Goal: Check status: Check status

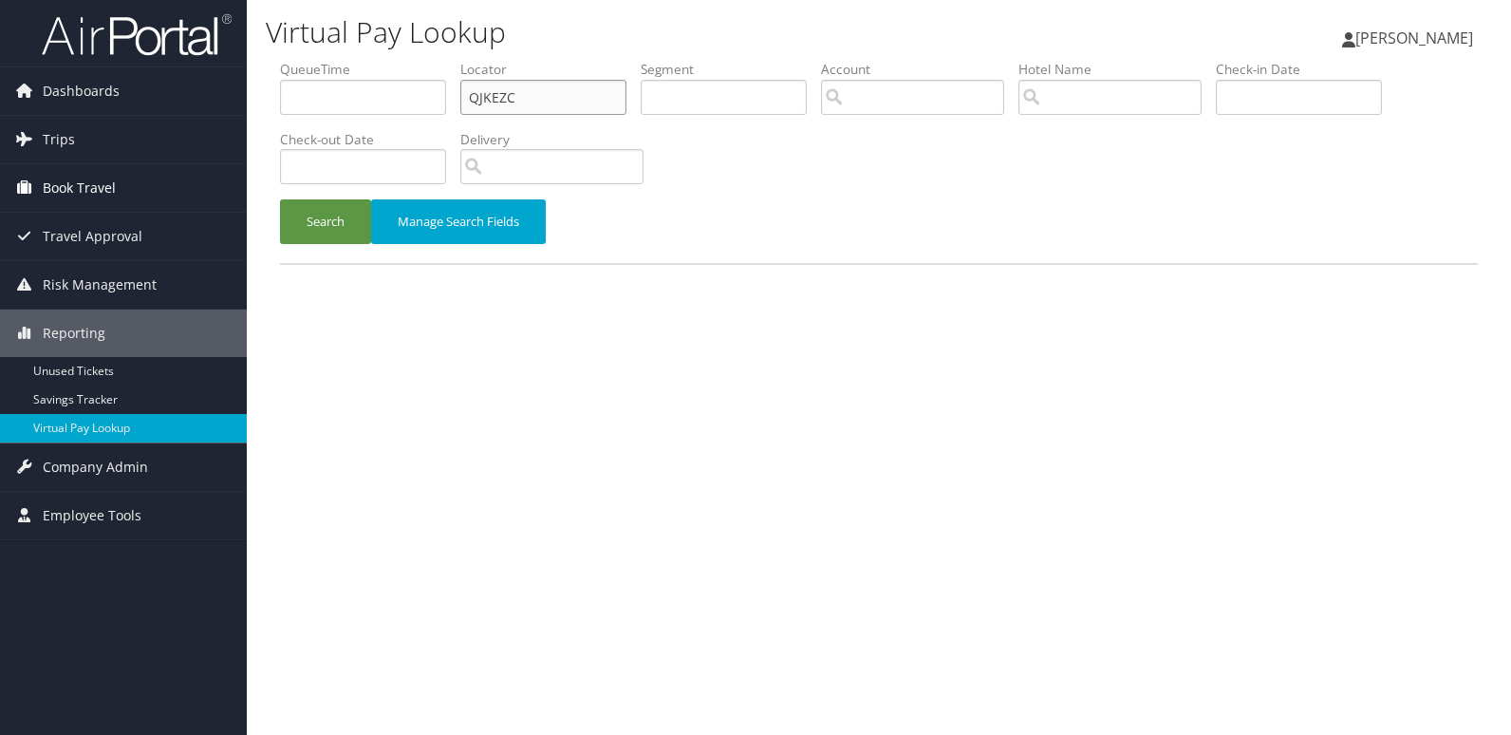
drag, startPoint x: 524, startPoint y: 99, endPoint x: 157, endPoint y: 164, distance: 373.1
click at [157, 164] on div "Dashboards AirPortal 360™ (Manager) My Travel Dashboard Trips Airtinerary® Look…" at bounding box center [755, 367] width 1511 height 735
paste input "FRELRO"
click at [269, 226] on div "Search Manage Search Fields" at bounding box center [879, 231] width 1226 height 64
click at [339, 227] on button "Search" at bounding box center [325, 221] width 91 height 45
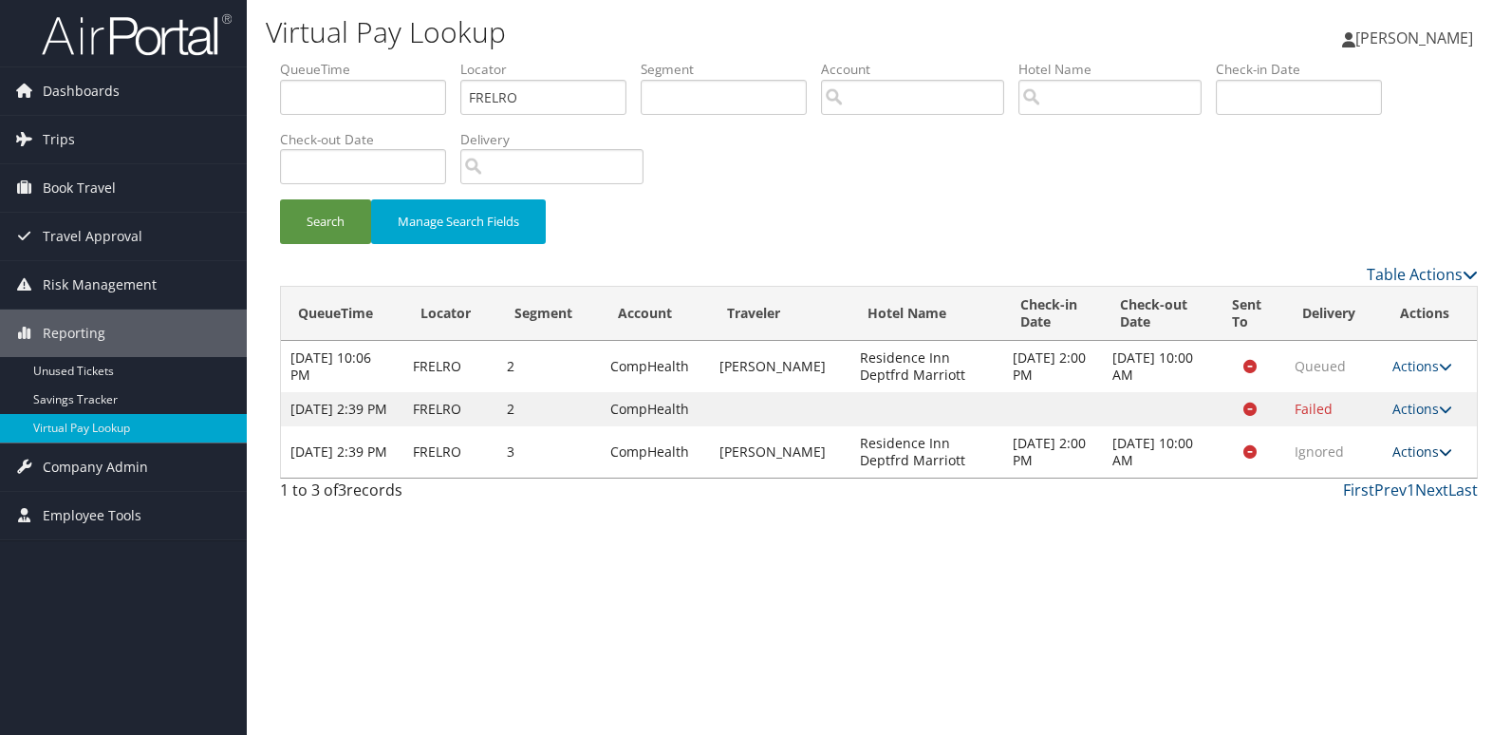
click at [1431, 460] on link "Actions" at bounding box center [1422, 451] width 60 height 18
click at [1369, 513] on link "Logs" at bounding box center [1386, 528] width 120 height 32
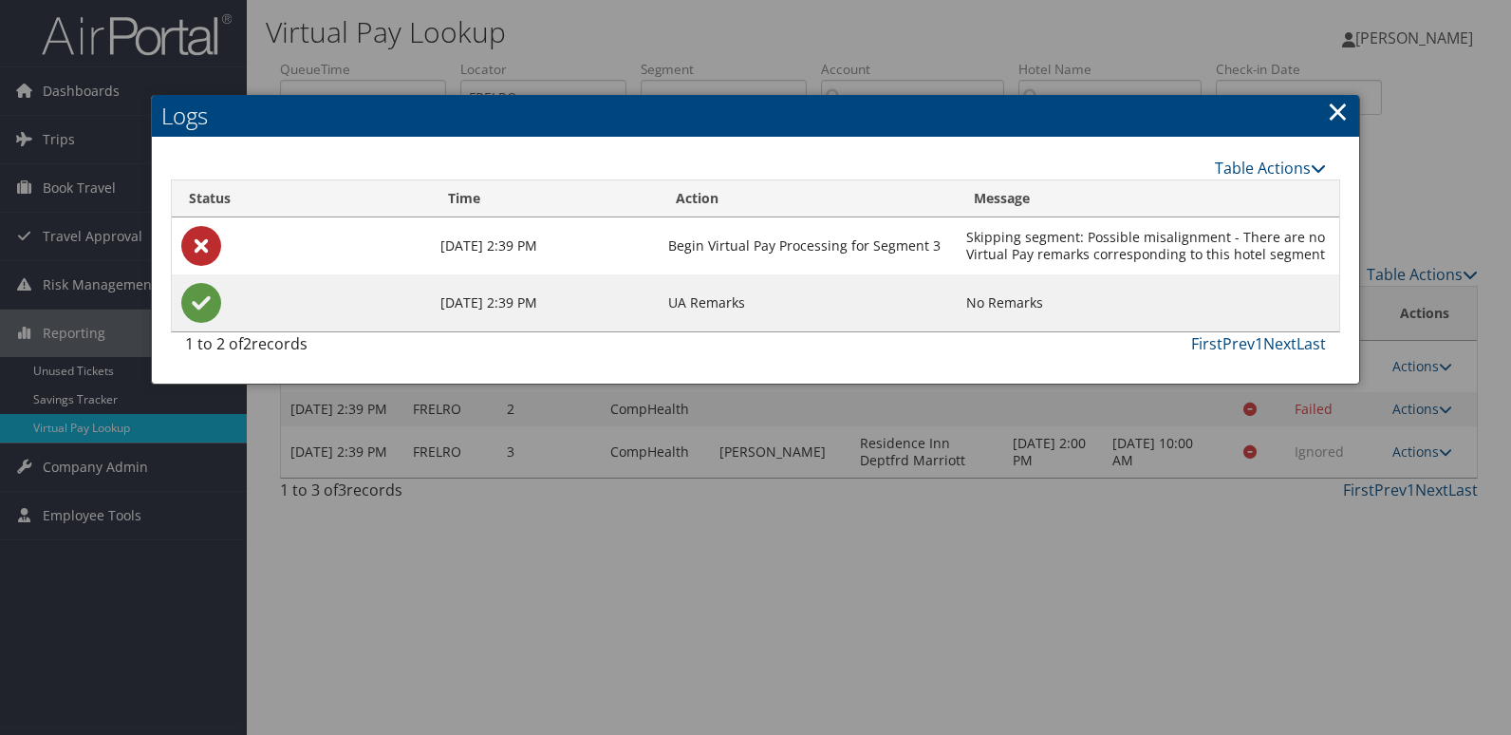
click at [749, 424] on div at bounding box center [755, 367] width 1511 height 735
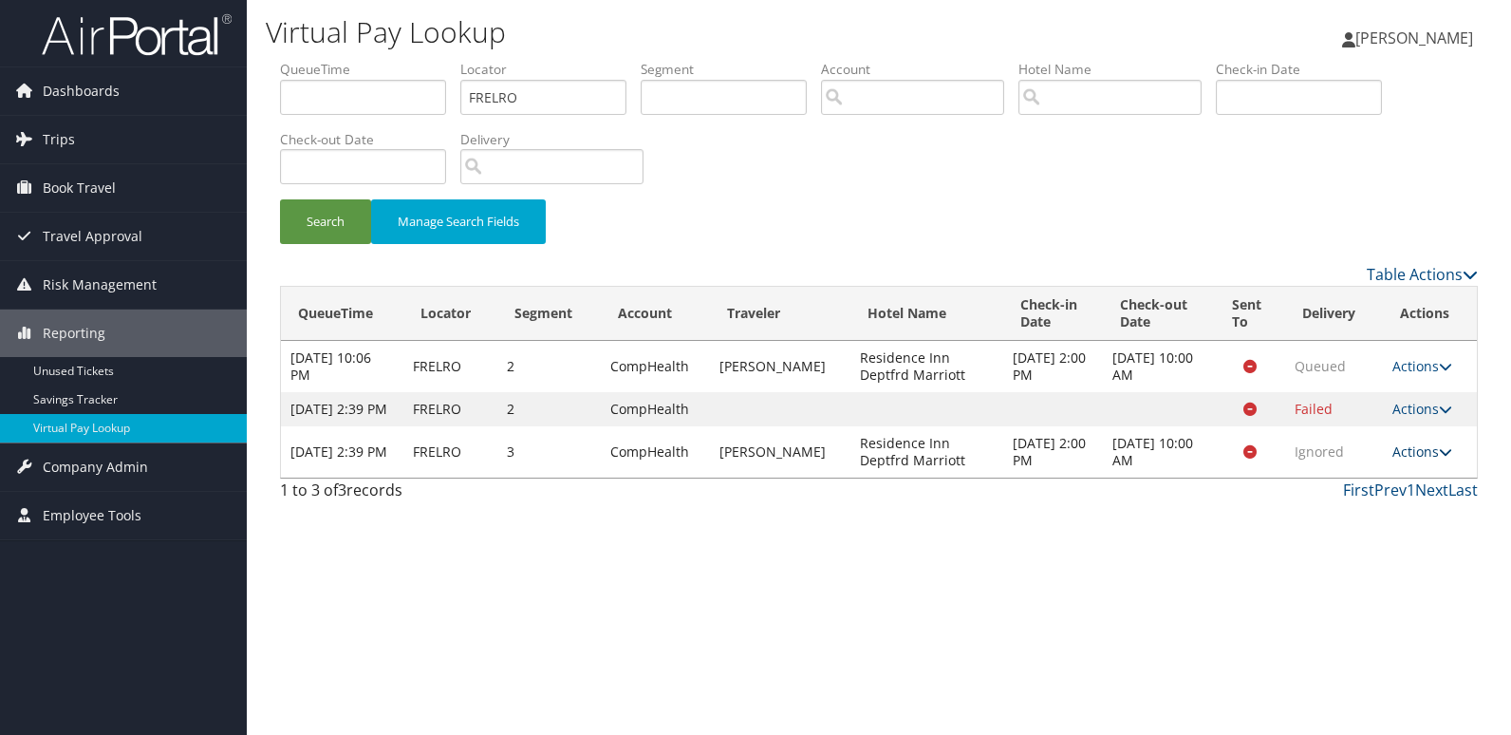
click at [1432, 460] on link "Actions" at bounding box center [1422, 451] width 60 height 18
click at [1413, 562] on link "View Itinerary" at bounding box center [1386, 561] width 120 height 32
drag, startPoint x: 531, startPoint y: 102, endPoint x: 262, endPoint y: 112, distance: 268.8
click at [262, 112] on div "Virtual Pay Lookup Luke Perry Luke Perry My Settings Travel Agency Contacts Vie…" at bounding box center [879, 367] width 1264 height 735
paste input "MVSCVB"
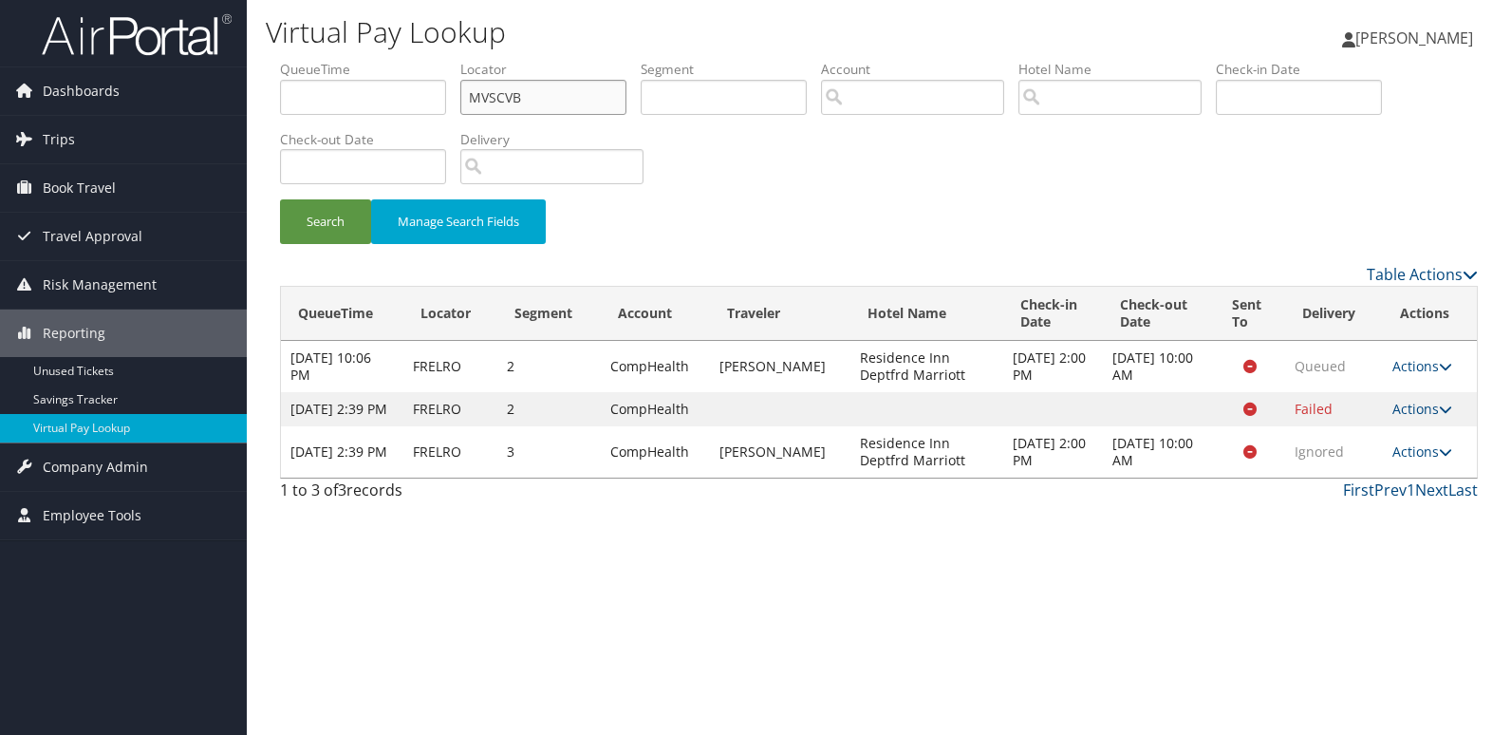
type input "MVSCVB"
click at [280, 199] on button "Search" at bounding box center [325, 221] width 91 height 45
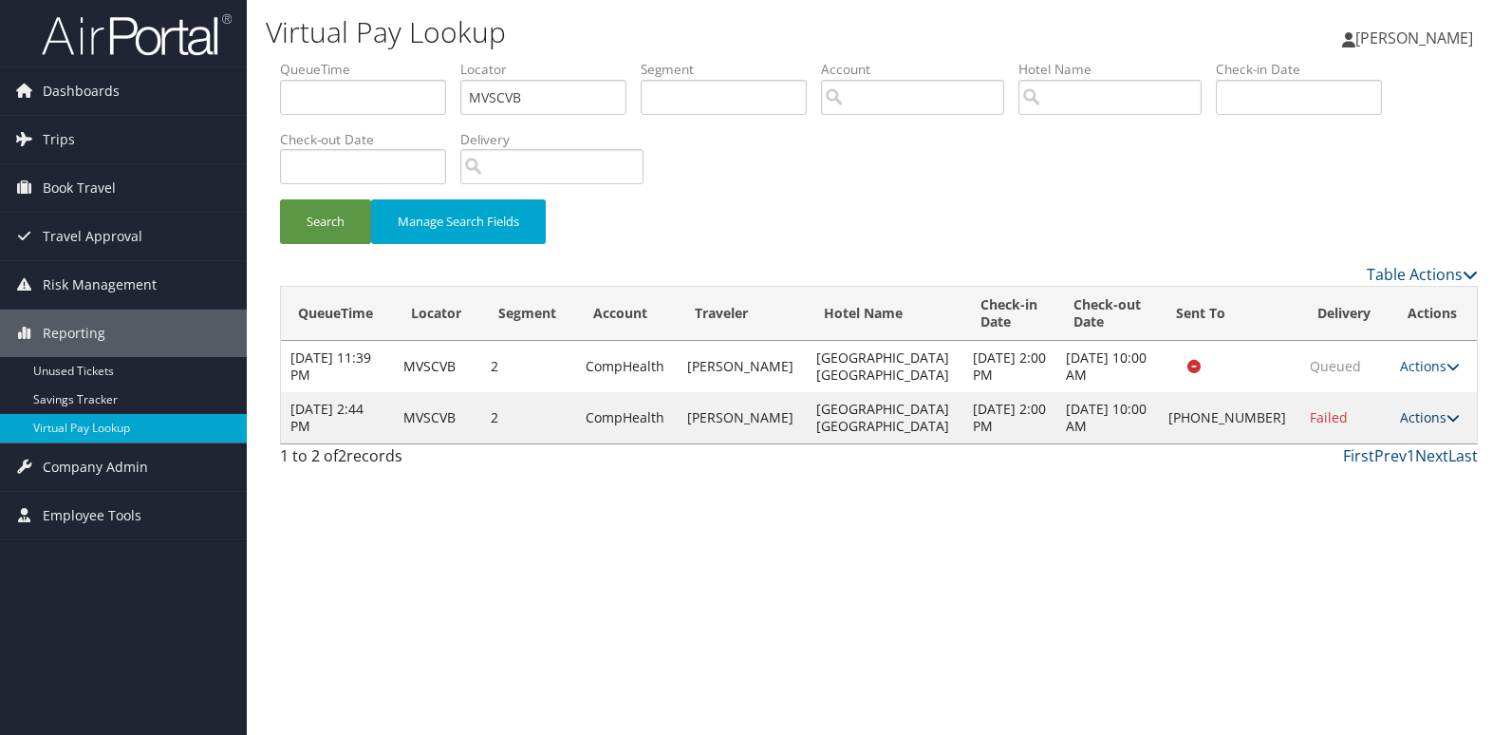
click at [1424, 426] on link "Actions" at bounding box center [1430, 417] width 60 height 18
click at [1379, 489] on link "Logs" at bounding box center [1365, 486] width 162 height 32
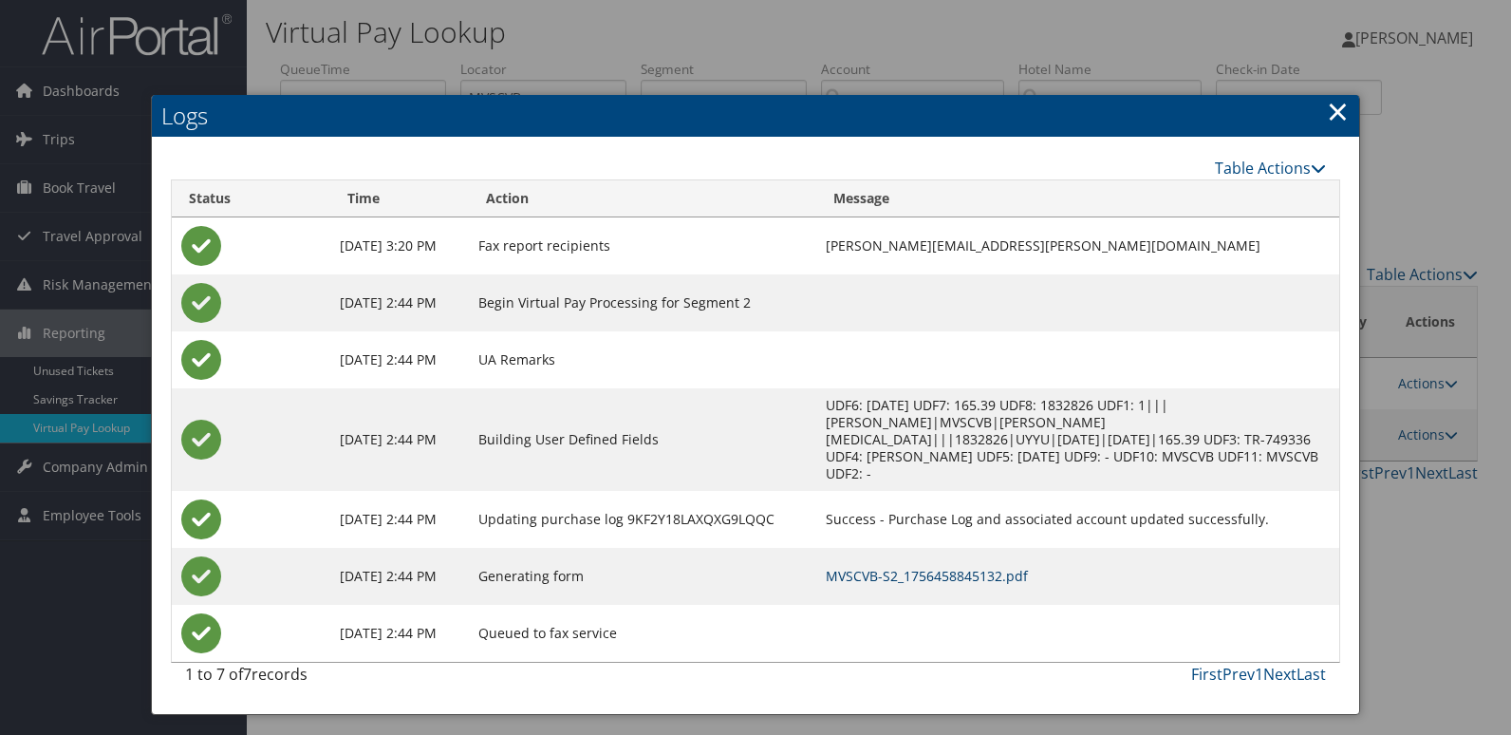
click at [939, 567] on link "MVSCVB-S2_1756458845132.pdf" at bounding box center [927, 576] width 202 height 18
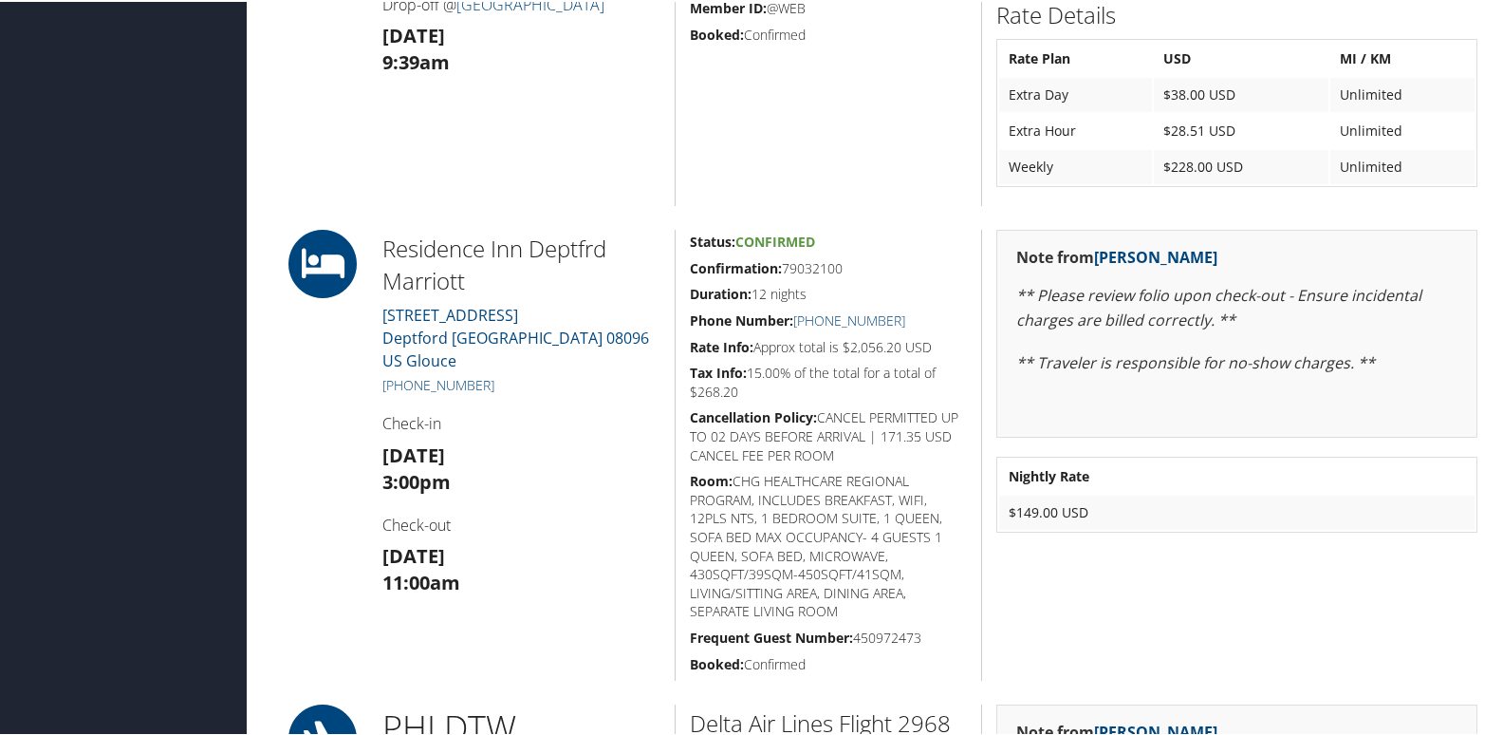
scroll to position [1044, 0]
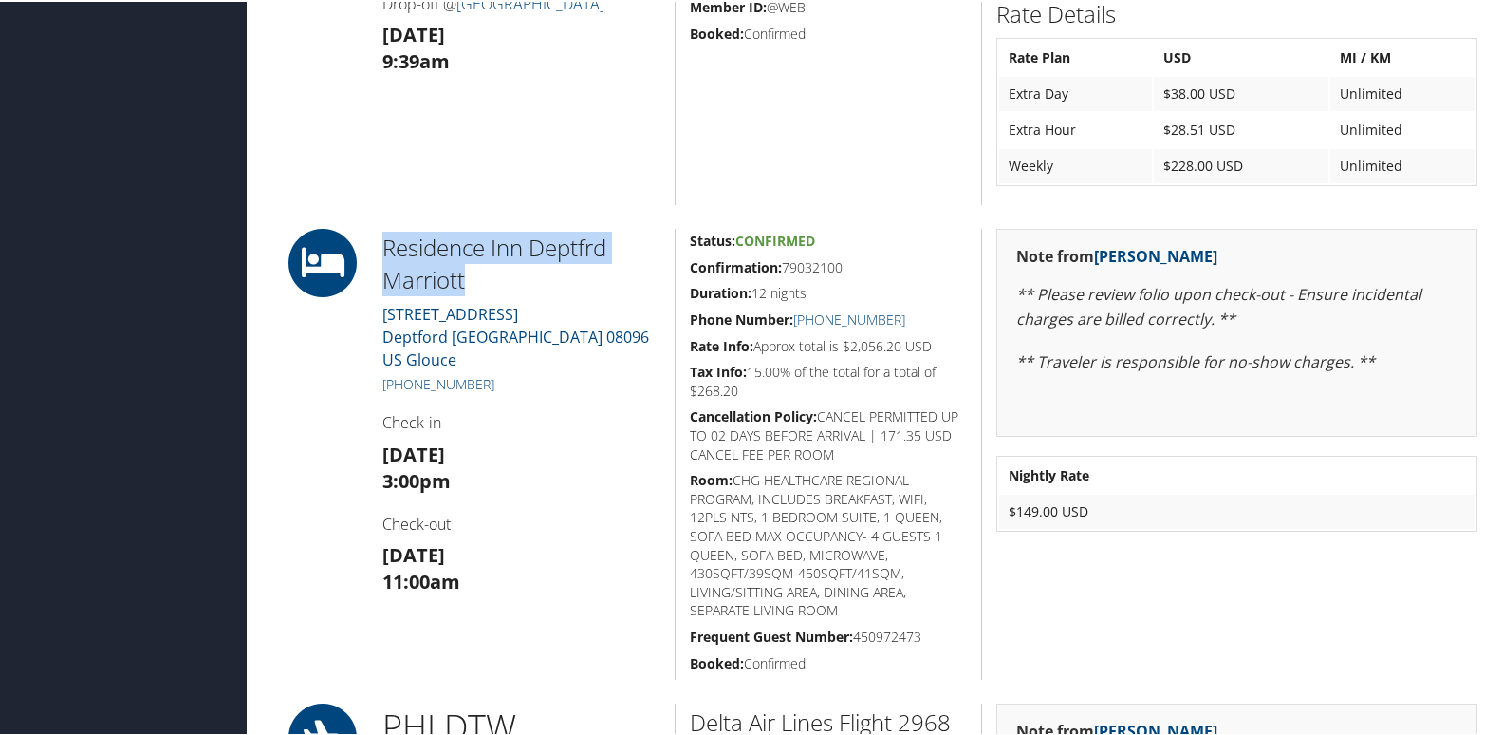
drag, startPoint x: 443, startPoint y: 280, endPoint x: 378, endPoint y: 250, distance: 72.2
click at [378, 250] on div "Residence Inn Deptfrd Marriott [STREET_ADDRESS] [GEOGRAPHIC_DATA] [PHONE_NUMBER…" at bounding box center [521, 452] width 307 height 451
copy h2 "Residence Inn Deptfrd Marriott"
drag, startPoint x: 904, startPoint y: 317, endPoint x: 816, endPoint y: 324, distance: 88.5
click at [816, 324] on h5 "Phone Number: [PHONE_NUMBER]" at bounding box center [828, 317] width 277 height 19
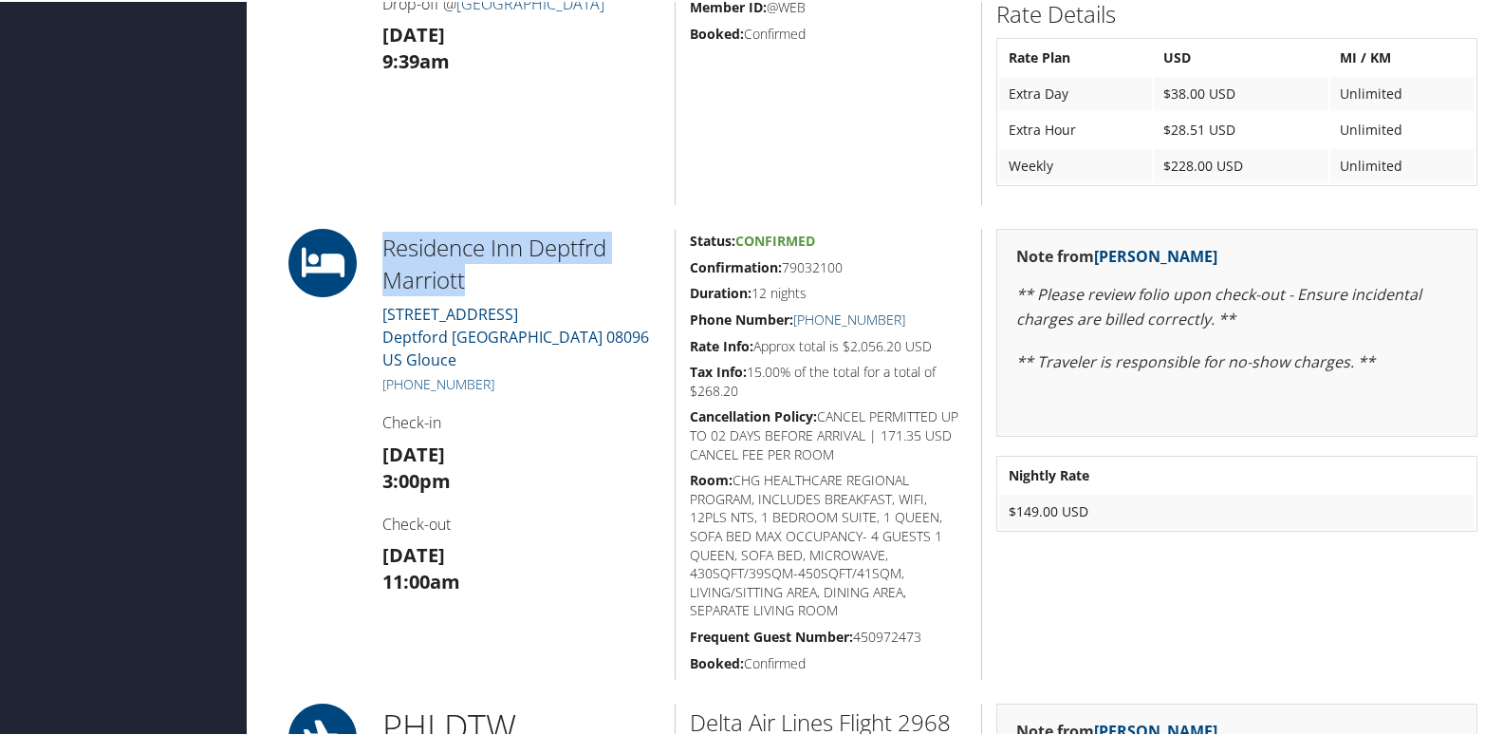
copy link "856) 686-9188"
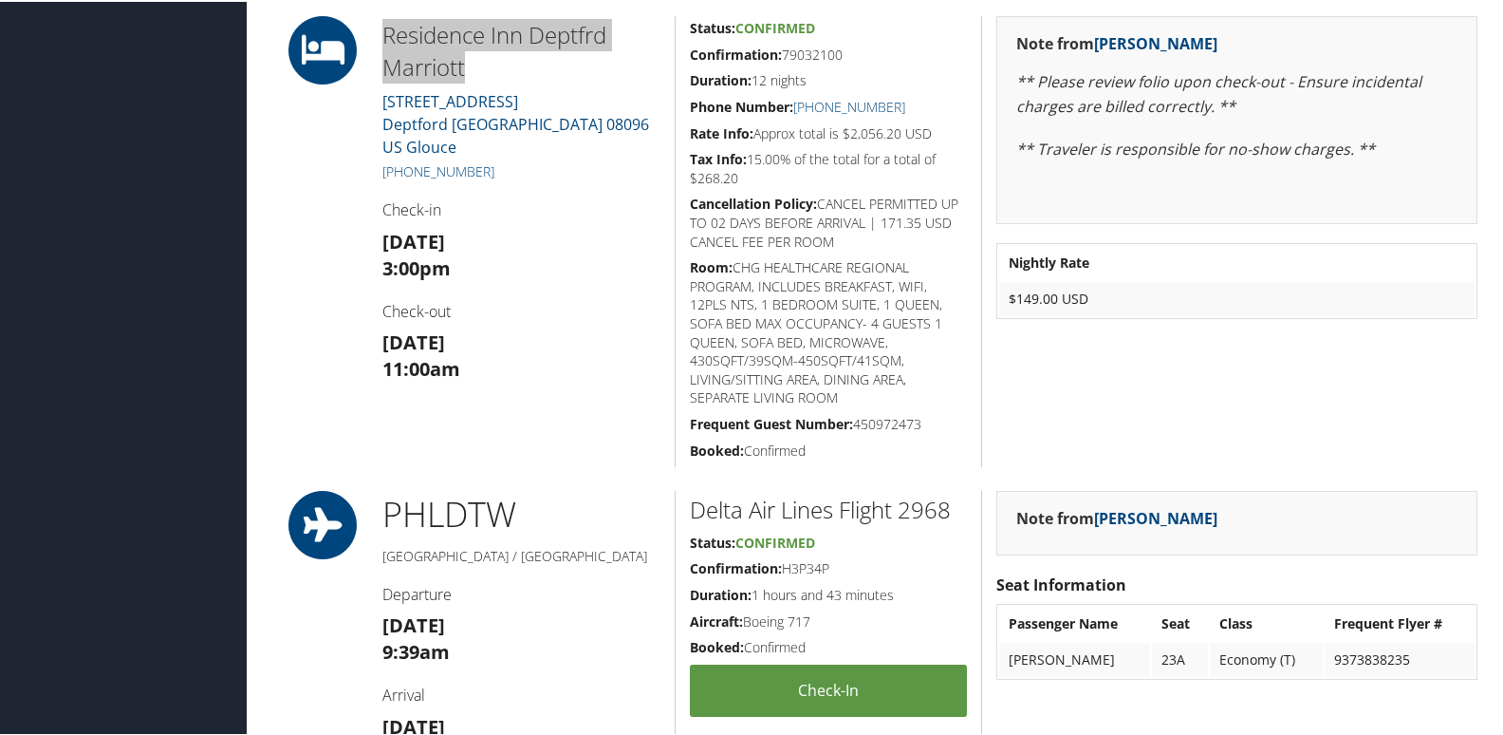
scroll to position [1139, 0]
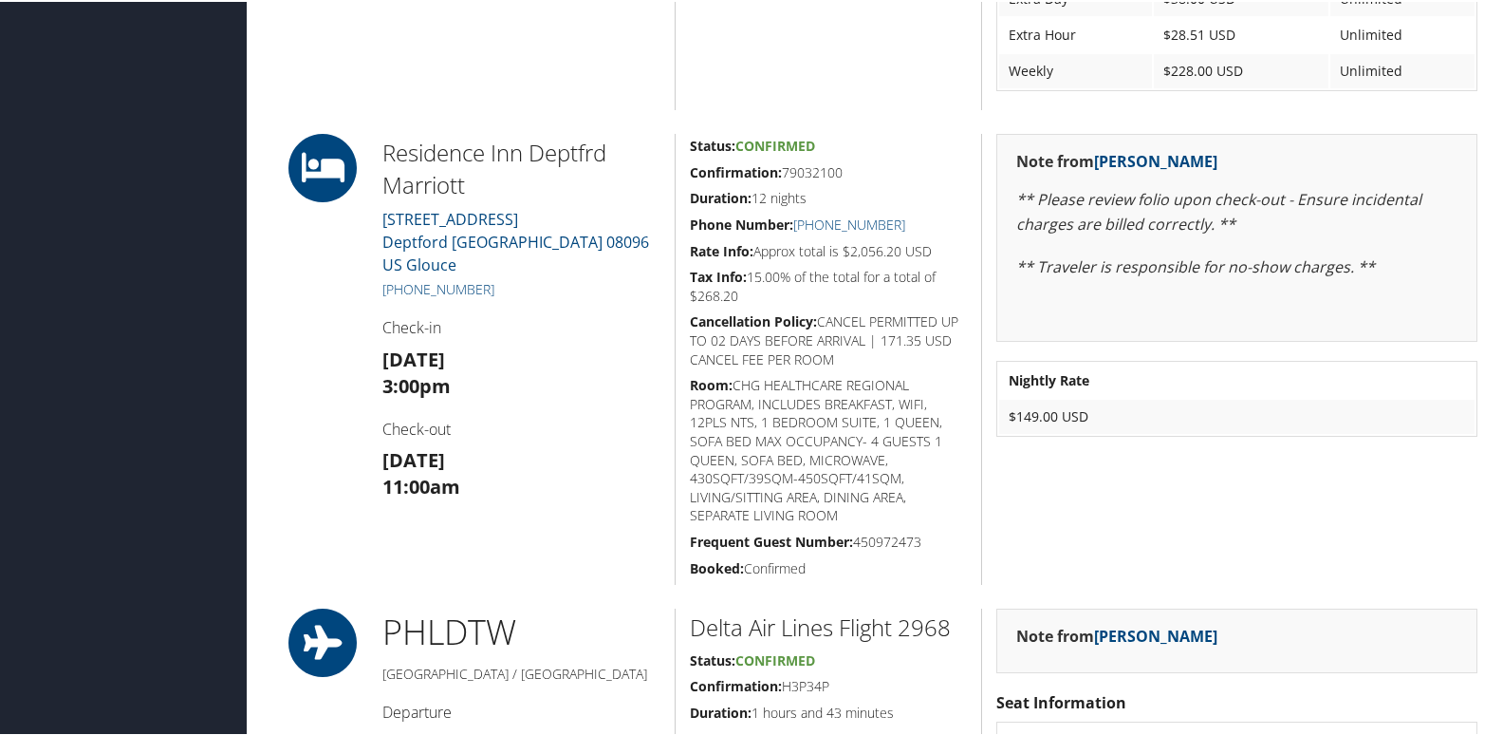
click at [618, 445] on h3 "[DATE] 11:00am" at bounding box center [521, 471] width 278 height 53
drag, startPoint x: 781, startPoint y: 170, endPoint x: 854, endPoint y: 168, distance: 73.1
click at [854, 168] on h5 "Confirmation: 79032100" at bounding box center [828, 170] width 277 height 19
drag, startPoint x: 854, startPoint y: 168, endPoint x: 816, endPoint y: 192, distance: 44.8
click at [817, 194] on h5 "Duration: 12 nights" at bounding box center [828, 196] width 277 height 19
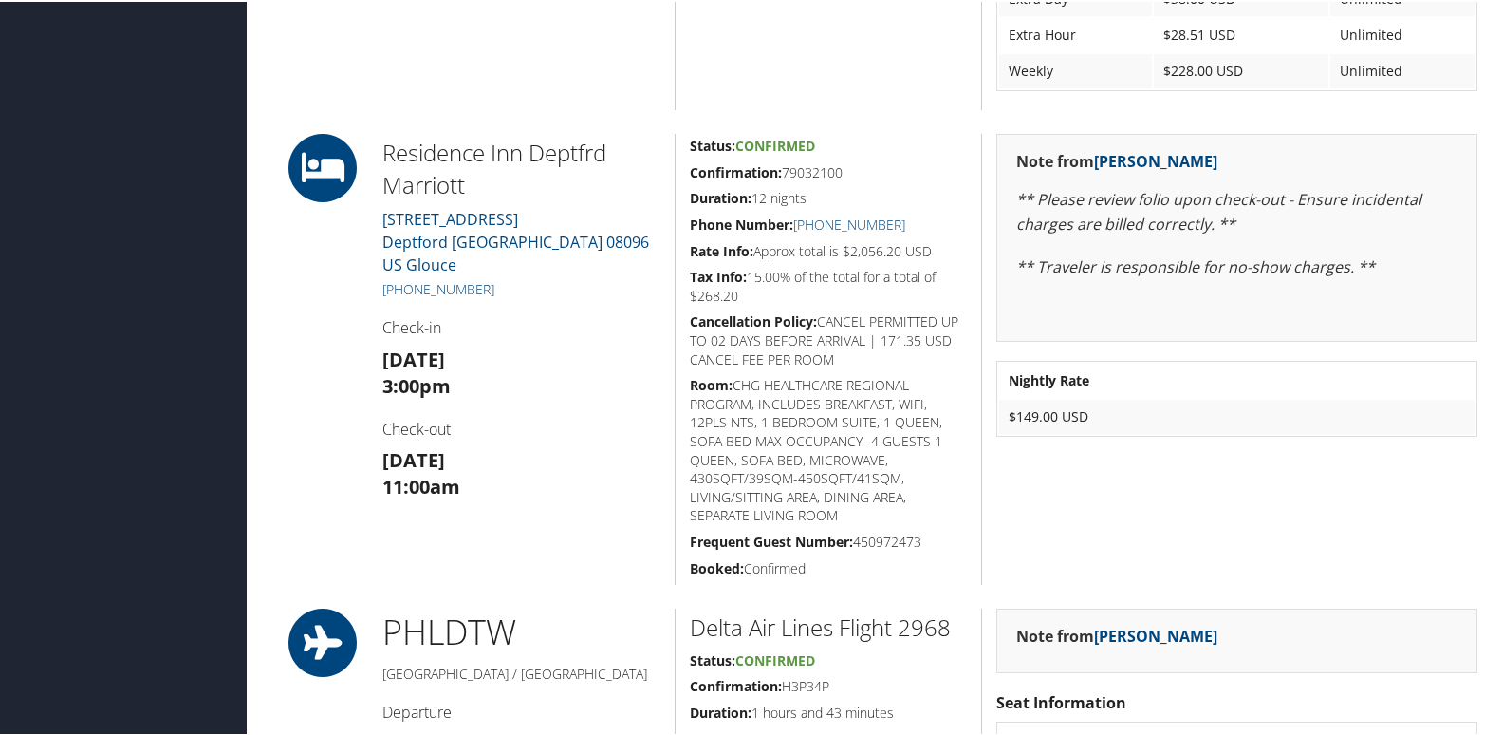
drag, startPoint x: 784, startPoint y: 166, endPoint x: 850, endPoint y: 166, distance: 66.4
click at [850, 166] on h5 "Confirmation: 79032100" at bounding box center [828, 170] width 277 height 19
click at [928, 171] on h5 "Confirmation: 79032100" at bounding box center [828, 170] width 277 height 19
click at [933, 177] on h5 "Confirmation: 79032100" at bounding box center [828, 170] width 277 height 19
click at [831, 195] on h5 "Duration: 12 nights" at bounding box center [828, 196] width 277 height 19
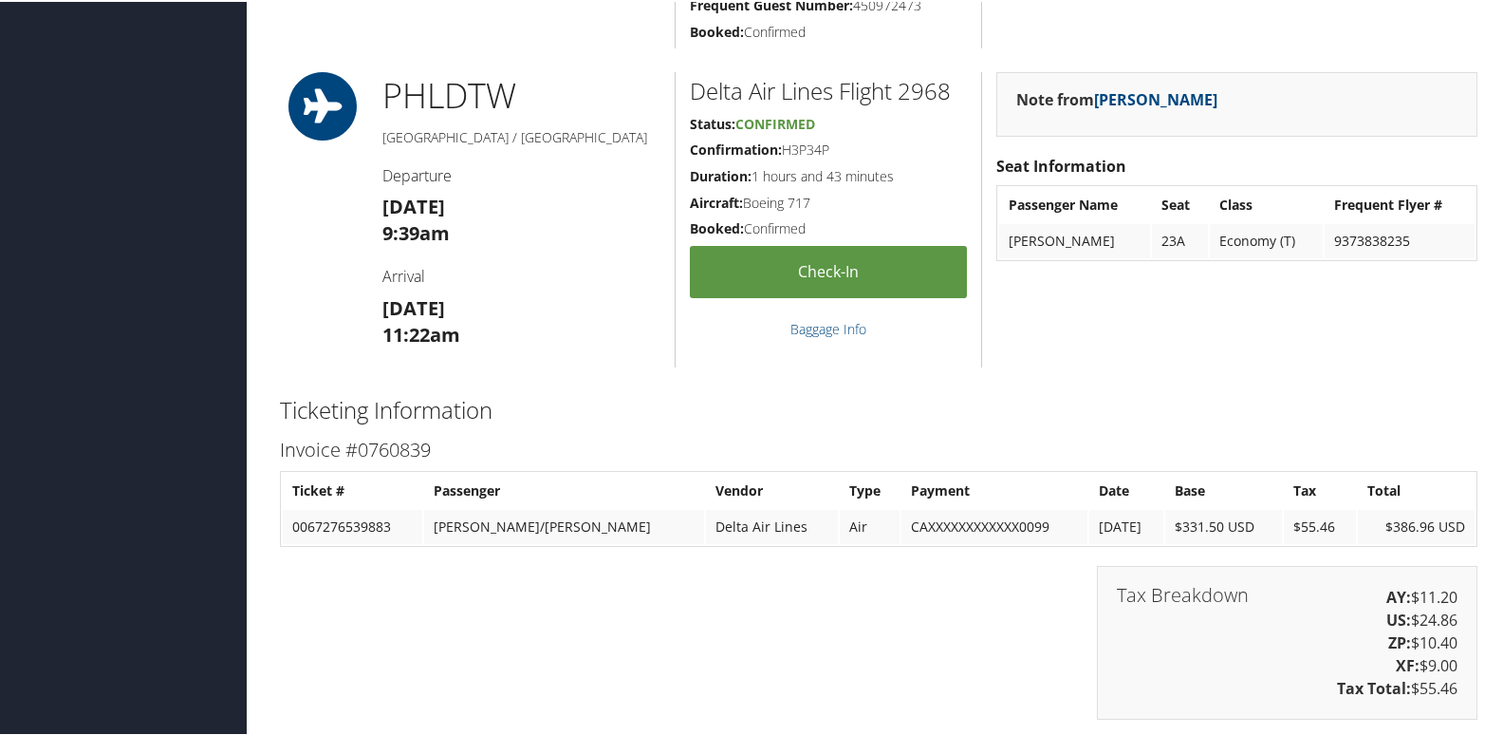
scroll to position [1044, 0]
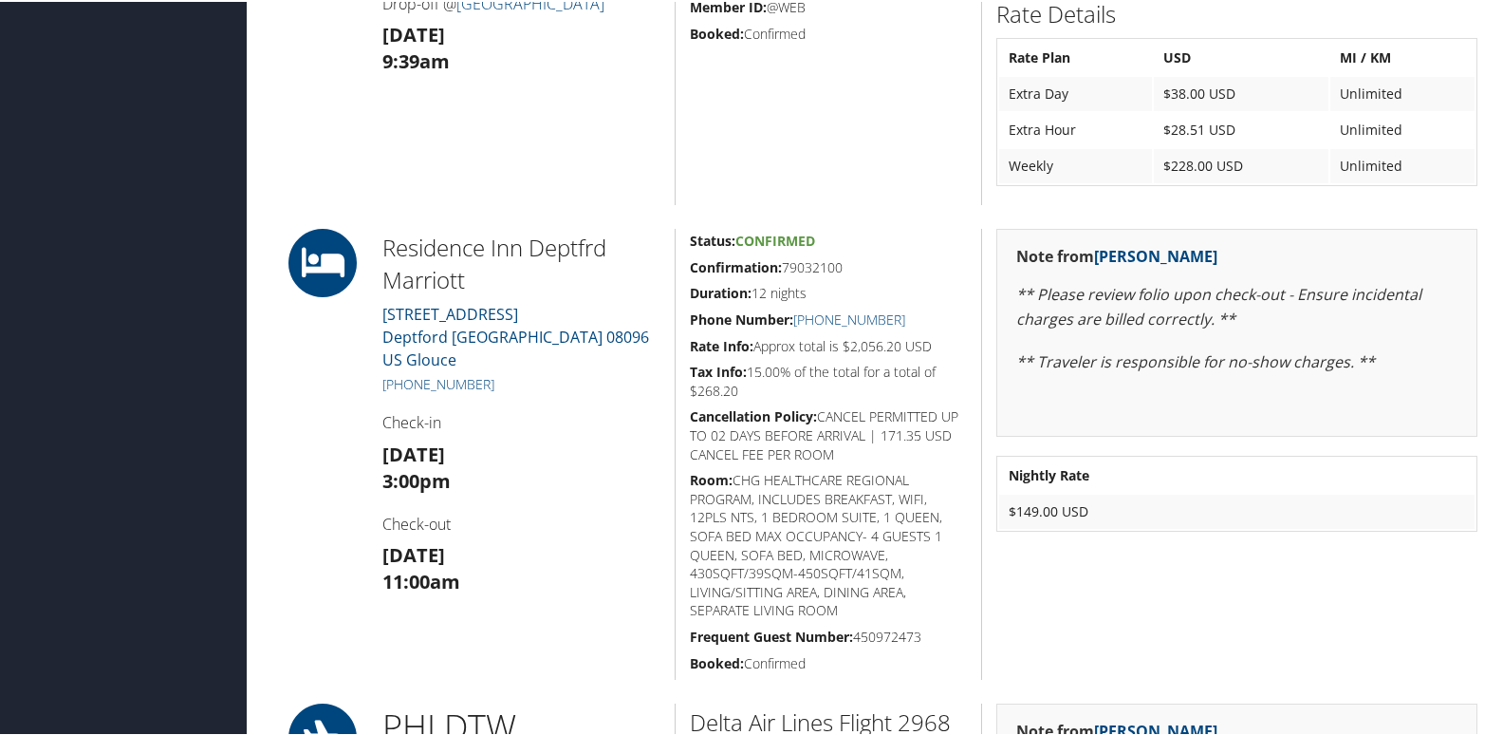
click at [617, 270] on h2 "Residence Inn Deptfrd Marriott" at bounding box center [521, 262] width 278 height 64
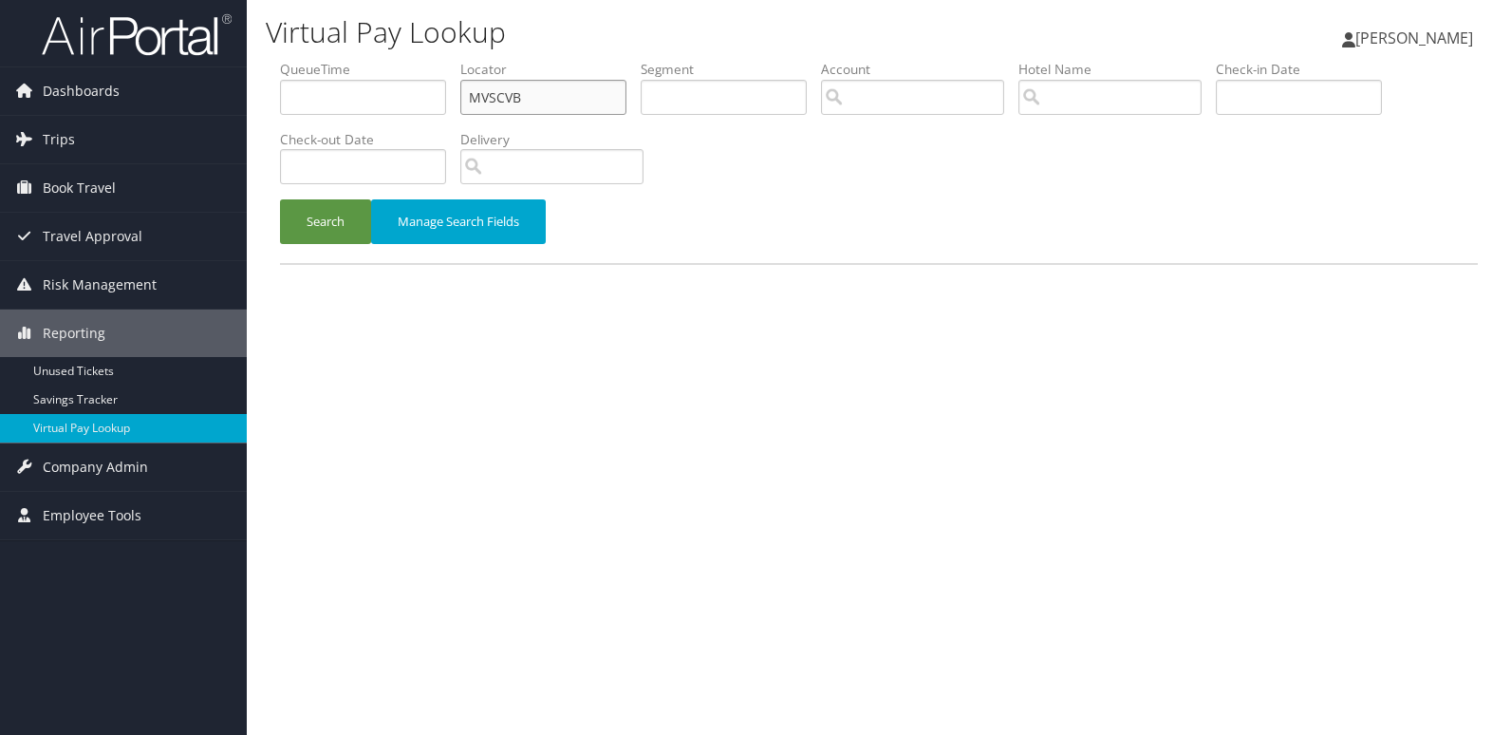
drag, startPoint x: 388, startPoint y: 121, endPoint x: 275, endPoint y: 117, distance: 113.0
click at [280, 117] on form "QueueTime Locator MVSCVB Segment Account Traveler Hotel Name Check-in Date Chec…" at bounding box center [879, 161] width 1198 height 203
paste input "HMZAXL"
type input "HMZAXL"
click at [324, 234] on button "Search" at bounding box center [325, 221] width 91 height 45
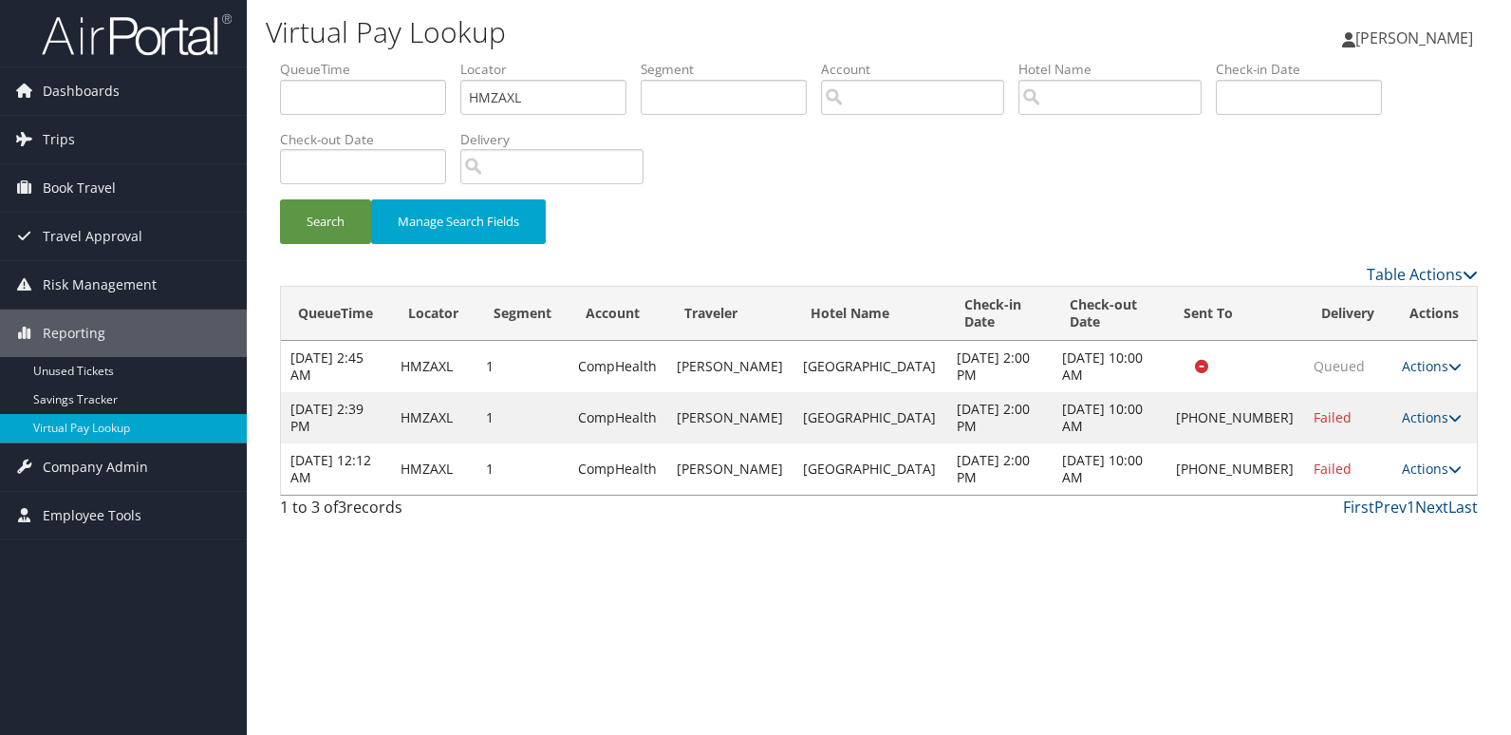
click at [1430, 480] on td "Actions Resend Logs Delivery Information View Itinerary" at bounding box center [1434, 468] width 84 height 51
click at [1402, 470] on link "Actions" at bounding box center [1432, 468] width 60 height 18
click at [1323, 541] on link "Logs" at bounding box center [1364, 528] width 162 height 32
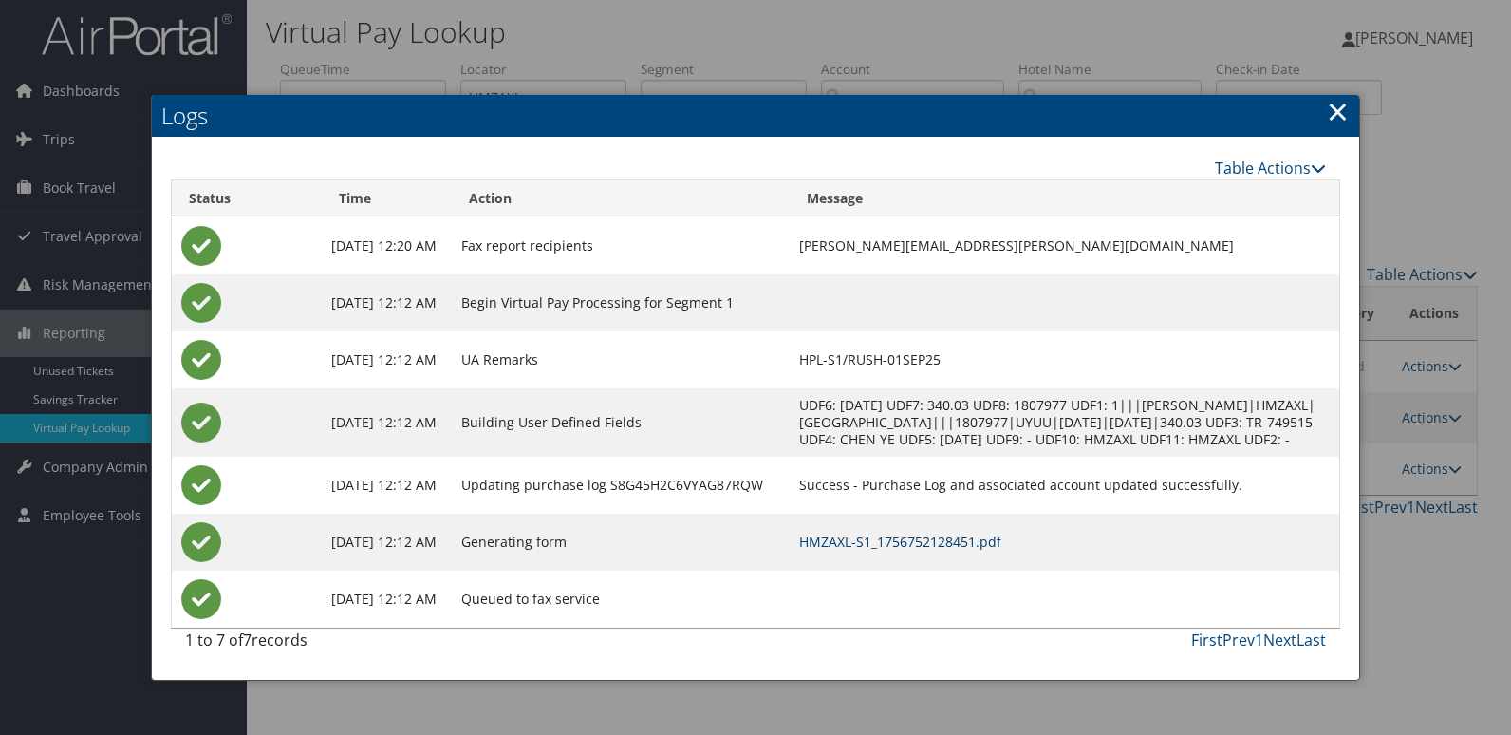
click at [957, 550] on link "HMZAXL-S1_1756752128451.pdf" at bounding box center [900, 541] width 202 height 18
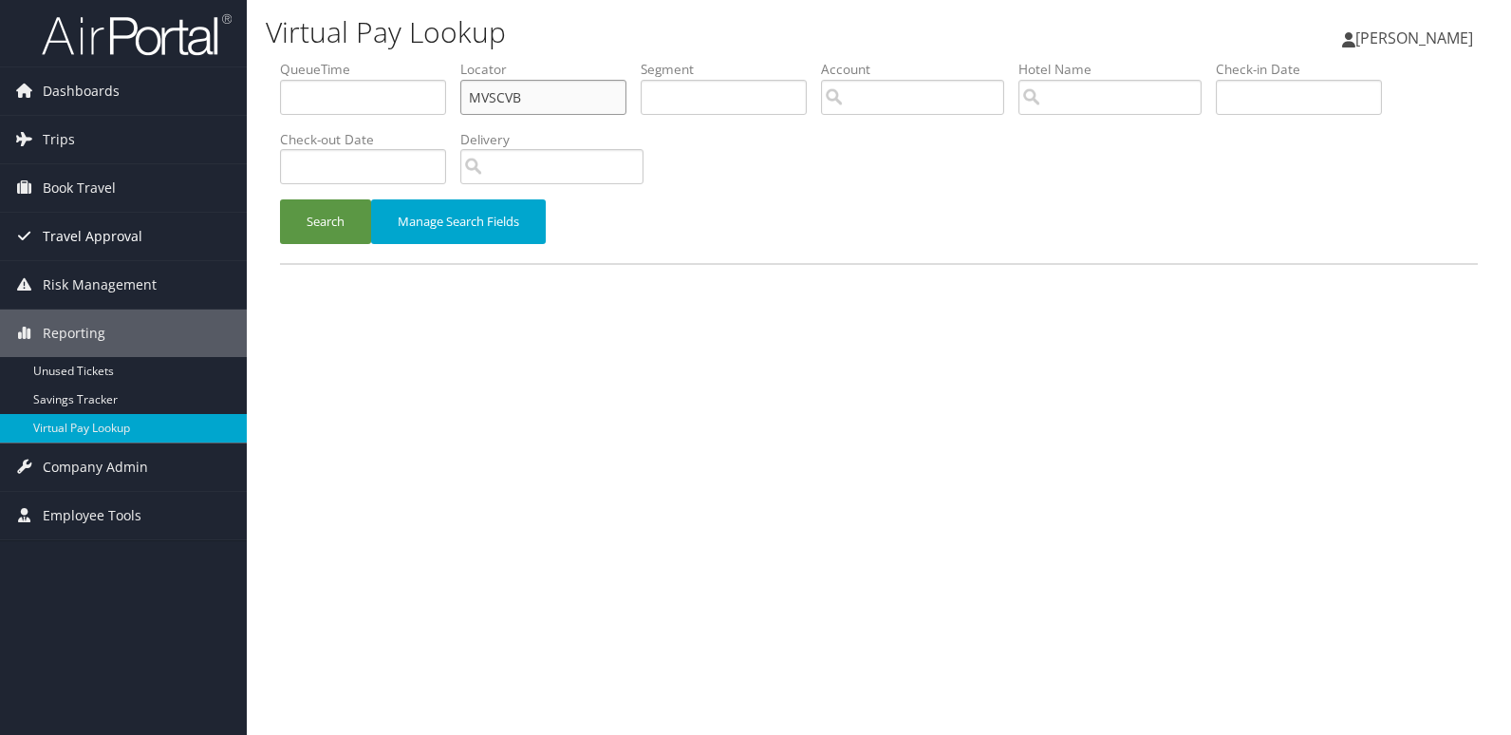
drag, startPoint x: 562, startPoint y: 98, endPoint x: 148, endPoint y: 248, distance: 440.1
click at [38, 178] on div "Dashboards AirPortal 360™ (Manager) My Travel Dashboard Trips Airtinerary® Look…" at bounding box center [755, 367] width 1511 height 735
paste input "WKSSGH"
type input "WKSSGH"
click at [280, 199] on button "Search" at bounding box center [325, 221] width 91 height 45
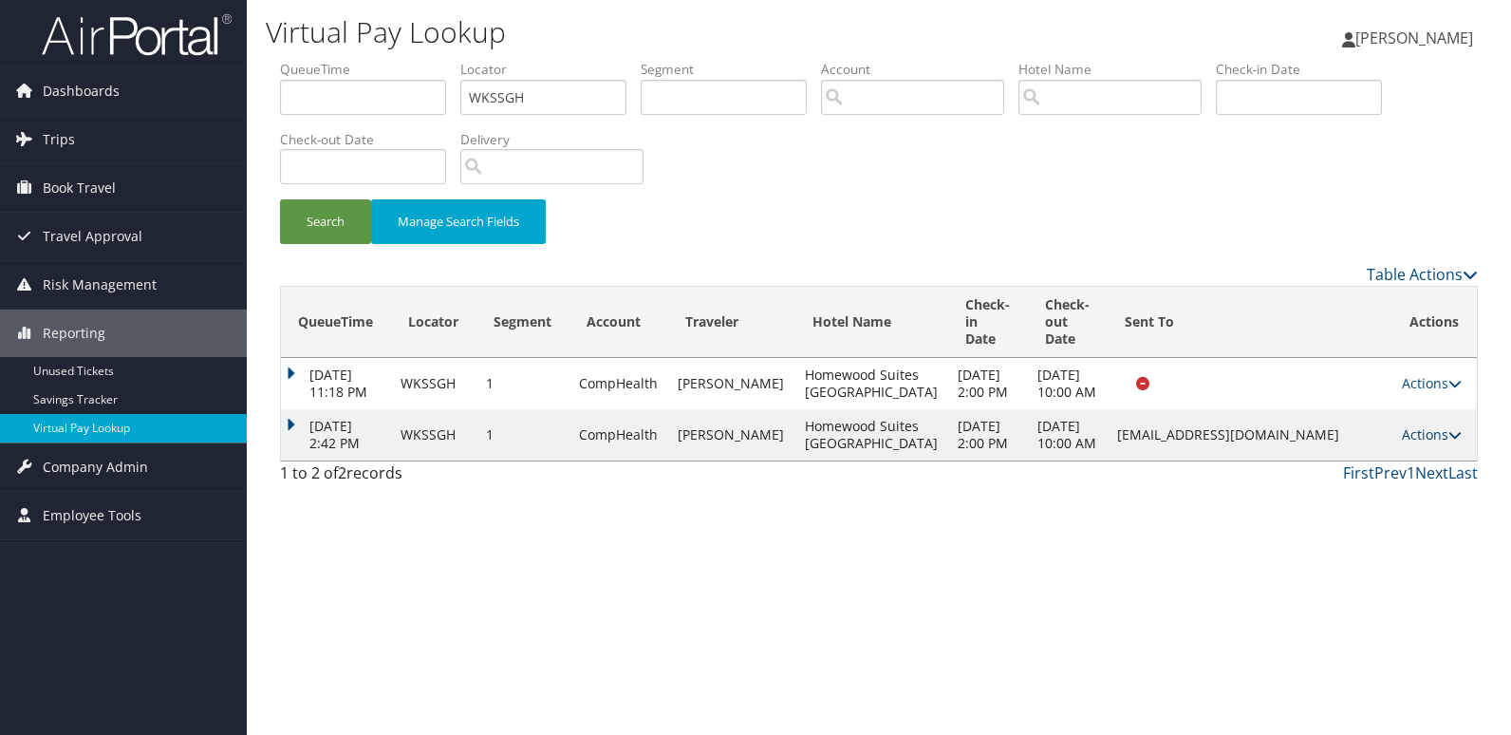
click at [1427, 443] on link "Actions" at bounding box center [1432, 434] width 60 height 18
click at [1391, 507] on link "Logs" at bounding box center [1393, 520] width 120 height 32
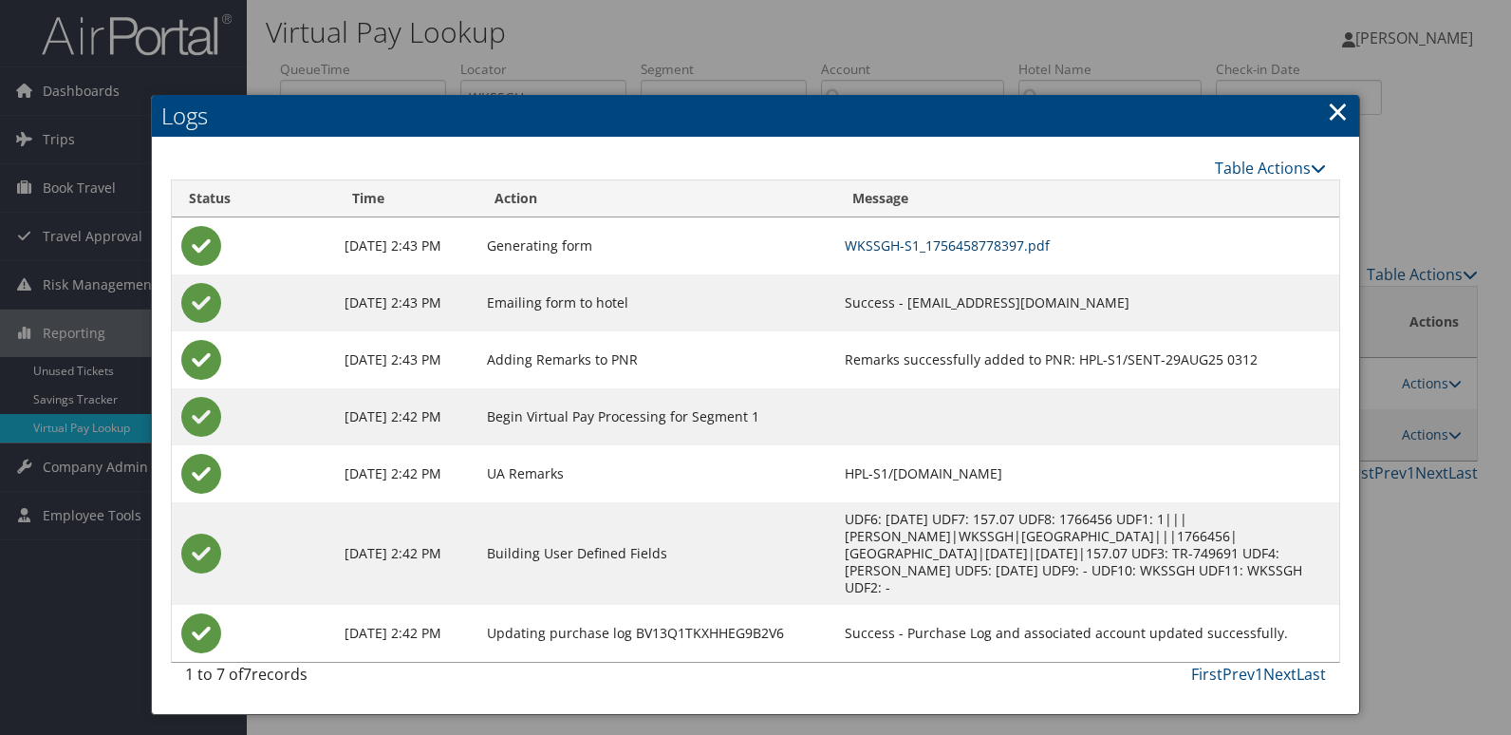
click at [891, 244] on link "WKSSGH-S1_1756458778397.pdf" at bounding box center [947, 245] width 205 height 18
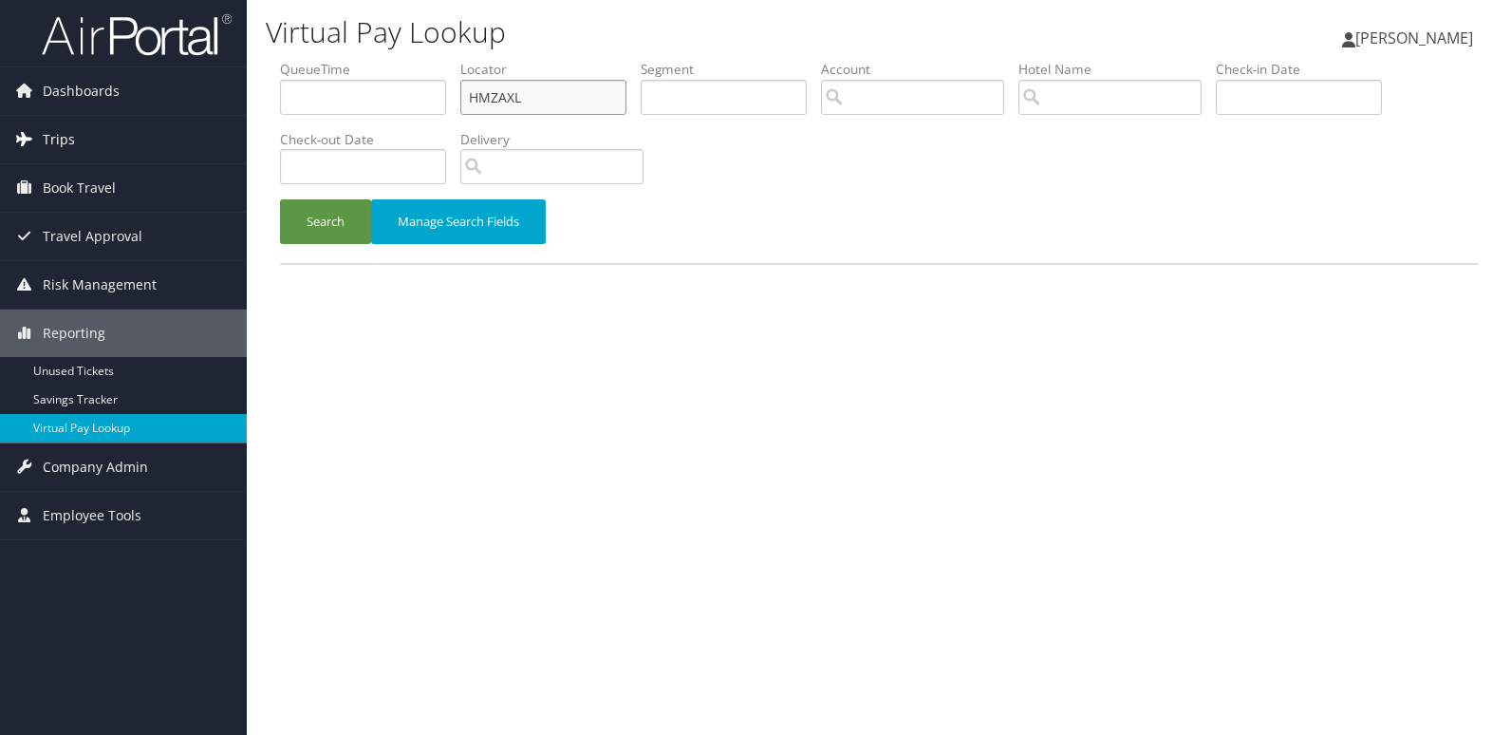
drag, startPoint x: 553, startPoint y: 102, endPoint x: 238, endPoint y: 140, distance: 317.3
click at [218, 127] on div "Dashboards AirPortal 360™ (Manager) My Travel Dashboard Trips Airtinerary® Look…" at bounding box center [755, 367] width 1511 height 735
paste input "JZTWFO"
type input "JZTWFO"
click at [280, 199] on button "Search" at bounding box center [325, 221] width 91 height 45
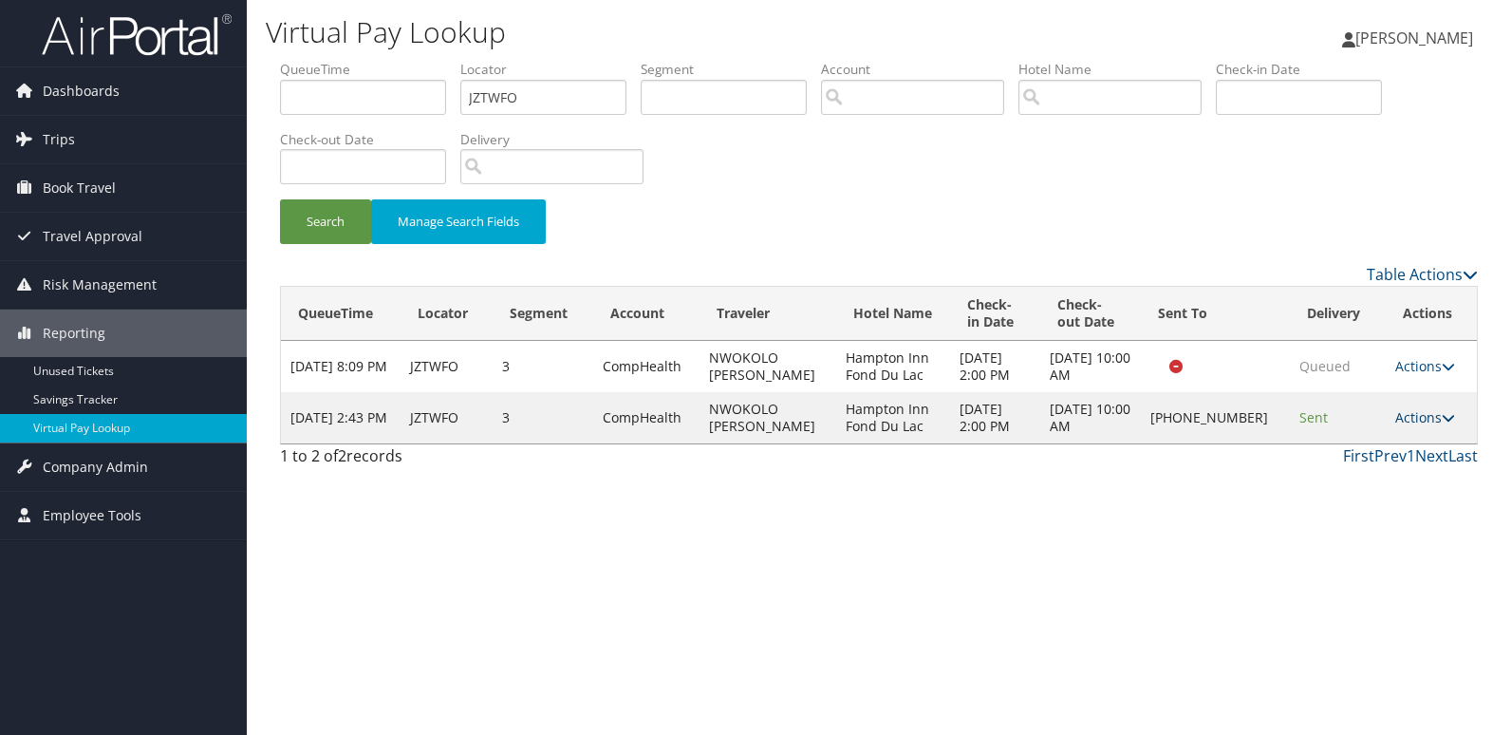
click at [1403, 416] on link "Actions" at bounding box center [1425, 417] width 60 height 18
click at [1390, 468] on link "Logs" at bounding box center [1362, 477] width 162 height 32
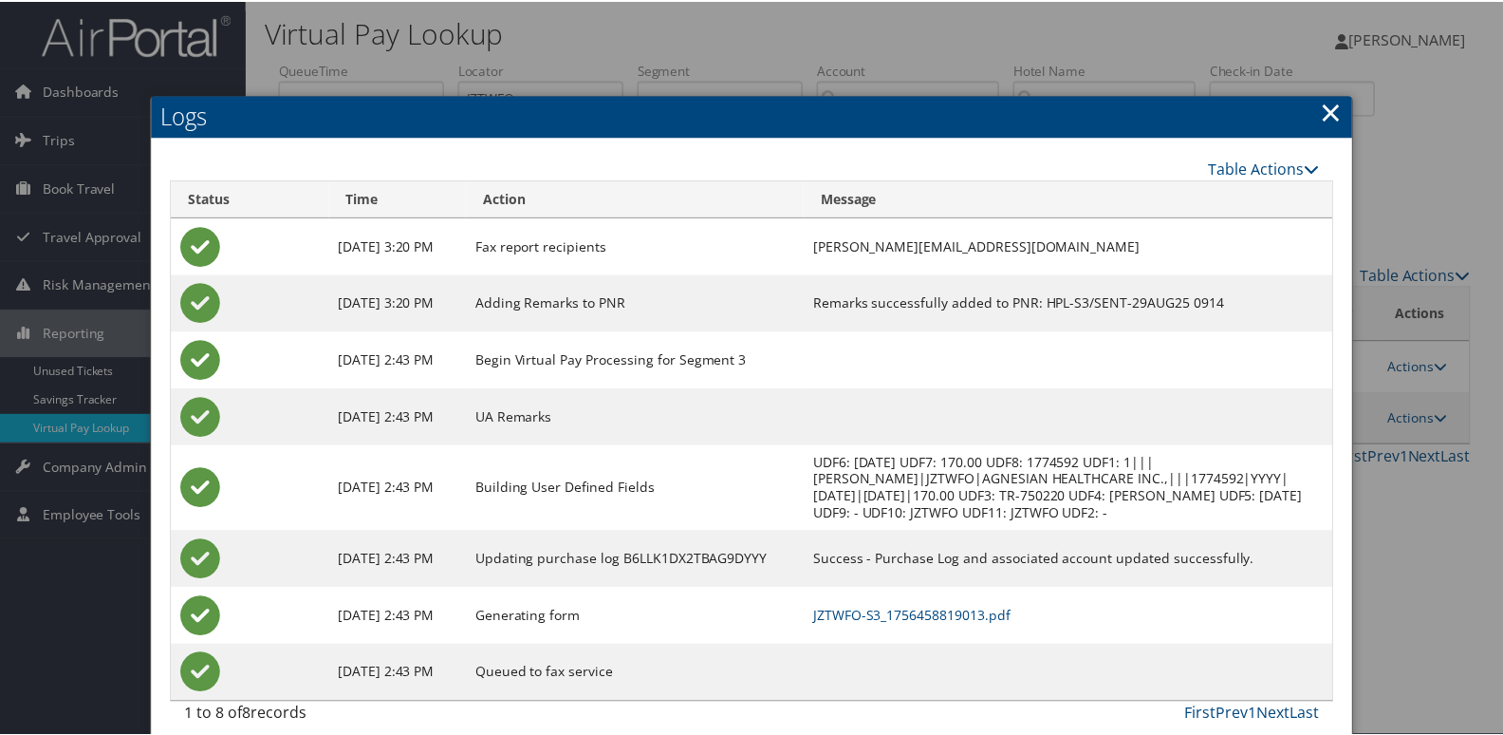
scroll to position [20, 0]
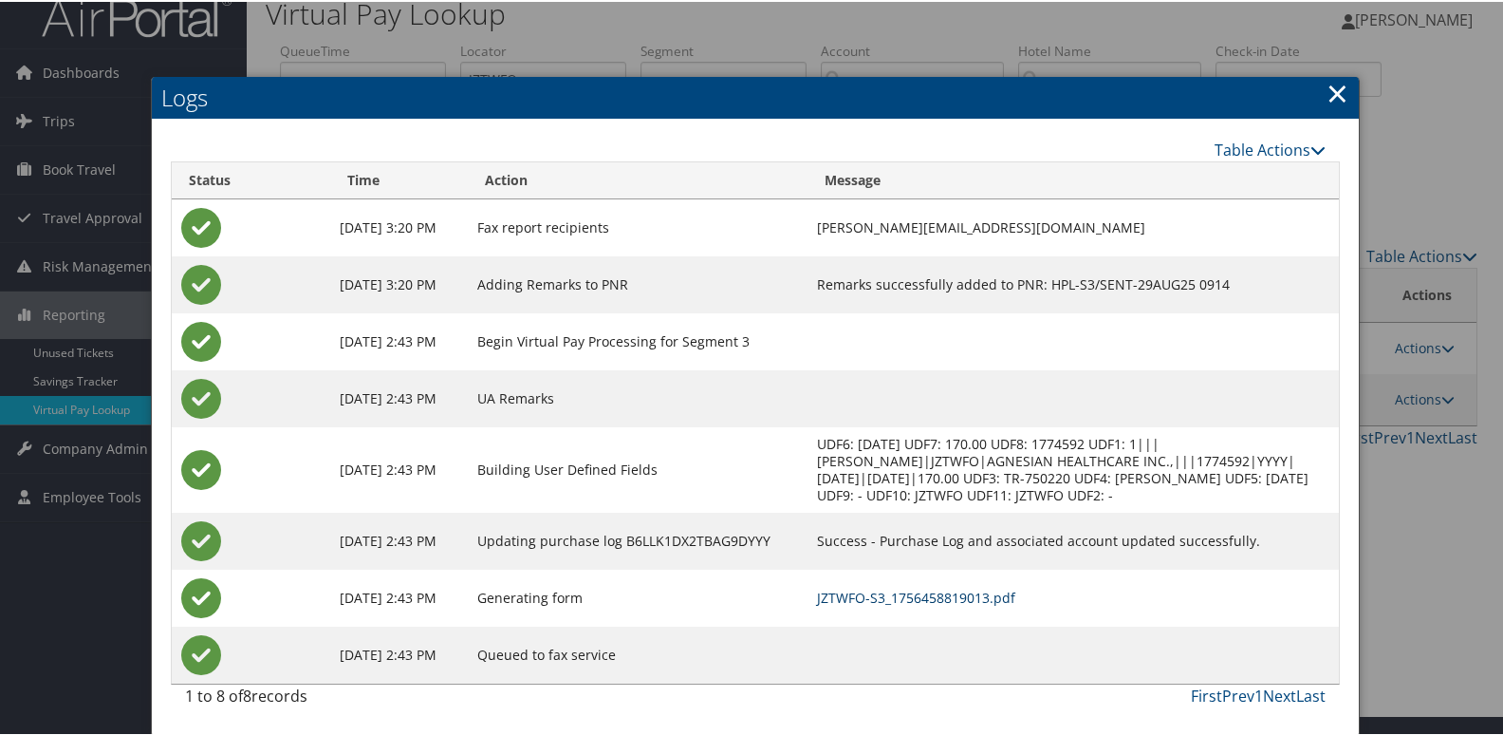
click at [941, 604] on link "JZTWFO-S3_1756458819013.pdf" at bounding box center [916, 596] width 198 height 18
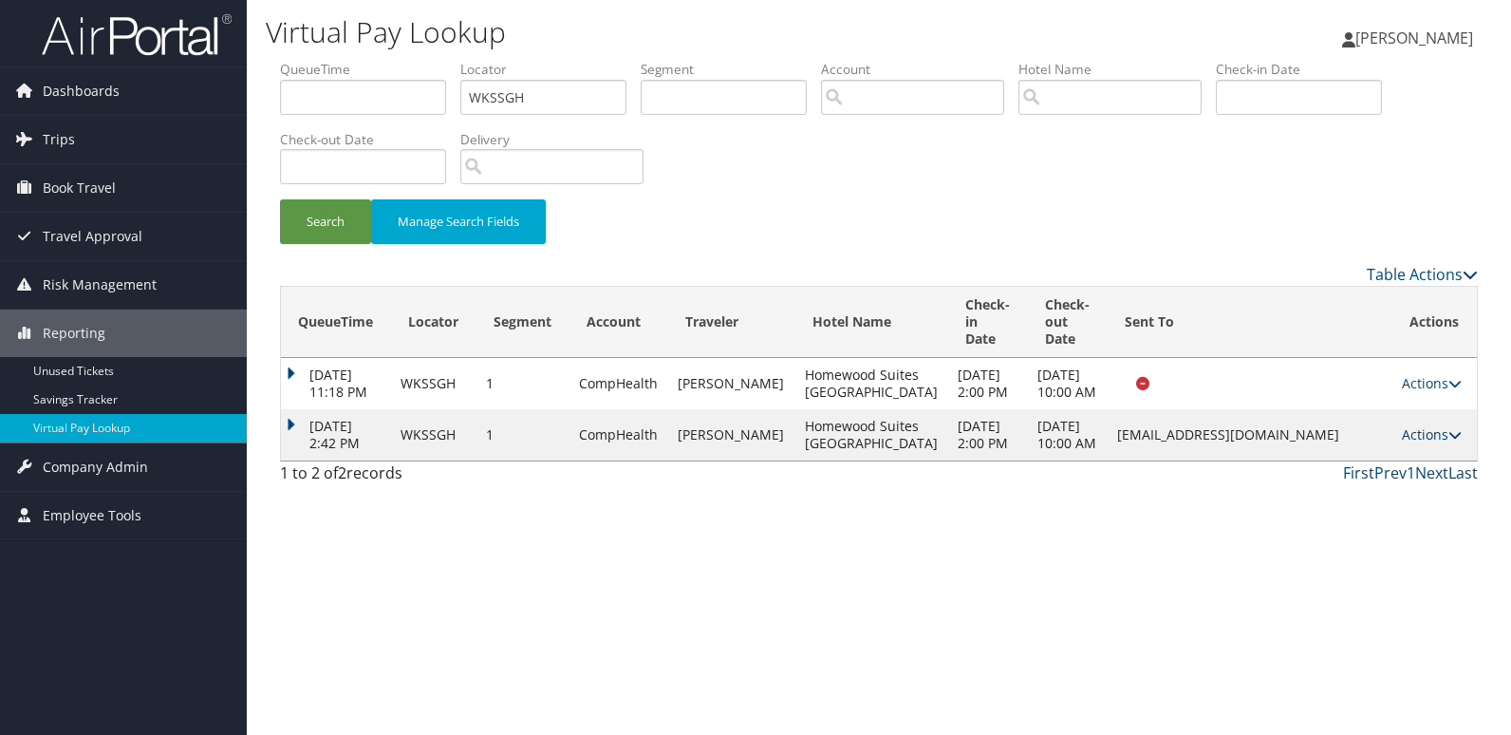
click at [1432, 443] on link "Actions" at bounding box center [1432, 434] width 60 height 18
click at [1366, 517] on link "Logs" at bounding box center [1393, 520] width 120 height 32
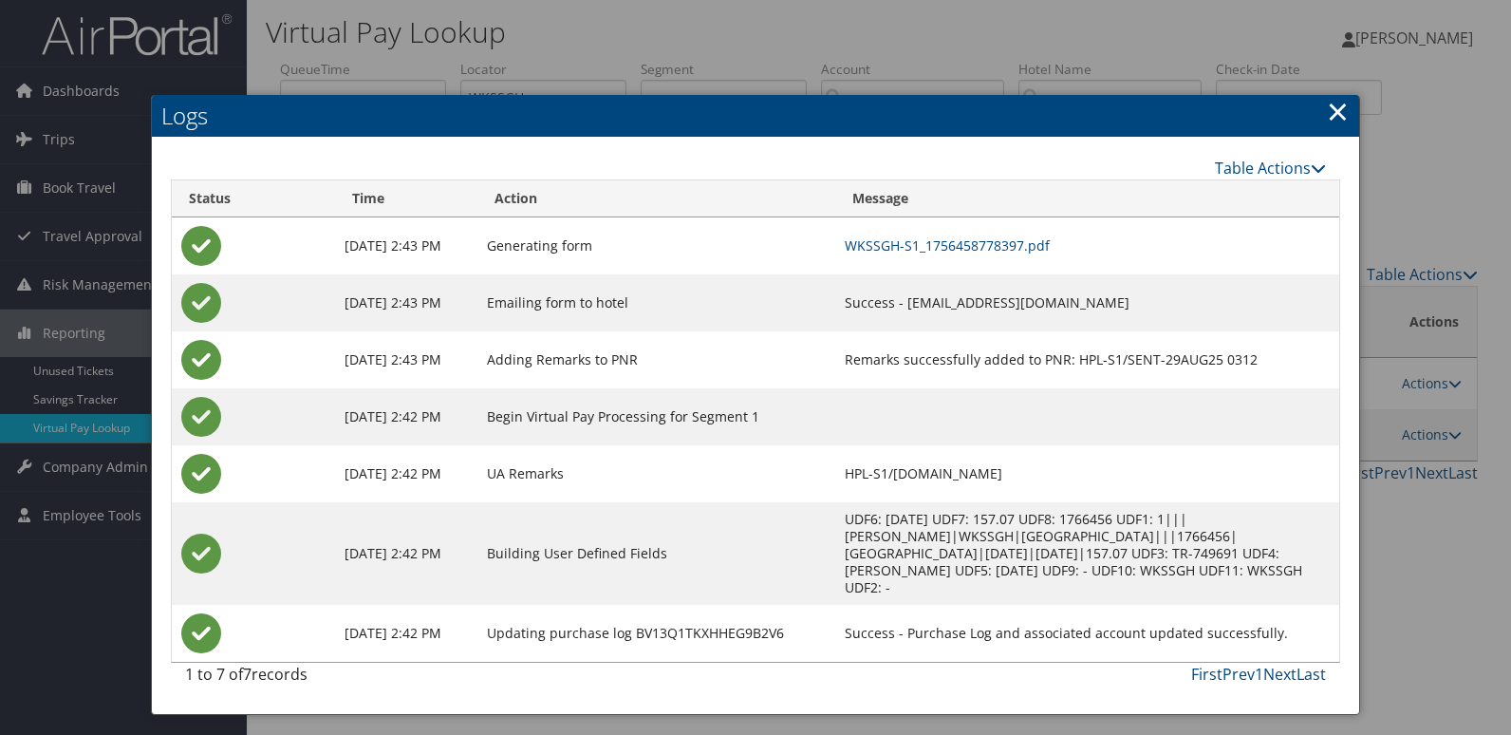
click at [889, 233] on td "WKSSGH-S1_1756458778397.pdf" at bounding box center [1087, 245] width 504 height 57
click at [889, 240] on link "WKSSGH-S1_1756458778397.pdf" at bounding box center [947, 245] width 205 height 18
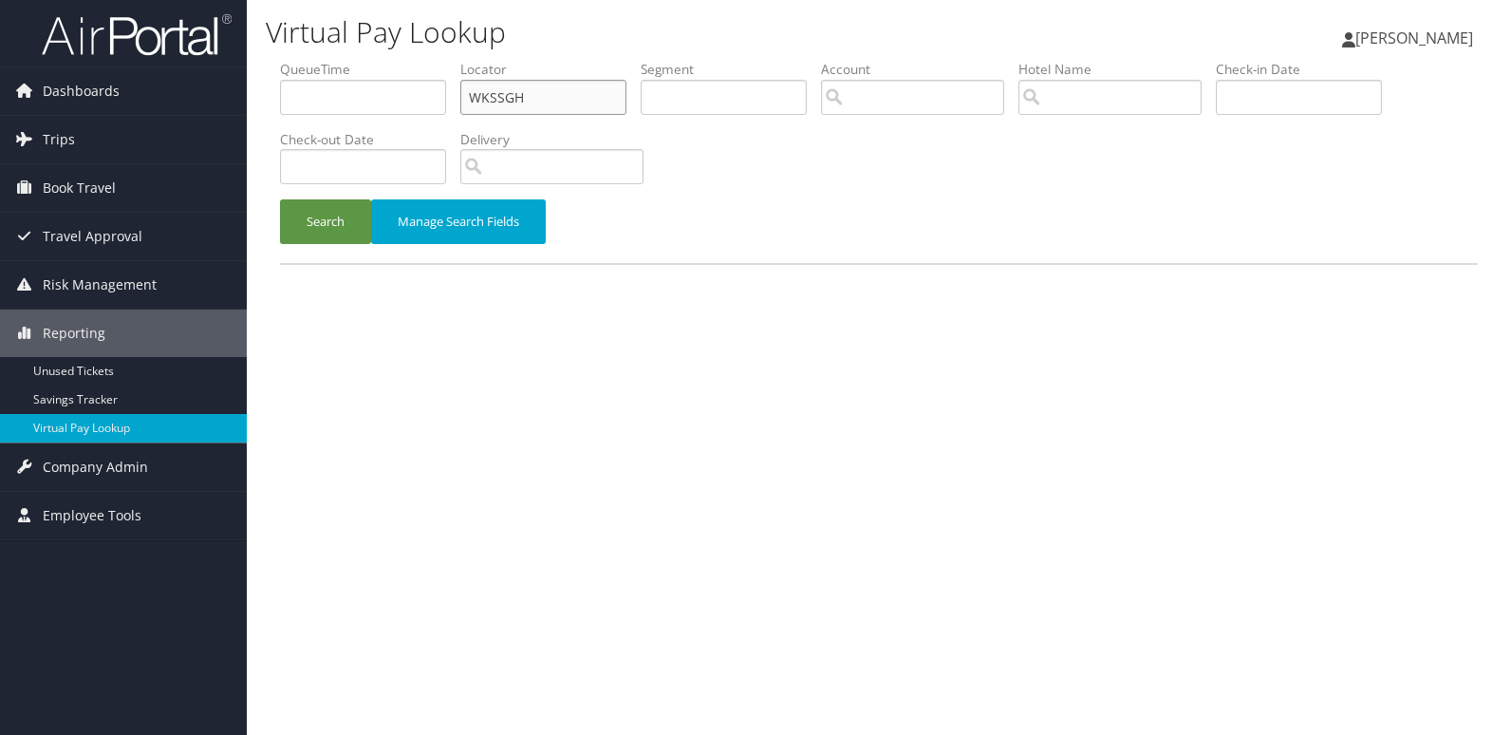
drag, startPoint x: 497, startPoint y: 104, endPoint x: 352, endPoint y: 141, distance: 149.9
click at [355, 60] on ul "QueueTime Locator WKSSGH Segment Account Traveler Hotel Name Check-in Date Chec…" at bounding box center [879, 60] width 1198 height 0
paste input "YUDGVW"
type input "YUDGVW"
click at [280, 199] on button "Search" at bounding box center [325, 221] width 91 height 45
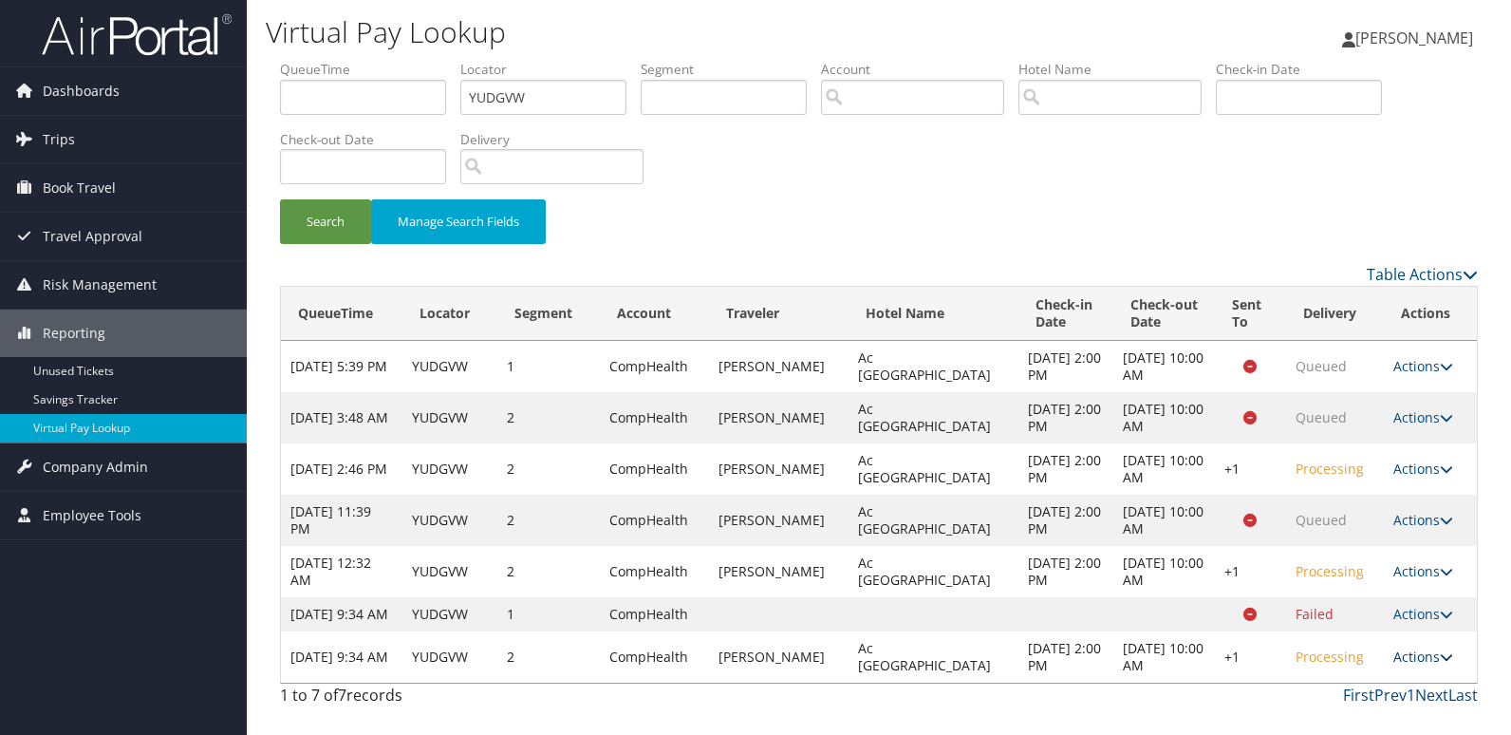
click at [1407, 665] on link "Actions" at bounding box center [1423, 656] width 60 height 18
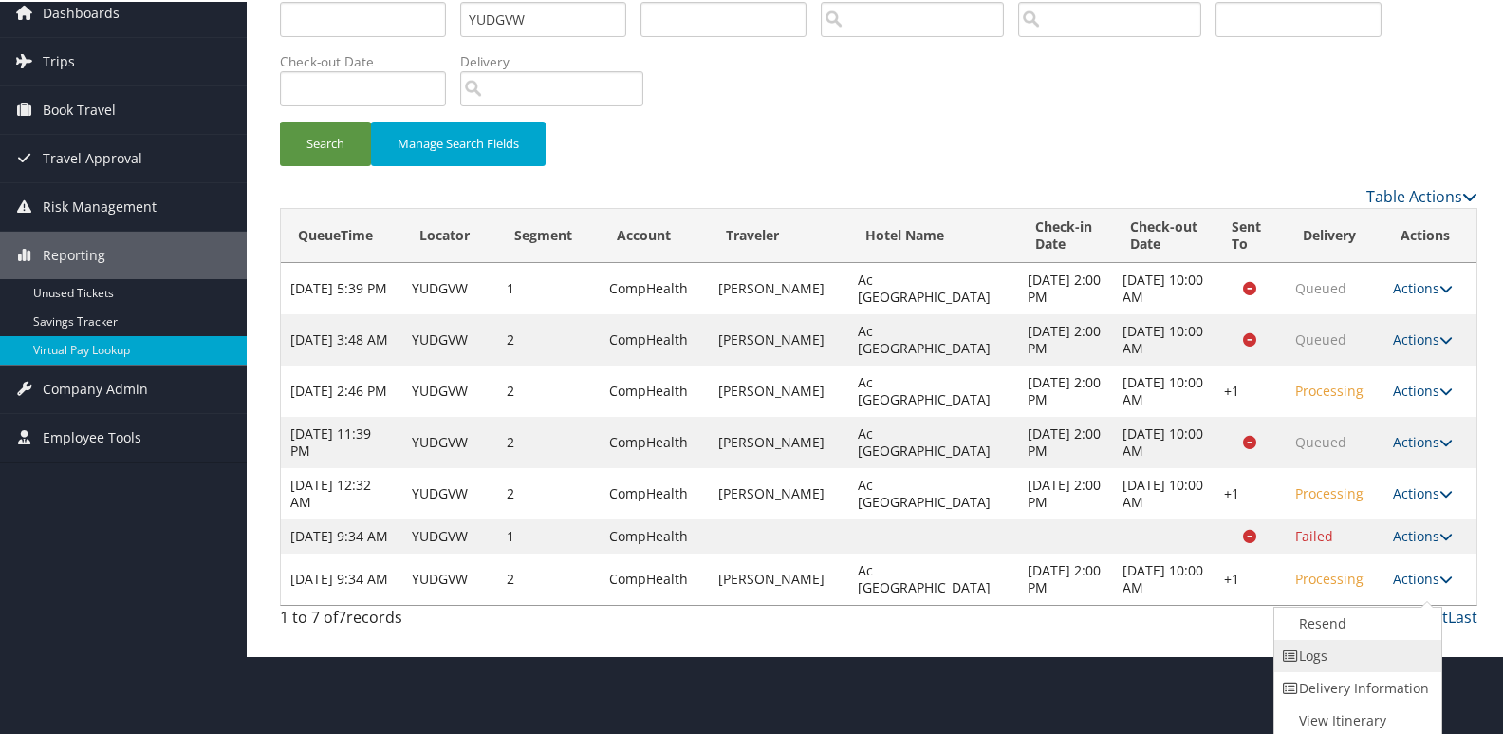
click at [1321, 656] on link "Logs" at bounding box center [1356, 654] width 162 height 32
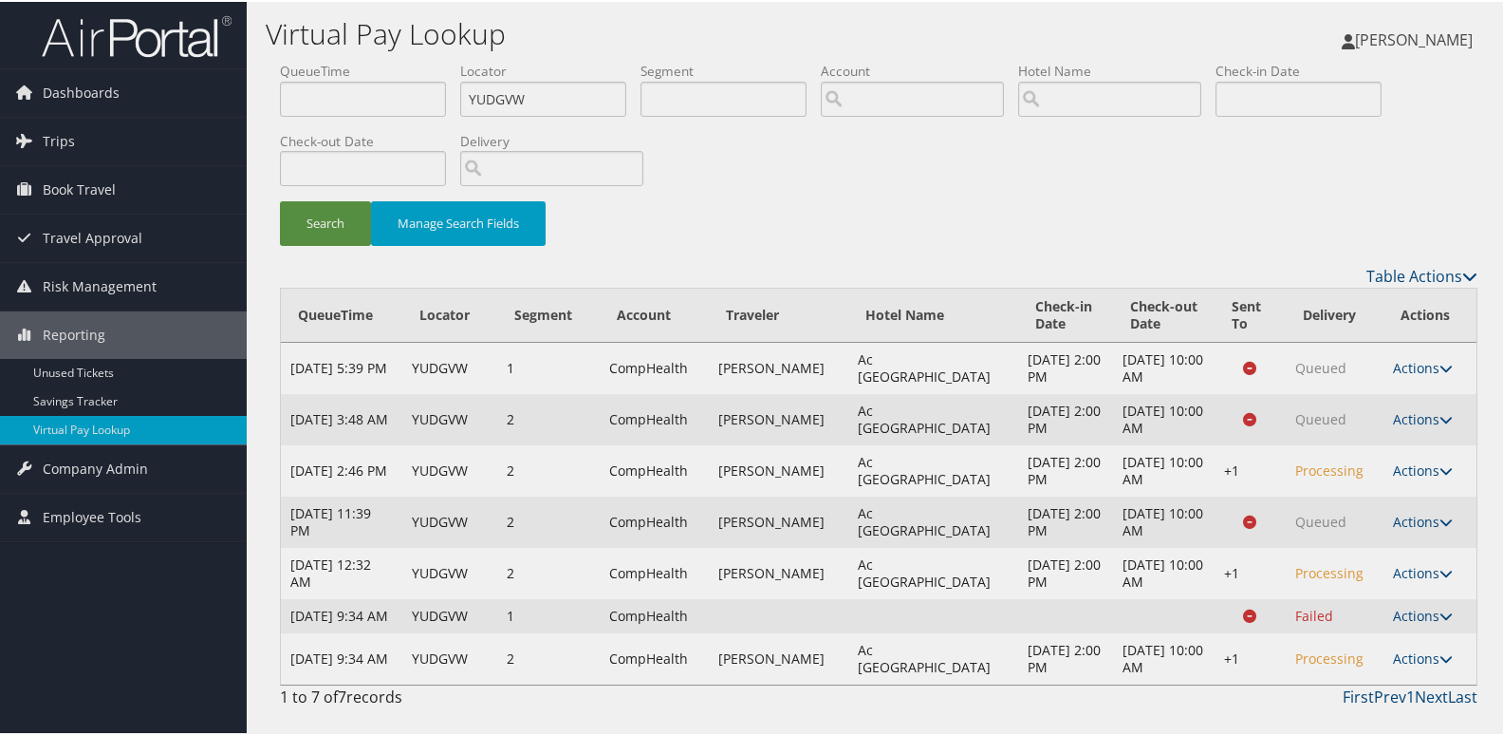
scroll to position [0, 0]
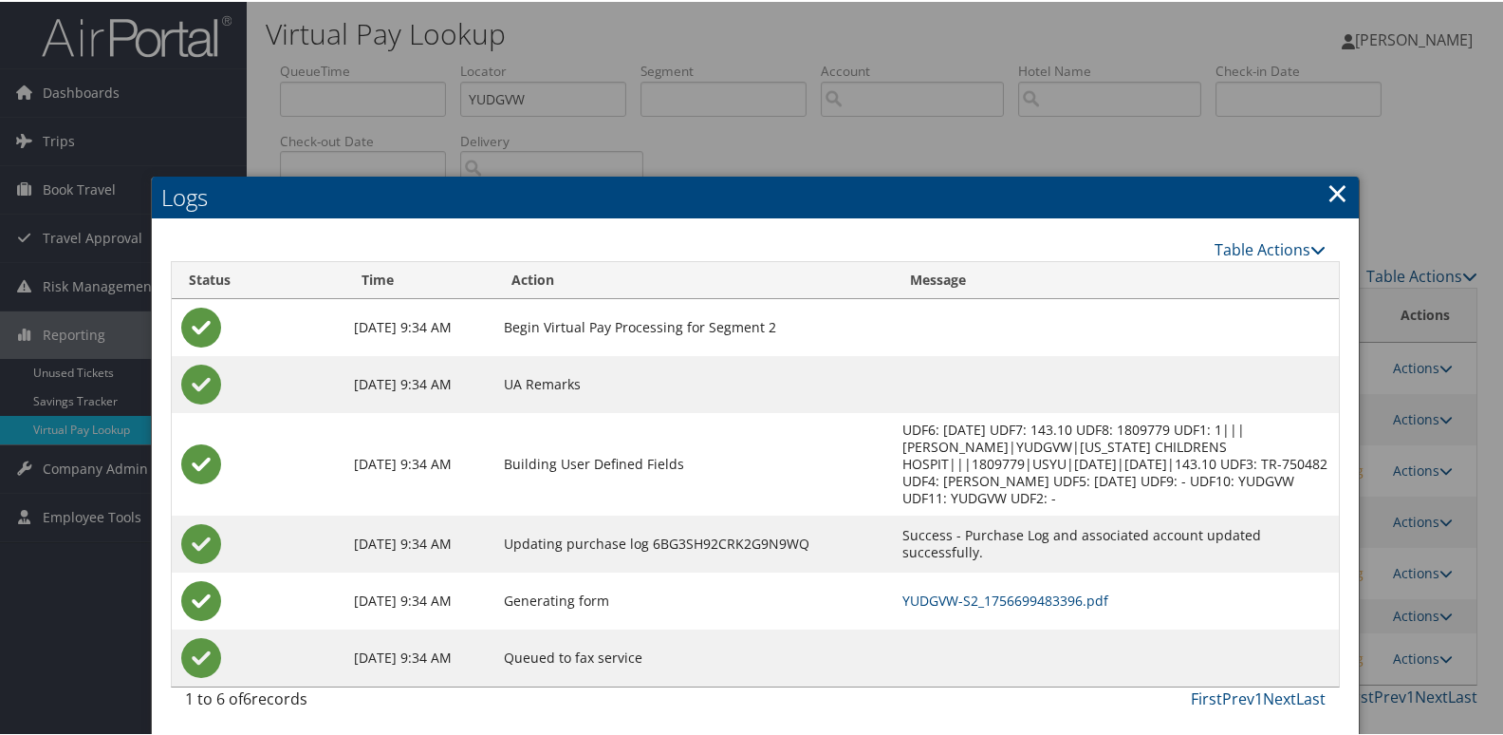
click at [941, 608] on td "YUDGVW-S2_1756699483396.pdf" at bounding box center [1116, 598] width 446 height 57
click at [946, 604] on link "YUDGVW-S2_1756699483396.pdf" at bounding box center [1006, 598] width 206 height 18
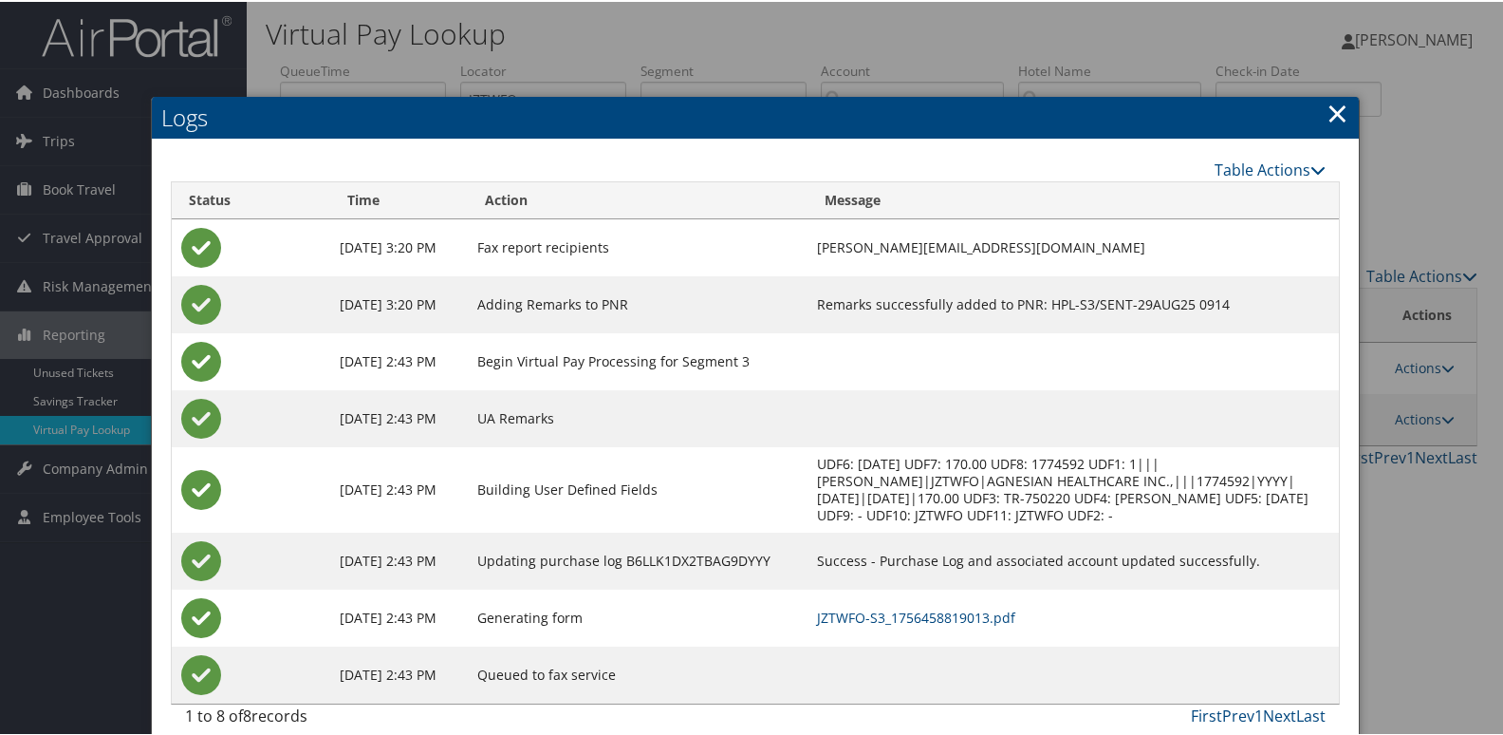
click at [905, 603] on td "JZTWFO-S3_1756458819013.pdf" at bounding box center [1073, 615] width 531 height 57
click at [905, 610] on link "JZTWFO-S3_1756458819013.pdf" at bounding box center [916, 615] width 198 height 18
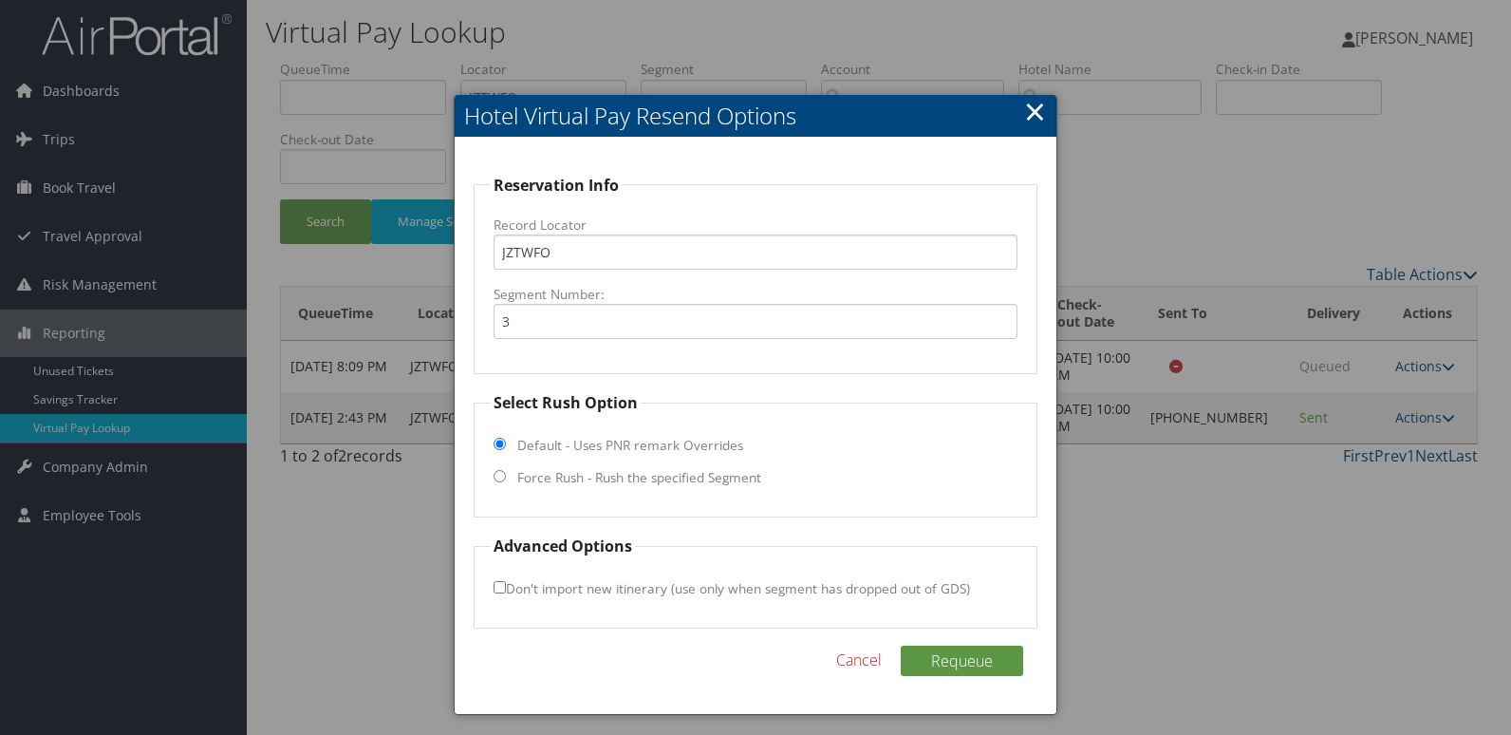
click at [679, 479] on label "Force Rush - Rush the specified Segment" at bounding box center [639, 477] width 244 height 19
click at [506, 479] on input "Force Rush - Rush the specified Segment" at bounding box center [500, 476] width 12 height 12
radio input "true"
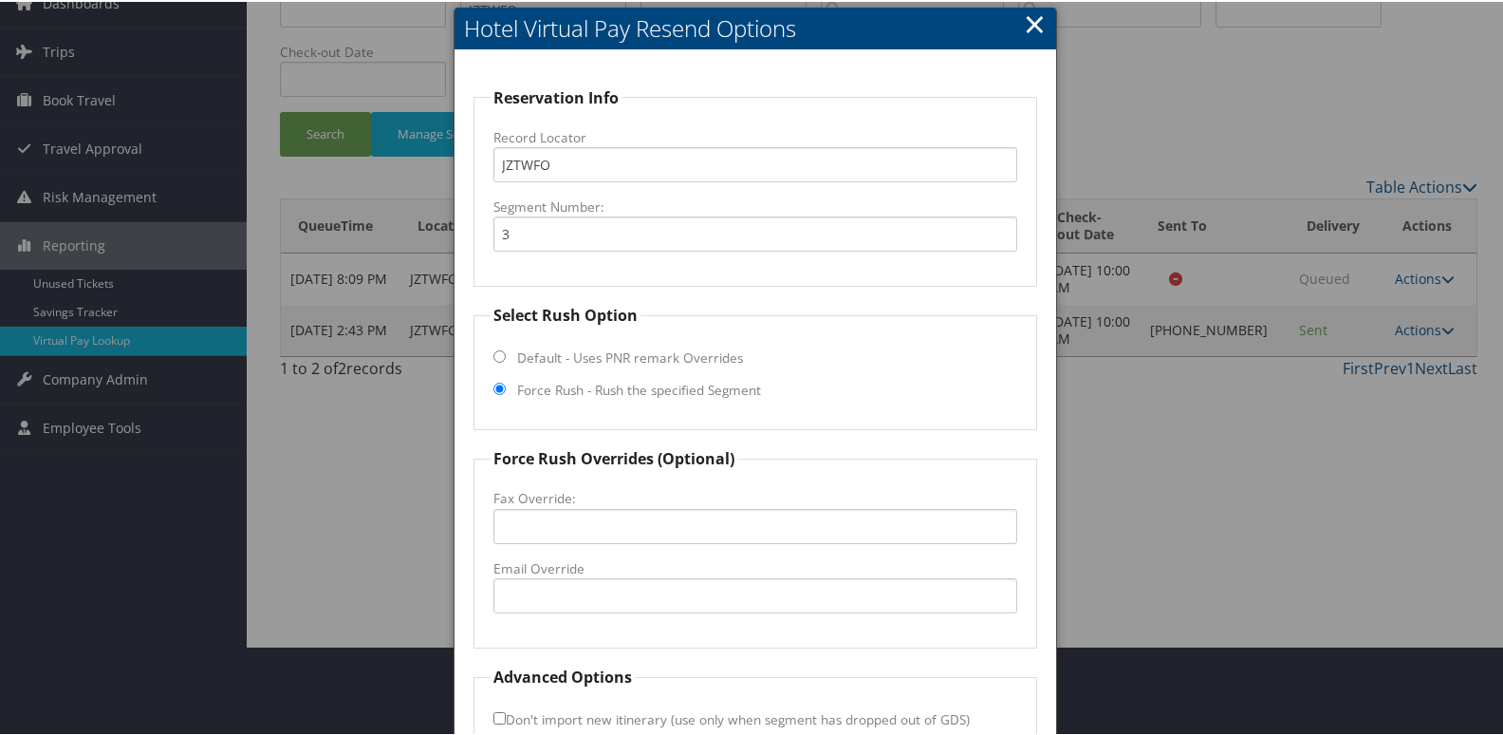
scroll to position [198, 0]
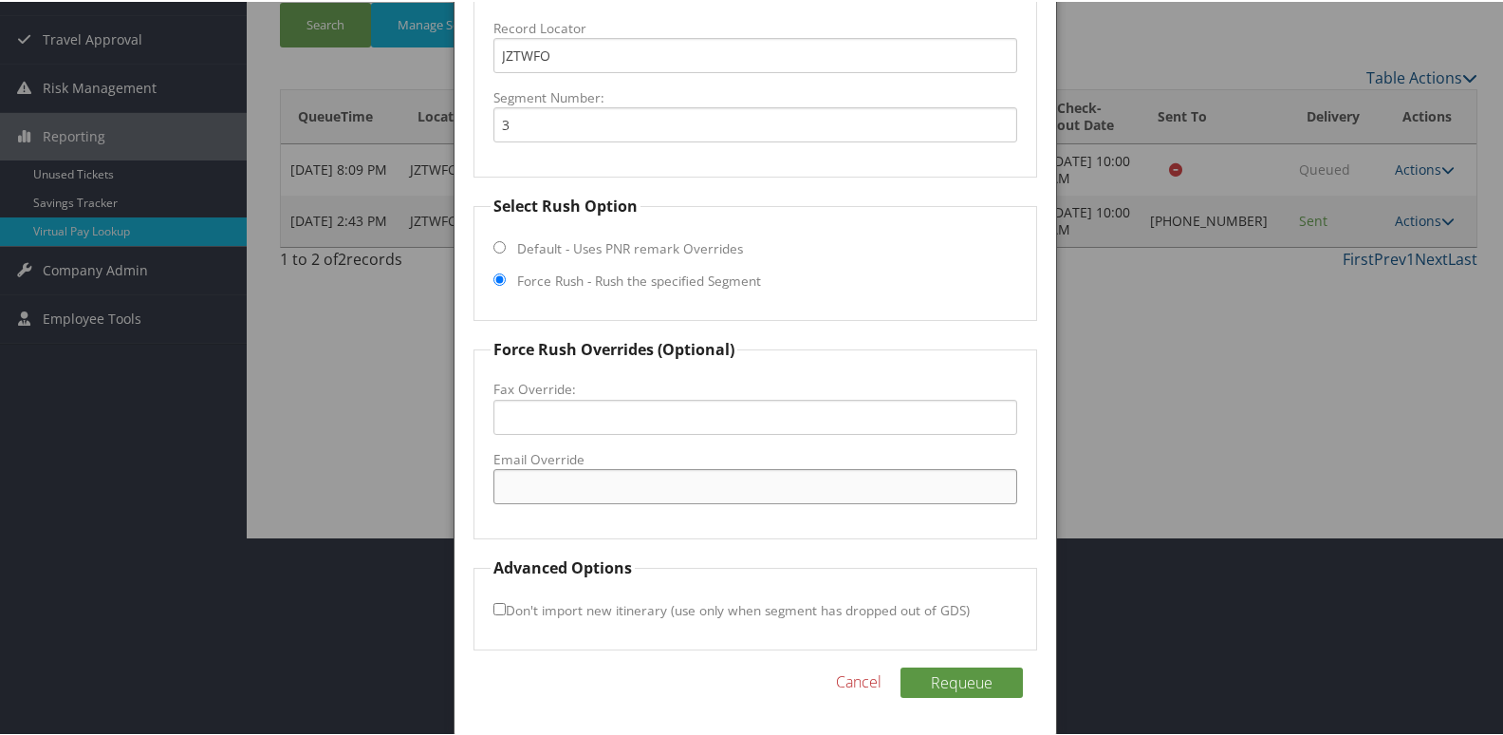
click at [610, 498] on input "Email Override" at bounding box center [756, 484] width 525 height 35
drag, startPoint x: 786, startPoint y: 479, endPoint x: 261, endPoint y: 506, distance: 525.5
click at [261, 506] on body "Menu Dashboards ► AirPortal 360™ (Manager) My Travel Dashboard Trips ► Airtiner…" at bounding box center [755, 169] width 1511 height 735
type input "hamptoninnsalesfonddulac@gmail.com"
click at [961, 666] on button "Requeue" at bounding box center [962, 680] width 122 height 30
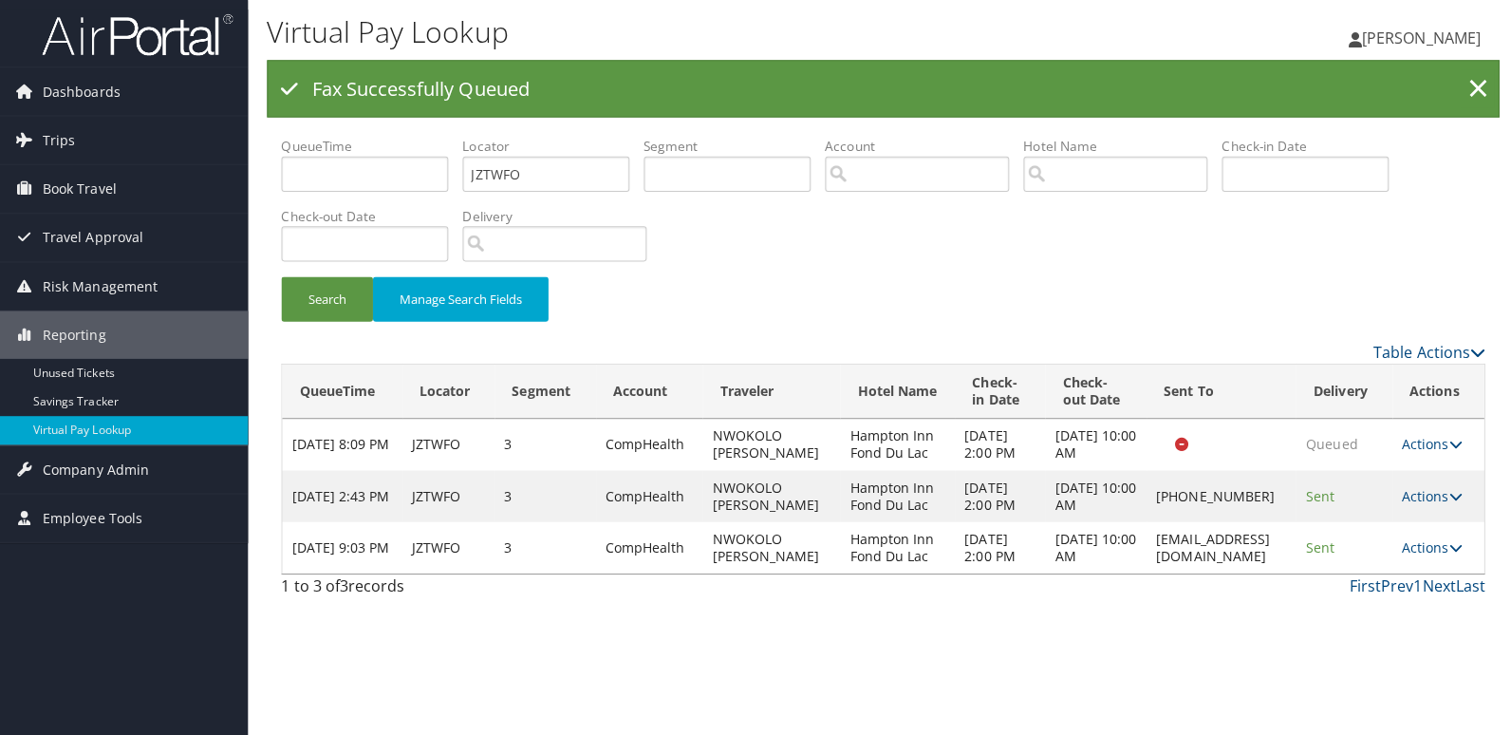
scroll to position [0, 0]
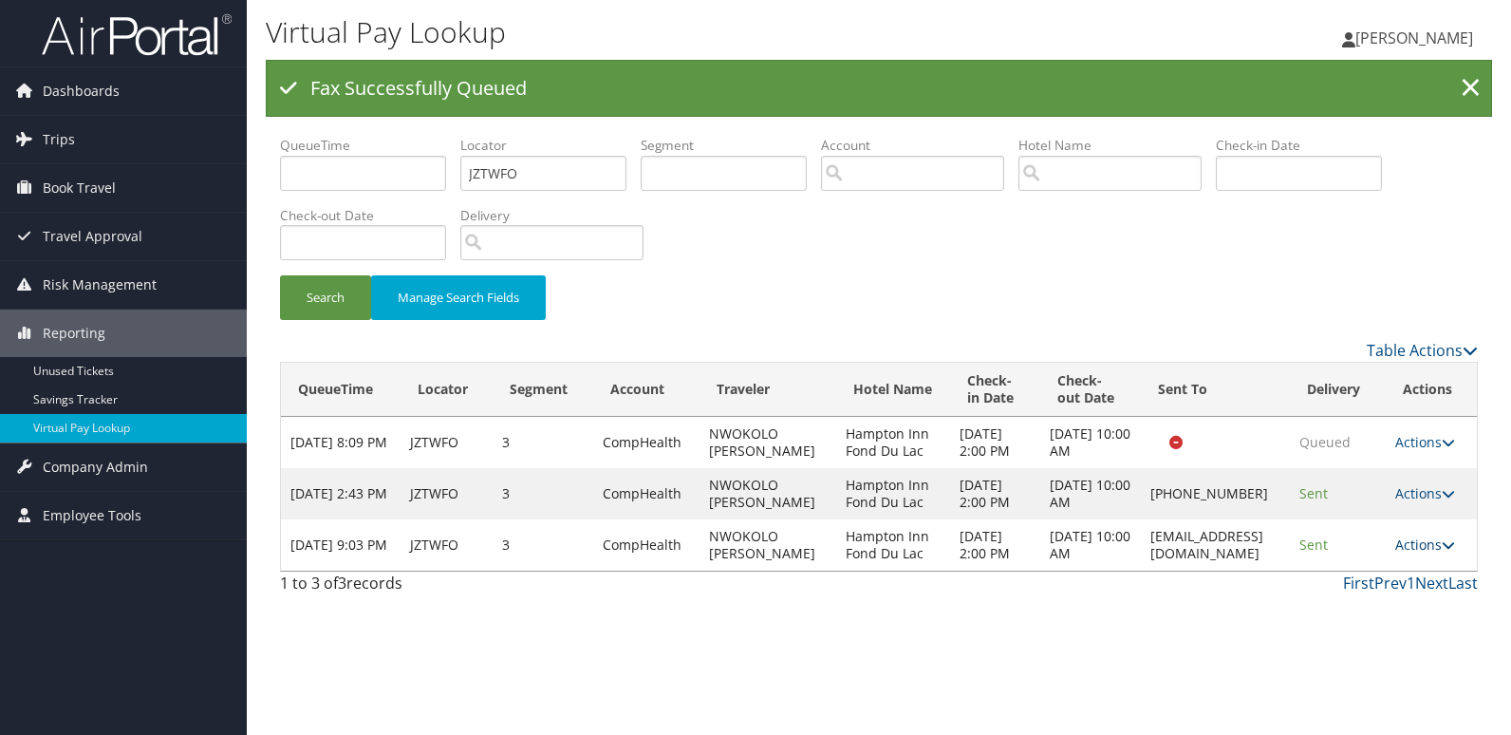
click at [1418, 553] on link "Actions" at bounding box center [1425, 544] width 60 height 18
click at [1390, 652] on link "Logs" at bounding box center [1399, 664] width 120 height 32
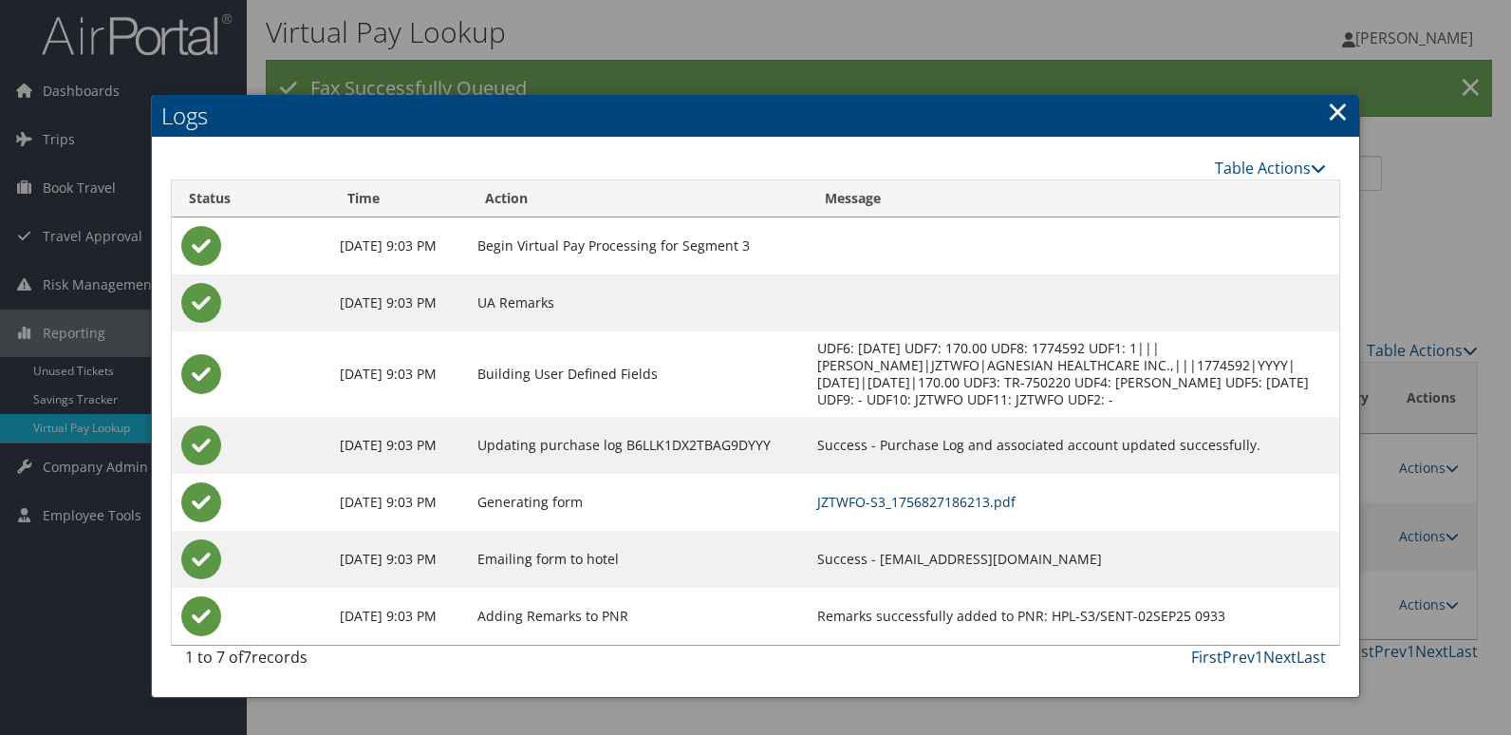
click at [959, 503] on link "JZTWFO-S3_1756827186213.pdf" at bounding box center [916, 502] width 198 height 18
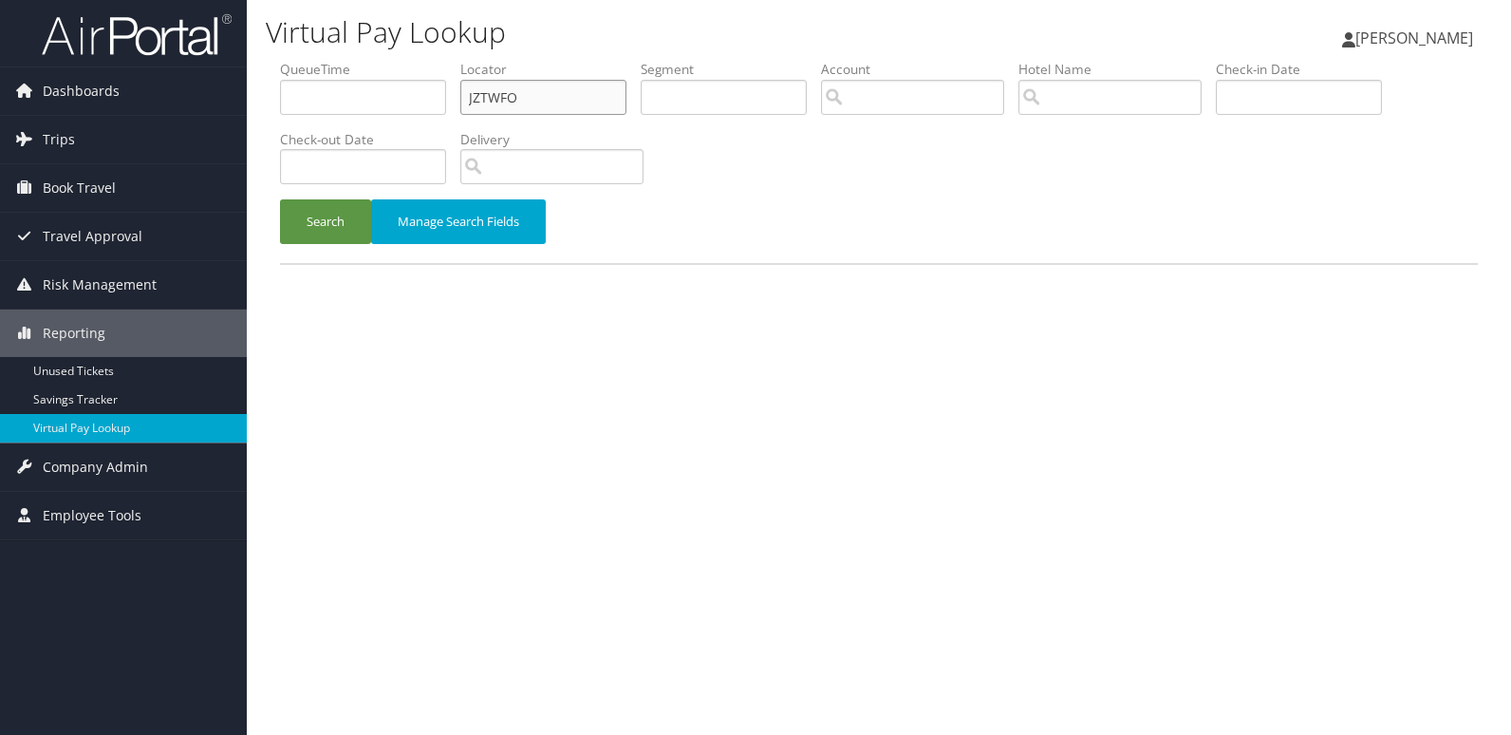
drag, startPoint x: 337, startPoint y: 113, endPoint x: 318, endPoint y: 116, distance: 19.2
click at [318, 60] on ul "QueueTime Locator JZTWFO Segment Account Traveler Hotel Name Check-in Date Chec…" at bounding box center [879, 60] width 1198 height 0
paste input "KAMVOQ"
type input "KAMVOQ"
click at [335, 234] on button "Search" at bounding box center [325, 221] width 91 height 45
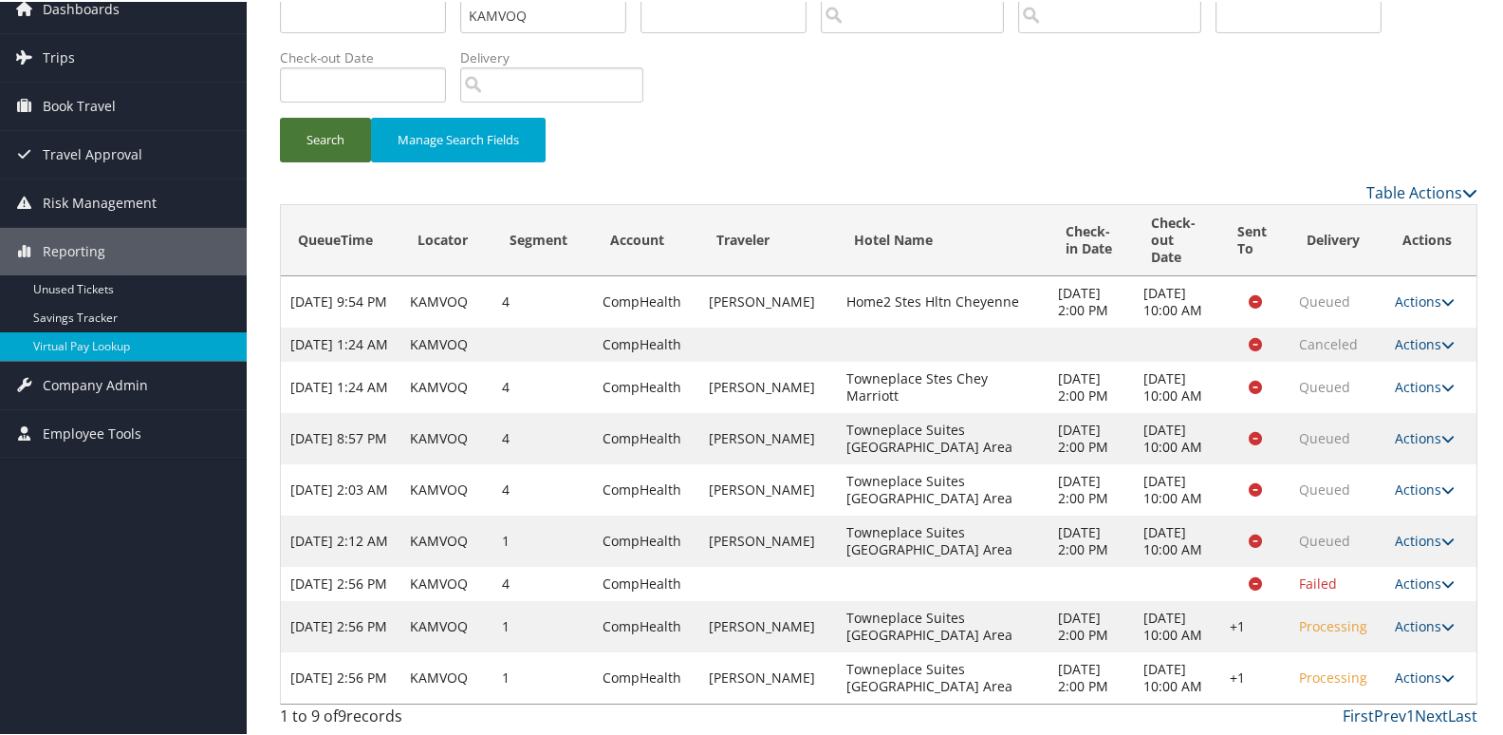
scroll to position [237, 0]
click at [1403, 666] on link "Actions" at bounding box center [1425, 675] width 60 height 18
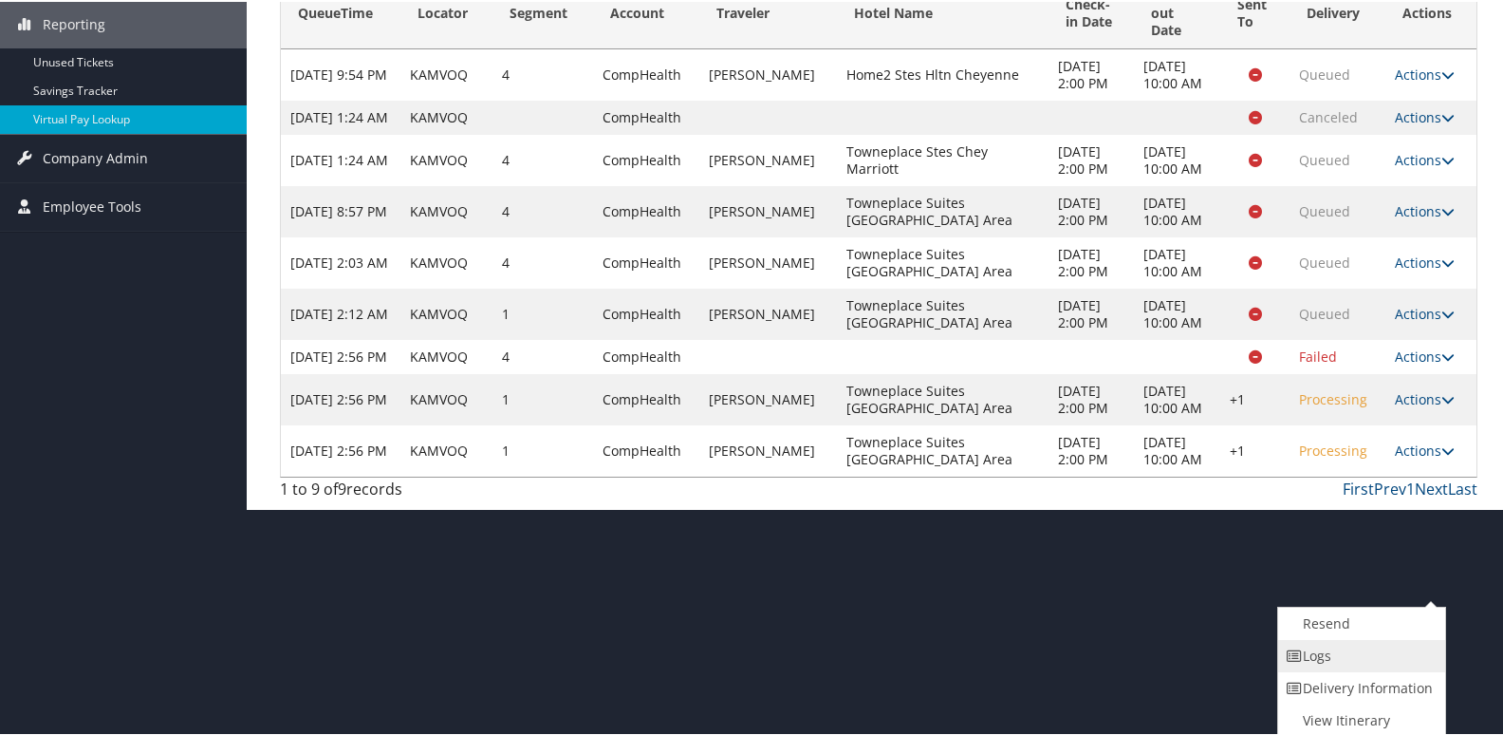
click at [1367, 659] on link "Logs" at bounding box center [1359, 654] width 162 height 32
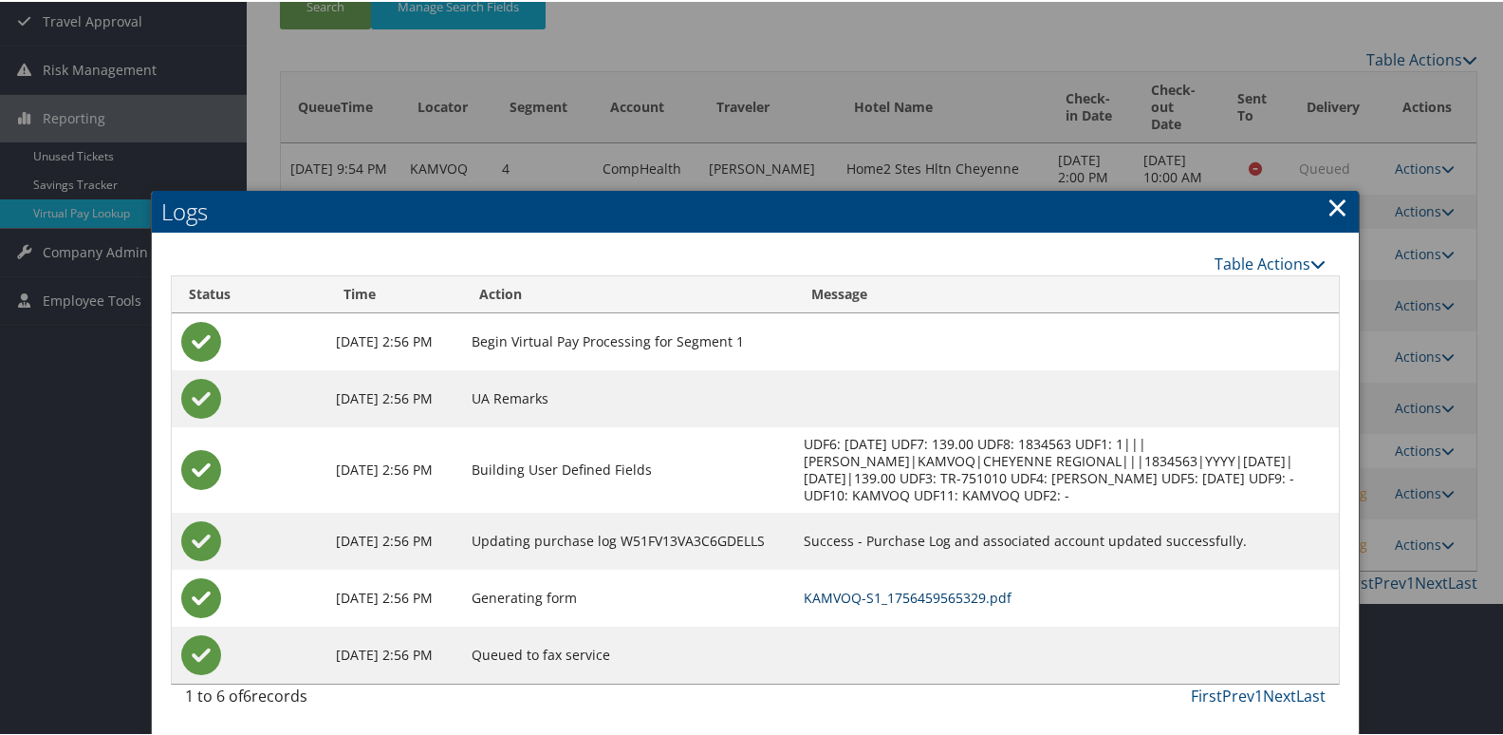
click at [938, 587] on link "KAMVOQ-S1_1756459565329.pdf" at bounding box center [908, 596] width 208 height 18
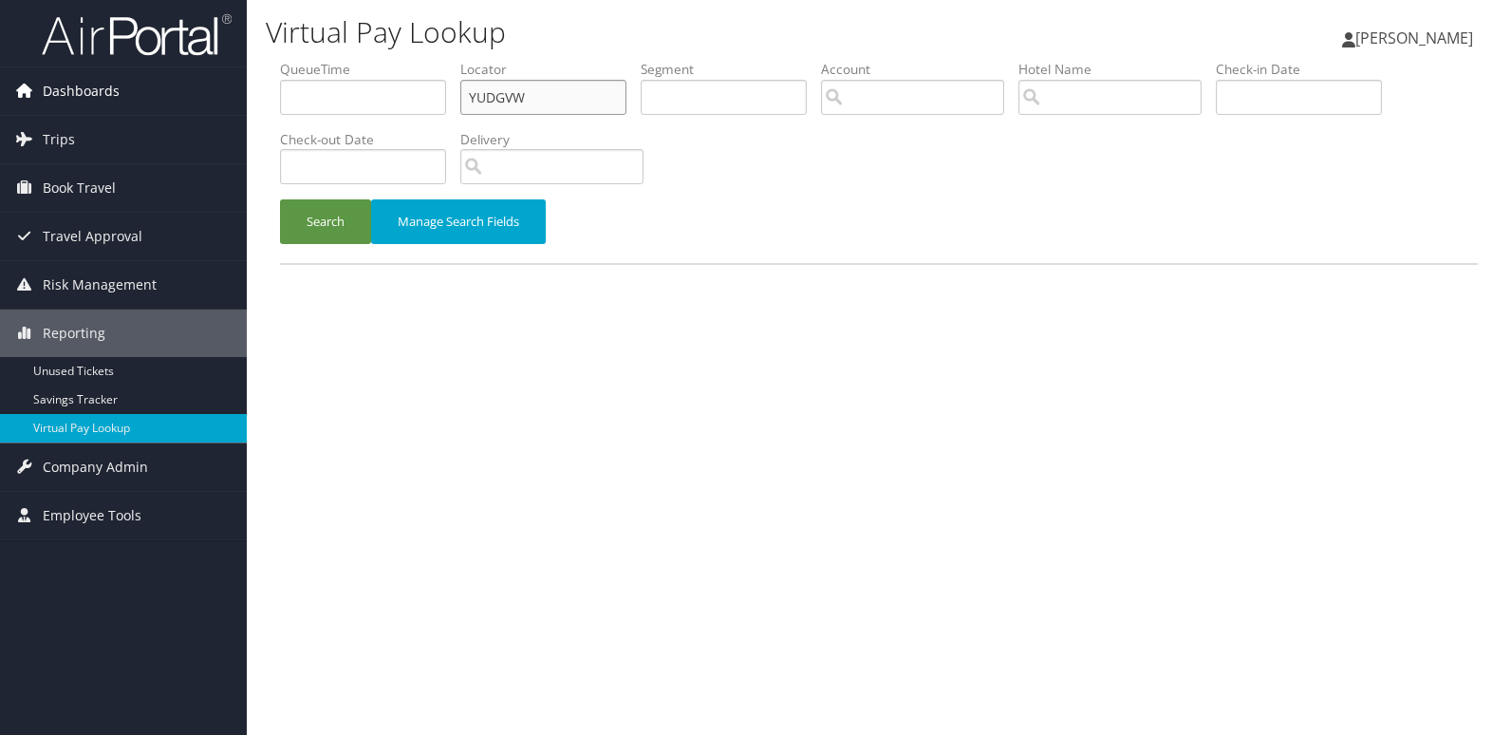
drag, startPoint x: 0, startPoint y: 0, endPoint x: 229, endPoint y: 108, distance: 253.0
click at [229, 108] on div "Dashboards AirPortal 360™ (Manager) My Travel Dashboard Trips Airtinerary® Look…" at bounding box center [755, 367] width 1511 height 735
paste input "KNQPQQ"
type input "KNQPQQ"
click at [280, 199] on button "Search" at bounding box center [325, 221] width 91 height 45
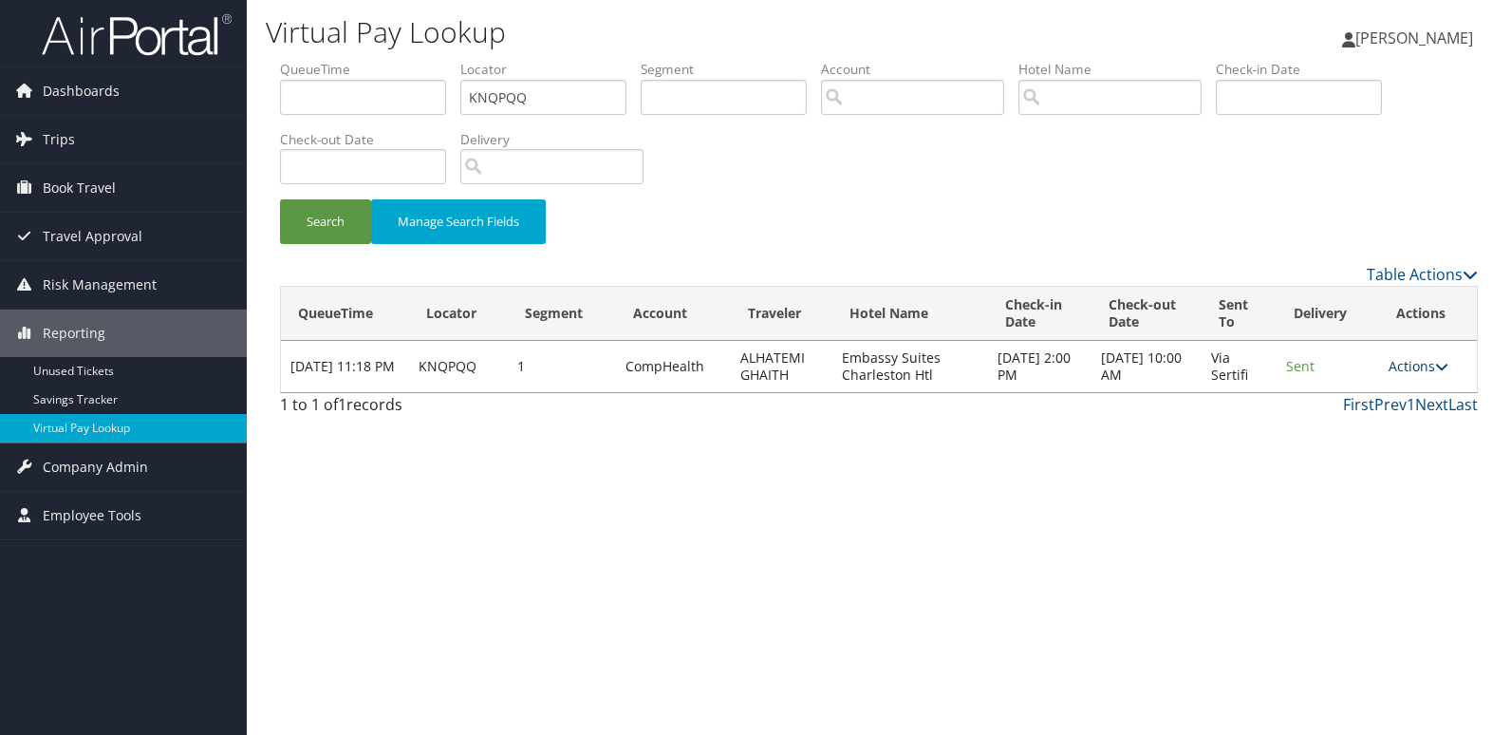
click at [1423, 369] on link "Actions" at bounding box center [1418, 366] width 60 height 18
click at [1350, 414] on link "Logs" at bounding box center [1385, 426] width 120 height 32
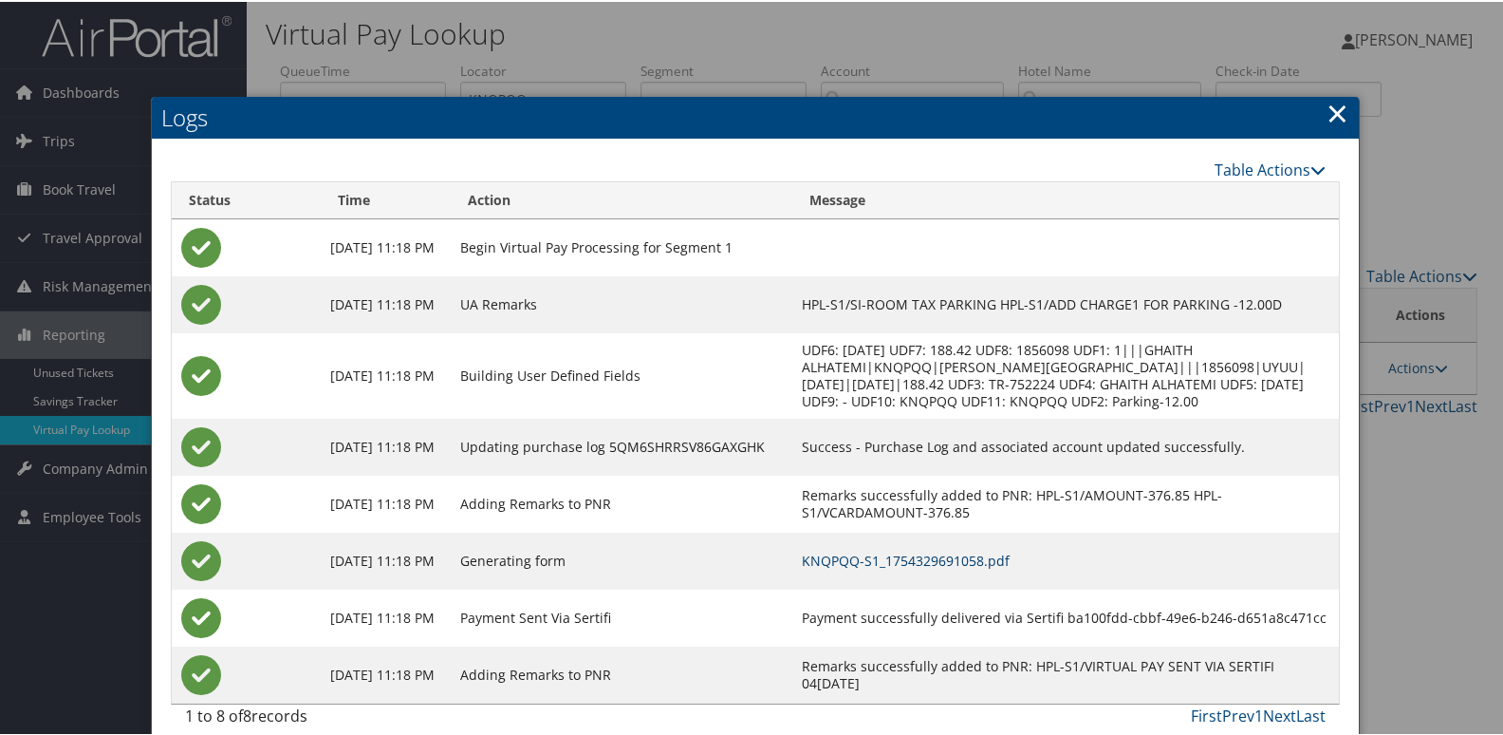
click at [982, 568] on link "KNQPQQ-S1_1754329691058.pdf" at bounding box center [906, 559] width 208 height 18
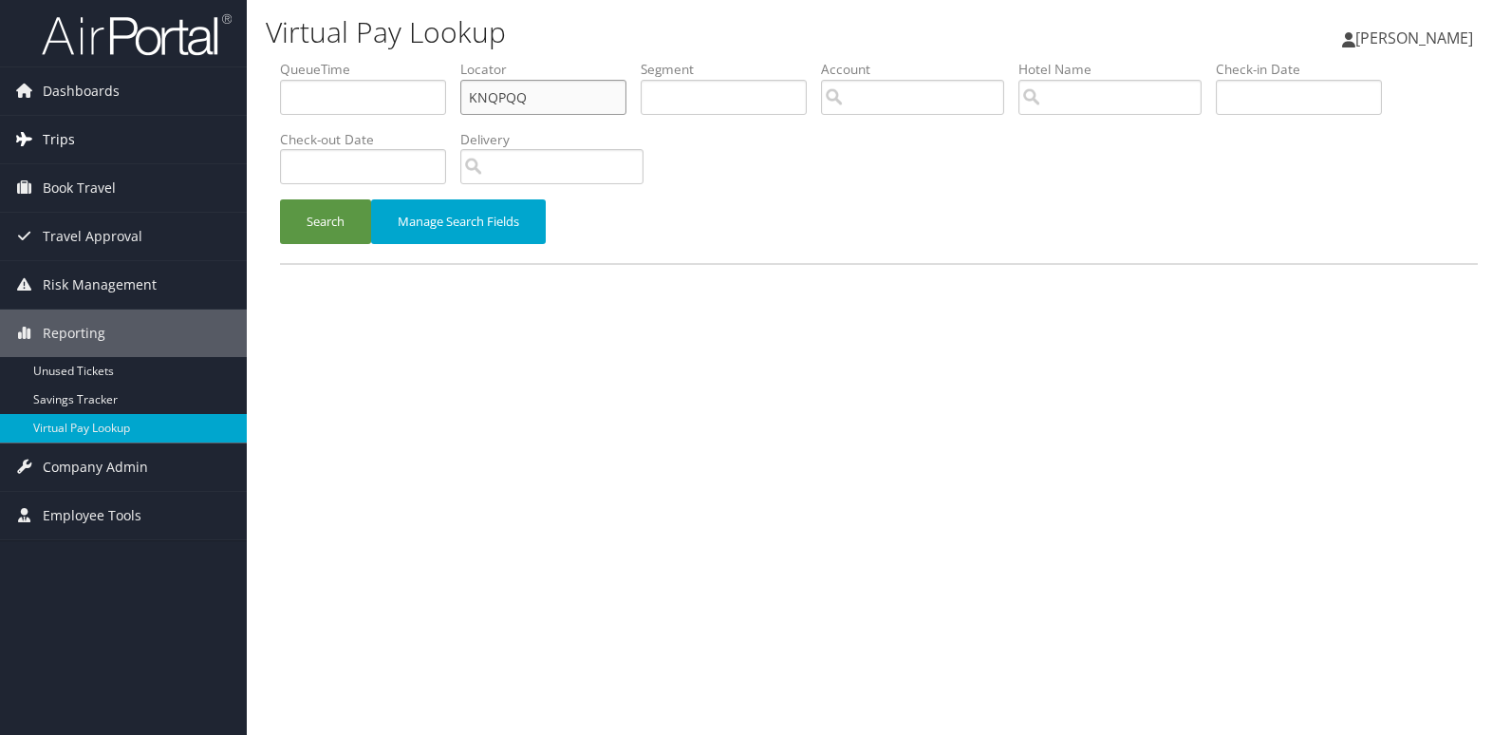
drag, startPoint x: 0, startPoint y: 0, endPoint x: 176, endPoint y: 159, distance: 237.2
click at [177, 158] on div "Dashboards AirPortal 360™ (Manager) My Travel Dashboard Trips Airtinerary® Look…" at bounding box center [755, 367] width 1511 height 735
paste input "MPZFOW"
type input "MPZFOW"
click at [280, 199] on button "Search" at bounding box center [325, 221] width 91 height 45
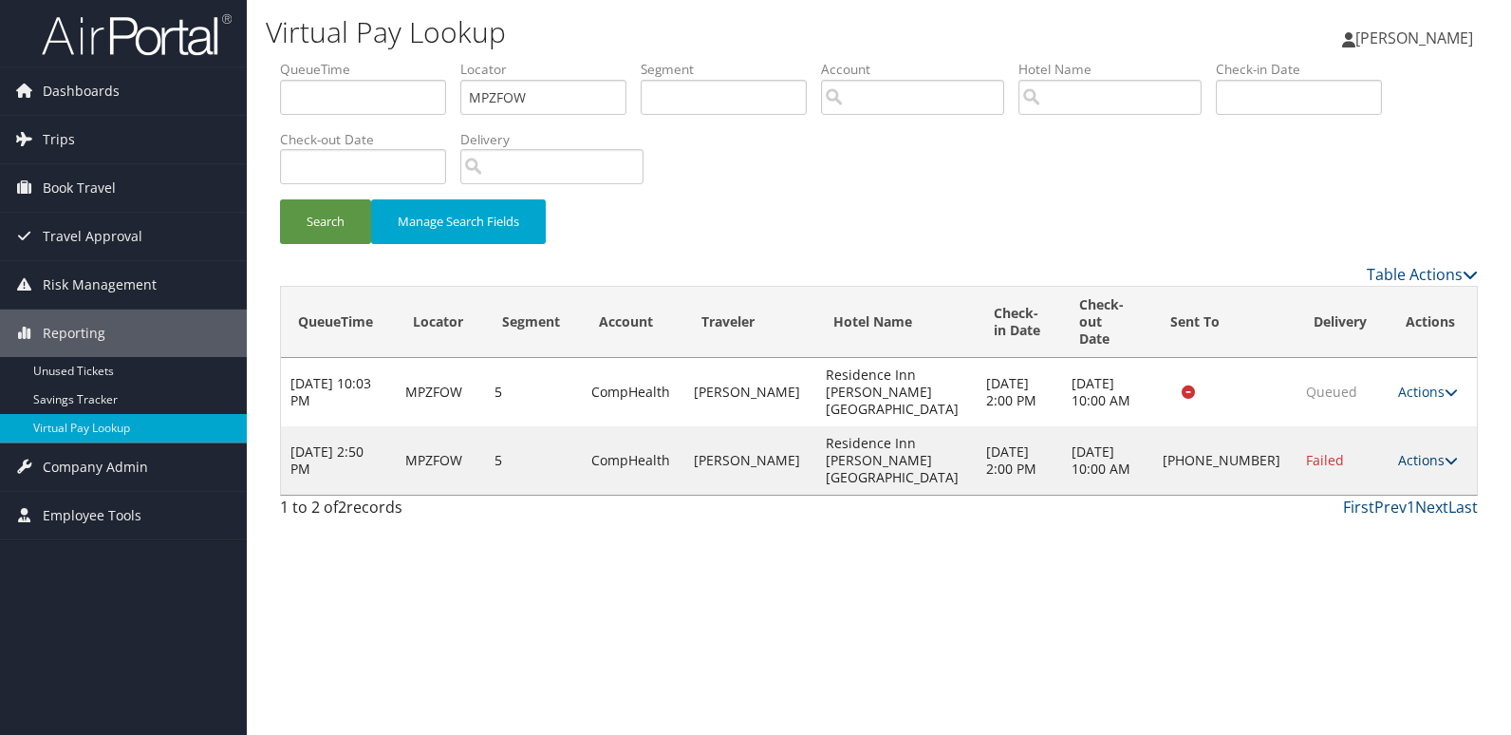
click at [1424, 451] on link "Actions" at bounding box center [1428, 460] width 60 height 18
click at [1371, 474] on link "Logs" at bounding box center [1362, 477] width 162 height 32
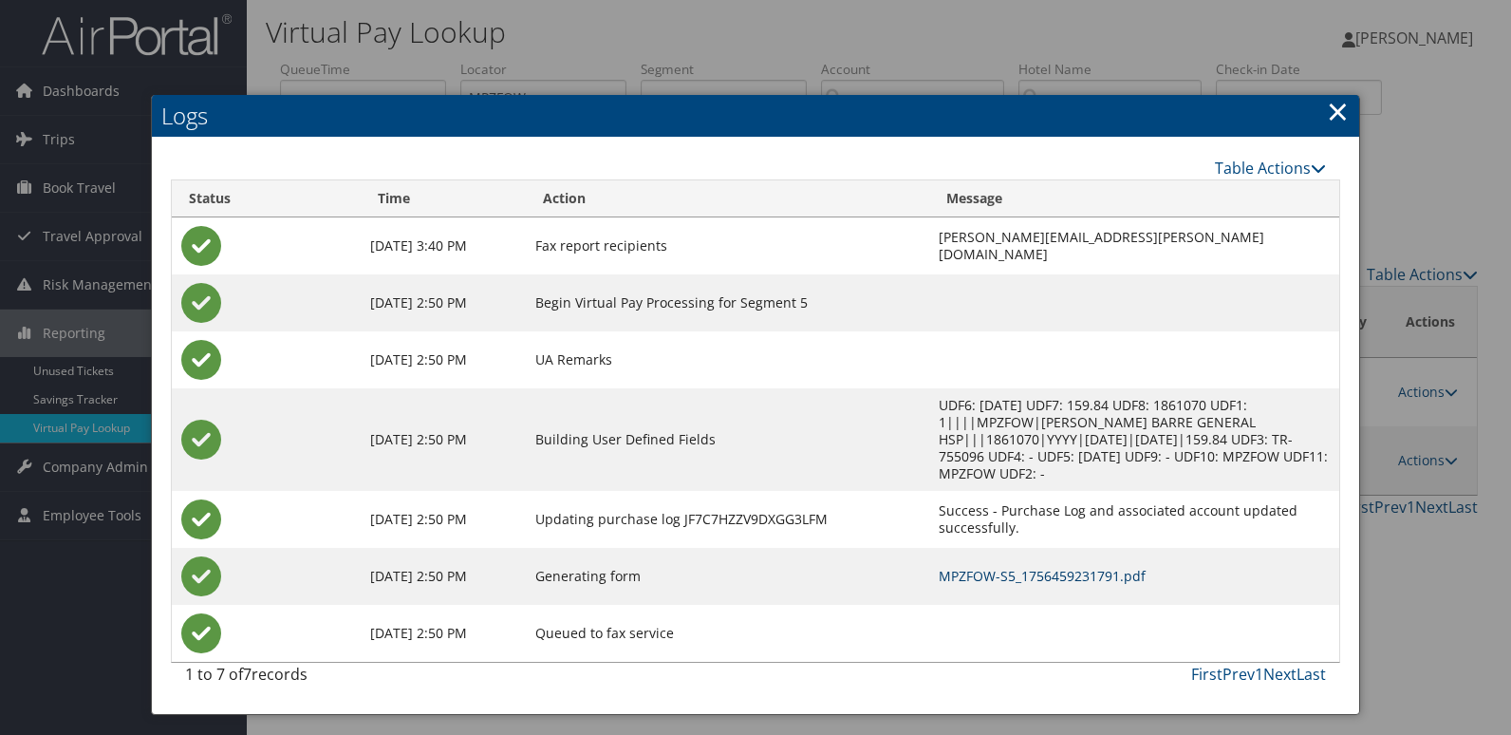
click at [954, 567] on link "MPZFOW-S5_1756459231791.pdf" at bounding box center [1042, 576] width 207 height 18
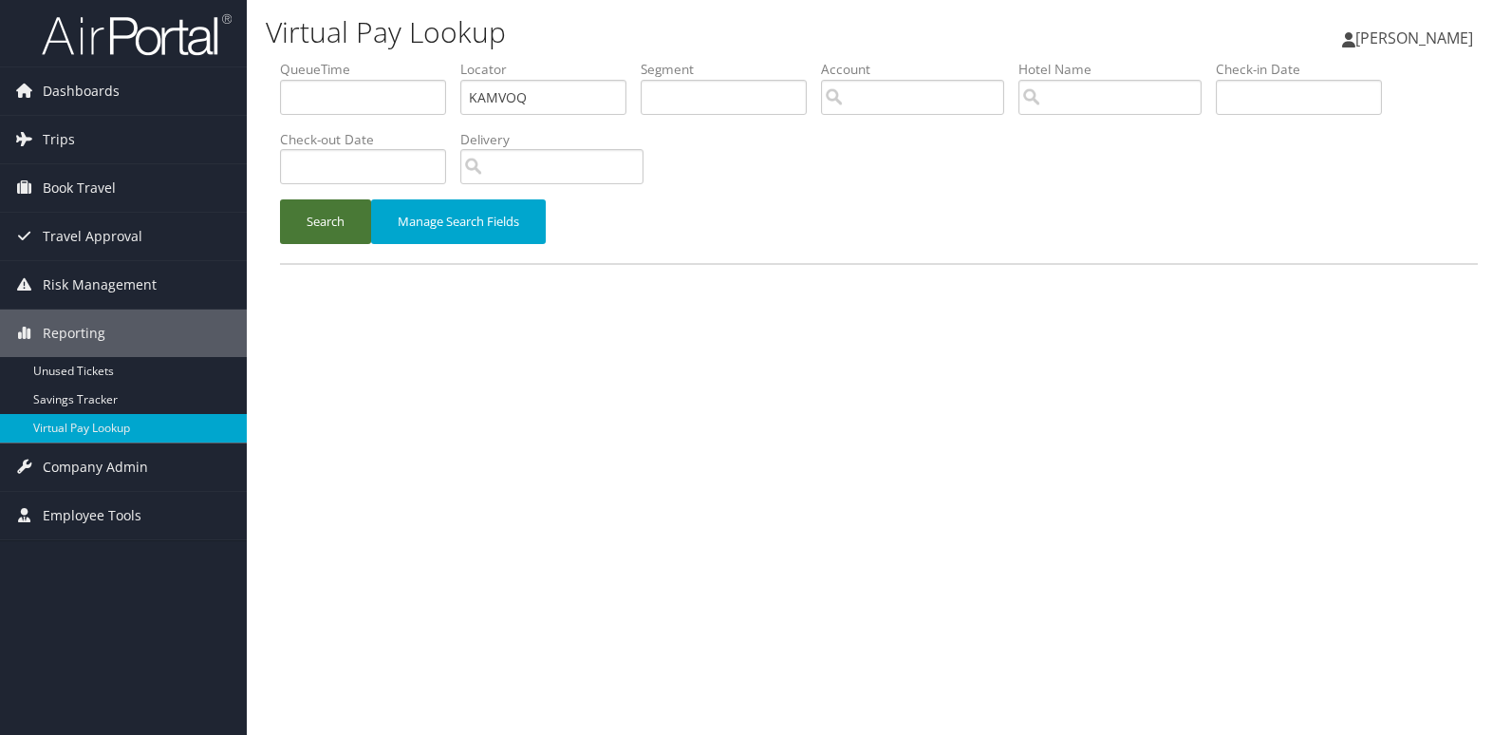
click at [340, 215] on button "Search" at bounding box center [325, 221] width 91 height 45
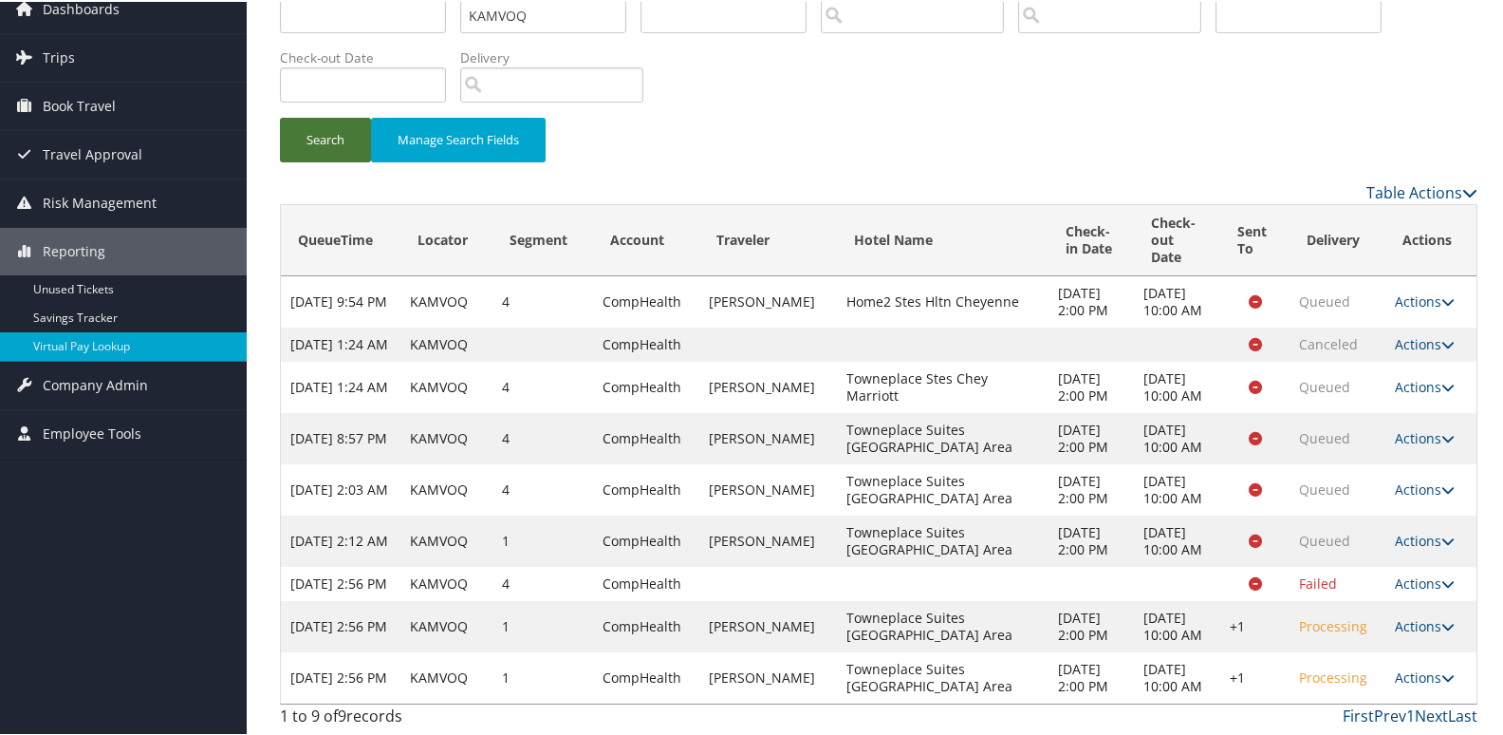
scroll to position [237, 0]
click at [1405, 657] on td "Actions Resend Logs Delivery Information View Itinerary" at bounding box center [1431, 675] width 91 height 51
click at [1408, 666] on link "Actions" at bounding box center [1425, 675] width 60 height 18
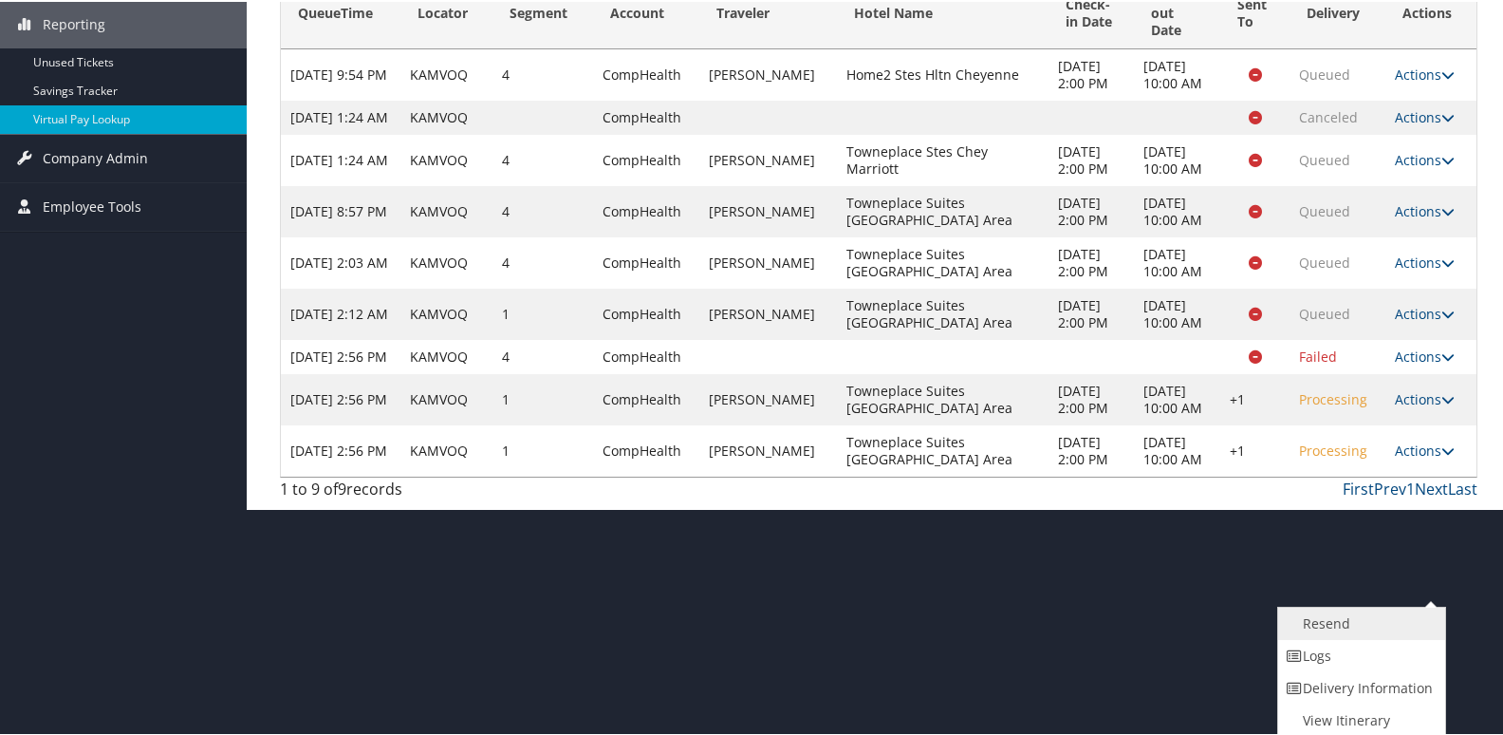
click at [1342, 623] on link "Resend" at bounding box center [1359, 622] width 162 height 32
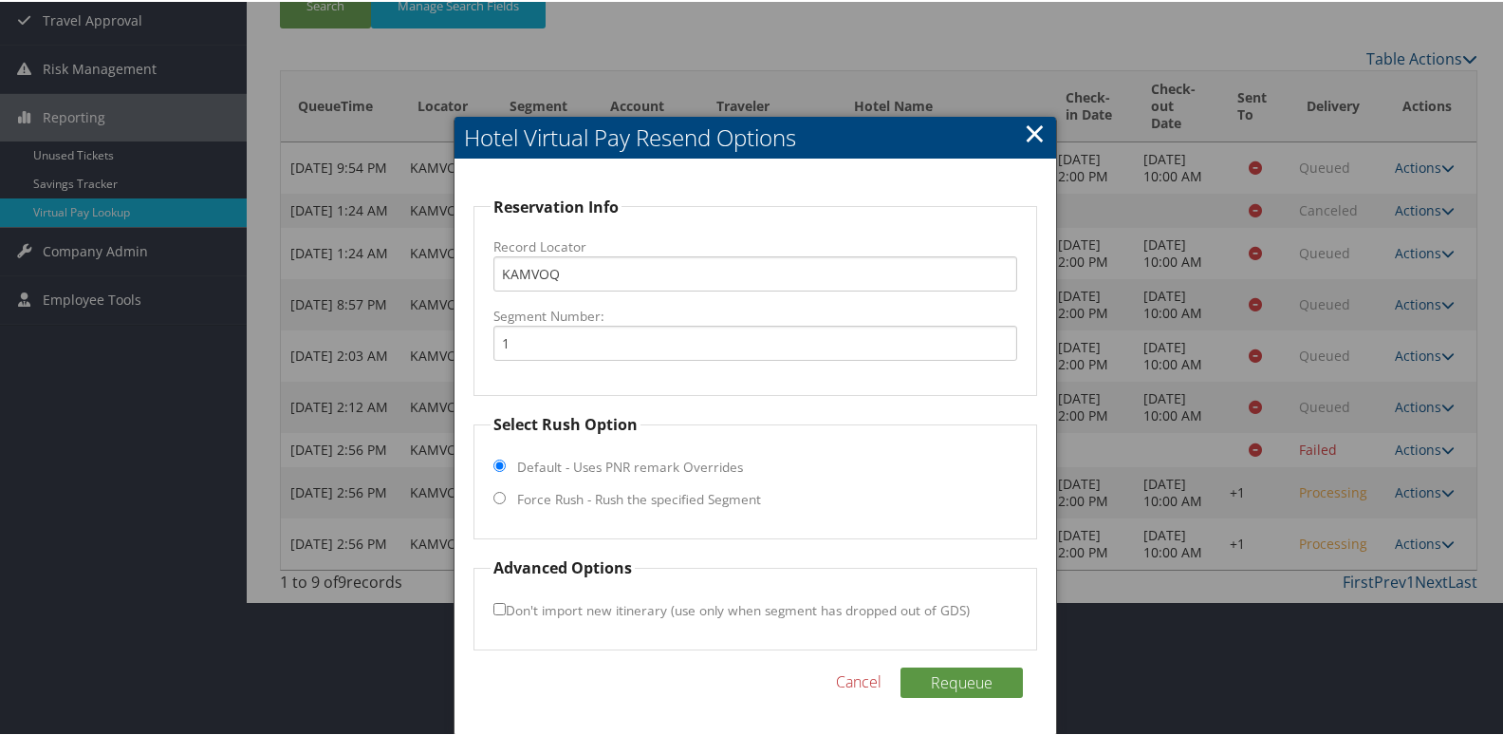
click at [639, 488] on label "Force Rush - Rush the specified Segment" at bounding box center [639, 497] width 244 height 19
click at [506, 490] on input "Force Rush - Rush the specified Segment" at bounding box center [500, 496] width 12 height 12
radio input "true"
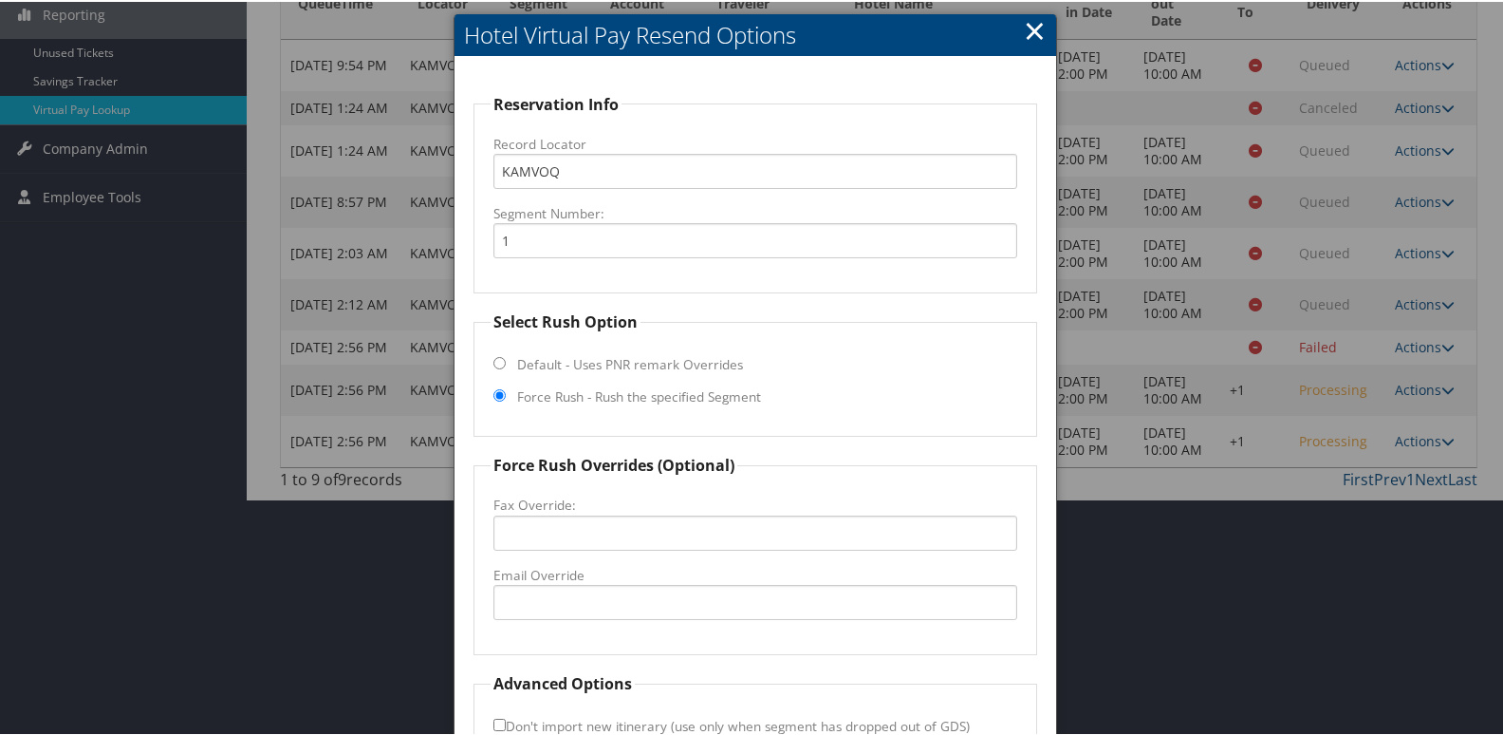
scroll to position [436, 0]
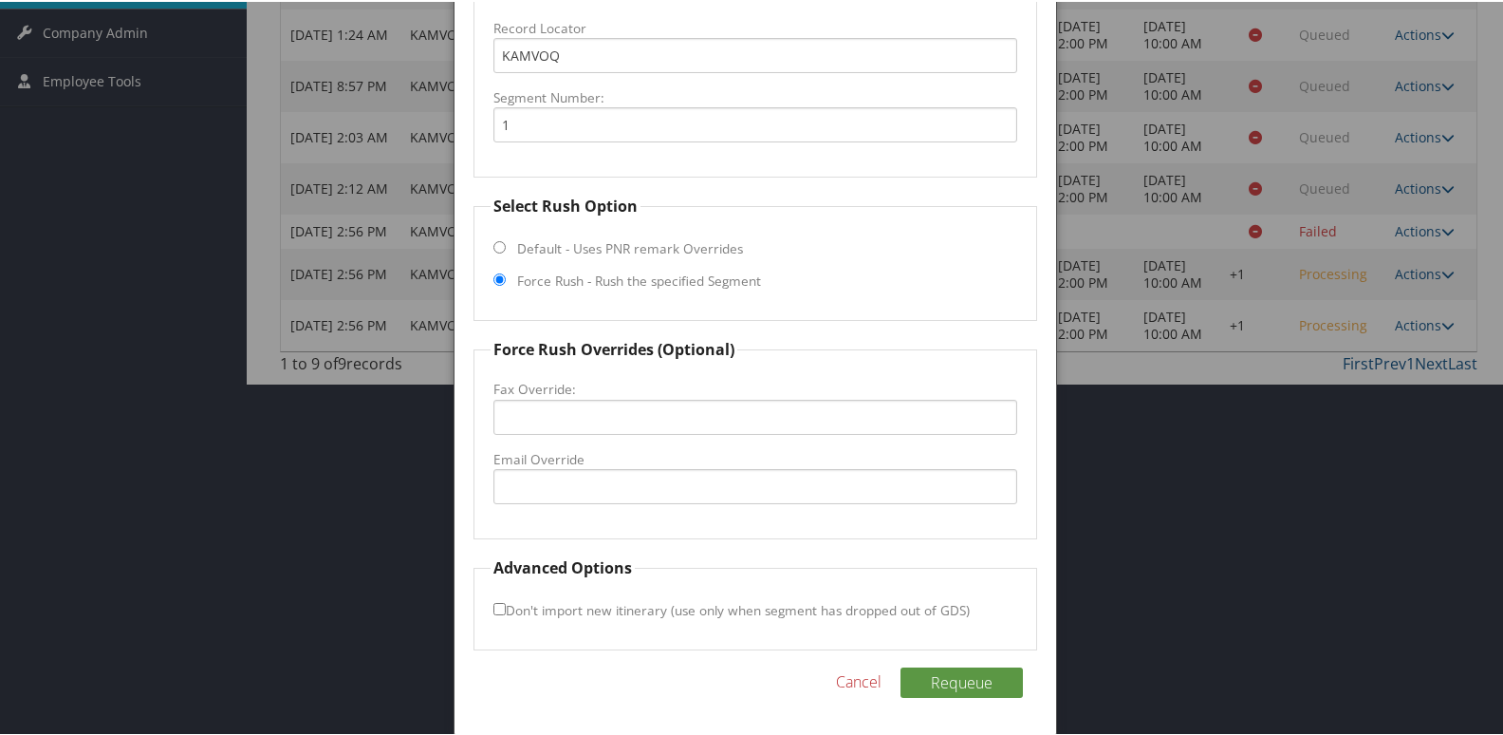
click at [542, 459] on label "Email Override" at bounding box center [756, 457] width 525 height 19
click at [542, 467] on input "Email Override" at bounding box center [756, 484] width 525 height 35
click at [572, 412] on input "Fax Override:" at bounding box center [756, 415] width 525 height 35
type input "="
type input "+1 3076340404"
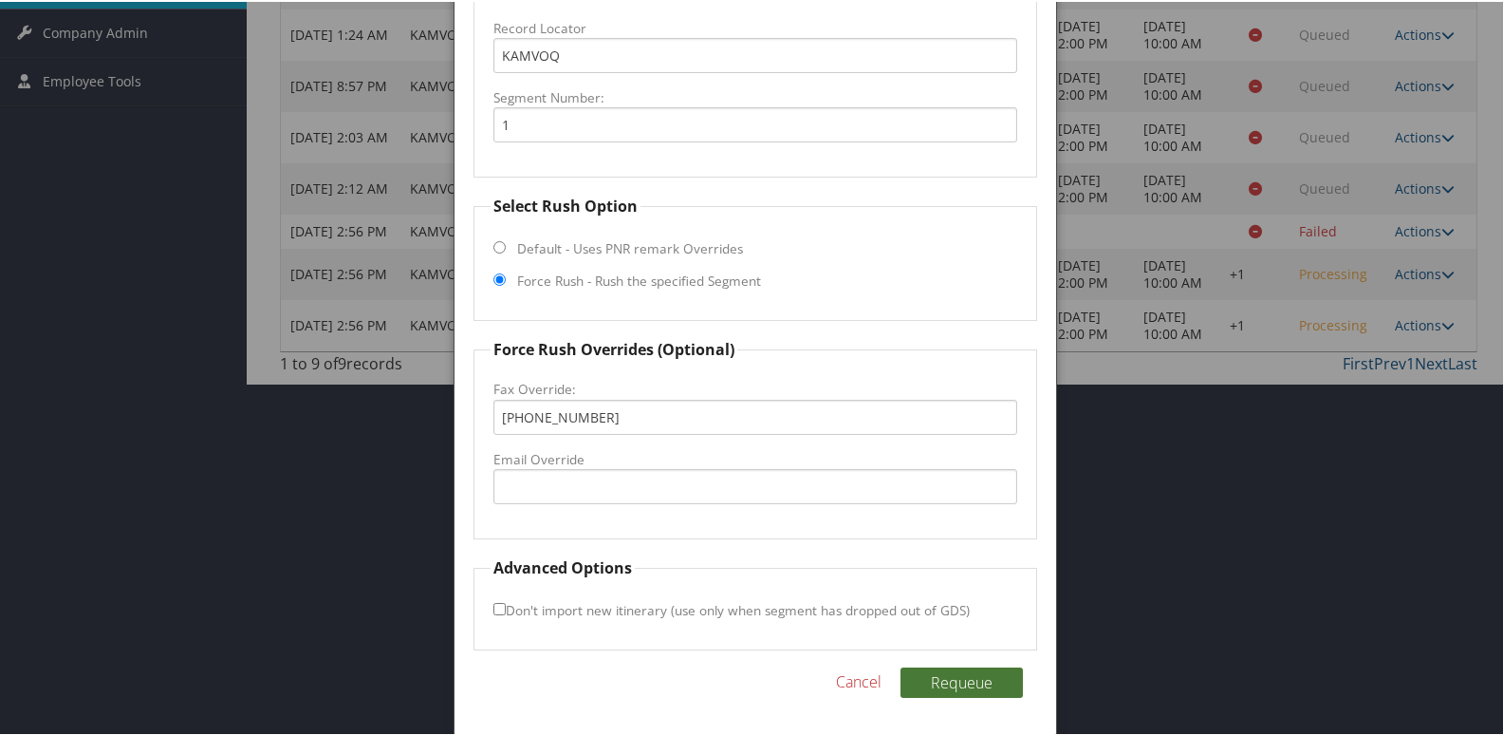
click at [931, 675] on button "Requeue" at bounding box center [962, 680] width 122 height 30
drag, startPoint x: 640, startPoint y: 418, endPoint x: 155, endPoint y: 482, distance: 489.2
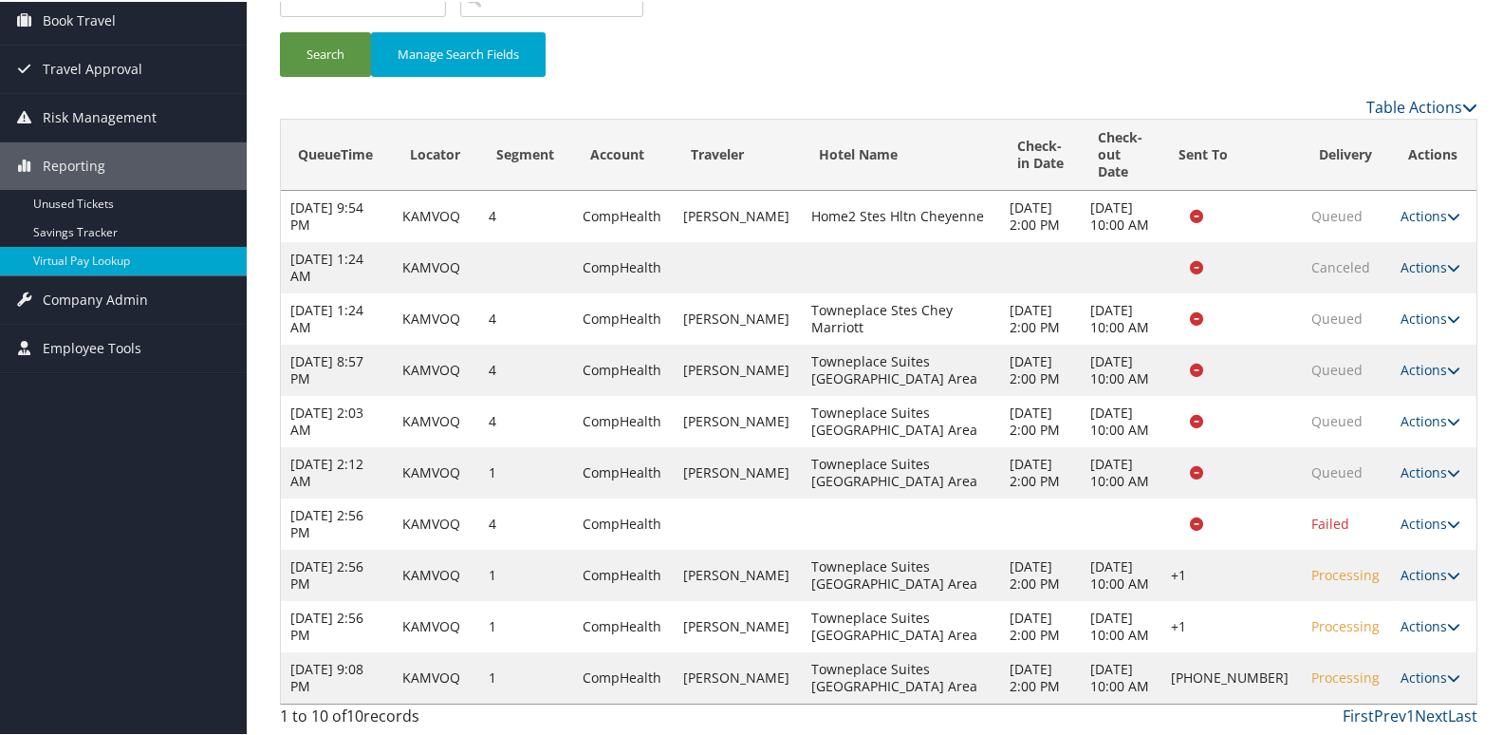
scroll to position [306, 0]
click at [1427, 666] on link "Actions" at bounding box center [1431, 675] width 60 height 18
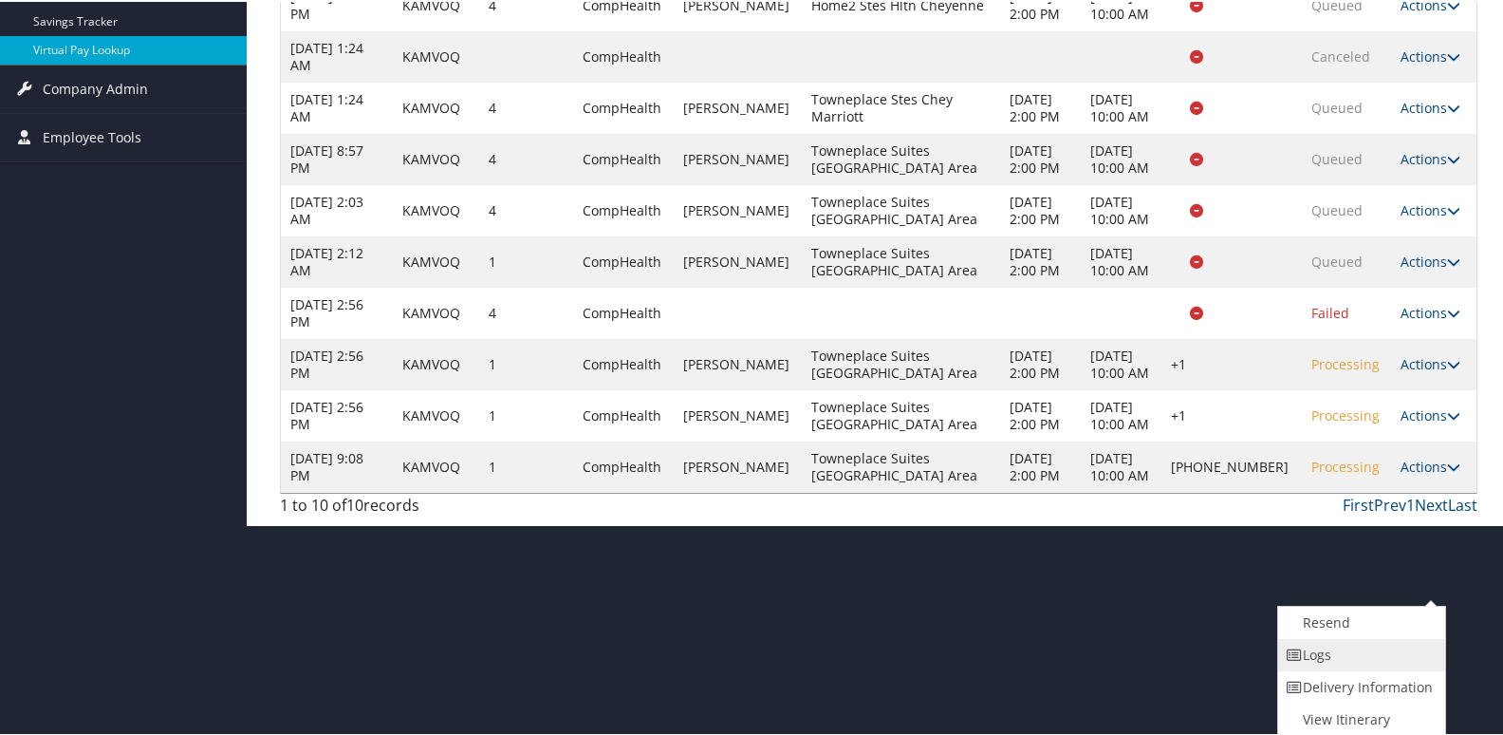
click at [1314, 644] on link "Logs" at bounding box center [1359, 653] width 162 height 32
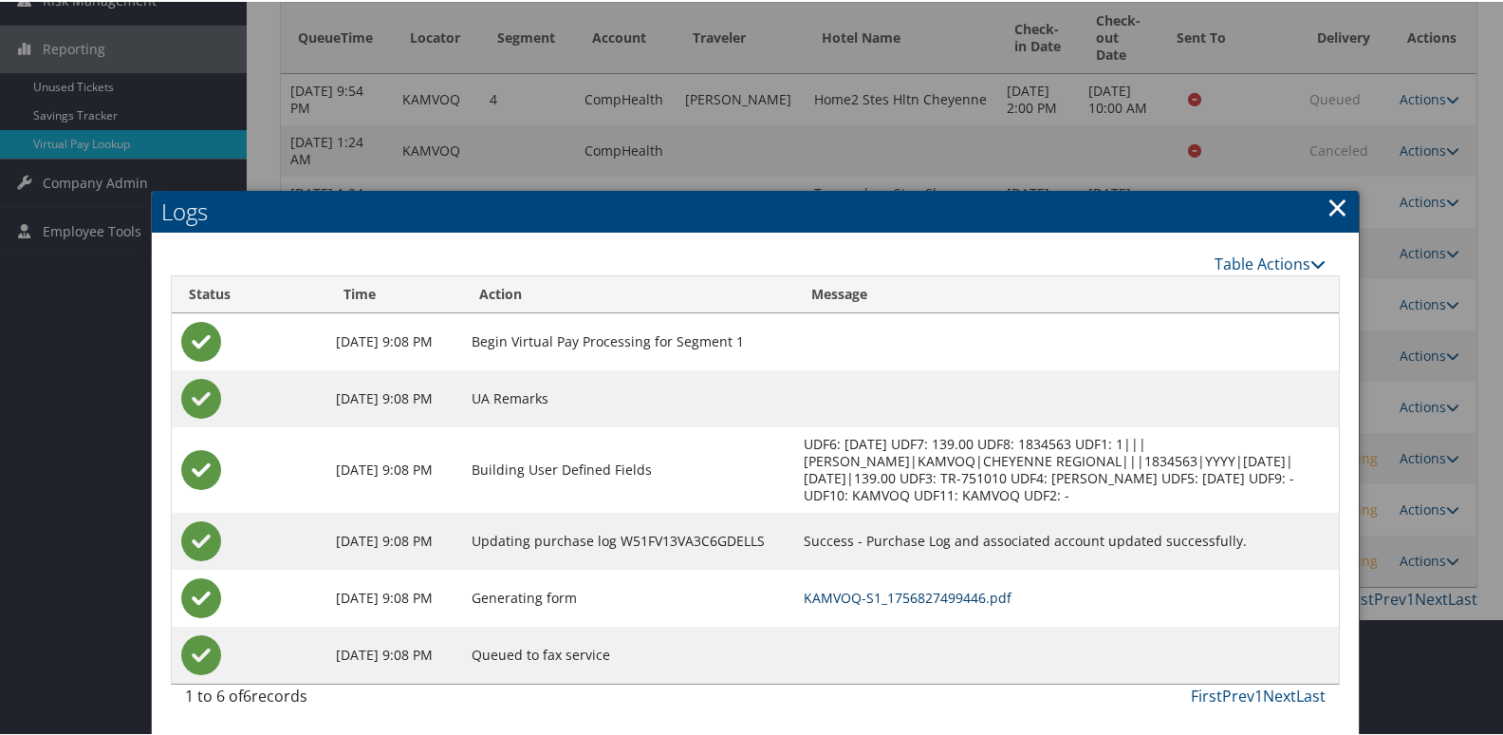
click at [969, 587] on link "KAMVOQ-S1_1756827499446.pdf" at bounding box center [908, 596] width 208 height 18
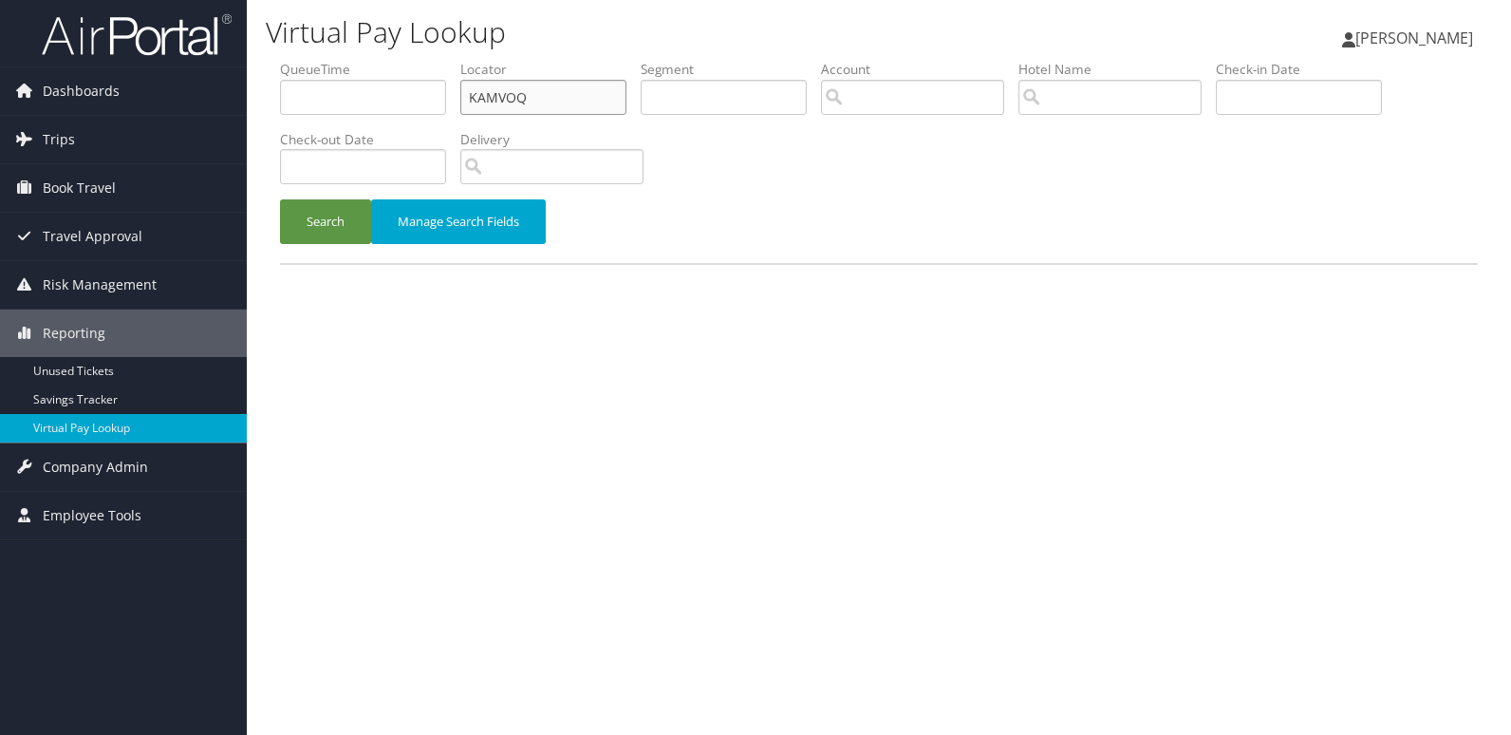
drag, startPoint x: 414, startPoint y: 128, endPoint x: 288, endPoint y: 144, distance: 127.3
click at [288, 60] on ul "QueueTime Locator KAMVOQ Segment Account Traveler Hotel Name Check-in Date Chec…" at bounding box center [879, 60] width 1198 height 0
paste input "JODNAM"
type input "JODNAM"
click at [280, 199] on button "Search" at bounding box center [325, 221] width 91 height 45
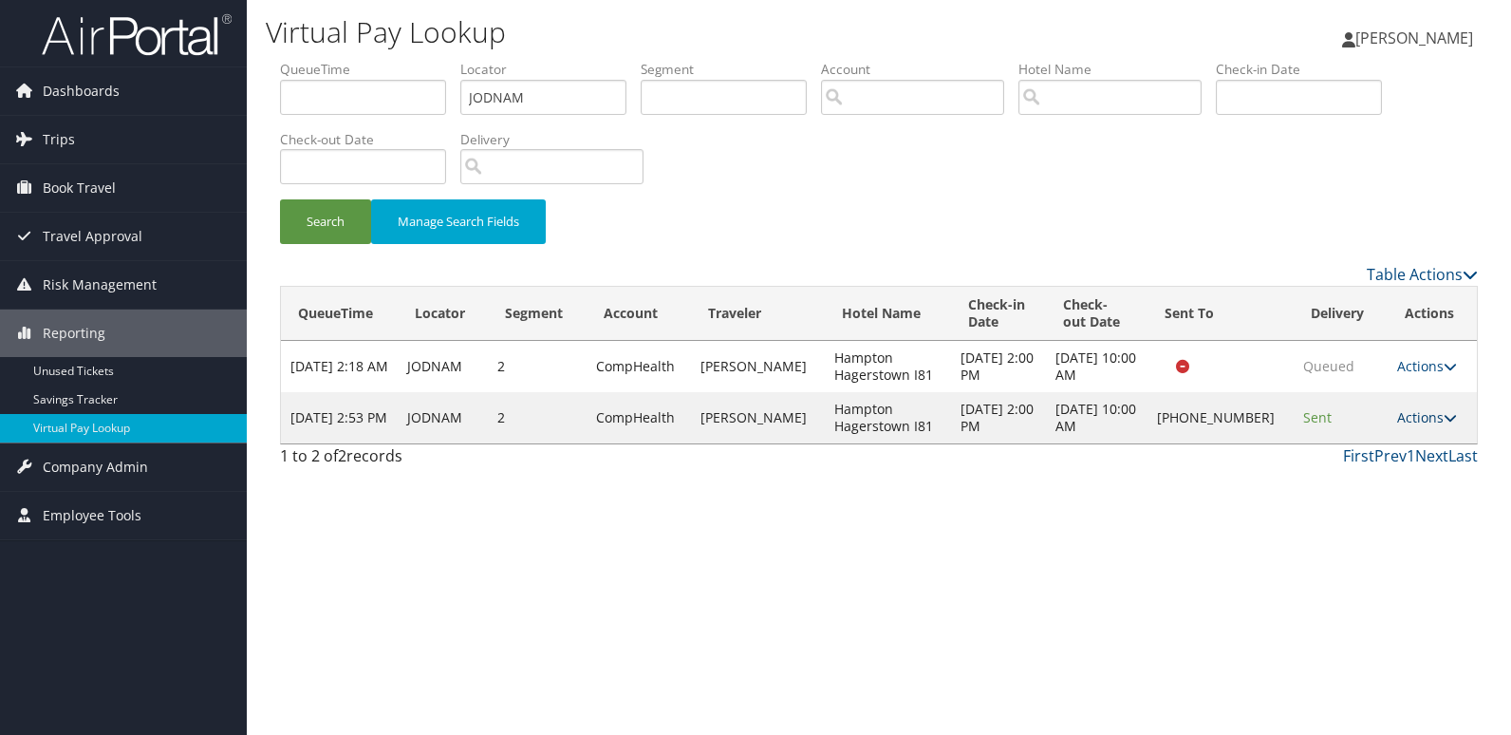
click at [1413, 415] on link "Actions" at bounding box center [1427, 417] width 60 height 18
click at [1376, 475] on link "Logs" at bounding box center [1363, 477] width 162 height 32
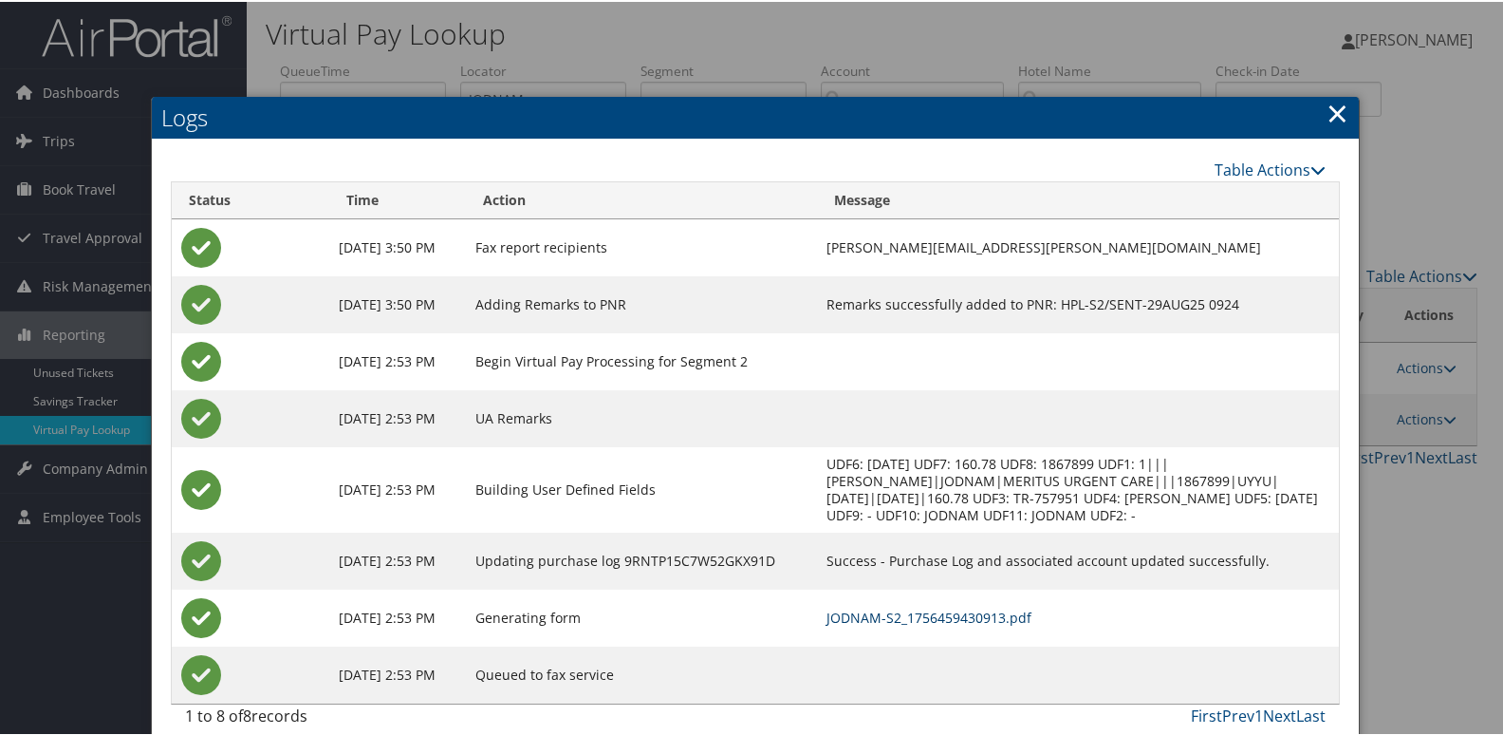
click at [975, 612] on link "JODNAM-S2_1756459430913.pdf" at bounding box center [929, 615] width 205 height 18
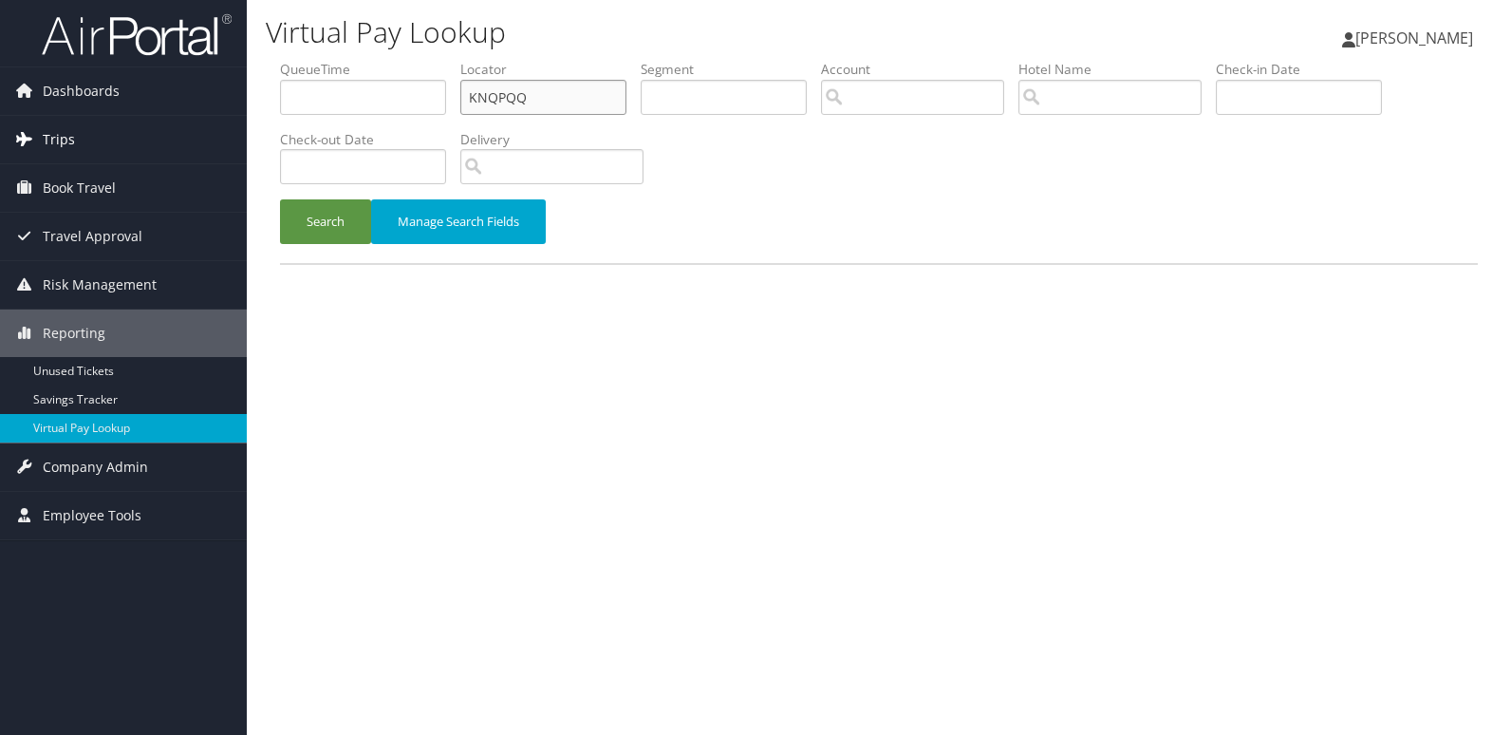
drag, startPoint x: 0, startPoint y: 0, endPoint x: 179, endPoint y: 117, distance: 214.0
click at [180, 117] on div "Dashboards AirPortal 360™ (Manager) My Travel Dashboard Trips Airtinerary® Look…" at bounding box center [755, 367] width 1511 height 735
paste input "WDMGRZ"
type input "WDMGRZ"
click at [280, 199] on button "Search" at bounding box center [325, 221] width 91 height 45
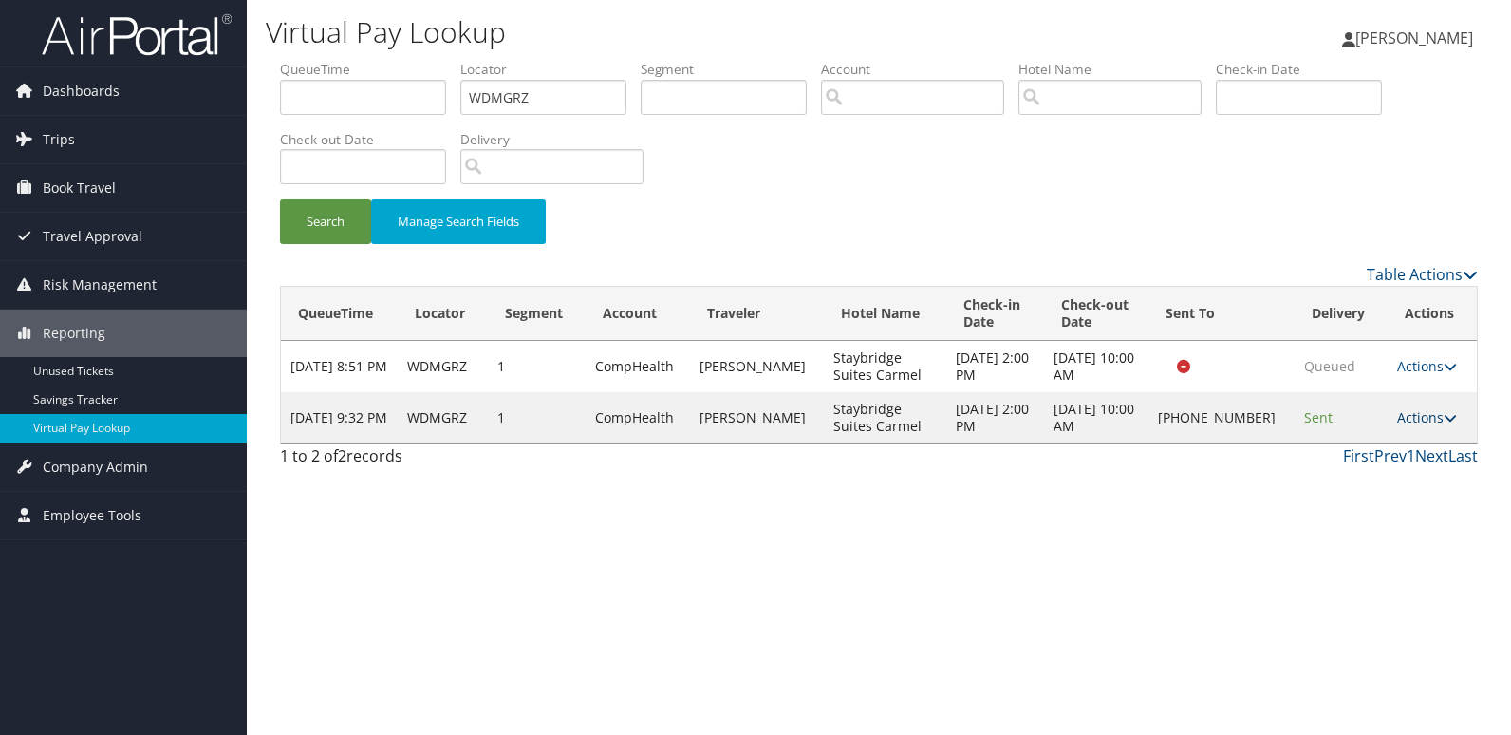
click at [1418, 412] on link "Actions" at bounding box center [1427, 417] width 60 height 18
click at [1374, 465] on link "Logs" at bounding box center [1363, 477] width 162 height 32
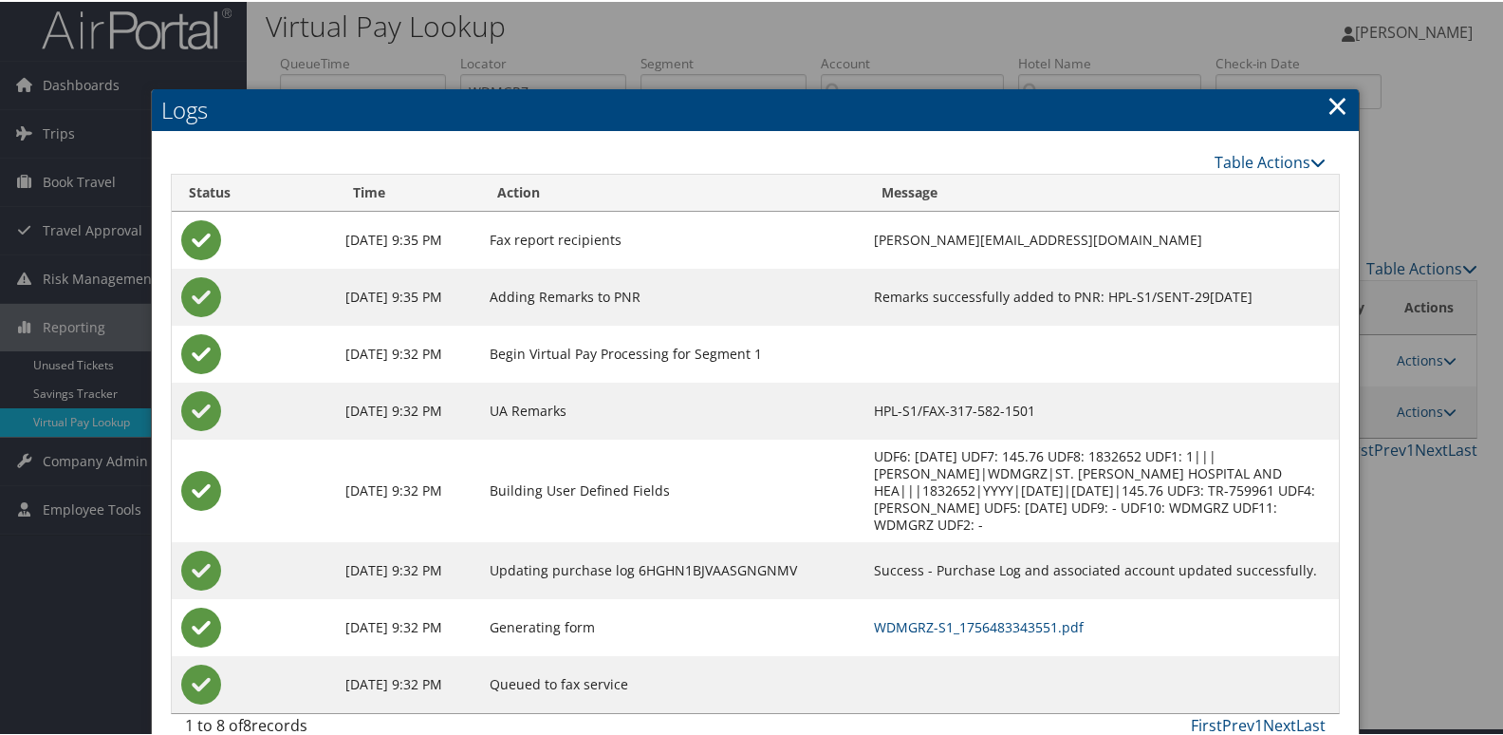
scroll to position [20, 0]
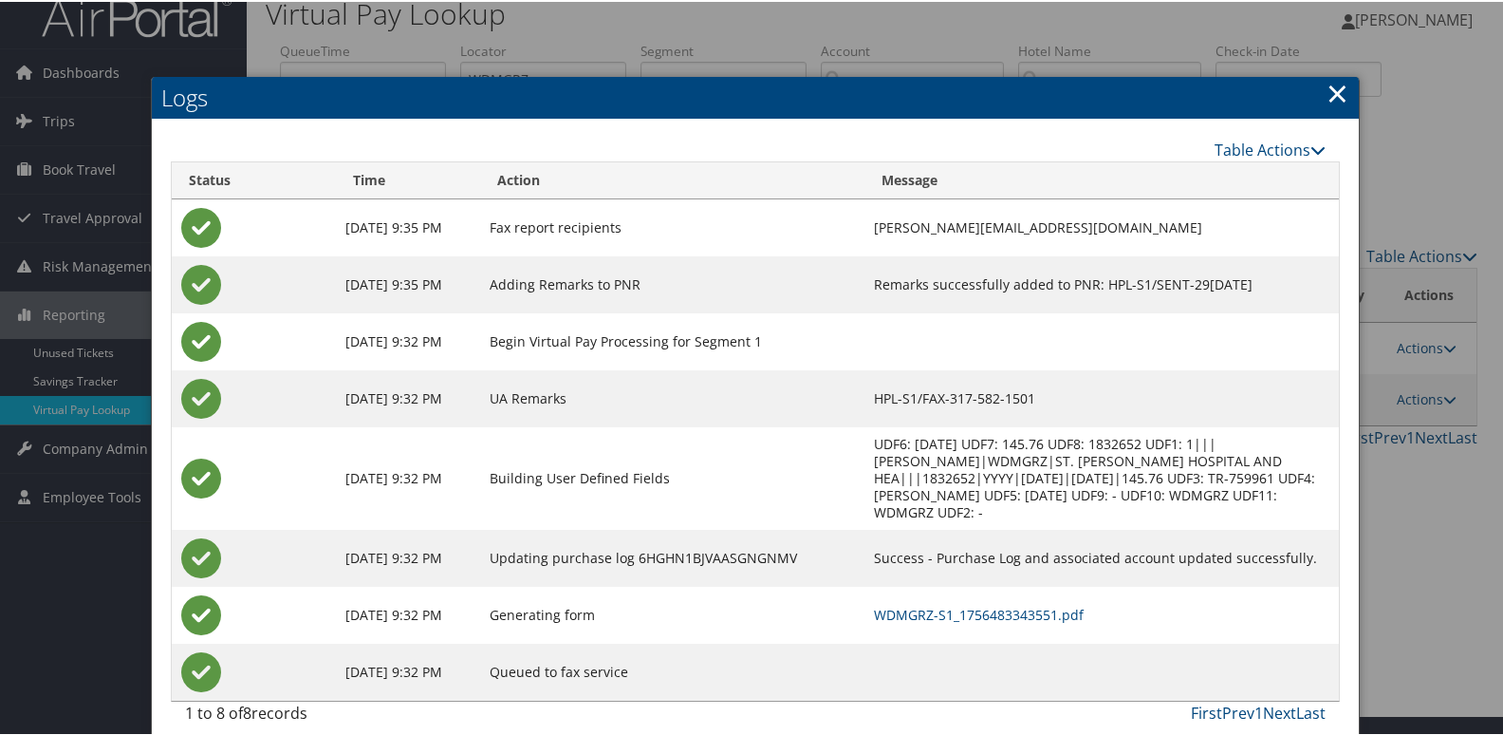
click at [943, 585] on td "WDMGRZ-S1_1756483343551.pdf" at bounding box center [1102, 613] width 475 height 57
click at [919, 604] on link "WDMGRZ-S1_1756483343551.pdf" at bounding box center [979, 613] width 210 height 18
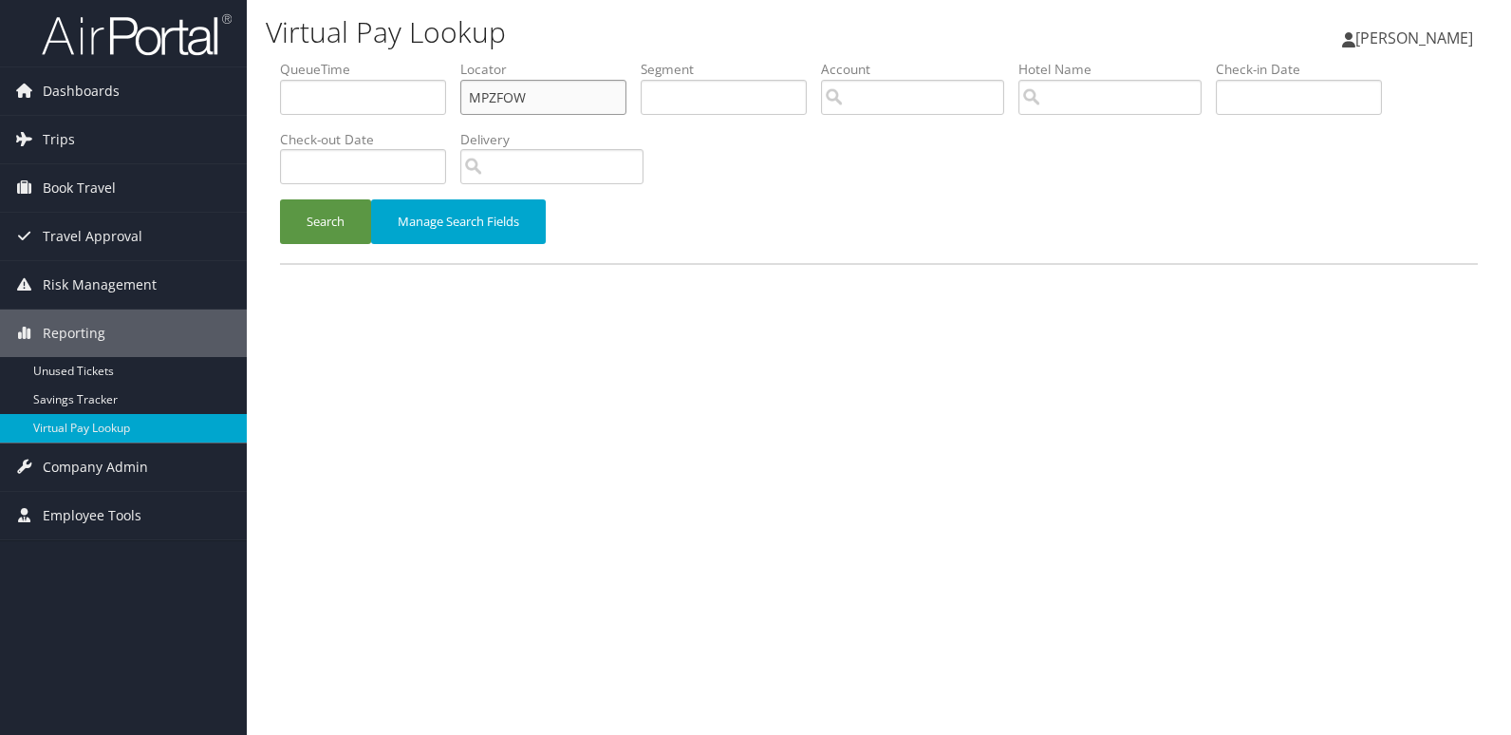
drag, startPoint x: 490, startPoint y: 104, endPoint x: 197, endPoint y: 115, distance: 292.5
click at [197, 115] on div "Dashboards AirPortal 360™ (Manager) My Travel Dashboard Trips Airtinerary® Look…" at bounding box center [755, 367] width 1511 height 735
paste input "WNQEPB"
type input "WNQEPB"
click at [326, 230] on button "Search" at bounding box center [325, 221] width 91 height 45
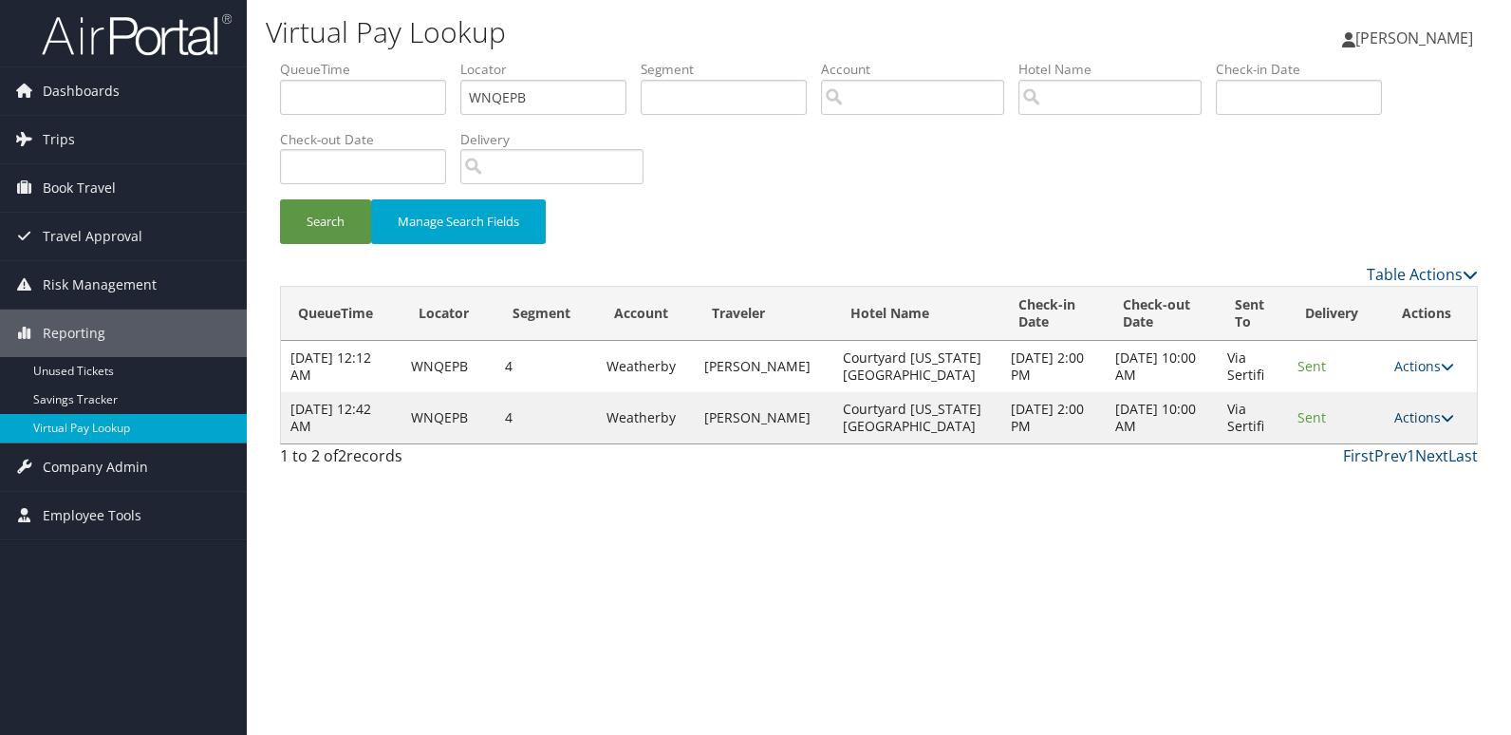
click at [1412, 420] on link "Actions" at bounding box center [1424, 417] width 60 height 18
click at [1364, 470] on link "Logs" at bounding box center [1387, 477] width 120 height 32
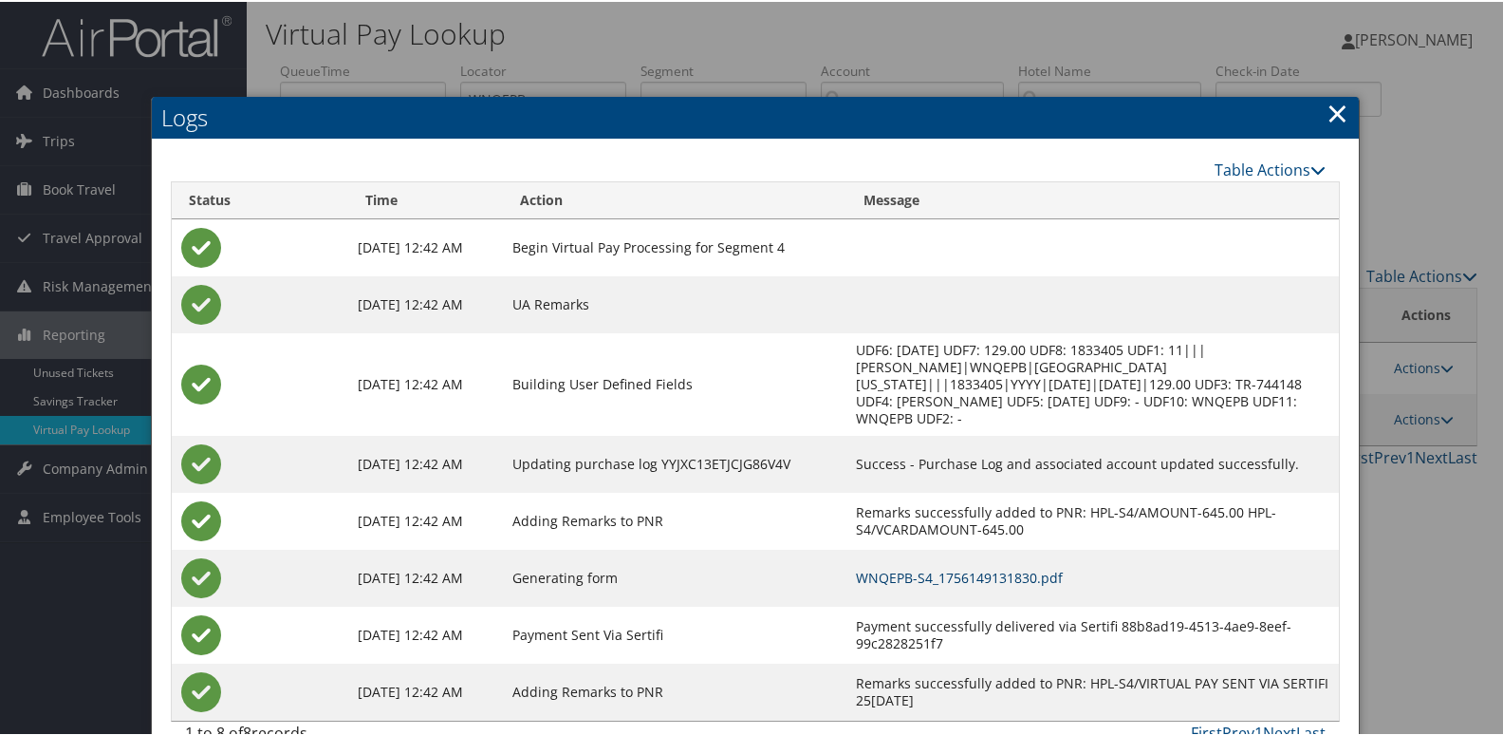
click at [994, 567] on link "WNQEPB-S4_1756149131830.pdf" at bounding box center [959, 576] width 207 height 18
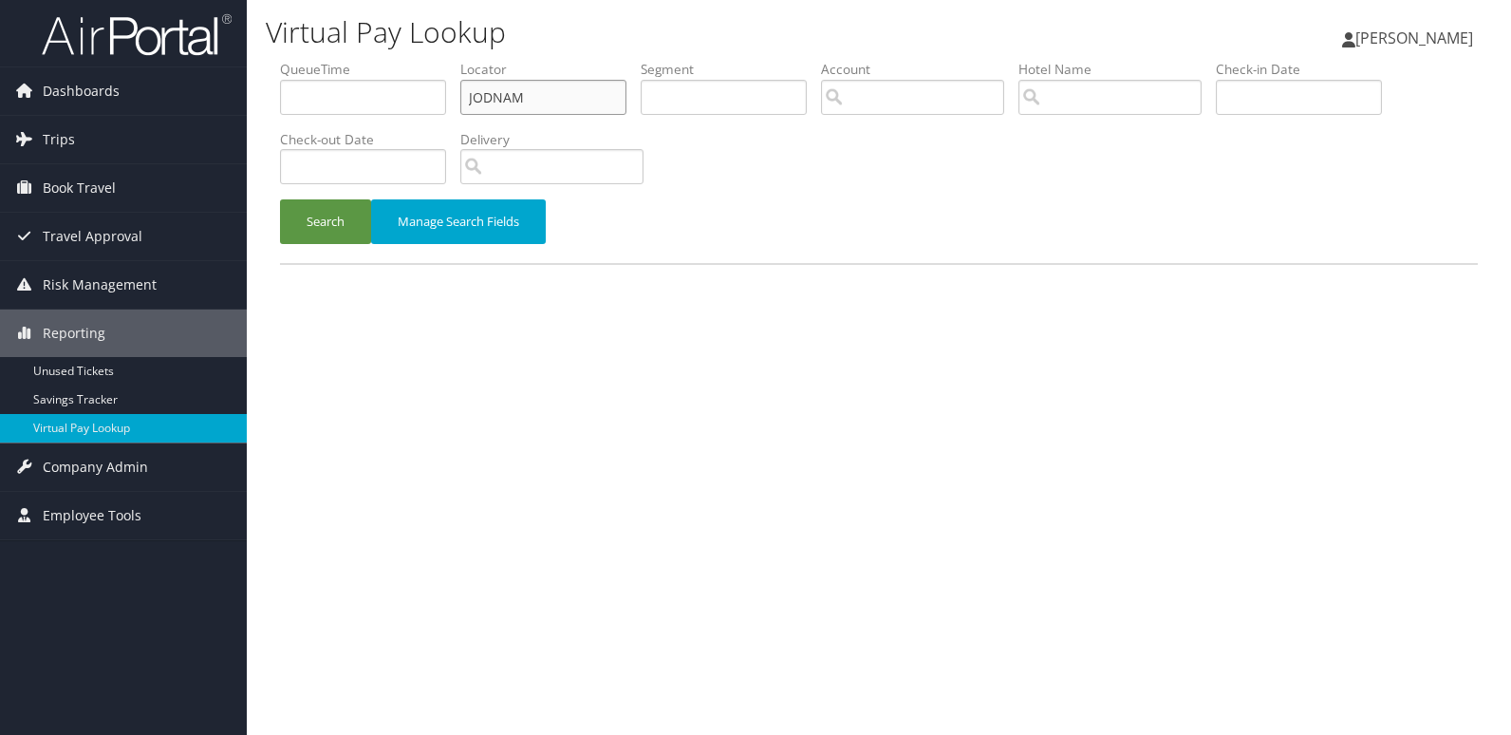
drag, startPoint x: 523, startPoint y: 100, endPoint x: 253, endPoint y: 123, distance: 270.6
click at [253, 123] on div "Virtual Pay Lookup [PERSON_NAME] [PERSON_NAME] My Settings Travel Agency Contac…" at bounding box center [879, 367] width 1264 height 735
paste input "LWFEJW"
click at [506, 101] on input "LWFEJW" at bounding box center [543, 97] width 166 height 35
type input "LWFEJW"
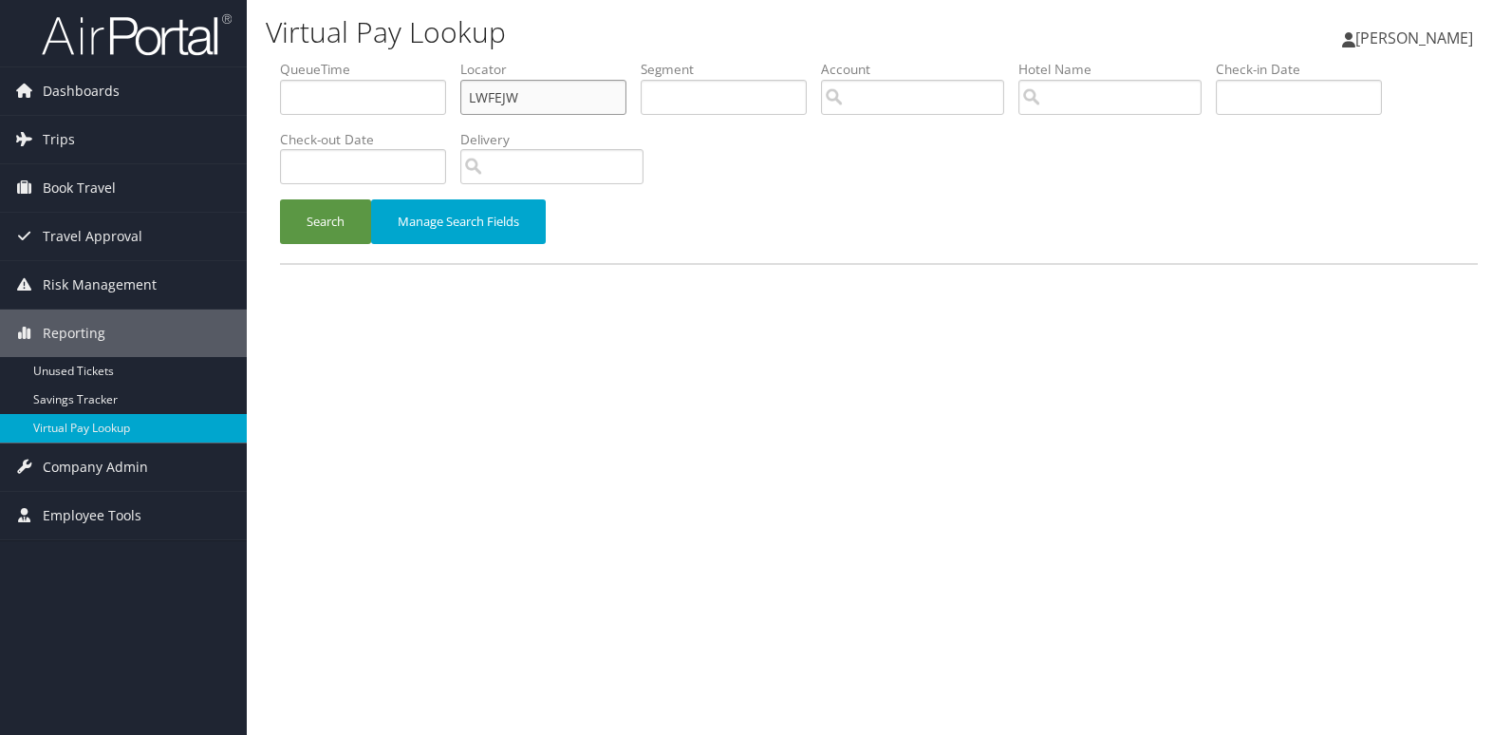
click at [280, 199] on button "Search" at bounding box center [325, 221] width 91 height 45
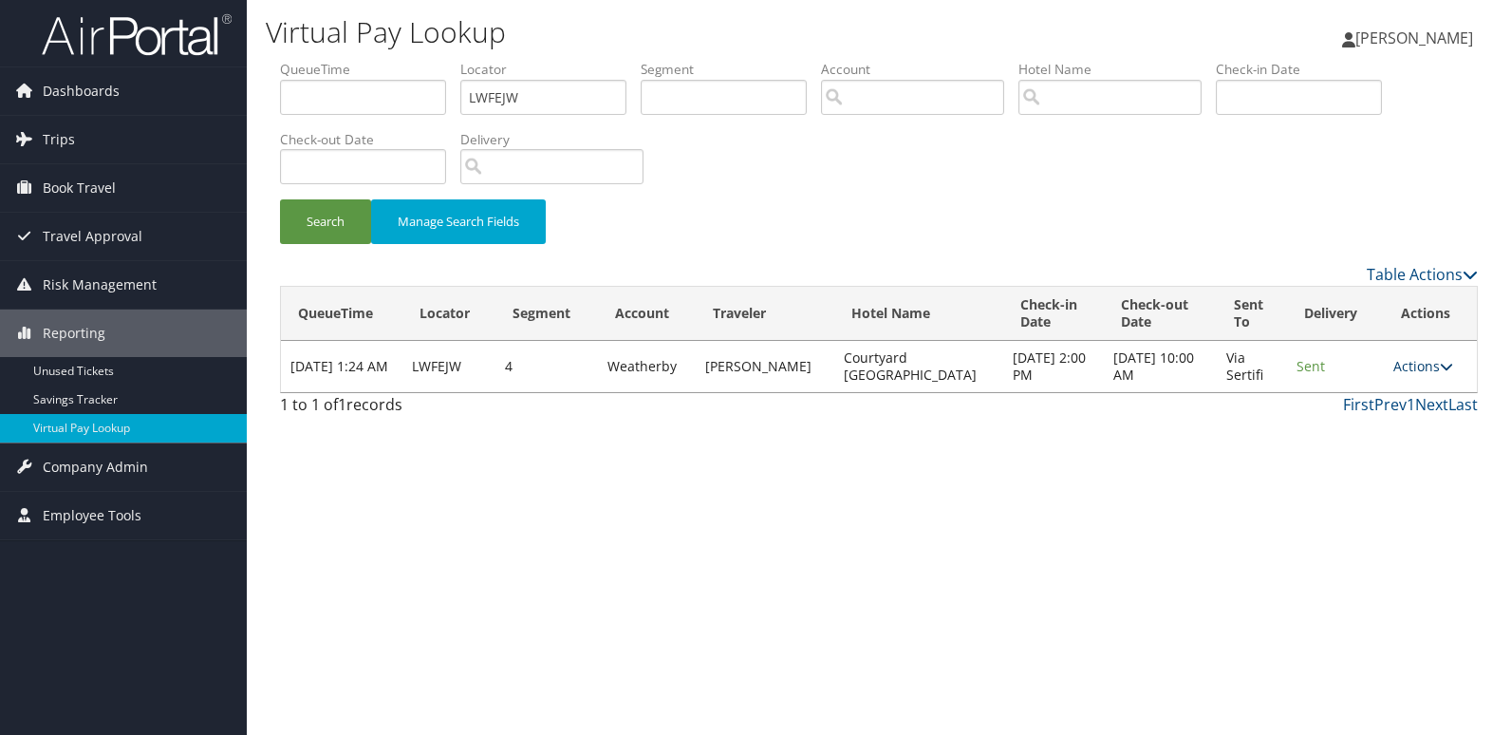
click at [1407, 361] on link "Actions" at bounding box center [1423, 366] width 60 height 18
click at [1383, 433] on link "Logs" at bounding box center [1386, 426] width 120 height 32
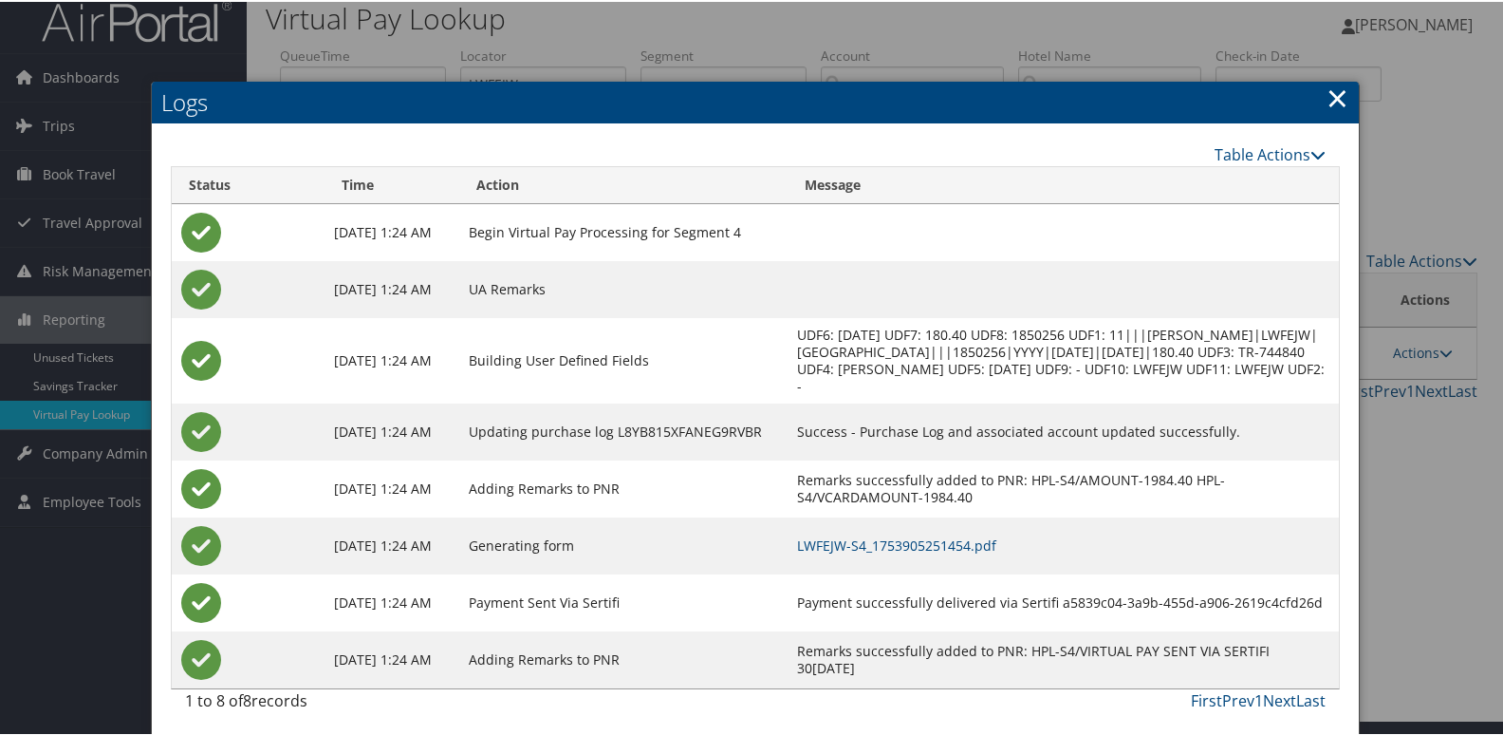
scroll to position [20, 0]
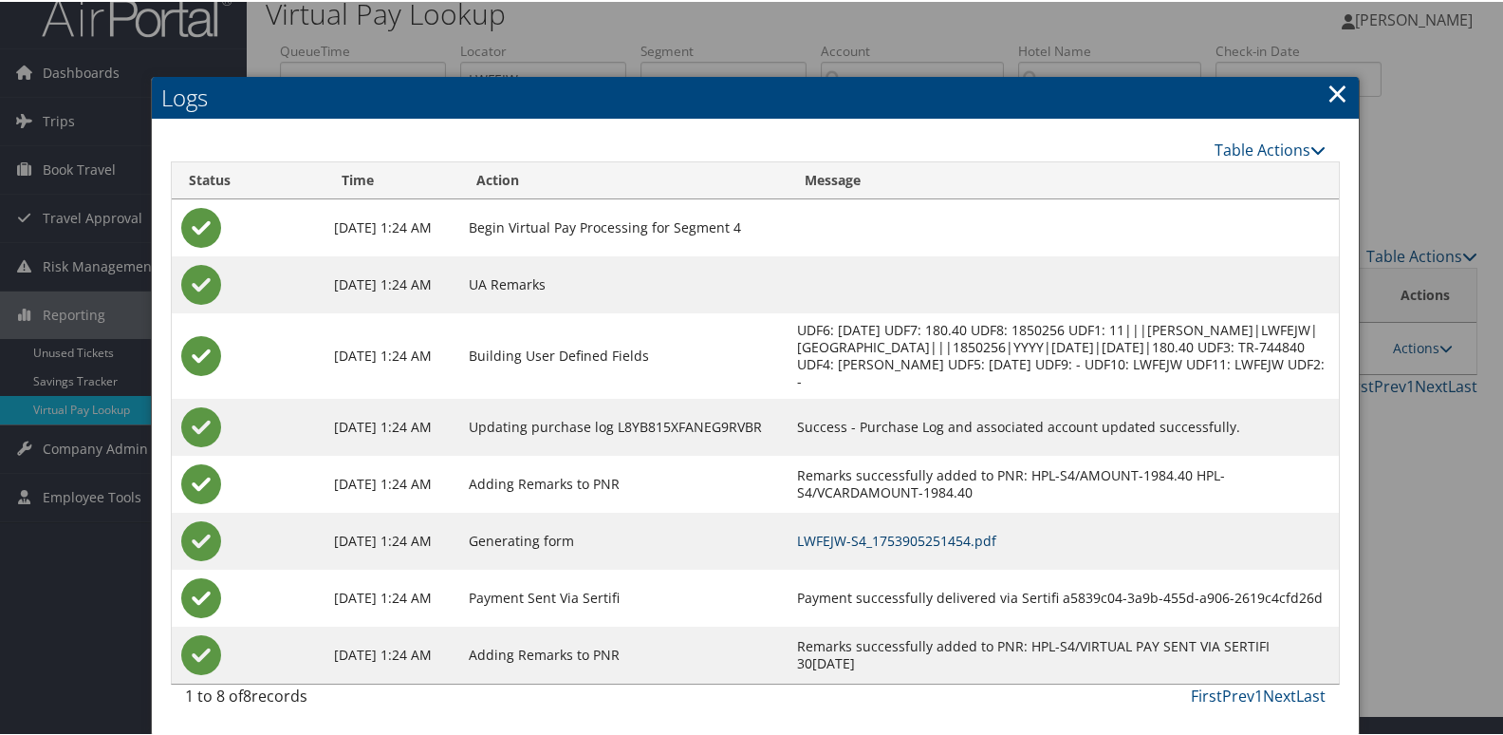
click at [975, 531] on link "LWFEJW-S4_1753905251454.pdf" at bounding box center [896, 539] width 199 height 18
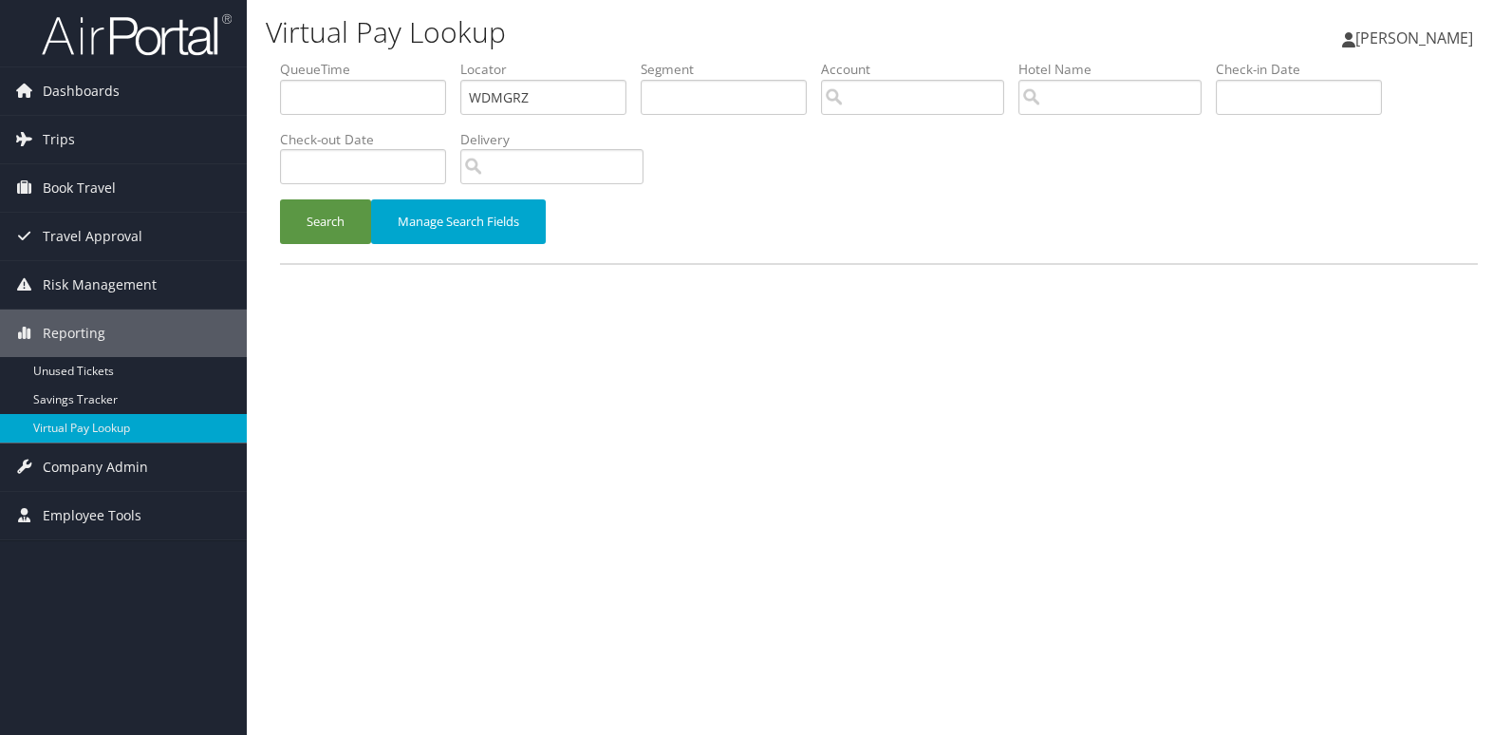
click at [308, 245] on div "Search Manage Search Fields" at bounding box center [879, 231] width 1226 height 64
click at [327, 232] on button "Search" at bounding box center [325, 221] width 91 height 45
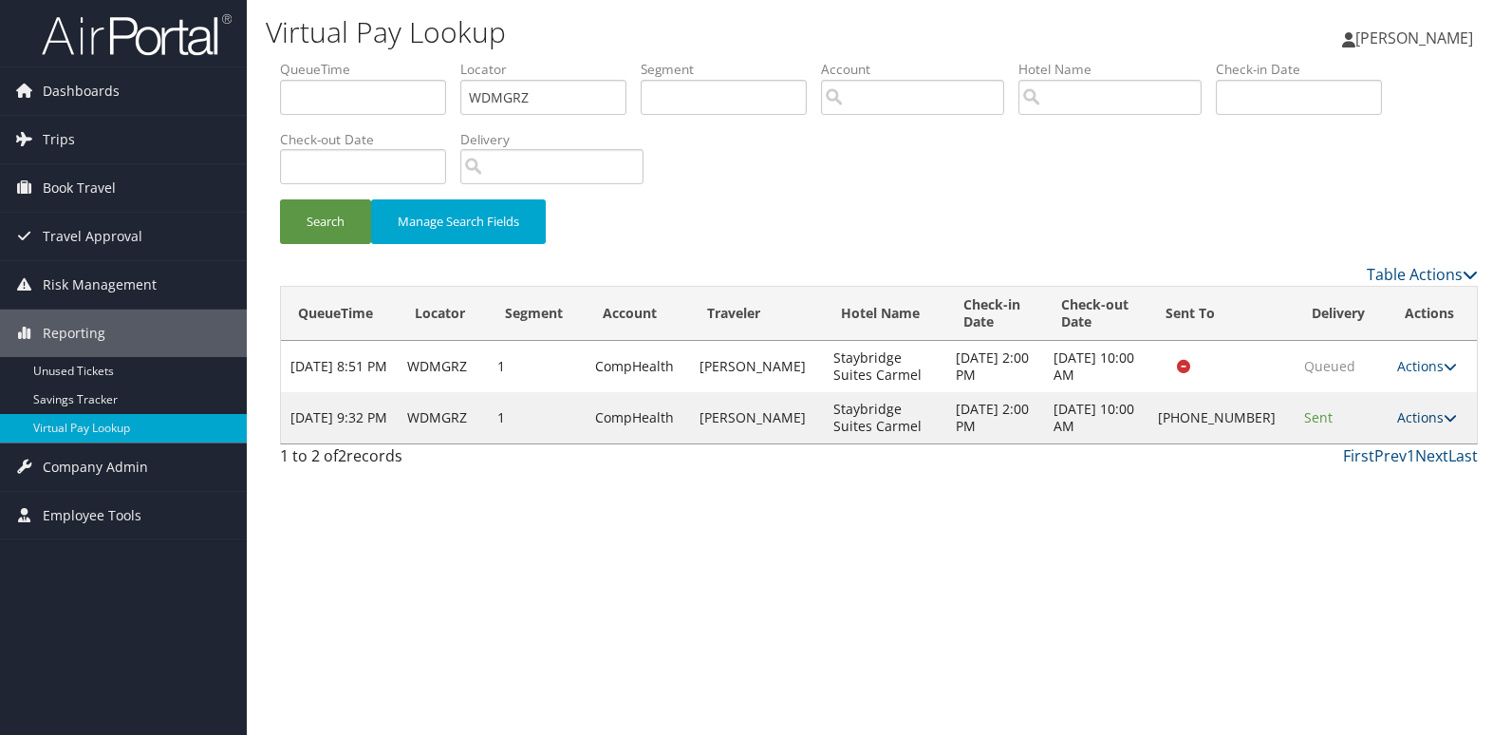
click at [1418, 416] on link "Actions" at bounding box center [1427, 417] width 60 height 18
click at [1364, 475] on link "Logs" at bounding box center [1363, 477] width 162 height 32
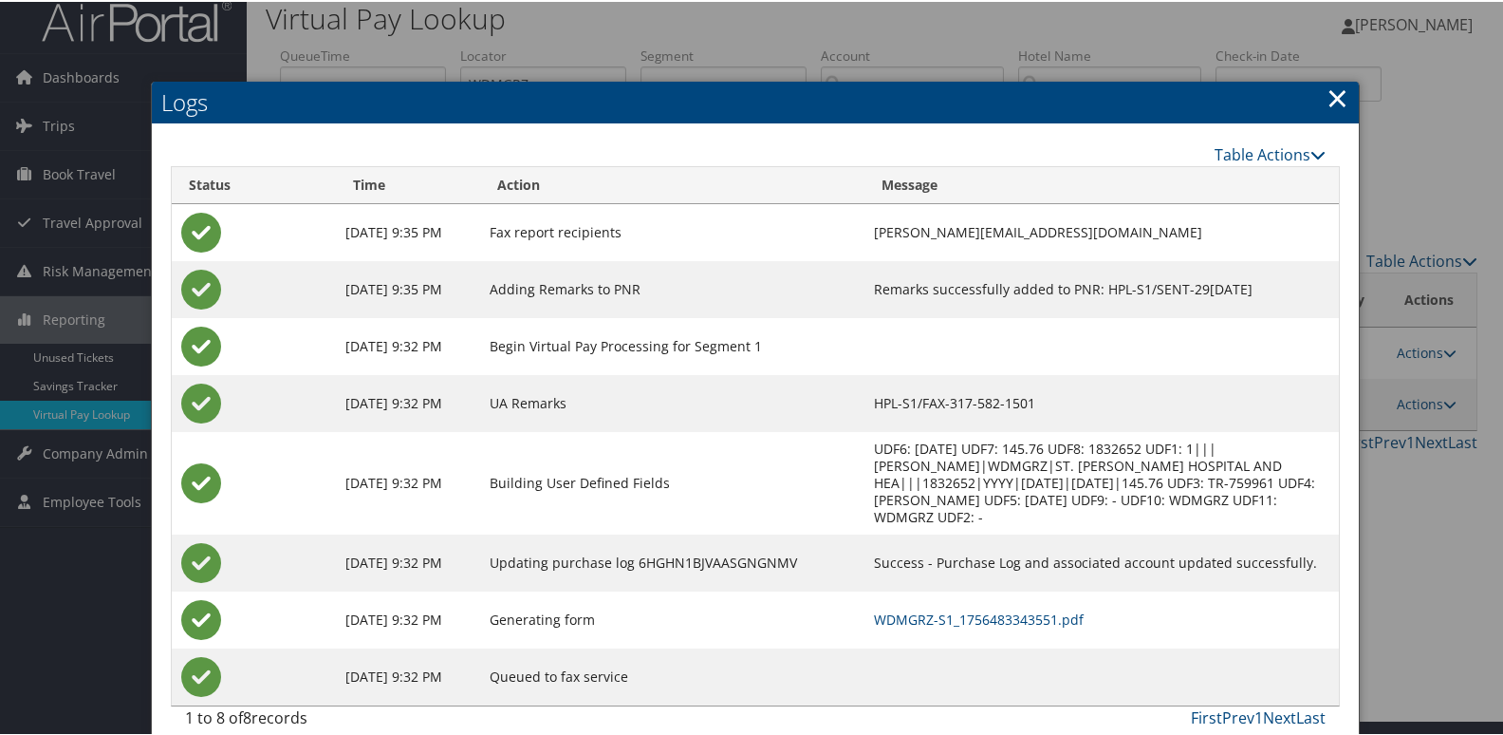
scroll to position [20, 0]
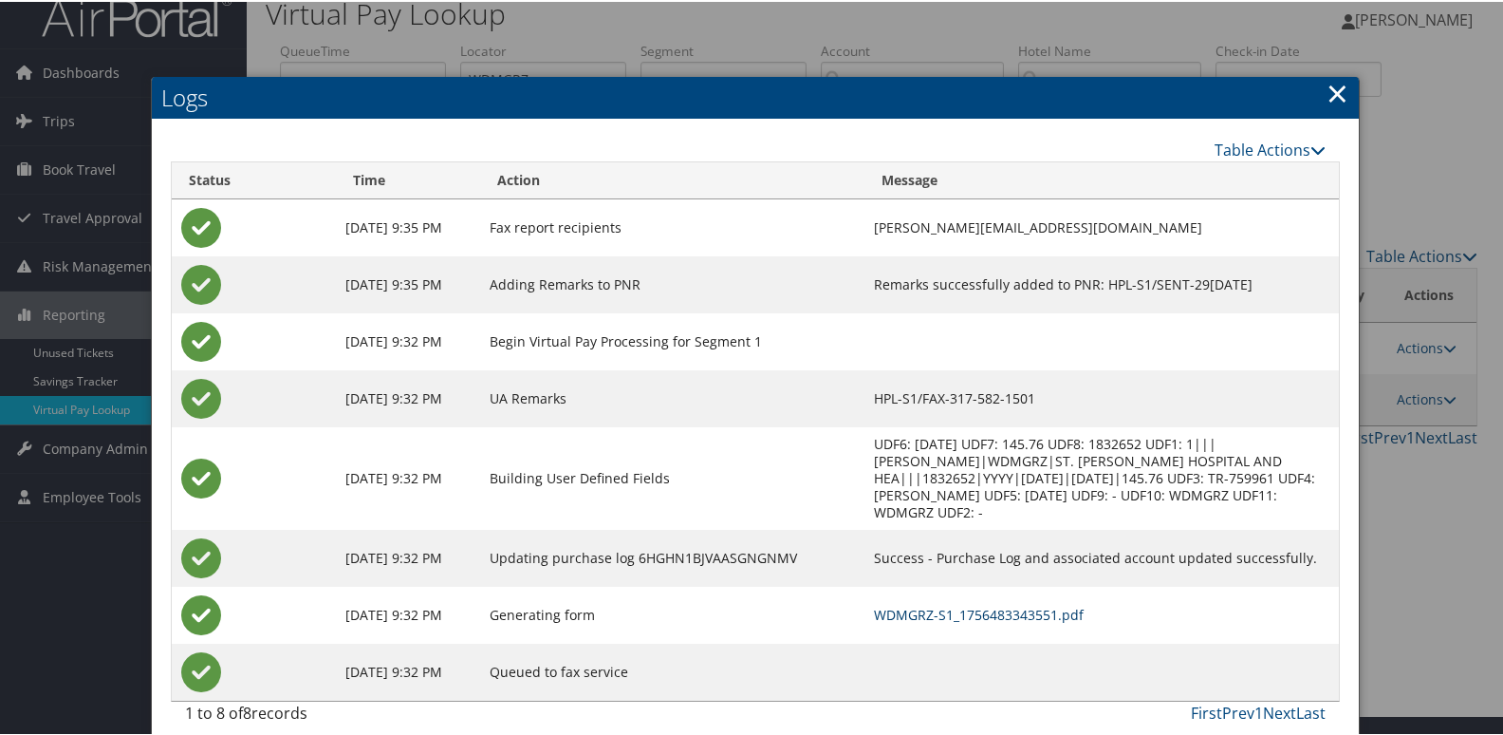
click at [906, 604] on link "WDMGRZ-S1_1756483343551.pdf" at bounding box center [979, 613] width 210 height 18
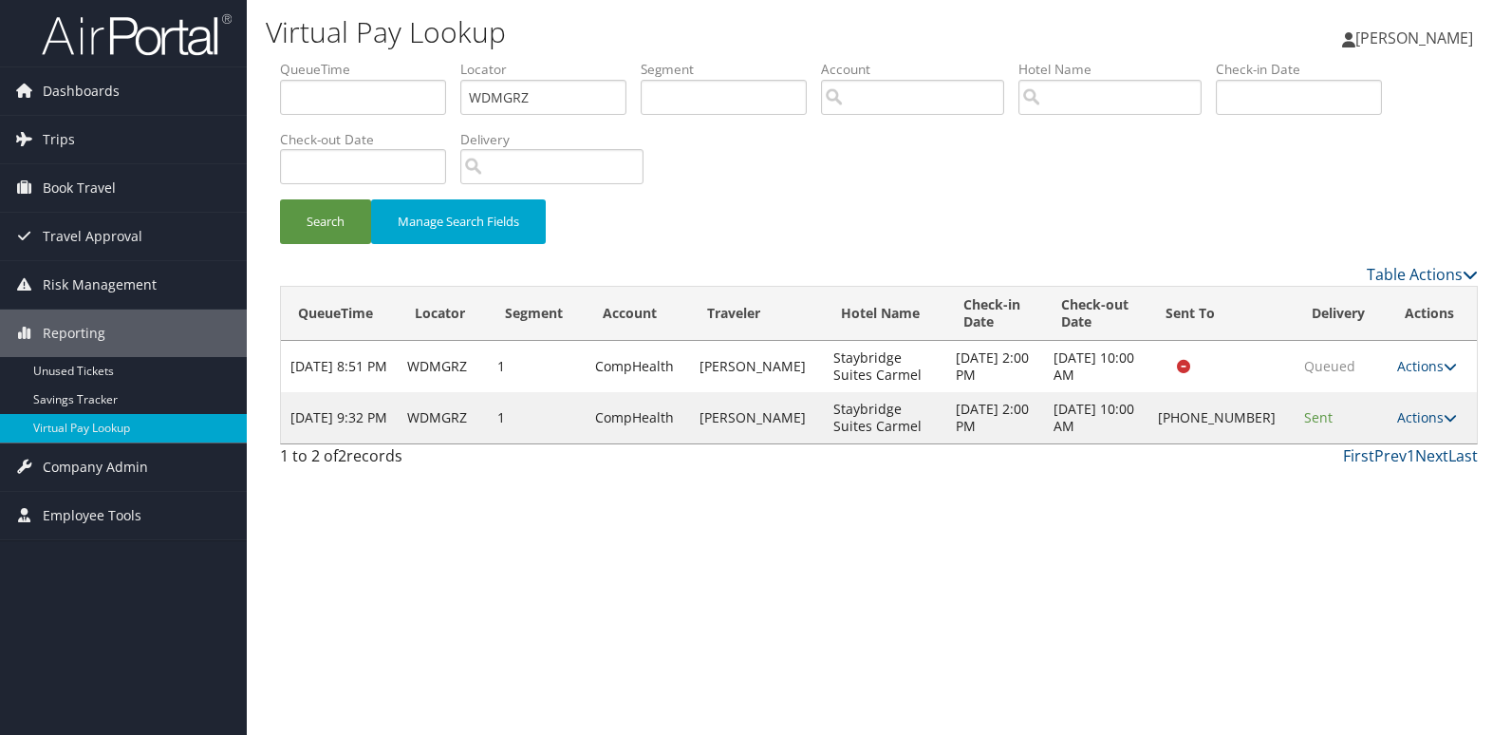
drag, startPoint x: 1257, startPoint y: 423, endPoint x: 1173, endPoint y: 416, distance: 83.9
click at [1173, 416] on tr "[DATE] 9:32 PM WDMGRZ 1 CompHealth [PERSON_NAME] Suites Carmel [DATE] 2:00 PM […" at bounding box center [879, 417] width 1196 height 51
drag, startPoint x: 1173, startPoint y: 416, endPoint x: 1234, endPoint y: 440, distance: 65.6
click at [1234, 442] on td "+1 (317) 582-1501" at bounding box center [1221, 417] width 146 height 51
drag, startPoint x: 1250, startPoint y: 429, endPoint x: 1188, endPoint y: 408, distance: 65.1
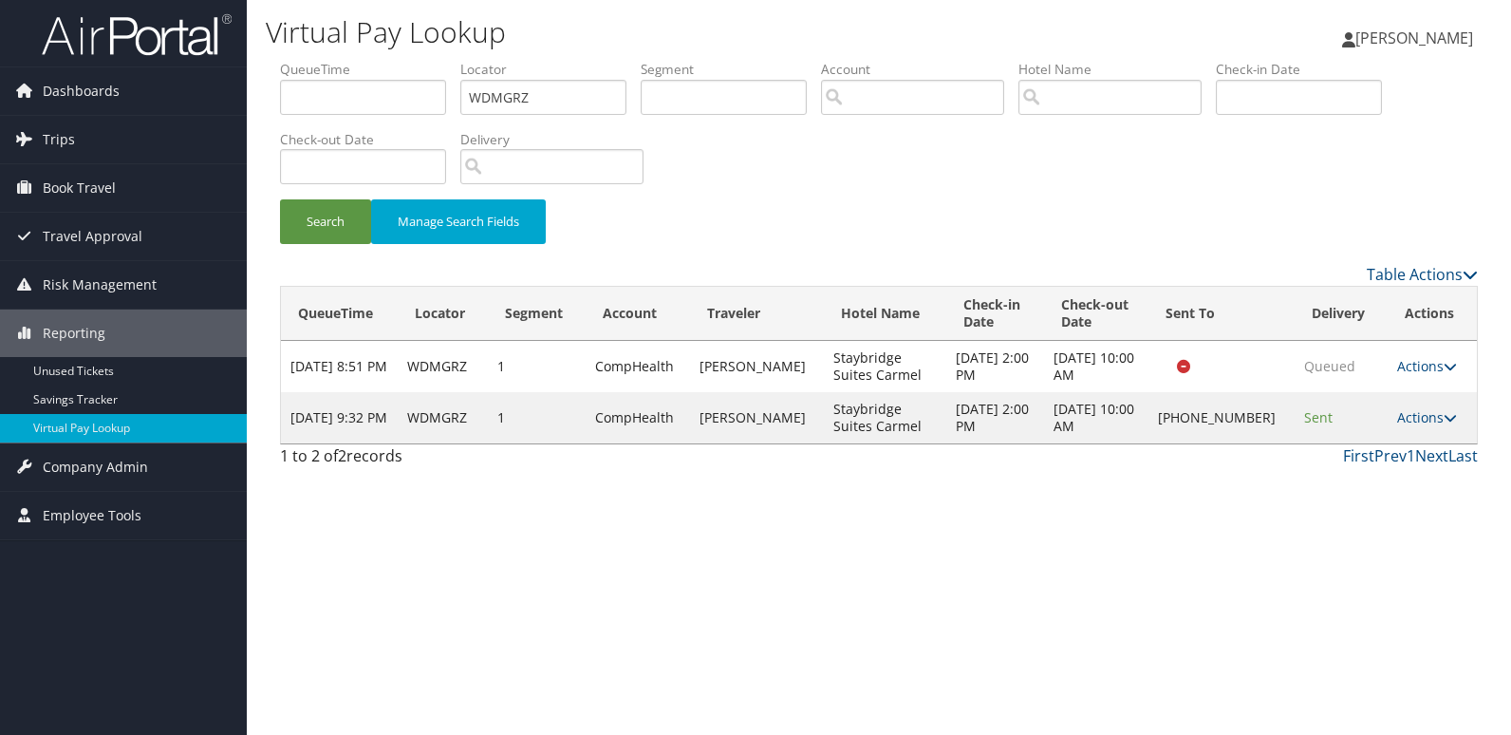
click at [1188, 408] on td "+1 (317) 582-1501" at bounding box center [1221, 417] width 146 height 51
copy td "+1 (317) 582-1501"
click at [1415, 424] on link "Actions" at bounding box center [1427, 417] width 60 height 18
click at [1371, 466] on link "Logs" at bounding box center [1363, 477] width 162 height 32
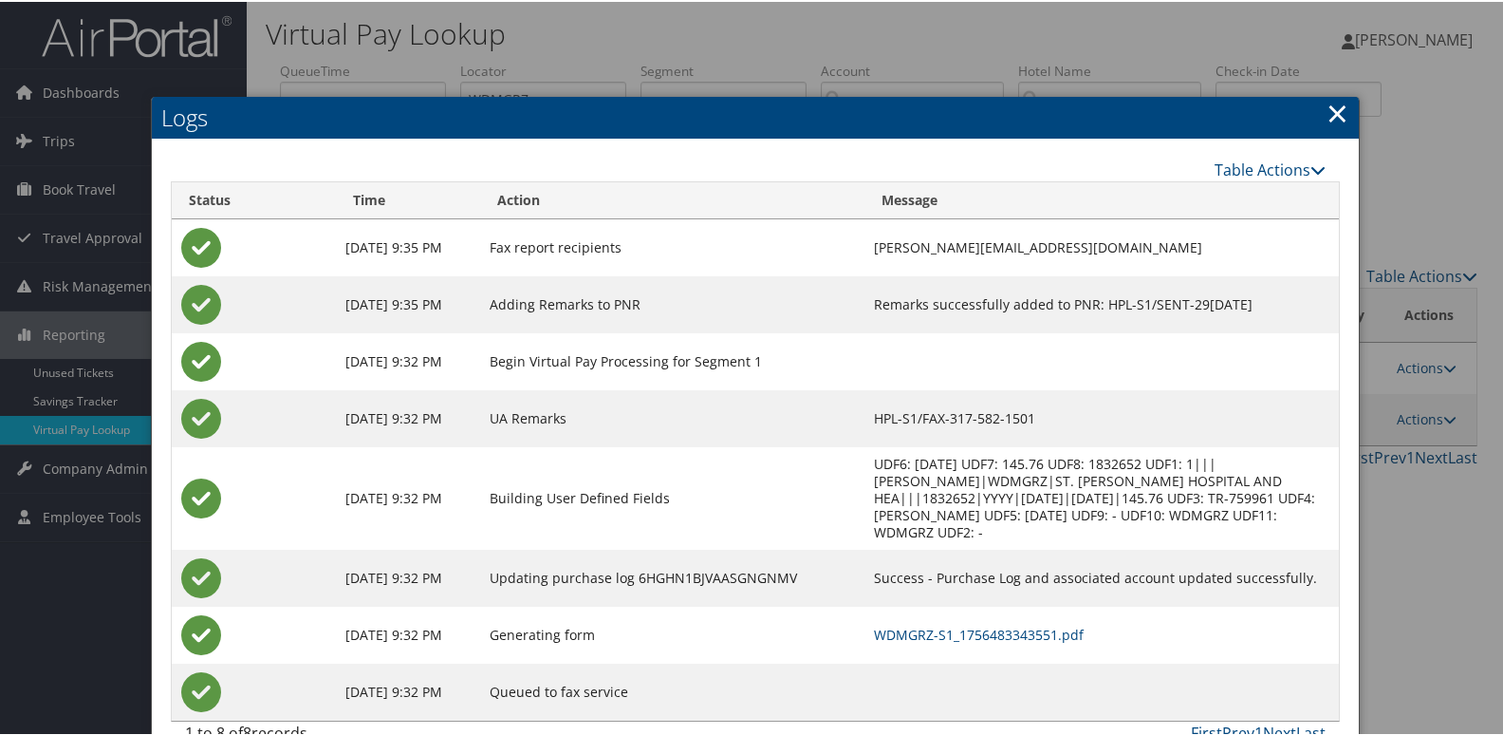
click at [1343, 114] on h2 "Logs" at bounding box center [755, 116] width 1207 height 42
click at [1341, 115] on link "×" at bounding box center [1338, 111] width 22 height 38
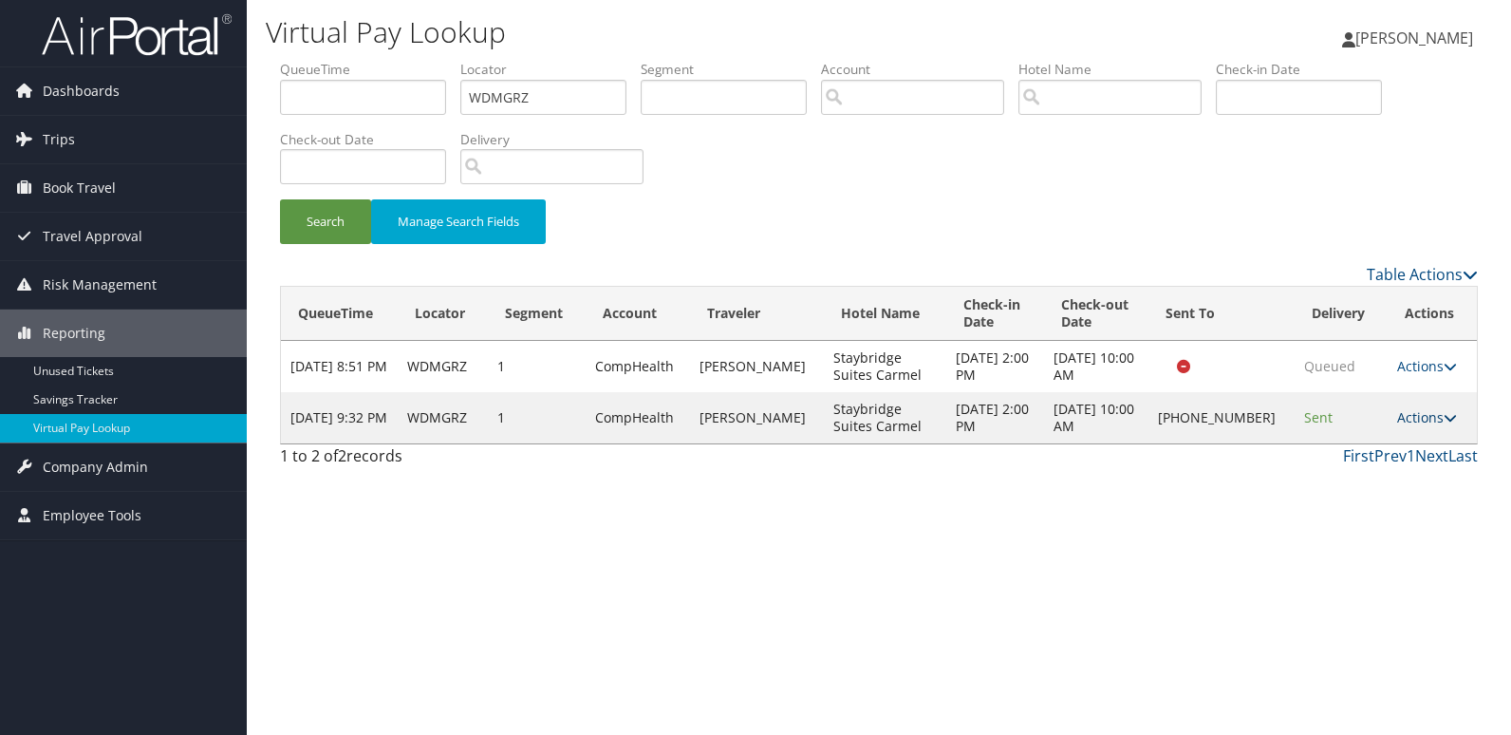
drag, startPoint x: 1419, startPoint y: 414, endPoint x: 1414, endPoint y: 423, distance: 10.6
click at [1417, 414] on link "Actions" at bounding box center [1427, 417] width 60 height 18
click at [1324, 442] on link "Resend" at bounding box center [1363, 445] width 162 height 32
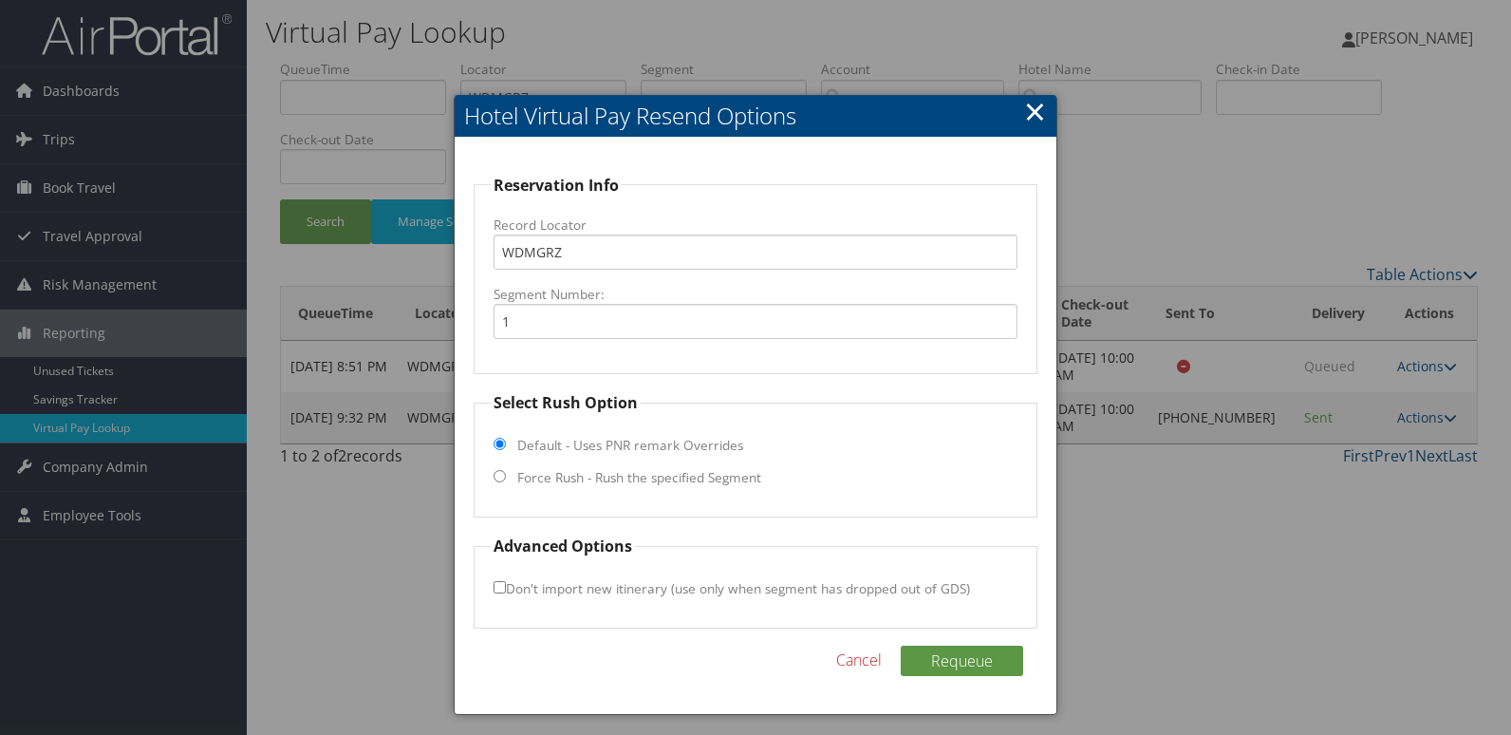
click at [628, 488] on fieldset "Select Rush Option Default - Uses PNR remark Overrides Force Rush - Rush the sp…" at bounding box center [756, 454] width 565 height 126
drag, startPoint x: 639, startPoint y: 467, endPoint x: 627, endPoint y: 469, distance: 11.5
click at [638, 466] on fieldset "Select Rush Option Default - Uses PNR remark Overrides Force Rush - Rush the sp…" at bounding box center [756, 454] width 565 height 126
click at [622, 472] on label "Force Rush - Rush the specified Segment" at bounding box center [639, 477] width 244 height 19
click at [506, 472] on input "Force Rush - Rush the specified Segment" at bounding box center [500, 476] width 12 height 12
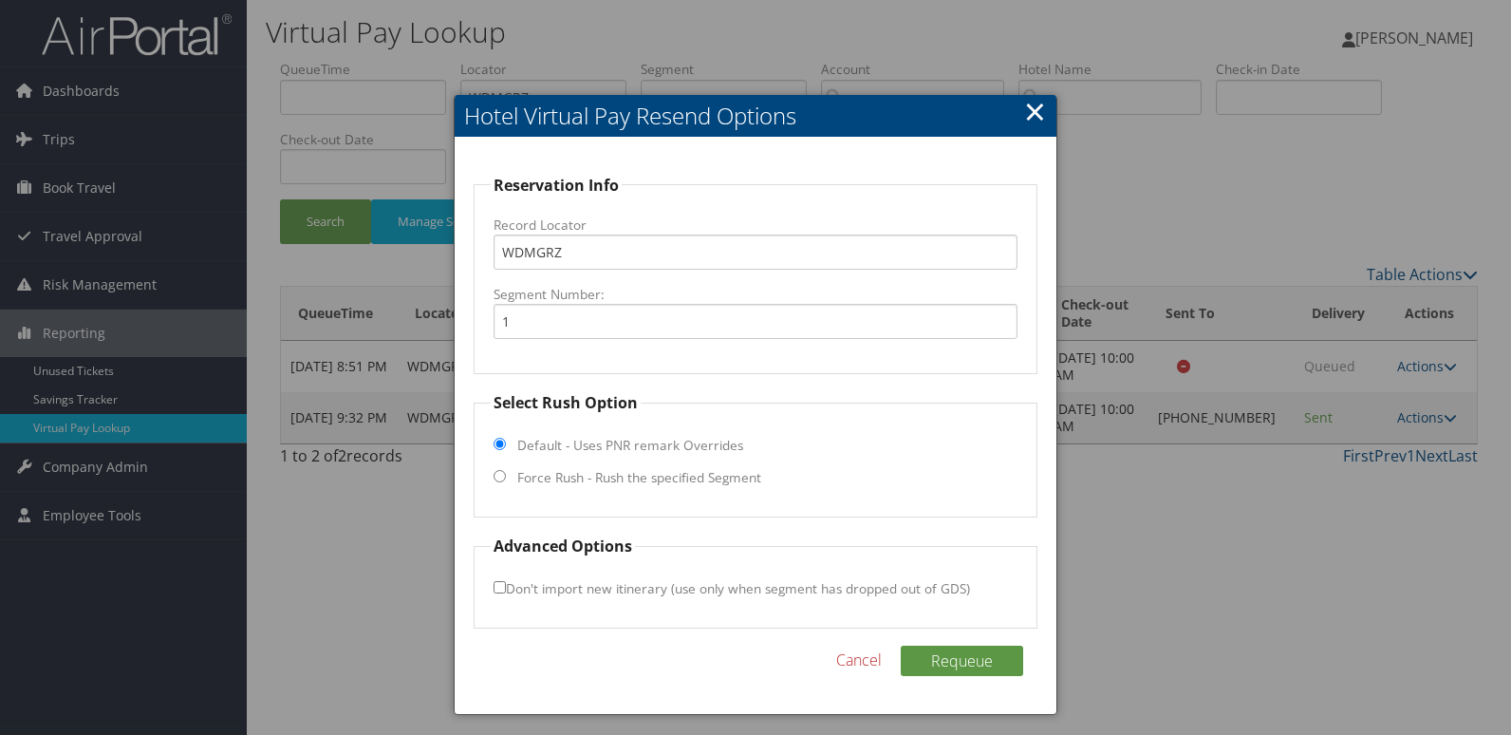
radio input "true"
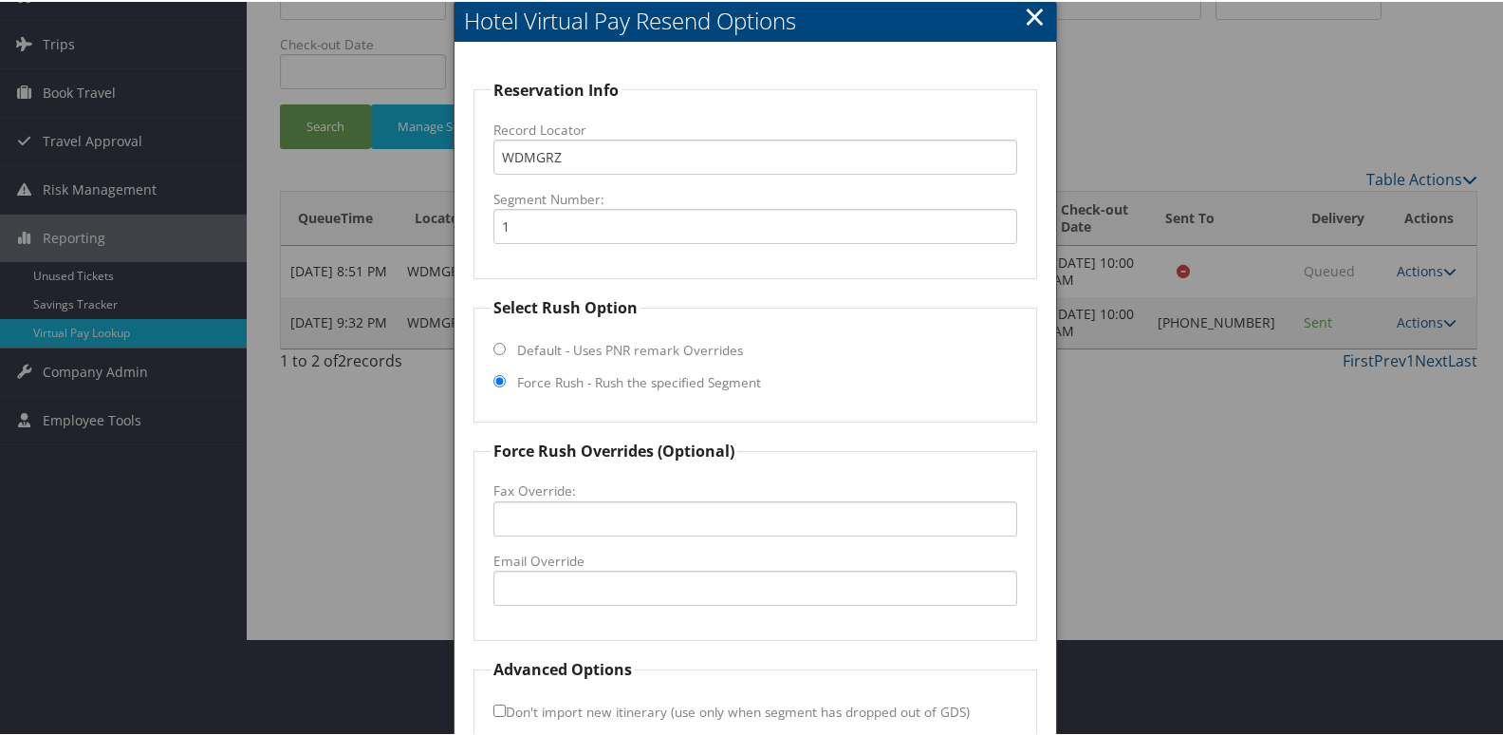
scroll to position [198, 0]
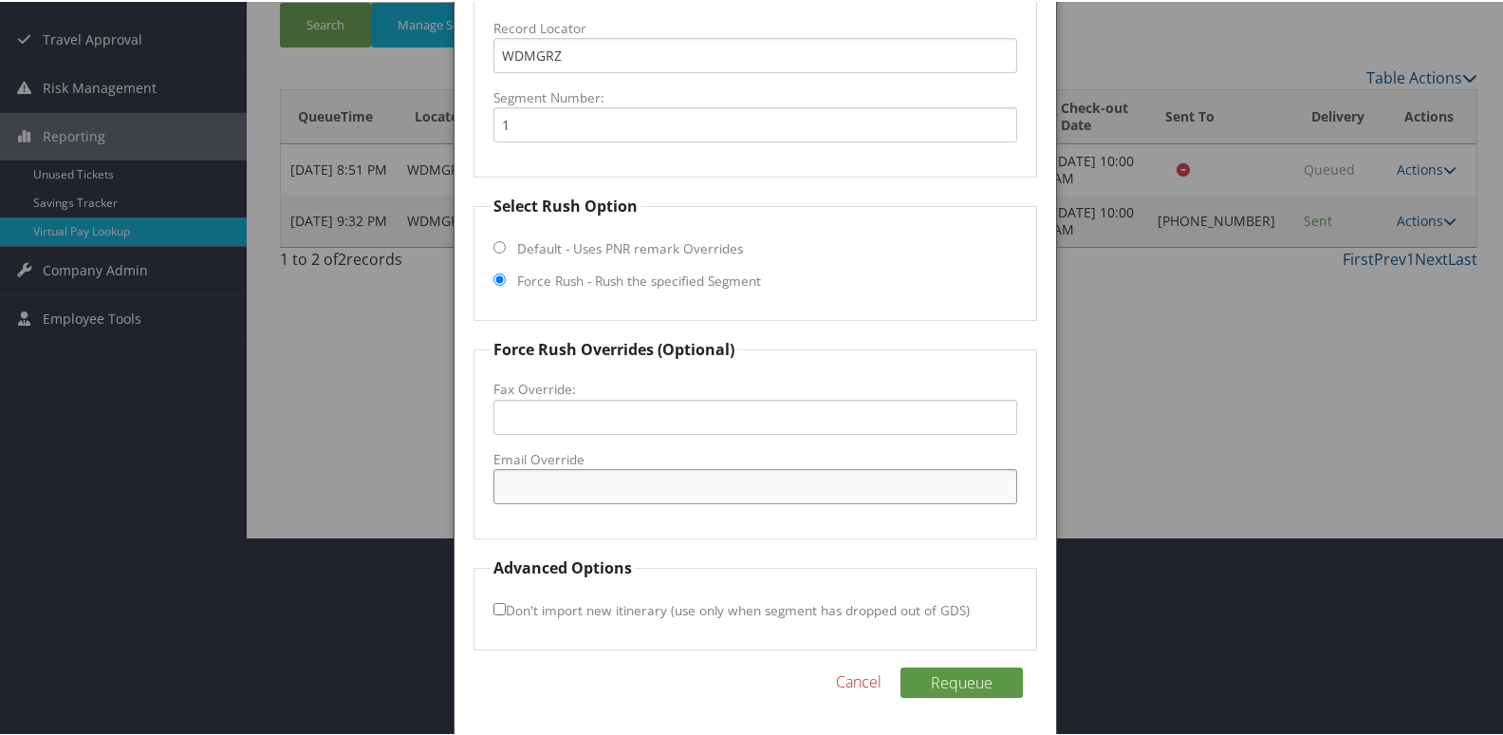
click at [595, 487] on input "Email Override" at bounding box center [756, 484] width 525 height 35
click at [589, 419] on input "Fax Override:" at bounding box center [756, 415] width 525 height 35
paste input "+1 (317) 582-1501"
type input "+1 (317) 582-1501"
drag, startPoint x: 950, startPoint y: 668, endPoint x: 938, endPoint y: 668, distance: 12.3
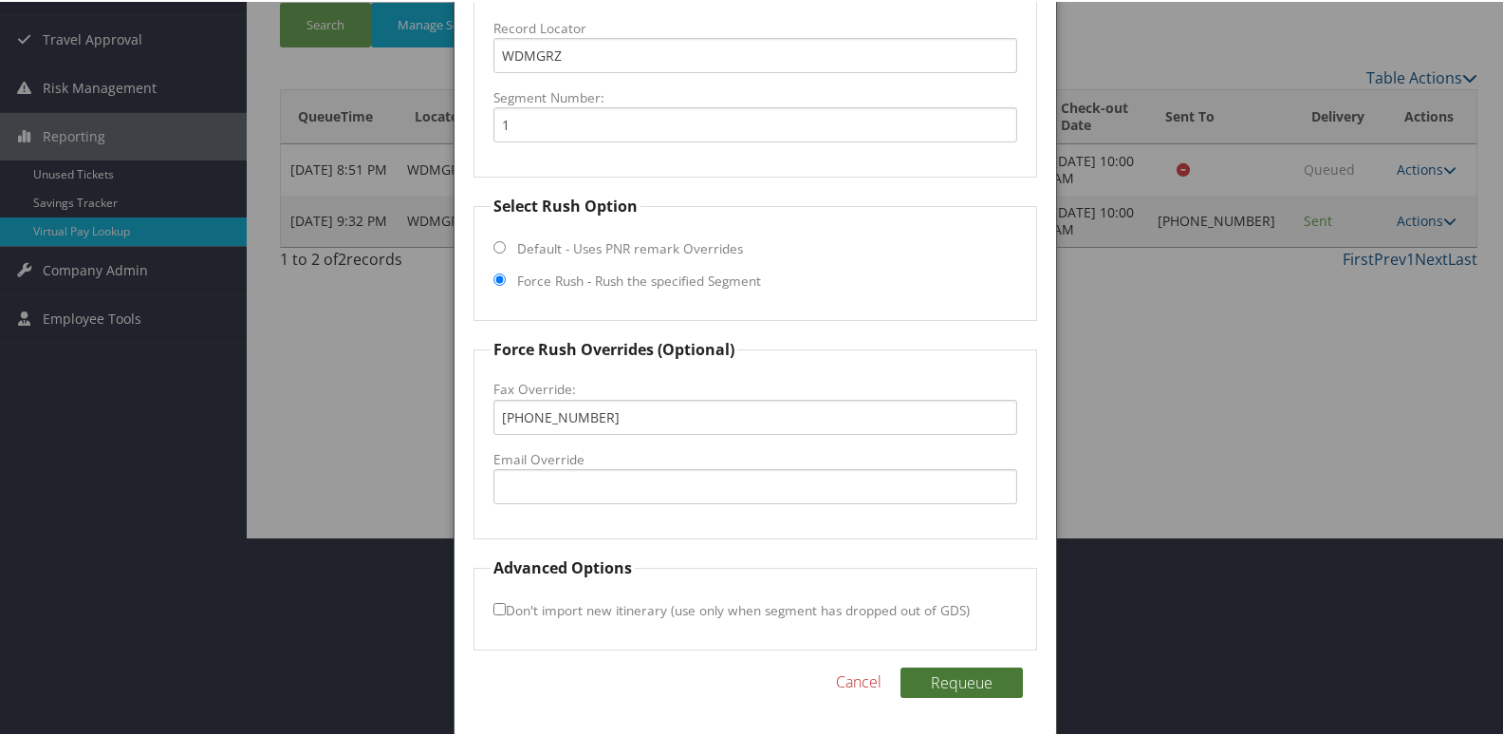
click at [948, 668] on button "Requeue" at bounding box center [962, 680] width 122 height 30
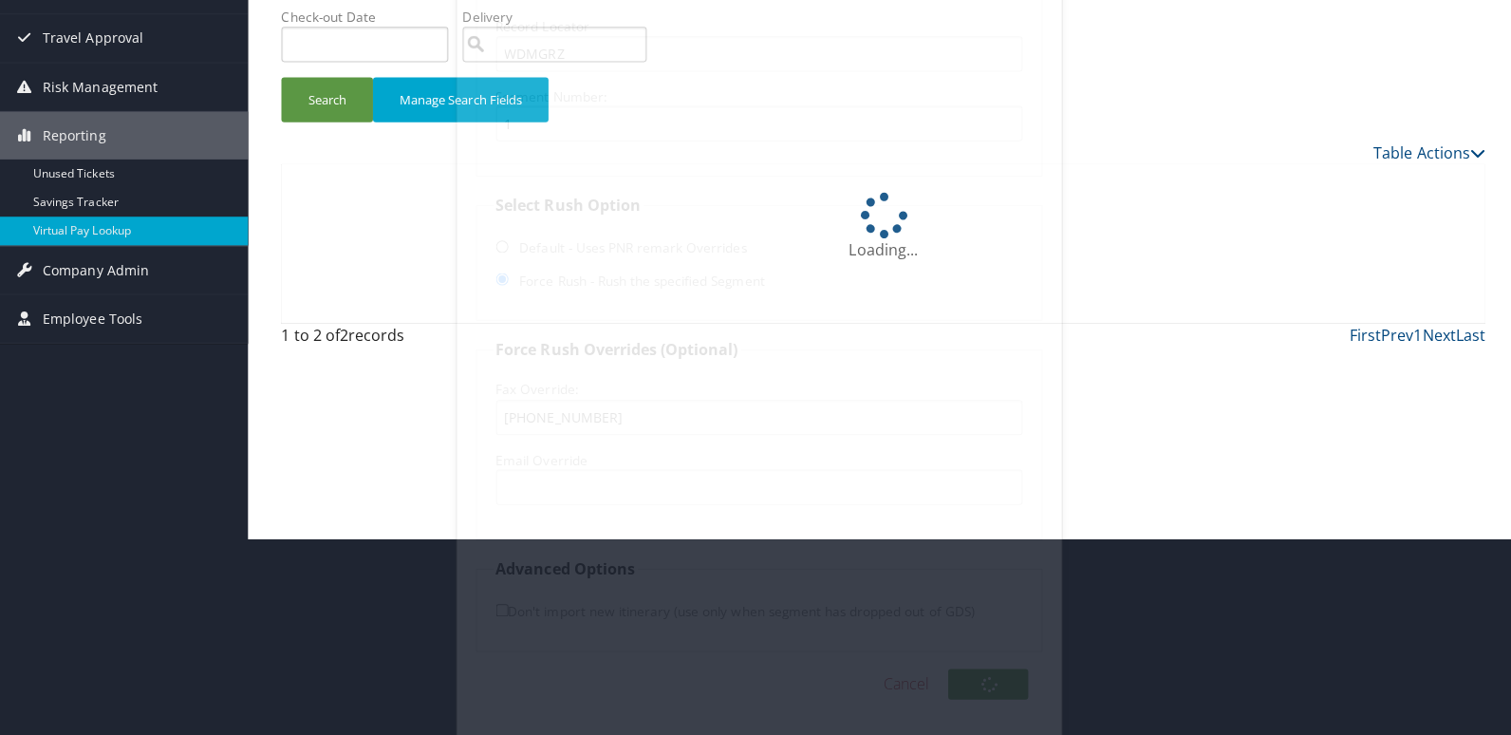
scroll to position [0, 0]
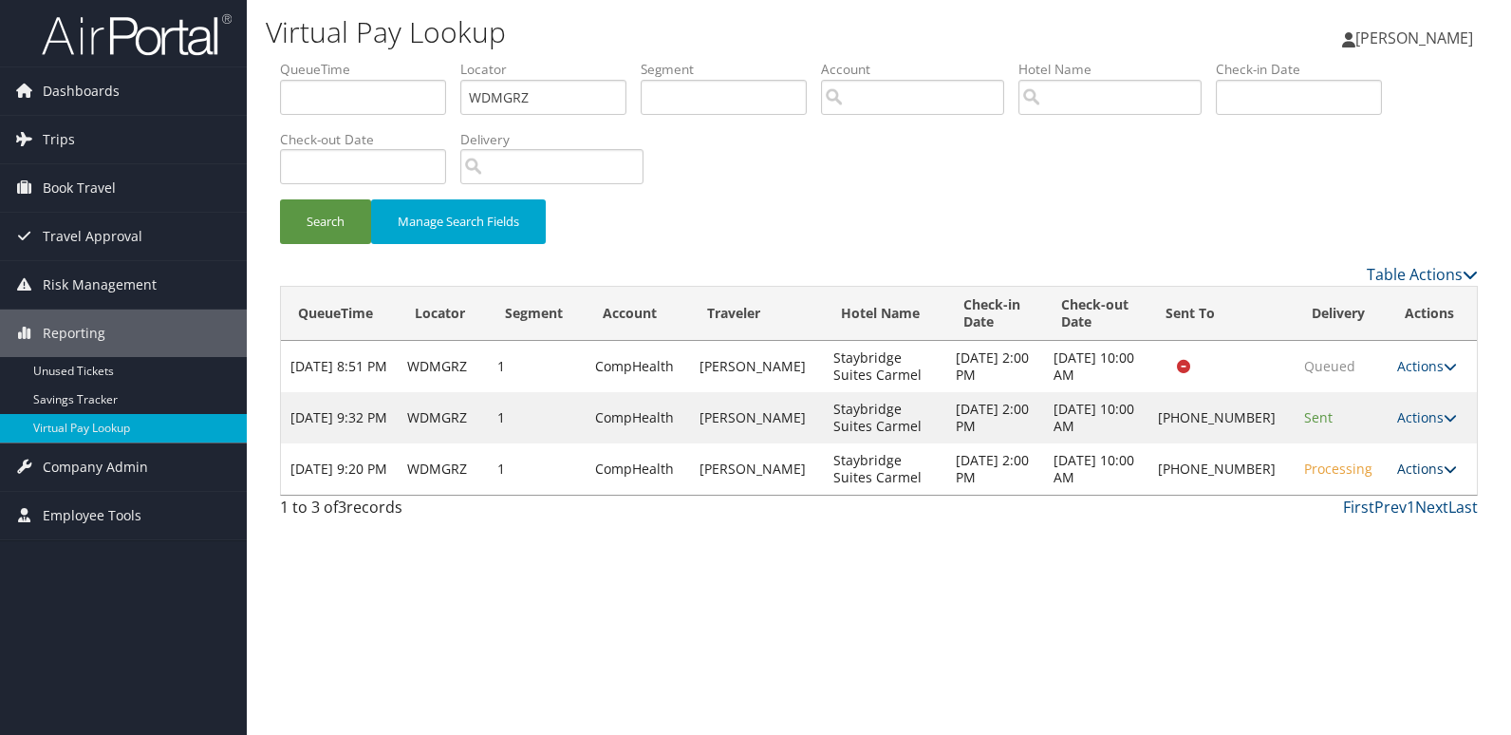
click at [1416, 464] on link "Actions" at bounding box center [1427, 468] width 60 height 18
drag, startPoint x: 1369, startPoint y: 545, endPoint x: 1343, endPoint y: 525, distance: 32.5
click at [1368, 545] on link "Delivery Information" at bounding box center [1363, 561] width 162 height 32
click at [1254, 539] on div "Virtual Pay Lookup Luke Perry Luke Perry My Settings Travel Agency Contacts Vie…" at bounding box center [879, 367] width 1264 height 735
click at [1401, 463] on link "Actions" at bounding box center [1427, 468] width 60 height 18
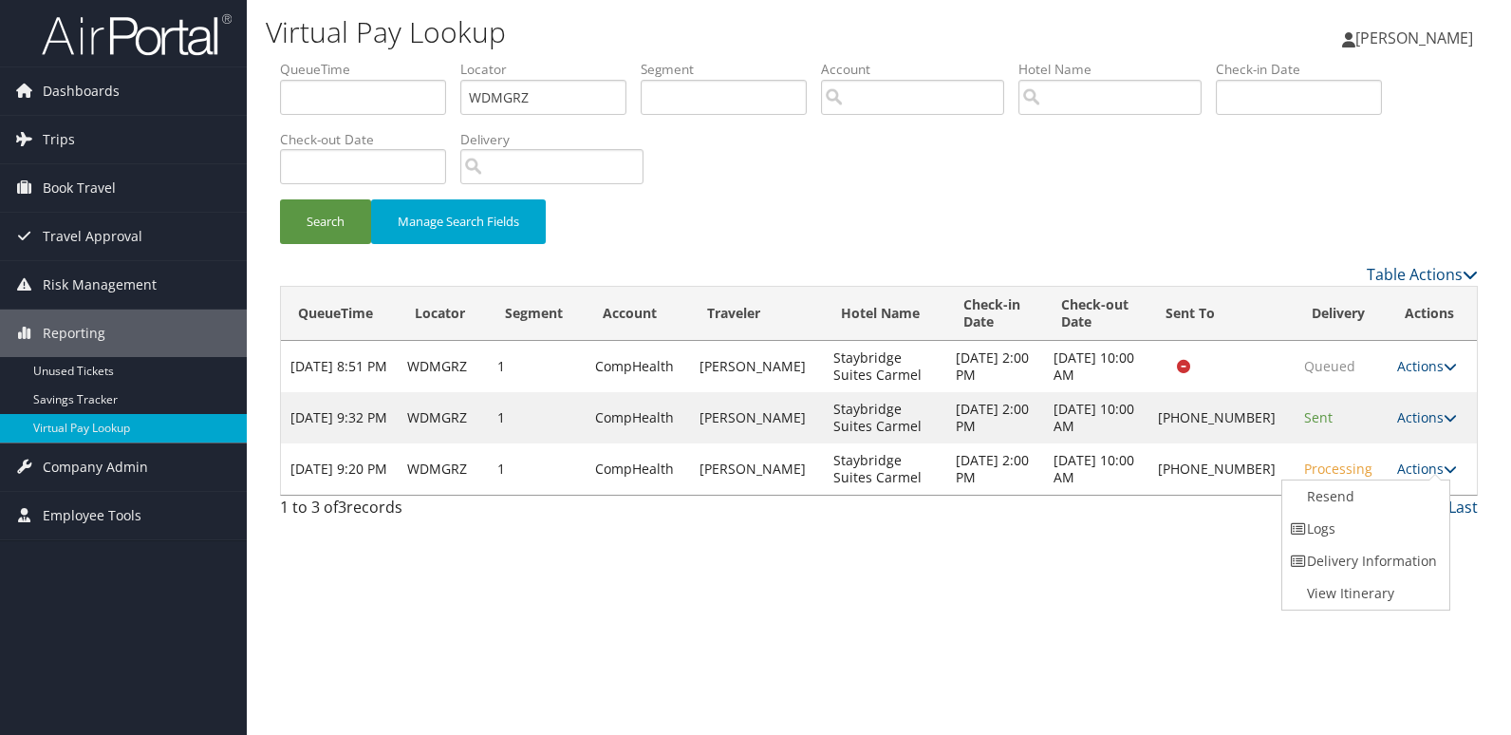
click at [1339, 524] on link "Logs" at bounding box center [1363, 528] width 162 height 32
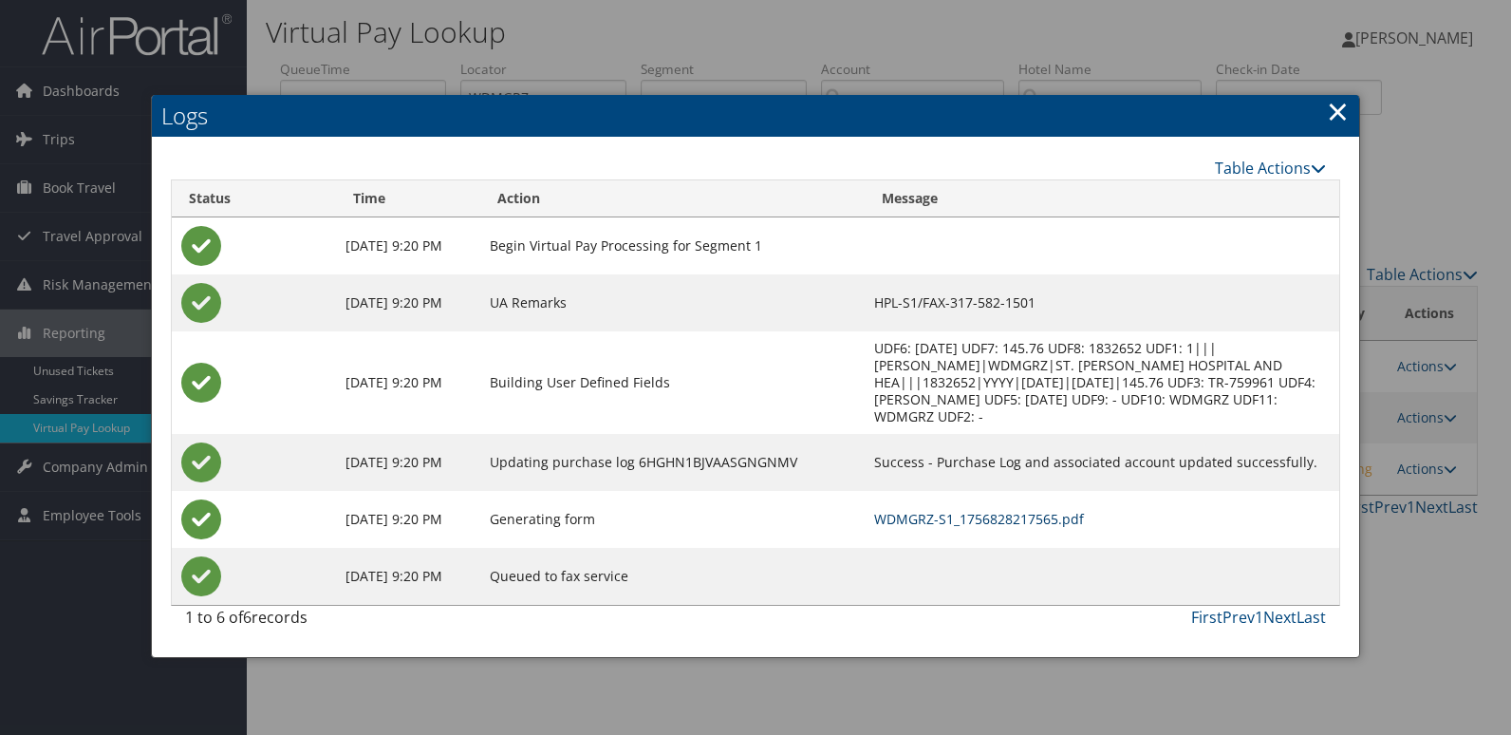
click at [982, 519] on link "WDMGRZ-S1_1756828217565.pdf" at bounding box center [979, 519] width 210 height 18
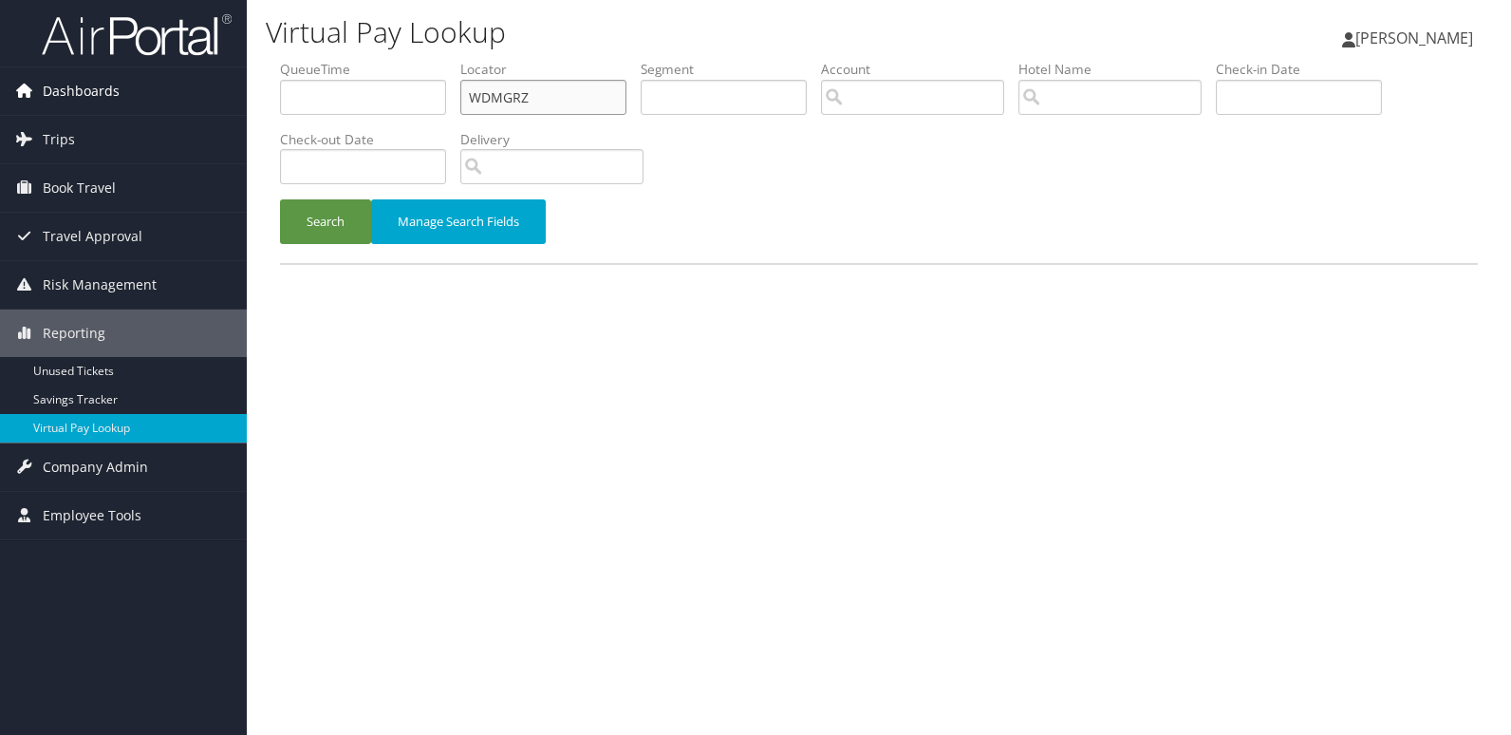
drag, startPoint x: 534, startPoint y: 100, endPoint x: 228, endPoint y: 107, distance: 306.6
click at [228, 107] on div "Dashboards AirPortal 360™ (Manager) My Travel Dashboard Trips Airtinerary® Look…" at bounding box center [755, 367] width 1511 height 735
paste input "DHYVXD"
type input "DHYVXD"
click at [280, 199] on button "Search" at bounding box center [325, 221] width 91 height 45
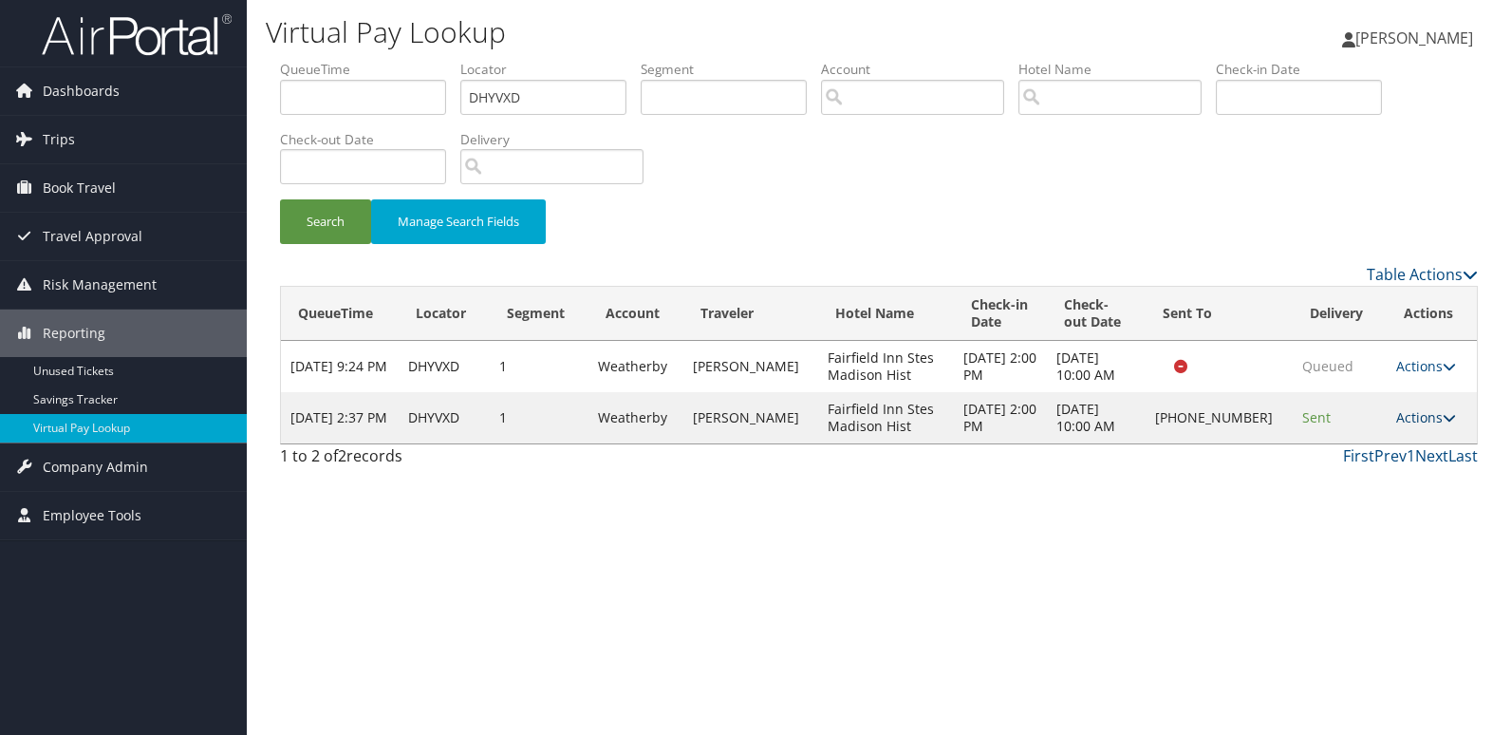
click at [1413, 423] on link "Actions" at bounding box center [1426, 417] width 60 height 18
click at [1333, 478] on link "Logs" at bounding box center [1362, 477] width 162 height 32
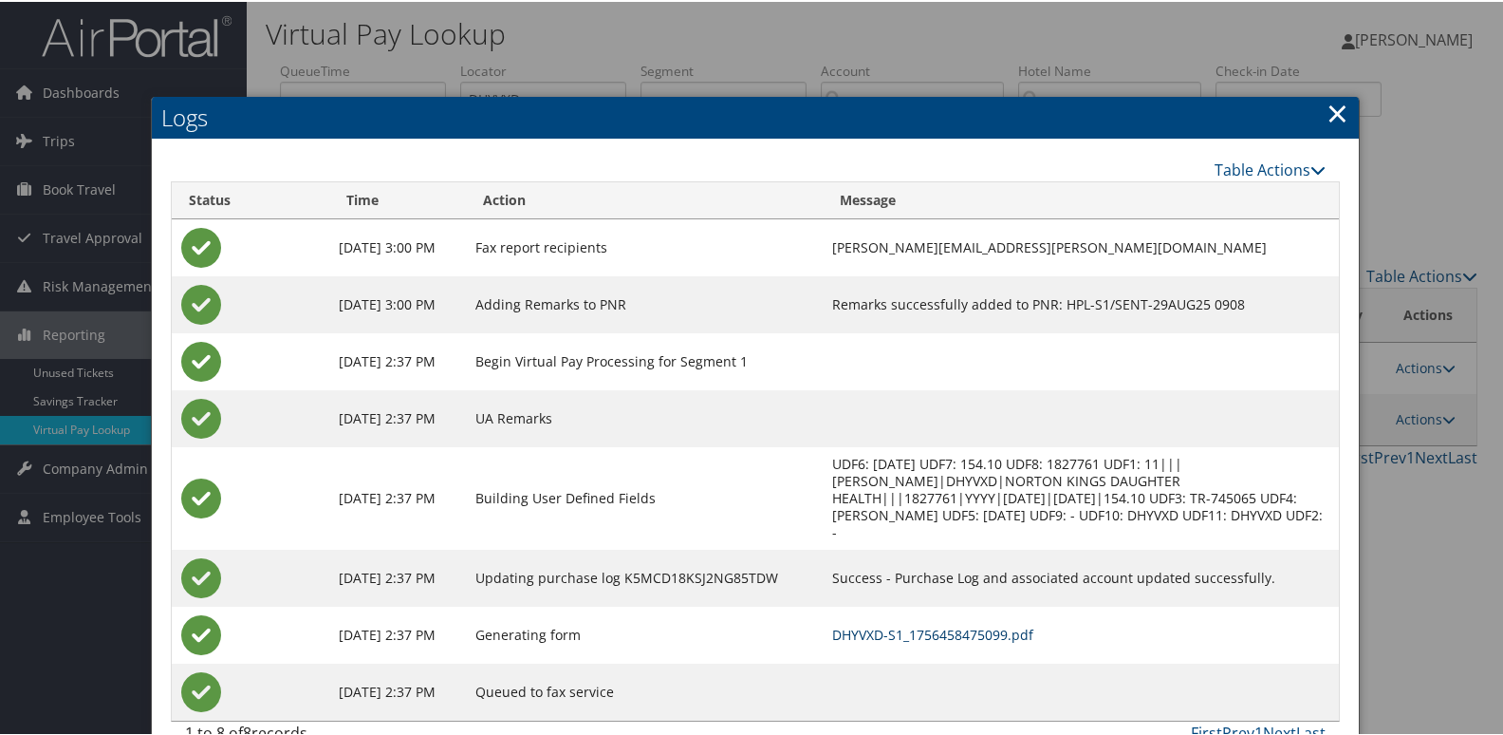
click at [925, 624] on link "DHYVXD-S1_1756458475099.pdf" at bounding box center [932, 633] width 201 height 18
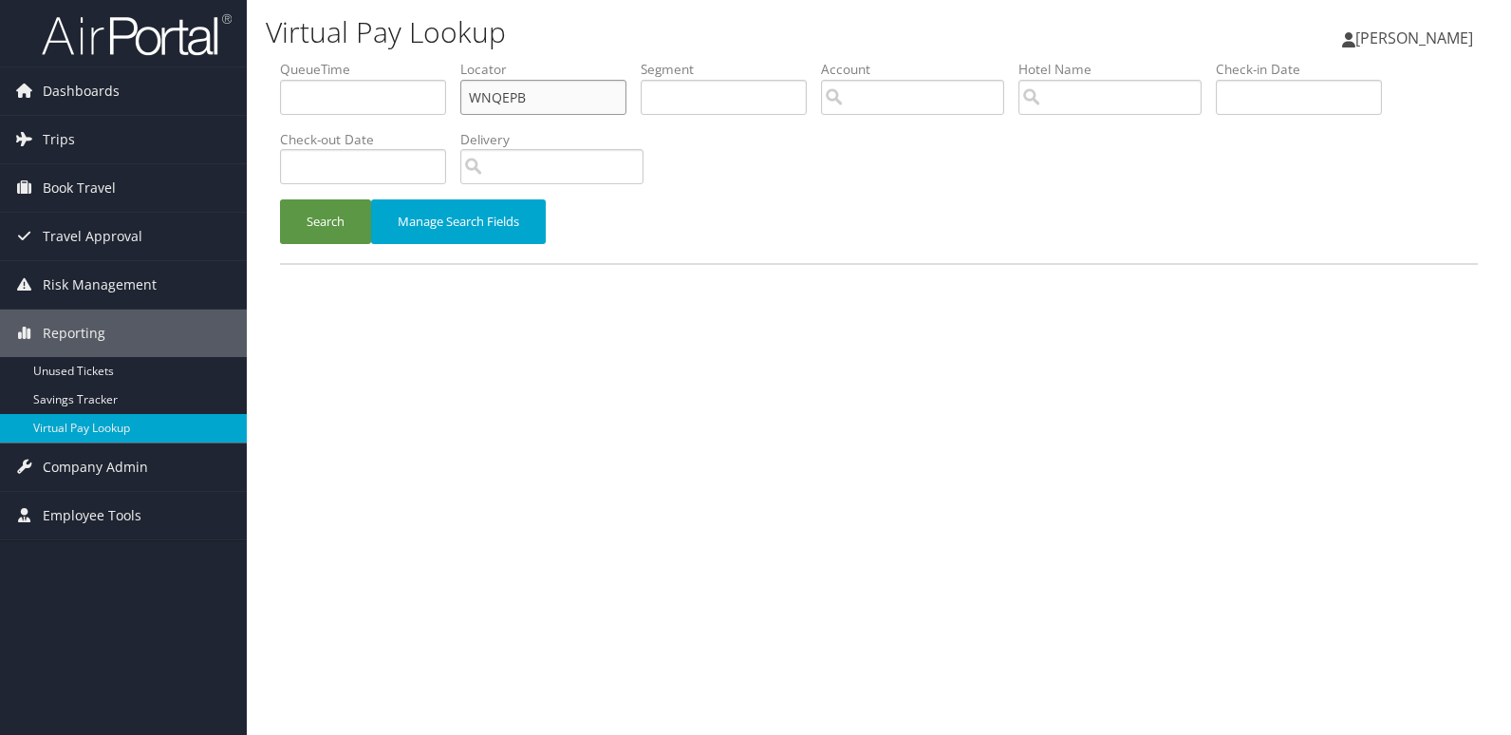
click at [280, 101] on form "QueueTime Locator WNQEPB Segment Account Traveler Hotel Name Check-in Date Chec…" at bounding box center [879, 161] width 1198 height 203
paste input "EJBKLM"
type input "EJBKLM"
click at [280, 199] on button "Search" at bounding box center [325, 221] width 91 height 45
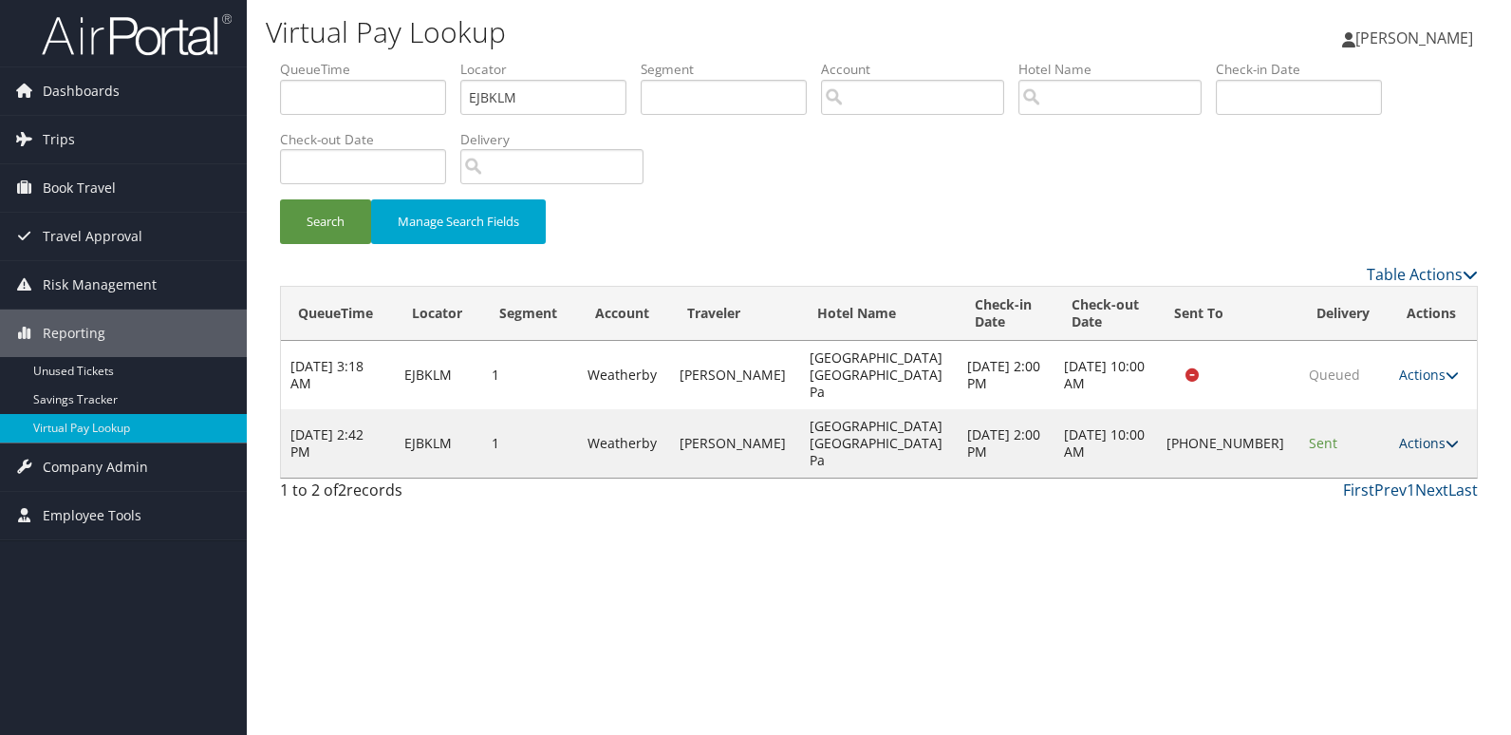
click at [1407, 434] on link "Actions" at bounding box center [1429, 443] width 60 height 18
click at [1366, 458] on link "Resend" at bounding box center [1365, 445] width 162 height 32
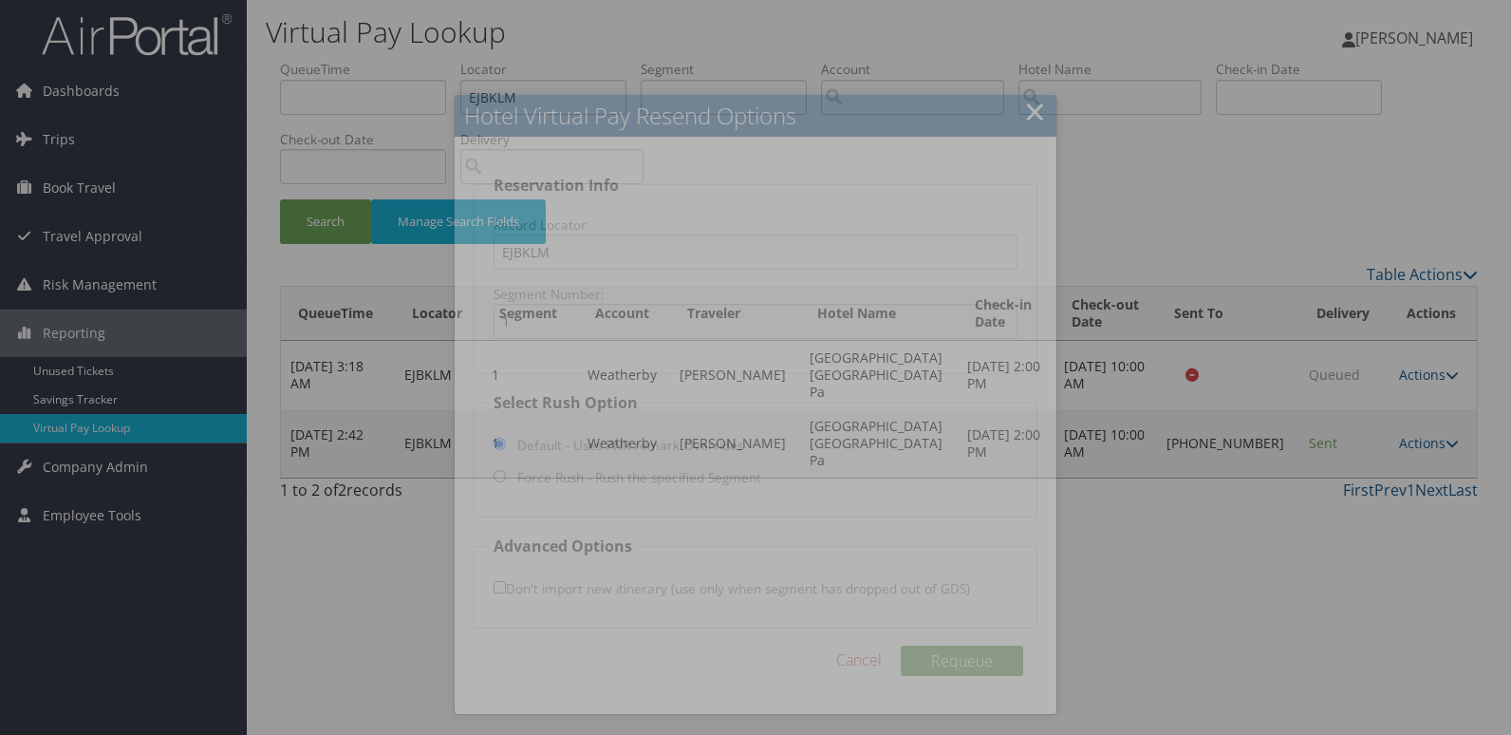
click at [1258, 498] on div at bounding box center [755, 367] width 1511 height 735
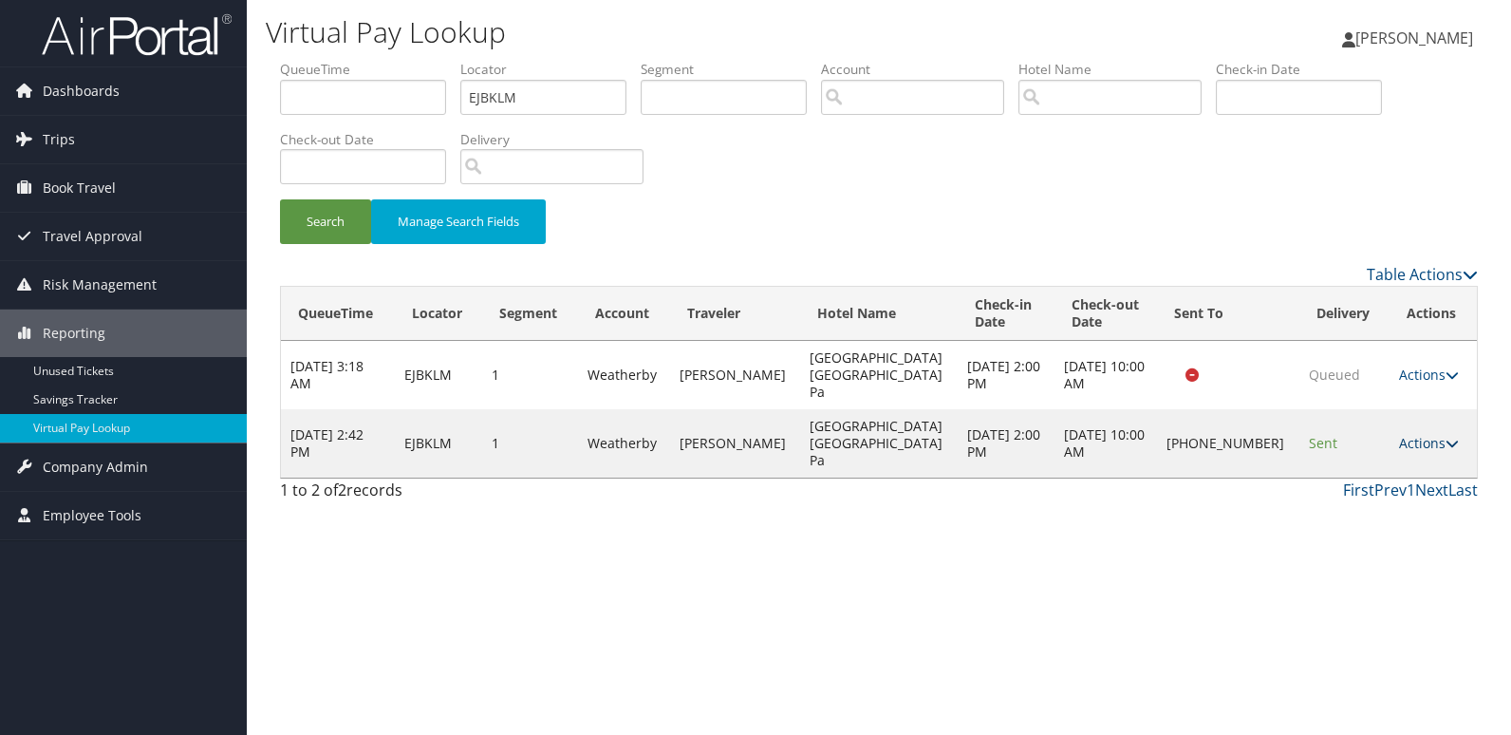
click at [1419, 434] on link "Actions" at bounding box center [1429, 443] width 60 height 18
click at [1350, 482] on link "Logs" at bounding box center [1365, 477] width 162 height 32
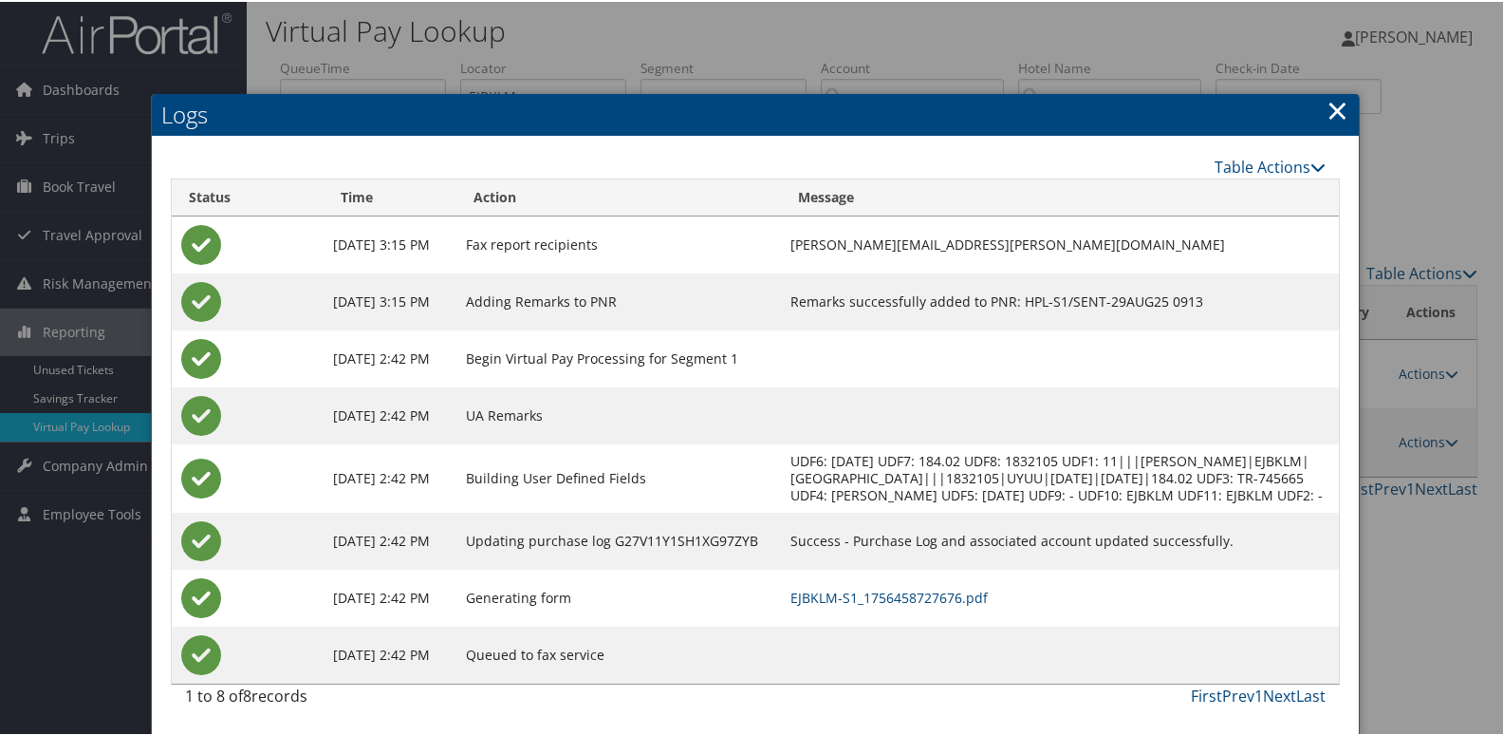
scroll to position [20, 0]
click at [898, 597] on link "EJBKLM-S1_1756458727676.pdf" at bounding box center [889, 596] width 197 height 18
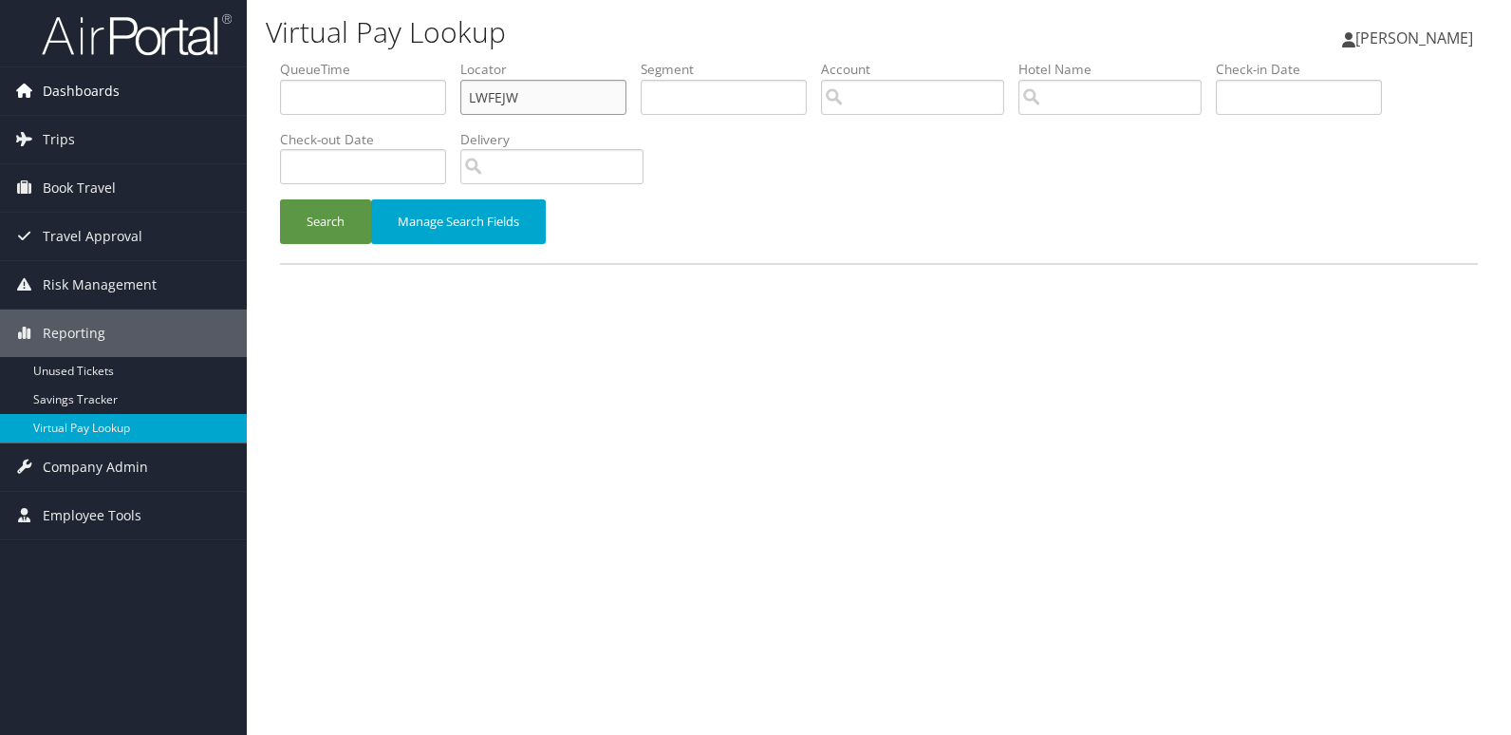
drag, startPoint x: 0, startPoint y: 0, endPoint x: 227, endPoint y: 113, distance: 253.4
click at [227, 113] on div "Dashboards AirPortal 360™ (Manager) My Travel Dashboard Trips Airtinerary® Look…" at bounding box center [755, 367] width 1511 height 735
paste input "NKIXXS"
type input "NKIXXS"
click at [280, 199] on button "Search" at bounding box center [325, 221] width 91 height 45
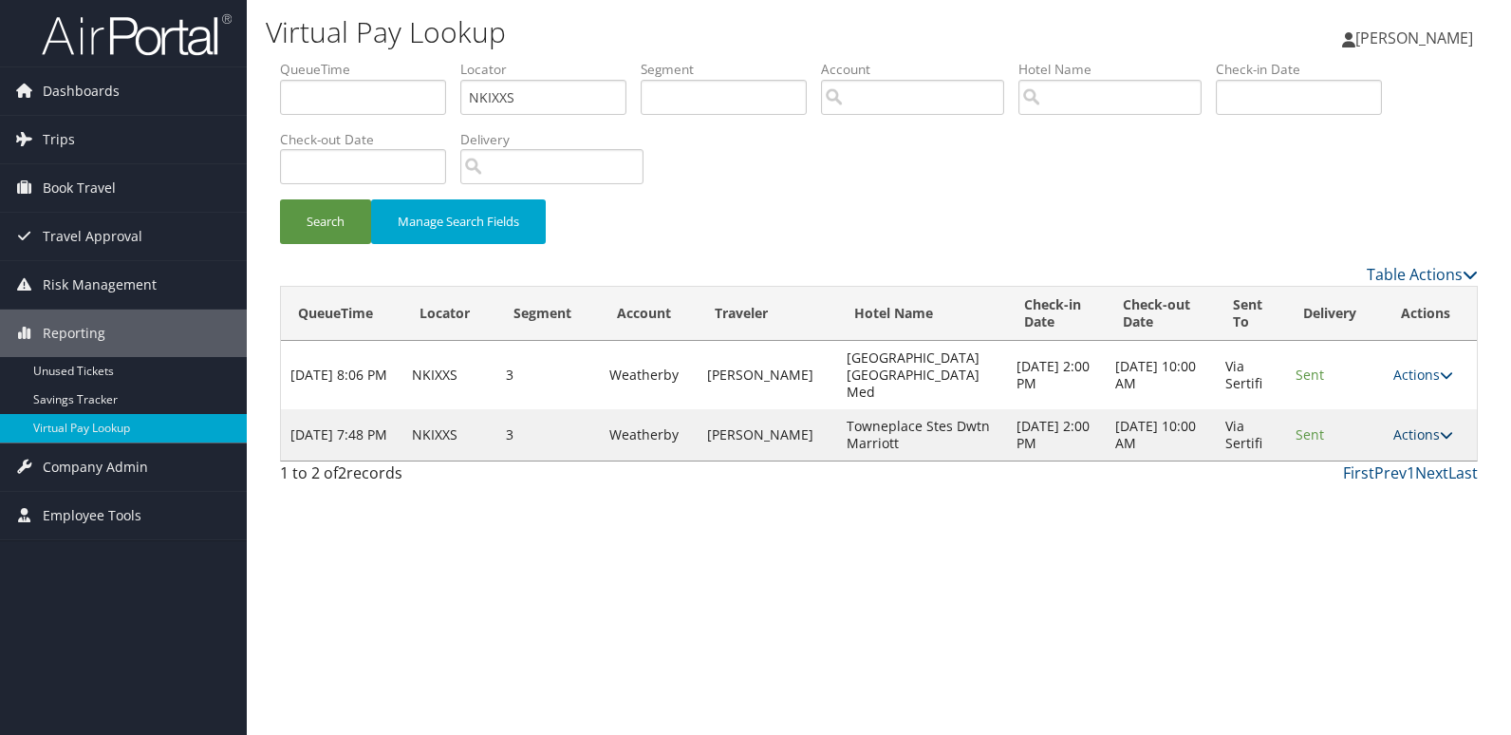
click at [1422, 425] on link "Actions" at bounding box center [1423, 434] width 60 height 18
click at [1384, 461] on link "Logs" at bounding box center [1386, 477] width 120 height 32
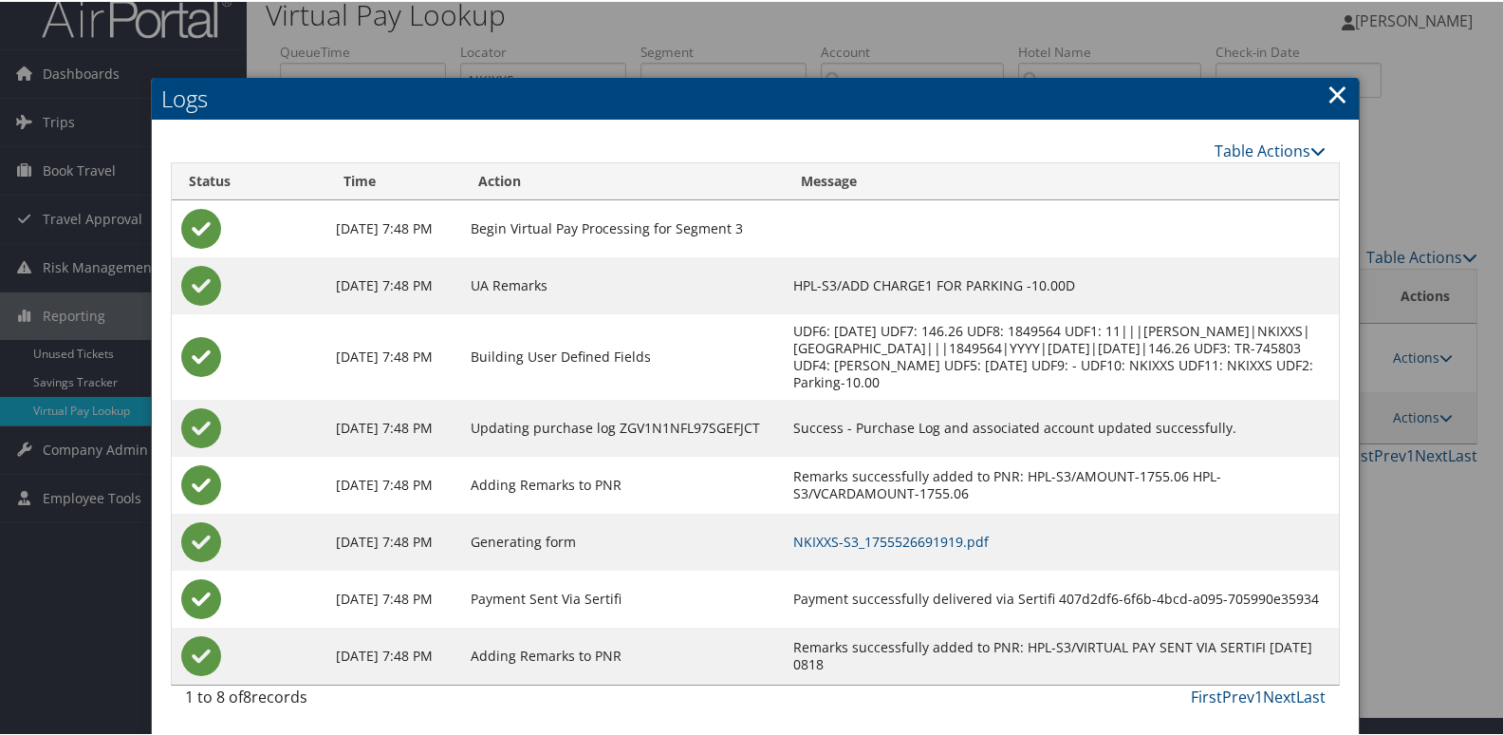
scroll to position [37, 0]
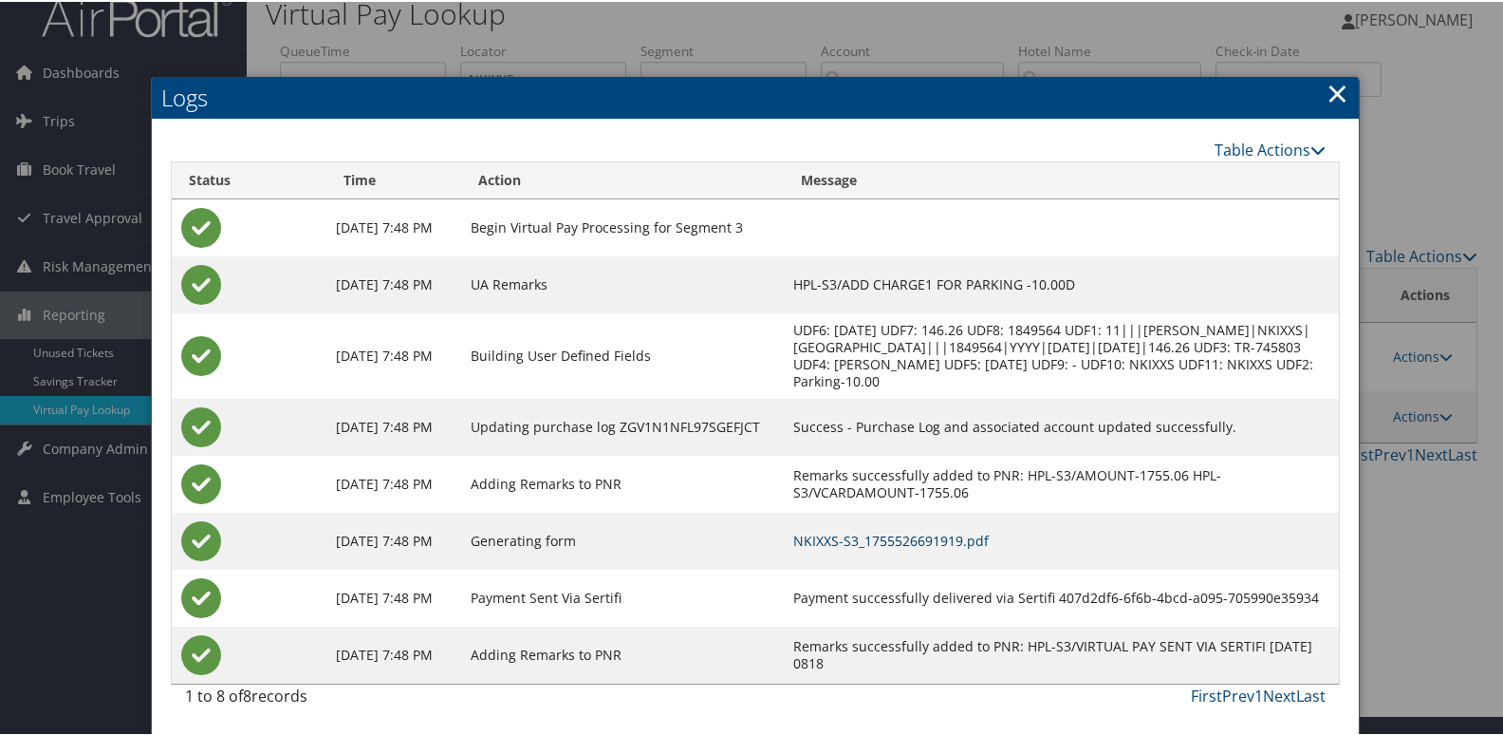
click at [989, 542] on link "NKIXXS-S3_1755526691919.pdf" at bounding box center [891, 539] width 196 height 18
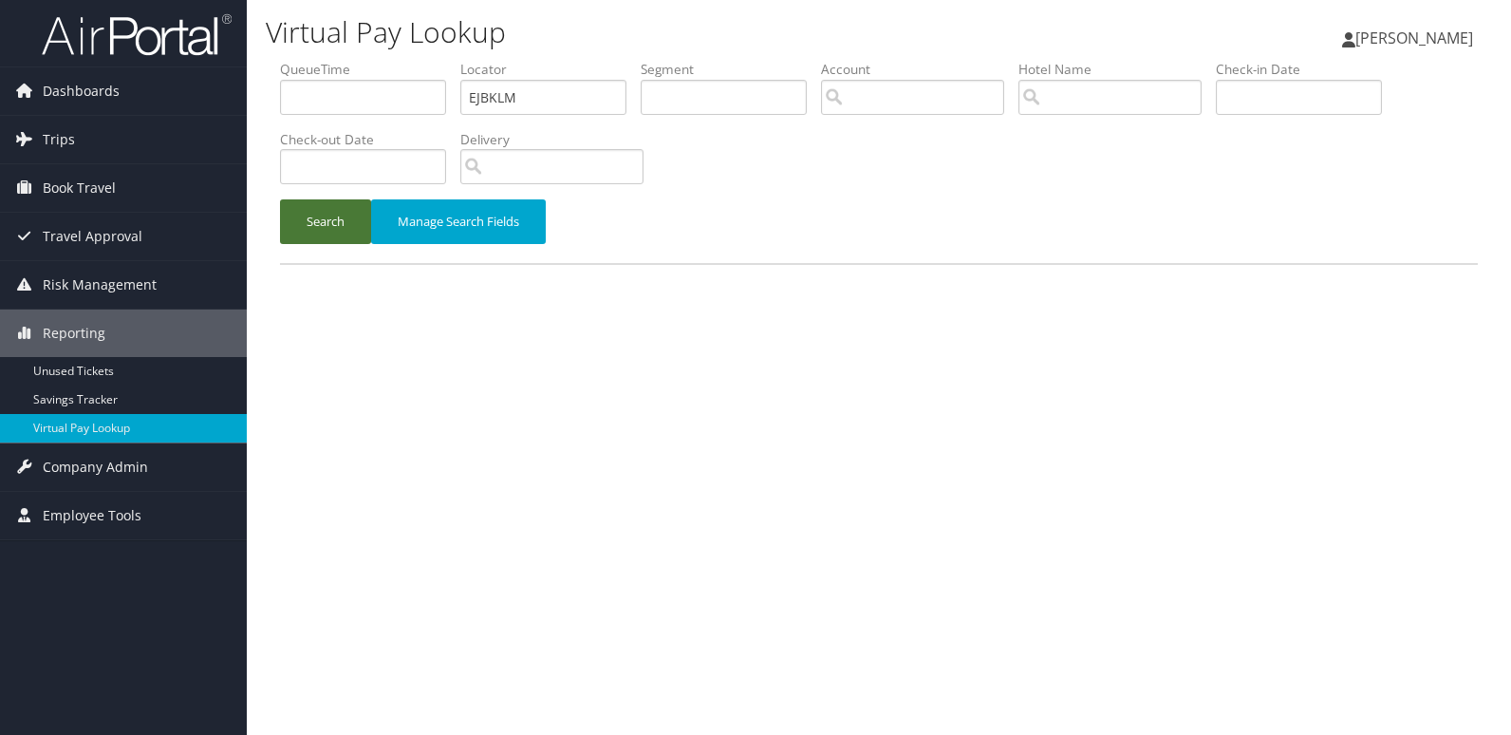
click at [318, 230] on button "Search" at bounding box center [325, 221] width 91 height 45
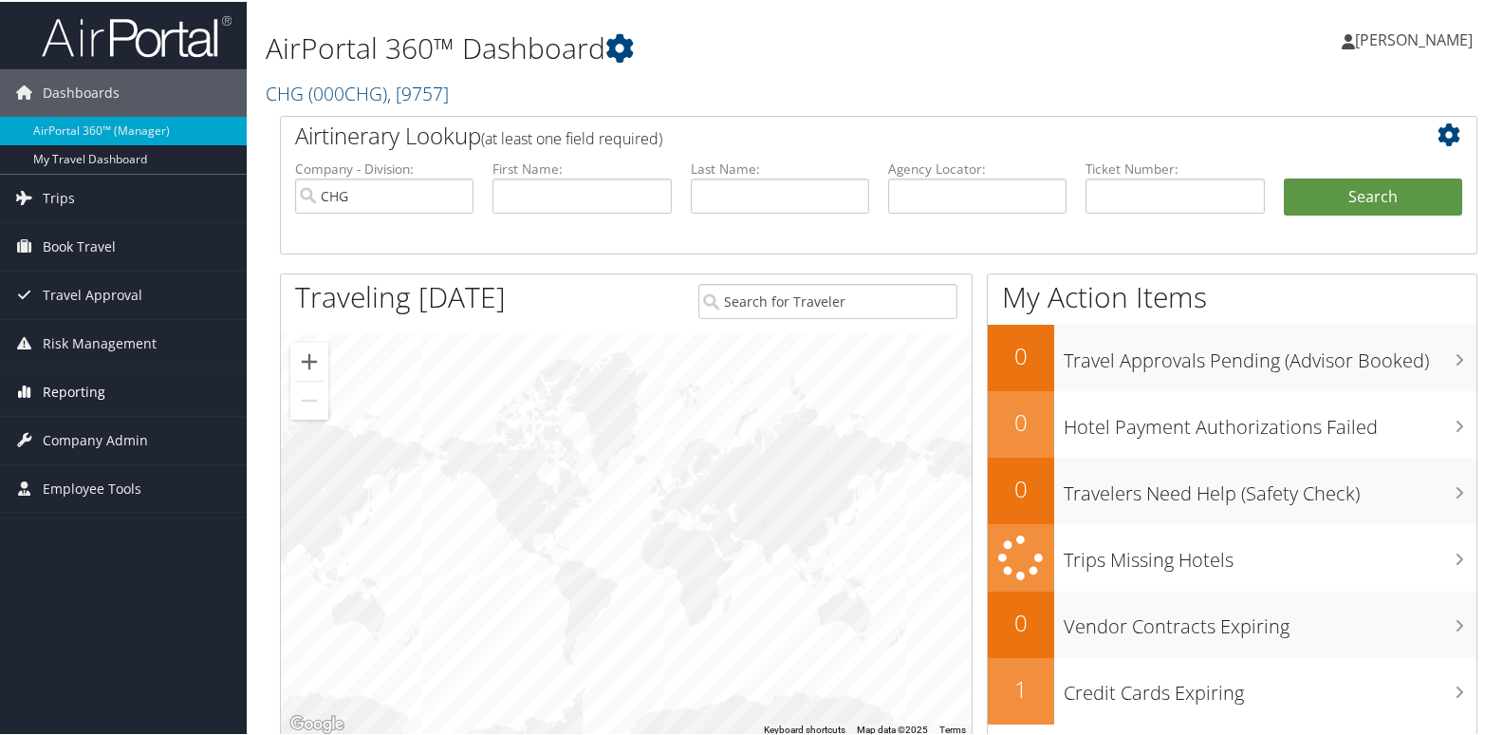
click at [81, 400] on span "Reporting" at bounding box center [74, 389] width 63 height 47
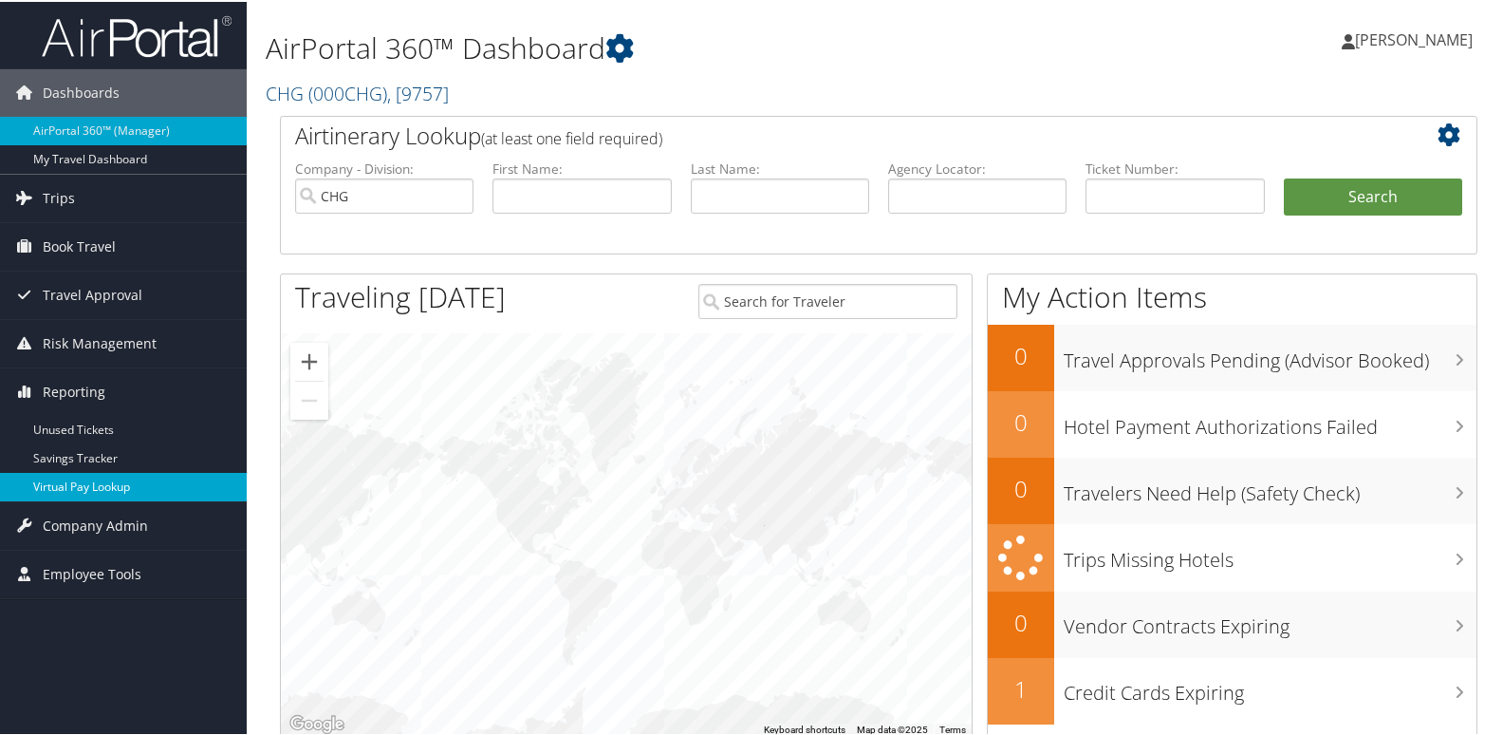
click at [74, 499] on li "Reporting Unused Tickets Savings Tracker Virtual Pay Lookup" at bounding box center [123, 433] width 247 height 134
click at [91, 495] on link "Virtual Pay Lookup" at bounding box center [123, 485] width 247 height 28
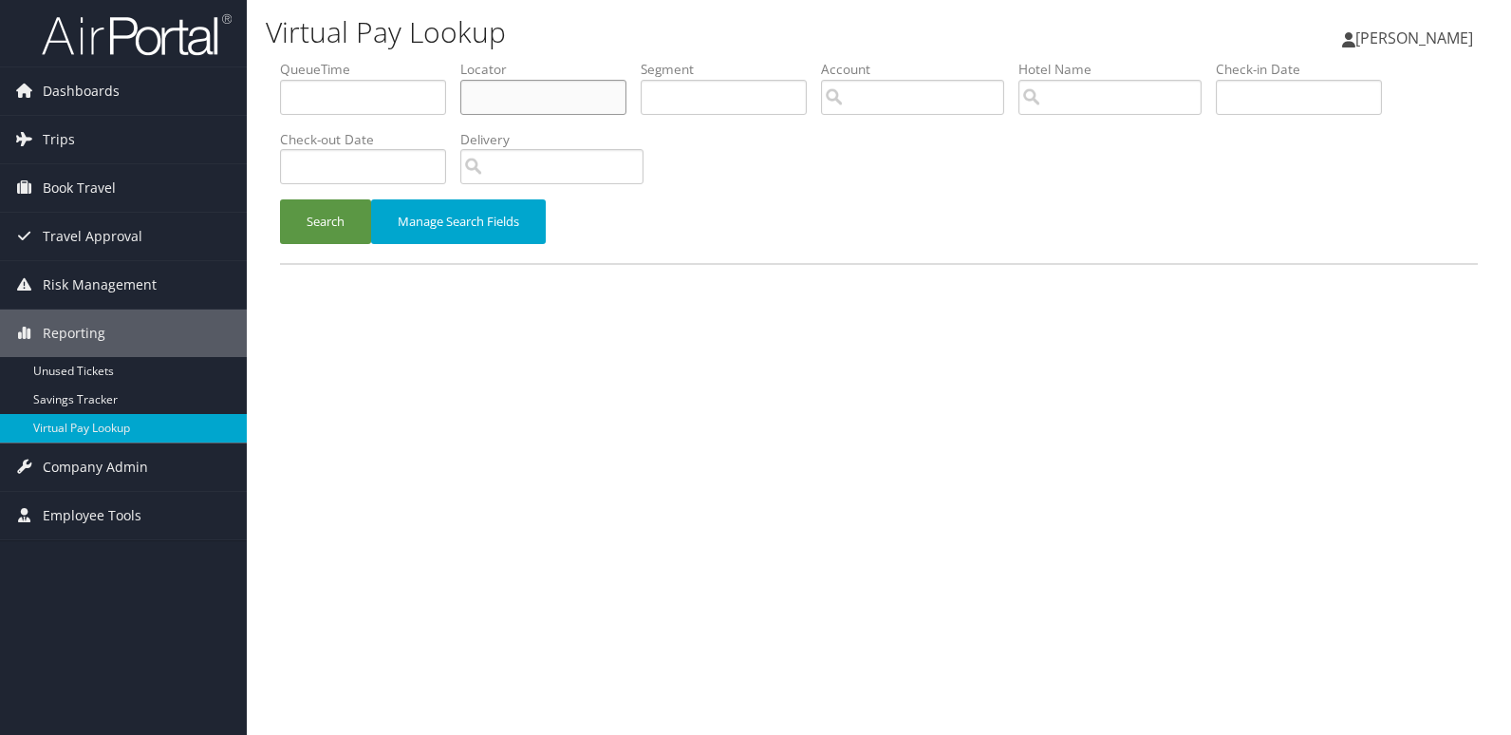
click at [517, 97] on input "text" at bounding box center [543, 97] width 166 height 35
paste input "UYUJPW"
type input "UYUJPW"
click at [318, 205] on button "Search" at bounding box center [325, 221] width 91 height 45
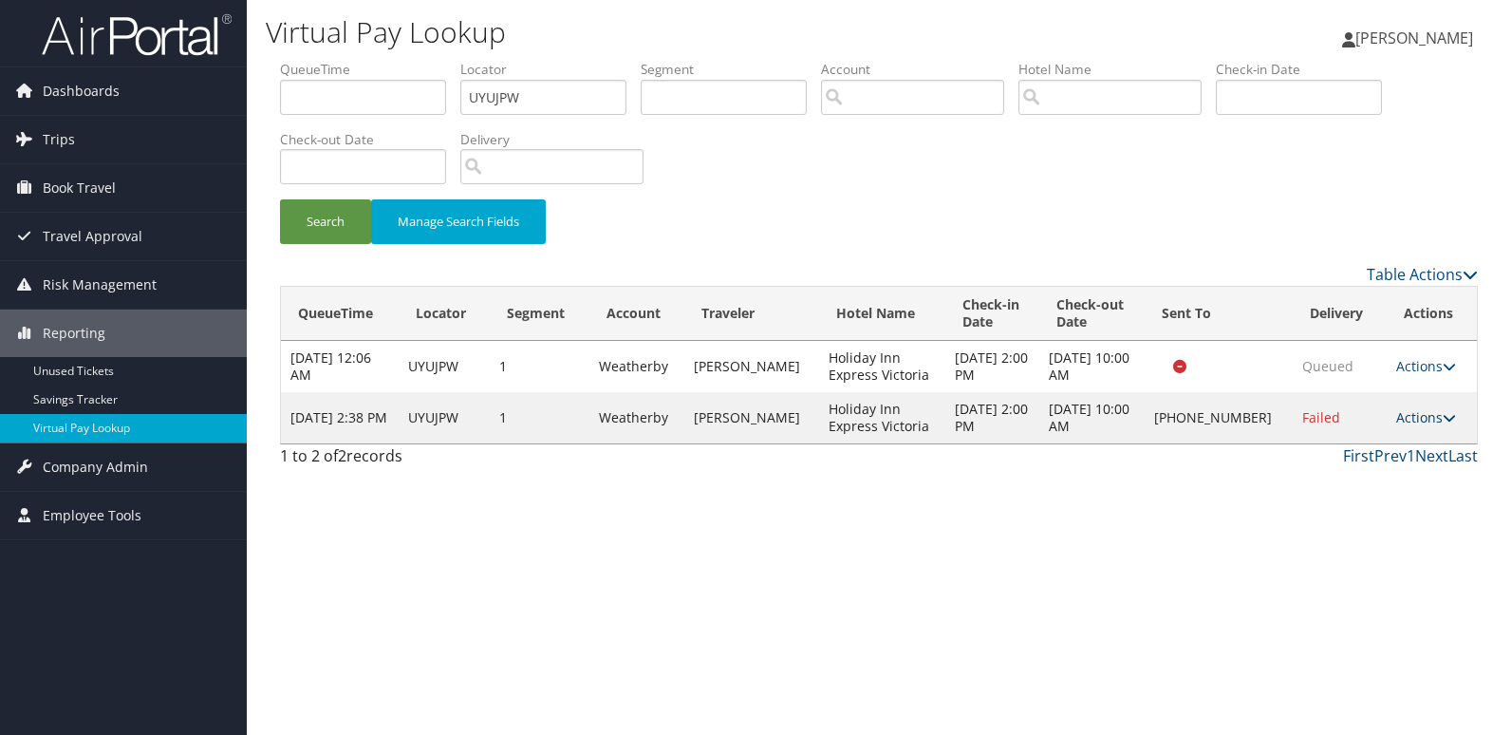
click at [1419, 424] on link "Actions" at bounding box center [1426, 417] width 60 height 18
click at [1345, 468] on link "Logs" at bounding box center [1362, 477] width 162 height 32
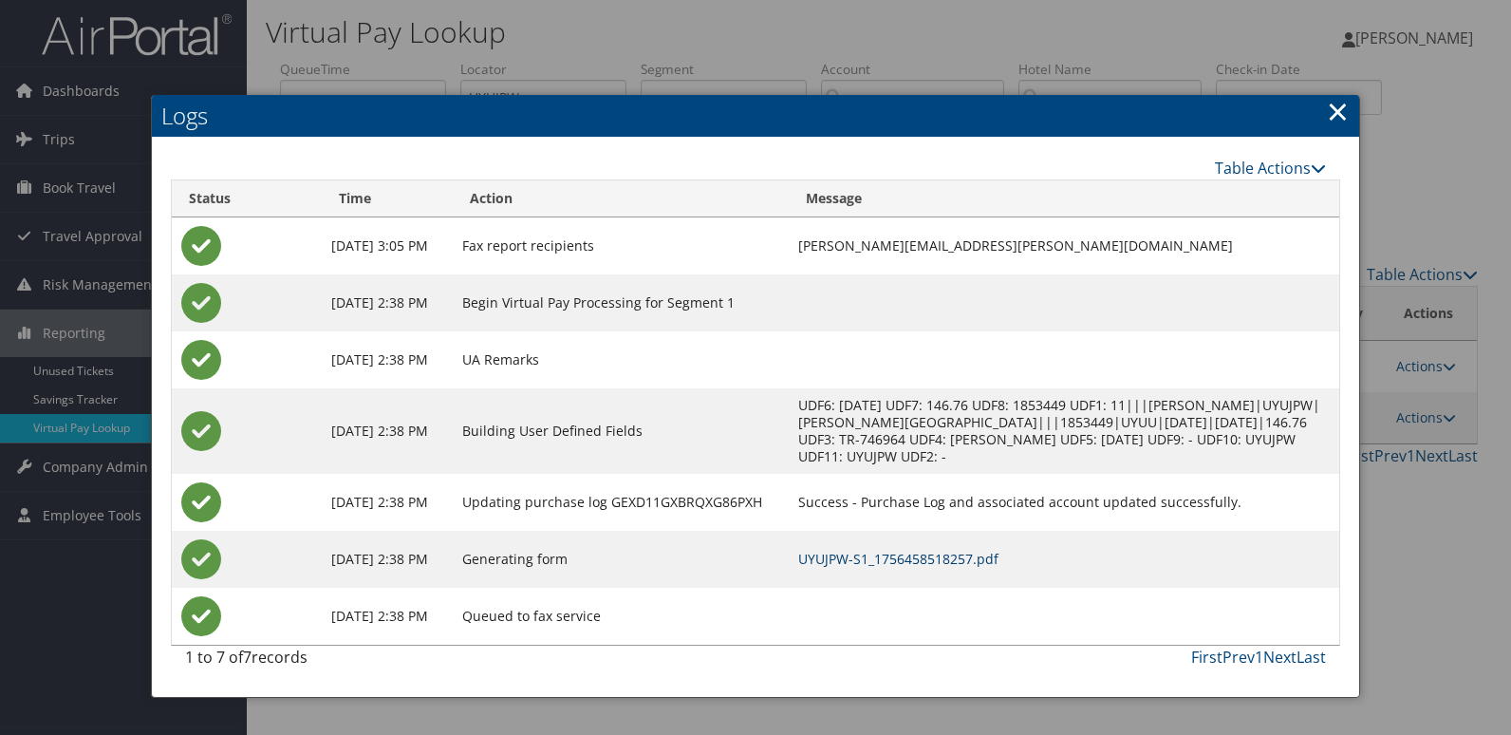
click at [938, 559] on link "UYUJPW-S1_1756458518257.pdf" at bounding box center [898, 559] width 200 height 18
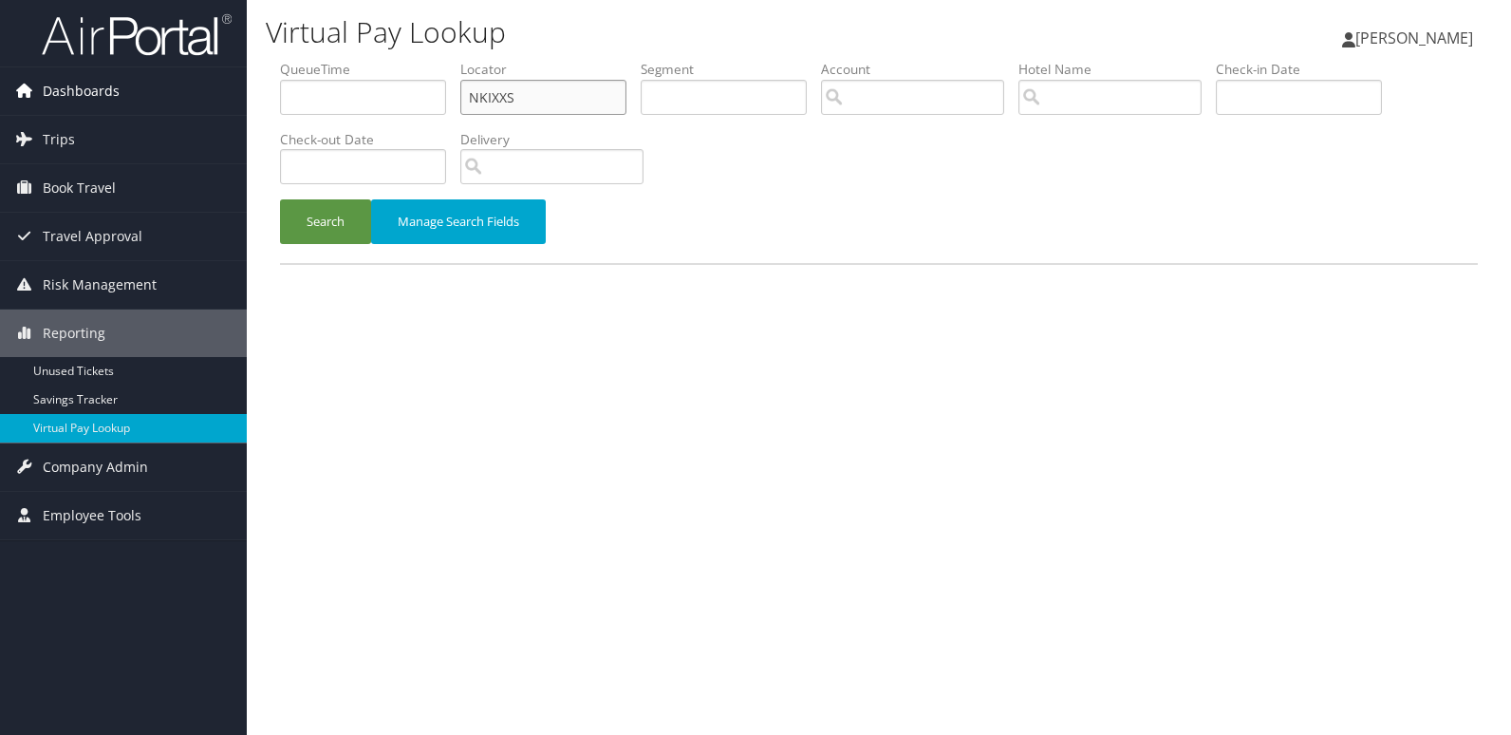
drag, startPoint x: 516, startPoint y: 97, endPoint x: 178, endPoint y: 97, distance: 337.9
click at [178, 97] on div "Dashboards AirPortal 360™ (Manager) My Travel Dashboard Trips Airtinerary® Look…" at bounding box center [755, 367] width 1511 height 735
paste input "ADXSIX"
type input "ADXSIX"
click at [322, 208] on button "Search" at bounding box center [325, 221] width 91 height 45
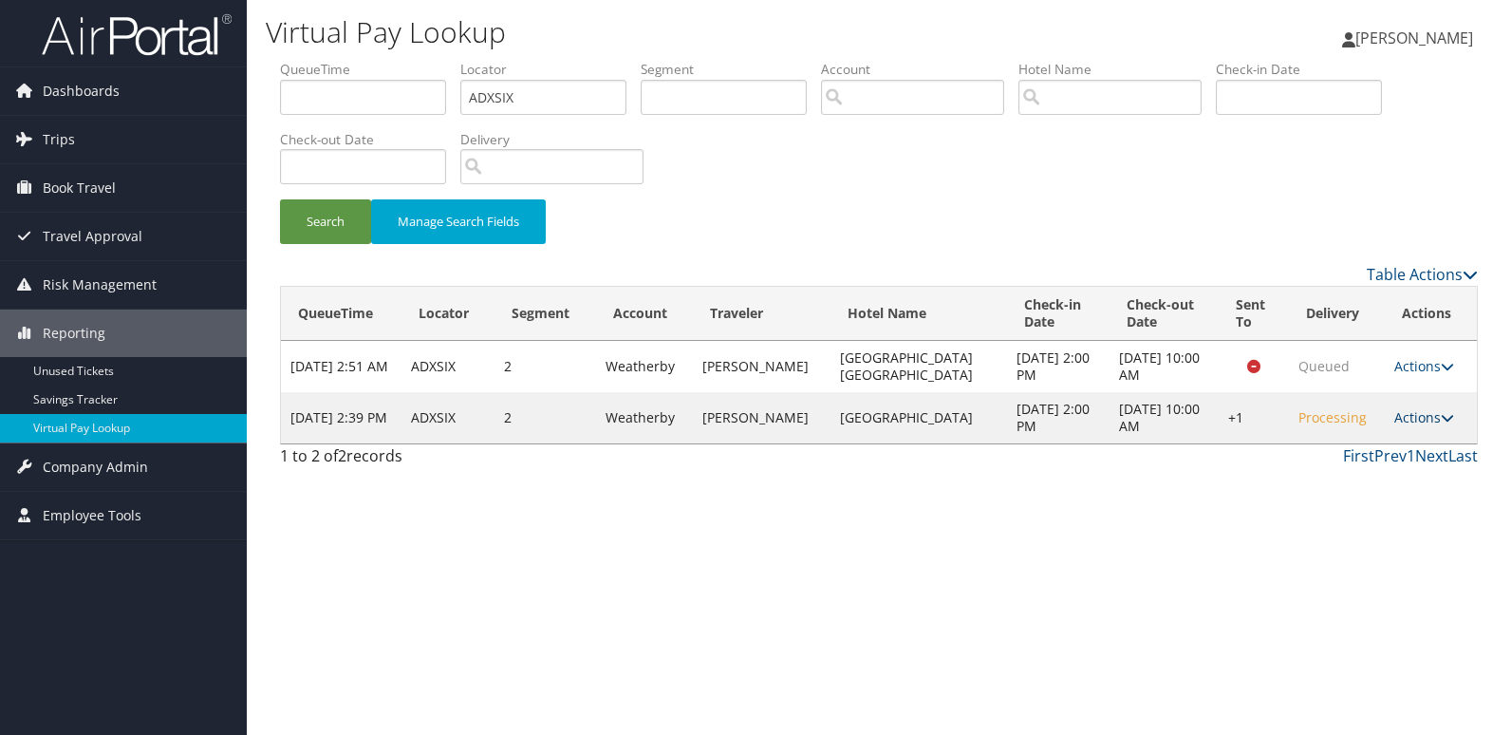
click at [1422, 422] on link "Actions" at bounding box center [1424, 417] width 60 height 18
click at [1378, 478] on link "Logs" at bounding box center [1366, 477] width 162 height 32
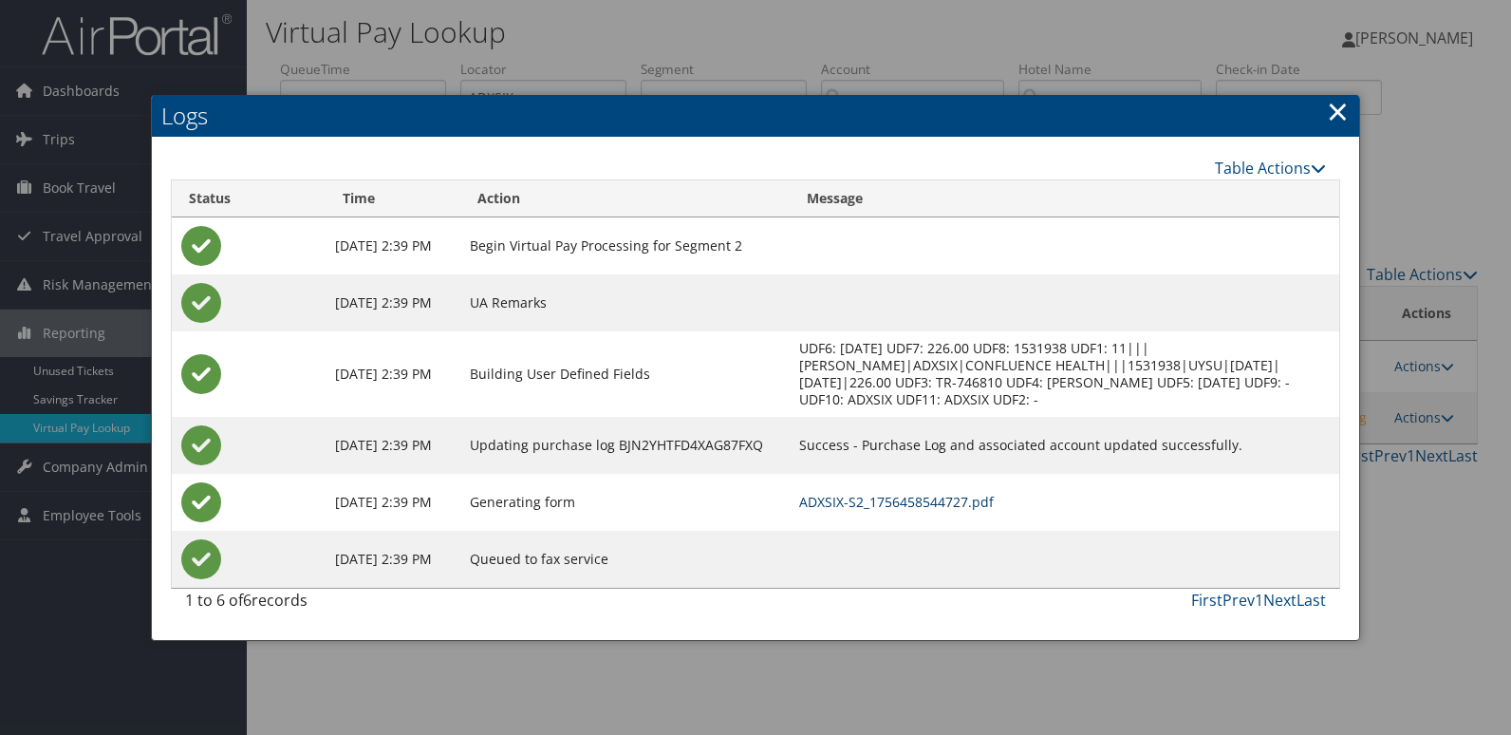
click at [980, 506] on link "ADXSIX-S2_1756458544727.pdf" at bounding box center [896, 502] width 195 height 18
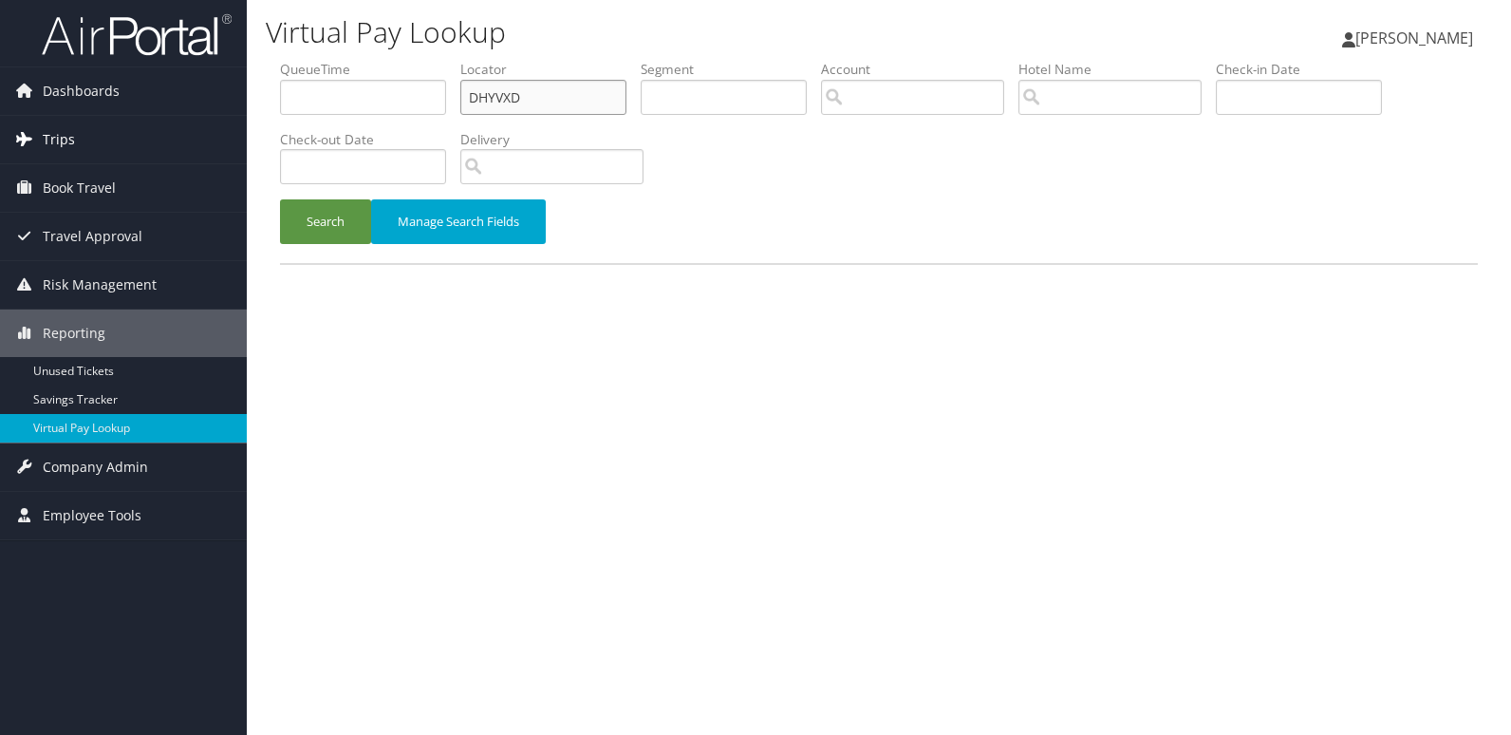
drag, startPoint x: 536, startPoint y: 91, endPoint x: 162, endPoint y: 121, distance: 375.2
click at [164, 121] on div "Dashboards AirPortal 360™ (Manager) My Travel Dashboard Trips Airtinerary® Look…" at bounding box center [755, 367] width 1511 height 735
paste input "JIHSK"
type input "DJIHSK"
click at [280, 233] on button "Search" at bounding box center [325, 221] width 91 height 45
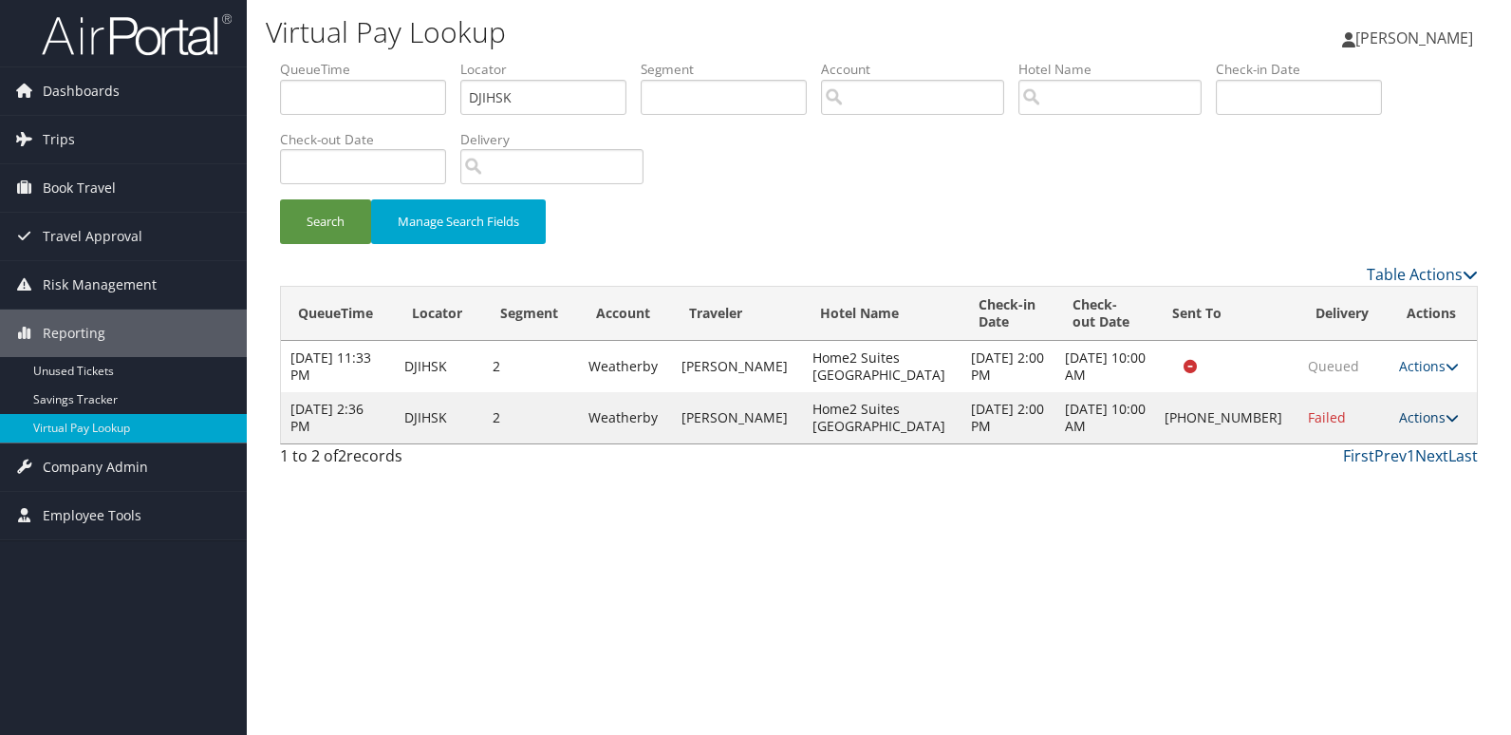
click at [1403, 422] on link "Actions" at bounding box center [1429, 417] width 60 height 18
click at [1353, 480] on link "Logs" at bounding box center [1363, 477] width 162 height 32
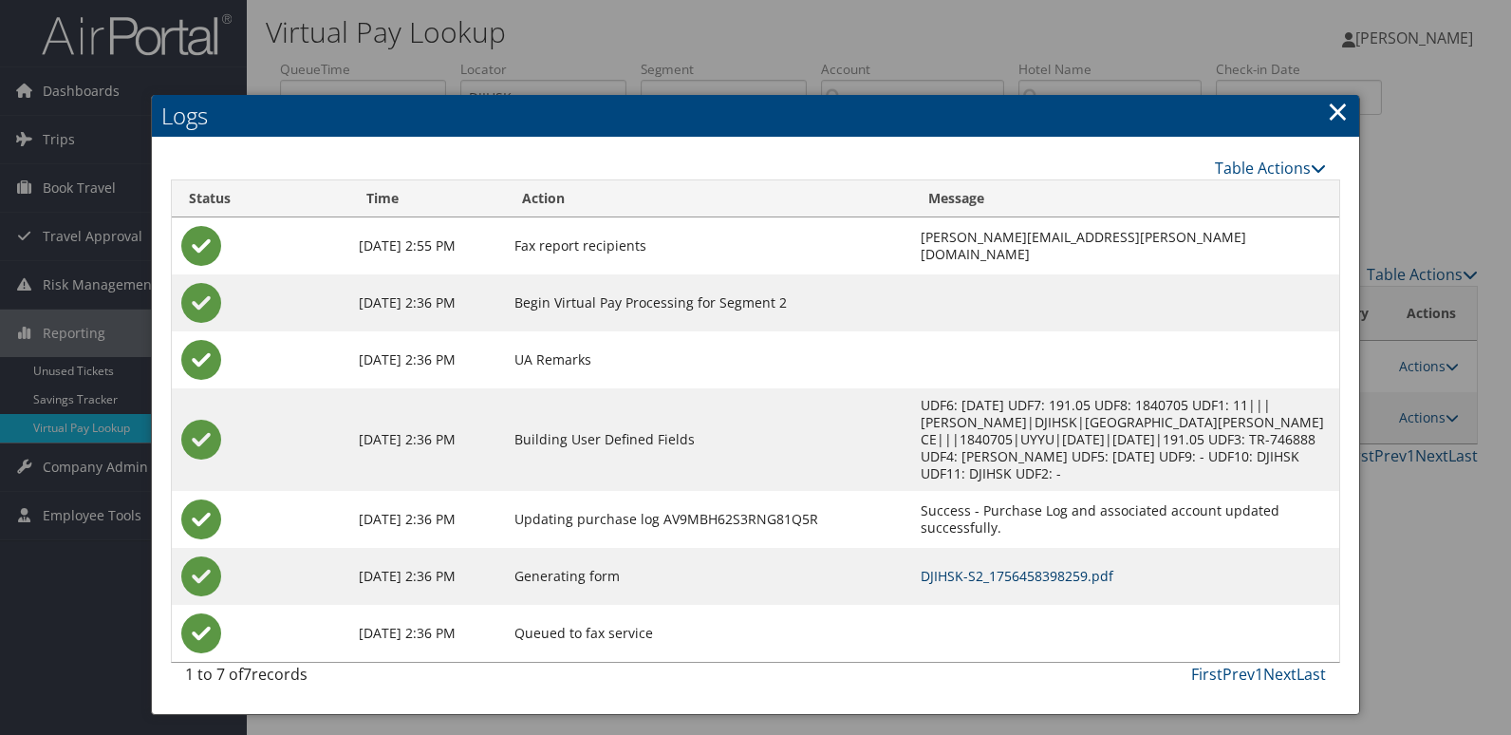
click at [969, 567] on link "DJIHSK-S2_1756458398259.pdf" at bounding box center [1017, 576] width 193 height 18
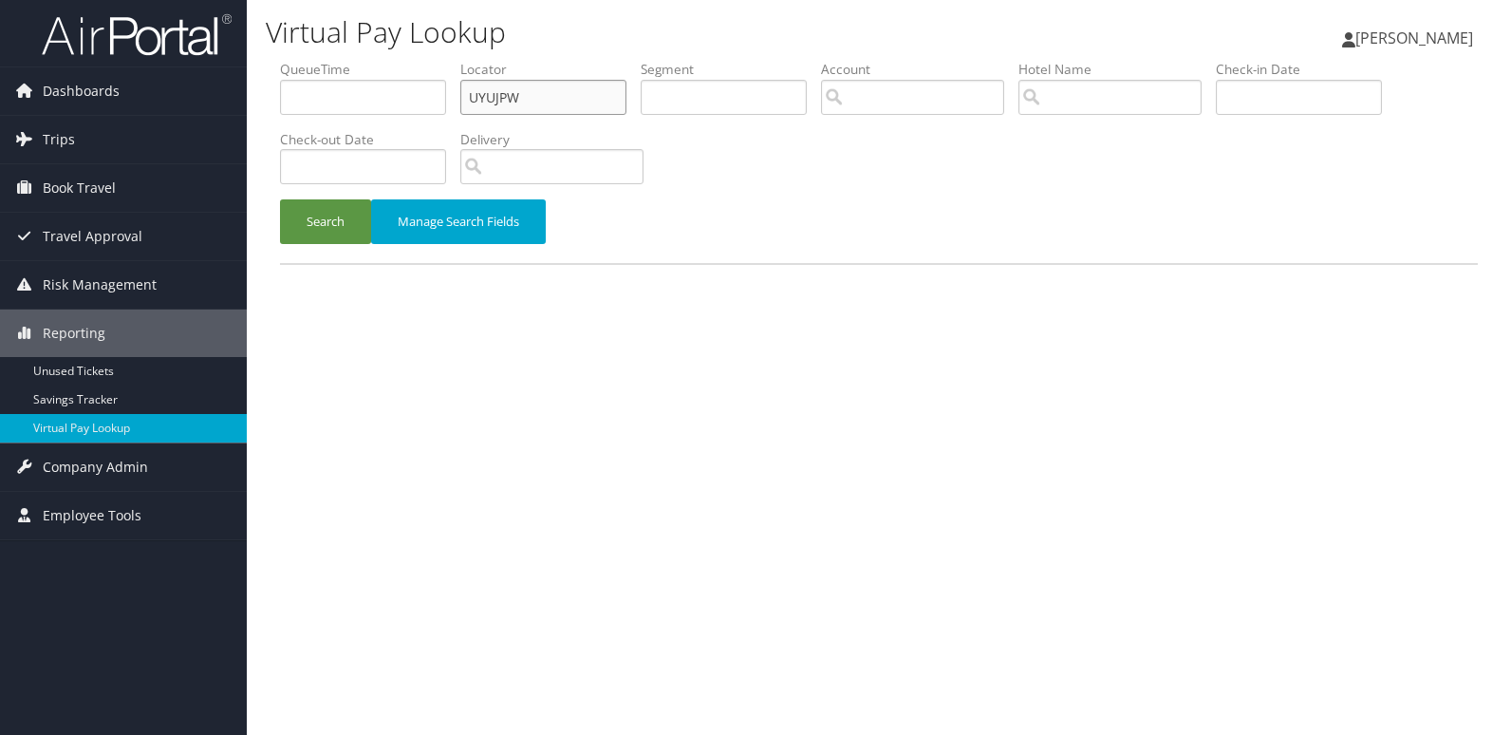
drag, startPoint x: 526, startPoint y: 99, endPoint x: 338, endPoint y: 140, distance: 192.3
click at [338, 60] on ul "QueueTime Locator UYUJPW Segment Account Traveler Hotel Name Check-in Date Chec…" at bounding box center [879, 60] width 1198 height 0
paste input "LXRGDM"
type input "LXRGDM"
click at [280, 199] on button "Search" at bounding box center [325, 221] width 91 height 45
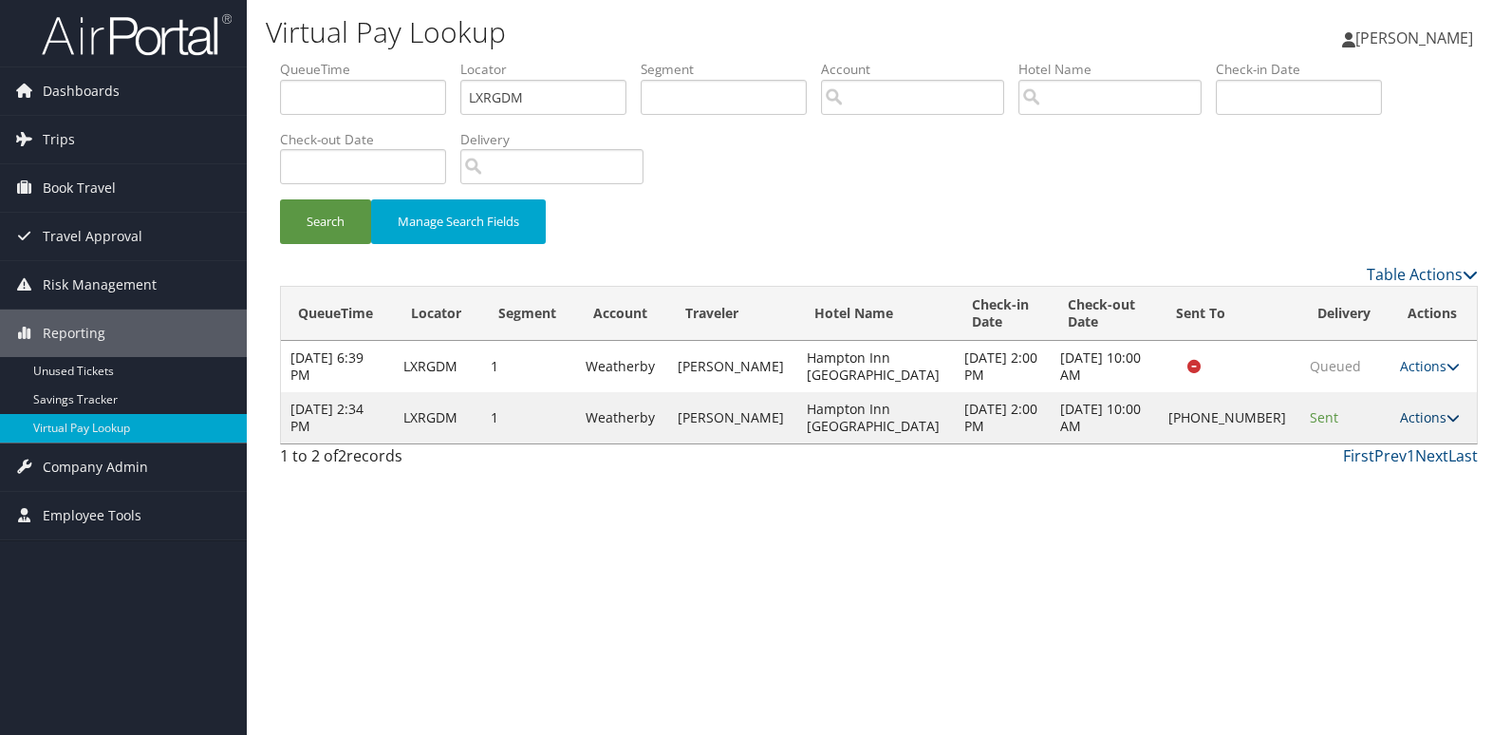
click at [1411, 423] on link "Actions" at bounding box center [1430, 417] width 60 height 18
click at [1360, 464] on link "Logs" at bounding box center [1363, 477] width 162 height 32
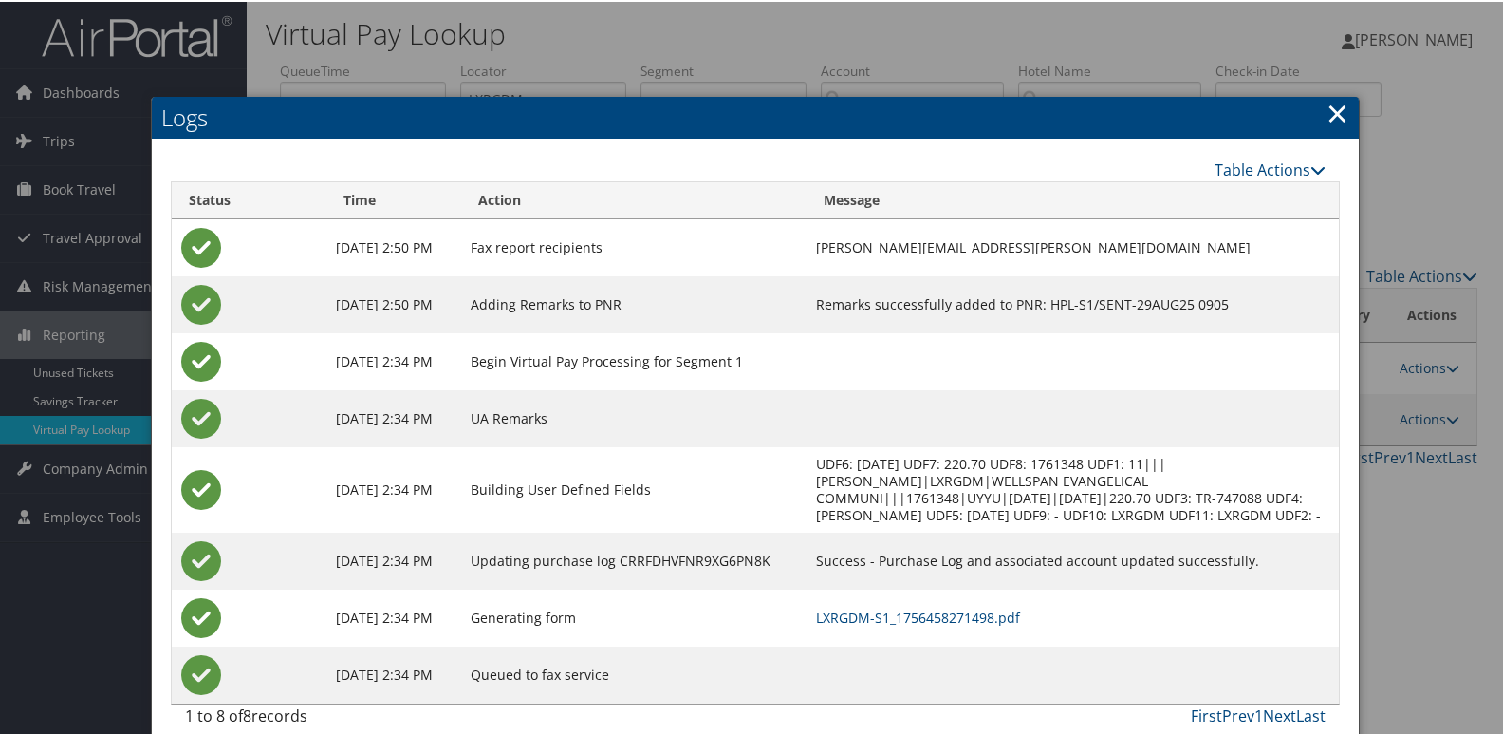
click at [952, 644] on td "LXRGDM-S1_1756458271498.pdf" at bounding box center [1073, 615] width 532 height 57
click at [959, 624] on link "LXRGDM-S1_1756458271498.pdf" at bounding box center [918, 615] width 204 height 18
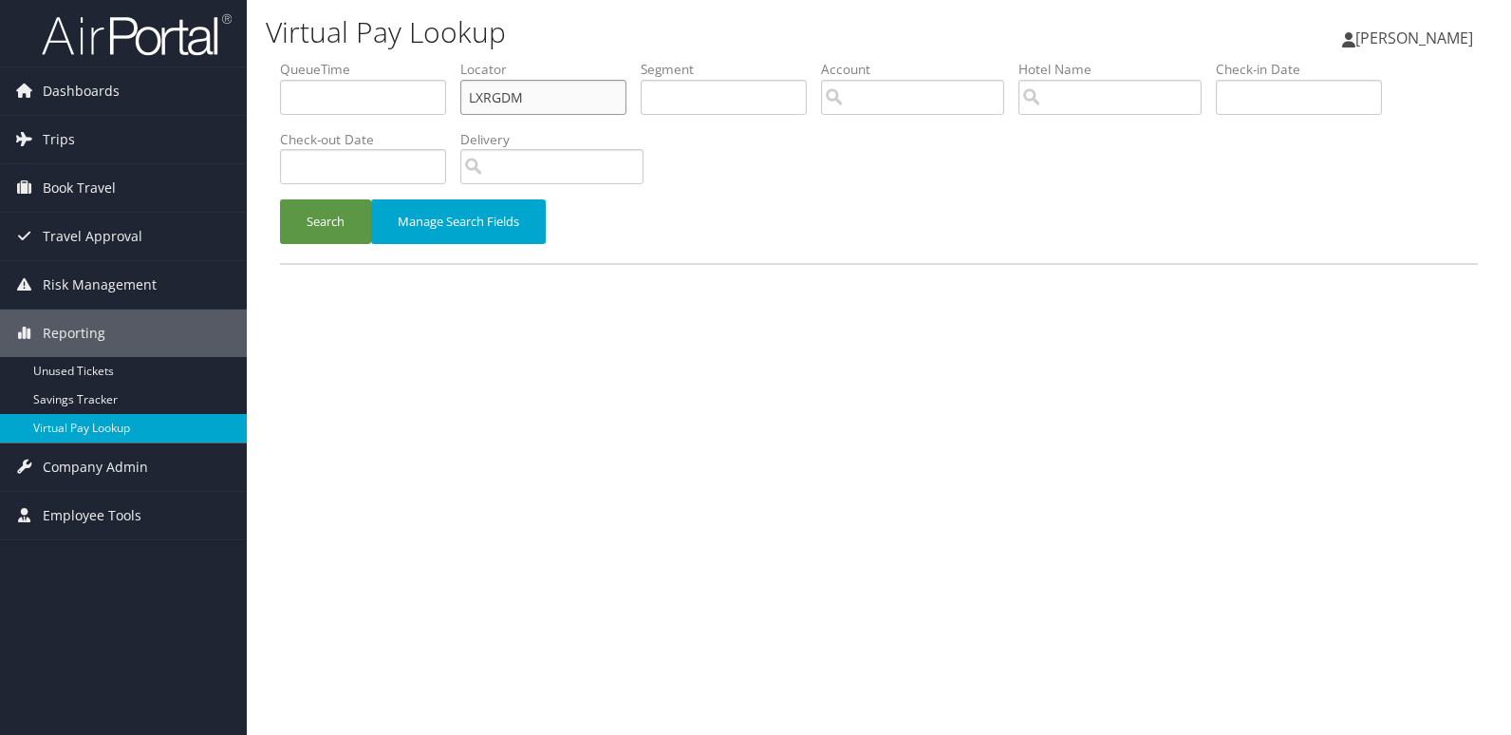
drag, startPoint x: 525, startPoint y: 101, endPoint x: 326, endPoint y: 129, distance: 200.4
click at [326, 60] on ul "QueueTime Locator LXRGDM Segment Account Traveler Hotel Name Check-in Date Chec…" at bounding box center [879, 60] width 1198 height 0
paste input "JQYVTQ"
click at [503, 104] on input "JQYVTQ" at bounding box center [543, 97] width 166 height 35
type input "JQYVTQ"
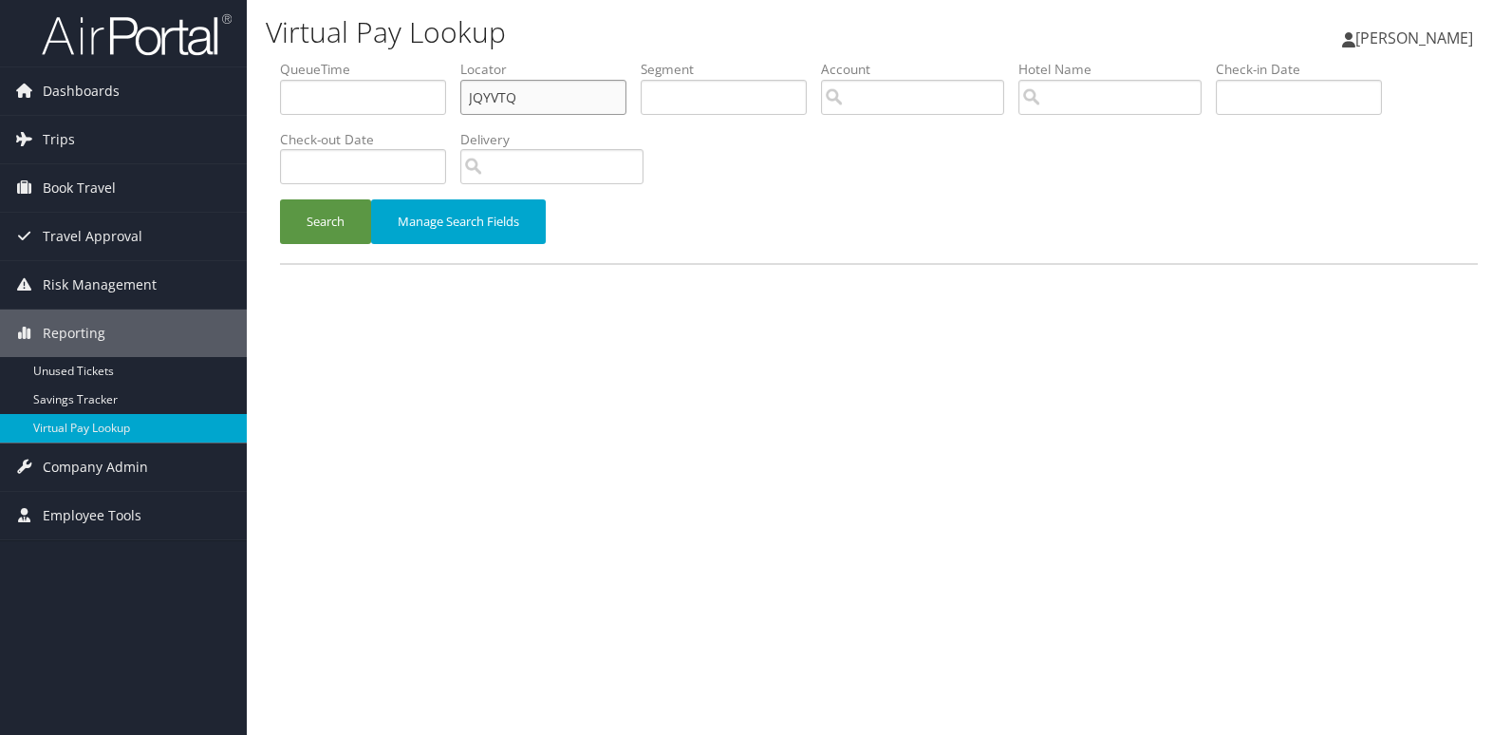
click at [280, 199] on button "Search" at bounding box center [325, 221] width 91 height 45
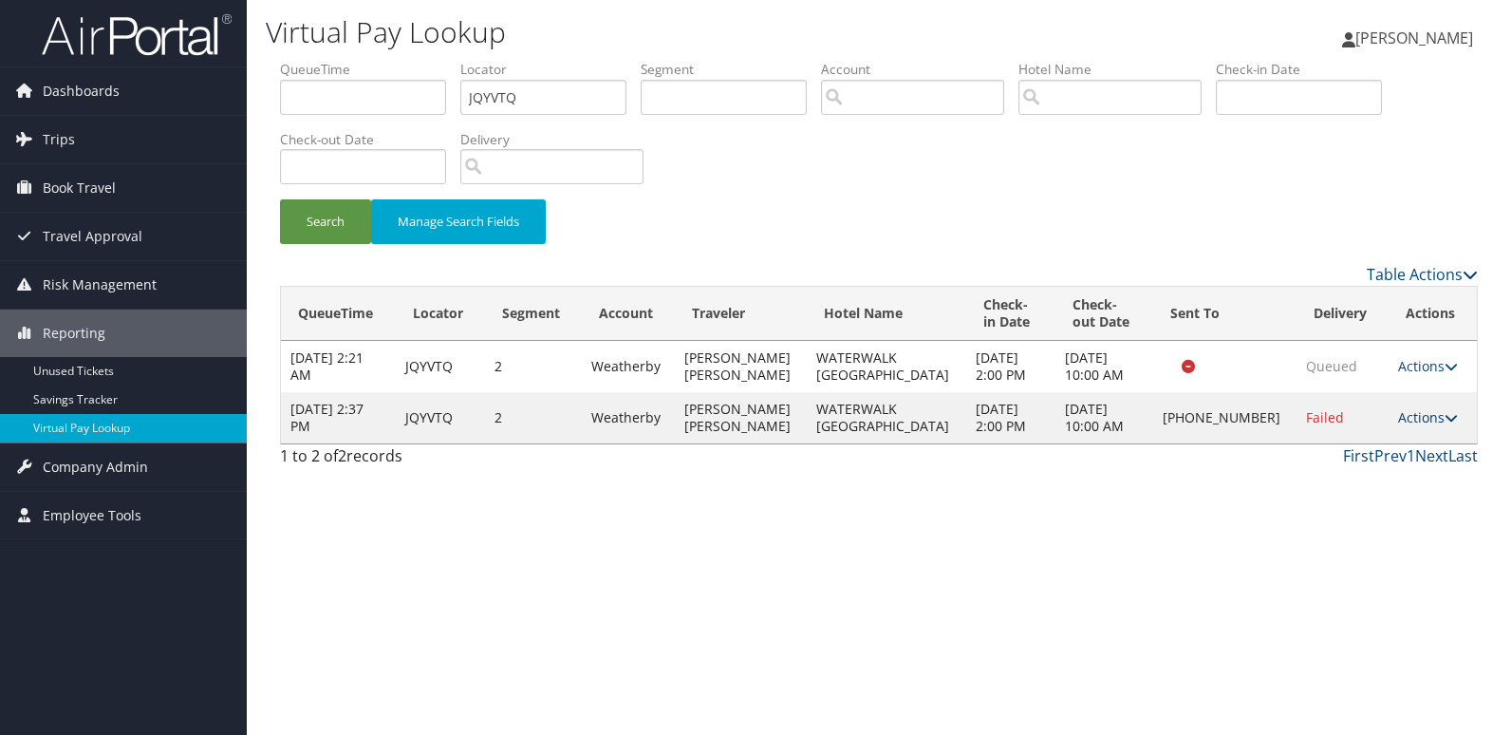
click at [1412, 425] on link "Actions" at bounding box center [1428, 417] width 60 height 18
click at [1357, 458] on link "Resend" at bounding box center [1362, 445] width 162 height 32
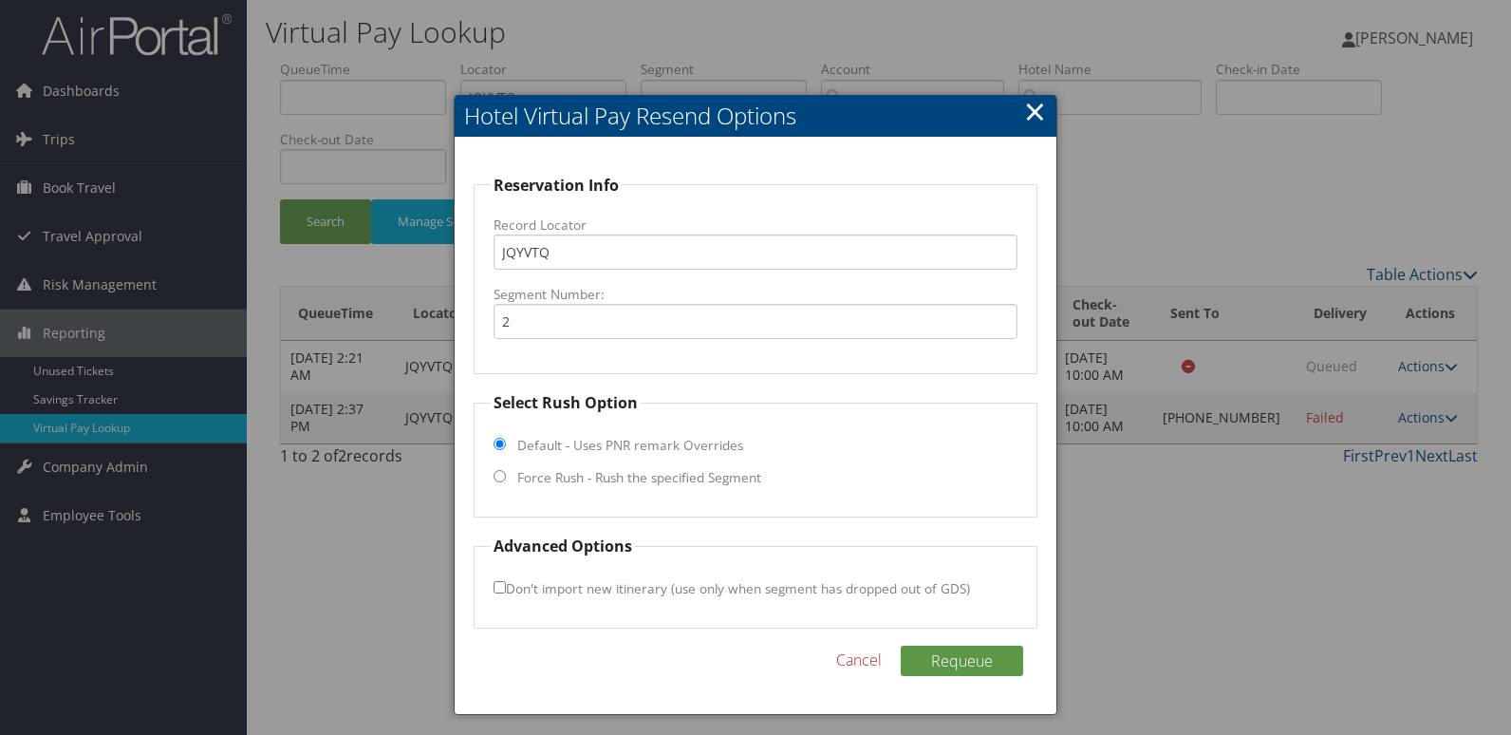
click at [1037, 110] on link "×" at bounding box center [1035, 111] width 22 height 38
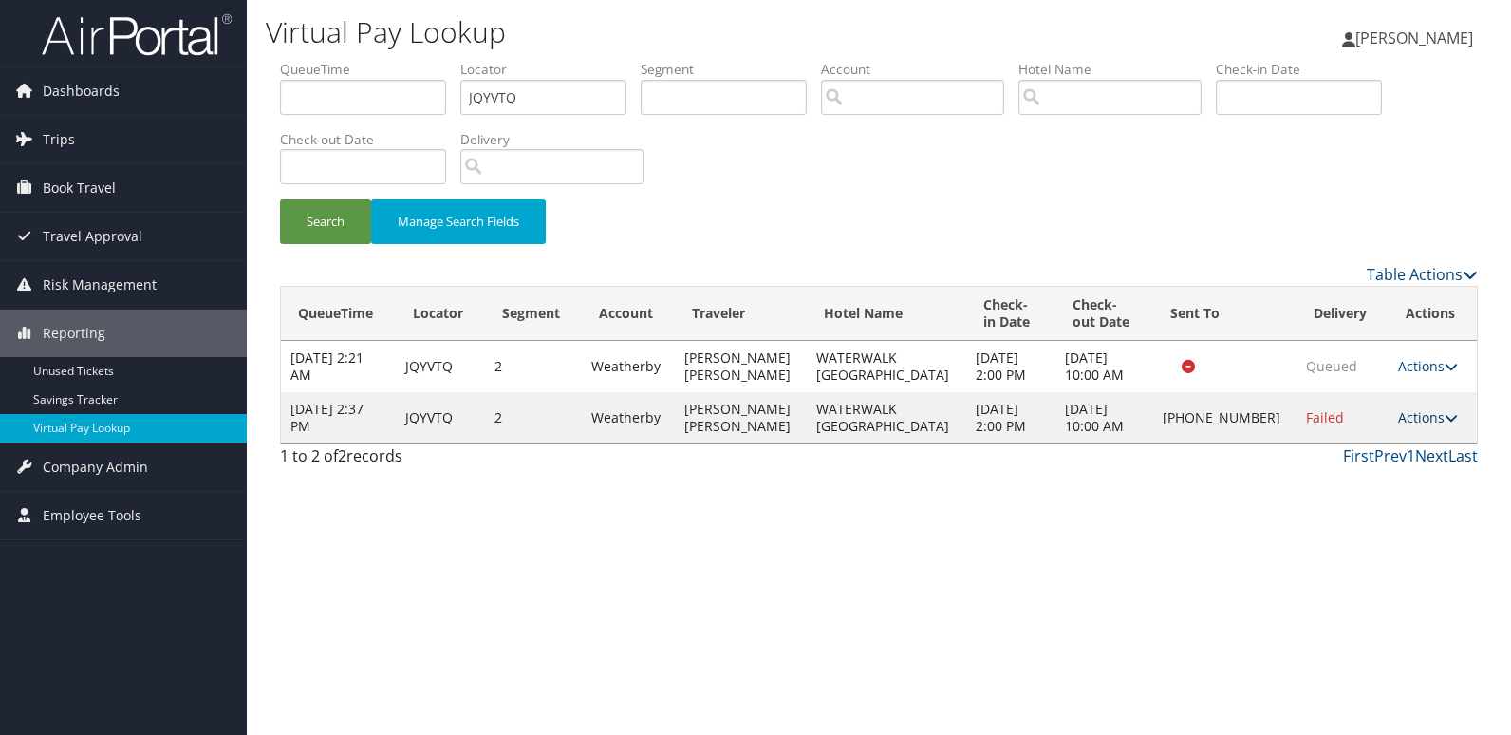
click at [1398, 420] on link "Actions" at bounding box center [1428, 417] width 60 height 18
drag, startPoint x: 1360, startPoint y: 481, endPoint x: 1167, endPoint y: 395, distance: 211.1
click at [1359, 481] on link "Logs" at bounding box center [1362, 477] width 162 height 32
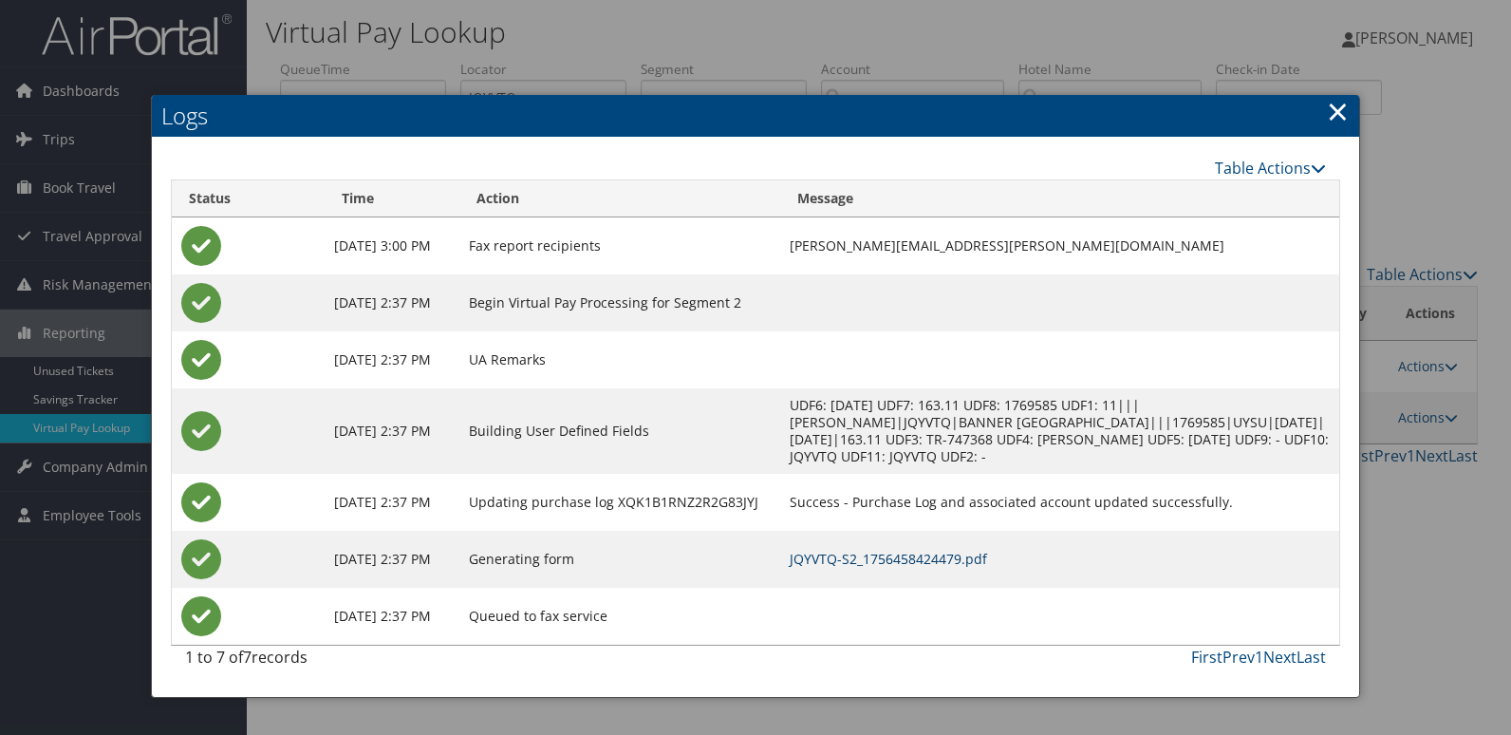
click at [945, 561] on link "JQYVTQ-S2_1756458424479.pdf" at bounding box center [888, 559] width 197 height 18
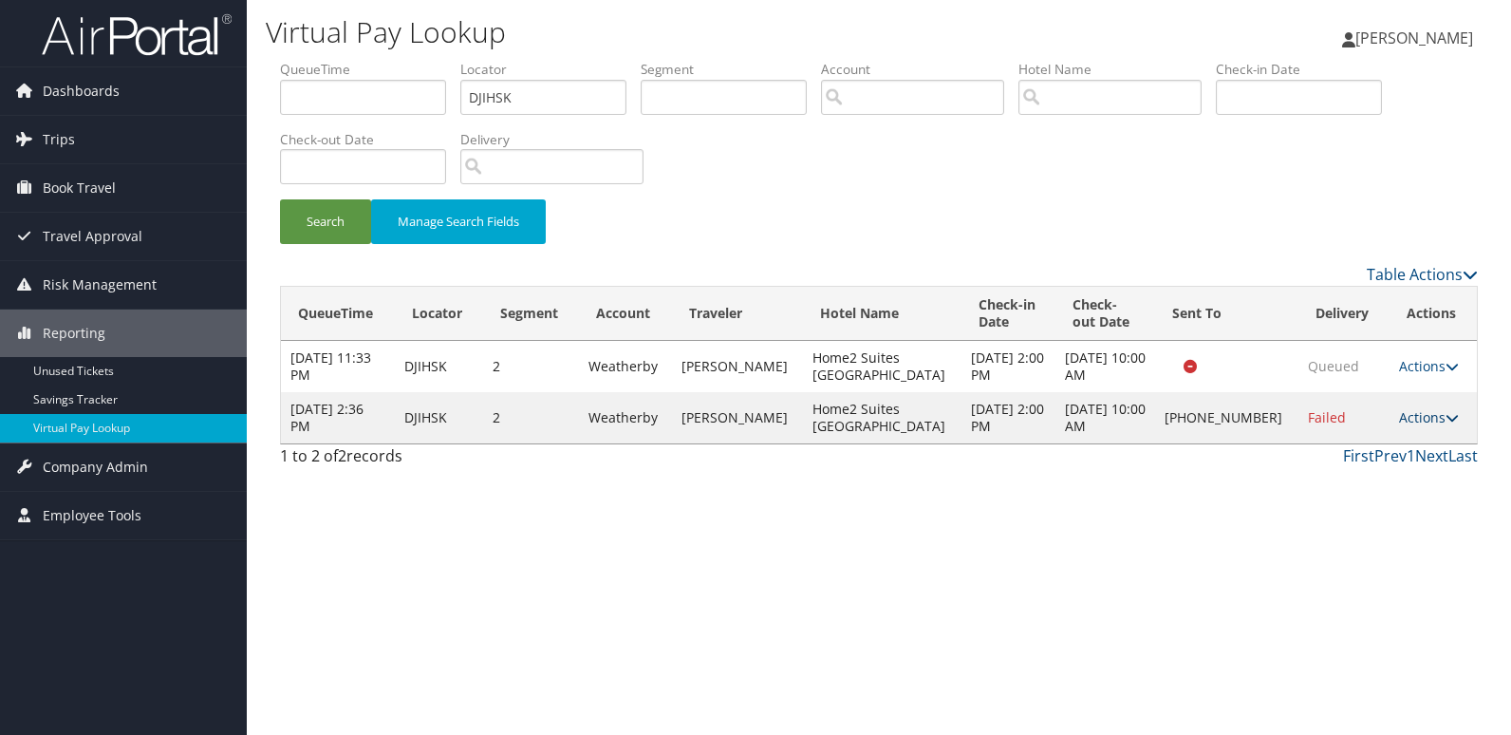
click at [1416, 418] on link "Actions" at bounding box center [1429, 417] width 60 height 18
click at [1357, 441] on link "Resend" at bounding box center [1363, 445] width 162 height 32
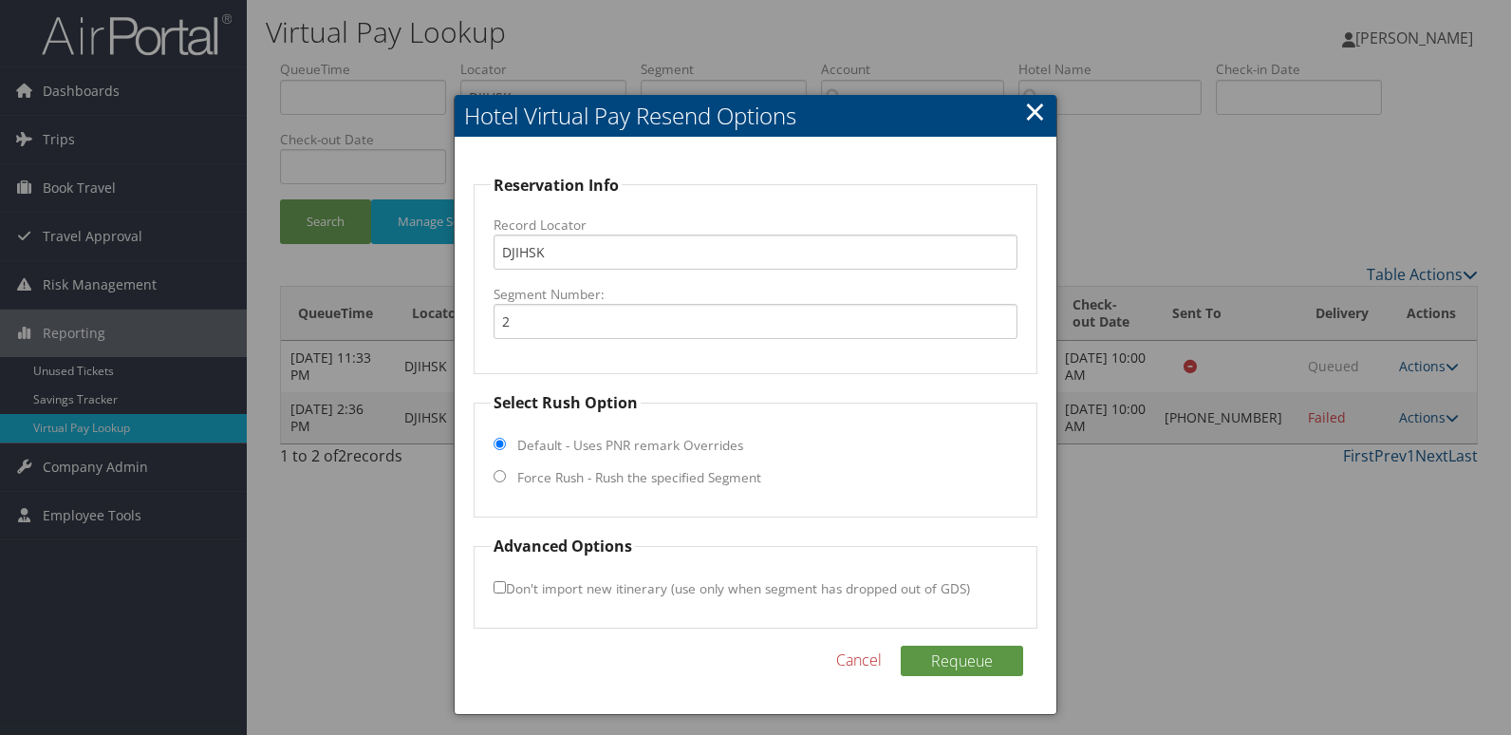
drag, startPoint x: 618, startPoint y: 489, endPoint x: 680, endPoint y: 481, distance: 63.1
click at [618, 488] on fieldset "Select Rush Option Default - Uses PNR remark Overrides Force Rush - Rush the sp…" at bounding box center [756, 454] width 565 height 126
click at [579, 479] on label "Force Rush - Rush the specified Segment" at bounding box center [639, 477] width 244 height 19
click at [506, 479] on input "Force Rush - Rush the specified Segment" at bounding box center [500, 476] width 12 height 12
radio input "true"
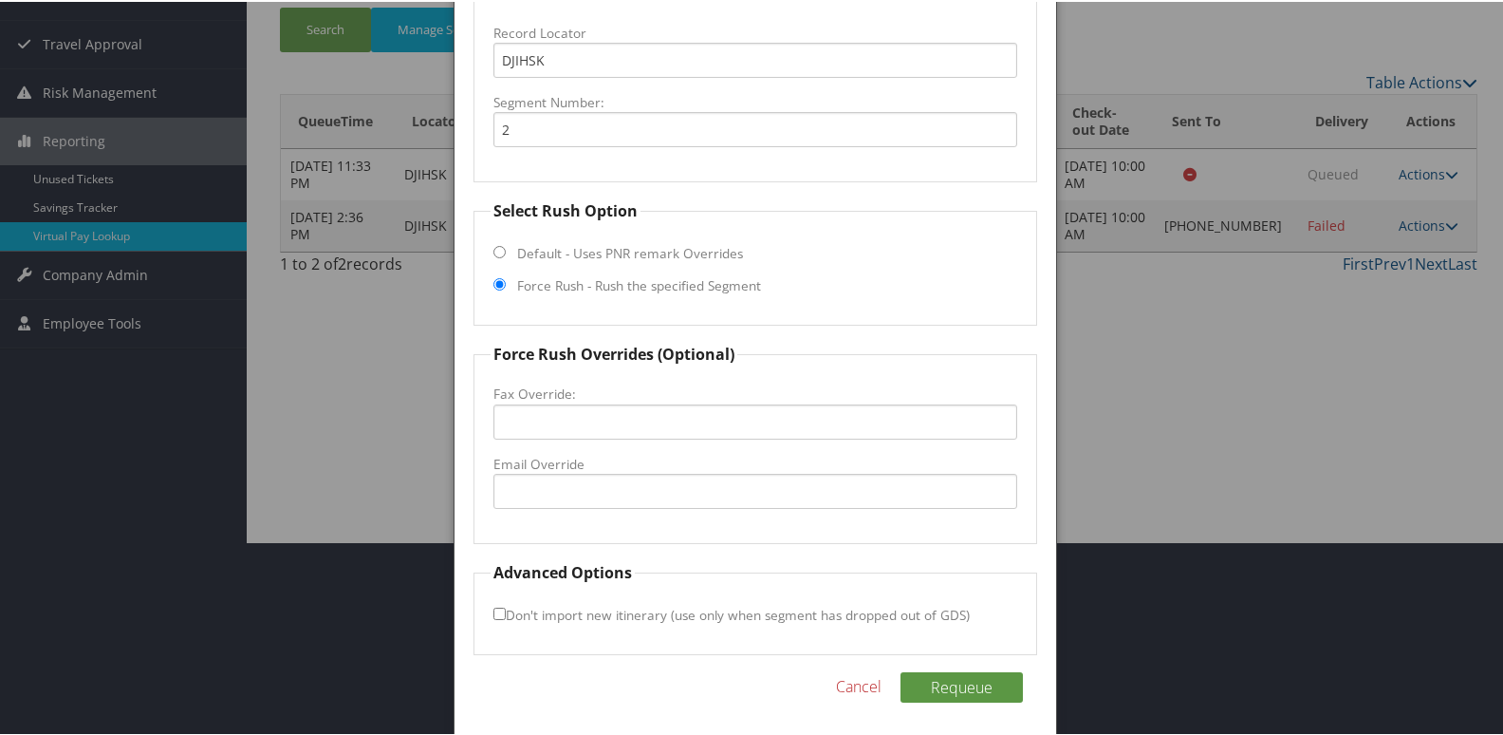
scroll to position [198, 0]
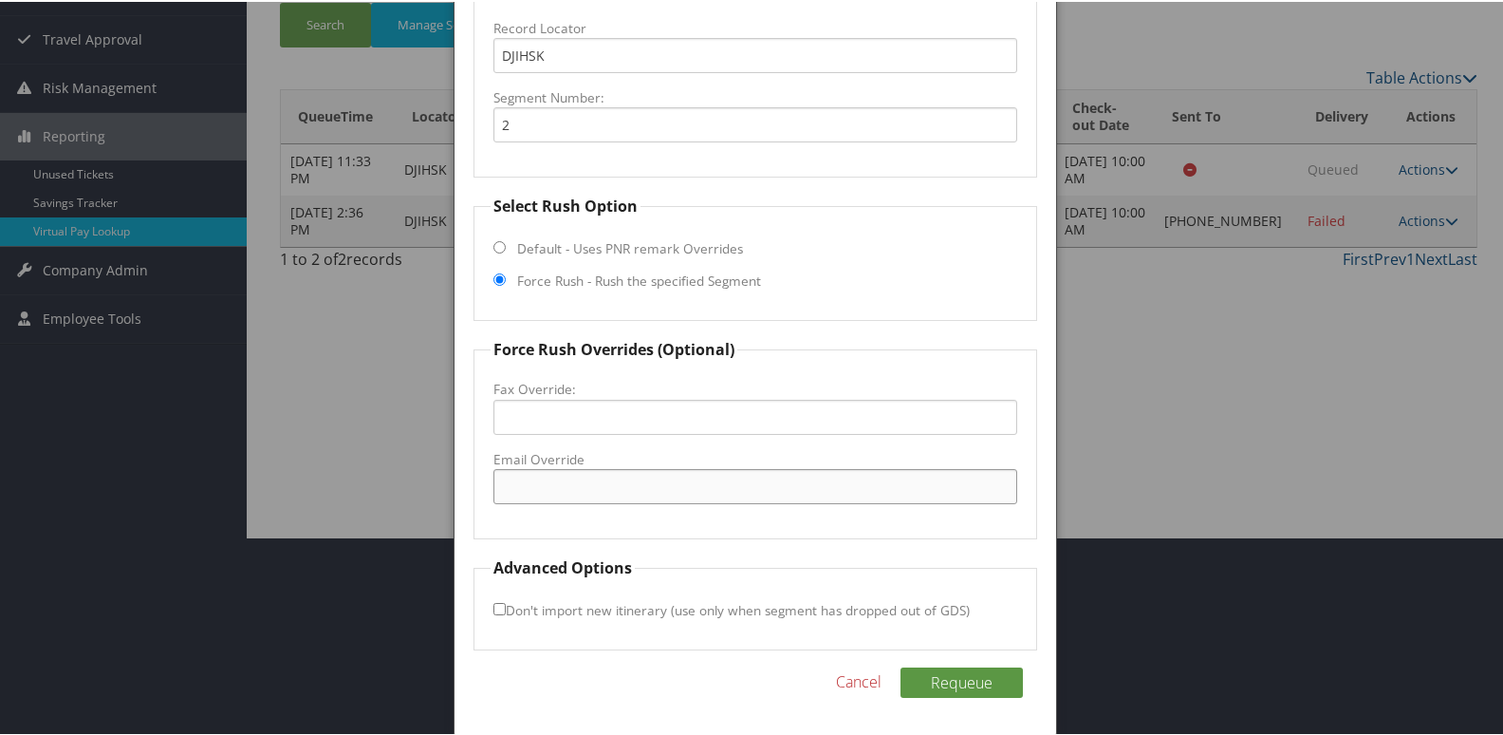
click at [572, 481] on input "Email Override" at bounding box center [756, 484] width 525 height 35
drag, startPoint x: 582, startPoint y: 485, endPoint x: 699, endPoint y: 499, distance: 117.6
click at [699, 499] on input "home2suitestroy@gmail.com" at bounding box center [756, 484] width 525 height 35
type input "home2suitesfarmington@gmail.com"
click at [901, 665] on button "Requeue" at bounding box center [962, 680] width 122 height 30
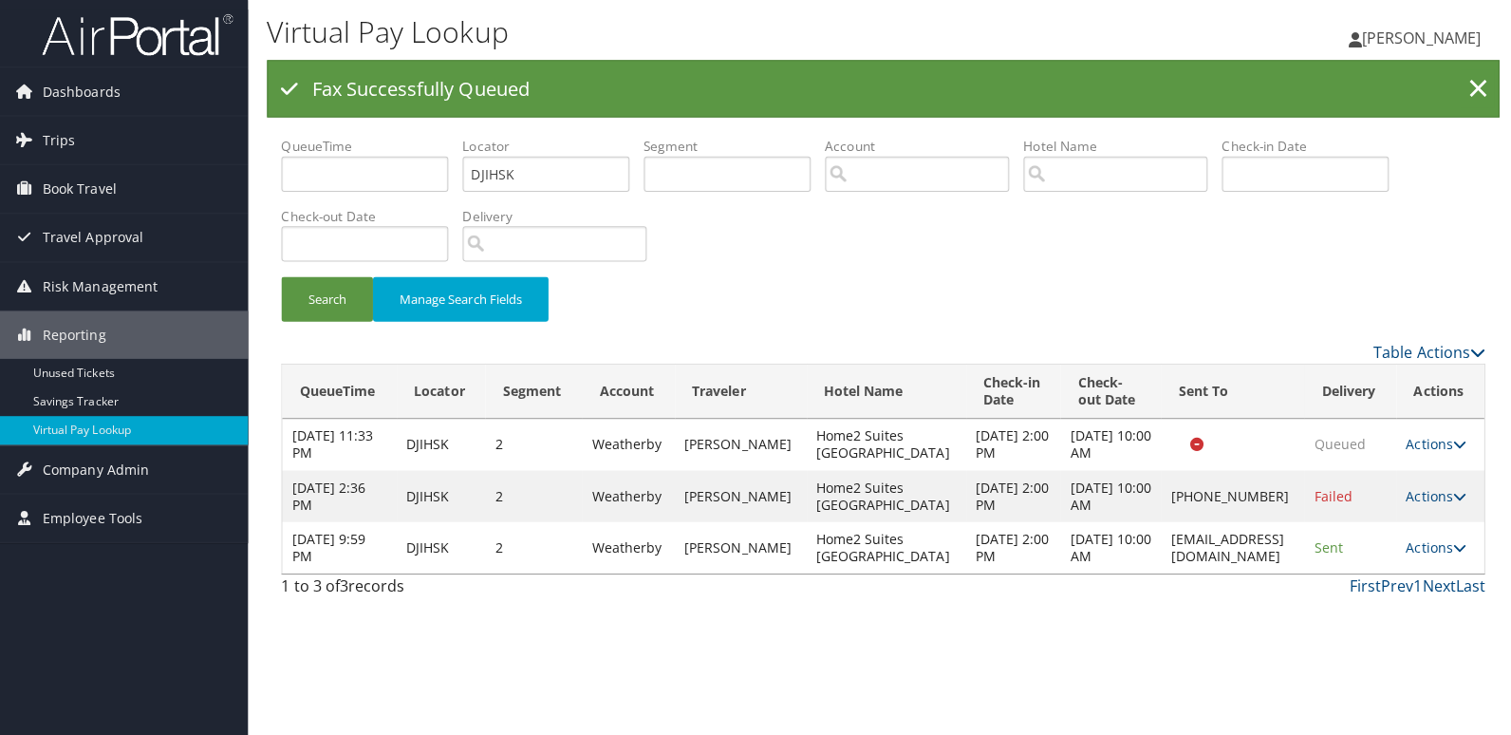
scroll to position [0, 0]
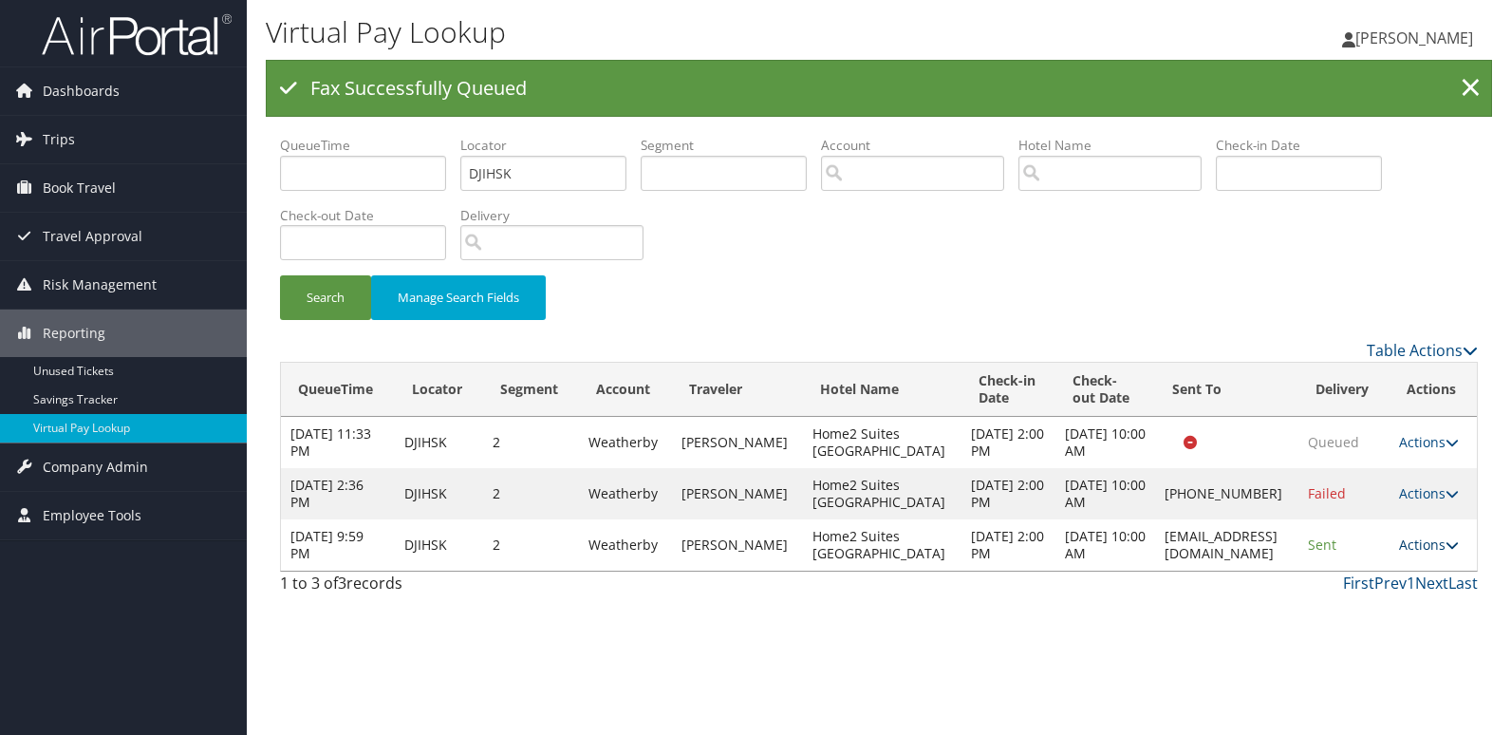
click at [1426, 545] on link "Actions" at bounding box center [1429, 544] width 60 height 18
click at [1396, 598] on link "Logs" at bounding box center [1398, 604] width 120 height 32
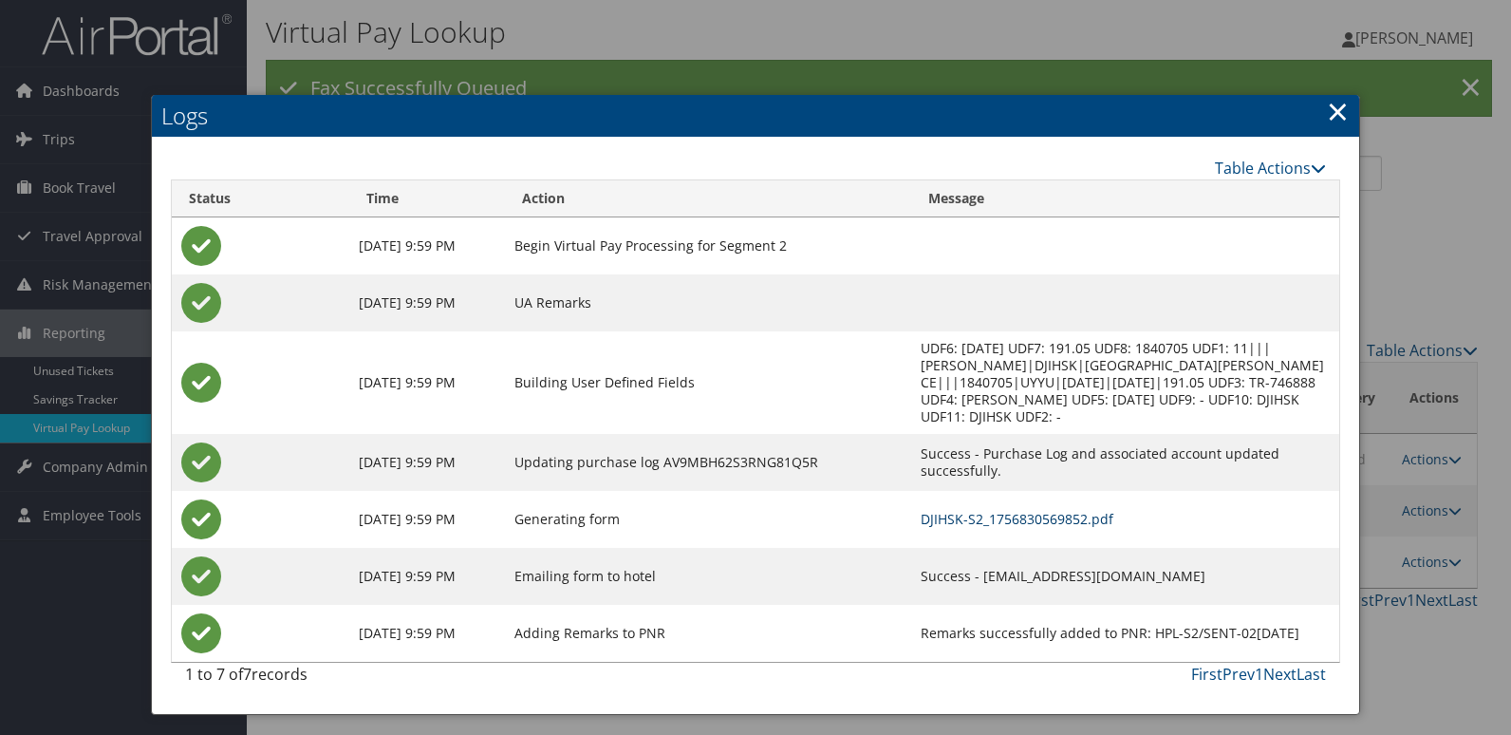
click at [982, 510] on link "DJIHSK-S2_1756830569852.pdf" at bounding box center [1017, 519] width 193 height 18
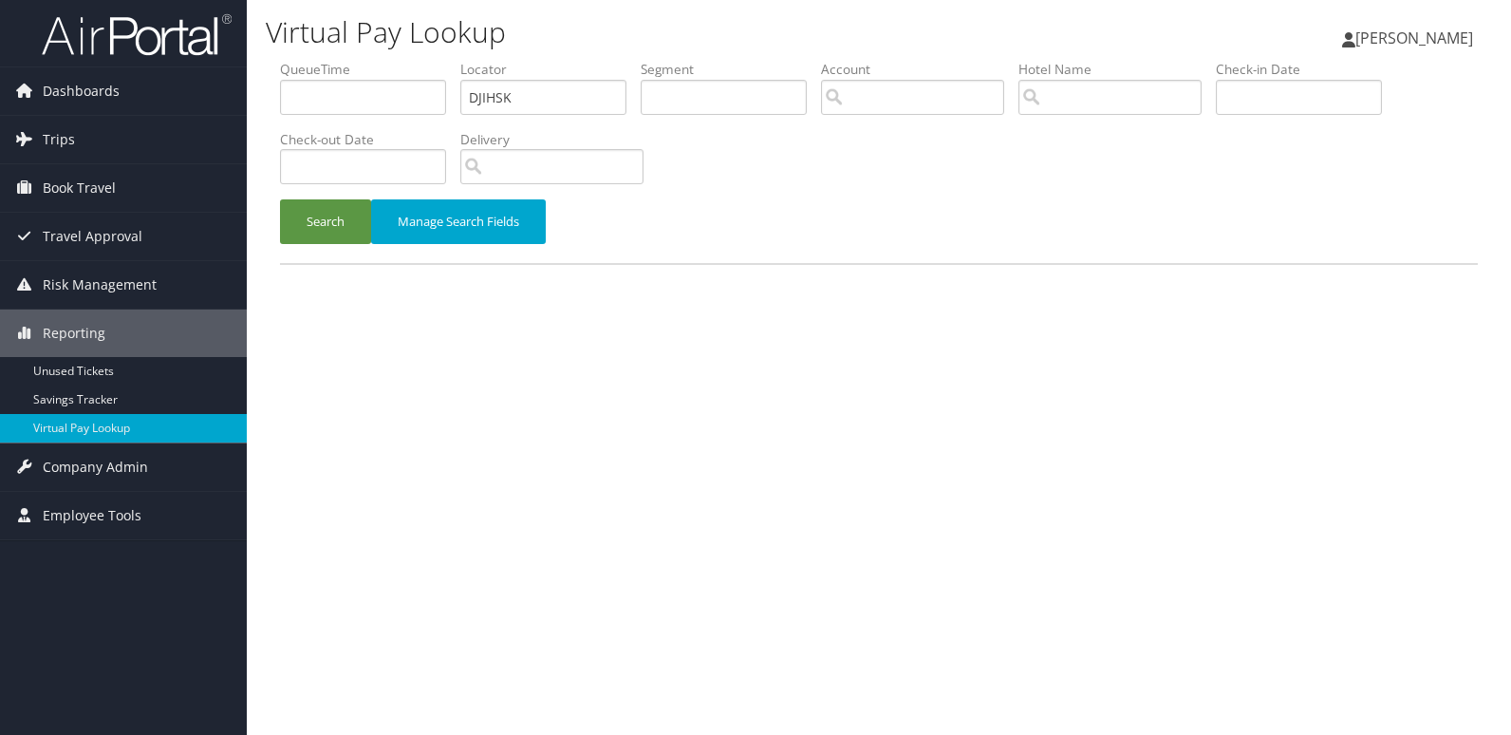
click at [301, 233] on button "Search" at bounding box center [325, 221] width 91 height 45
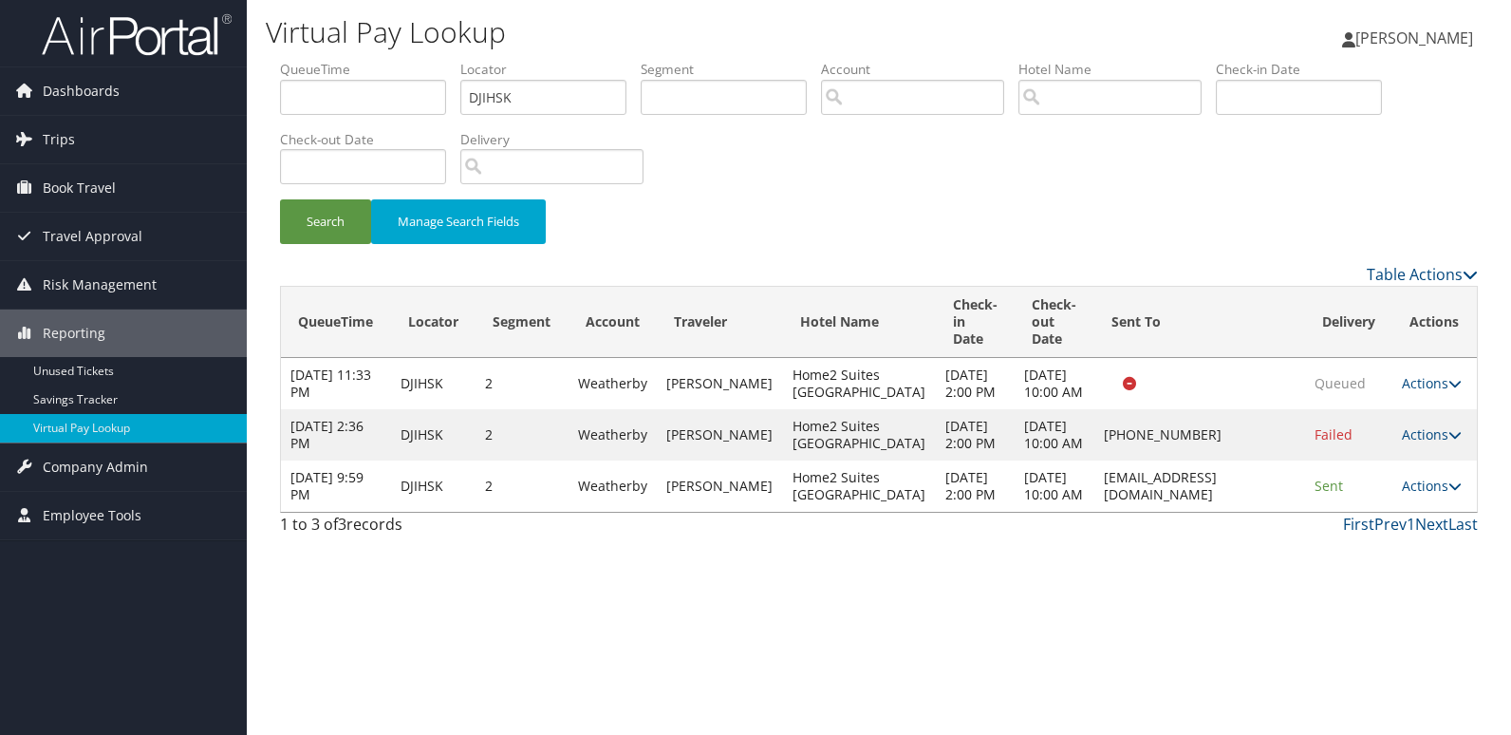
drag, startPoint x: 1285, startPoint y: 527, endPoint x: 1037, endPoint y: 531, distance: 247.8
click at [1094, 512] on td "[EMAIL_ADDRESS][DOMAIN_NAME]" at bounding box center [1199, 485] width 211 height 51
copy td "home2suitesfarmington@gmail.com"
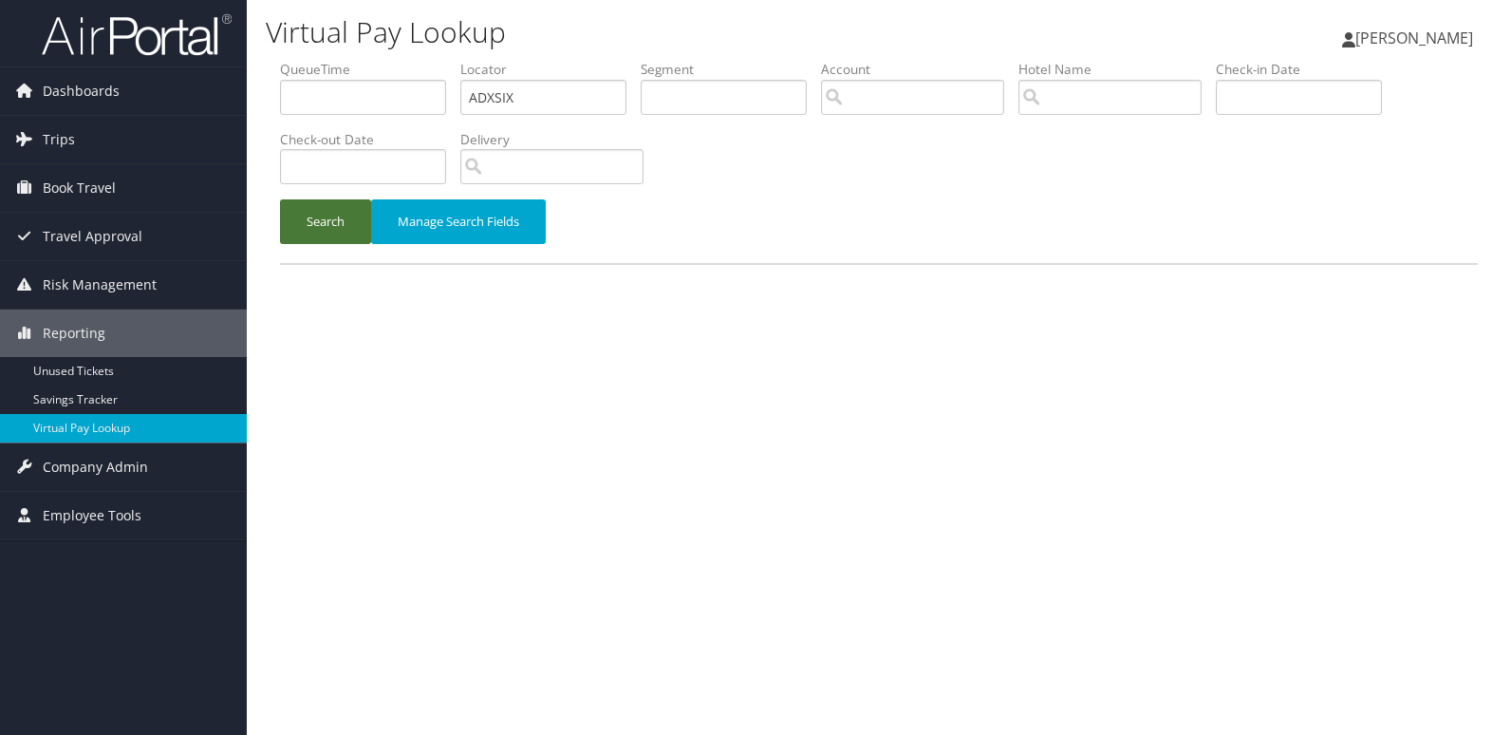
click at [329, 225] on button "Search" at bounding box center [325, 221] width 91 height 45
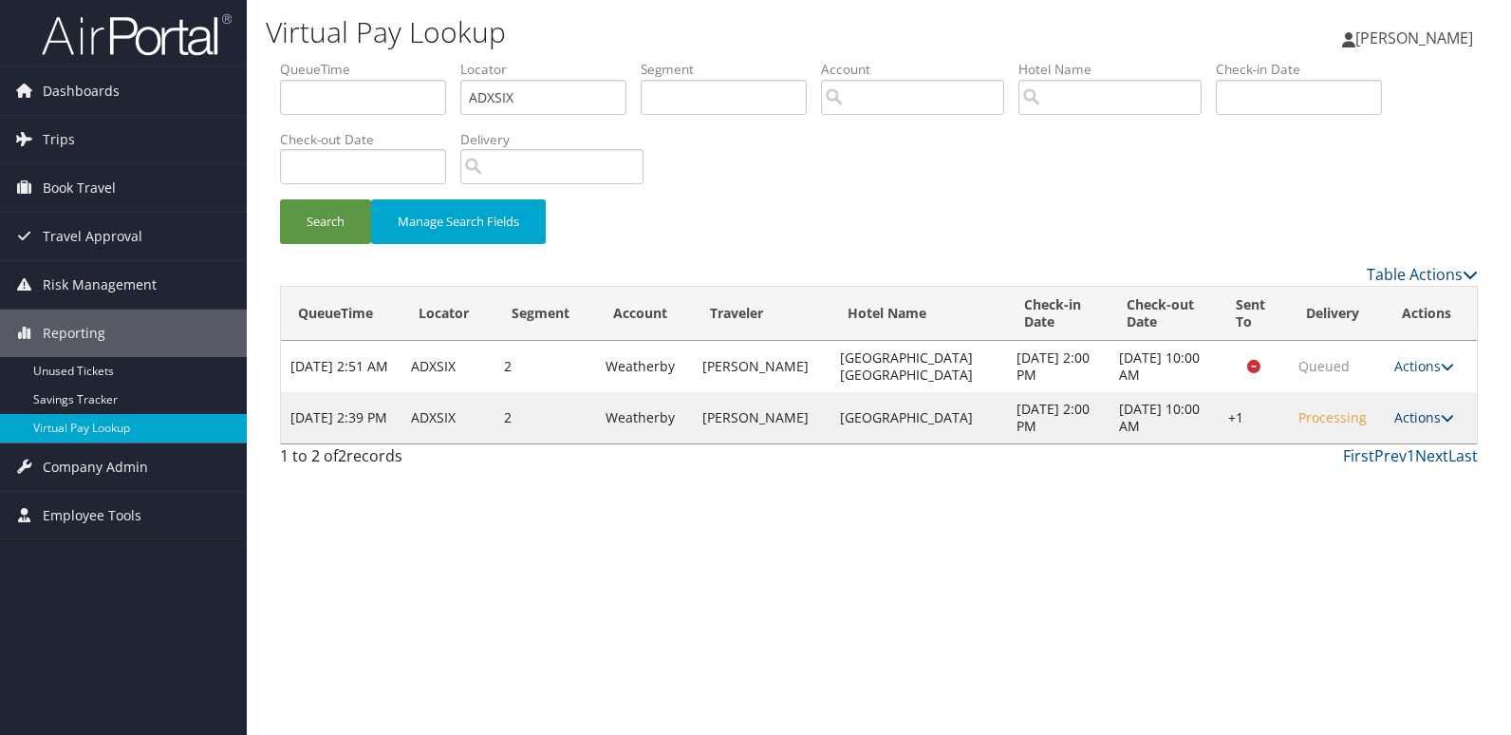
click at [1400, 416] on link "Actions" at bounding box center [1424, 417] width 60 height 18
click at [1380, 445] on link "Resend" at bounding box center [1366, 445] width 162 height 32
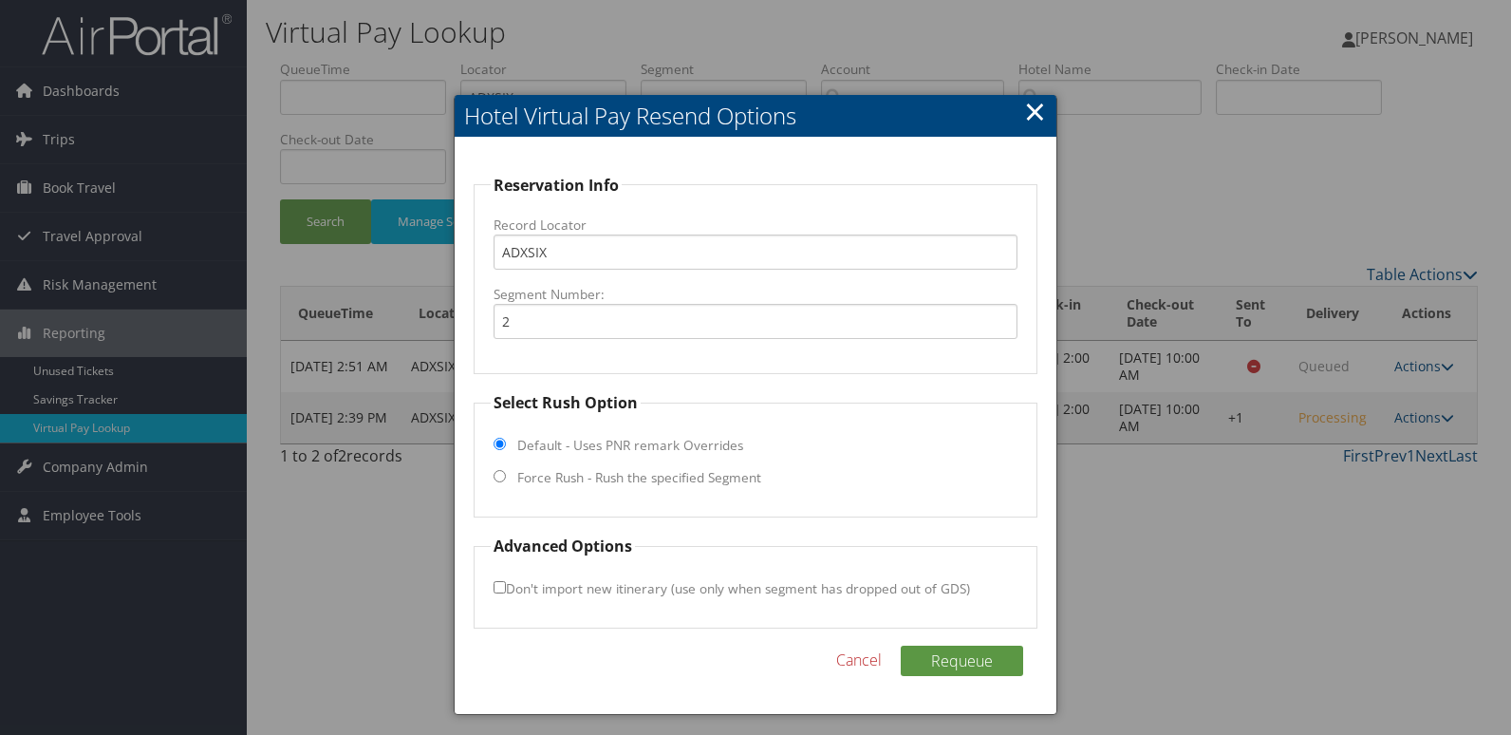
click at [550, 469] on label "Force Rush - Rush the specified Segment" at bounding box center [639, 477] width 244 height 19
click at [506, 470] on input "Force Rush - Rush the specified Segment" at bounding box center [500, 476] width 12 height 12
radio input "true"
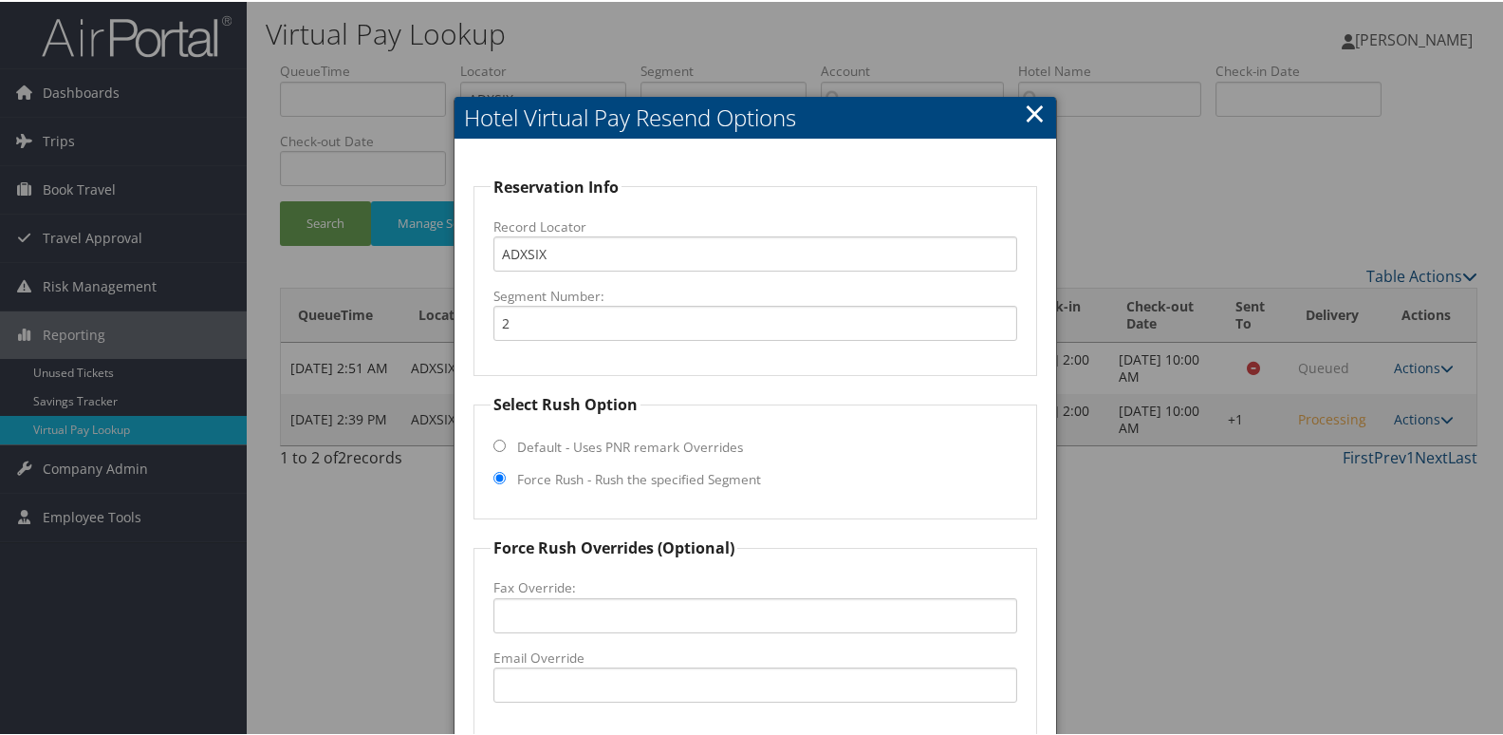
scroll to position [198, 0]
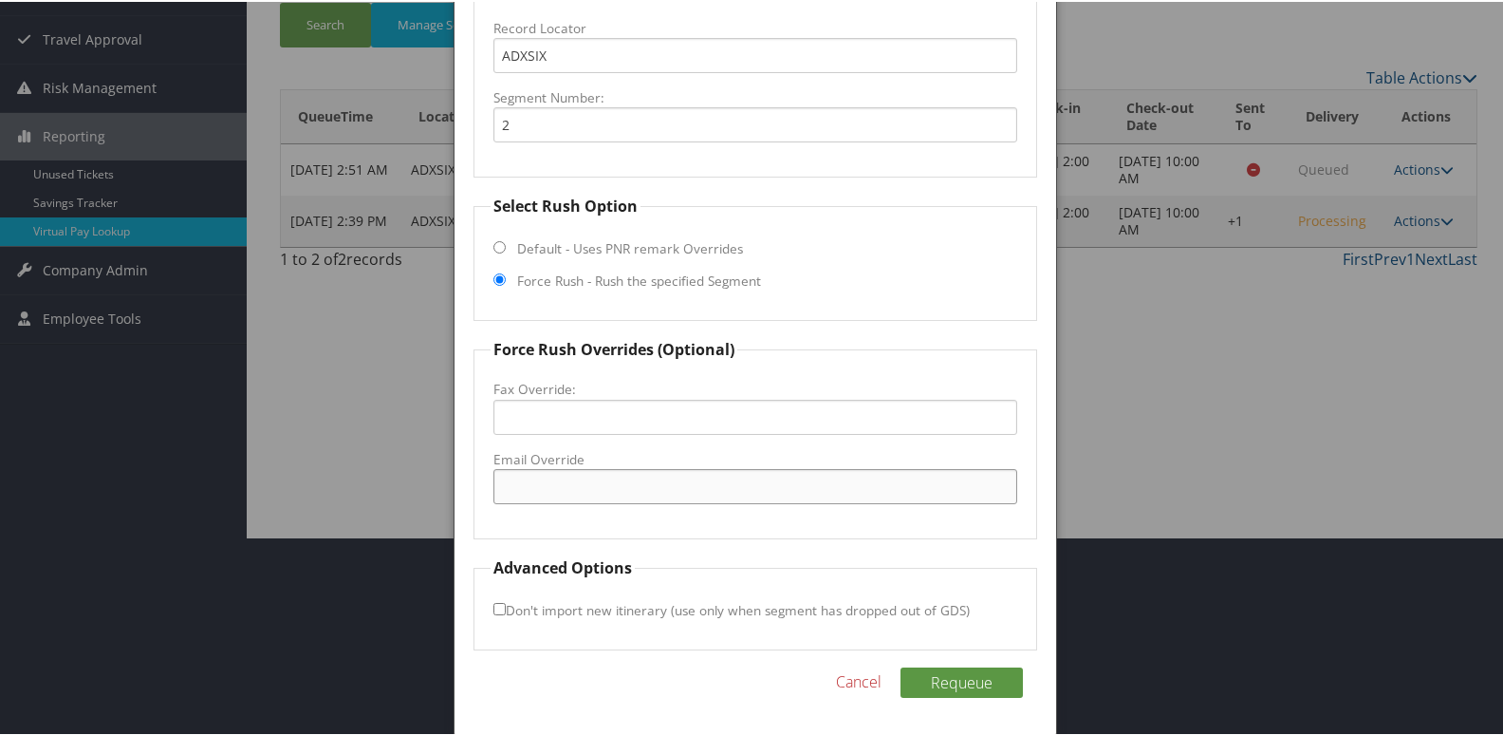
click at [561, 498] on input "Email Override" at bounding box center [756, 484] width 525 height 35
click at [1212, 411] on div at bounding box center [755, 367] width 1511 height 735
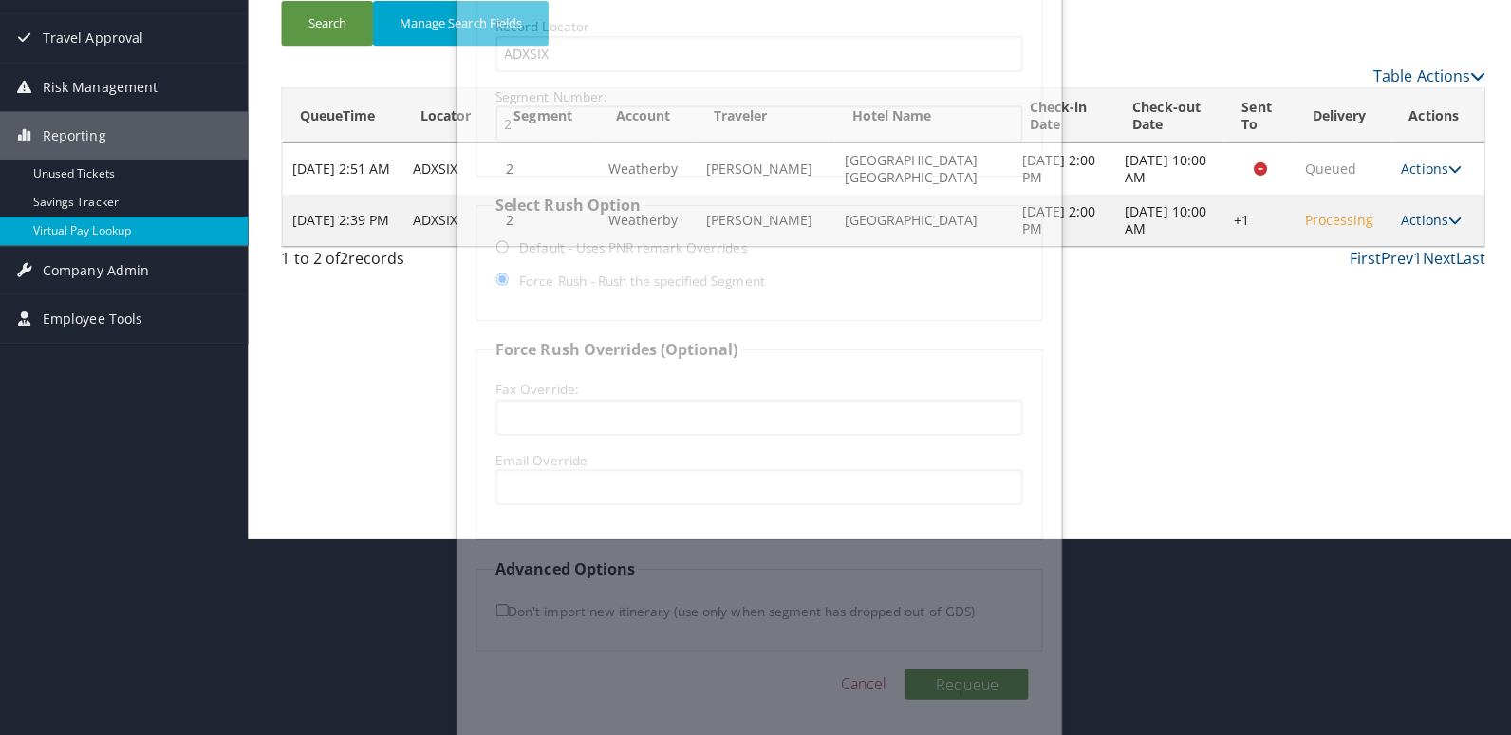
scroll to position [0, 0]
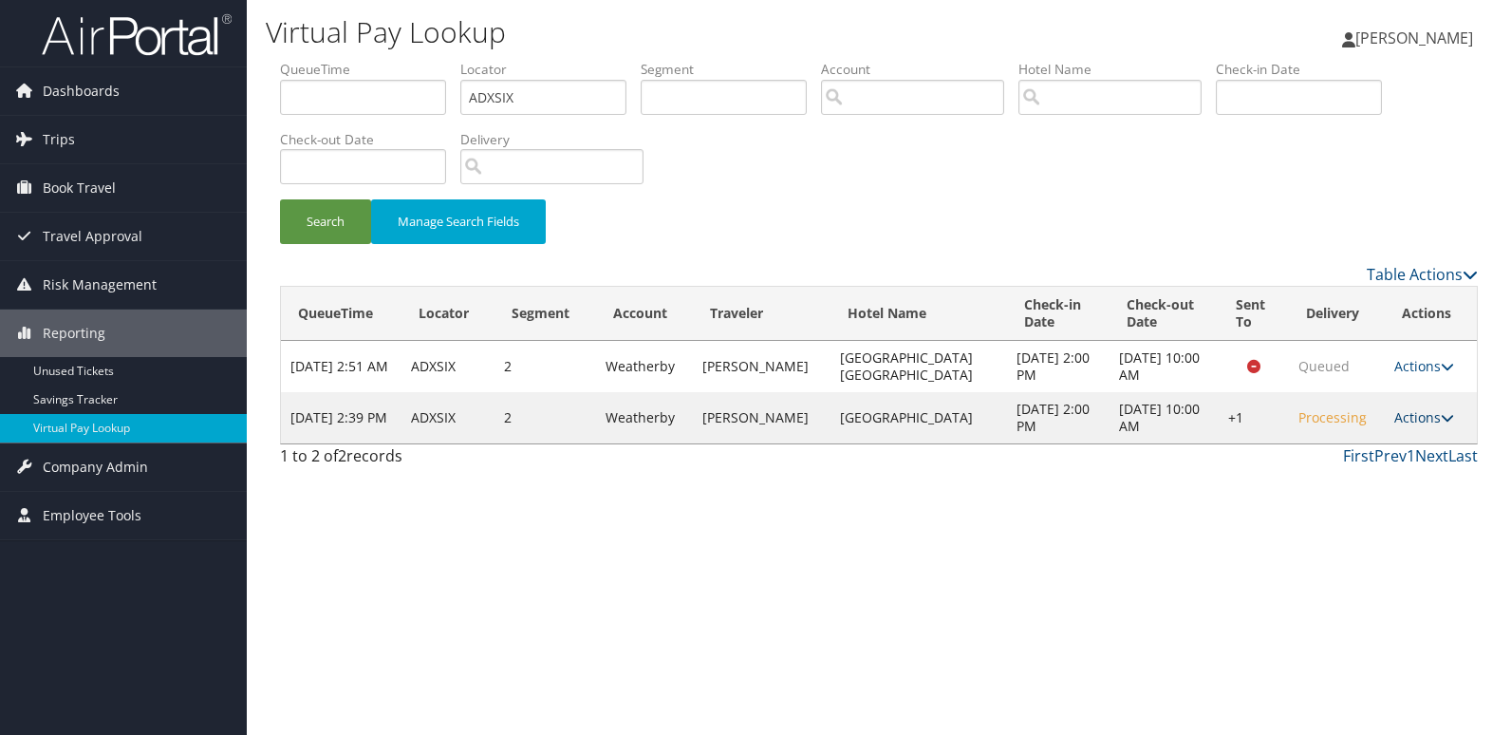
click at [1437, 419] on link "Actions" at bounding box center [1424, 417] width 60 height 18
click at [1355, 475] on link "Logs" at bounding box center [1366, 477] width 162 height 32
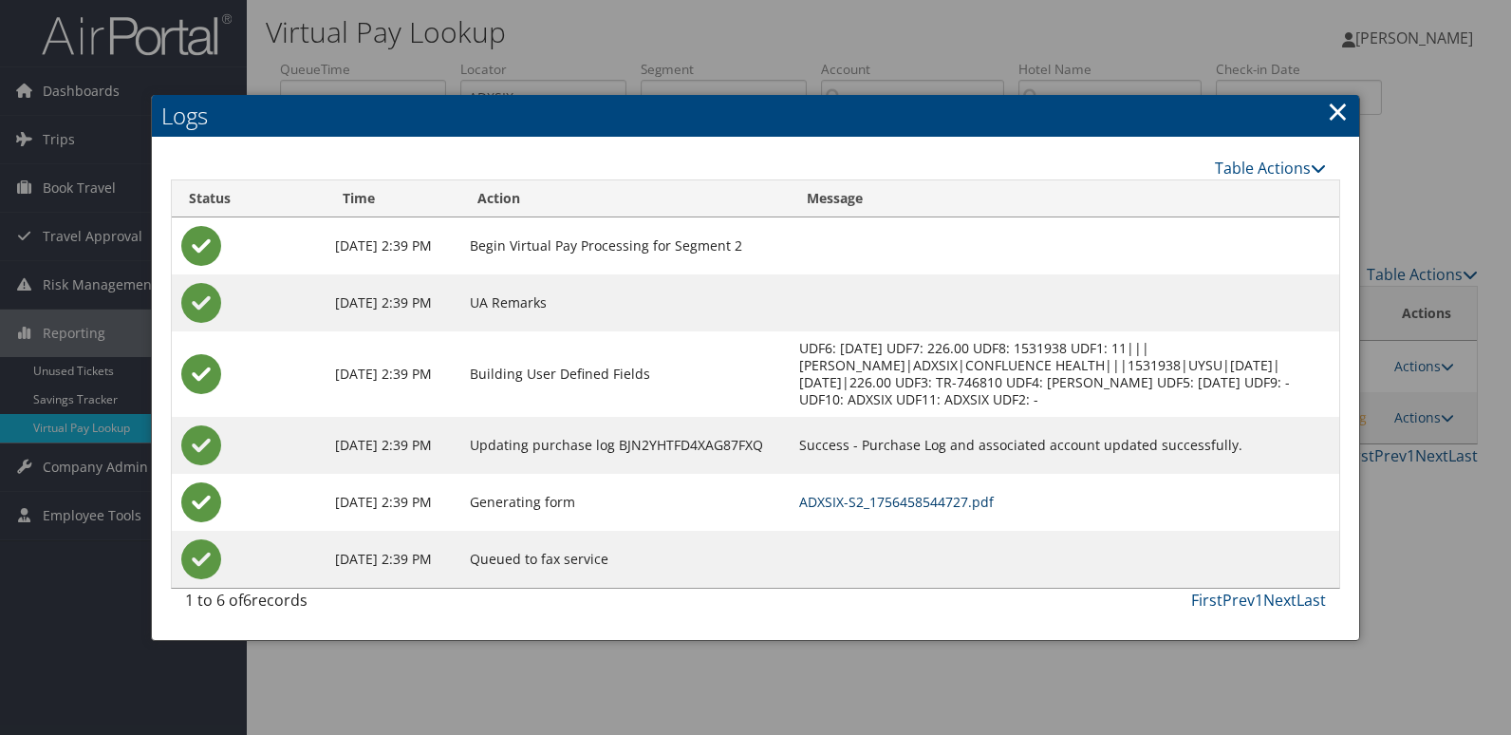
click at [928, 493] on link "ADXSIX-S2_1756458544727.pdf" at bounding box center [896, 502] width 195 height 18
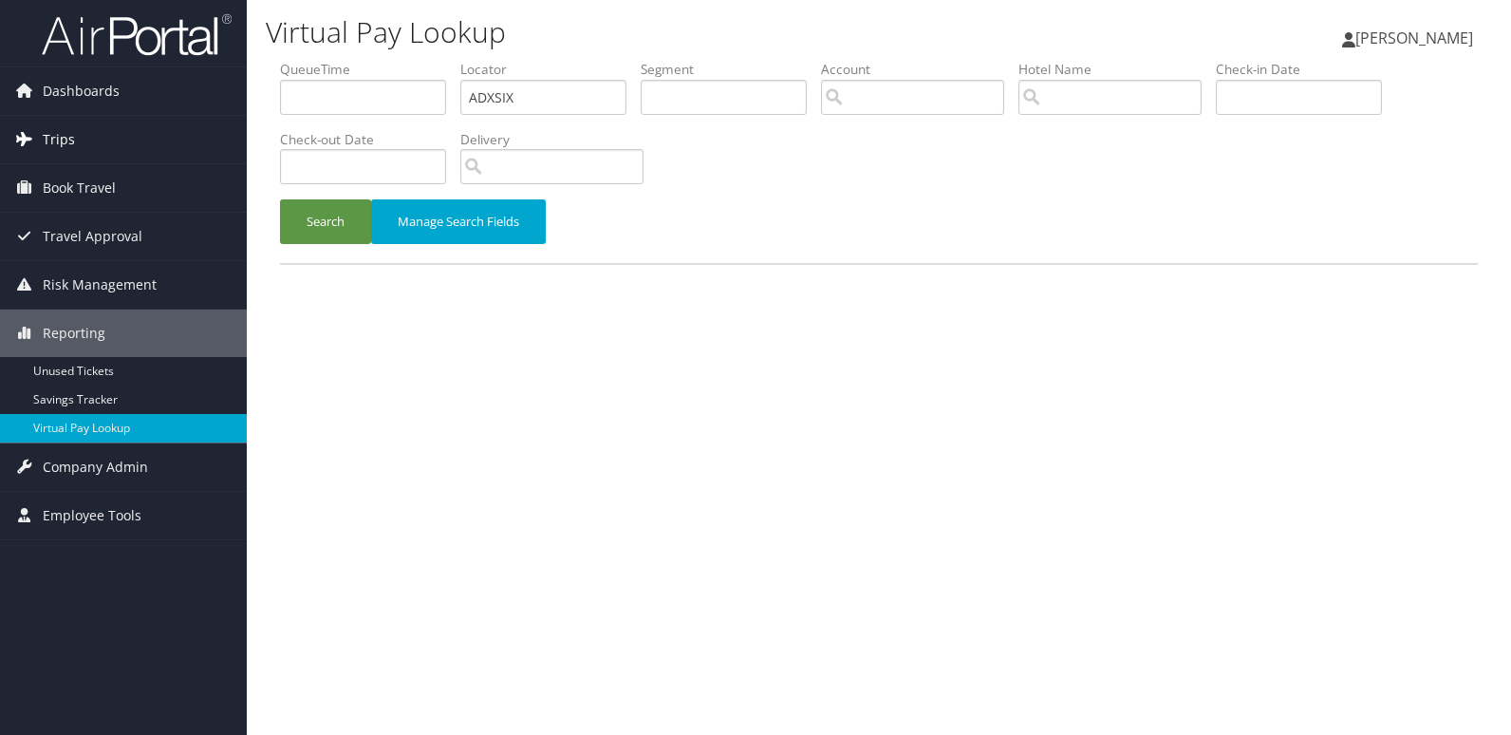
click at [93, 144] on div "Dashboards AirPortal 360™ (Manager) My Travel Dashboard Trips Airtinerary® Look…" at bounding box center [755, 367] width 1511 height 735
click at [507, 102] on input "YUDGVW" at bounding box center [543, 97] width 166 height 35
type input "YUDGVW"
click at [280, 199] on button "Search" at bounding box center [325, 221] width 91 height 45
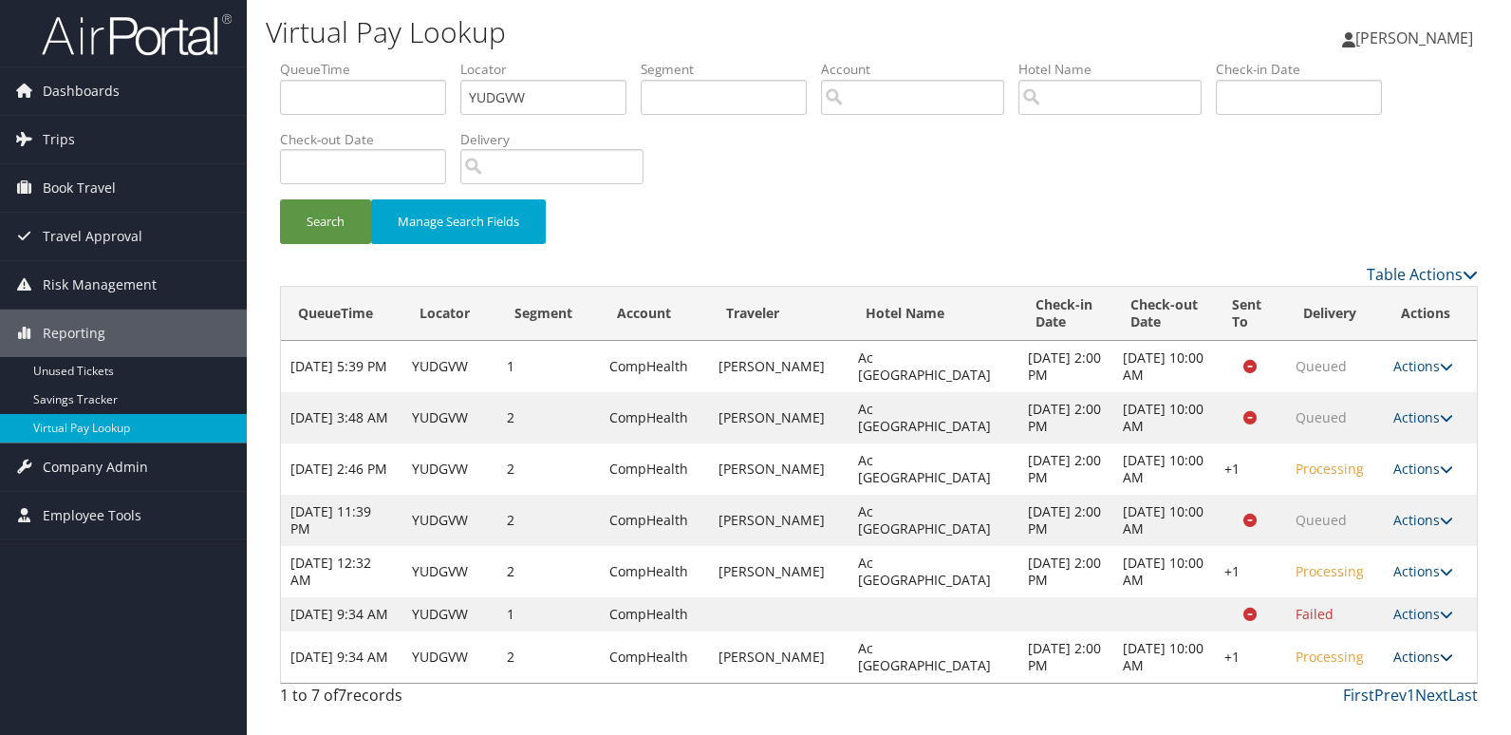
click at [1412, 665] on link "Actions" at bounding box center [1423, 656] width 60 height 18
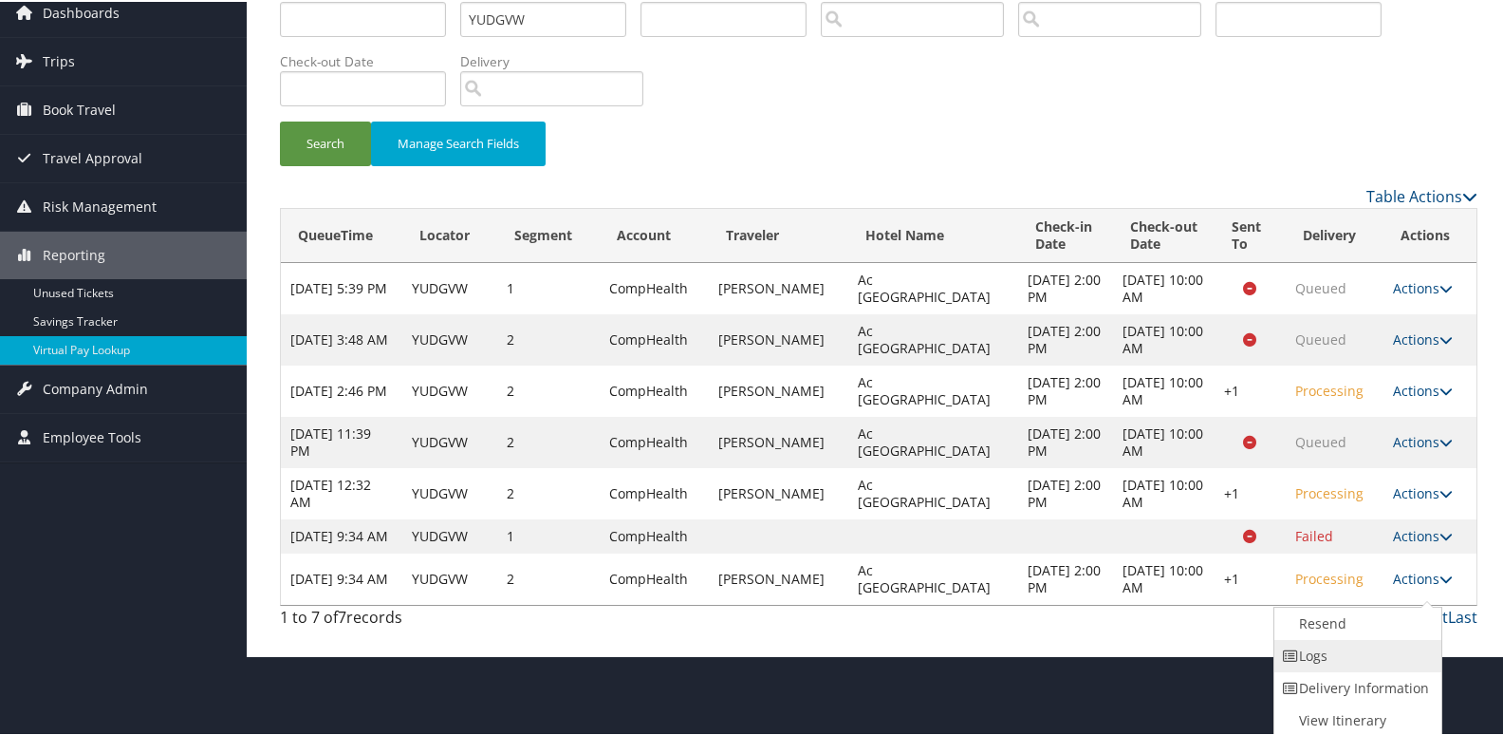
click at [1362, 653] on link "Logs" at bounding box center [1356, 654] width 162 height 32
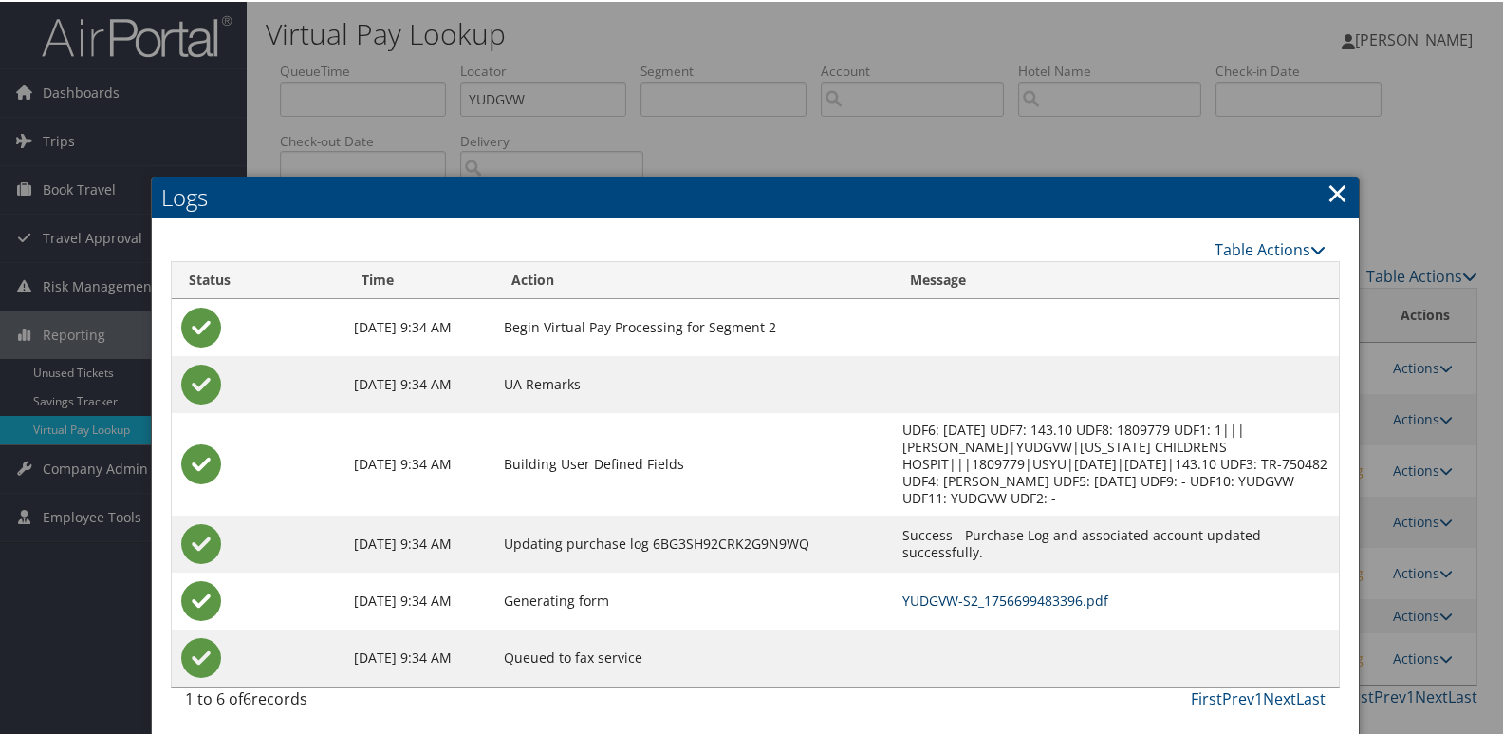
drag, startPoint x: 999, startPoint y: 590, endPoint x: 1023, endPoint y: 591, distance: 23.7
click at [998, 590] on link "YUDGVW-S2_1756699483396.pdf" at bounding box center [1006, 598] width 206 height 18
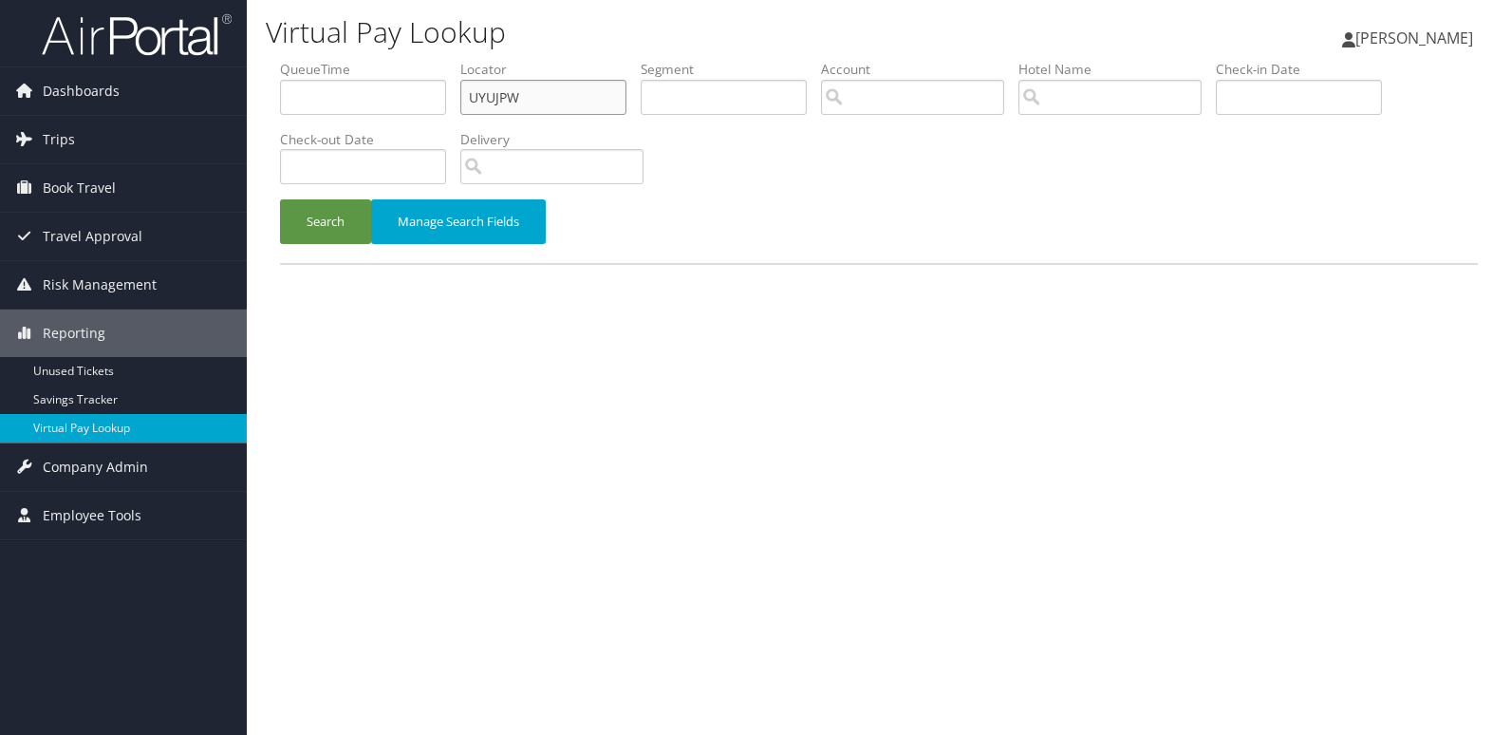
drag, startPoint x: 532, startPoint y: 102, endPoint x: 260, endPoint y: 103, distance: 272.4
click at [260, 103] on div "Virtual Pay Lookup [PERSON_NAME] [PERSON_NAME] My Settings Travel Agency Contac…" at bounding box center [879, 367] width 1264 height 735
paste input "MVSCVB"
type input "MVSCVB"
click at [280, 199] on button "Search" at bounding box center [325, 221] width 91 height 45
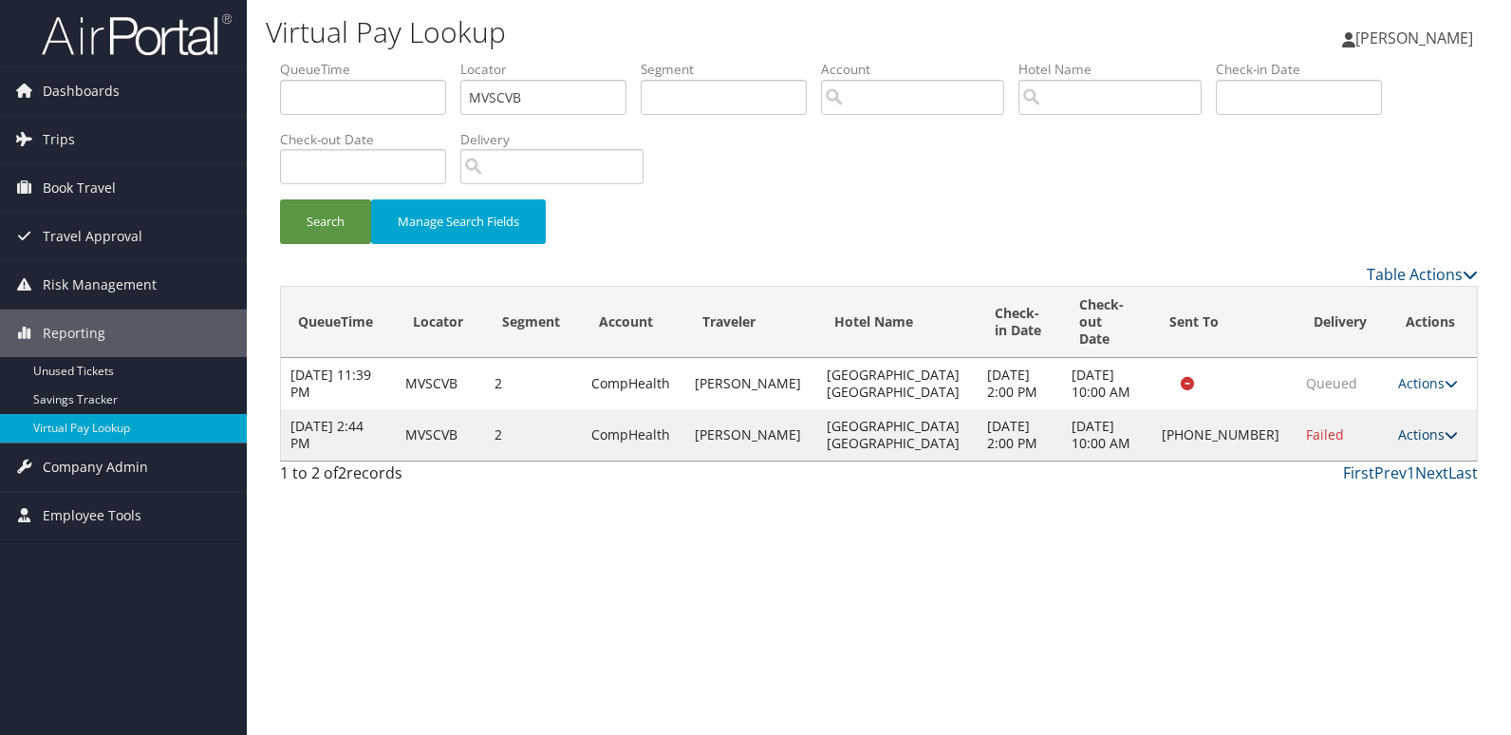
click at [1406, 425] on link "Actions" at bounding box center [1428, 434] width 60 height 18
click at [1377, 471] on link "Logs" at bounding box center [1361, 477] width 162 height 32
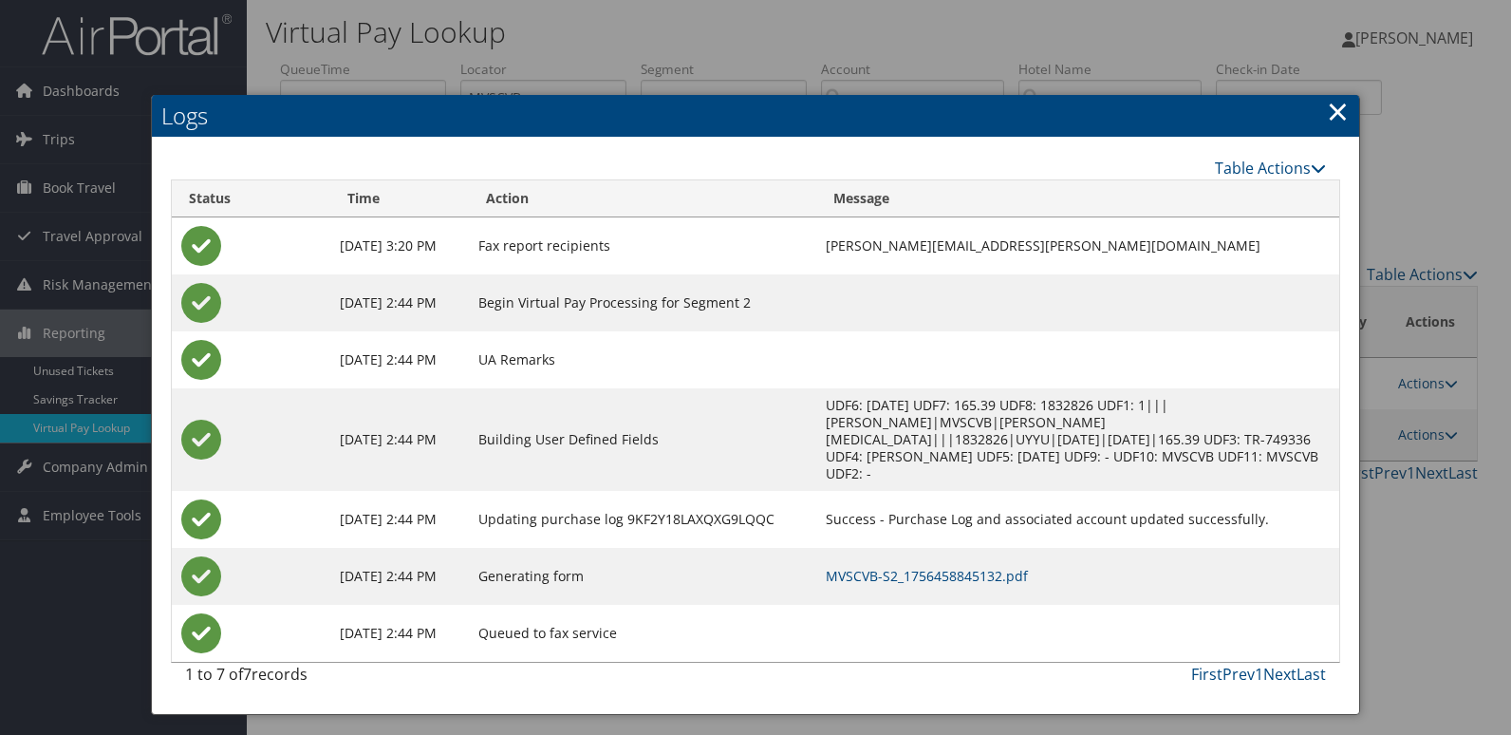
click at [933, 548] on td "MVSCVB-S2_1756458845132.pdf" at bounding box center [1077, 576] width 523 height 57
click at [936, 567] on link "MVSCVB-S2_1756458845132.pdf" at bounding box center [927, 576] width 202 height 18
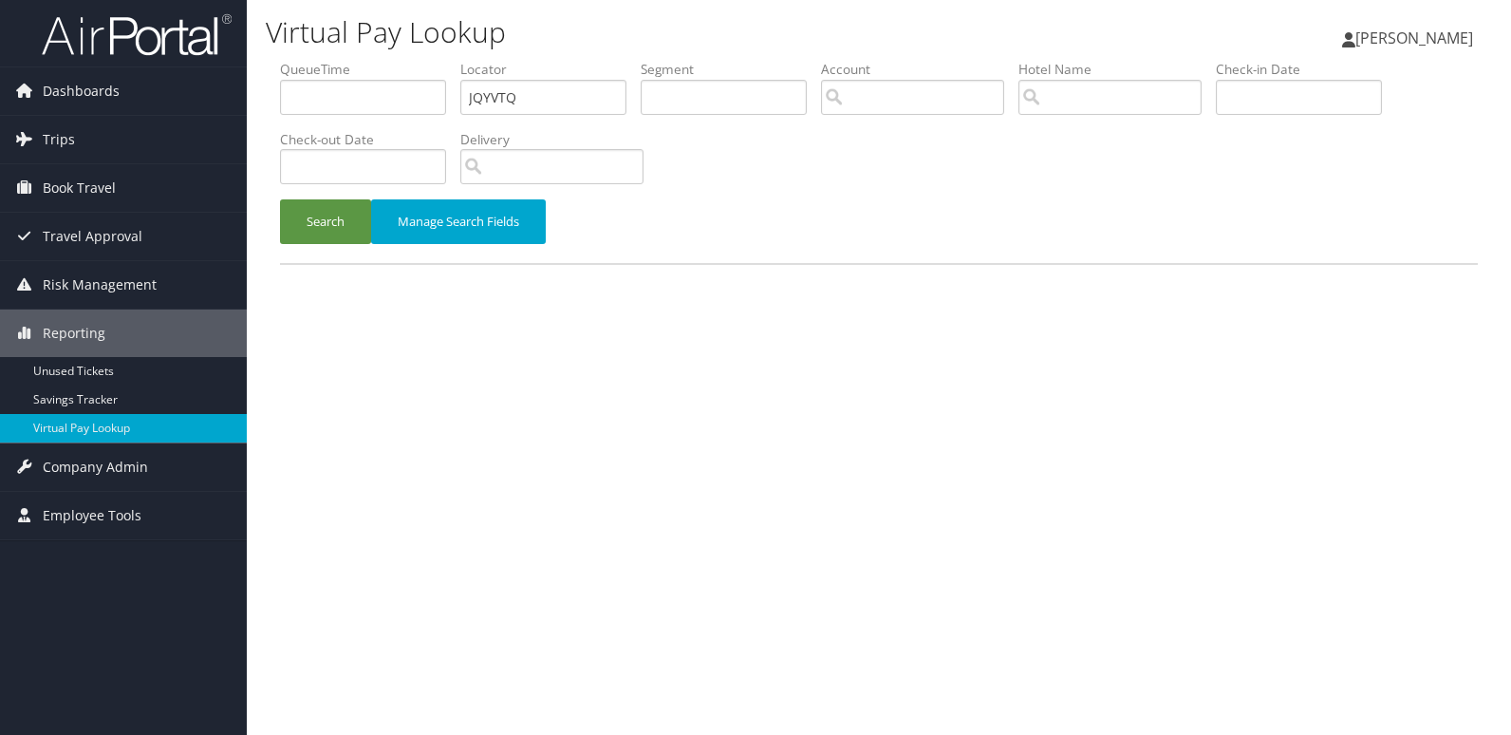
click at [304, 228] on button "Search" at bounding box center [325, 221] width 91 height 45
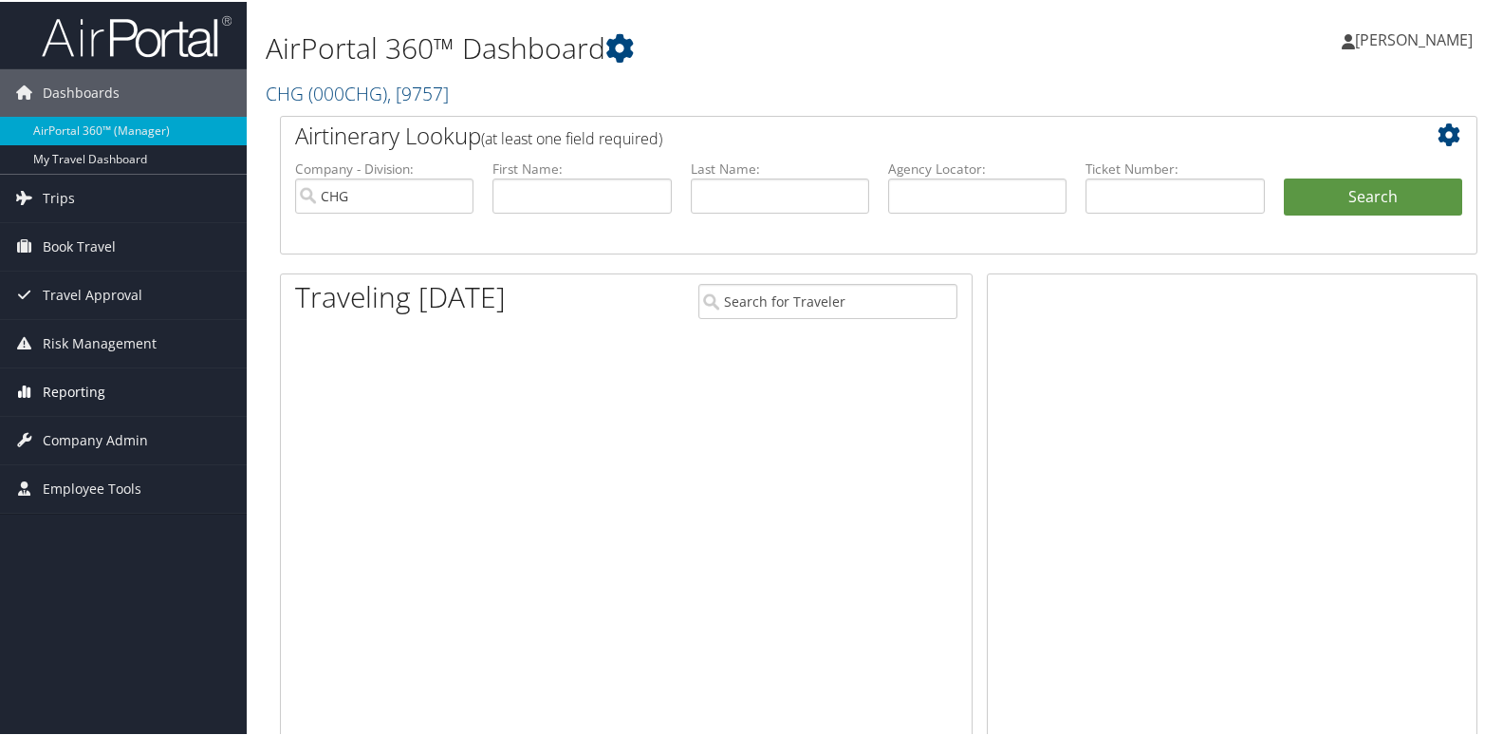
click at [80, 387] on span "Reporting" at bounding box center [74, 389] width 63 height 47
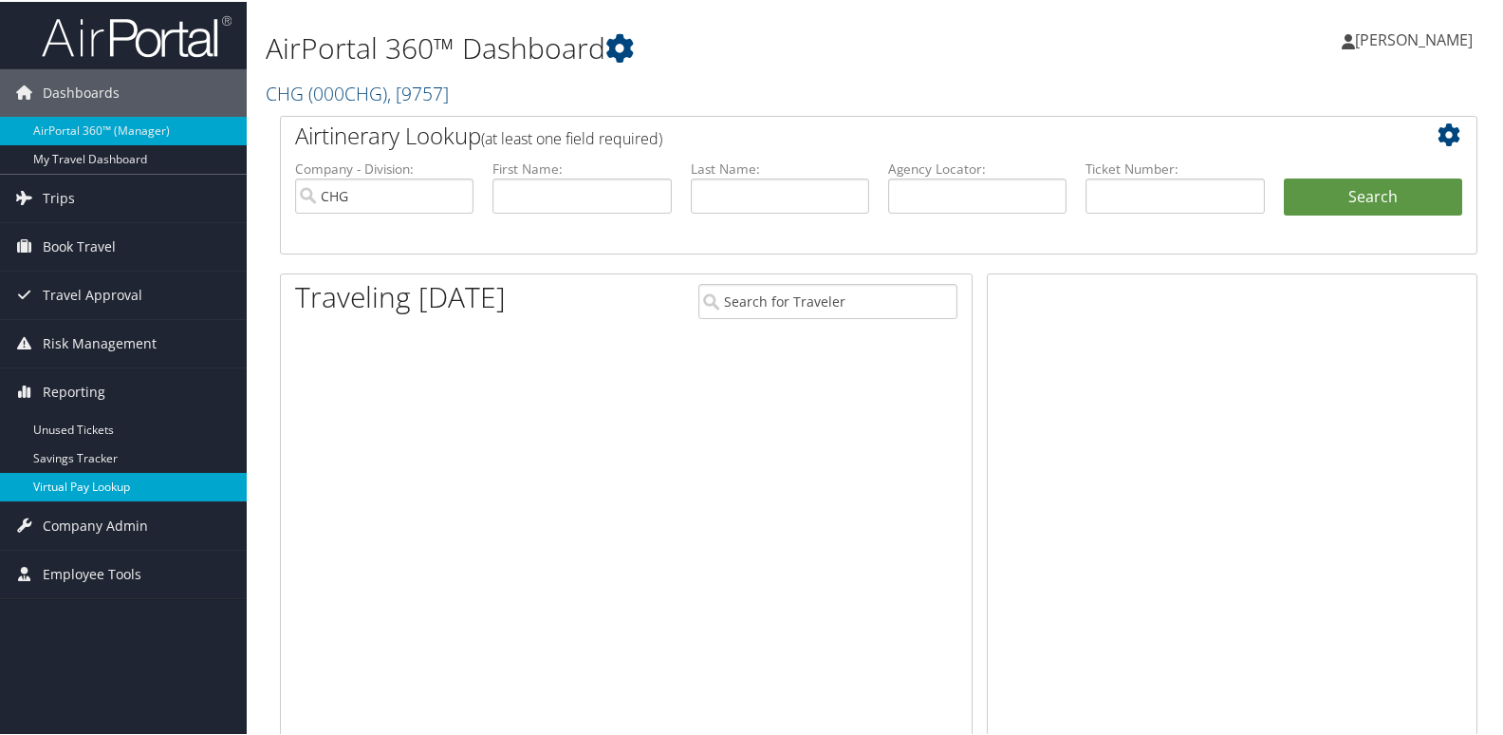
click at [75, 478] on link "Virtual Pay Lookup" at bounding box center [123, 485] width 247 height 28
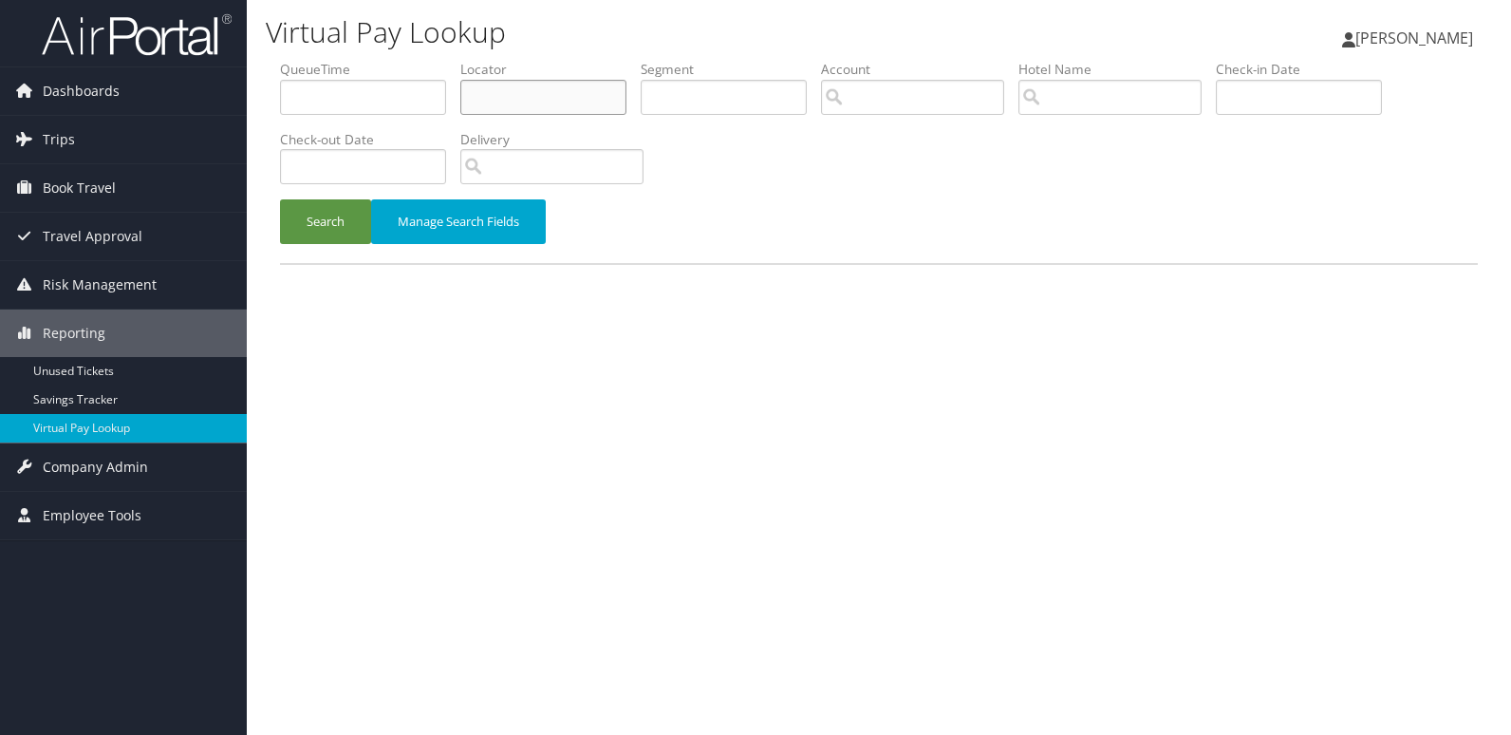
click at [516, 94] on input "text" at bounding box center [543, 97] width 166 height 35
paste input "JQYVTQ"
type input "JQYVTQ"
click at [353, 230] on button "Search" at bounding box center [325, 221] width 91 height 45
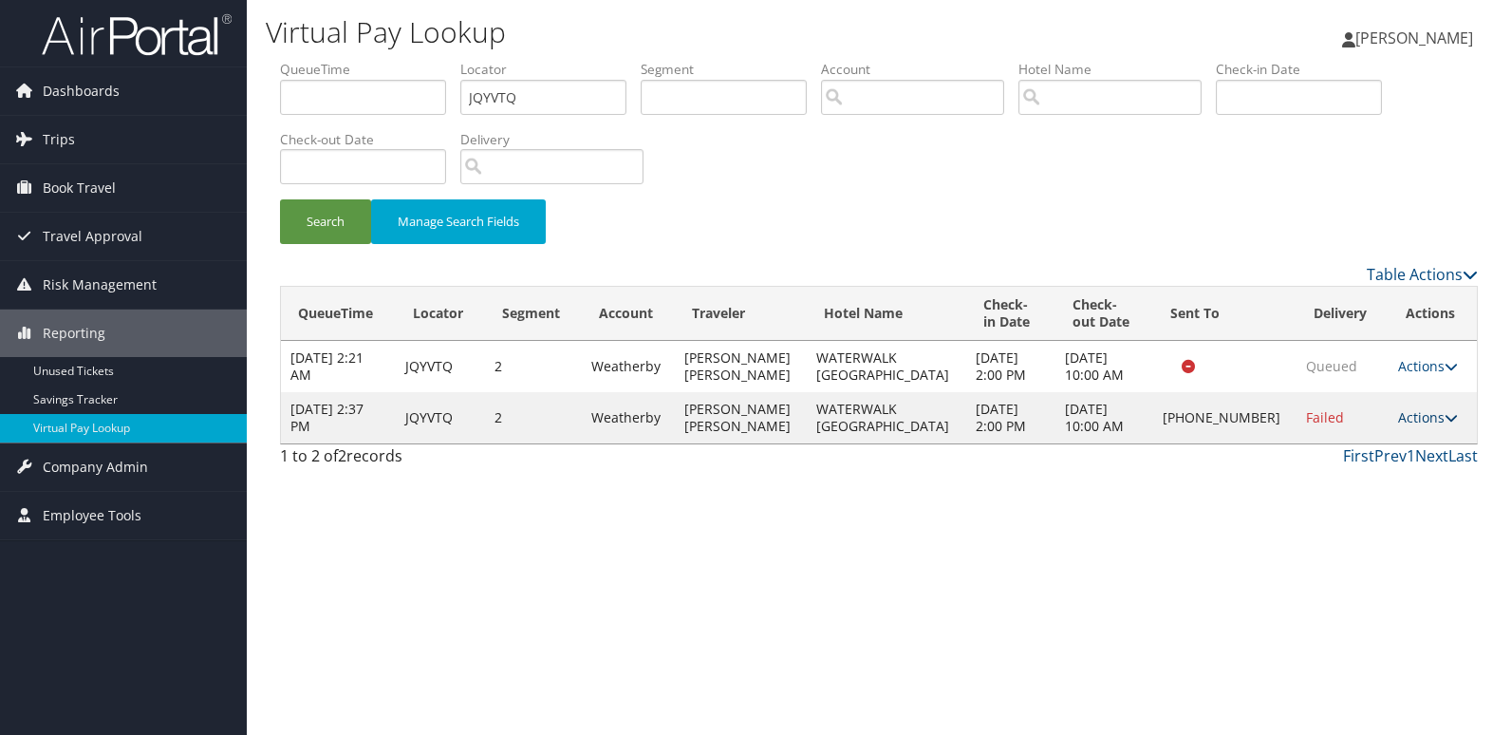
click at [1415, 419] on link "Actions" at bounding box center [1428, 417] width 60 height 18
click at [1353, 448] on link "Resend" at bounding box center [1362, 445] width 162 height 32
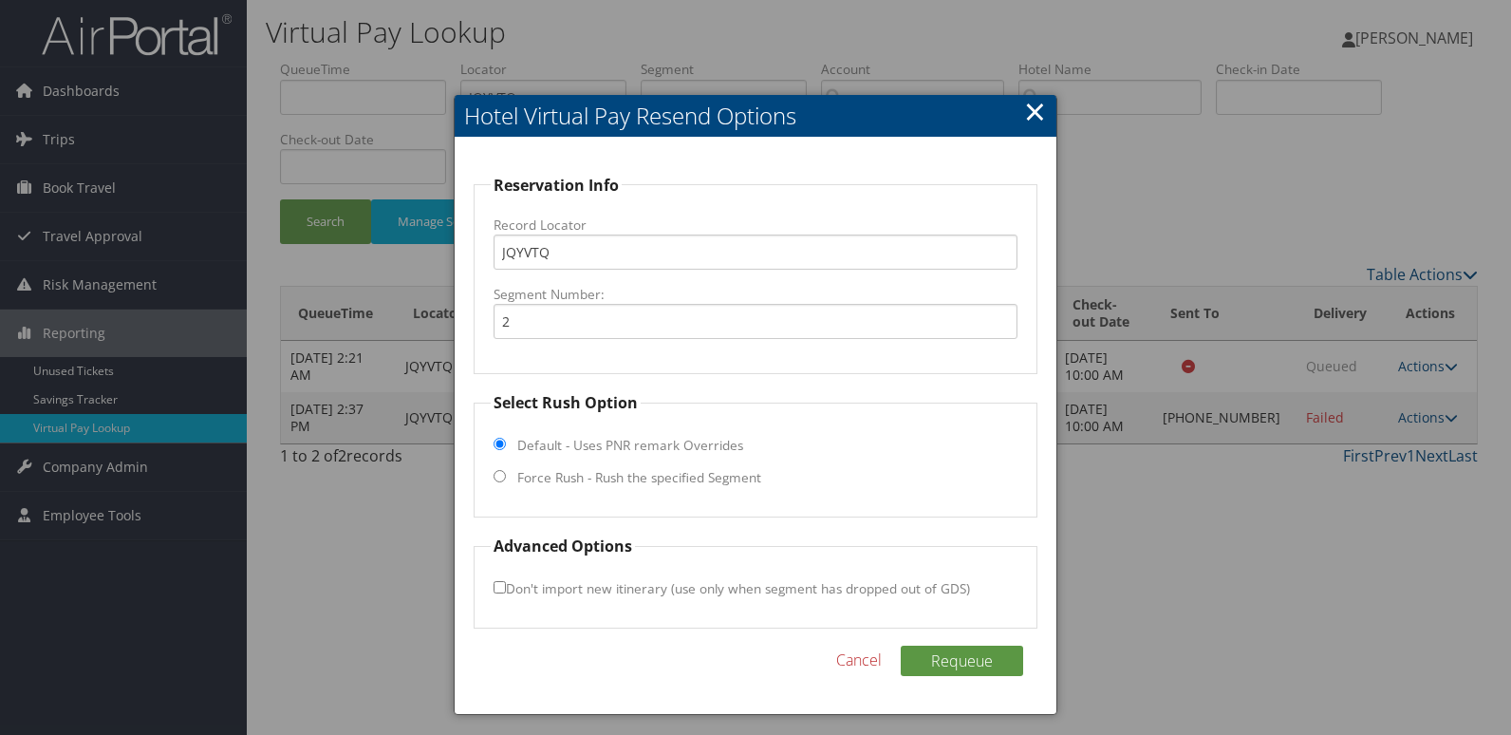
click at [673, 477] on label "Force Rush - Rush the specified Segment" at bounding box center [639, 477] width 244 height 19
click at [506, 477] on input "Force Rush - Rush the specified Segment" at bounding box center [500, 476] width 12 height 12
radio input "true"
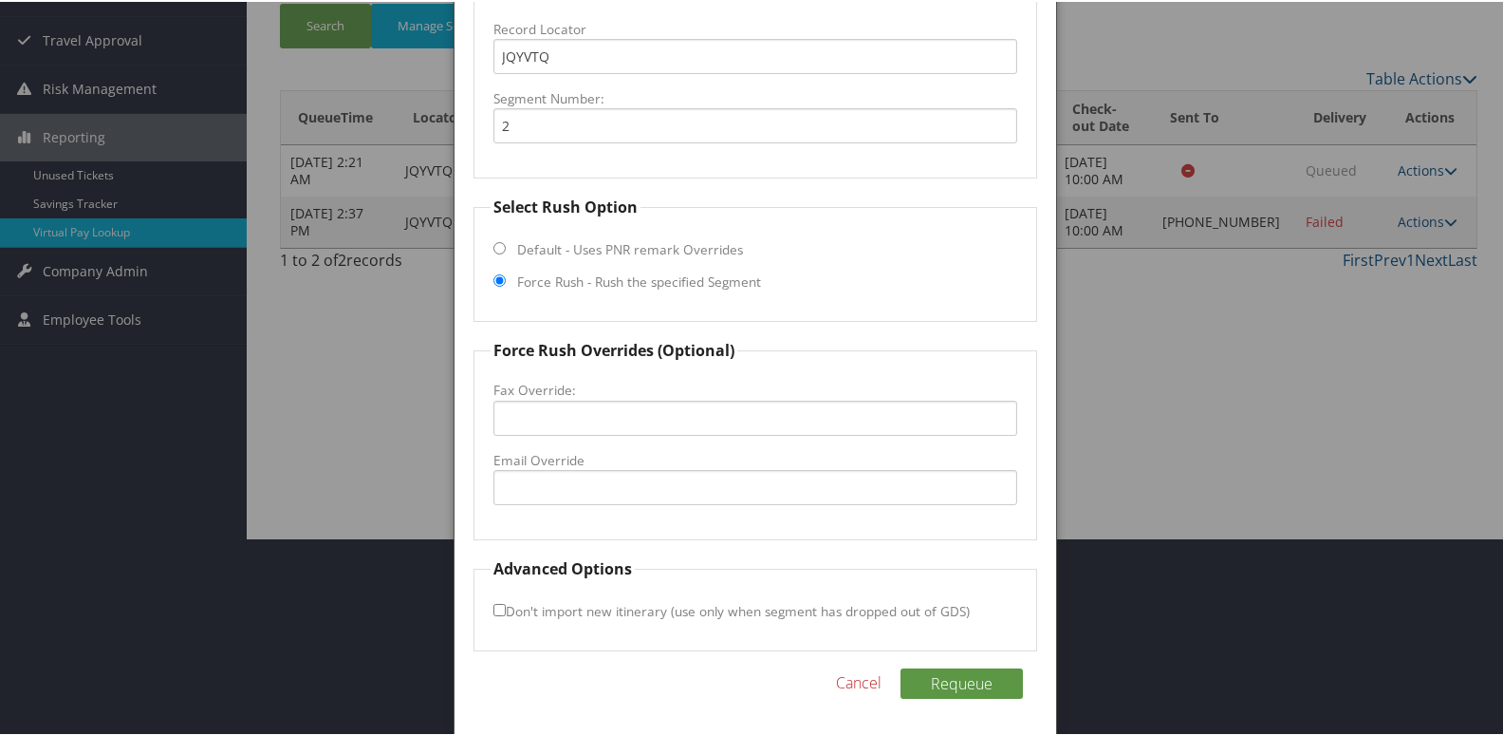
scroll to position [198, 0]
click at [610, 490] on input "Email Override" at bounding box center [756, 484] width 525 height 35
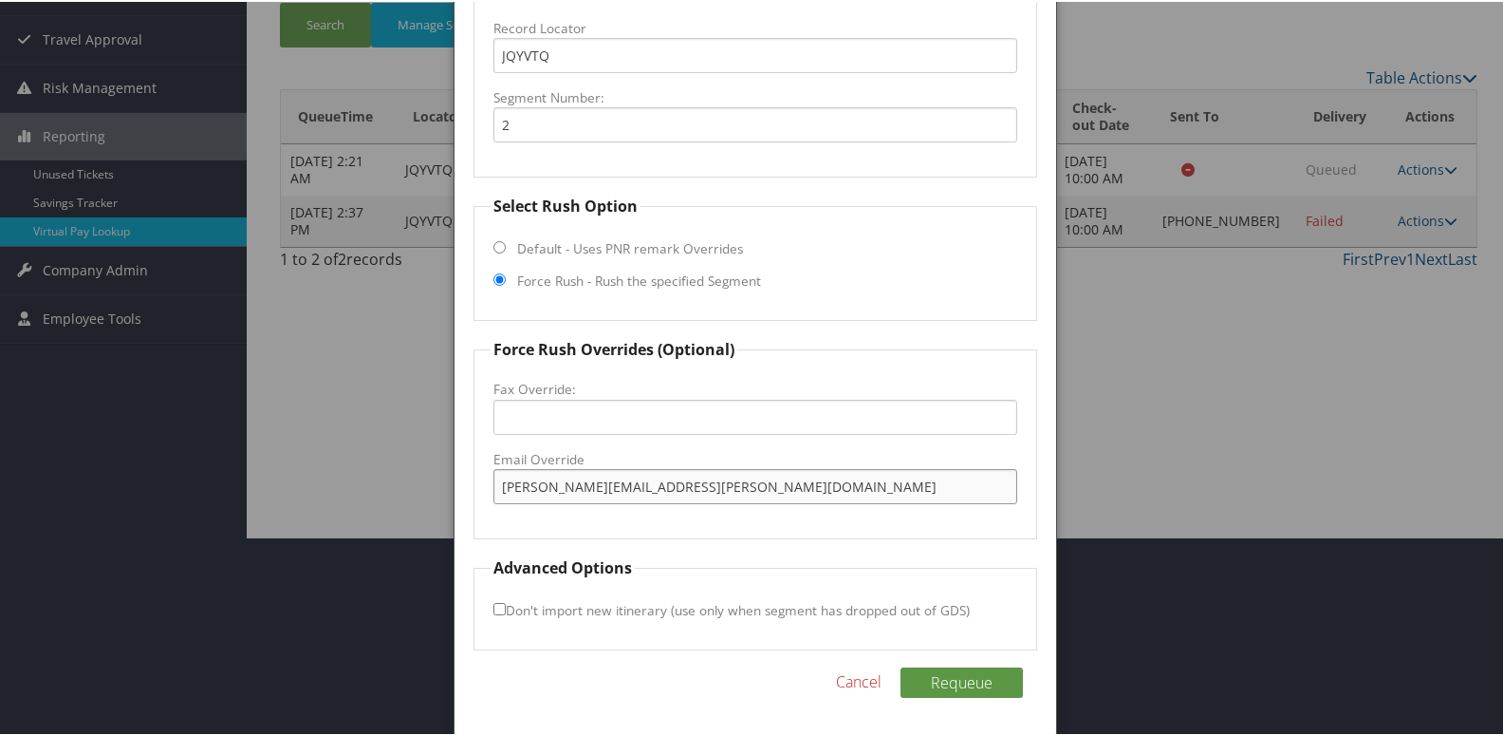
type input "valeria.coronado@waterwalk.com"
click at [901, 665] on button "Requeue" at bounding box center [962, 680] width 122 height 30
drag, startPoint x: 737, startPoint y: 485, endPoint x: 191, endPoint y: 504, distance: 547.0
click at [191, 504] on body "Menu Dashboards ► AirPortal 360™ (Manager) My Travel Dashboard Trips ► Airtiner…" at bounding box center [755, 169] width 1511 height 735
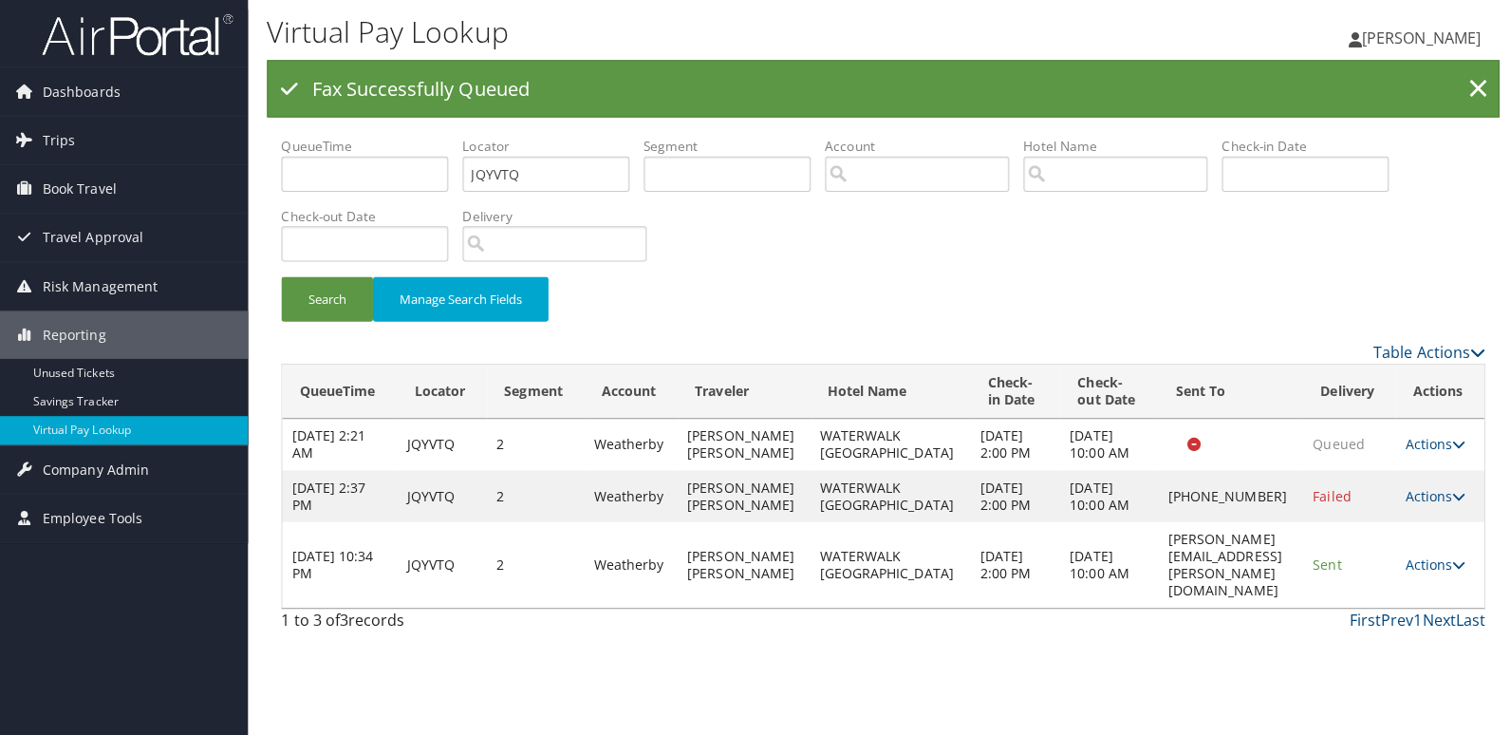
scroll to position [0, 0]
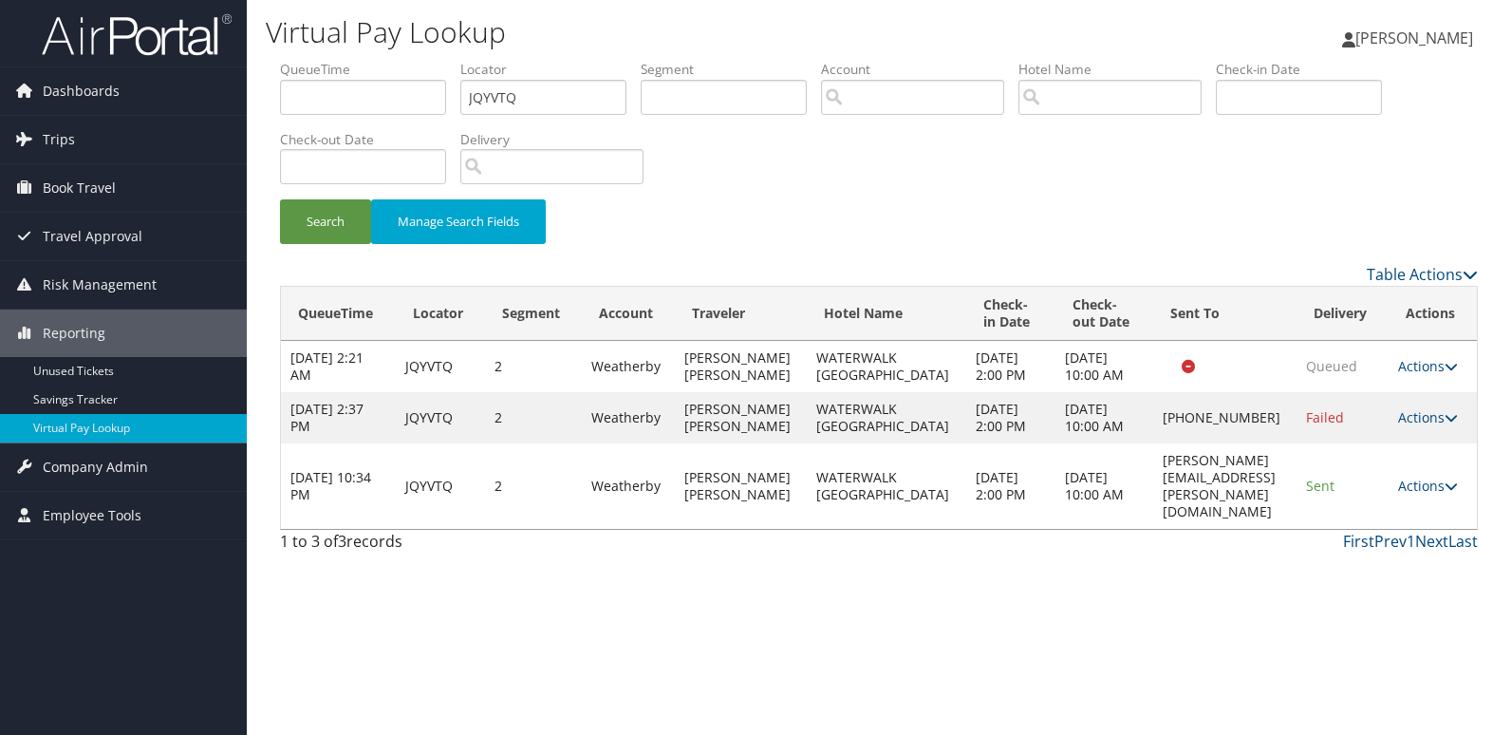
drag, startPoint x: 1437, startPoint y: 515, endPoint x: 1435, endPoint y: 530, distance: 14.4
click at [1437, 494] on link "Actions" at bounding box center [1428, 485] width 60 height 18
click at [1381, 573] on link "Logs" at bounding box center [1397, 571] width 120 height 32
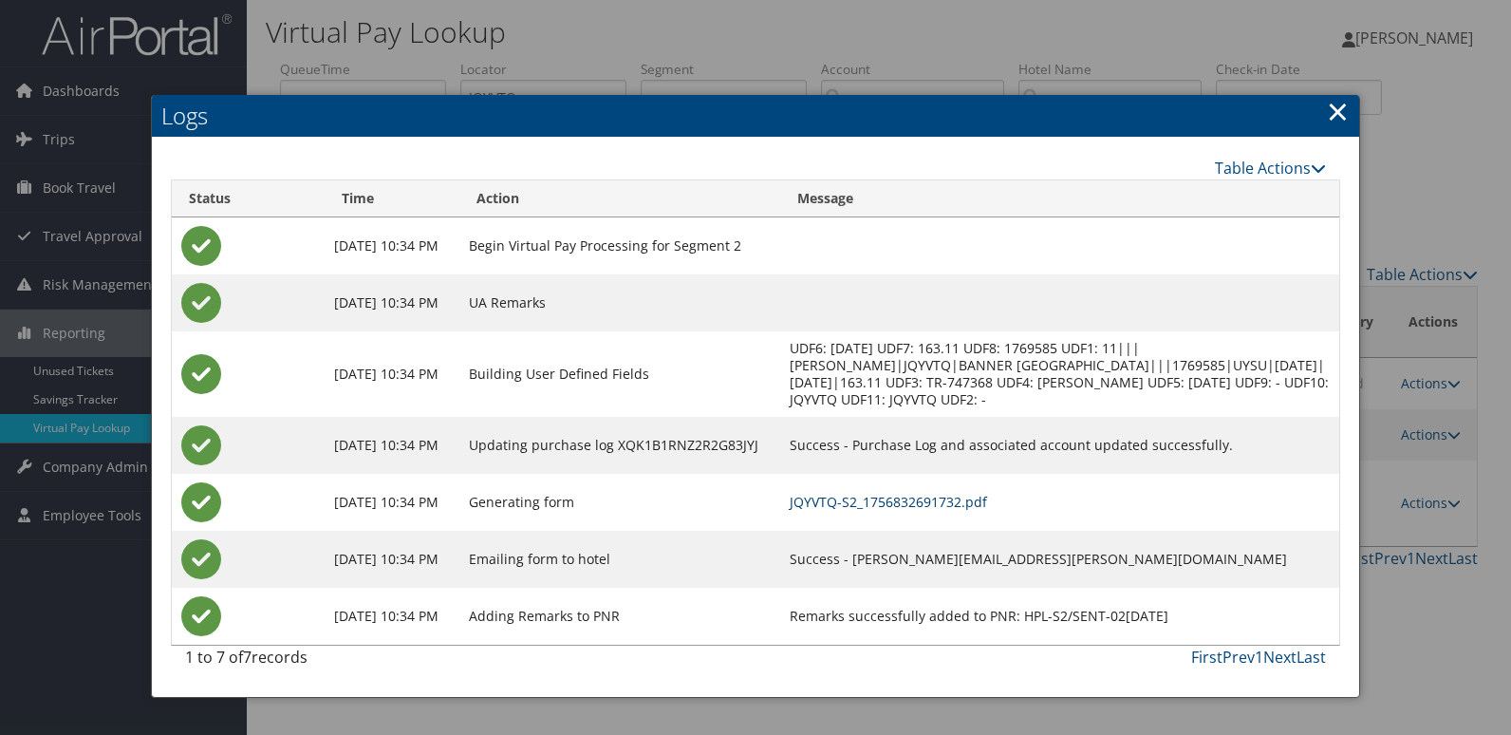
click at [980, 506] on link "JQYVTQ-S2_1756832691732.pdf" at bounding box center [888, 502] width 197 height 18
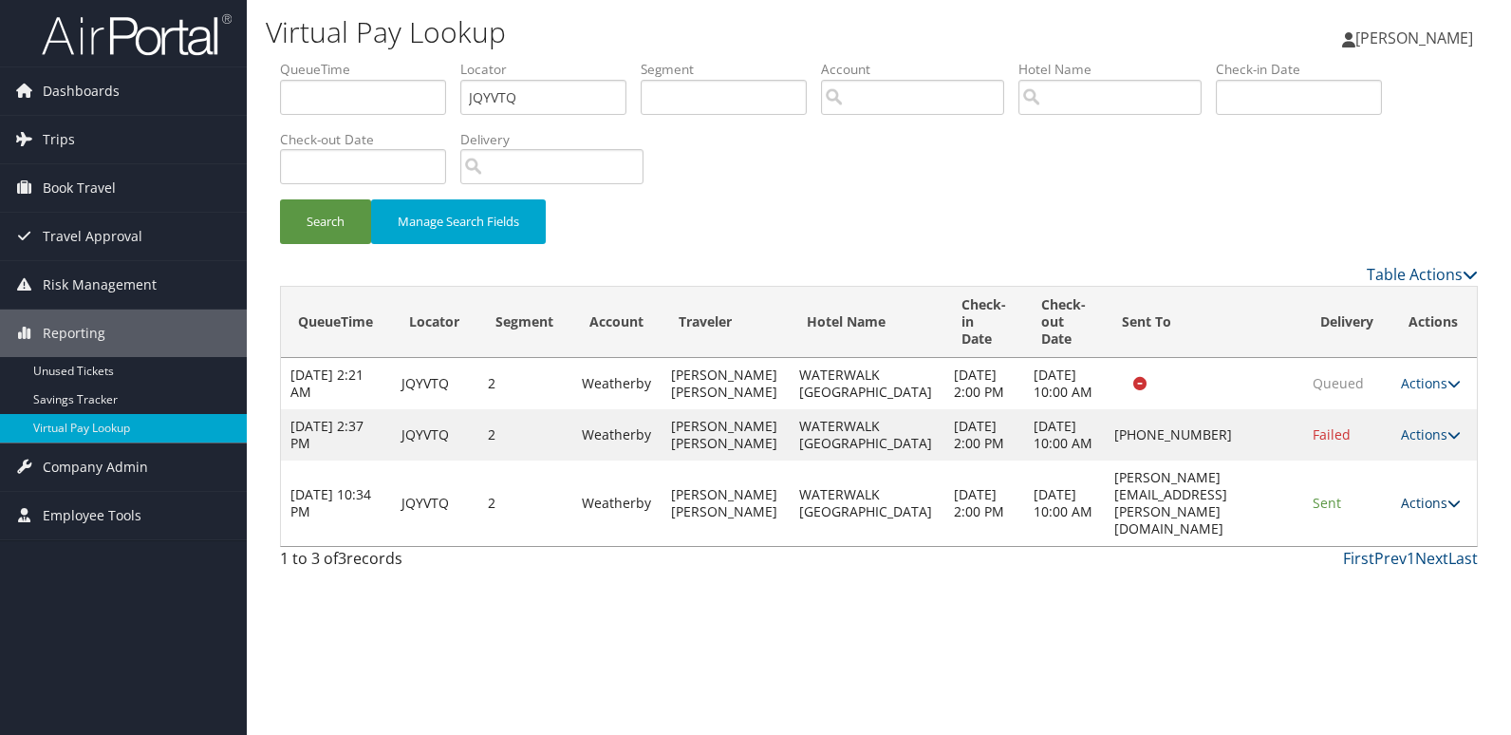
click at [1434, 512] on link "Actions" at bounding box center [1431, 503] width 60 height 18
click at [1377, 585] on link "Logs" at bounding box center [1393, 588] width 120 height 32
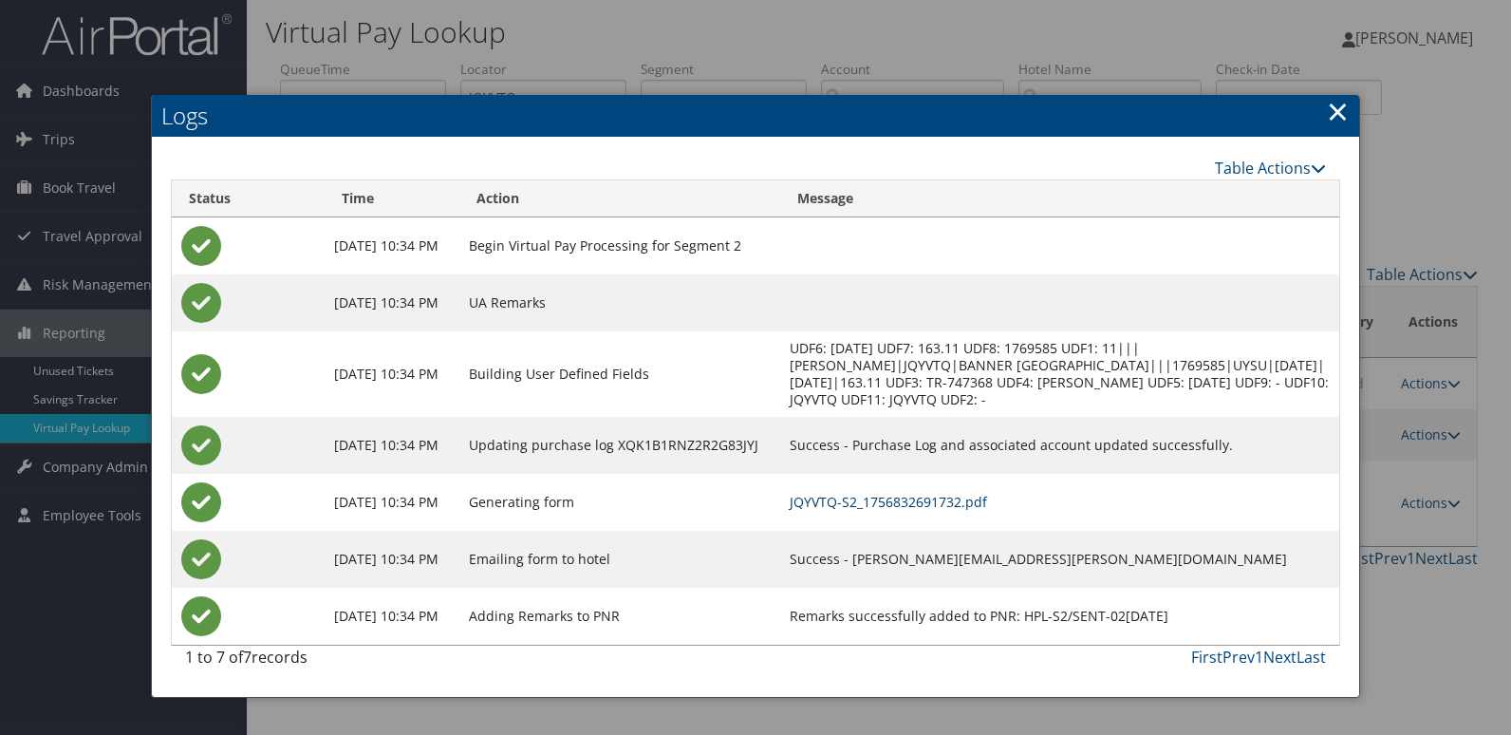
click at [898, 500] on link "JQYVTQ-S2_1756832691732.pdf" at bounding box center [888, 502] width 197 height 18
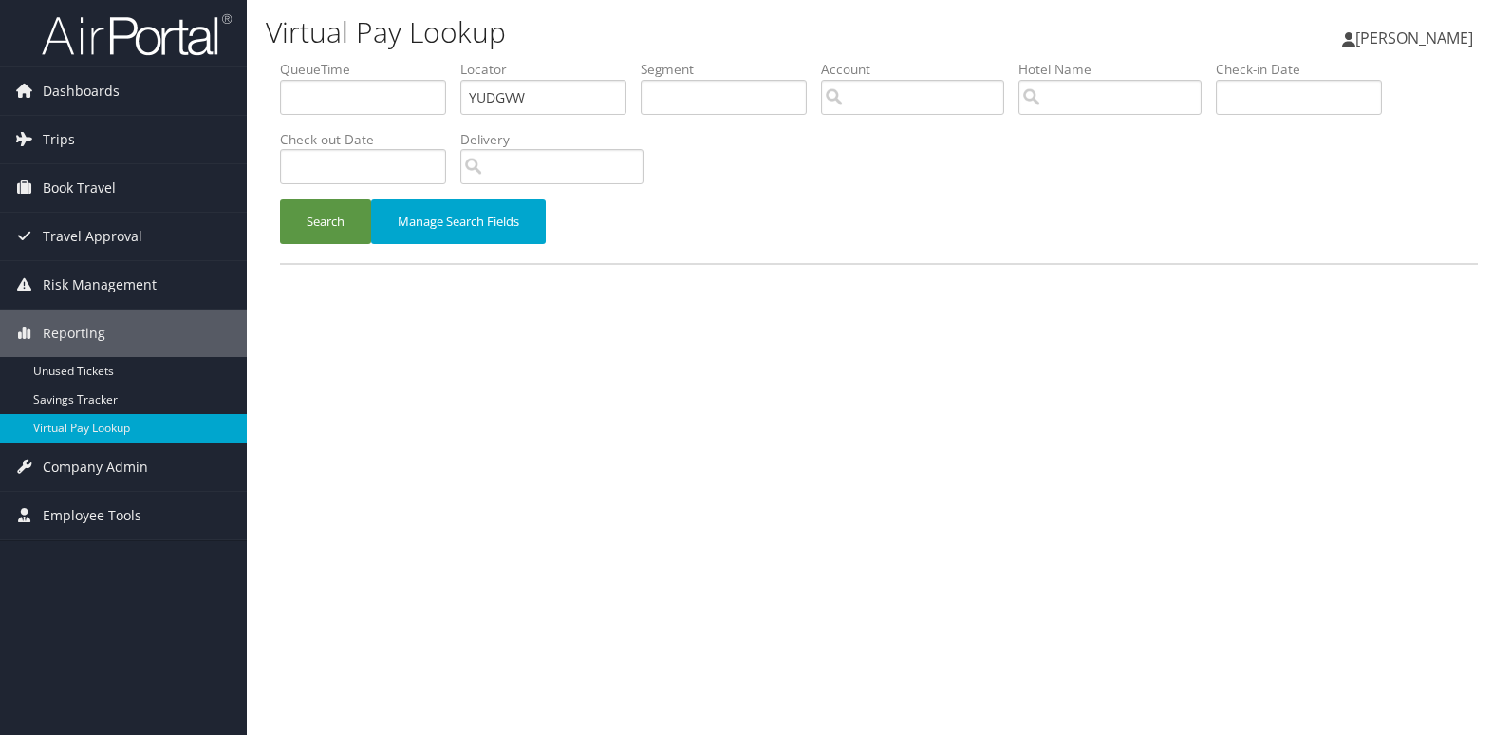
click at [240, 140] on div "Dashboards AirPortal 360™ (Manager) My Travel Dashboard Trips Airtinerary® Look…" at bounding box center [755, 367] width 1511 height 735
click at [504, 99] on input "EWAHZK" at bounding box center [543, 97] width 166 height 35
type input "EWAHZK"
click at [280, 199] on button "Search" at bounding box center [325, 221] width 91 height 45
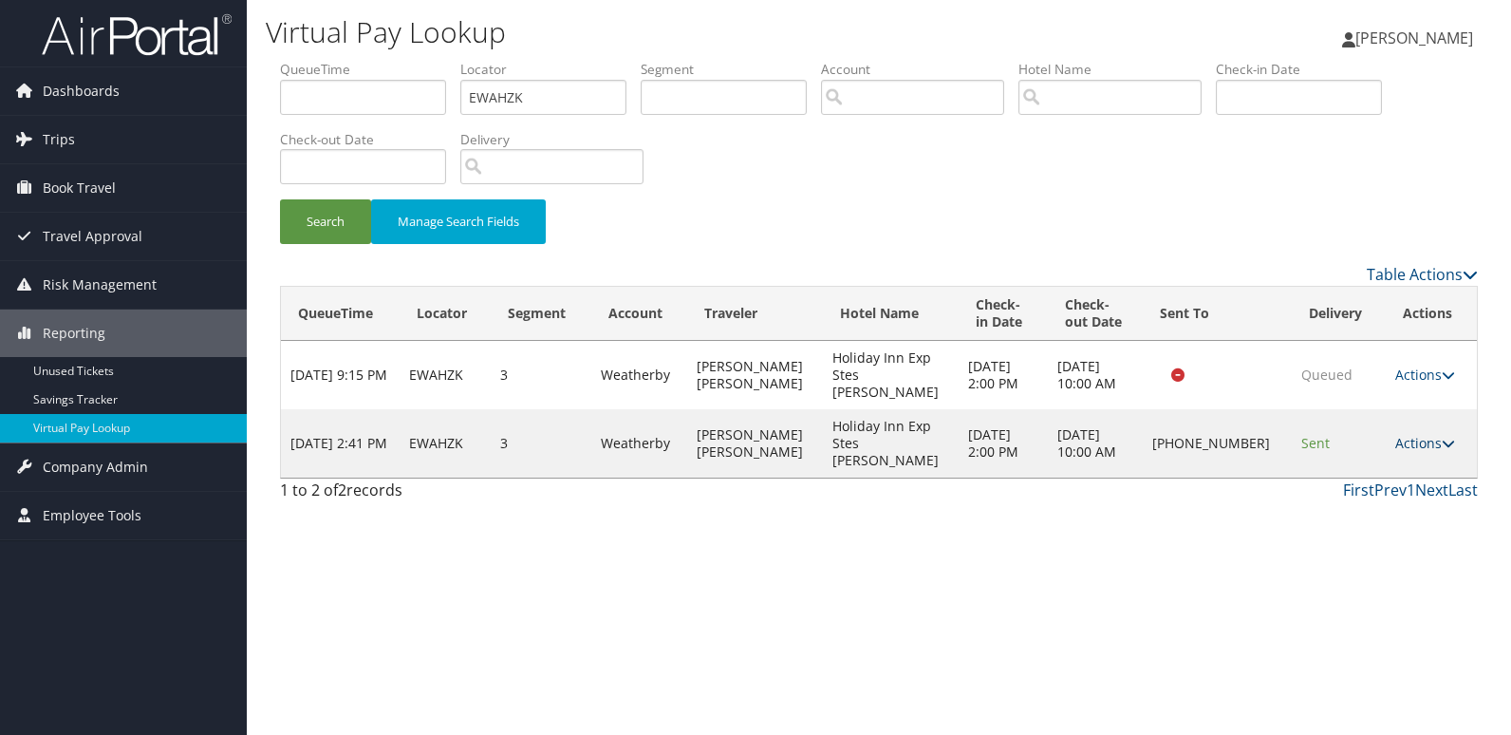
click at [1406, 434] on link "Actions" at bounding box center [1425, 443] width 60 height 18
click at [1365, 475] on link "Logs" at bounding box center [1362, 477] width 162 height 32
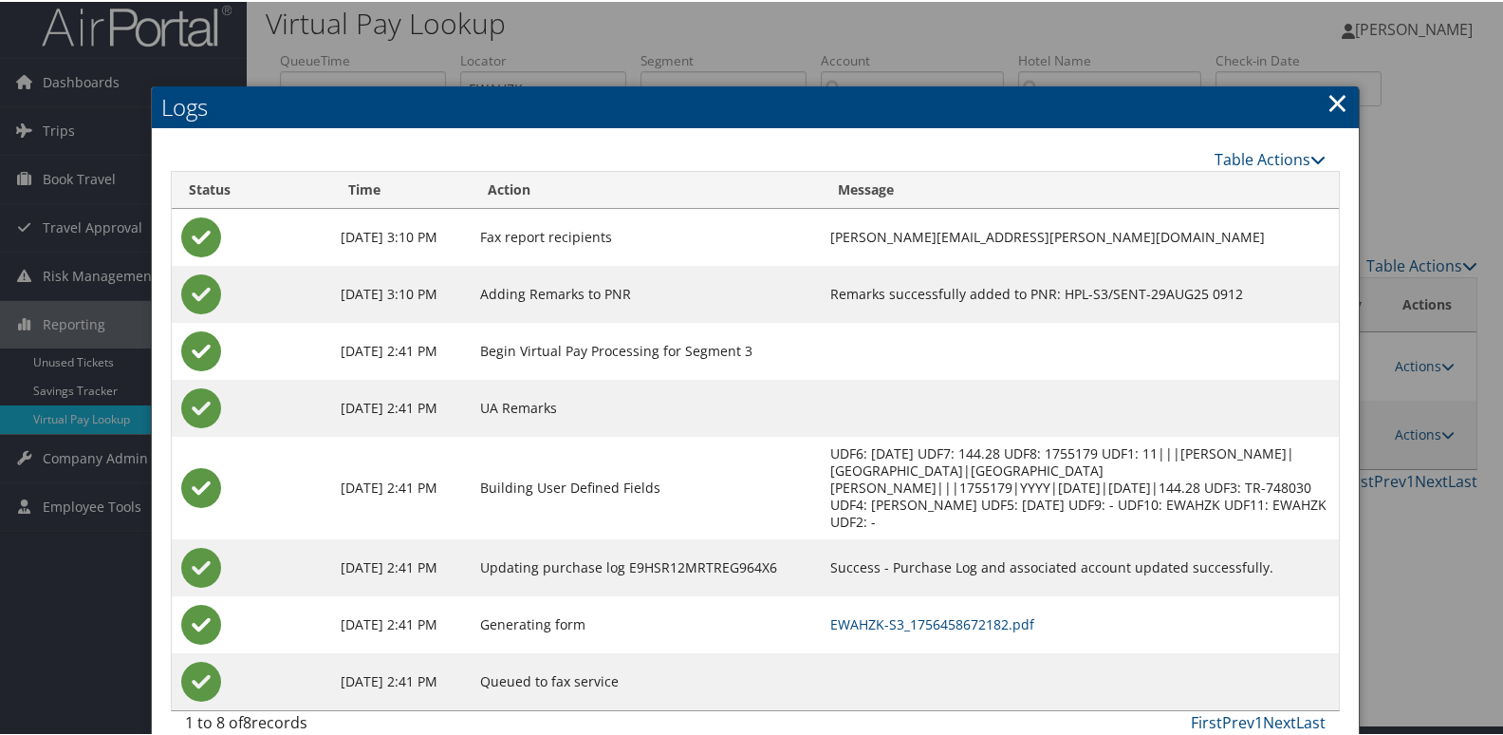
scroll to position [20, 0]
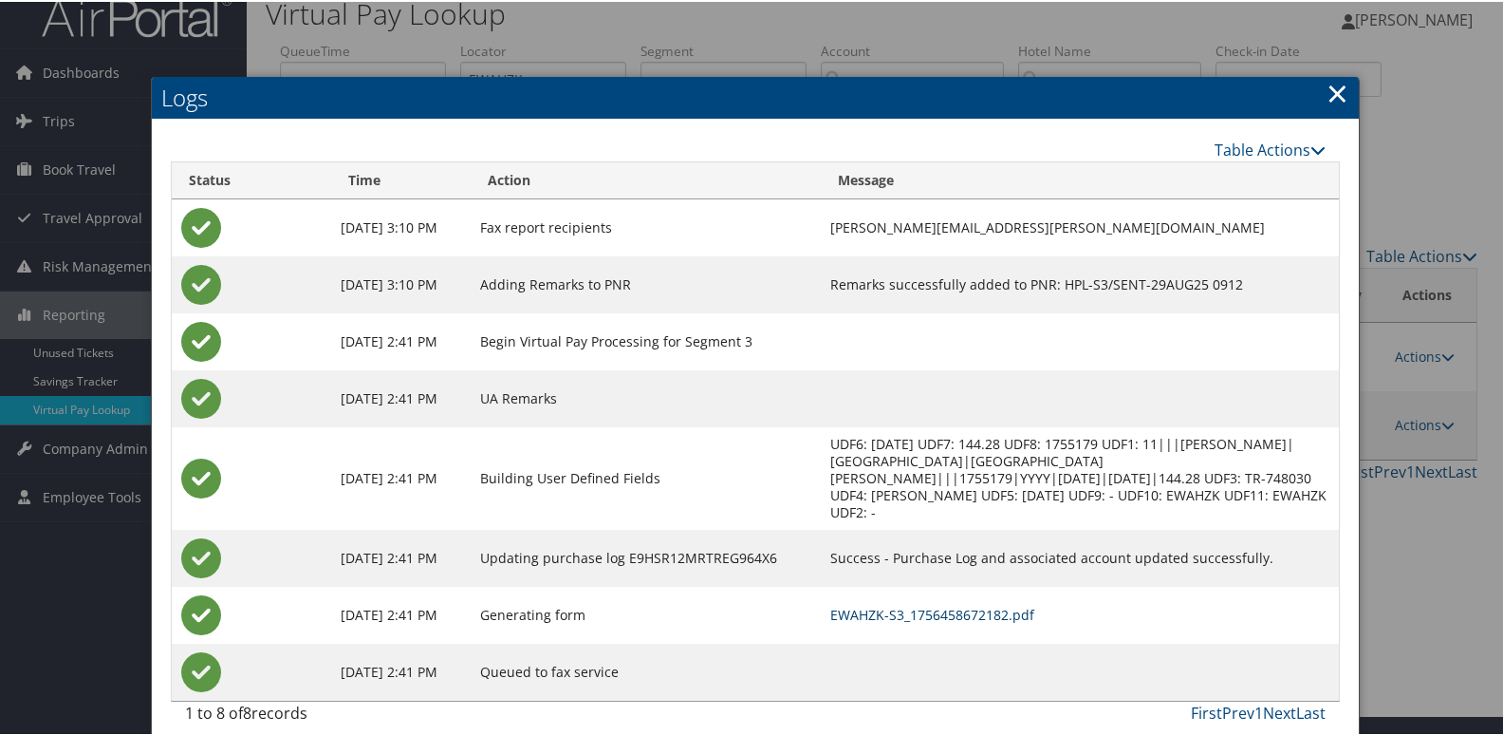
click at [893, 604] on link "EWAHZK-S3_1756458672182.pdf" at bounding box center [932, 613] width 204 height 18
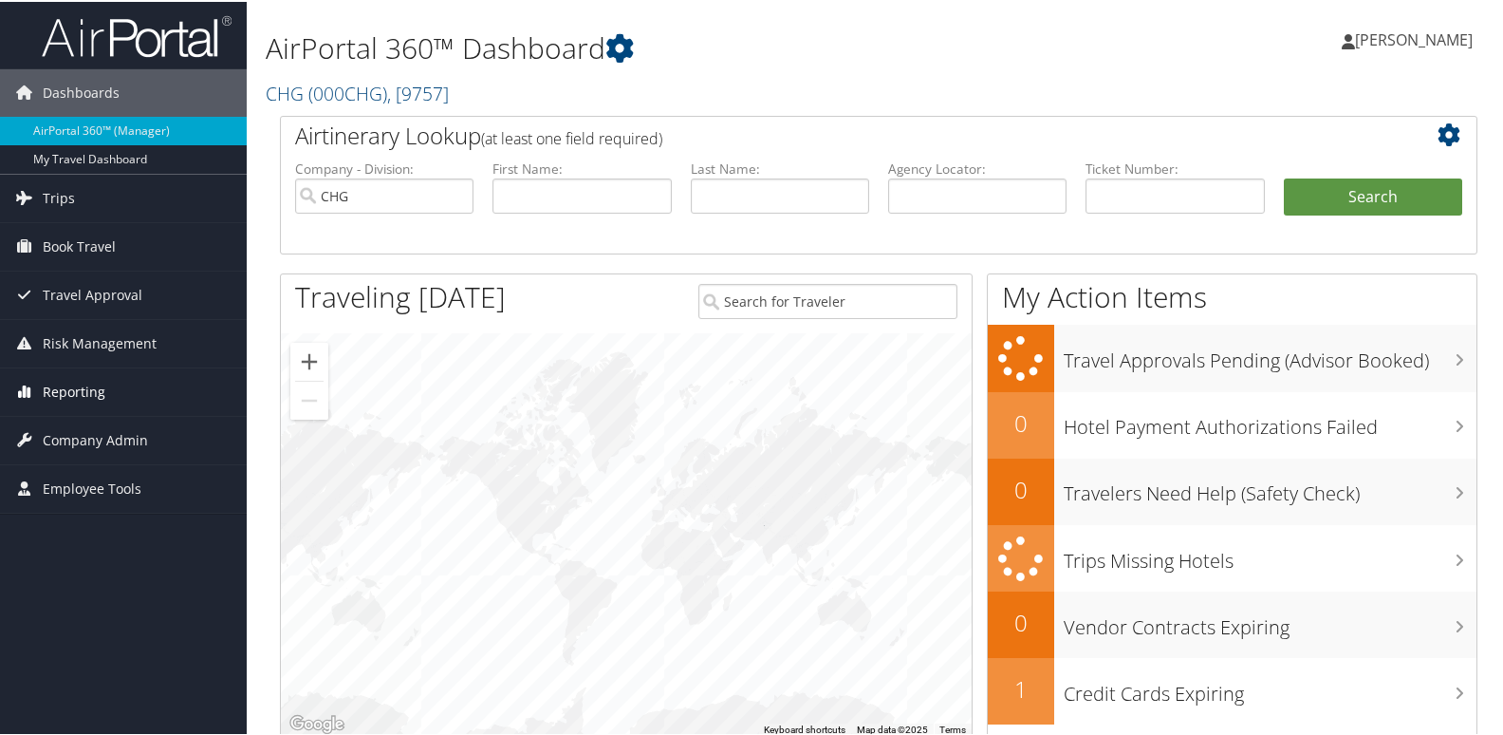
click at [68, 391] on span "Reporting" at bounding box center [74, 389] width 63 height 47
click at [80, 501] on span "Company Admin" at bounding box center [95, 523] width 105 height 47
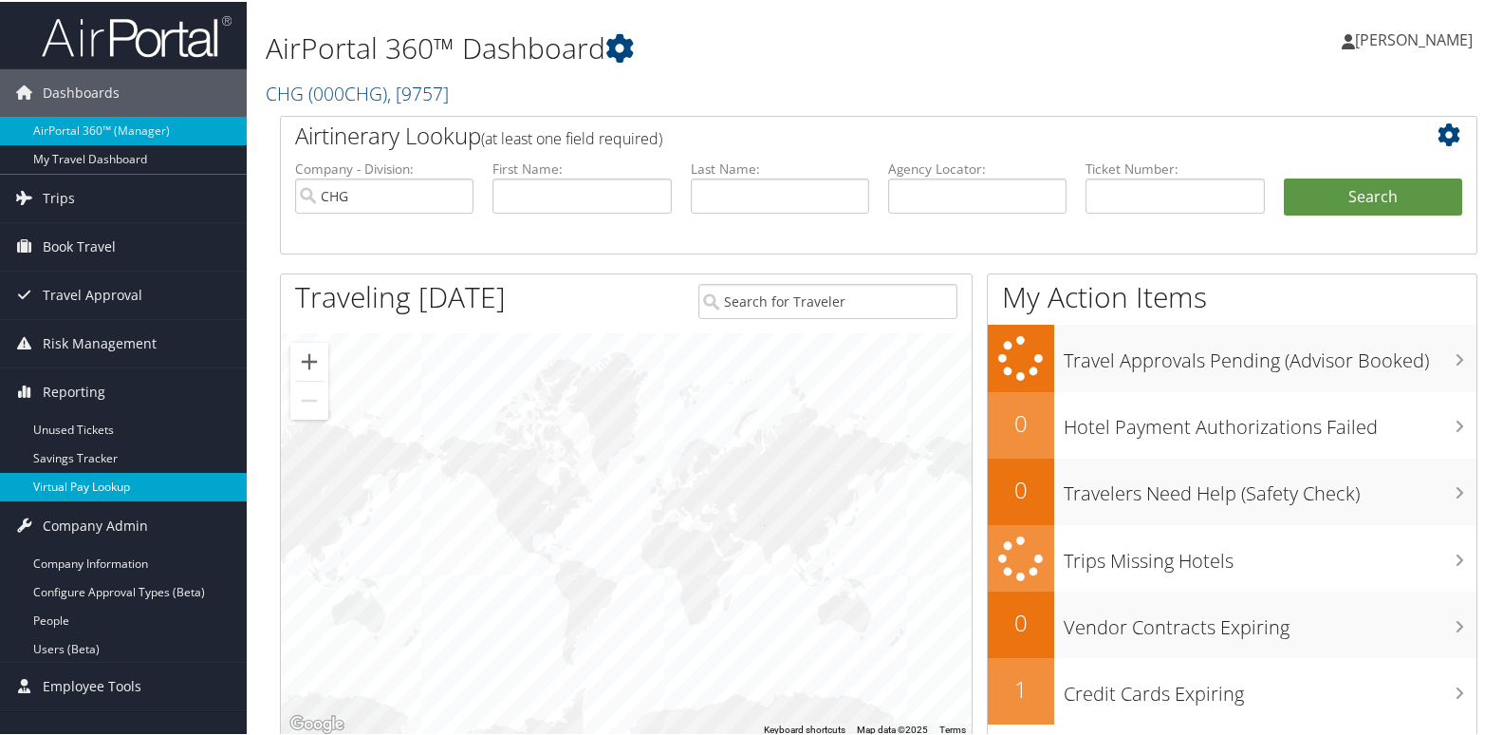
click at [83, 491] on link "Virtual Pay Lookup" at bounding box center [123, 485] width 247 height 28
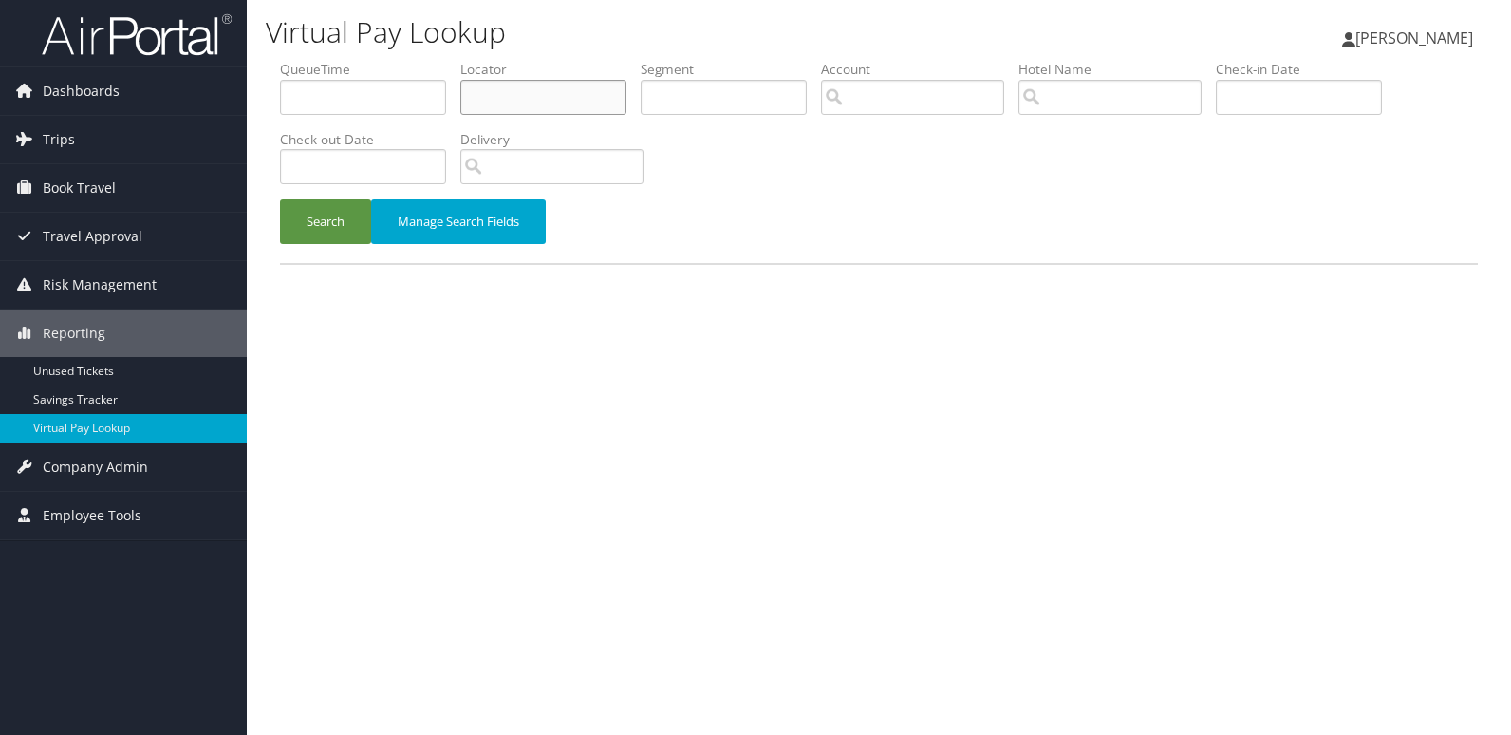
click at [544, 92] on input "text" at bounding box center [543, 97] width 166 height 35
paste input "JTFQLX"
click at [501, 98] on input "JTFQLX" at bounding box center [543, 97] width 166 height 35
type input "JTFQLX"
click at [280, 199] on button "Search" at bounding box center [325, 221] width 91 height 45
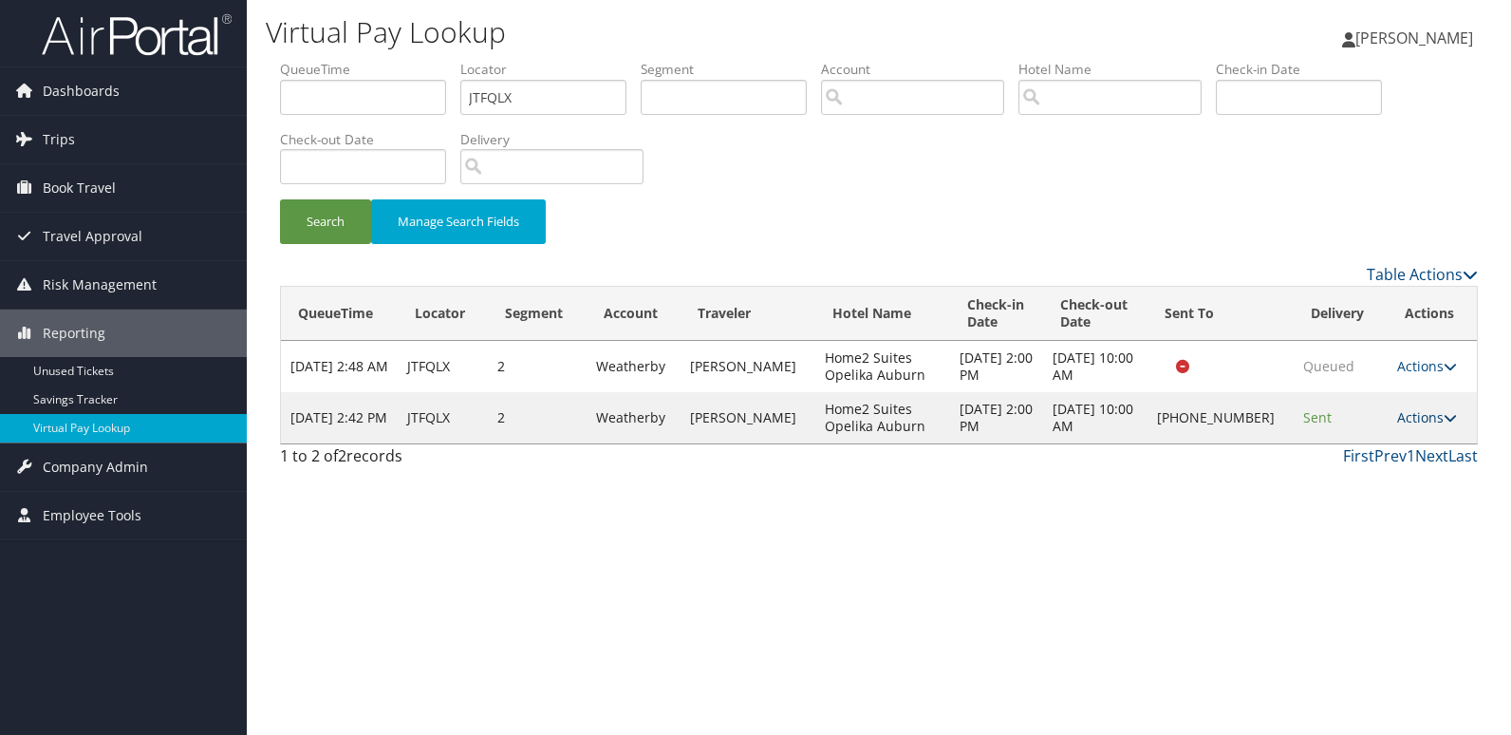
click at [1418, 416] on link "Actions" at bounding box center [1427, 417] width 60 height 18
click at [1391, 476] on link "Logs" at bounding box center [1363, 477] width 162 height 32
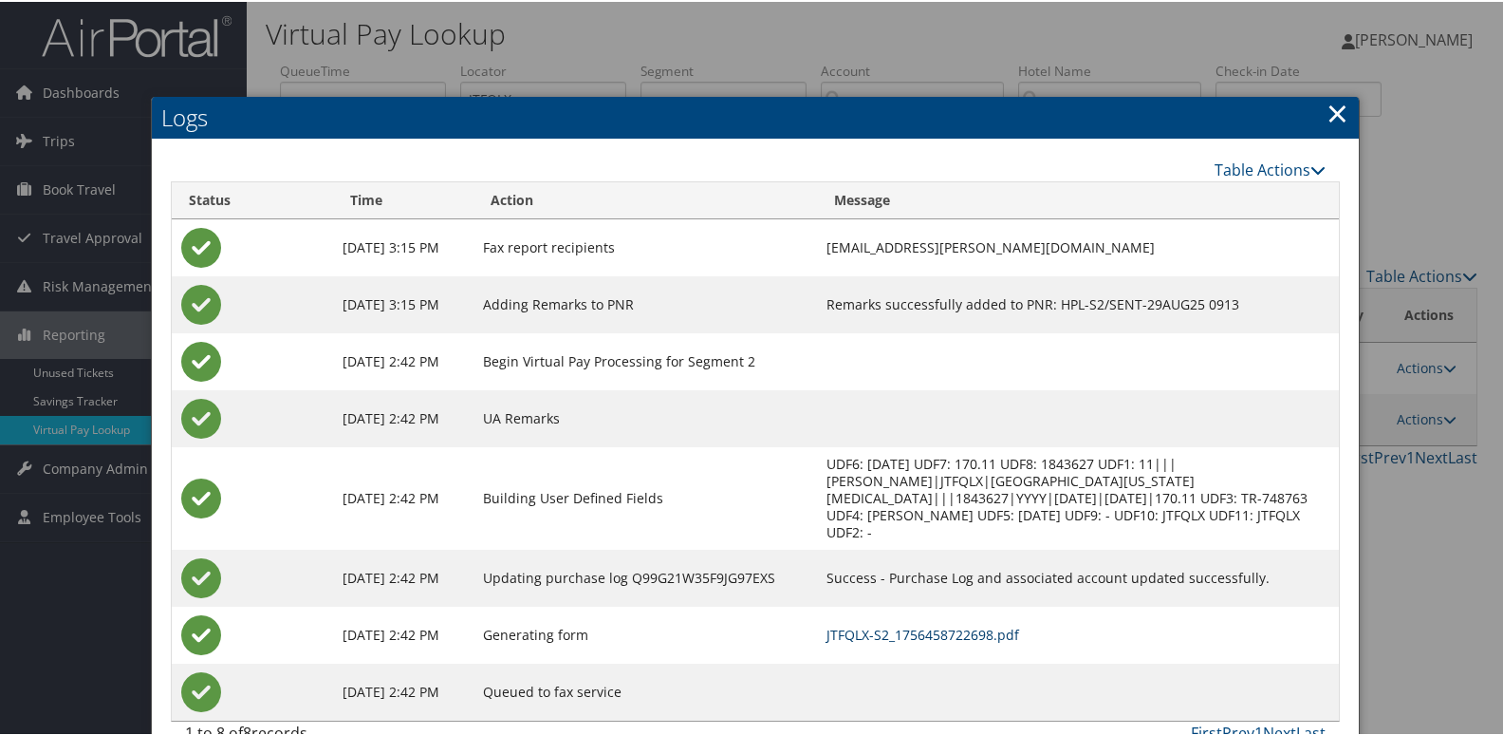
click at [969, 624] on link "JTFQLX-S2_1756458722698.pdf" at bounding box center [923, 633] width 193 height 18
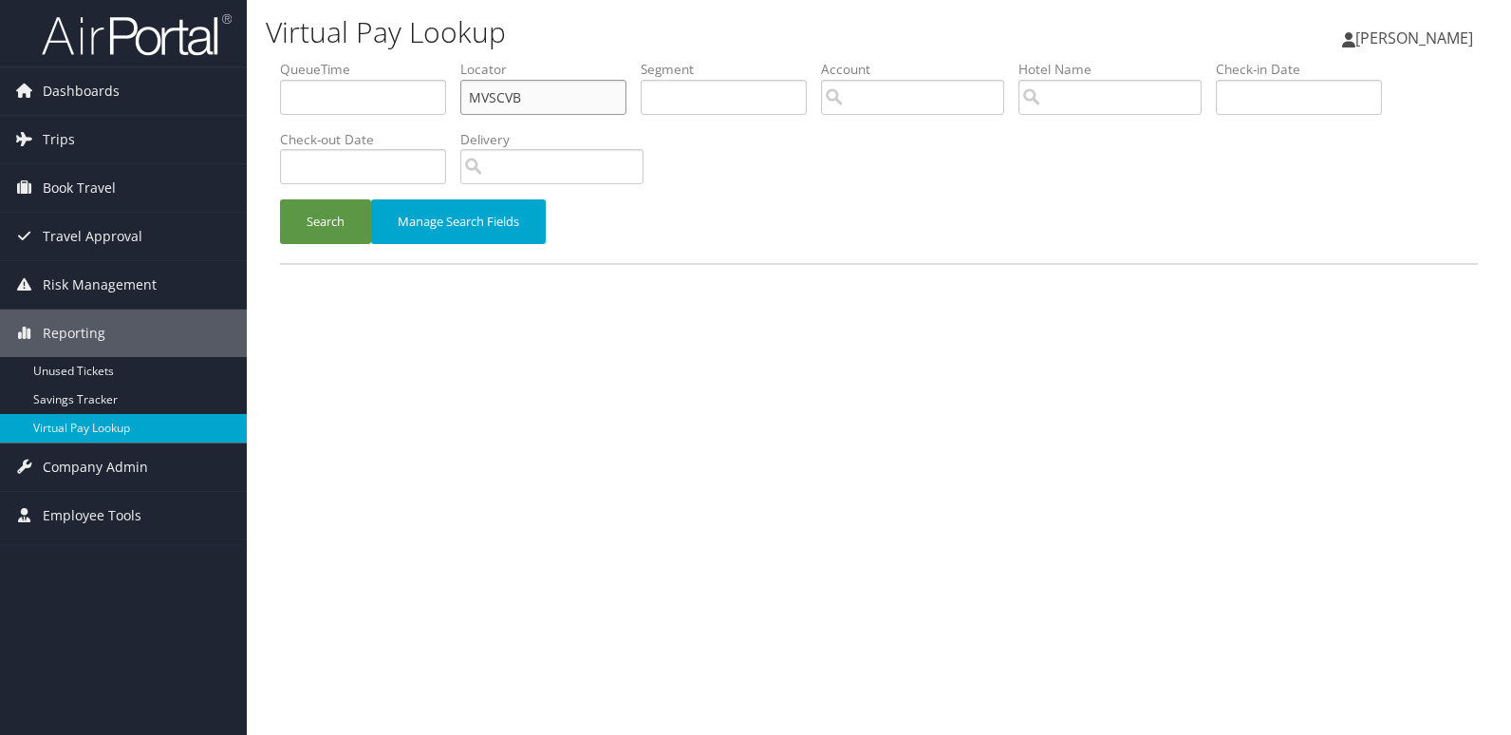
drag, startPoint x: 0, startPoint y: 0, endPoint x: 312, endPoint y: 143, distance: 343.6
click at [312, 60] on ul "QueueTime Locator MVSCVB Segment Account Traveler Hotel Name Check-in Date Chec…" at bounding box center [879, 60] width 1198 height 0
paste input "IMYNBM"
type input "IMYNBM"
click at [280, 199] on button "Search" at bounding box center [325, 221] width 91 height 45
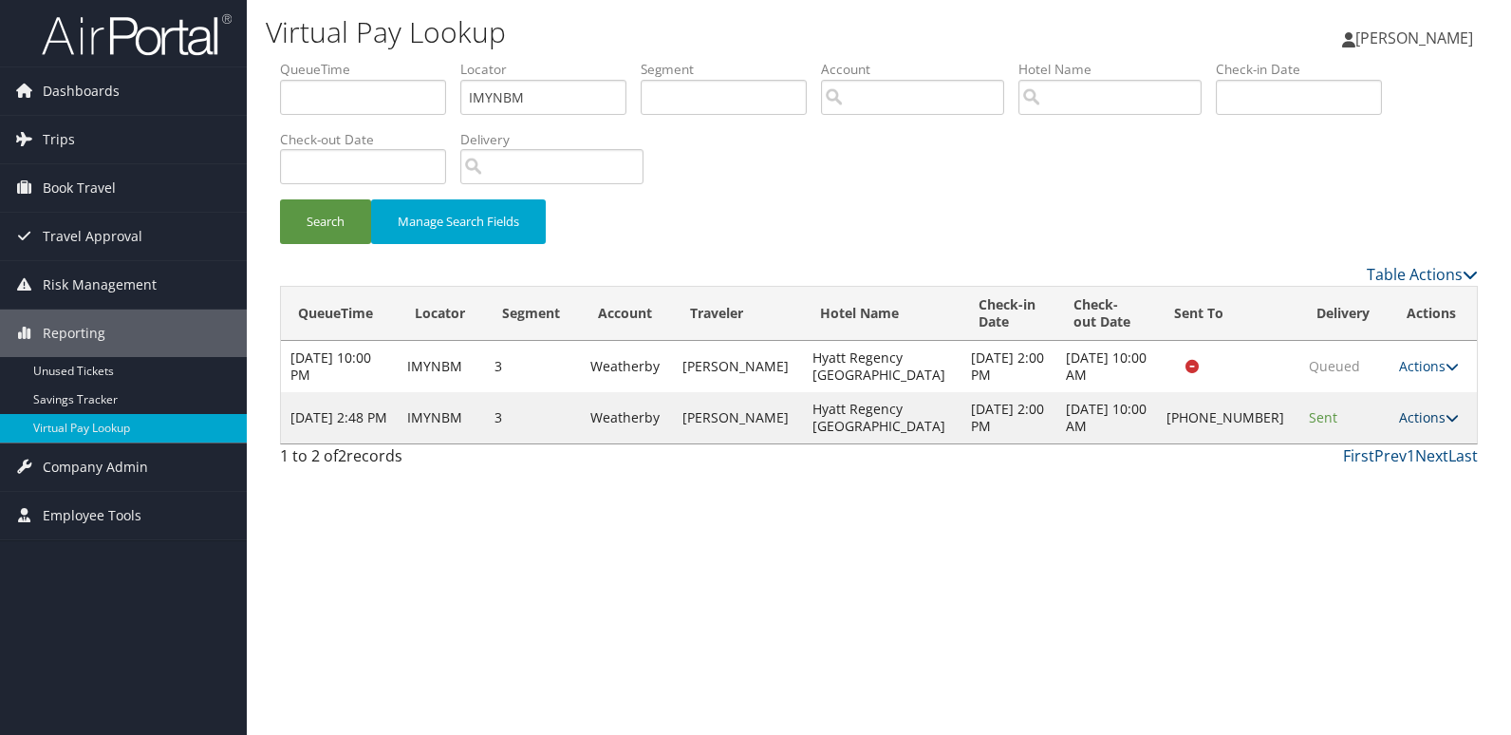
click at [1402, 419] on link "Actions" at bounding box center [1429, 417] width 60 height 18
click at [1362, 471] on link "Logs" at bounding box center [1362, 477] width 162 height 32
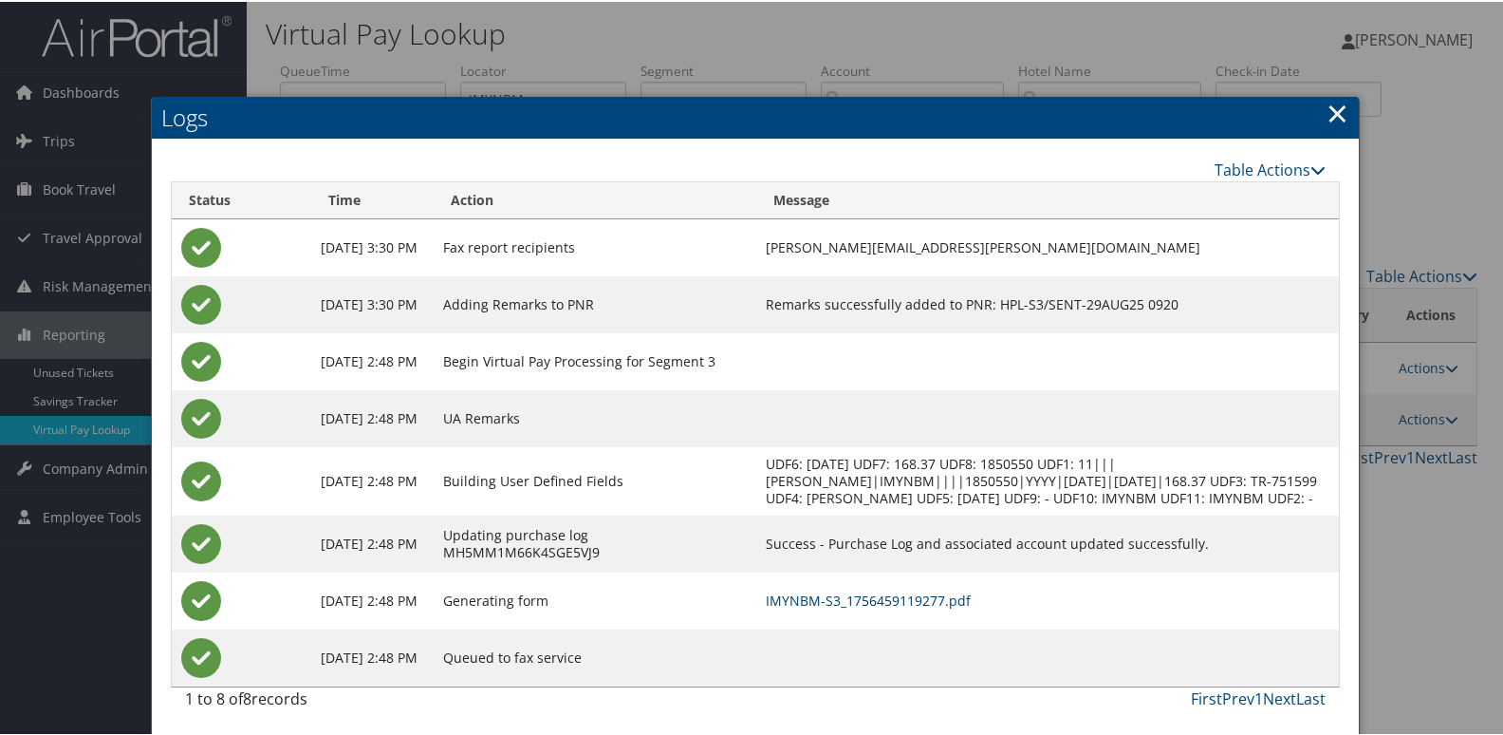
drag, startPoint x: 910, startPoint y: 618, endPoint x: 985, endPoint y: 622, distance: 75.1
click at [909, 607] on link "IMYNBM-S3_1756459119277.pdf" at bounding box center [868, 598] width 205 height 18
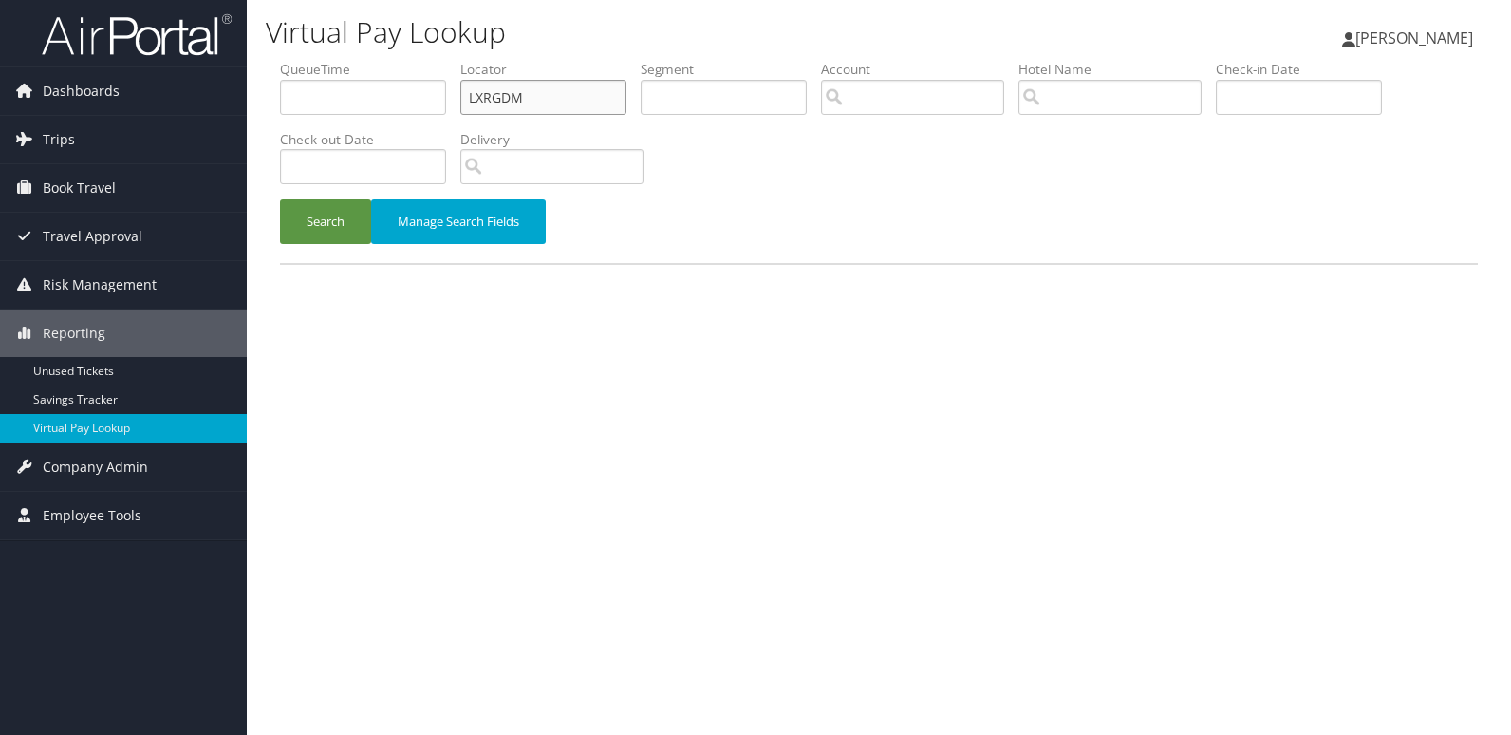
drag, startPoint x: 497, startPoint y: 113, endPoint x: 345, endPoint y: 126, distance: 152.4
click at [346, 60] on ul "QueueTime Locator LXRGDM Segment Account Traveler Hotel Name Check-in Date Chec…" at bounding box center [879, 60] width 1198 height 0
paste input "OITOFQ"
type input "OITOFQ"
click at [328, 220] on button "Search" at bounding box center [325, 221] width 91 height 45
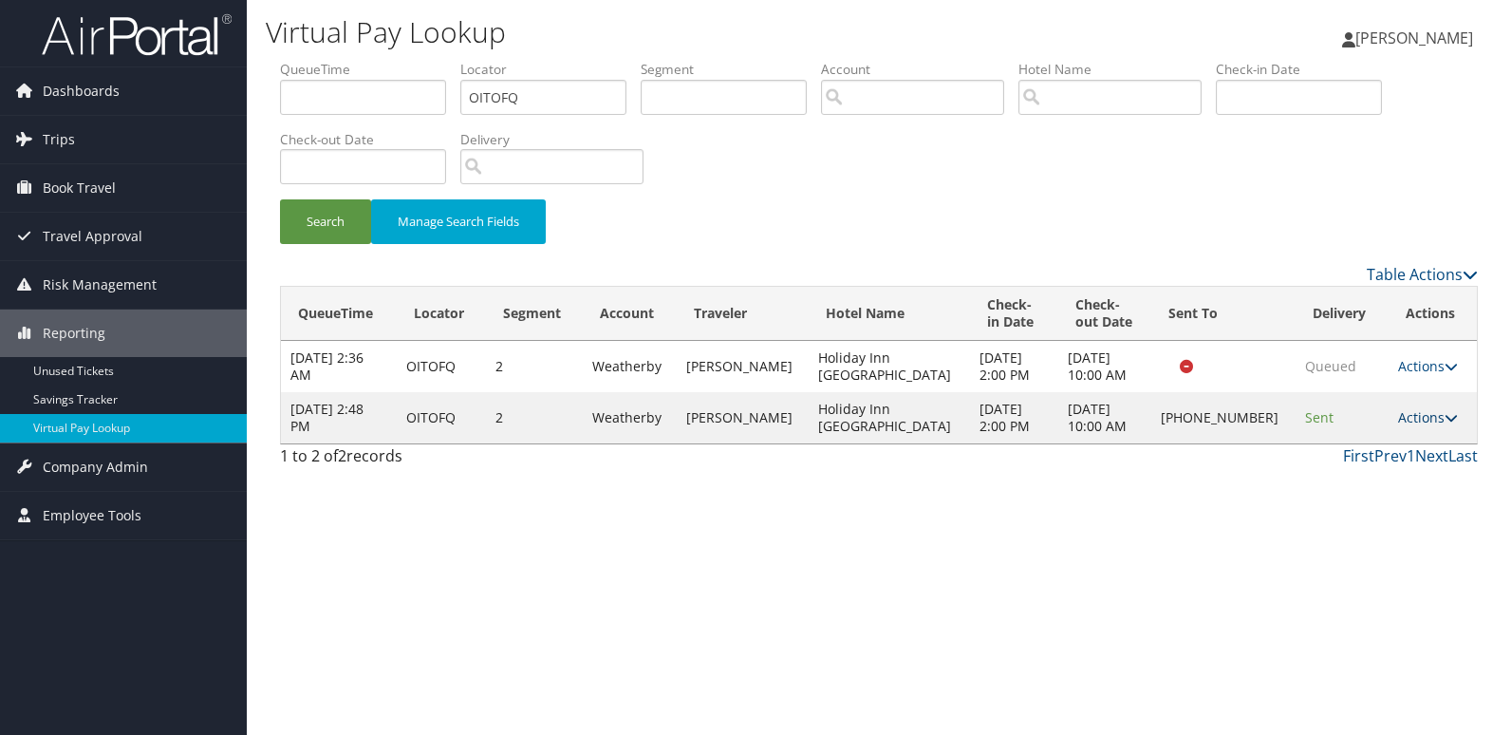
click at [1416, 417] on link "Actions" at bounding box center [1428, 417] width 60 height 18
click at [1348, 475] on link "Logs" at bounding box center [1362, 477] width 162 height 32
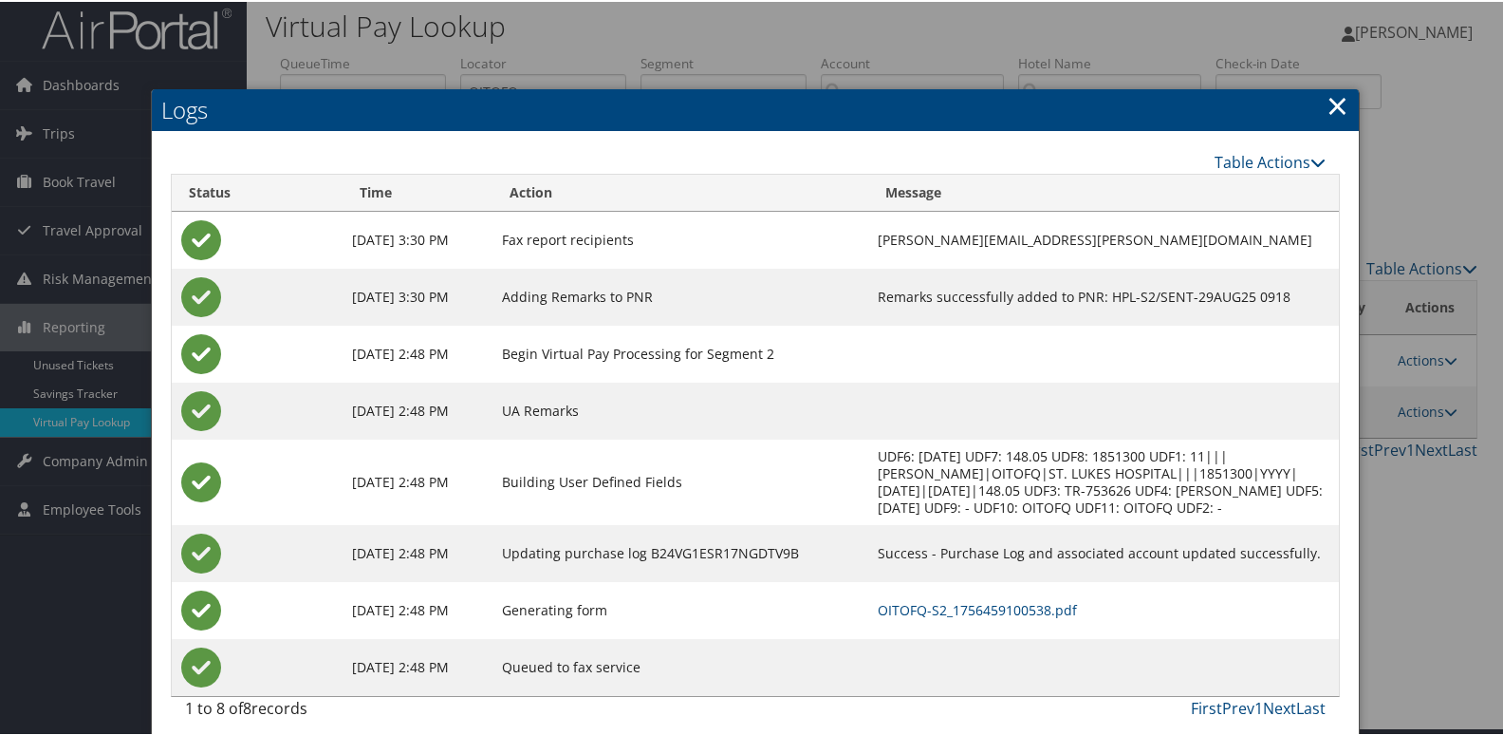
scroll to position [20, 0]
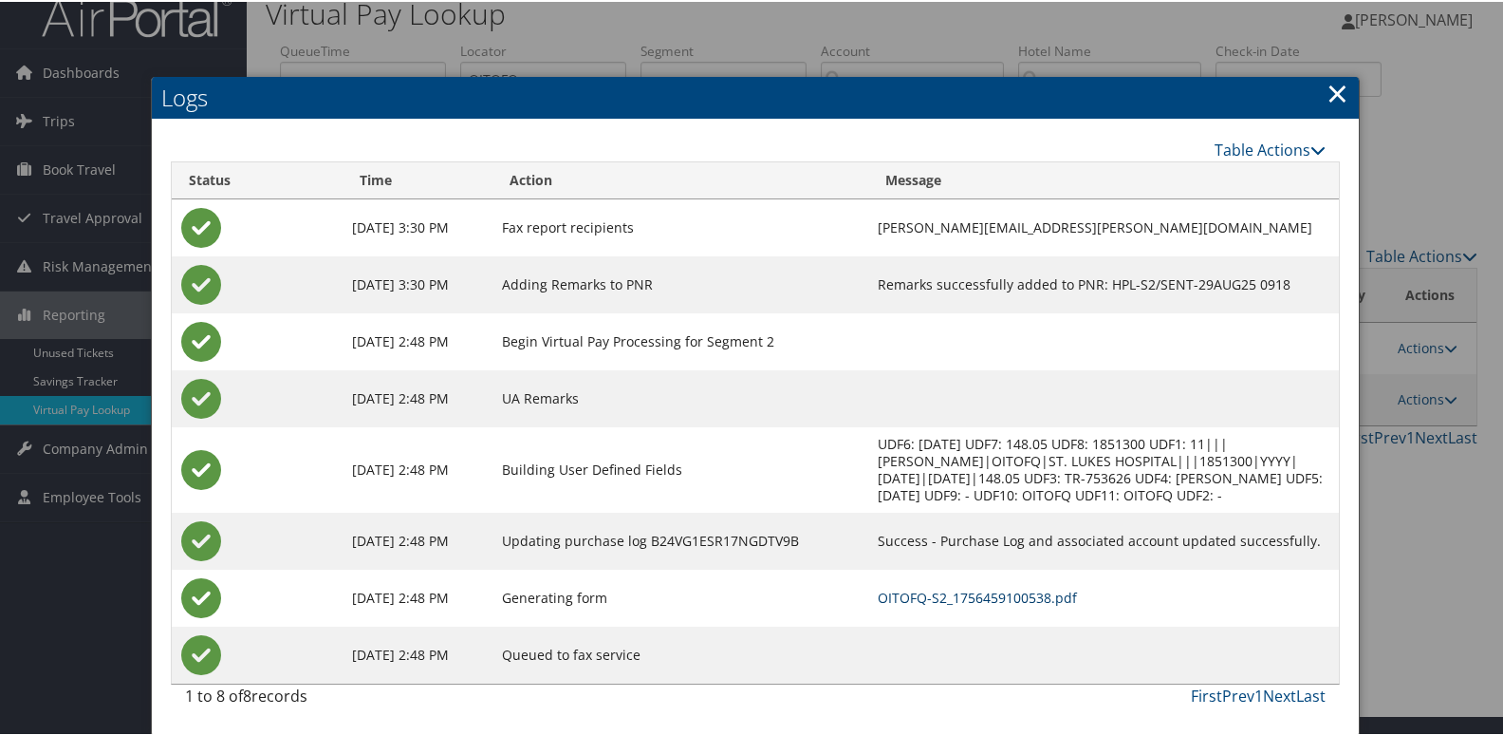
click at [923, 596] on link "OITOFQ-S2_1756459100538.pdf" at bounding box center [977, 596] width 199 height 18
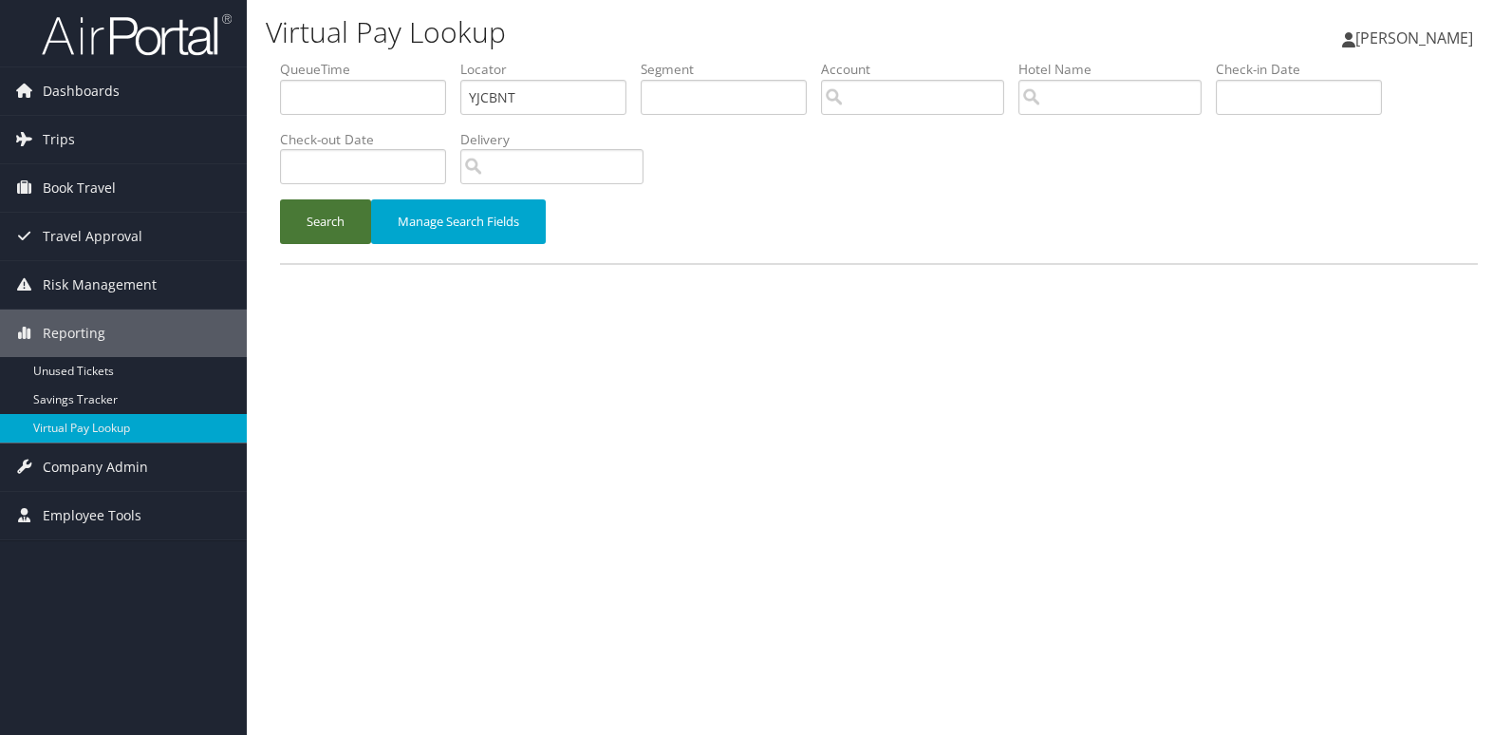
type input "YJCBNT"
click at [339, 218] on button "Search" at bounding box center [325, 221] width 91 height 45
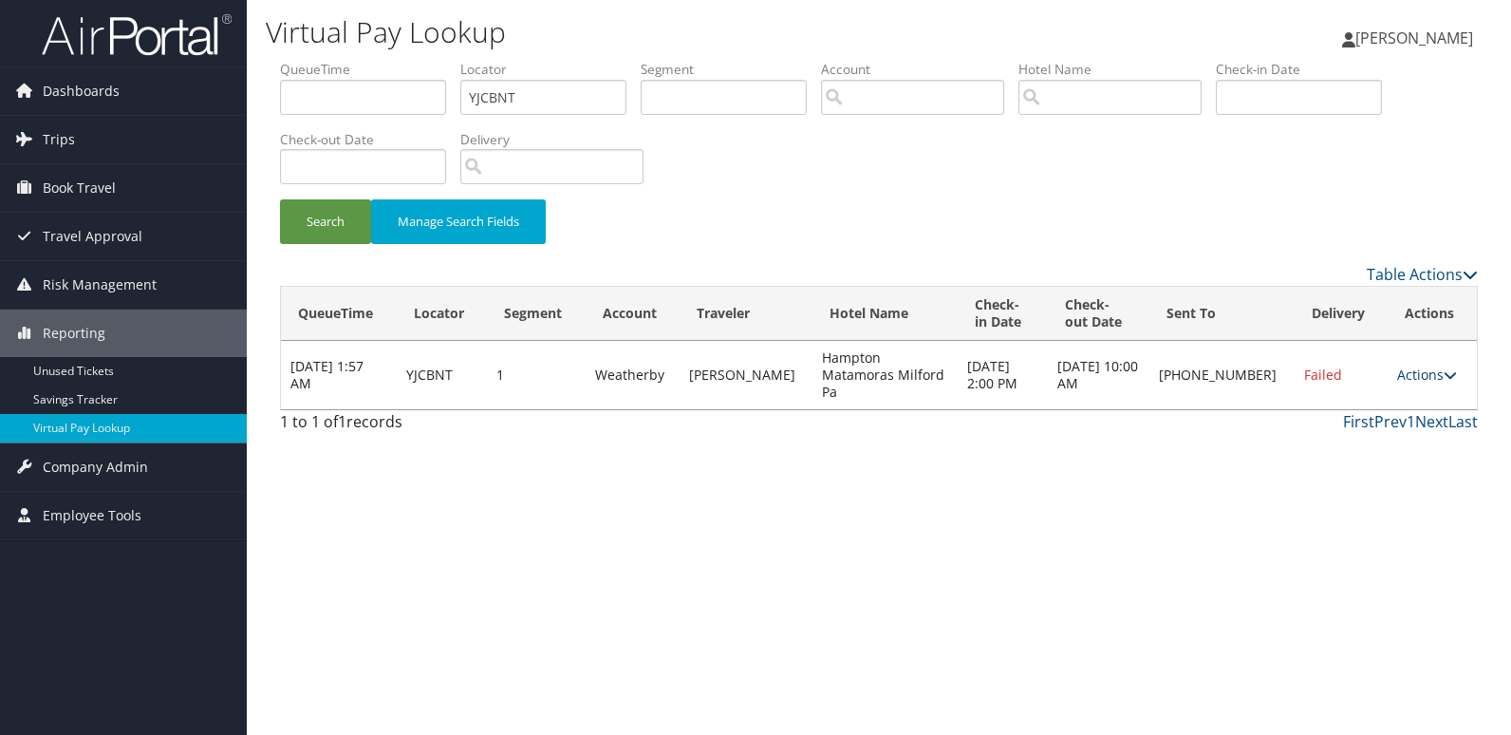
click at [1416, 365] on link "Actions" at bounding box center [1427, 374] width 60 height 18
click at [1359, 439] on link "Logs" at bounding box center [1363, 426] width 162 height 32
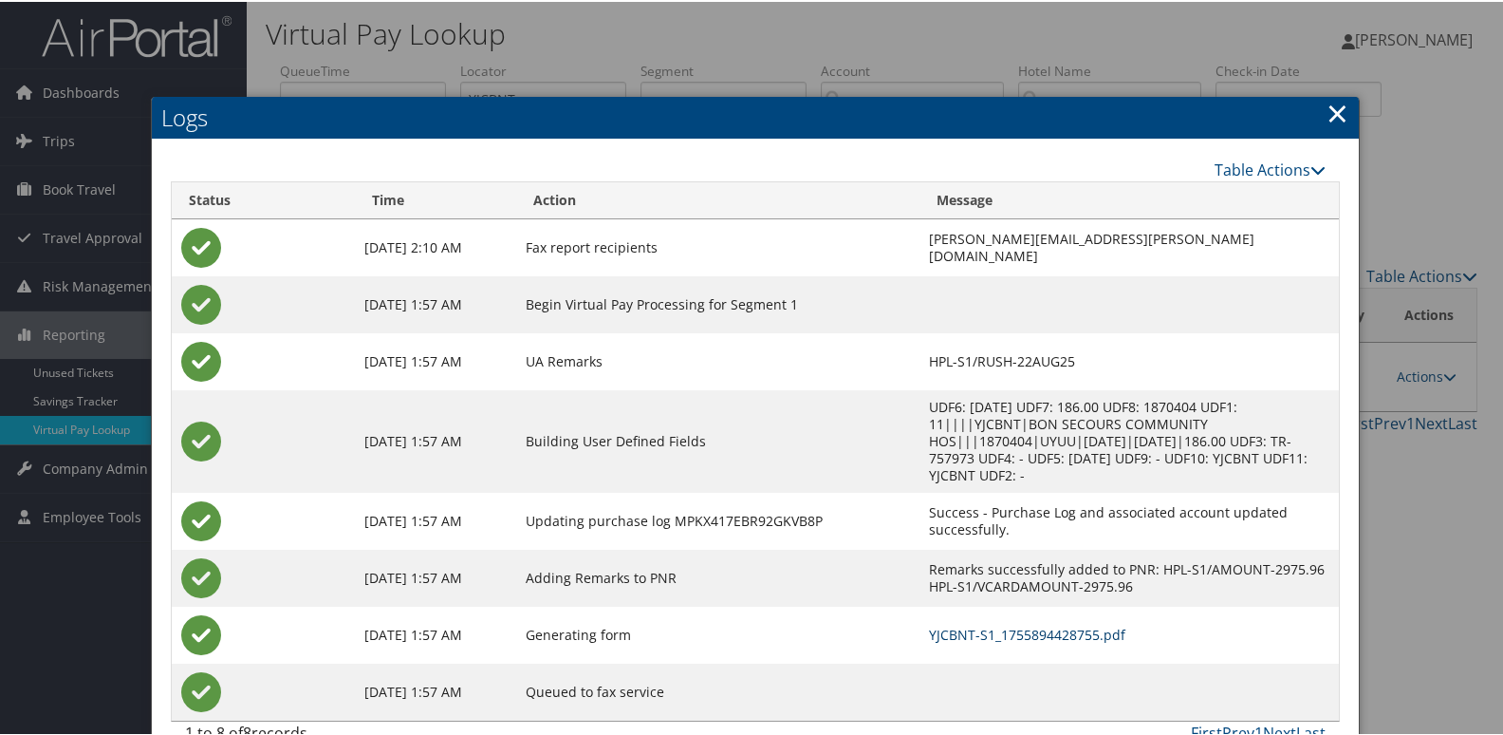
click at [956, 624] on link "YJCBNT-S1_1755894428755.pdf" at bounding box center [1027, 633] width 196 height 18
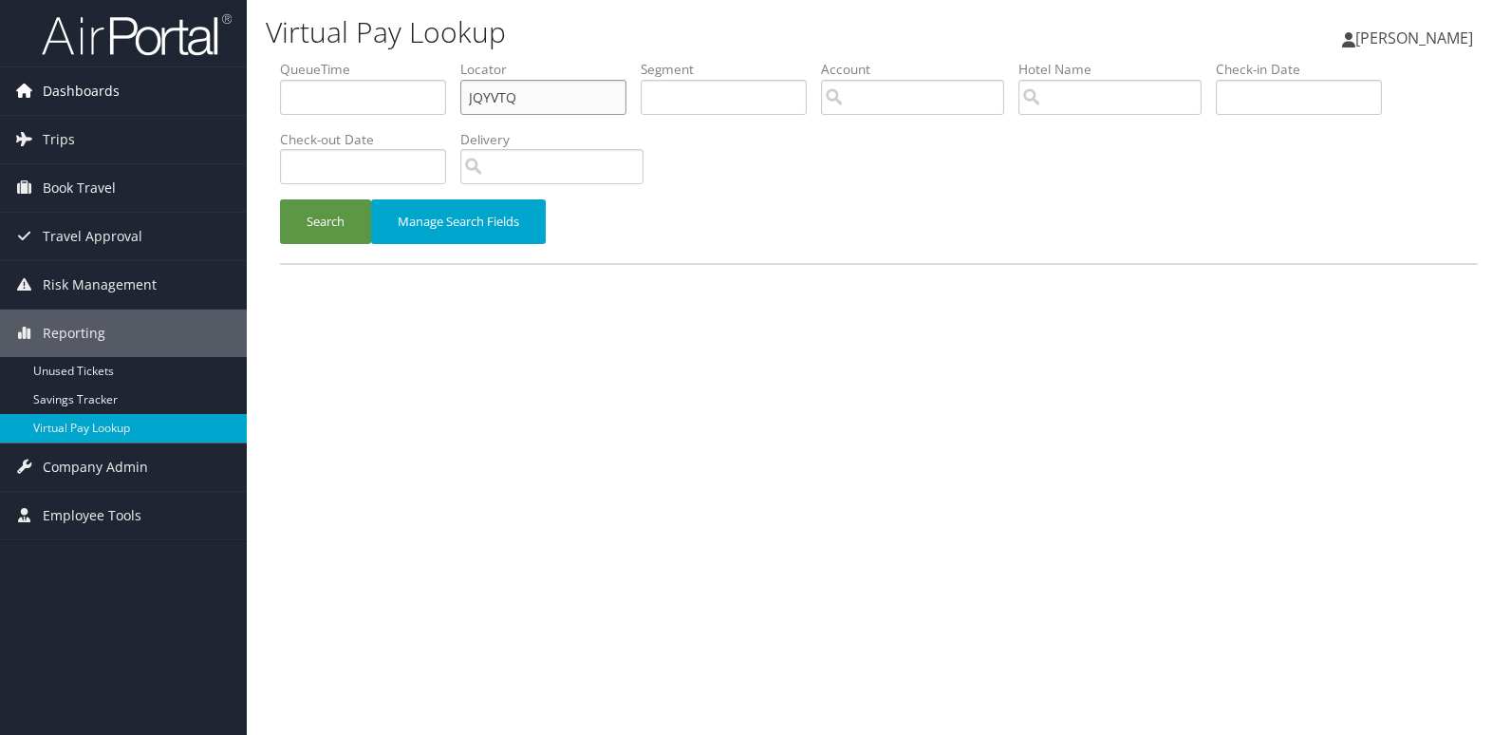
drag, startPoint x: 492, startPoint y: 99, endPoint x: 230, endPoint y: 106, distance: 262.1
click at [230, 106] on div "Dashboards AirPortal 360™ (Manager) My Travel Dashboard Trips Airtinerary® Look…" at bounding box center [755, 367] width 1511 height 735
paste input "EKJJHS"
type input "EKJJHS"
click at [307, 225] on button "Search" at bounding box center [325, 221] width 91 height 45
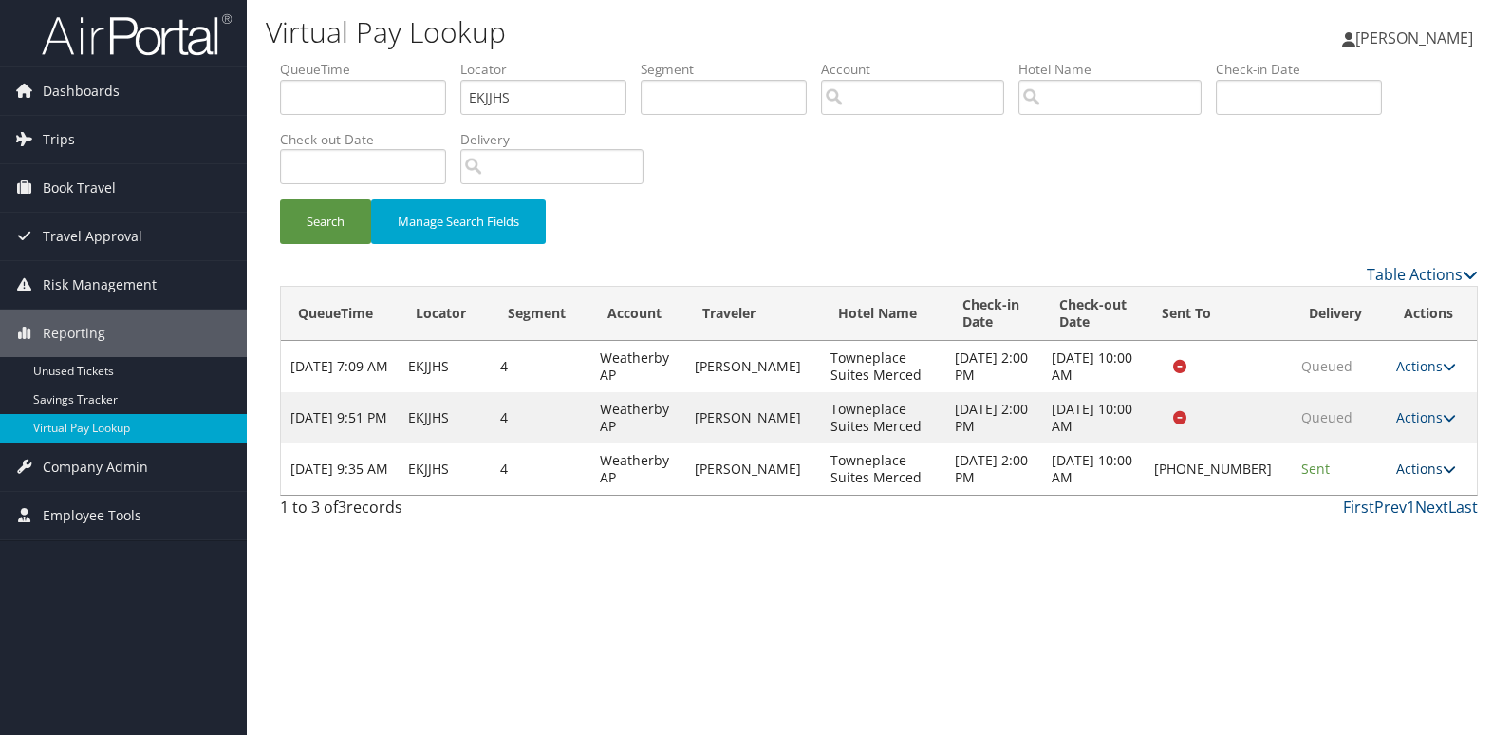
click at [1413, 468] on link "Actions" at bounding box center [1426, 468] width 60 height 18
click at [1320, 521] on link "Logs" at bounding box center [1361, 528] width 162 height 32
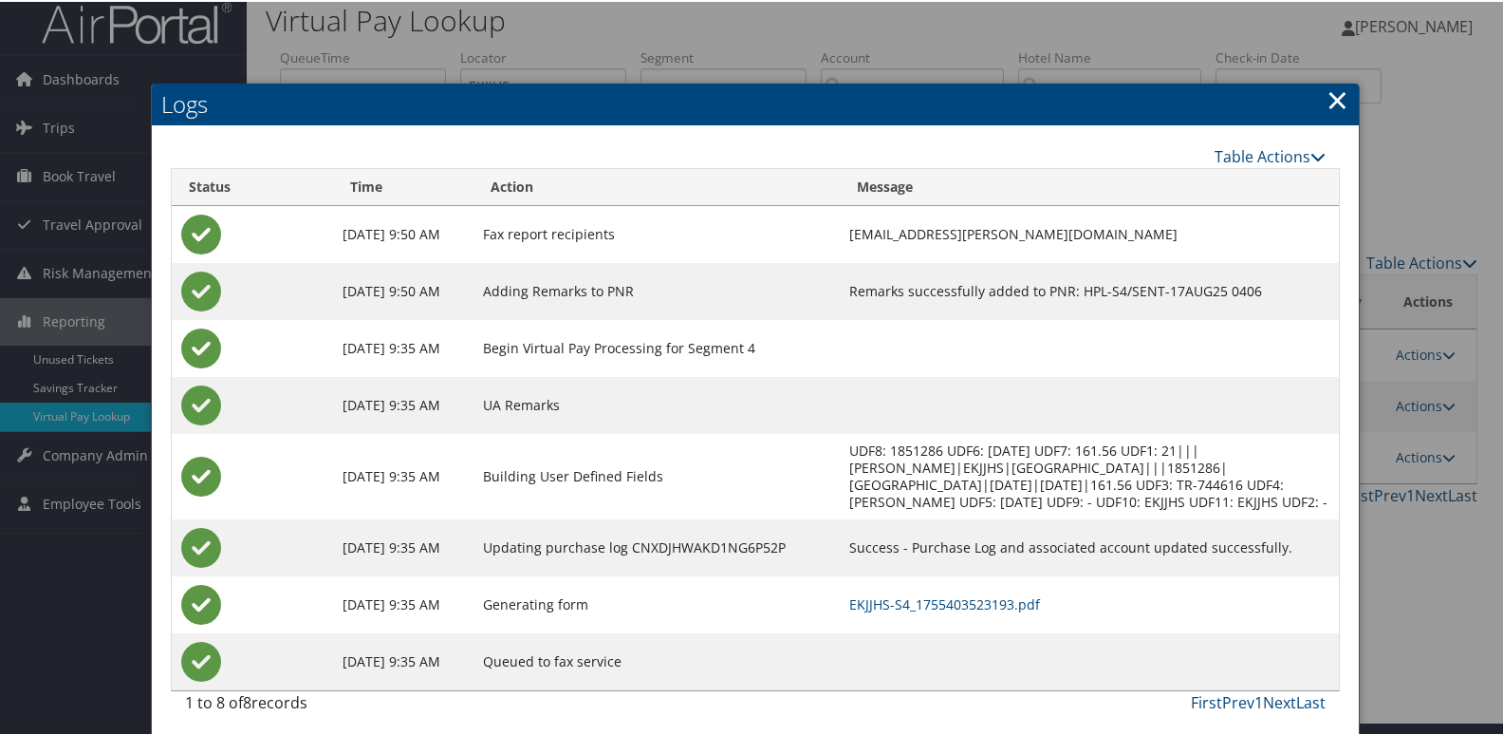
scroll to position [37, 0]
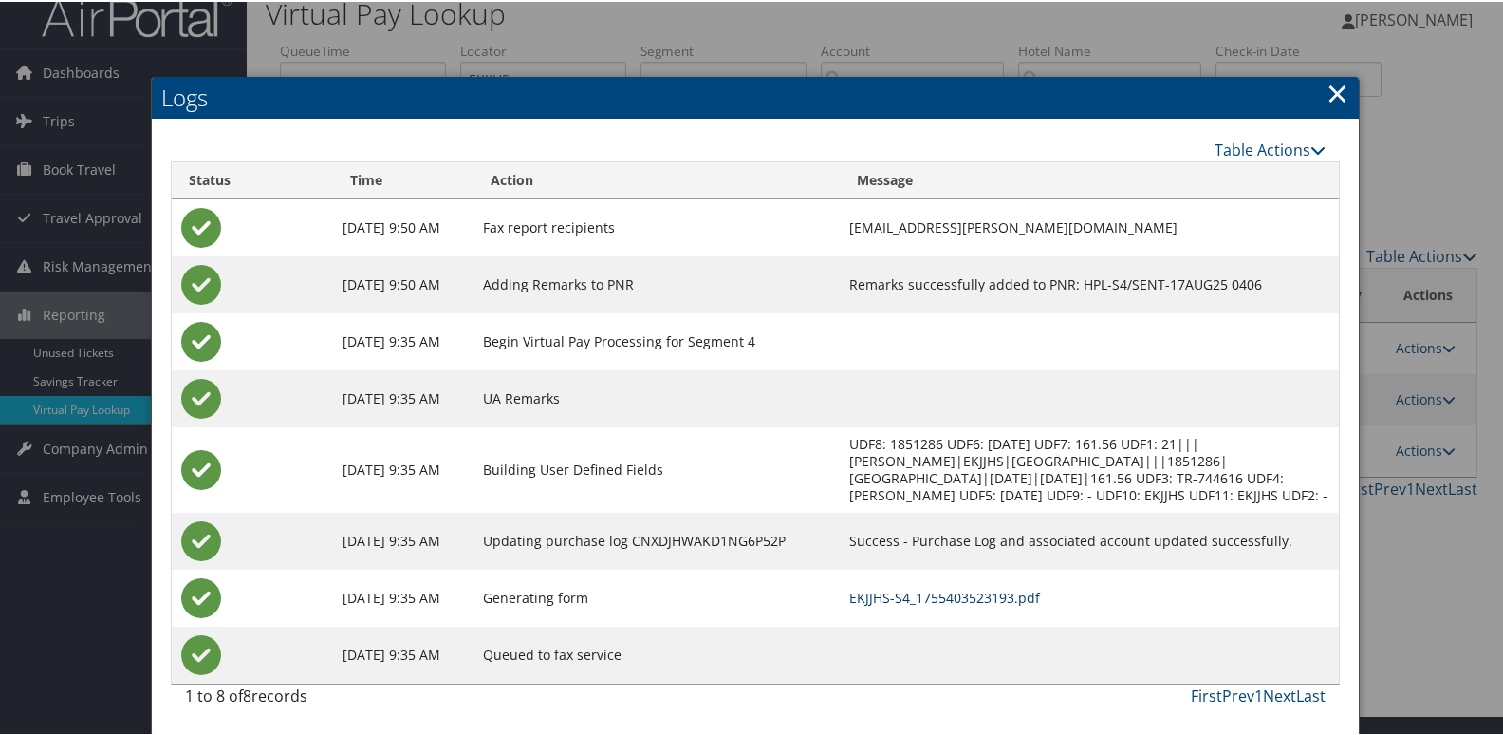
click at [957, 593] on link "EKJJHS-S4_1755403523193.pdf" at bounding box center [944, 596] width 191 height 18
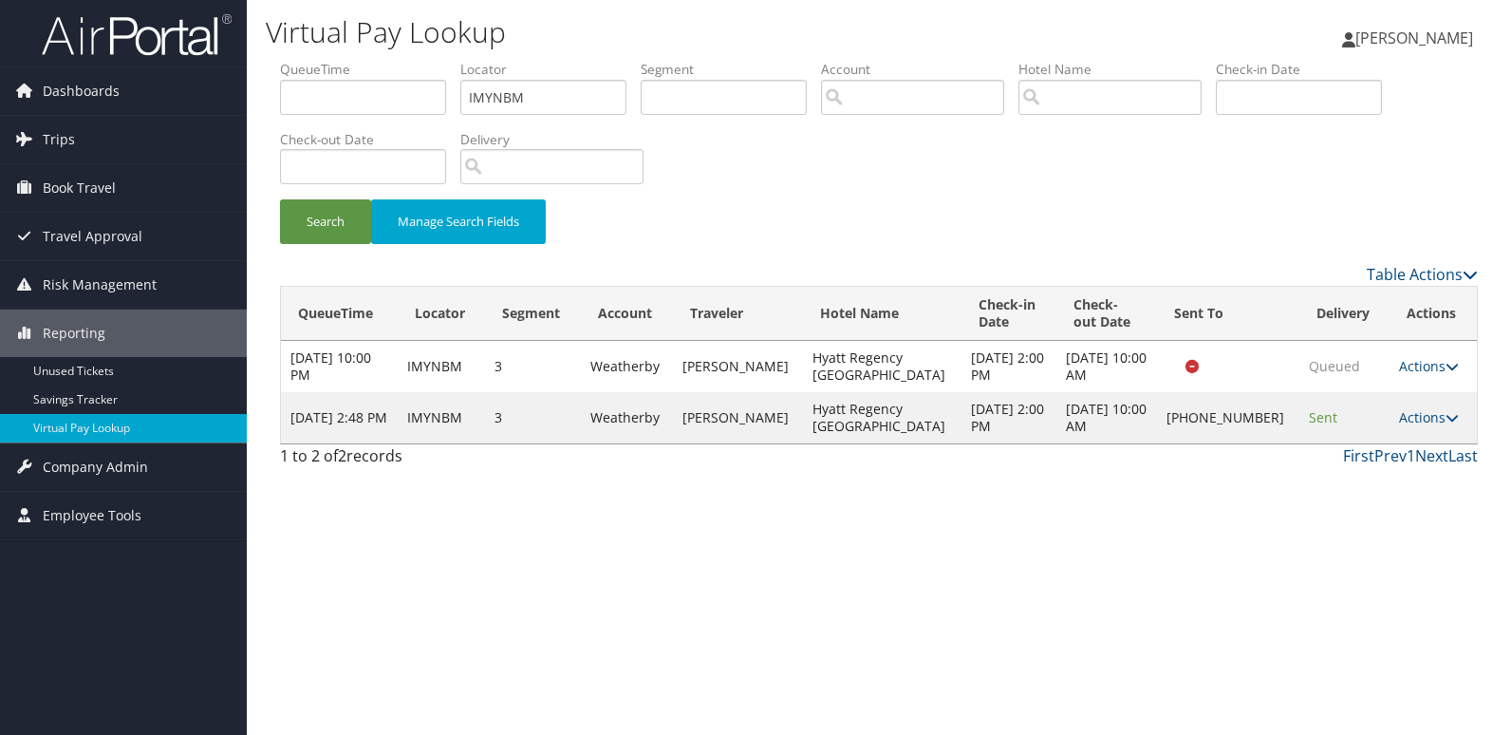
click at [1428, 415] on link "Actions" at bounding box center [1429, 417] width 60 height 18
click at [1349, 464] on link "Logs" at bounding box center [1362, 477] width 162 height 32
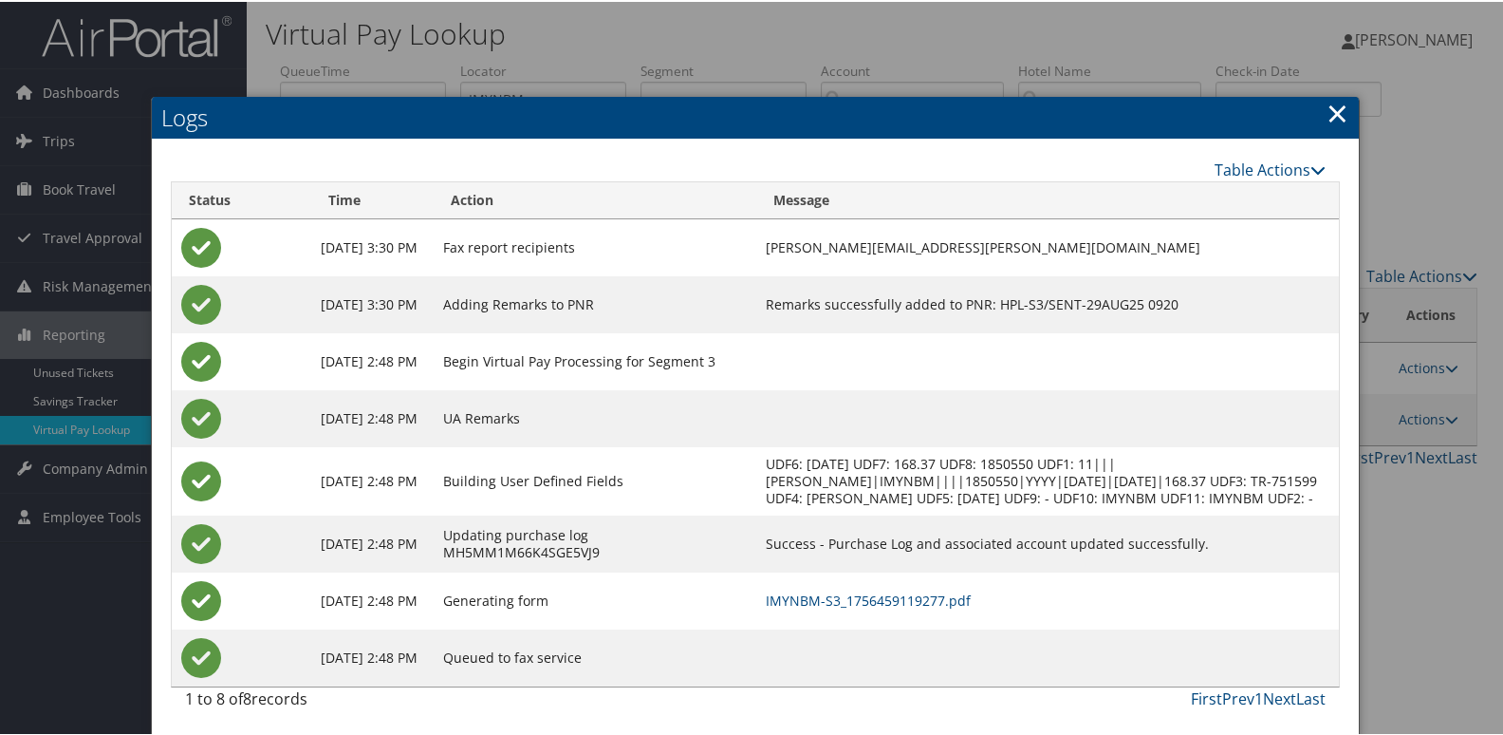
click at [919, 626] on td "IMYNBM-S3_1756459119277.pdf" at bounding box center [1047, 598] width 583 height 57
click at [924, 625] on td "IMYNBM-S3_1756459119277.pdf" at bounding box center [1047, 598] width 583 height 57
click at [882, 607] on link "IMYNBM-S3_1756459119277.pdf" at bounding box center [868, 598] width 205 height 18
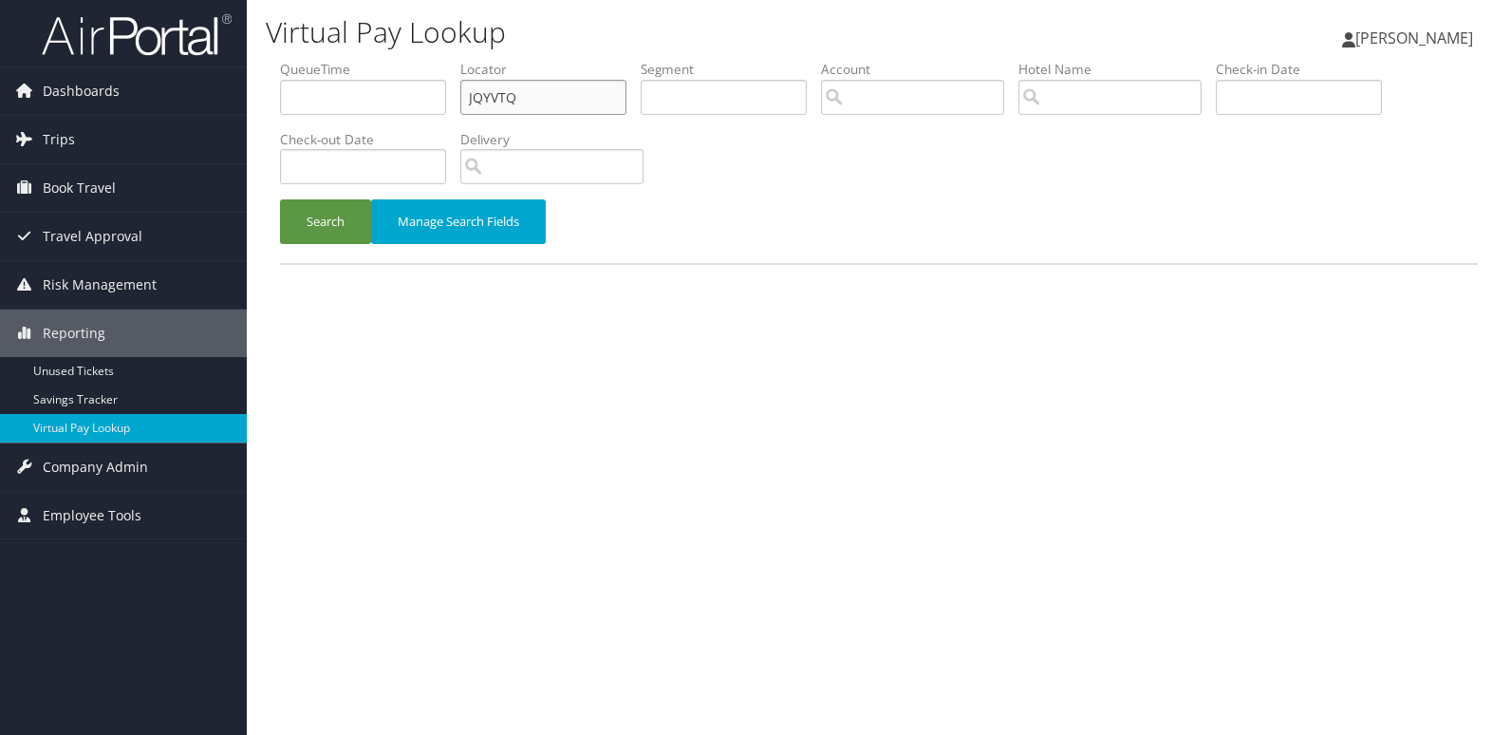
click at [534, 104] on input "JQYVTQ" at bounding box center [543, 97] width 166 height 35
drag, startPoint x: 537, startPoint y: 97, endPoint x: 392, endPoint y: 127, distance: 148.3
click at [392, 60] on ul "QueueTime Locator JQYVTQ Segment Account Traveler Hotel Name Check-in Date Chec…" at bounding box center [879, 60] width 1198 height 0
paste input "MFIKVP"
type input "MFIKVP"
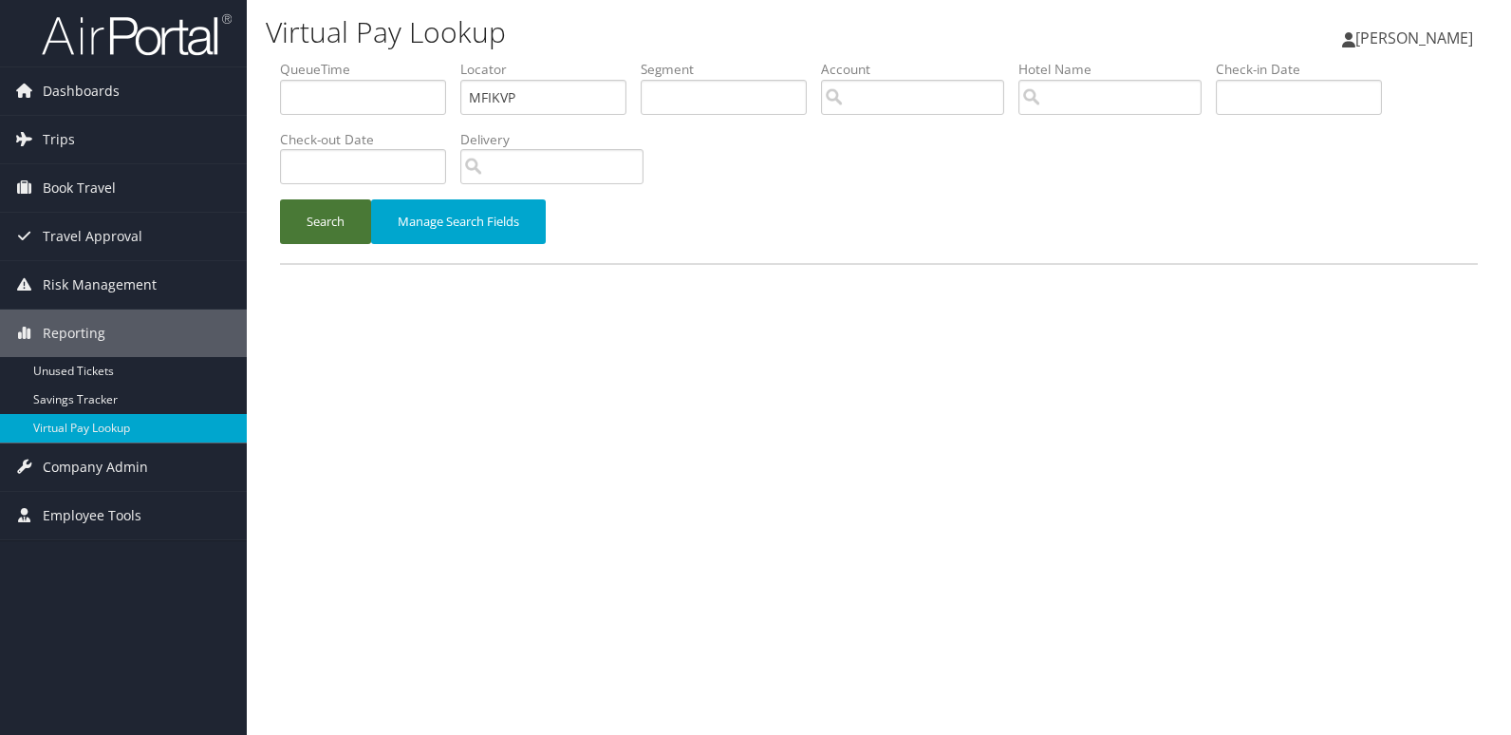
click at [310, 218] on button "Search" at bounding box center [325, 221] width 91 height 45
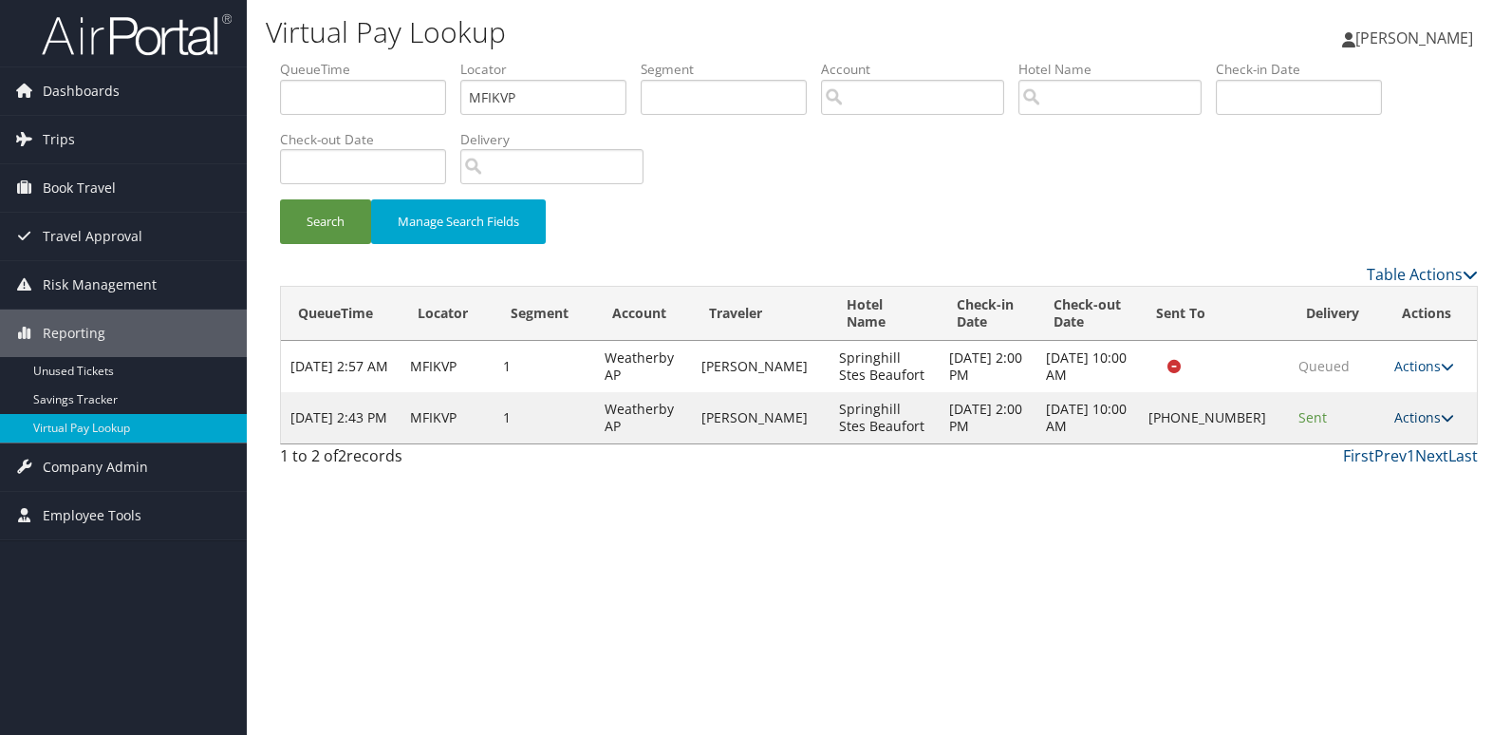
click at [1419, 424] on link "Actions" at bounding box center [1424, 417] width 60 height 18
click at [1372, 472] on link "Logs" at bounding box center [1360, 477] width 162 height 32
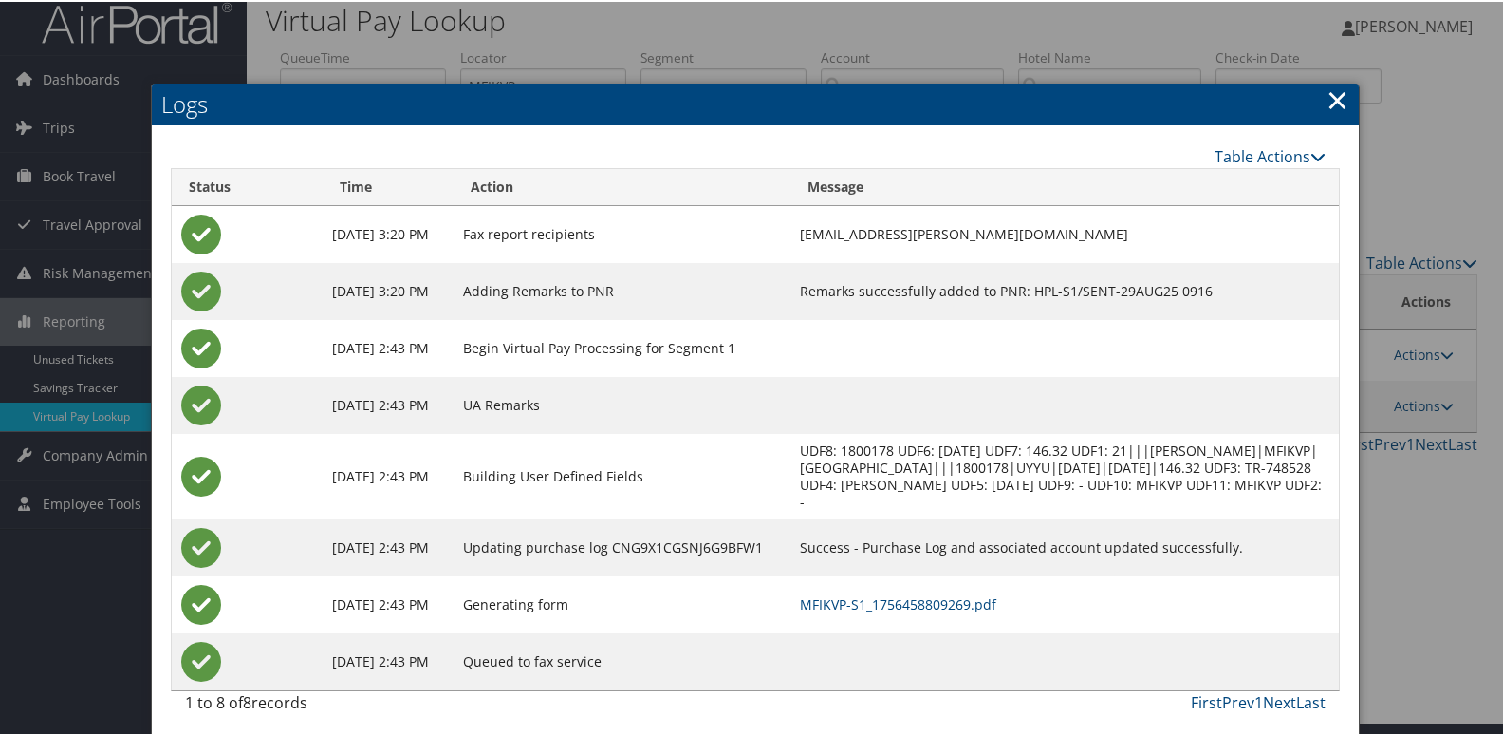
scroll to position [37, 0]
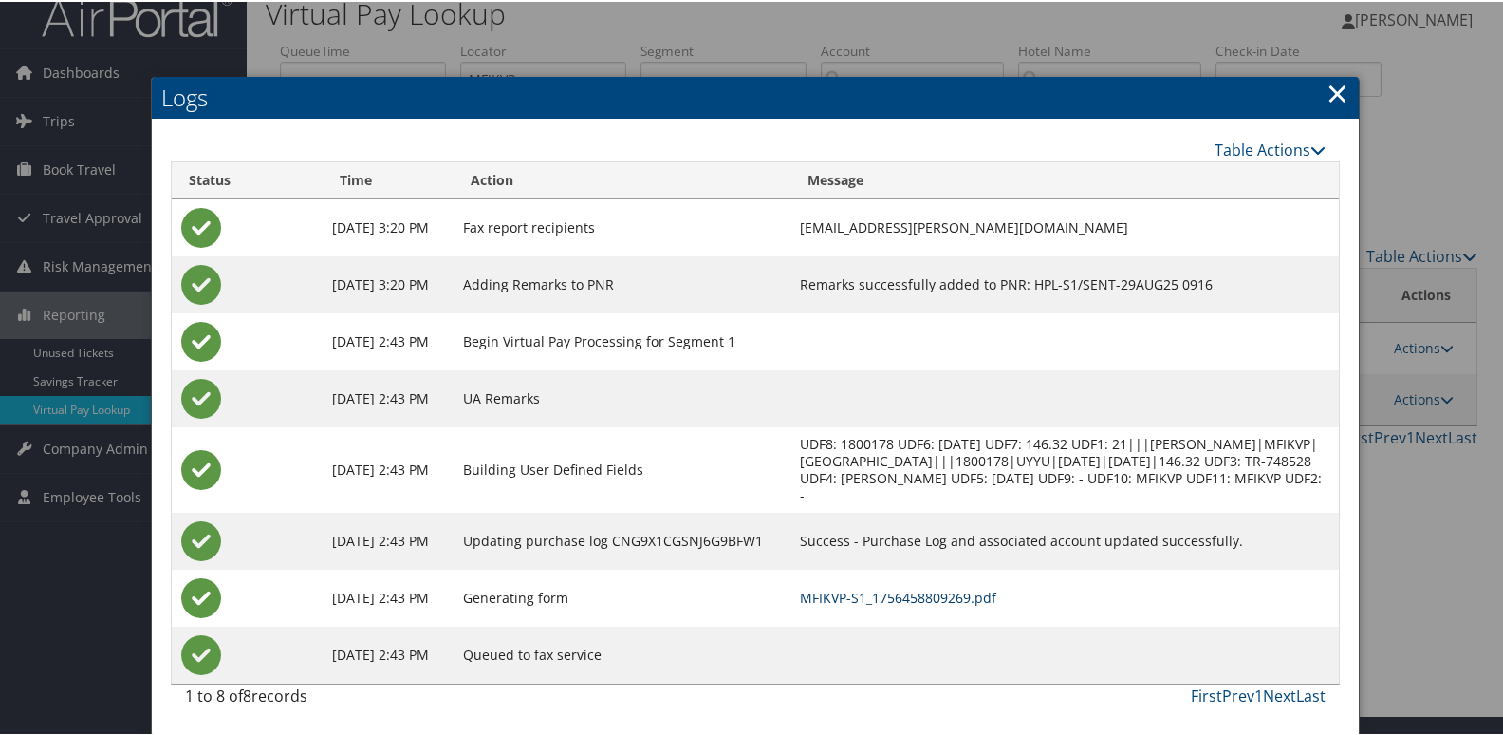
click at [957, 594] on link "MFIKVP-S1_1756458809269.pdf" at bounding box center [898, 596] width 196 height 18
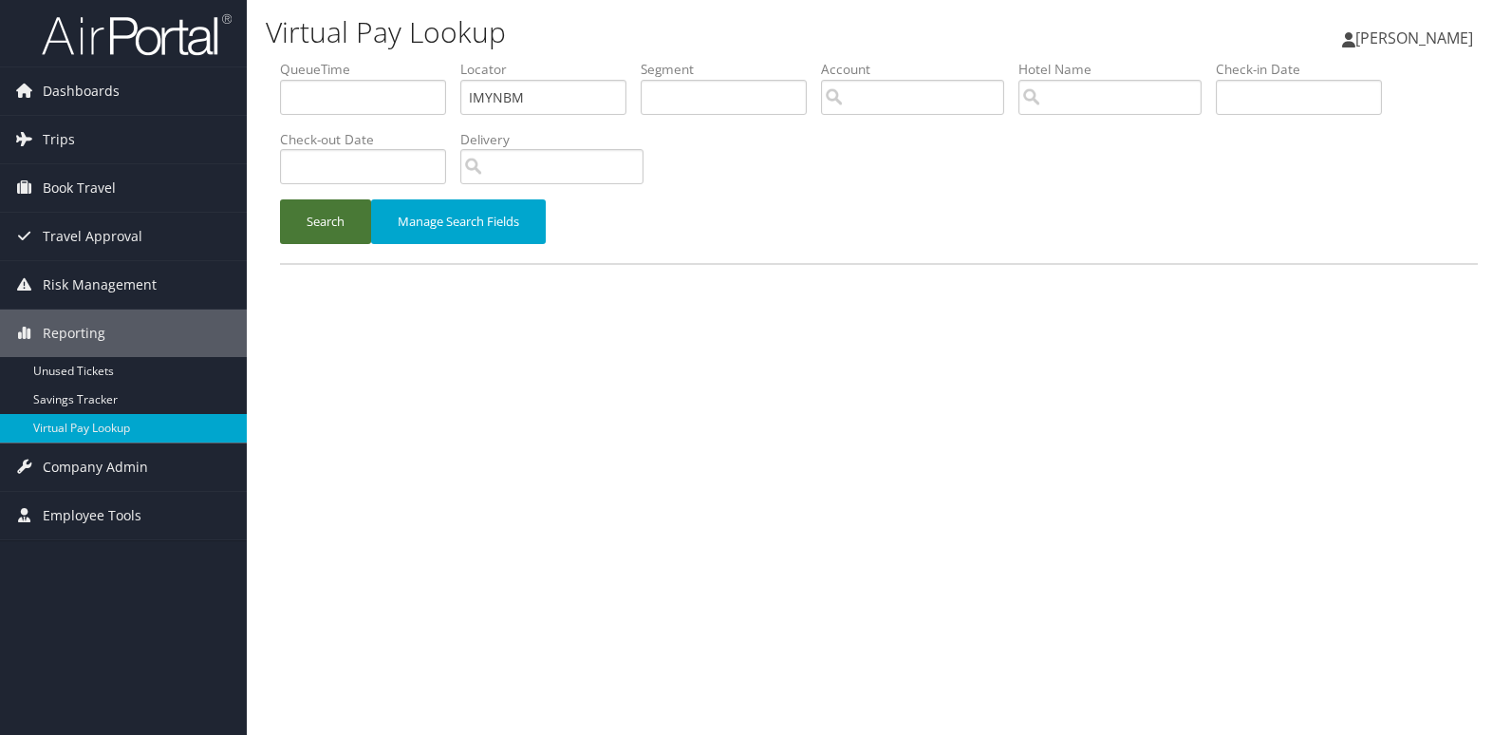
click at [346, 238] on button "Search" at bounding box center [325, 221] width 91 height 45
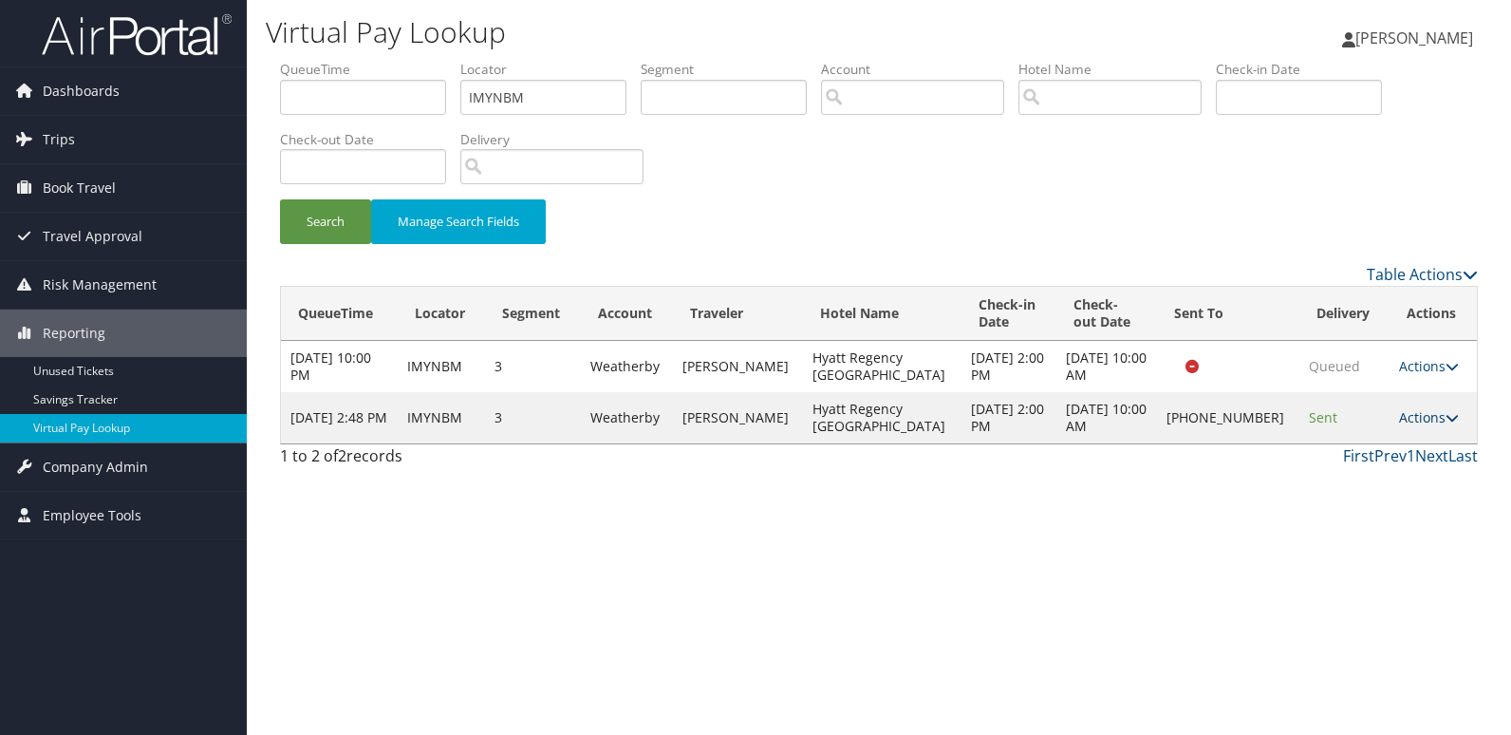
click at [1404, 418] on link "Actions" at bounding box center [1429, 417] width 60 height 18
click at [1370, 479] on link "Logs" at bounding box center [1362, 477] width 162 height 32
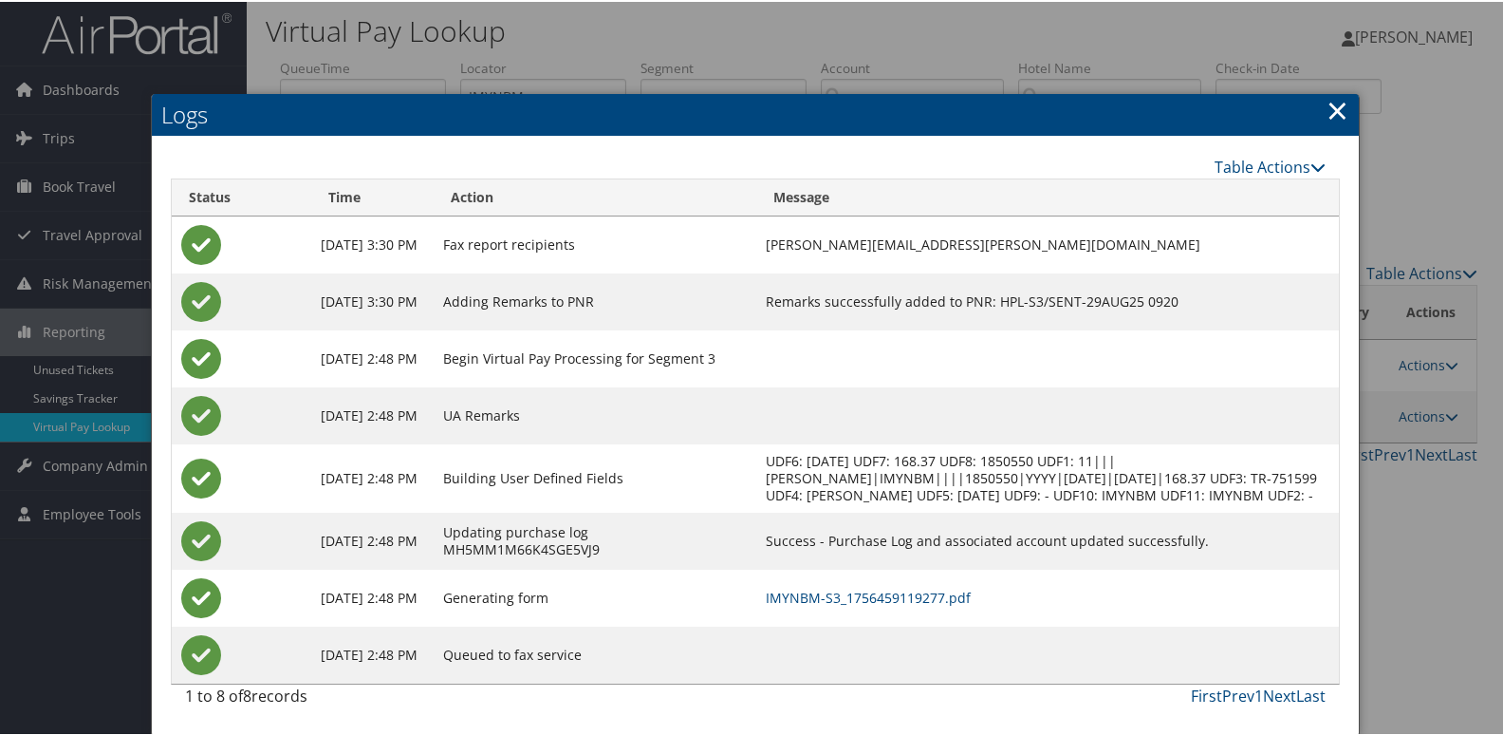
scroll to position [20, 0]
click at [868, 590] on link "IMYNBM-S3_1756459119277.pdf" at bounding box center [868, 596] width 205 height 18
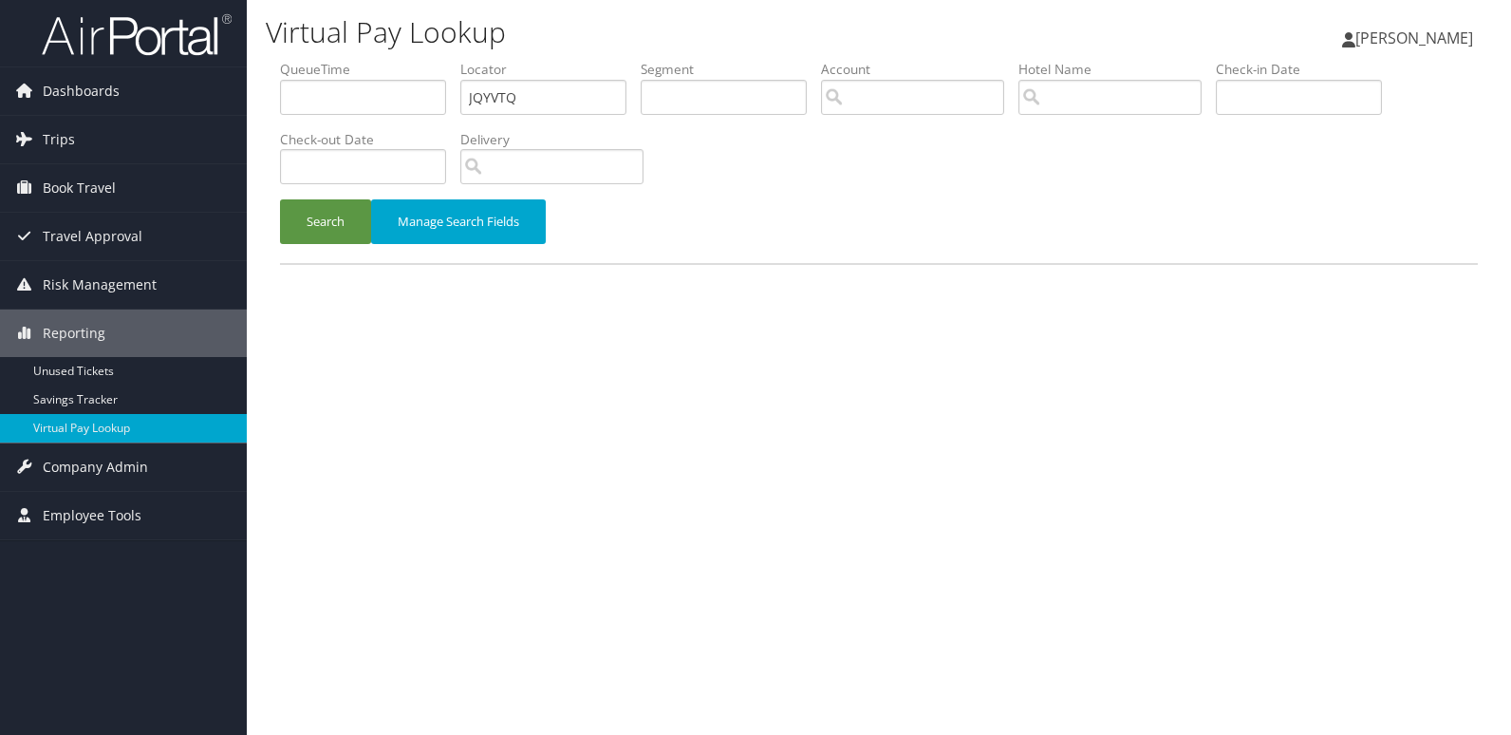
click at [314, 60] on ul "QueueTime Locator JQYVTQ Segment Account Traveler Hotel Name Check-in Date Chec…" at bounding box center [879, 60] width 1198 height 0
type input "WPLEZR"
click at [333, 229] on button "Search" at bounding box center [325, 221] width 91 height 45
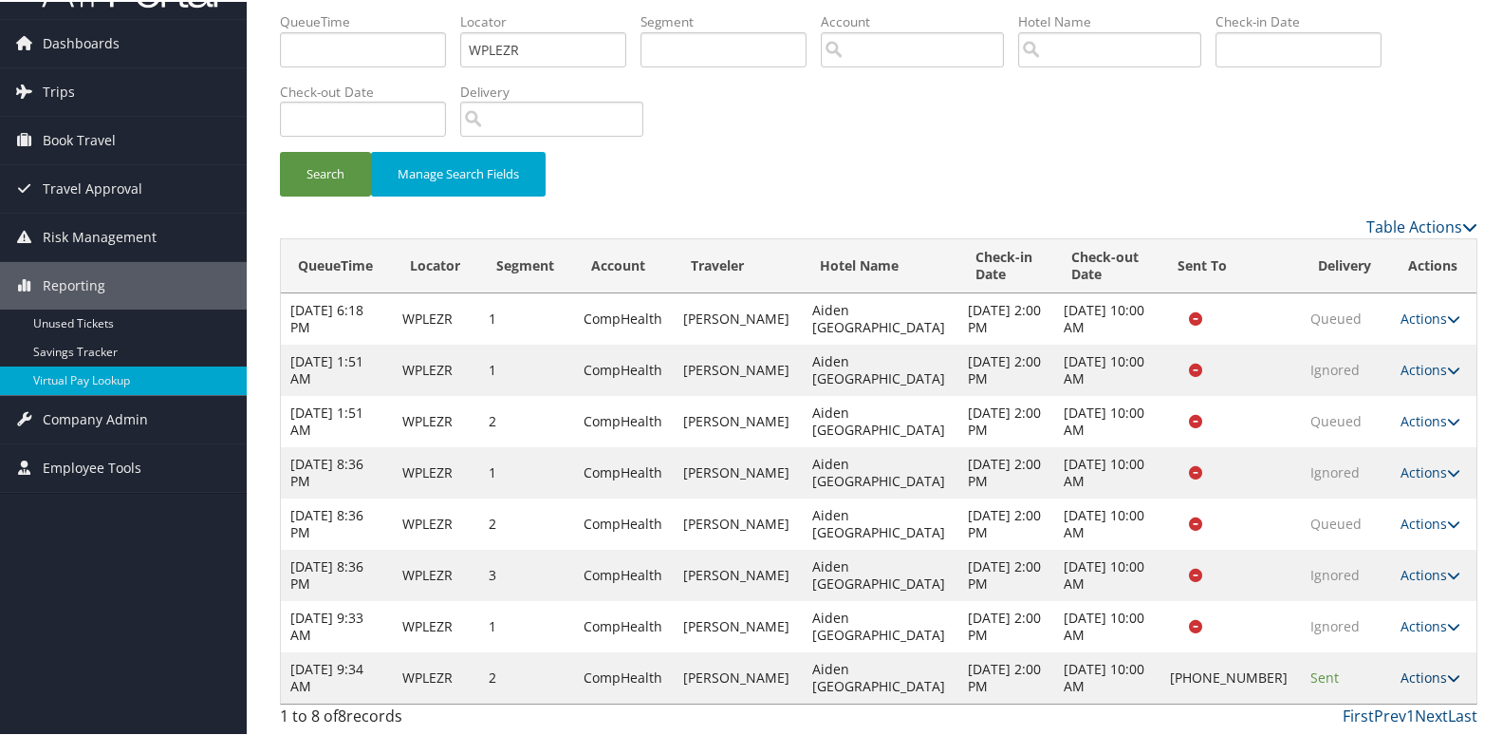
click at [1407, 677] on link "Actions" at bounding box center [1431, 675] width 60 height 18
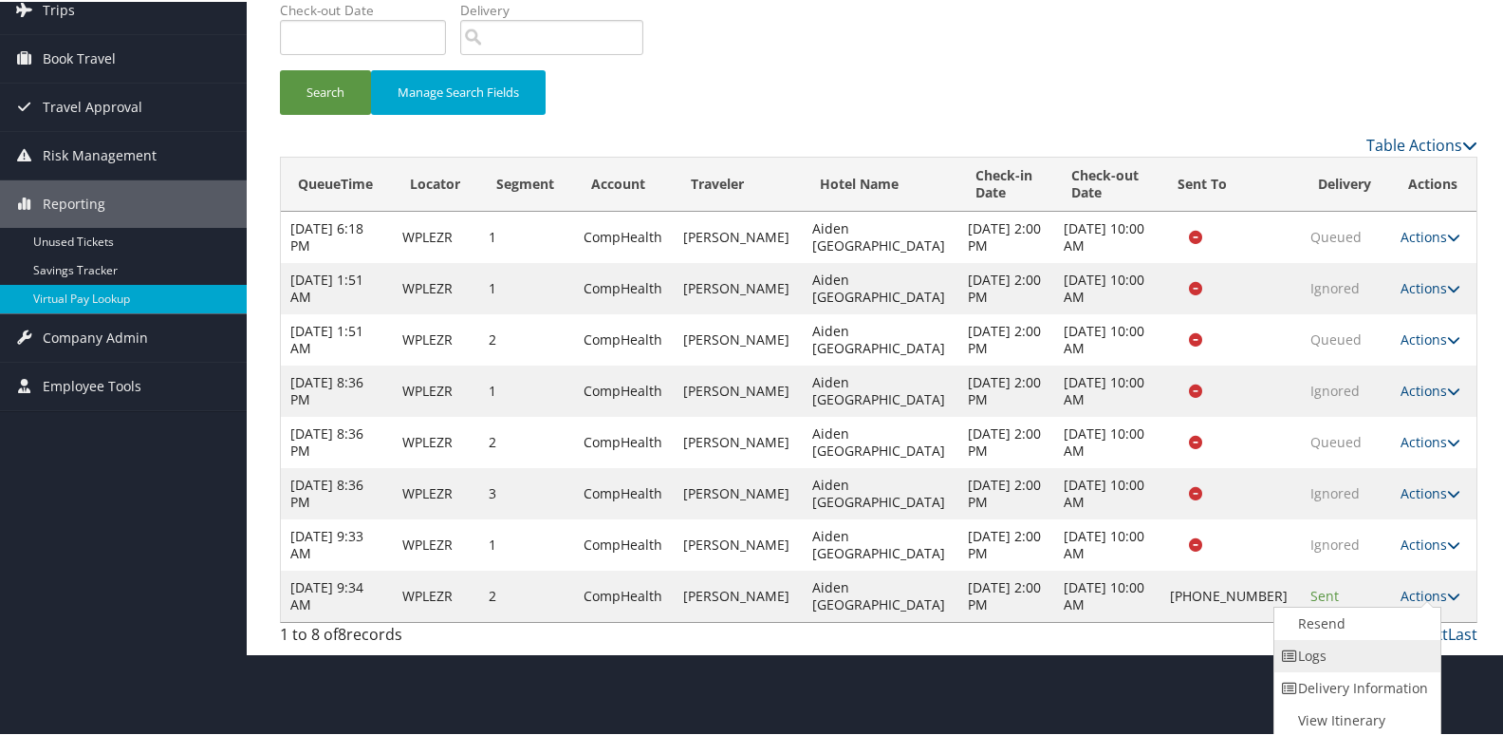
click at [1325, 651] on link "Logs" at bounding box center [1356, 654] width 162 height 32
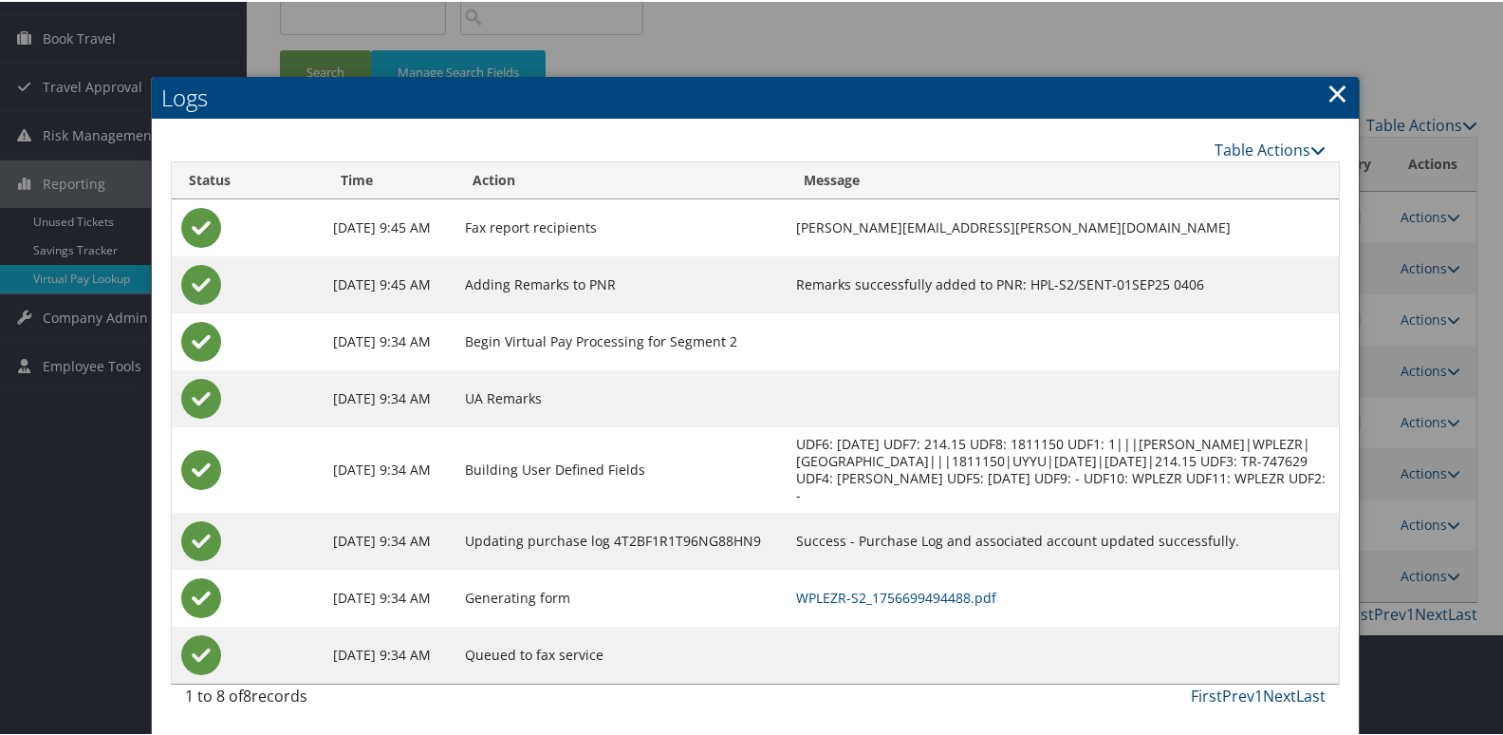
scroll to position [168, 0]
click at [991, 596] on link "WPLEZR-S2_1756699494488.pdf" at bounding box center [896, 596] width 200 height 18
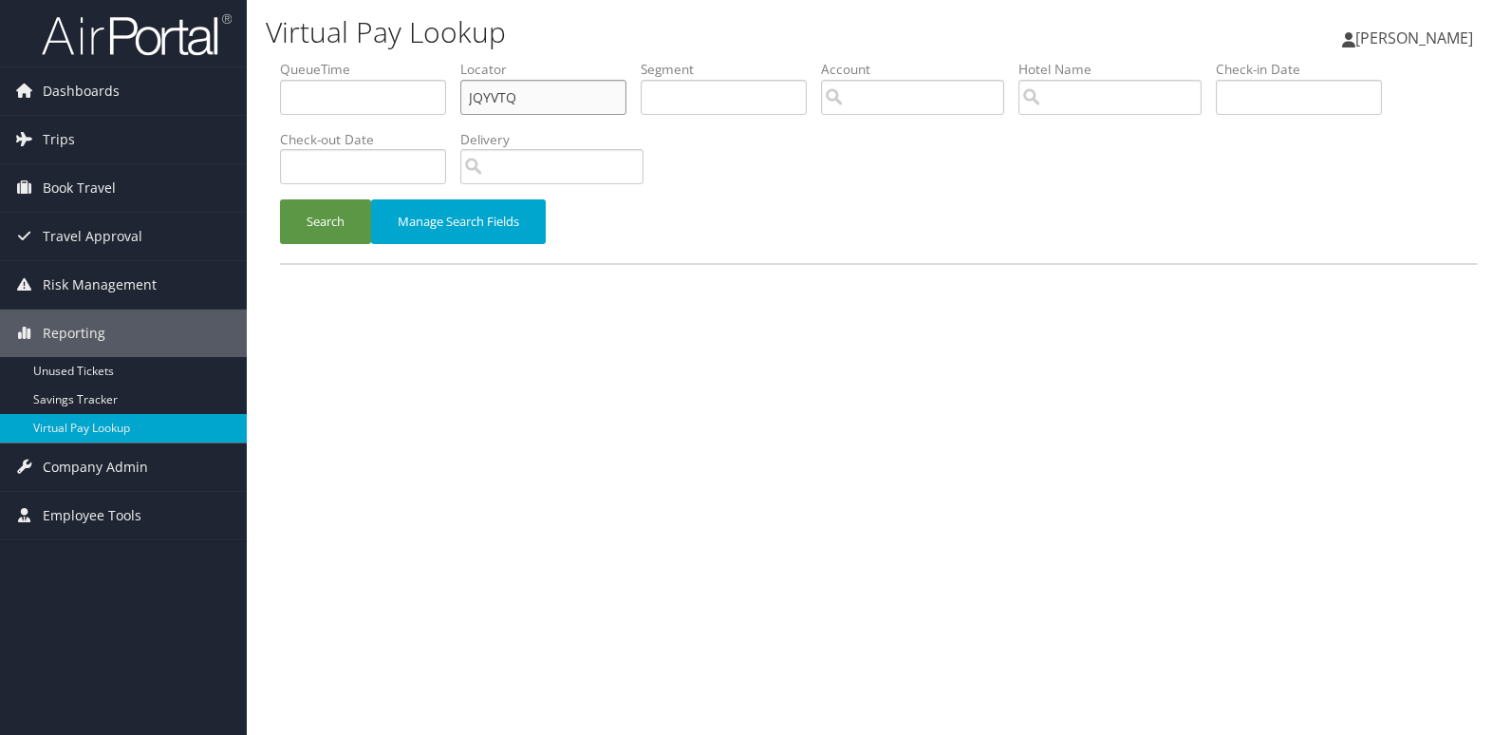
drag, startPoint x: 523, startPoint y: 96, endPoint x: 367, endPoint y: 106, distance: 156.0
click at [376, 60] on ul "QueueTime Locator JQYVTQ Segment Account Traveler Hotel Name Check-in Date Chec…" at bounding box center [879, 60] width 1198 height 0
paste input "KJNCNK"
type input "KJNCNK"
click at [325, 226] on button "Search" at bounding box center [325, 221] width 91 height 45
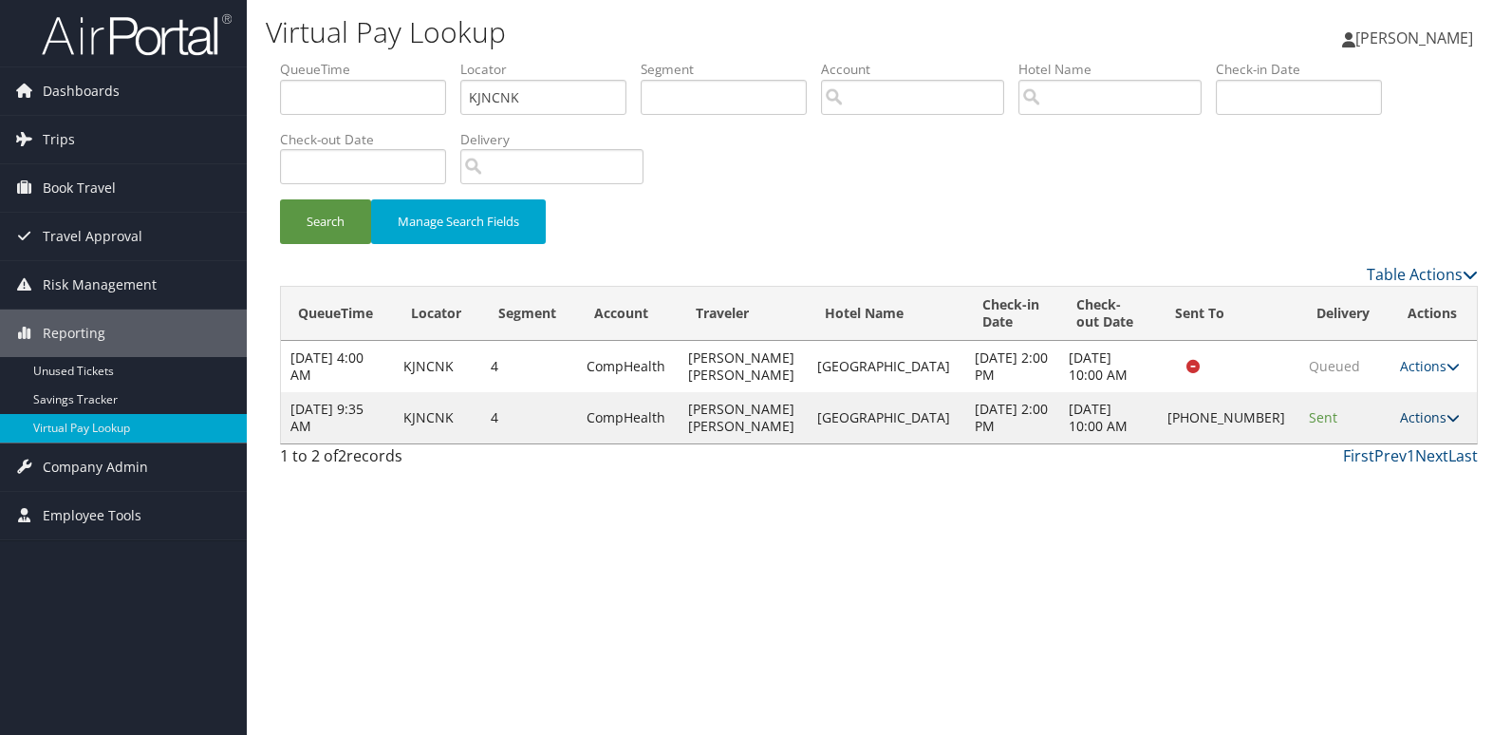
click at [1404, 417] on link "Actions" at bounding box center [1430, 417] width 60 height 18
click at [1351, 477] on link "Logs" at bounding box center [1362, 477] width 162 height 32
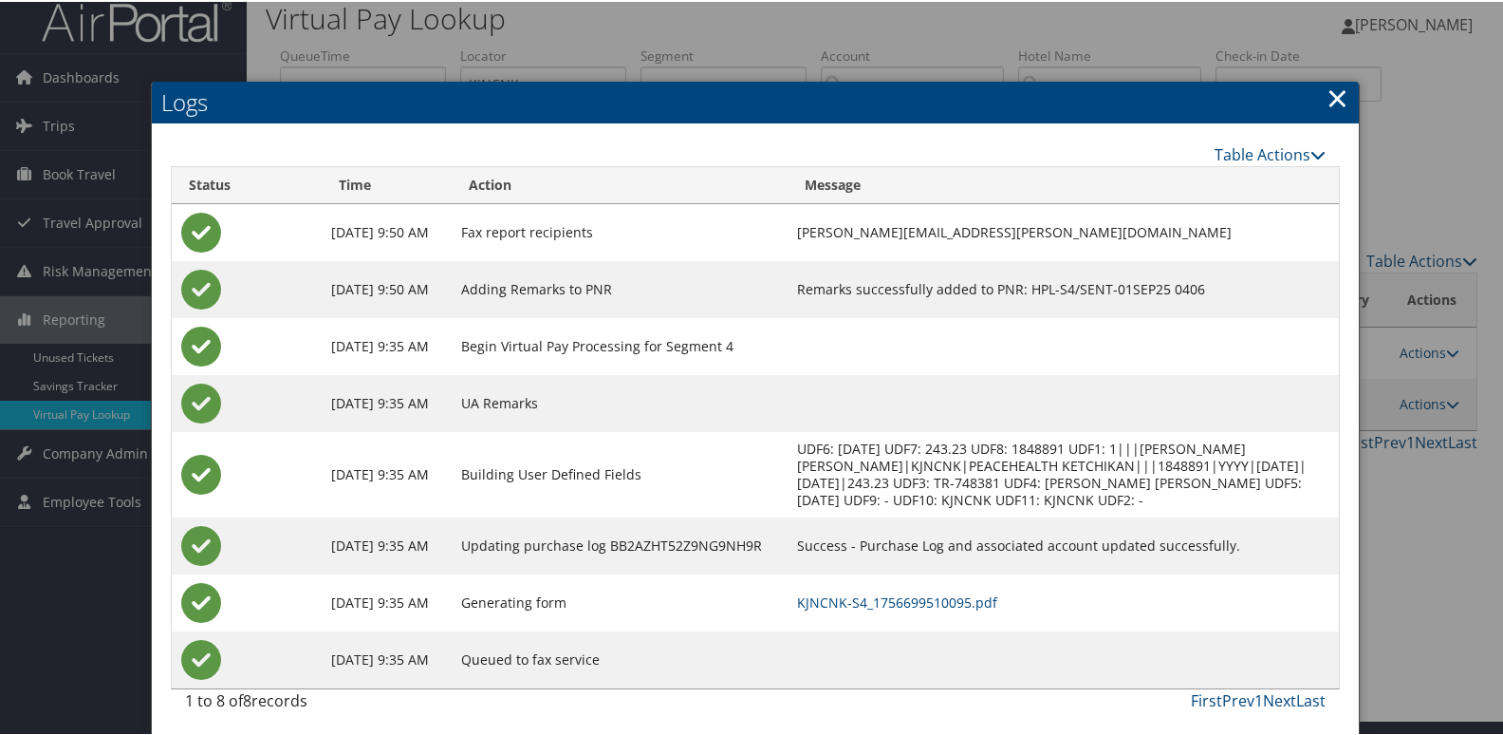
scroll to position [20, 0]
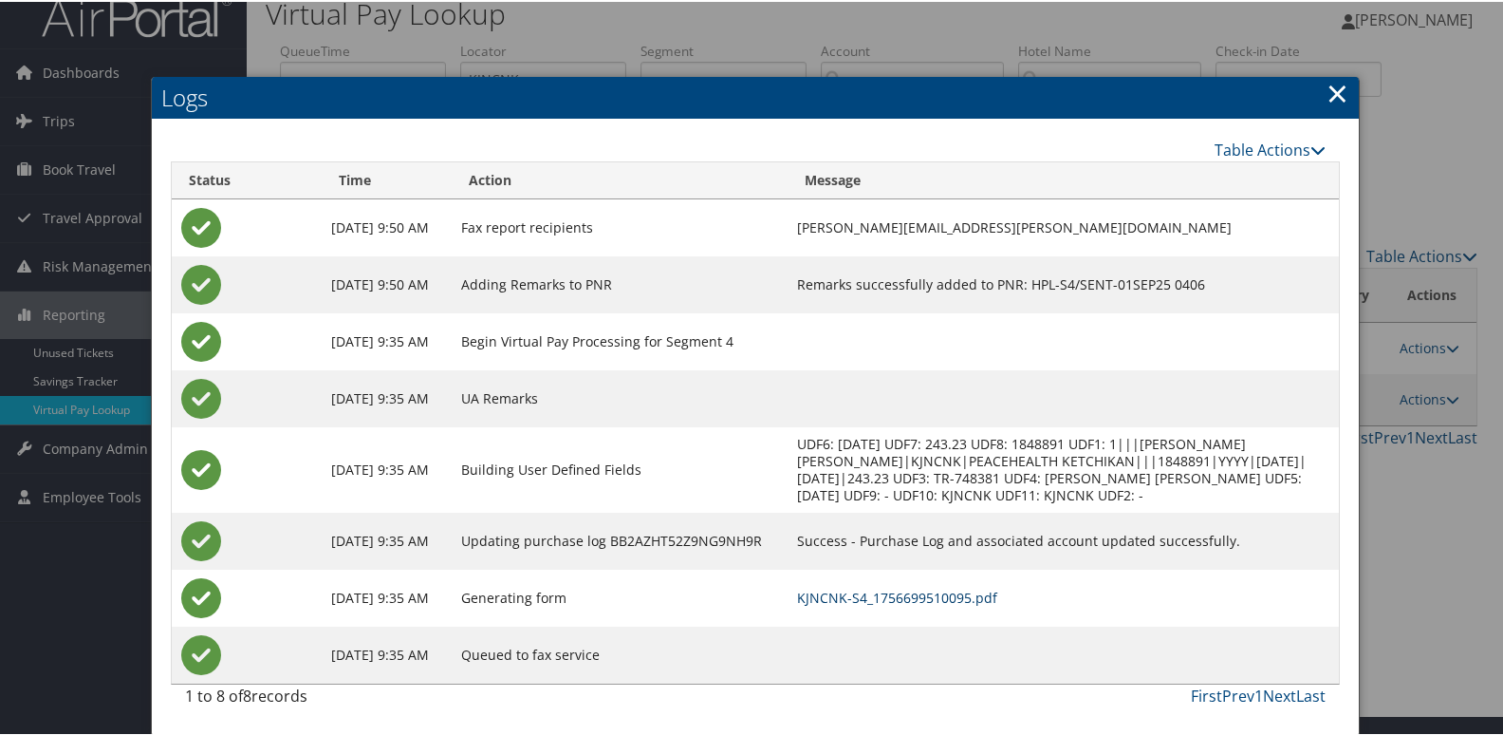
click at [885, 601] on link "KJNCNK-S4_1756699510095.pdf" at bounding box center [897, 596] width 200 height 18
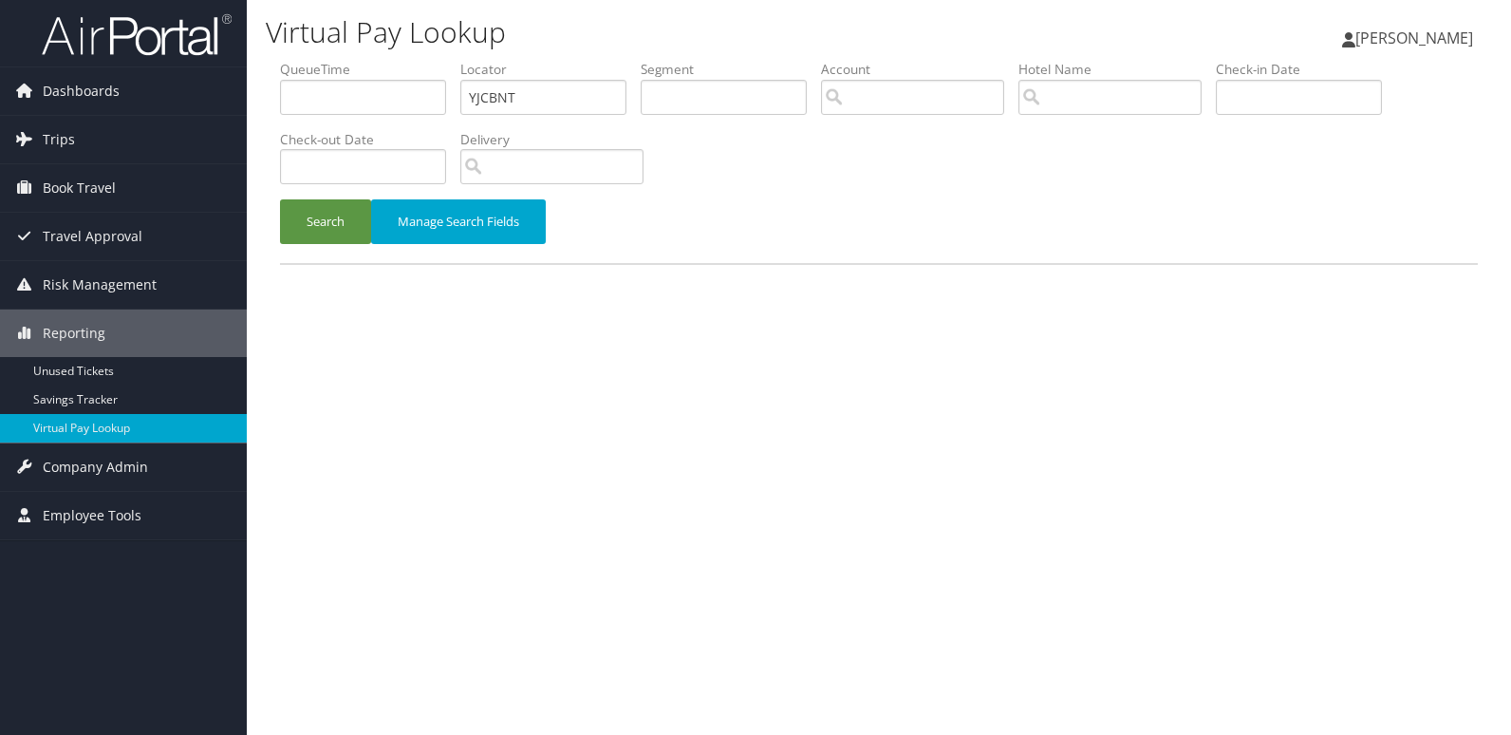
click at [307, 208] on button "Search" at bounding box center [325, 221] width 91 height 45
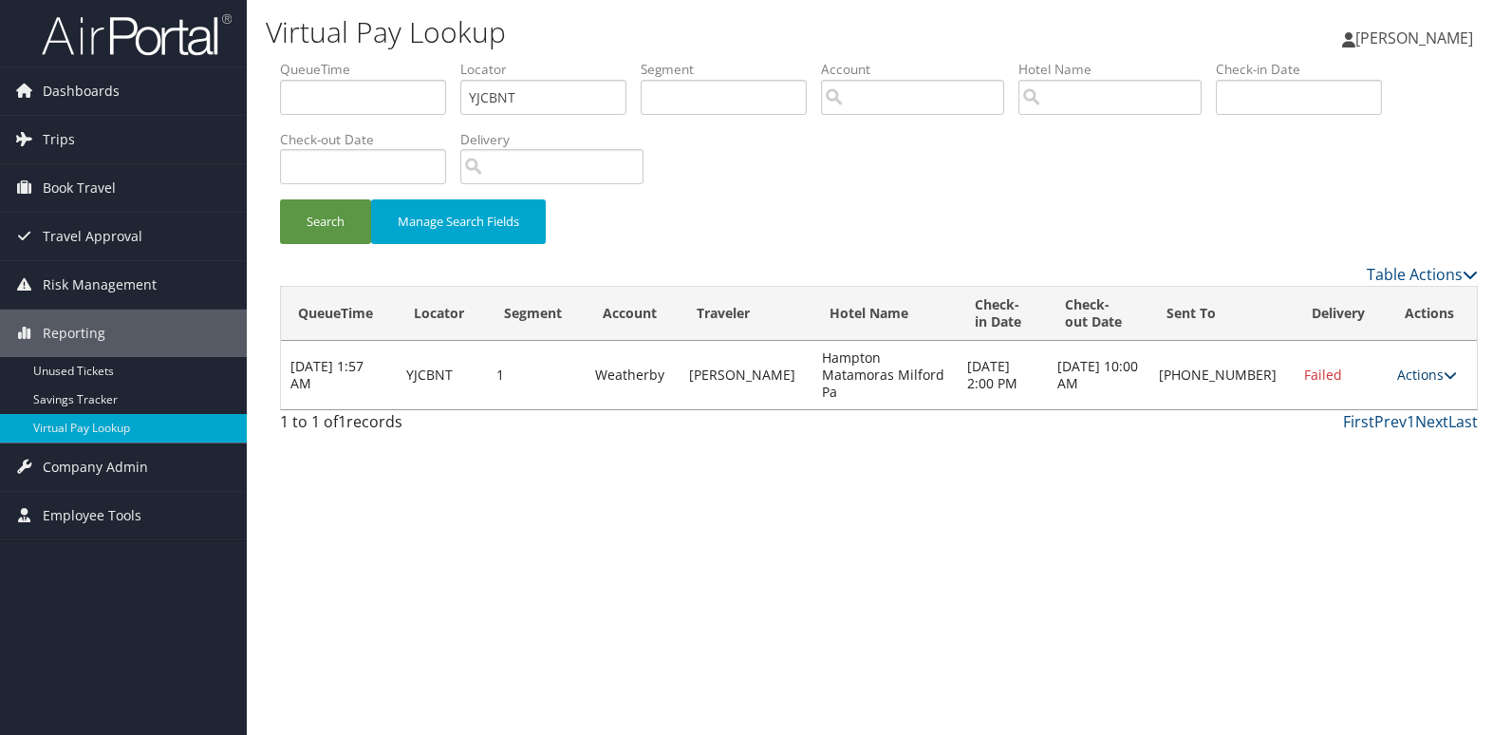
click at [1423, 365] on link "Actions" at bounding box center [1427, 374] width 60 height 18
click at [1347, 395] on link "Resend" at bounding box center [1363, 394] width 162 height 32
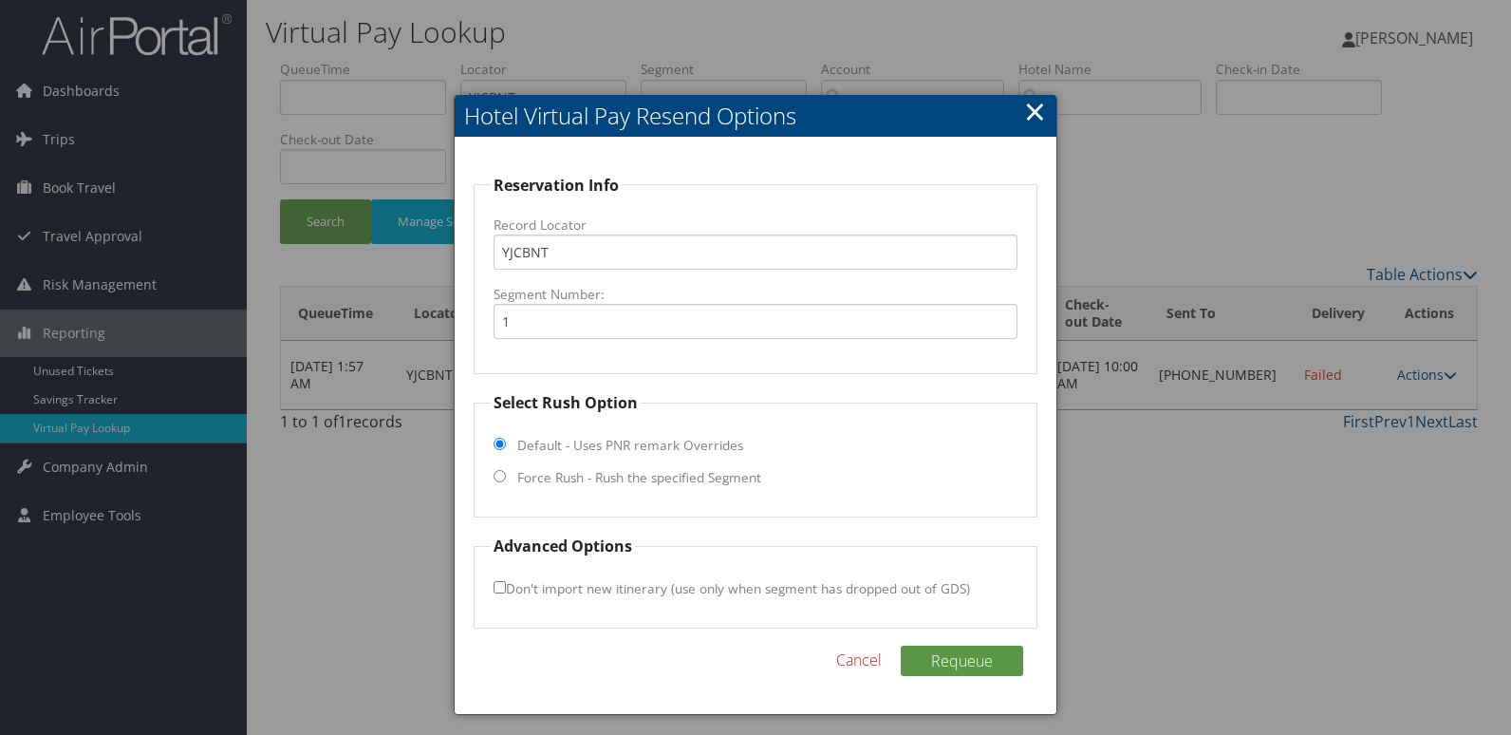
click at [583, 476] on label "Force Rush - Rush the specified Segment" at bounding box center [639, 477] width 244 height 19
click at [506, 476] on input "Force Rush - Rush the specified Segment" at bounding box center [500, 476] width 12 height 12
radio input "true"
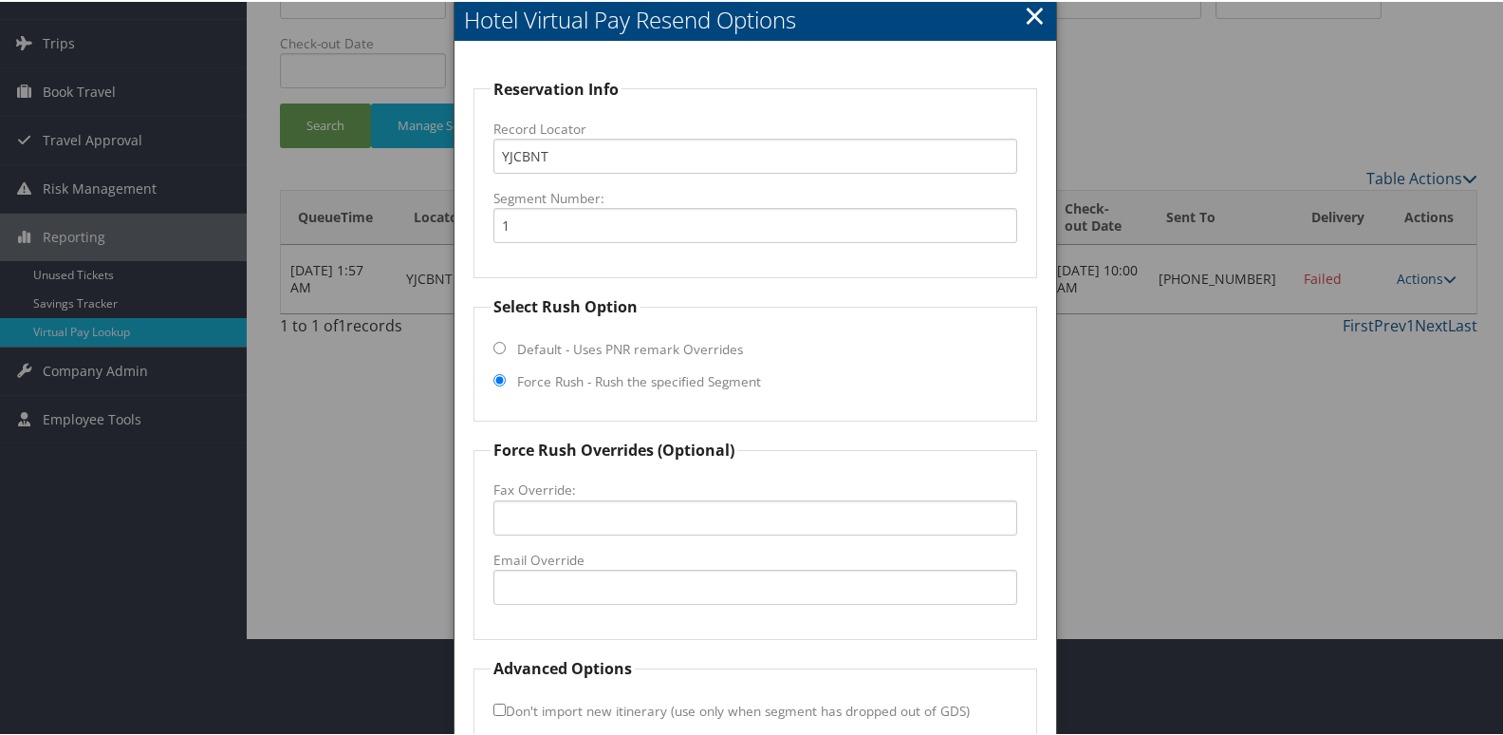
scroll to position [198, 0]
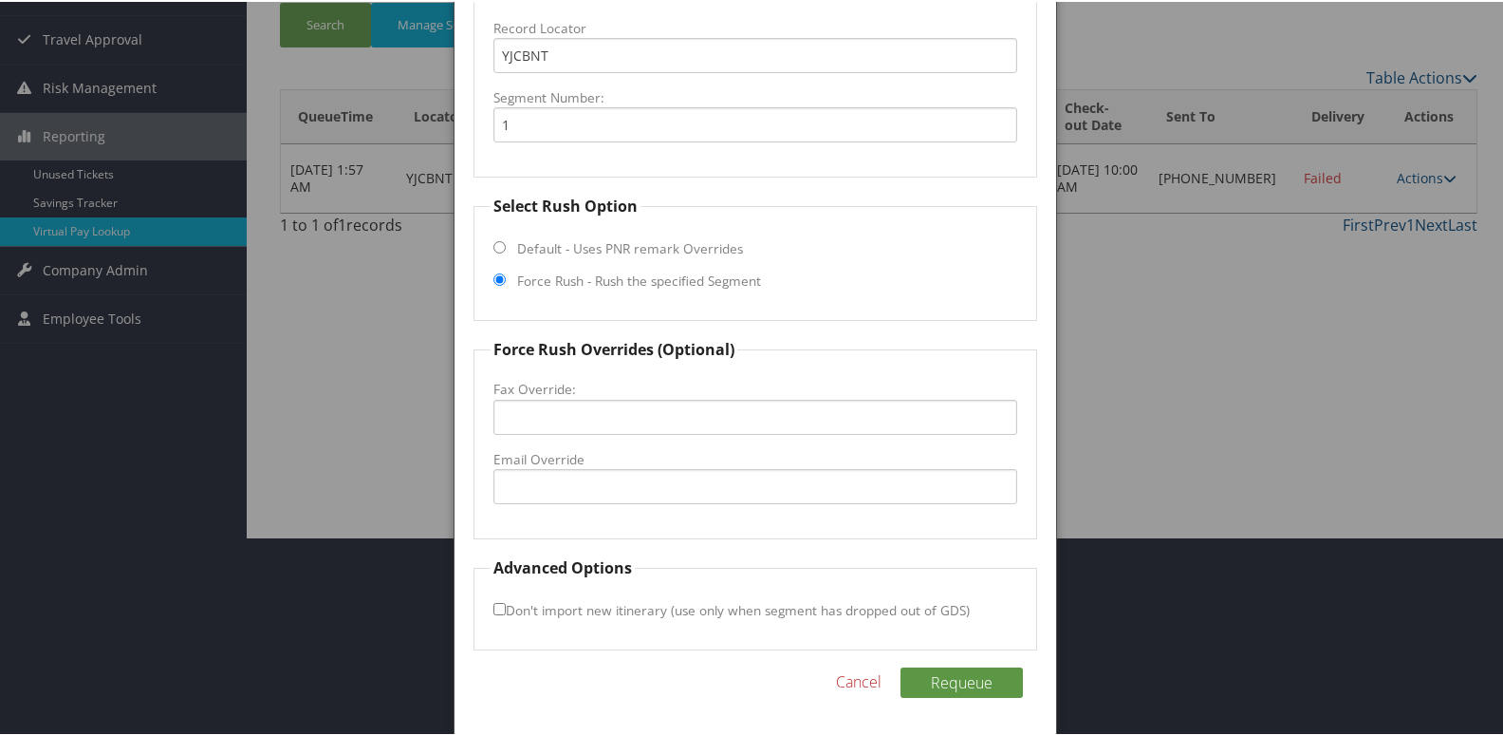
click at [378, 159] on div at bounding box center [755, 367] width 1511 height 735
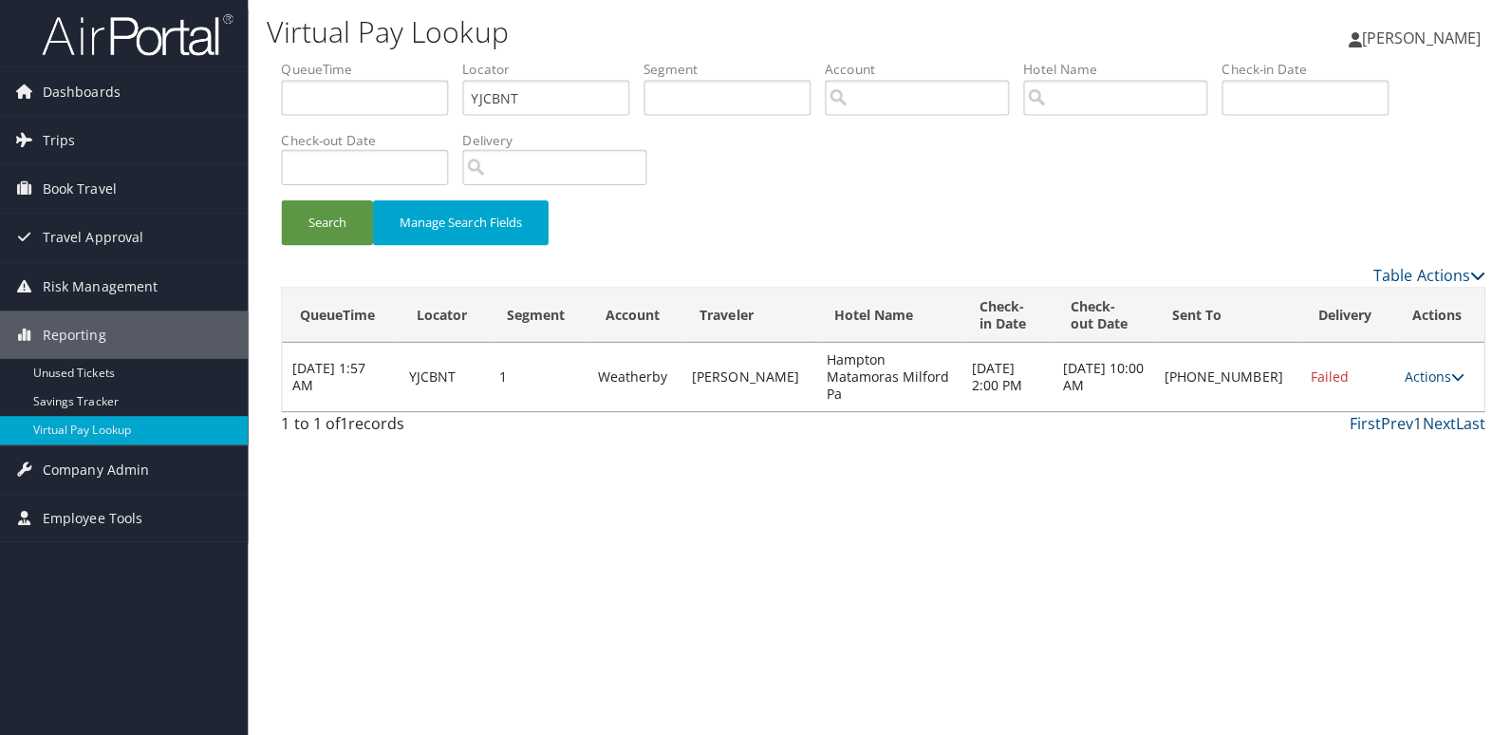
scroll to position [0, 0]
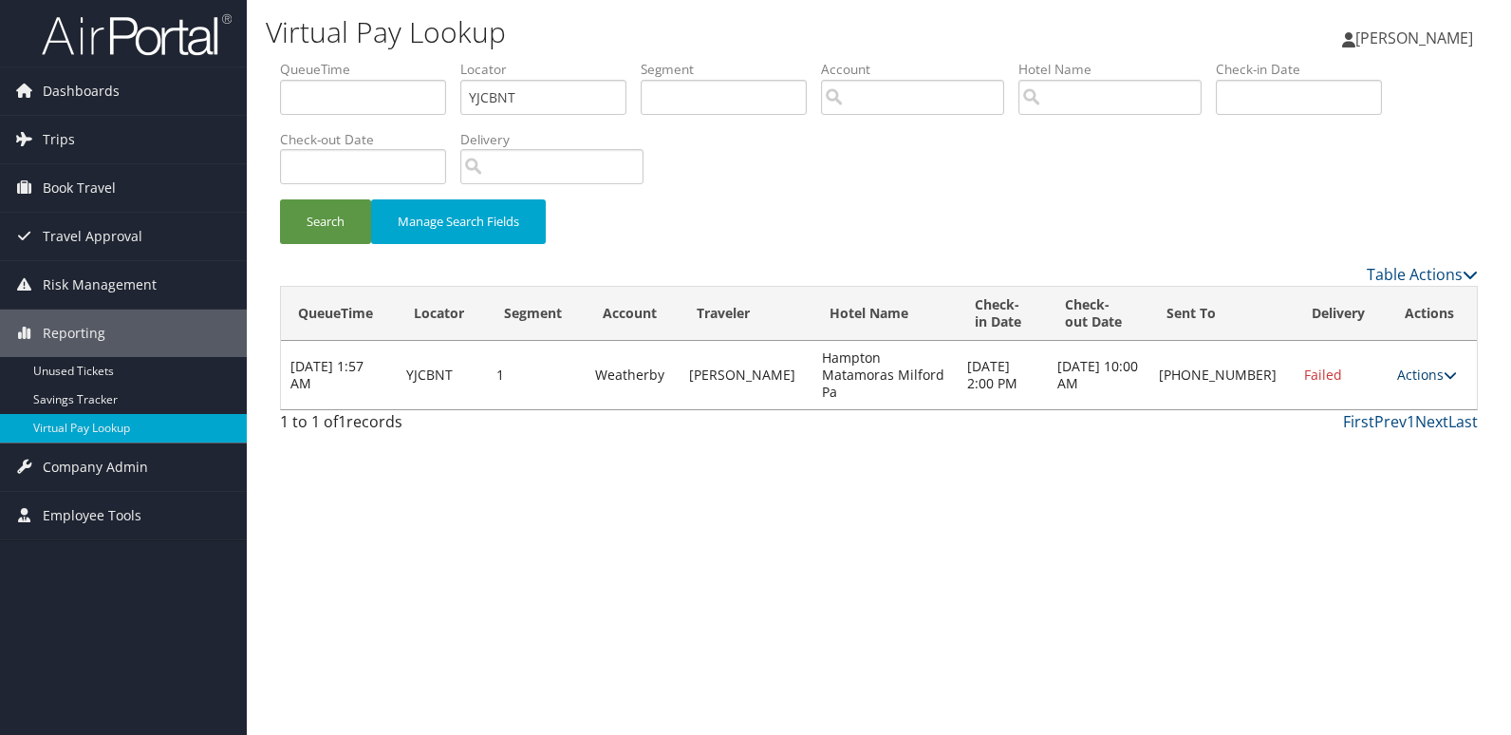
click at [1408, 365] on link "Actions" at bounding box center [1427, 374] width 60 height 18
click at [1341, 435] on link "Logs" at bounding box center [1363, 426] width 162 height 32
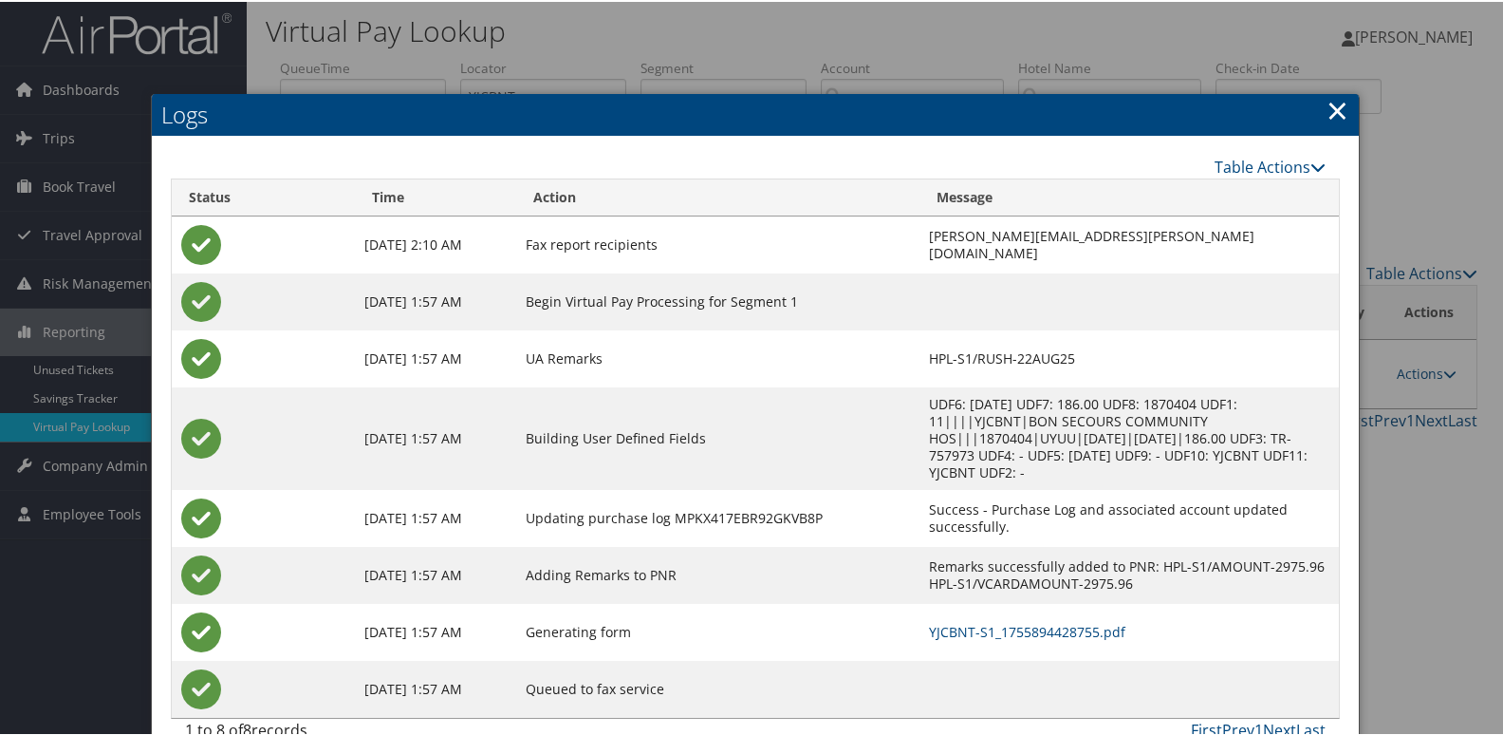
scroll to position [20, 0]
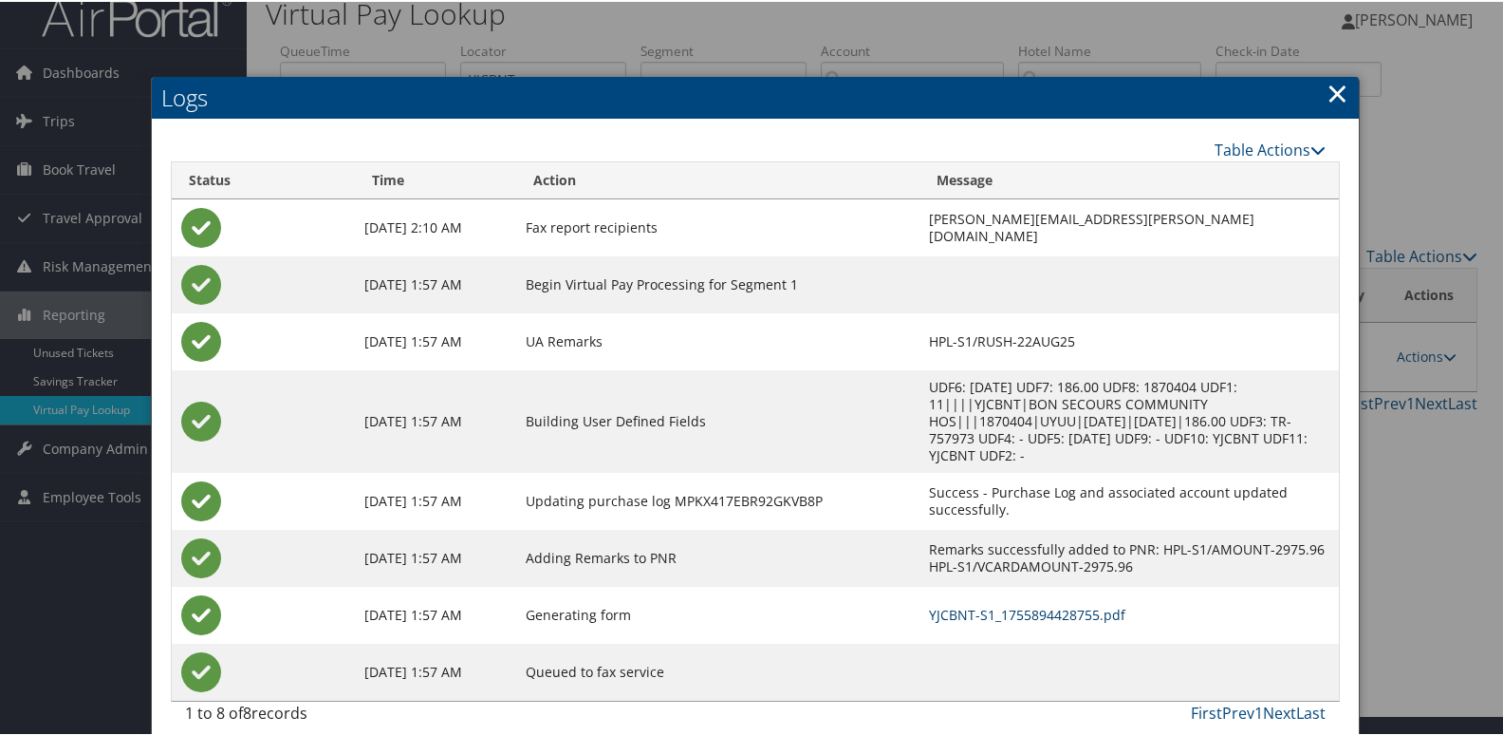
click at [938, 604] on link "YJCBNT-S1_1755894428755.pdf" at bounding box center [1027, 613] width 196 height 18
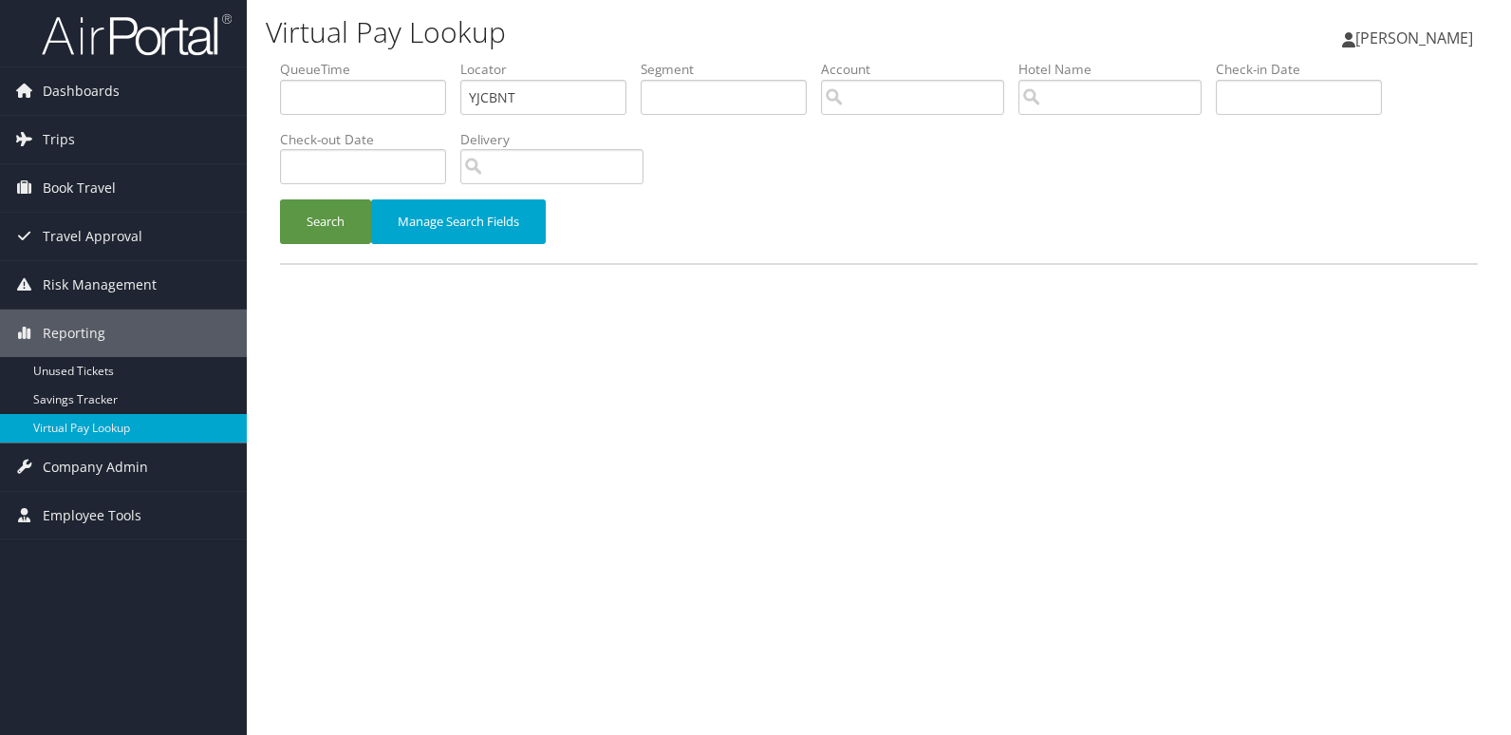
click at [319, 210] on button "Search" at bounding box center [325, 221] width 91 height 45
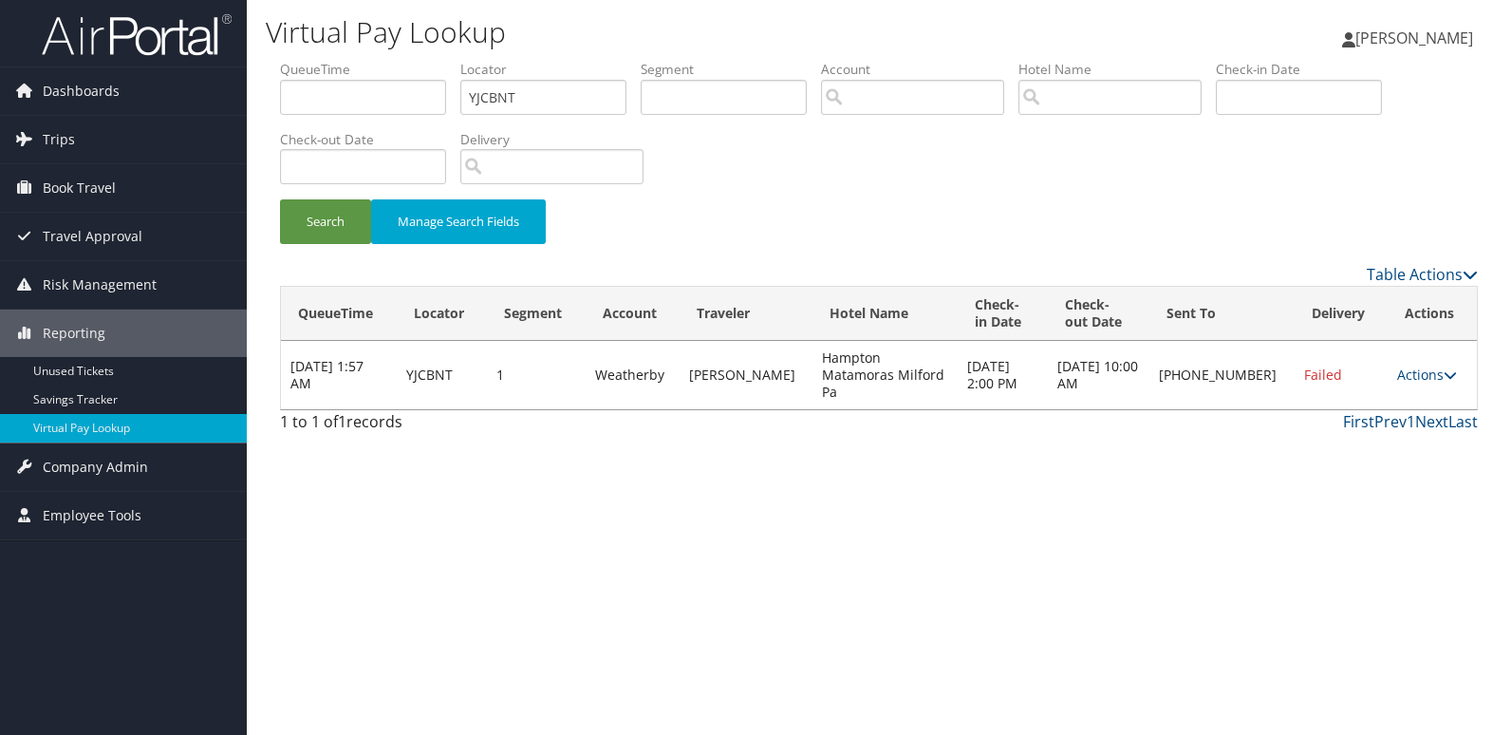
click at [1422, 353] on td "Actions Resend Logs Delivery Information View Itinerary" at bounding box center [1432, 375] width 89 height 68
click at [1422, 369] on link "Actions" at bounding box center [1427, 374] width 60 height 18
click at [1344, 393] on link "Resend" at bounding box center [1363, 394] width 162 height 32
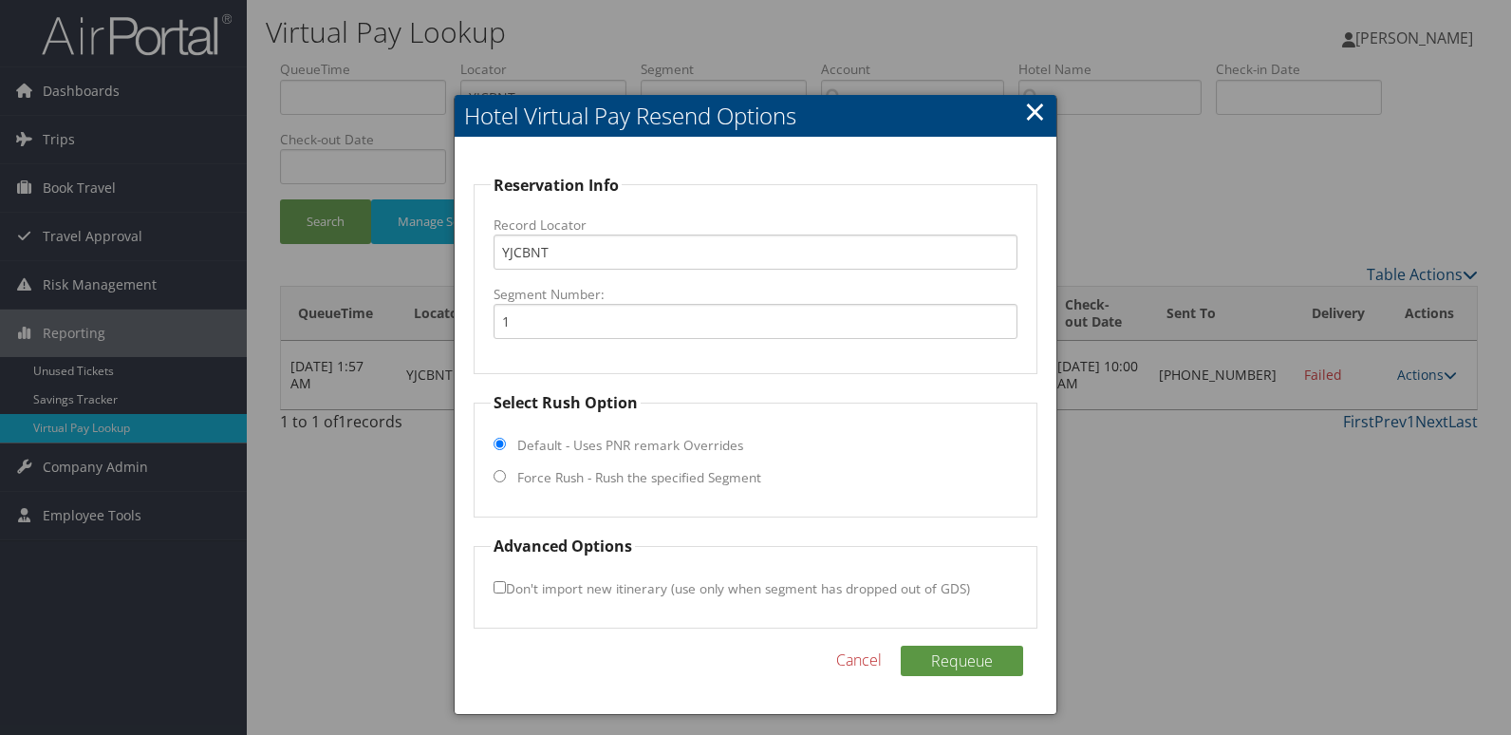
drag, startPoint x: 545, startPoint y: 476, endPoint x: 691, endPoint y: 468, distance: 146.4
click at [545, 475] on label "Force Rush - Rush the specified Segment" at bounding box center [639, 477] width 244 height 19
click at [506, 475] on input "Force Rush - Rush the specified Segment" at bounding box center [500, 476] width 12 height 12
radio input "true"
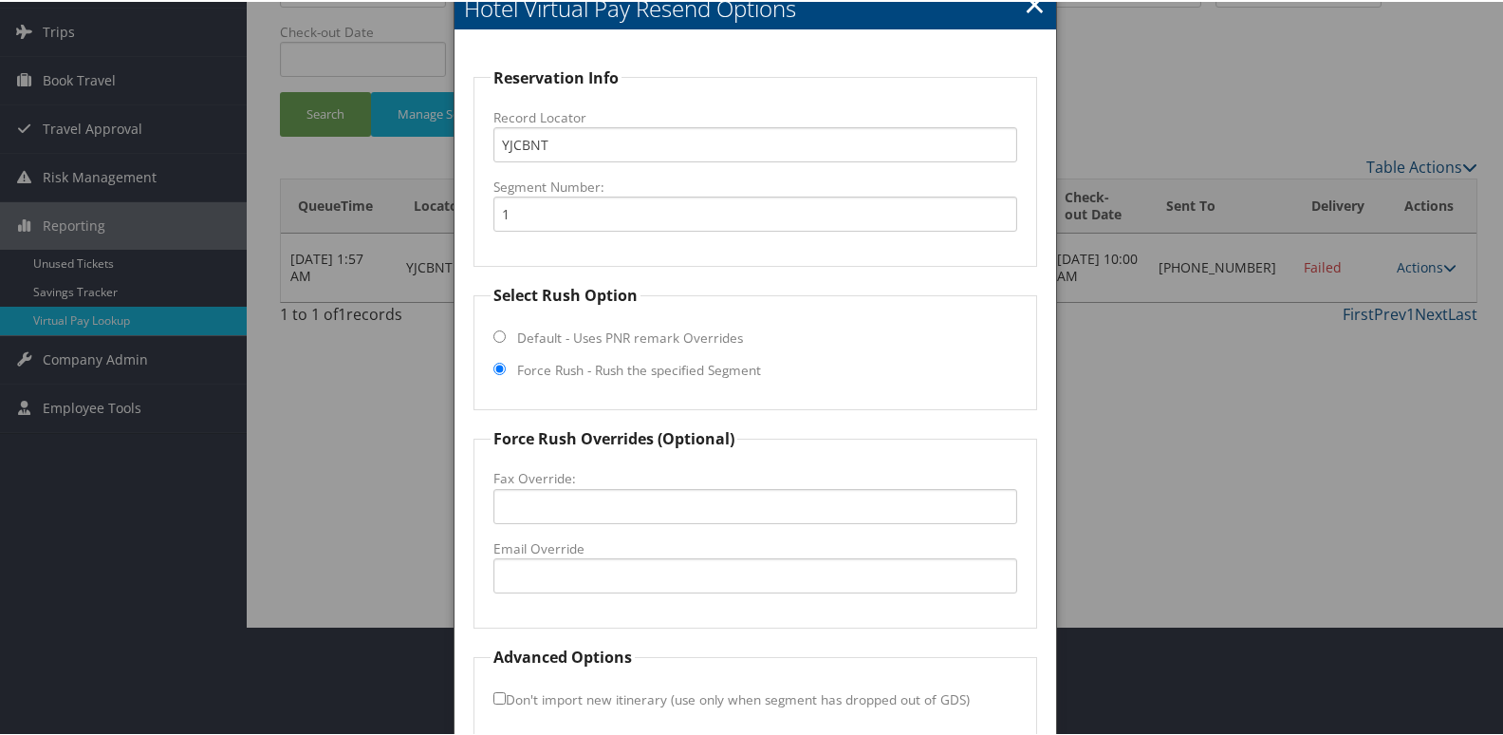
scroll to position [198, 0]
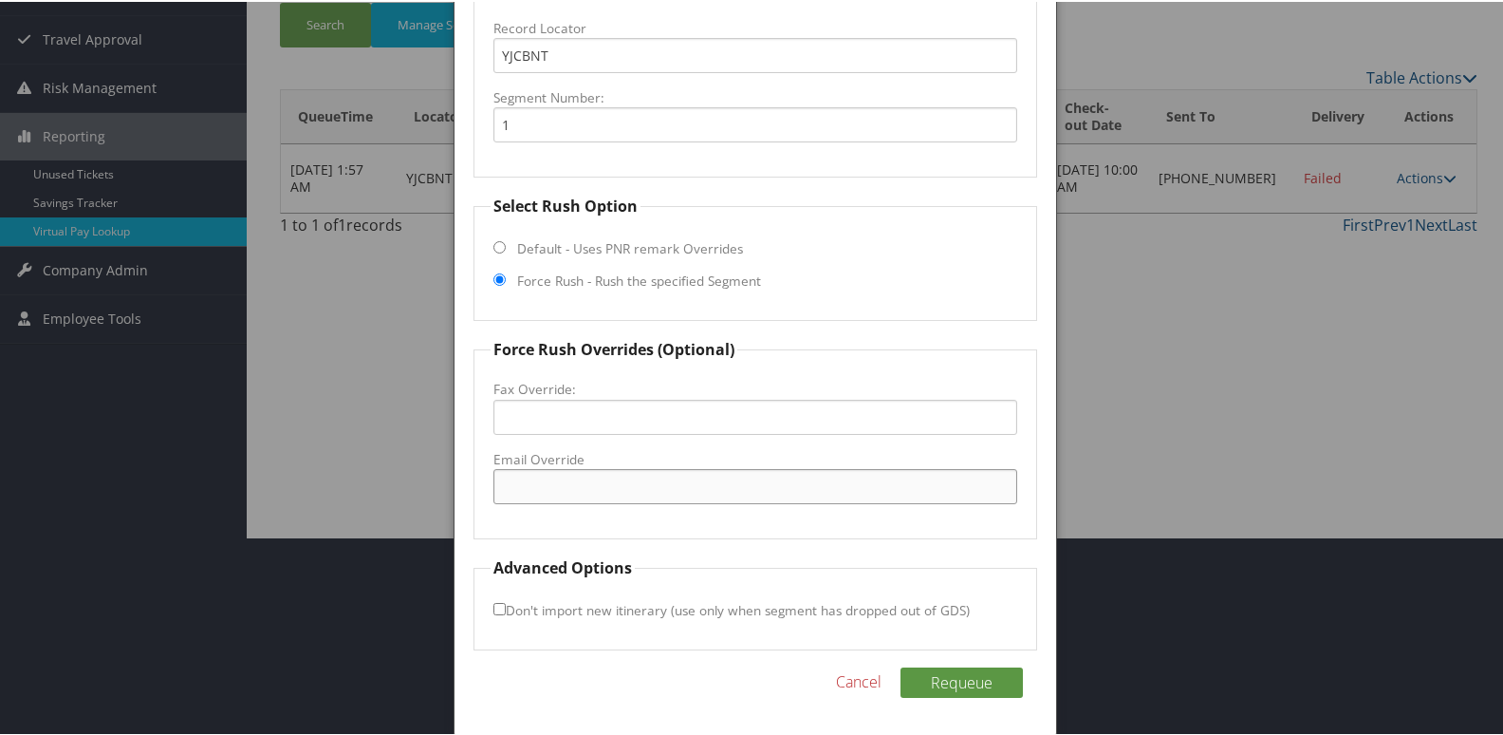
click at [580, 501] on input "Email Override" at bounding box center [756, 484] width 525 height 35
type input "hamptoninnmatamoras@gmail.com"
click at [901, 665] on button "Requeue" at bounding box center [962, 680] width 122 height 30
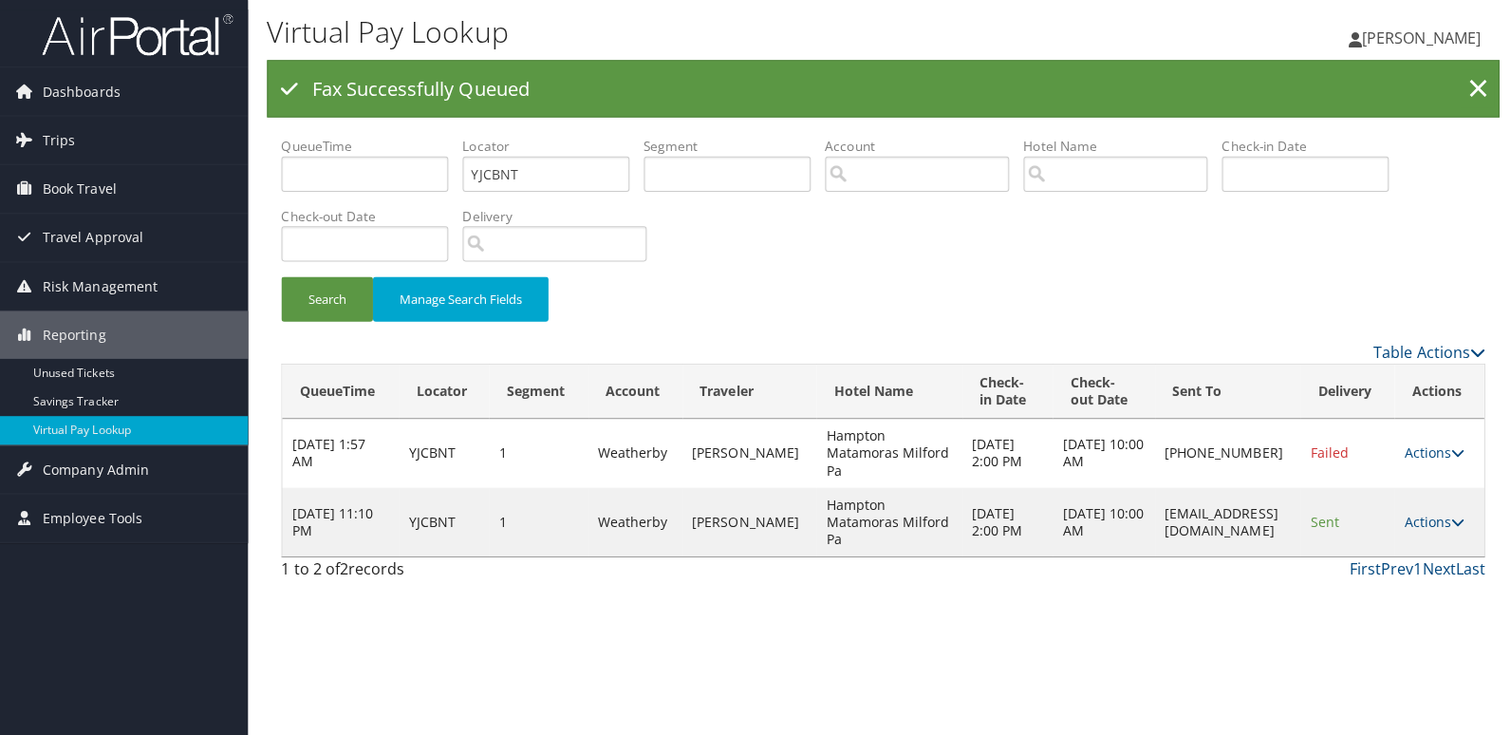
scroll to position [0, 0]
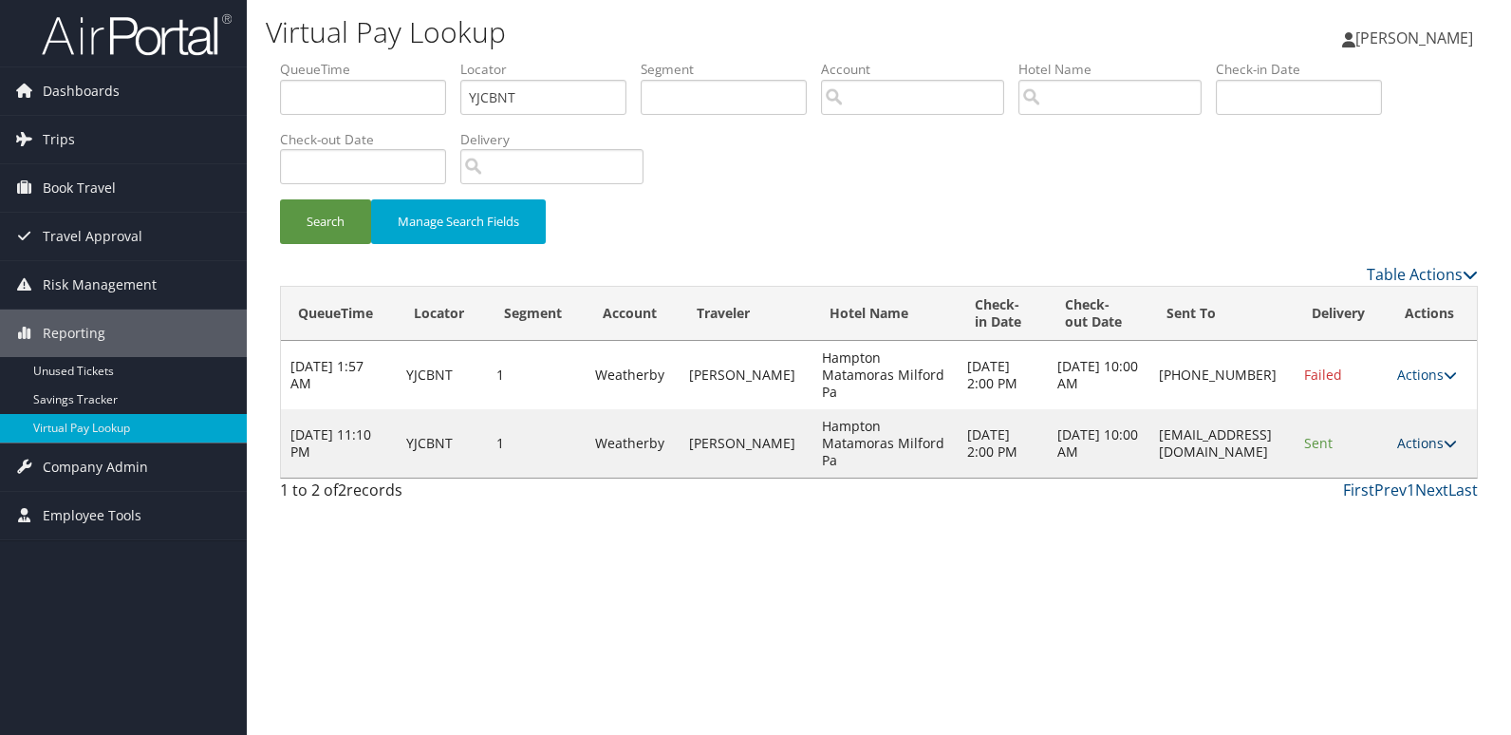
click at [1424, 442] on link "Actions" at bounding box center [1427, 443] width 60 height 18
click at [1397, 506] on link "Logs" at bounding box center [1399, 503] width 120 height 32
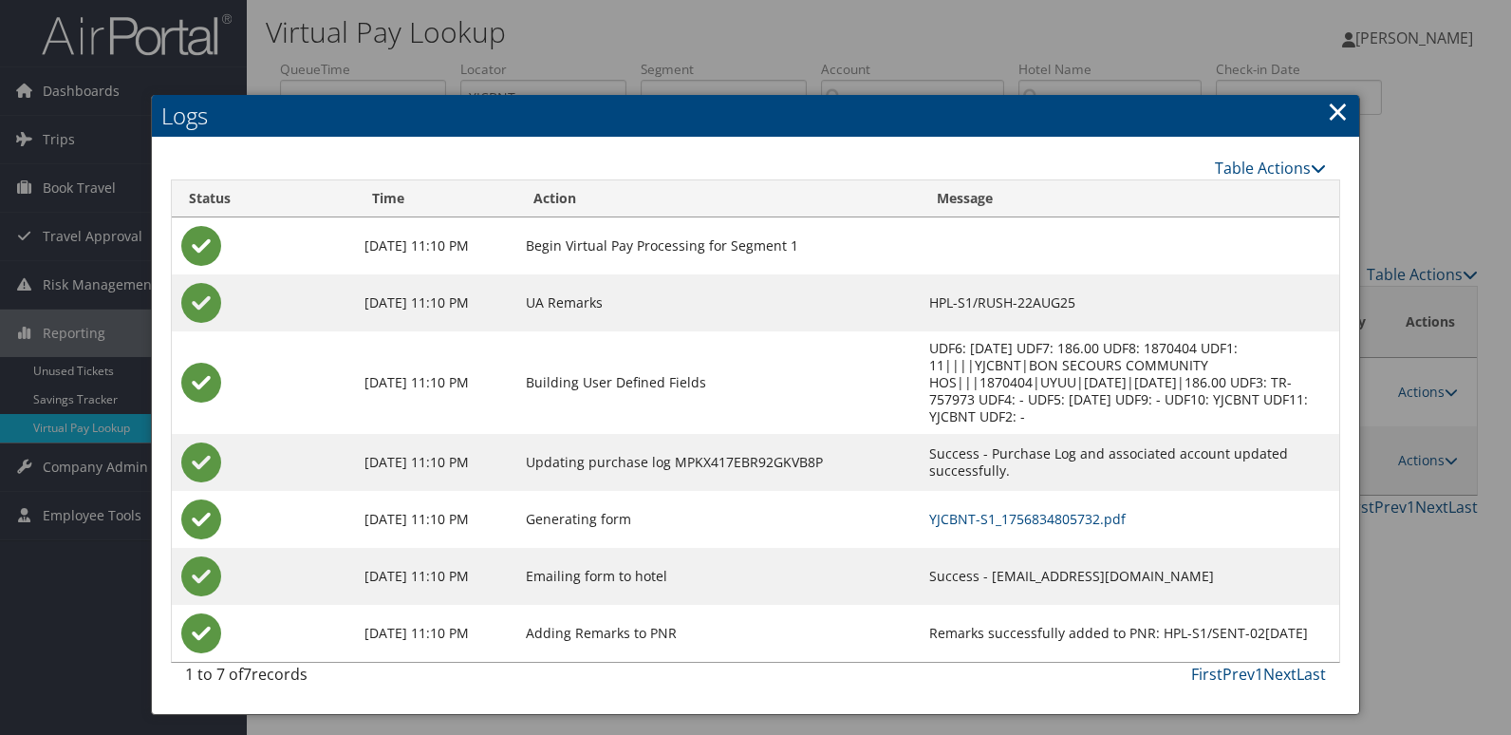
drag, startPoint x: 1113, startPoint y: 551, endPoint x: 898, endPoint y: 568, distance: 216.0
click at [920, 568] on td "Success - hamptoninnmatamoras@gmail.com" at bounding box center [1129, 576] width 419 height 57
copy td "hamptoninnmatamoras@gmail.com"
click at [929, 510] on link "YJCBNT-S1_1756834805732.pdf" at bounding box center [1027, 519] width 196 height 18
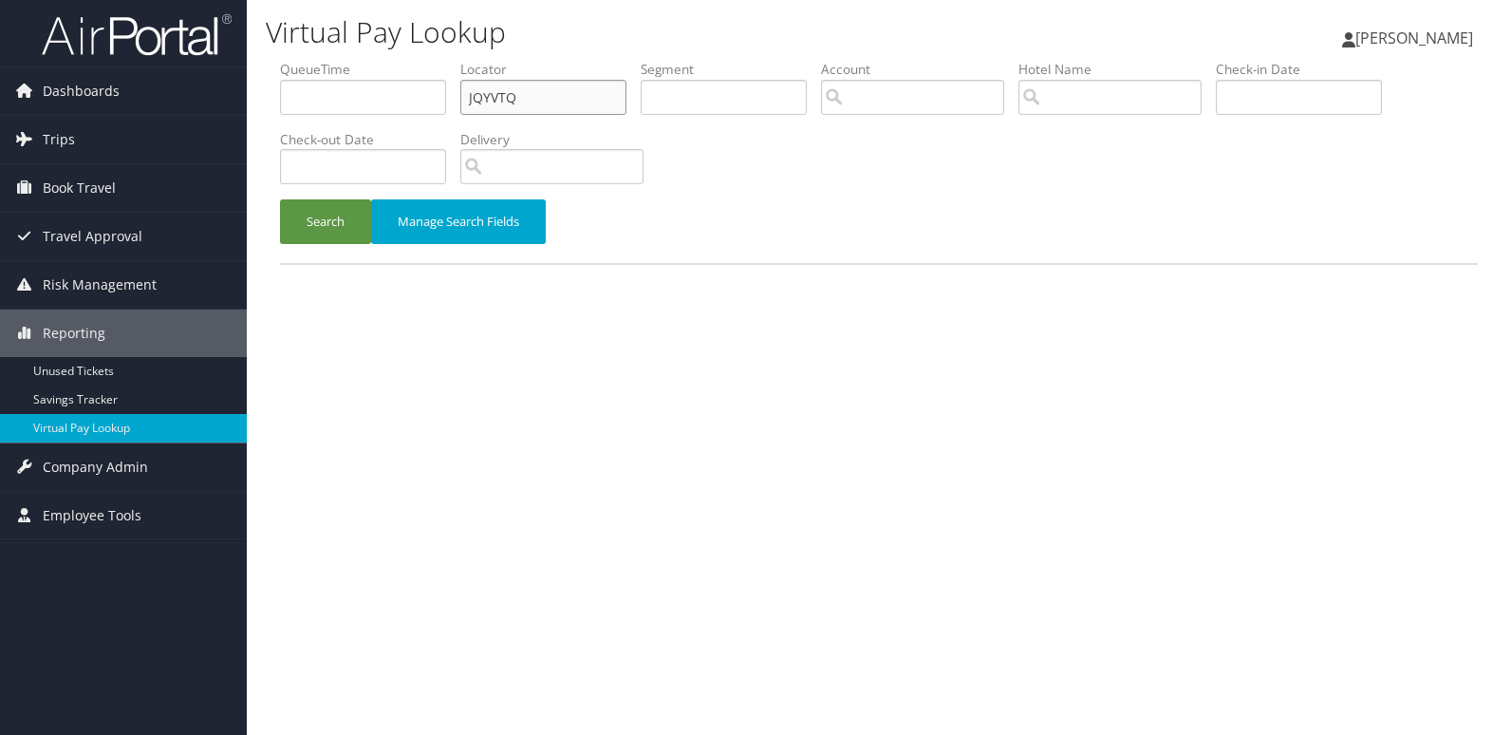
drag, startPoint x: 181, startPoint y: 115, endPoint x: 154, endPoint y: 115, distance: 27.5
click at [154, 115] on div "Dashboards AirPortal 360™ (Manager) My Travel Dashboard Trips Airtinerary® Look…" at bounding box center [755, 367] width 1511 height 735
paste input "HQALTC"
type input "HQALTC"
click at [350, 214] on button "Search" at bounding box center [325, 221] width 91 height 45
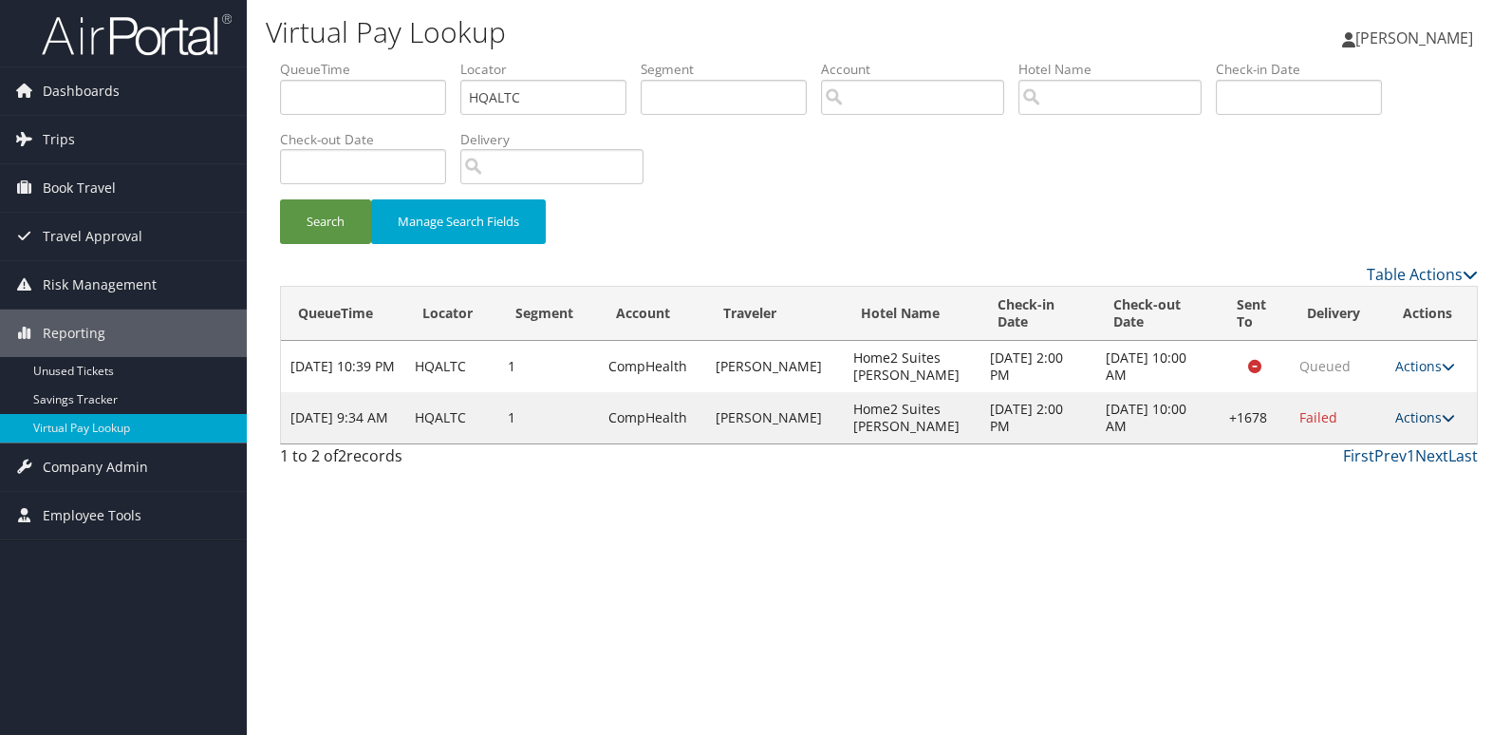
click at [1429, 421] on link "Actions" at bounding box center [1425, 417] width 60 height 18
click at [1375, 478] on link "Logs" at bounding box center [1365, 477] width 162 height 32
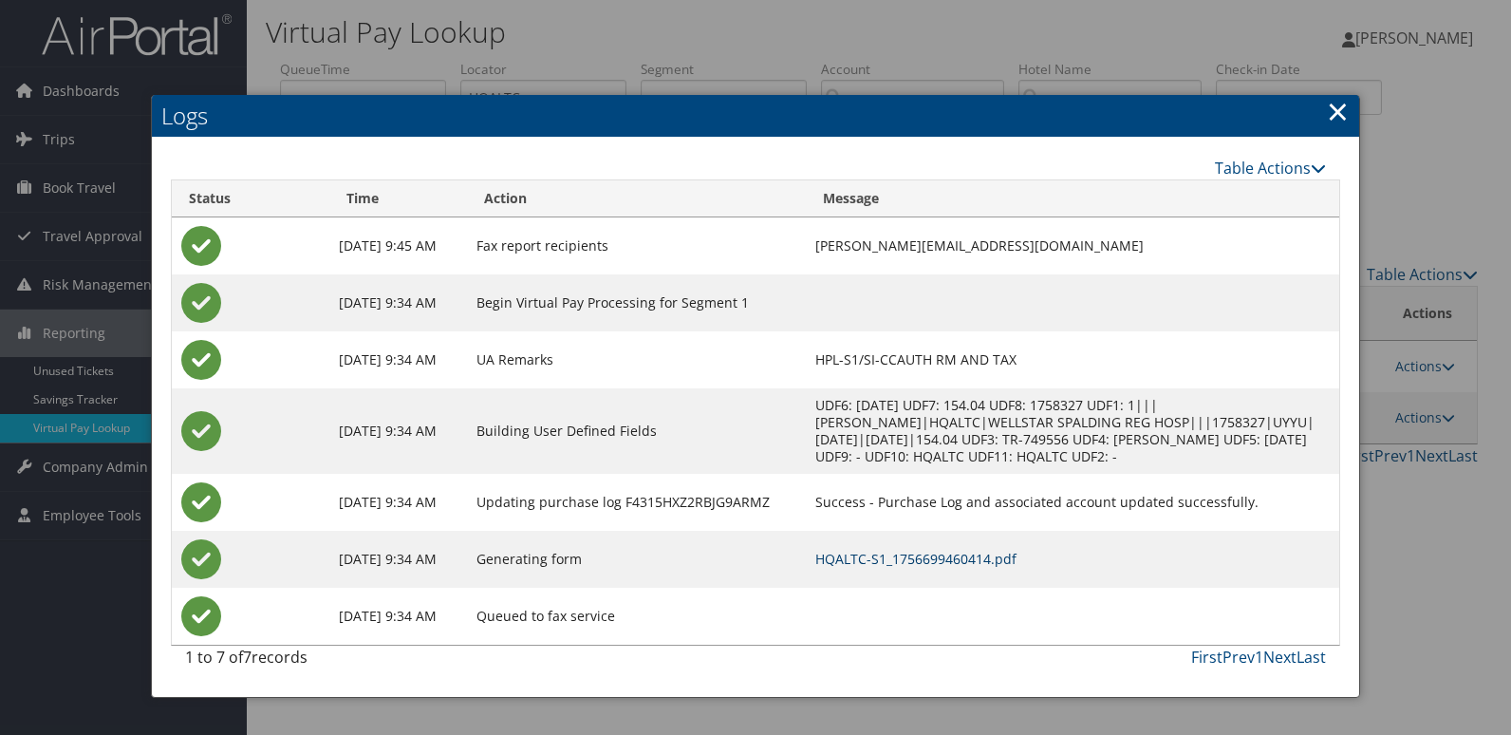
click at [989, 550] on link "HQALTC-S1_1756699460414.pdf" at bounding box center [915, 559] width 201 height 18
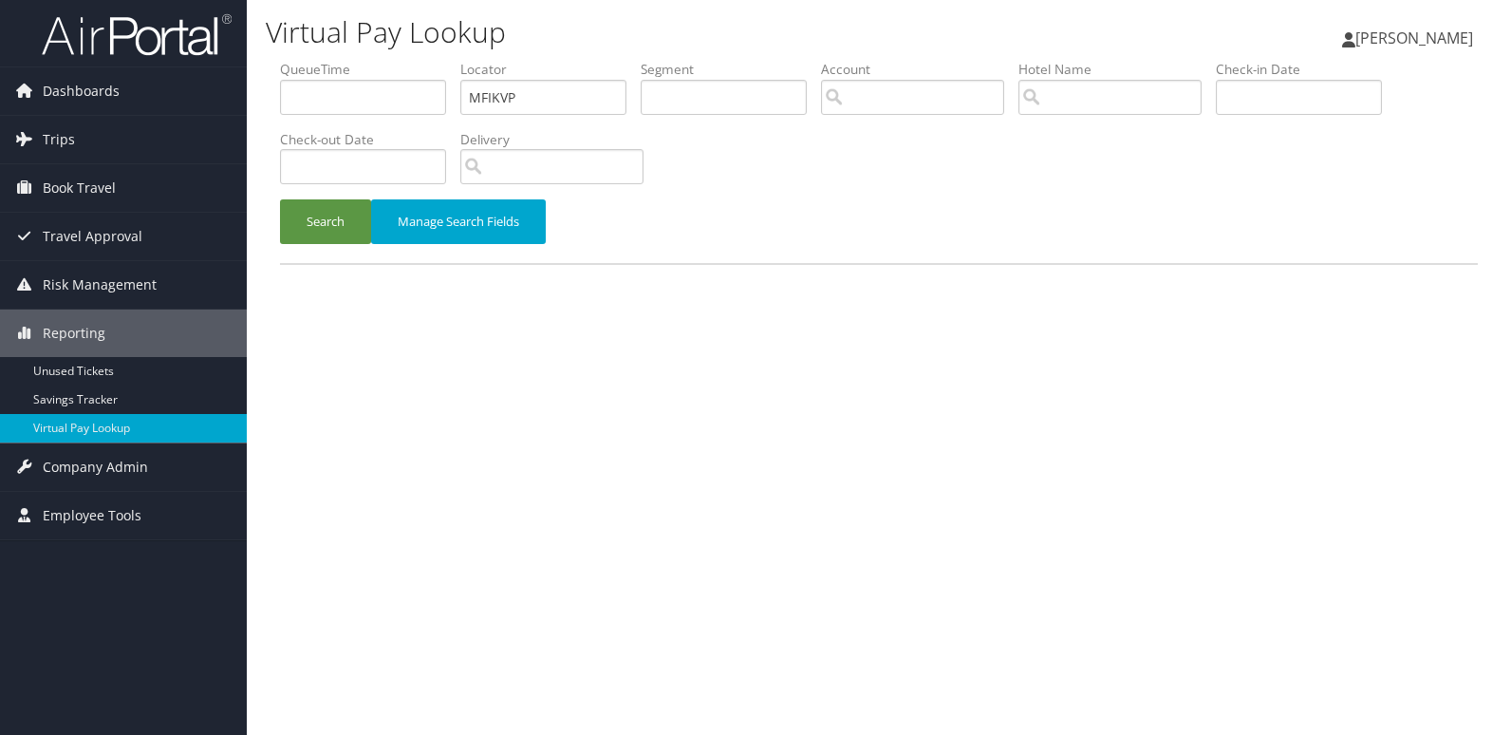
click at [327, 223] on button "Search" at bounding box center [325, 221] width 91 height 45
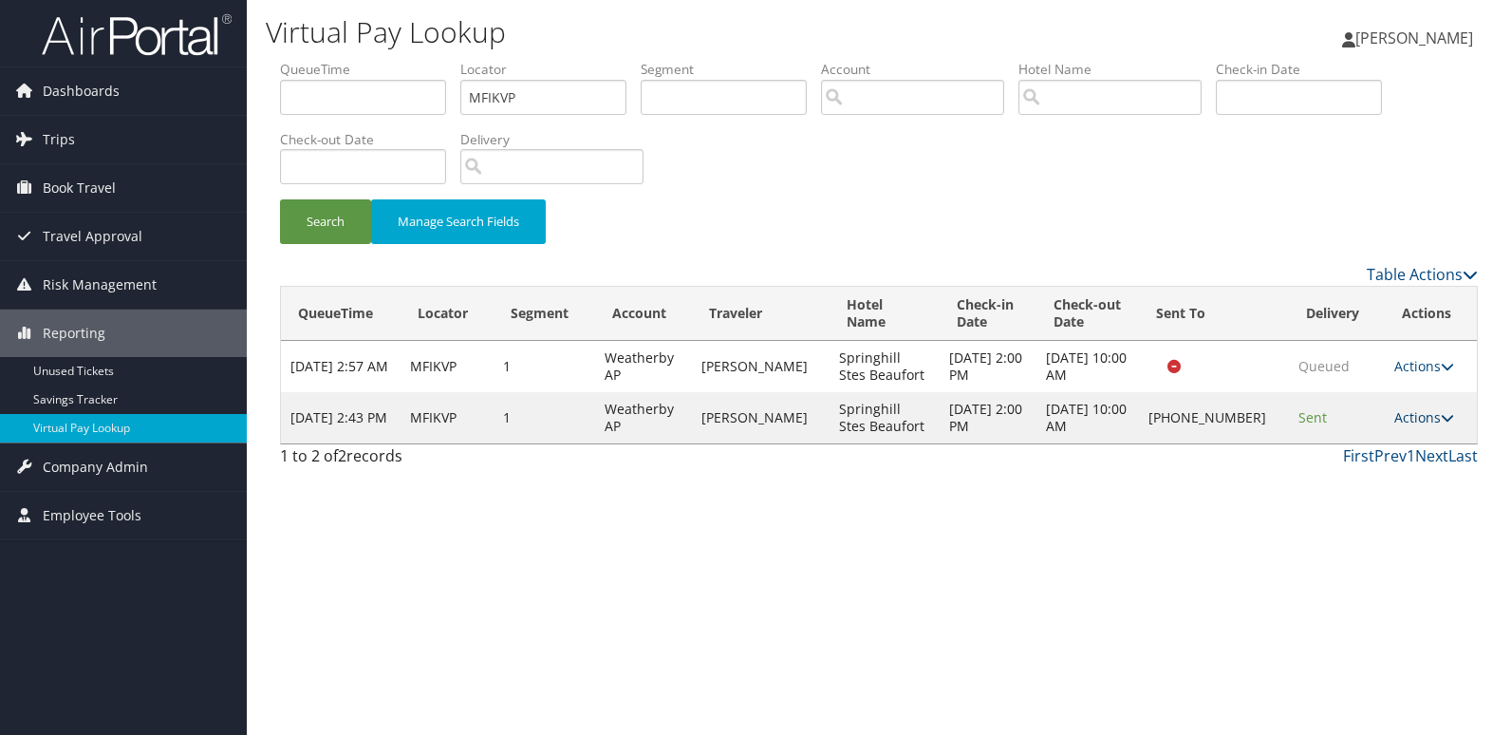
click at [1395, 417] on link "Actions" at bounding box center [1424, 417] width 60 height 18
click at [1360, 469] on link "Logs" at bounding box center [1360, 477] width 162 height 32
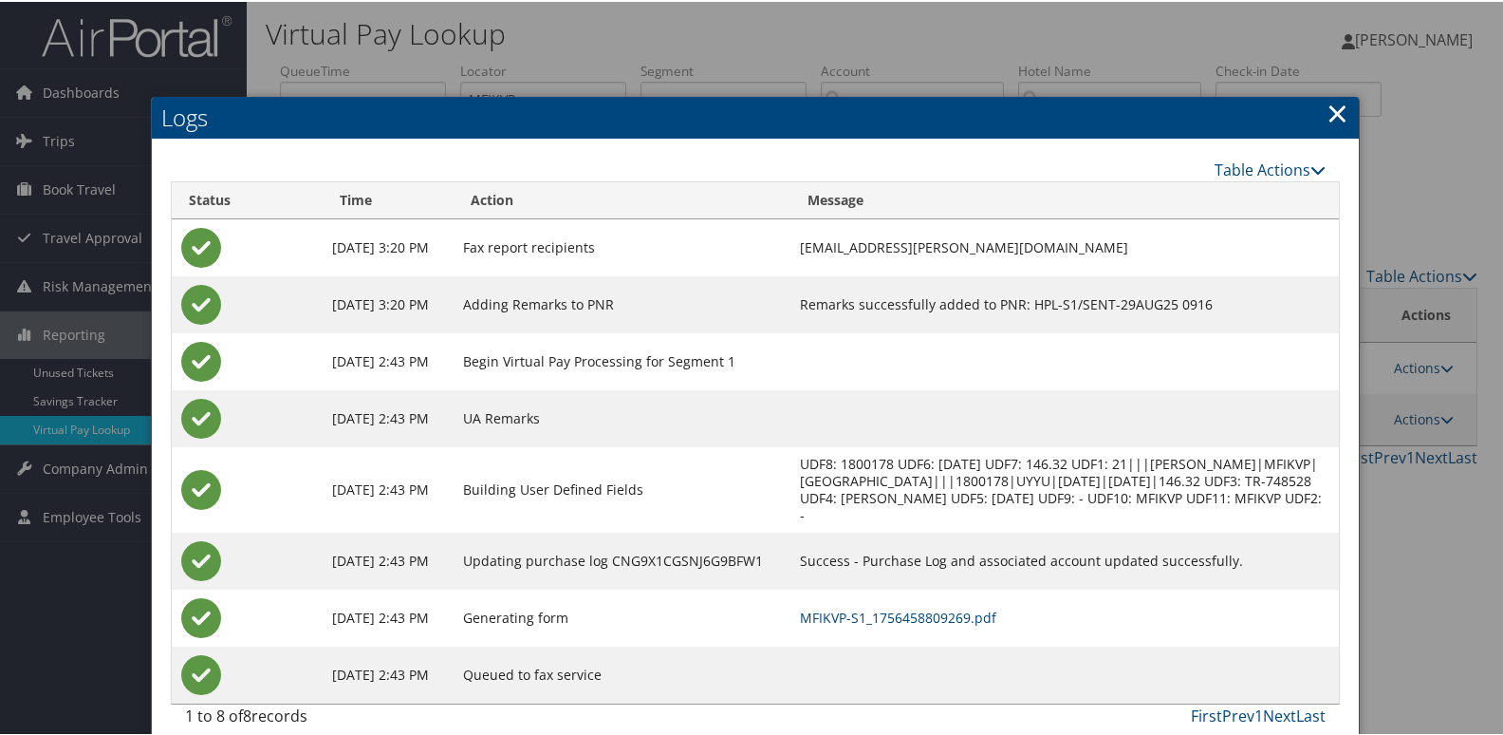
click at [1327, 109] on link "×" at bounding box center [1338, 111] width 22 height 38
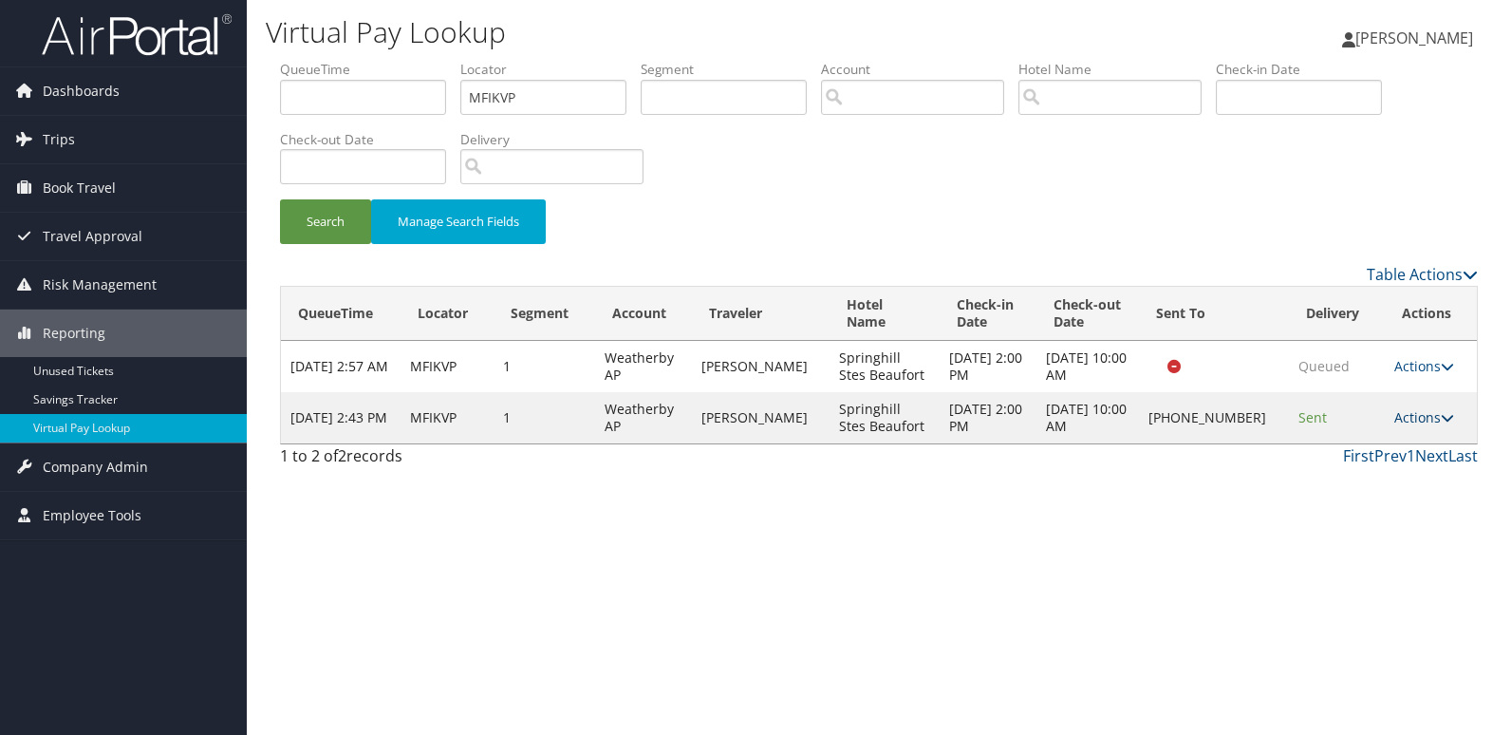
click at [1414, 419] on link "Actions" at bounding box center [1424, 417] width 60 height 18
click at [1366, 447] on link "Resend" at bounding box center [1360, 445] width 162 height 32
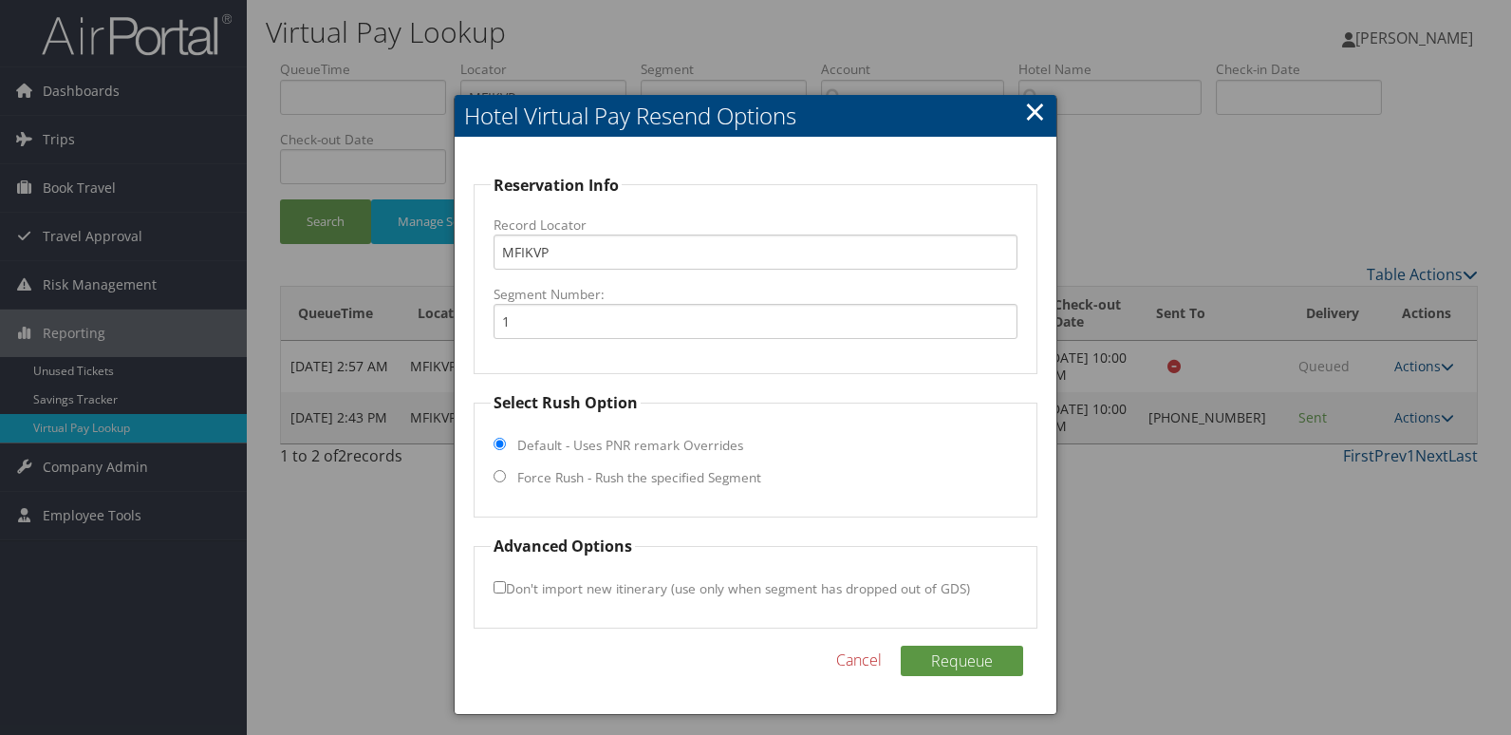
click at [601, 488] on fieldset "Select Rush Option Default - Uses PNR remark Overrides Force Rush - Rush the sp…" at bounding box center [756, 454] width 565 height 126
click at [526, 476] on label "Force Rush - Rush the specified Segment" at bounding box center [639, 477] width 244 height 19
click at [506, 476] on input "Force Rush - Rush the specified Segment" at bounding box center [500, 476] width 12 height 12
radio input "true"
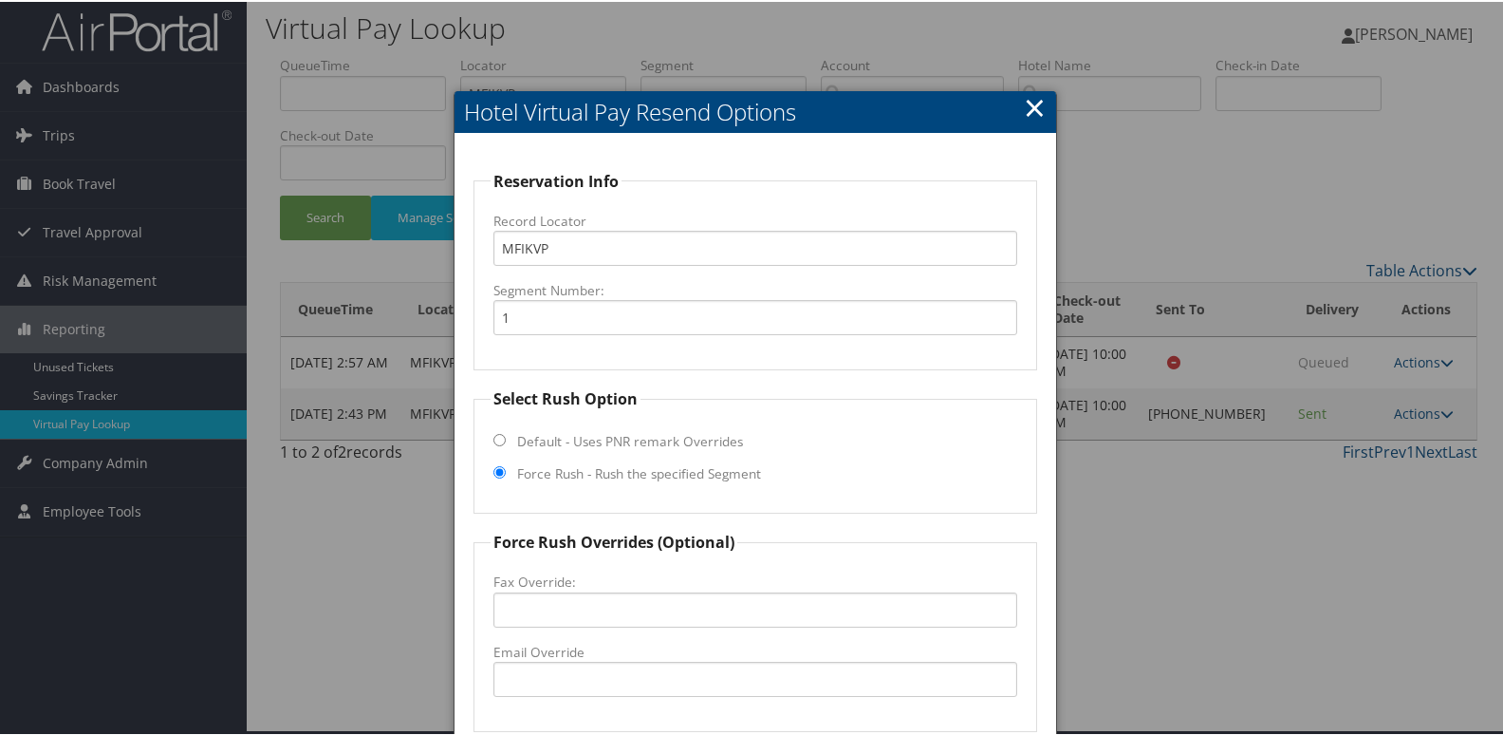
scroll to position [198, 0]
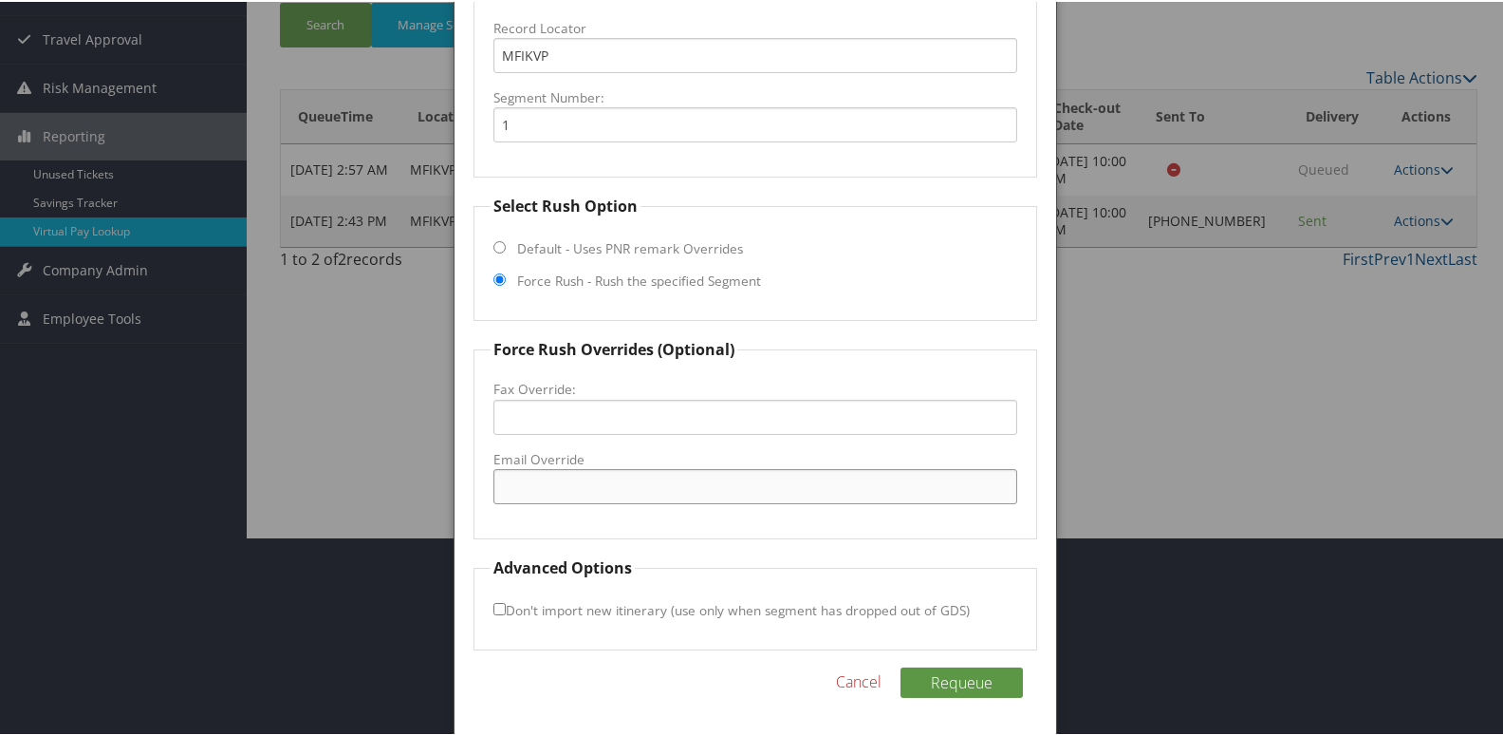
click at [577, 485] on input "Email Override" at bounding box center [756, 484] width 525 height 35
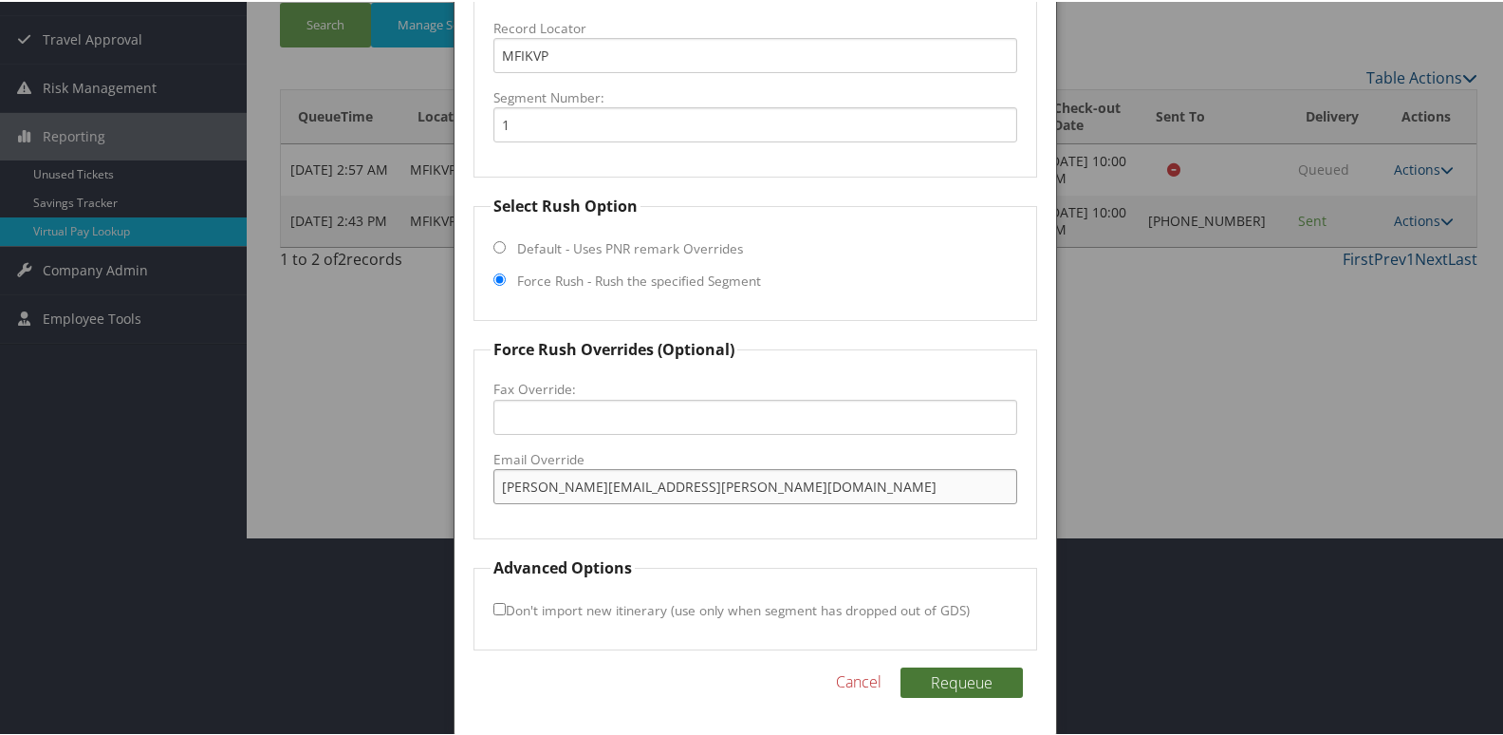
type input "karen.ramsey@marriott.com"
click at [951, 690] on button "Requeue" at bounding box center [962, 680] width 122 height 30
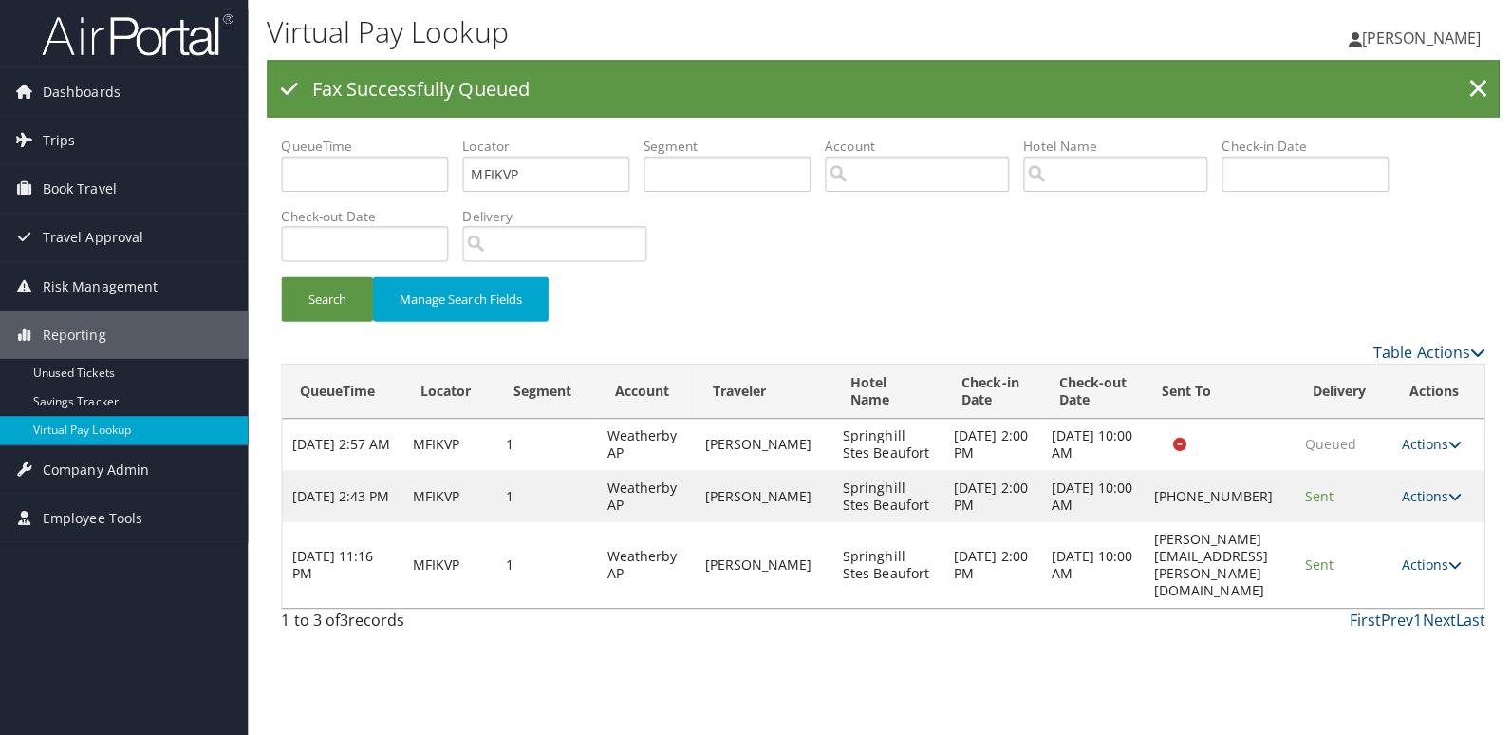
scroll to position [0, 0]
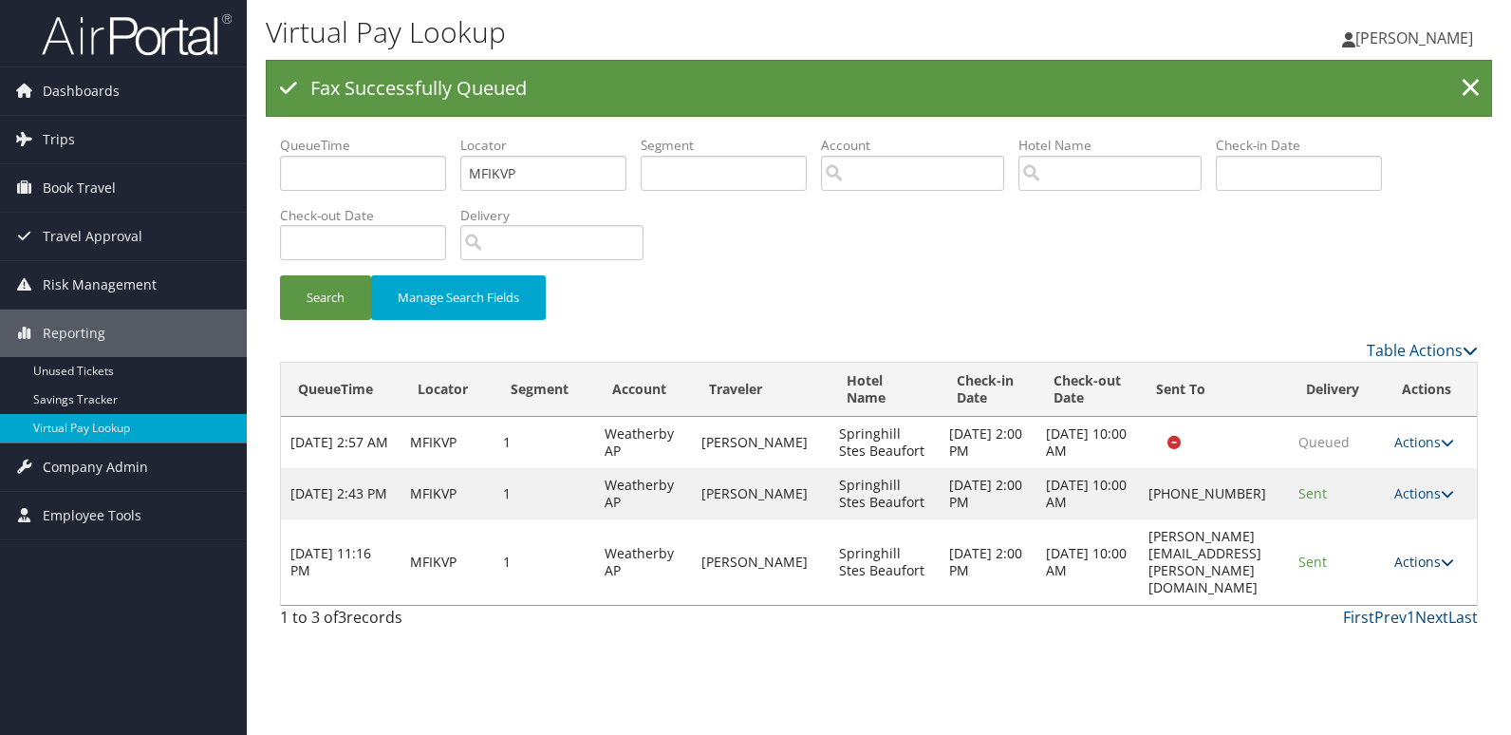
click at [1417, 552] on link "Actions" at bounding box center [1424, 561] width 60 height 18
click at [1367, 602] on link "Logs" at bounding box center [1393, 604] width 120 height 32
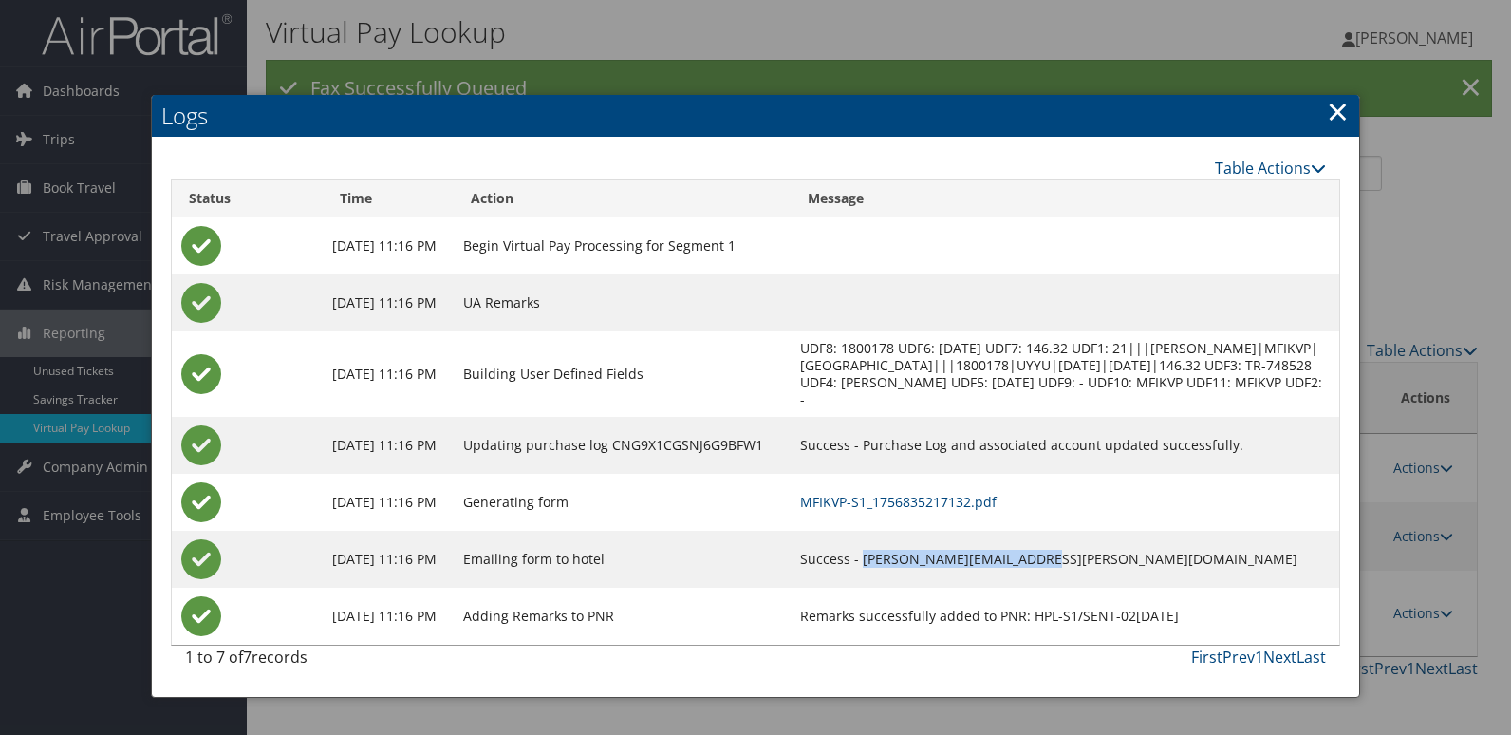
drag, startPoint x: 1110, startPoint y: 575, endPoint x: 921, endPoint y: 593, distance: 190.7
click at [921, 587] on td "Success - karen.ramsey@marriott.com" at bounding box center [1065, 559] width 549 height 57
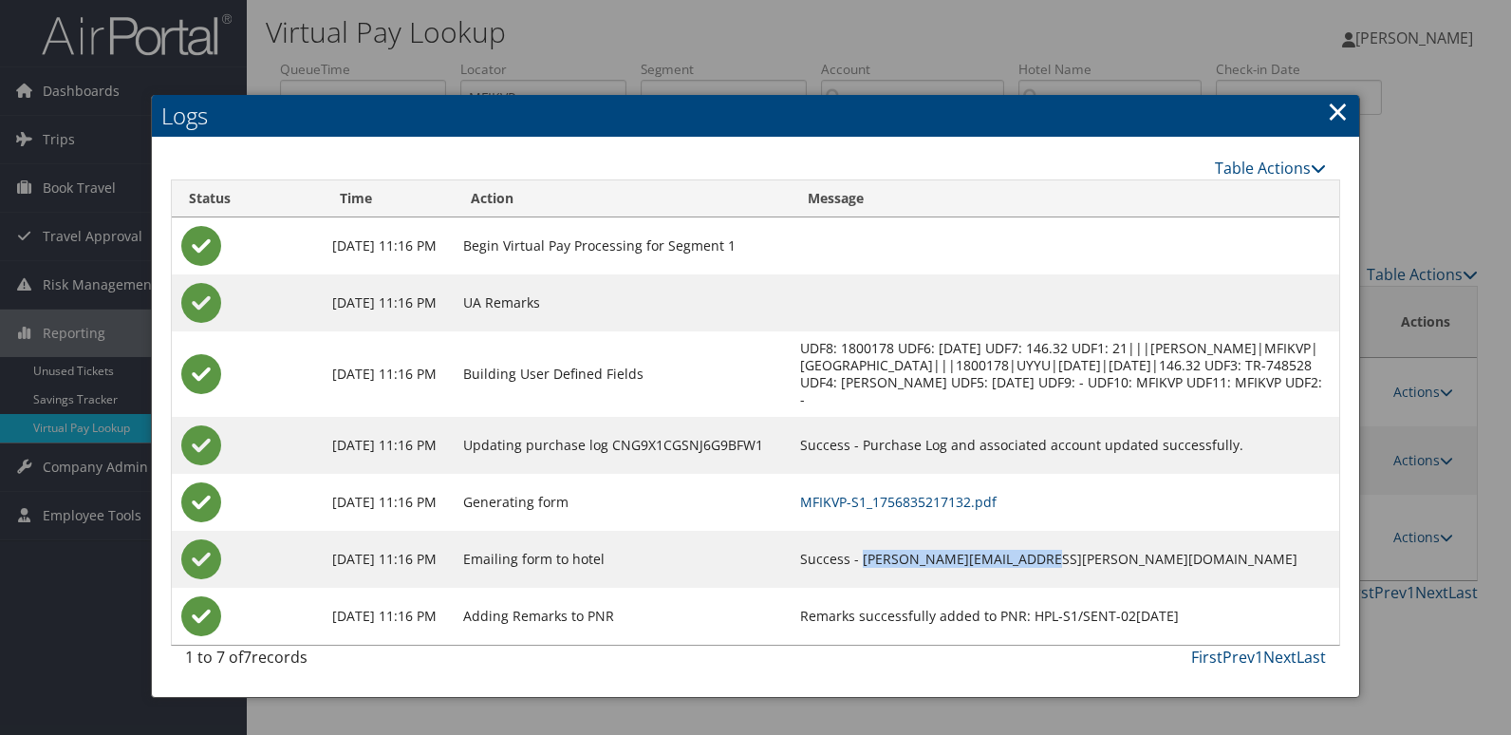
copy td "karen.ramsey@marriott.com"
drag, startPoint x: 921, startPoint y: 593, endPoint x: 879, endPoint y: 518, distance: 85.8
click at [879, 511] on link "MFIKVP-S1_1756835217132.pdf" at bounding box center [898, 502] width 196 height 18
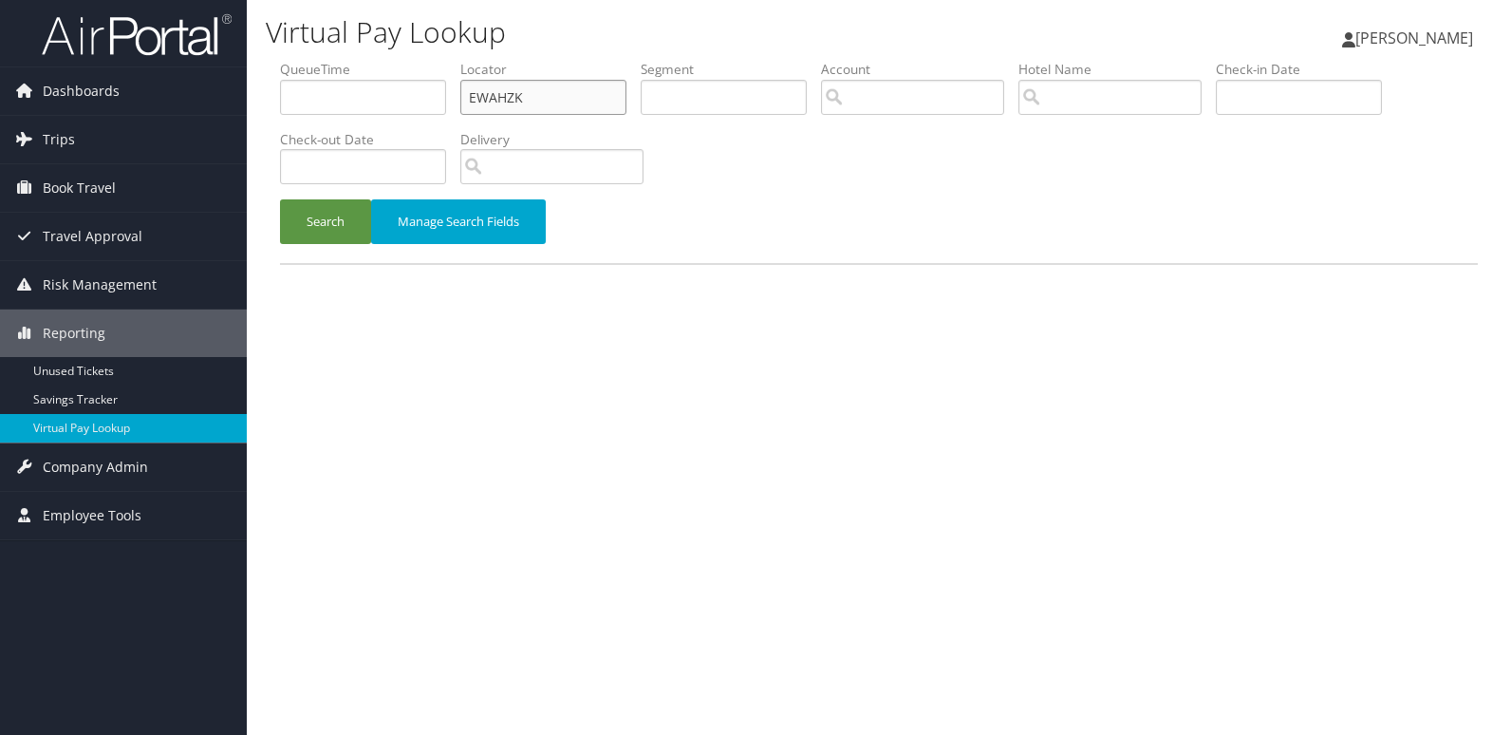
drag, startPoint x: 527, startPoint y: 98, endPoint x: 344, endPoint y: 119, distance: 184.4
click at [344, 60] on ul "QueueTime Locator EWAHZK Segment Account Traveler Hotel Name Check-in Date Chec…" at bounding box center [879, 60] width 1198 height 0
paste input "SOZSJH"
type input "SOZSJH"
click at [292, 229] on button "Search" at bounding box center [325, 221] width 91 height 45
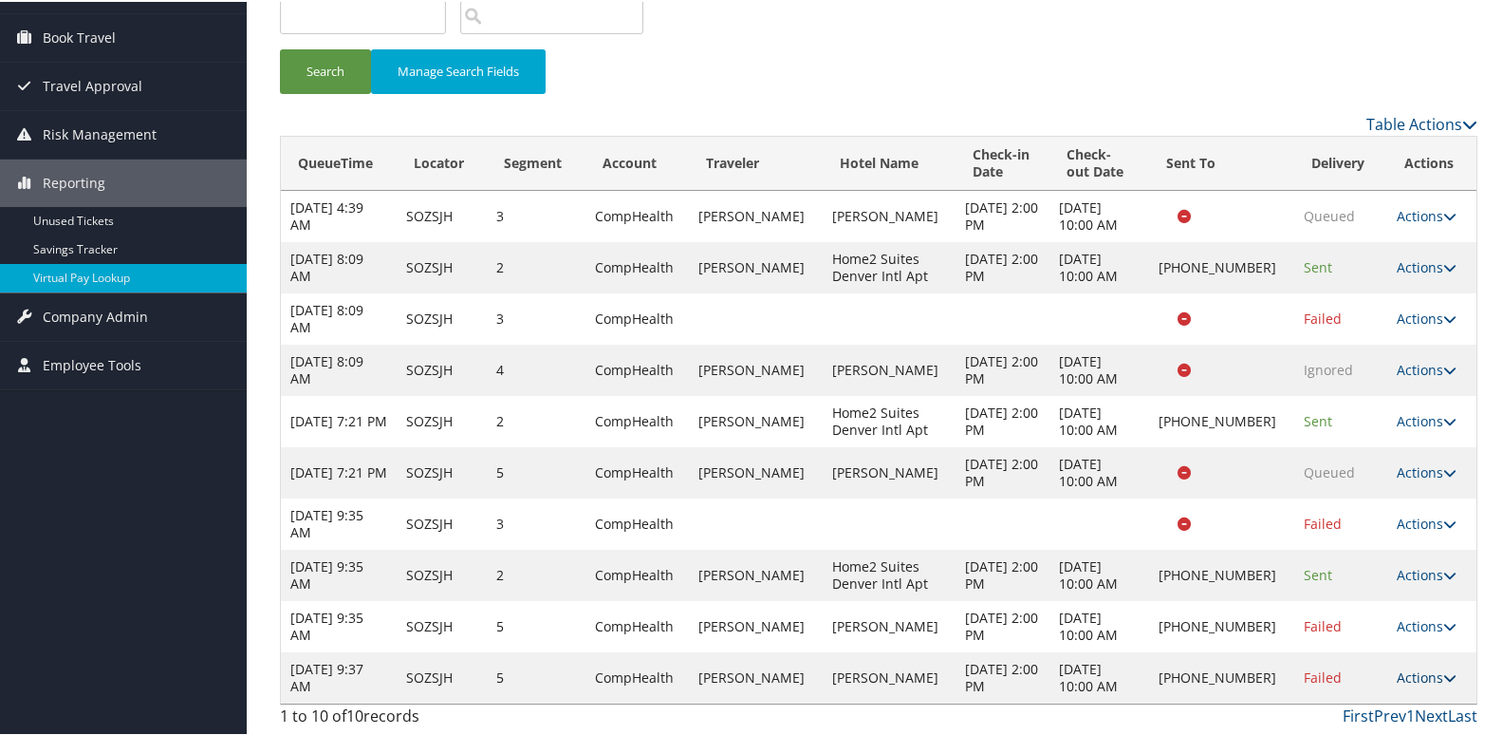
click at [1410, 676] on link "Actions" at bounding box center [1427, 675] width 60 height 18
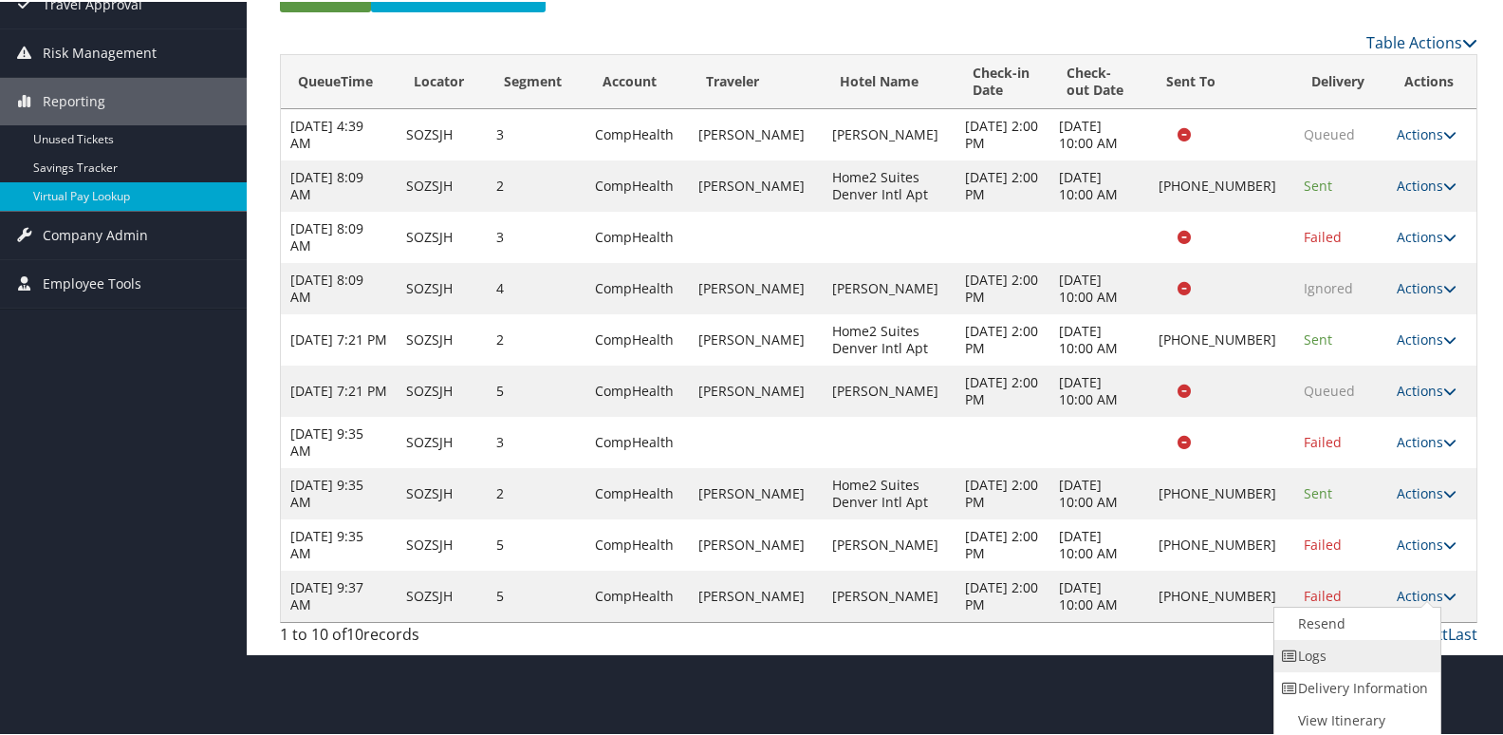
click at [1344, 640] on link "Logs" at bounding box center [1356, 654] width 162 height 32
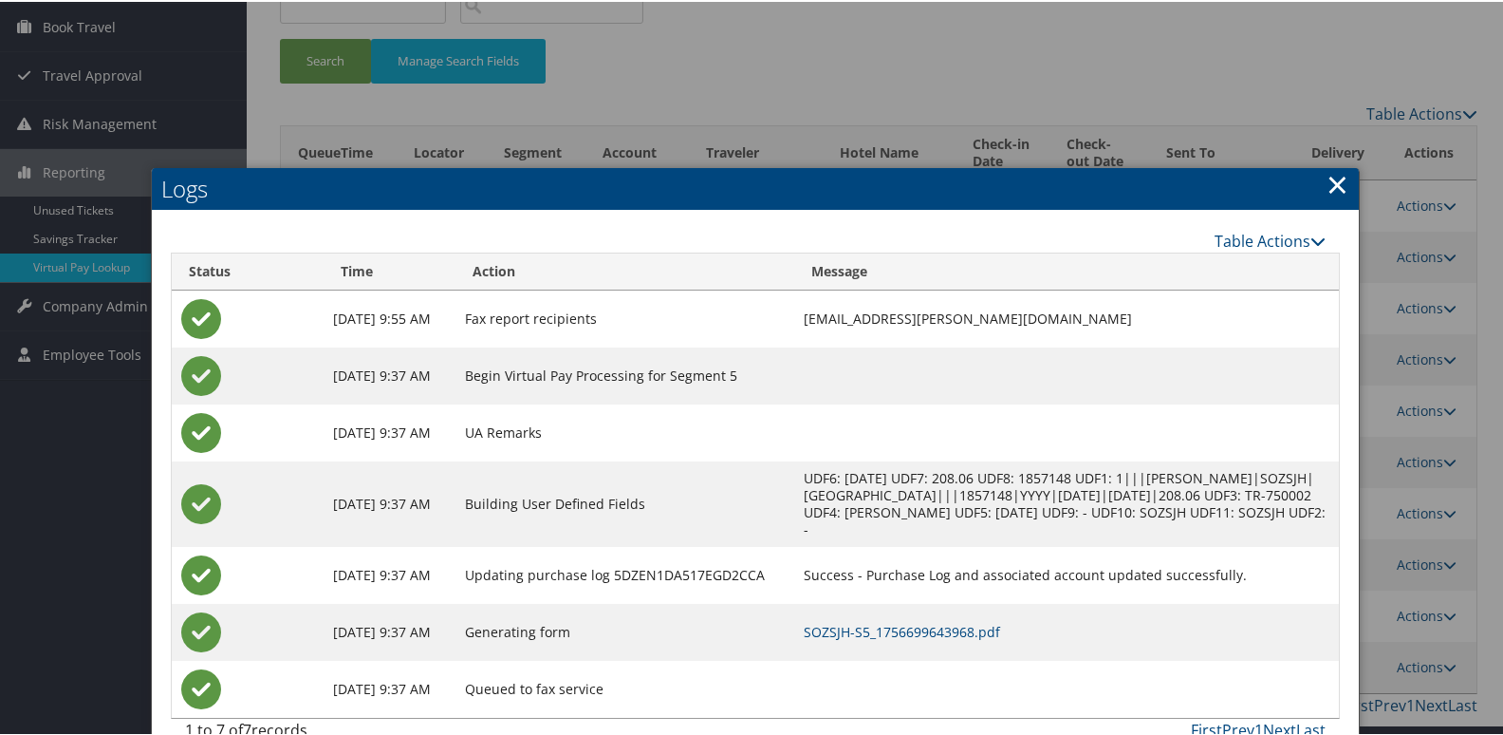
scroll to position [196, 0]
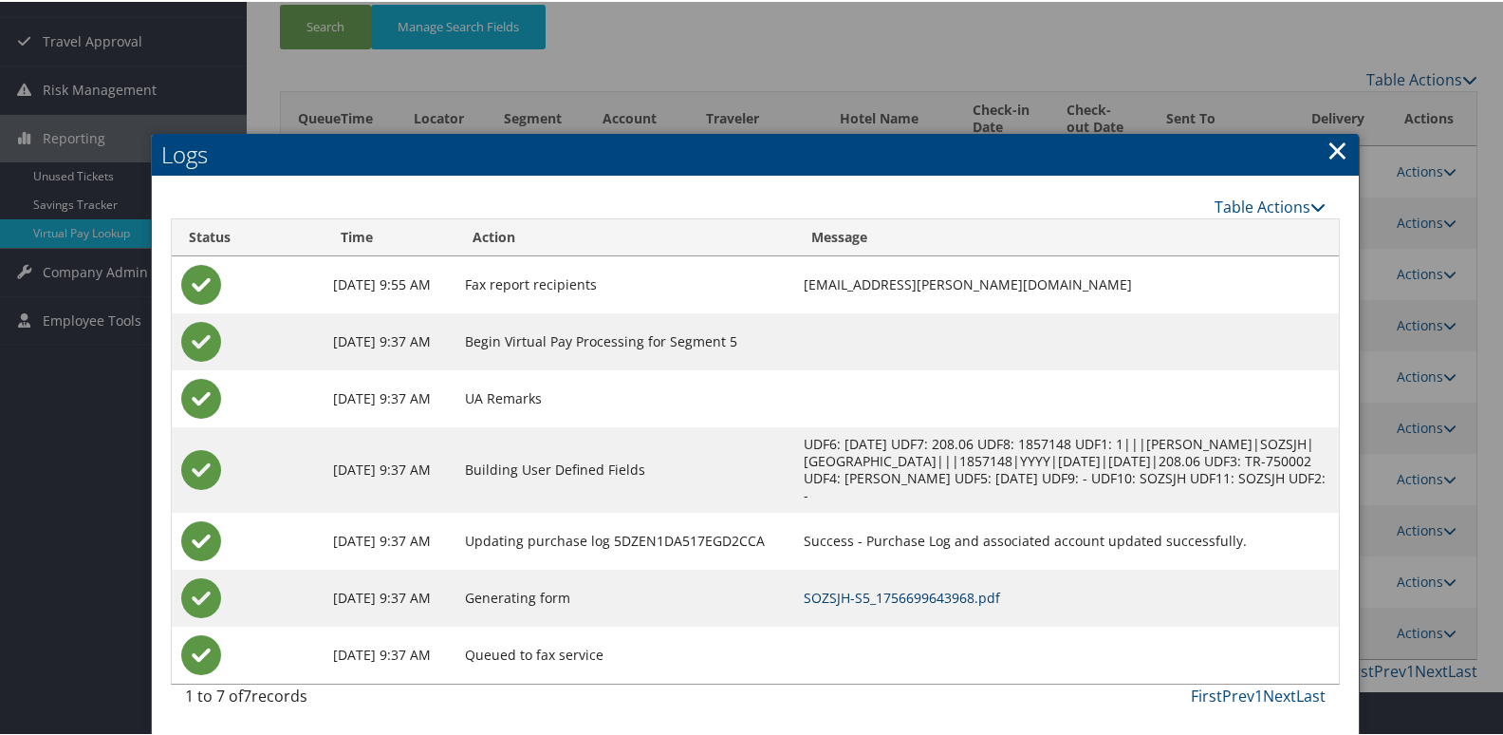
click at [993, 591] on link "SOZSJH-S5_1756699643968.pdf" at bounding box center [902, 596] width 196 height 18
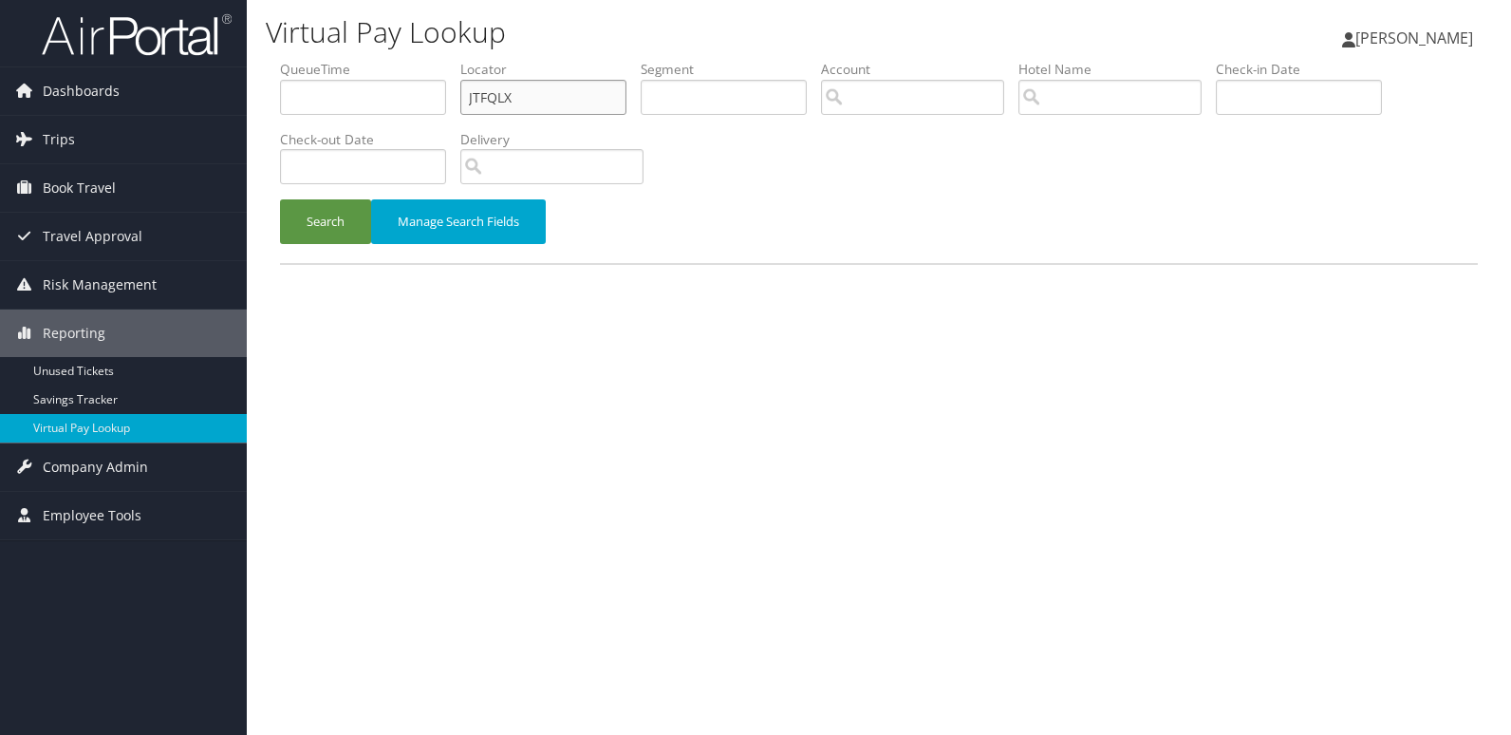
drag, startPoint x: 518, startPoint y: 97, endPoint x: 307, endPoint y: 121, distance: 212.1
click at [307, 60] on ul "QueueTime Locator JTFQLX Segment Account Traveler Hotel Name Check-in Date Chec…" at bounding box center [879, 60] width 1198 height 0
paste input "NHMNLO"
type input "NHMNLO"
click at [322, 226] on button "Search" at bounding box center [325, 221] width 91 height 45
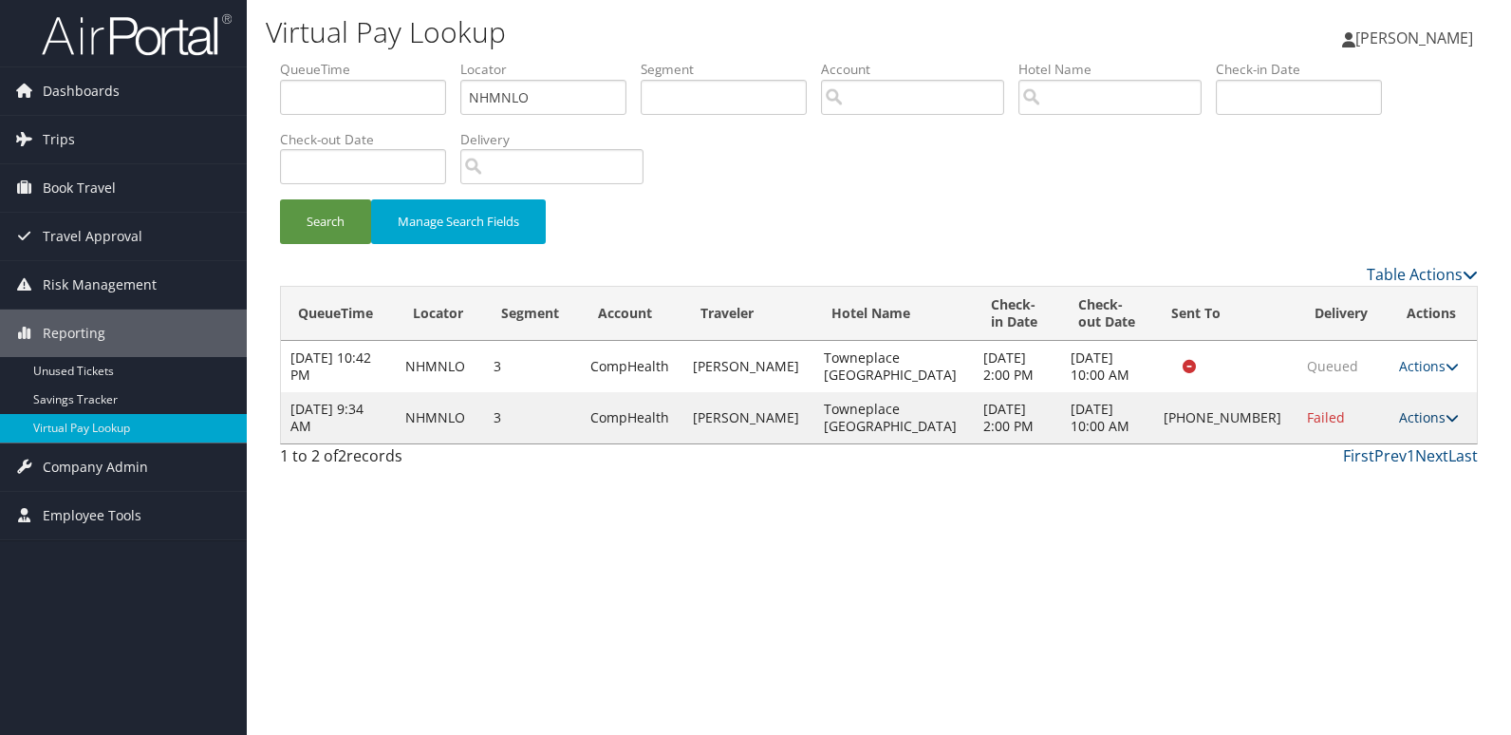
click at [1424, 421] on link "Actions" at bounding box center [1429, 417] width 60 height 18
click at [1389, 484] on link "Logs" at bounding box center [1362, 477] width 162 height 32
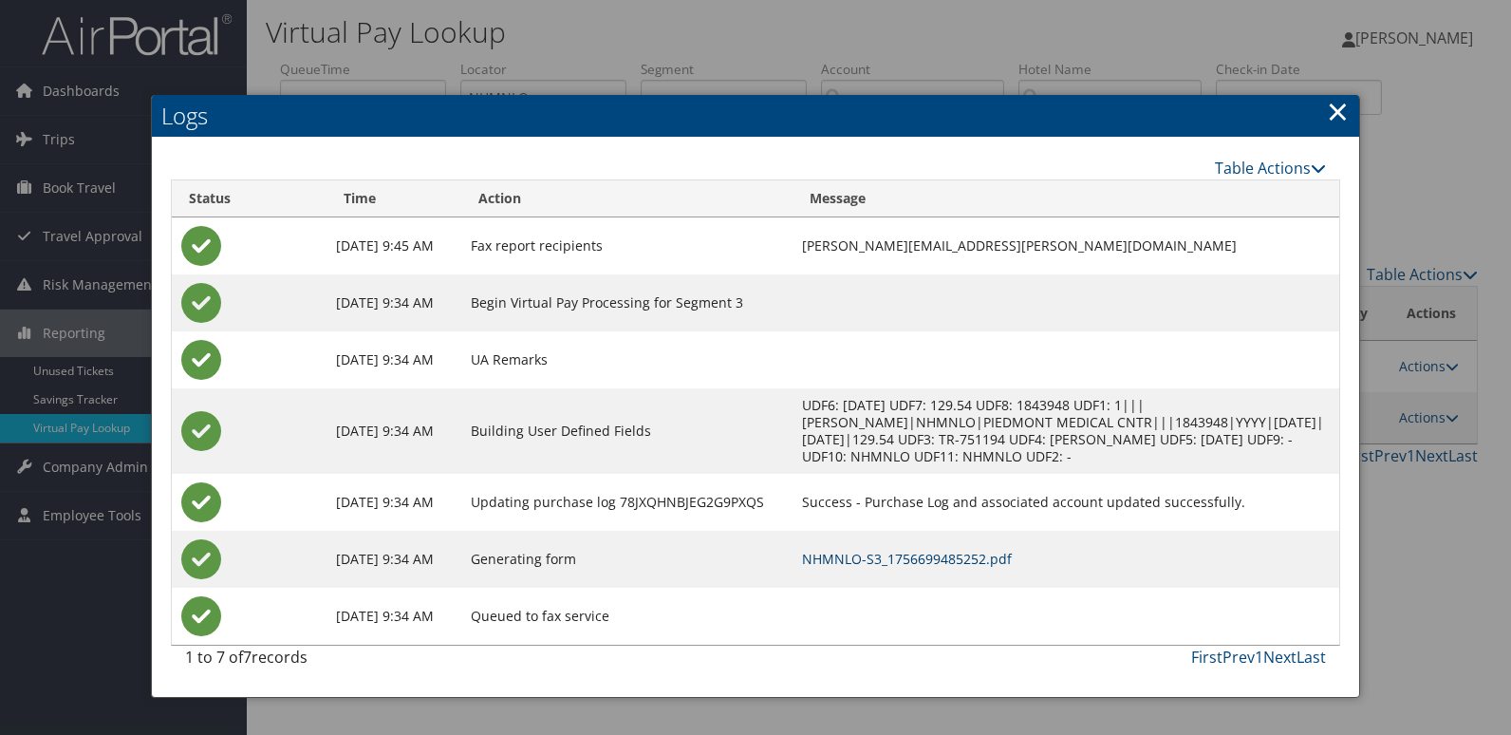
drag, startPoint x: 983, startPoint y: 563, endPoint x: 1014, endPoint y: 568, distance: 30.9
click at [983, 562] on link "NHMNLO-S3_1756699485252.pdf" at bounding box center [907, 559] width 210 height 18
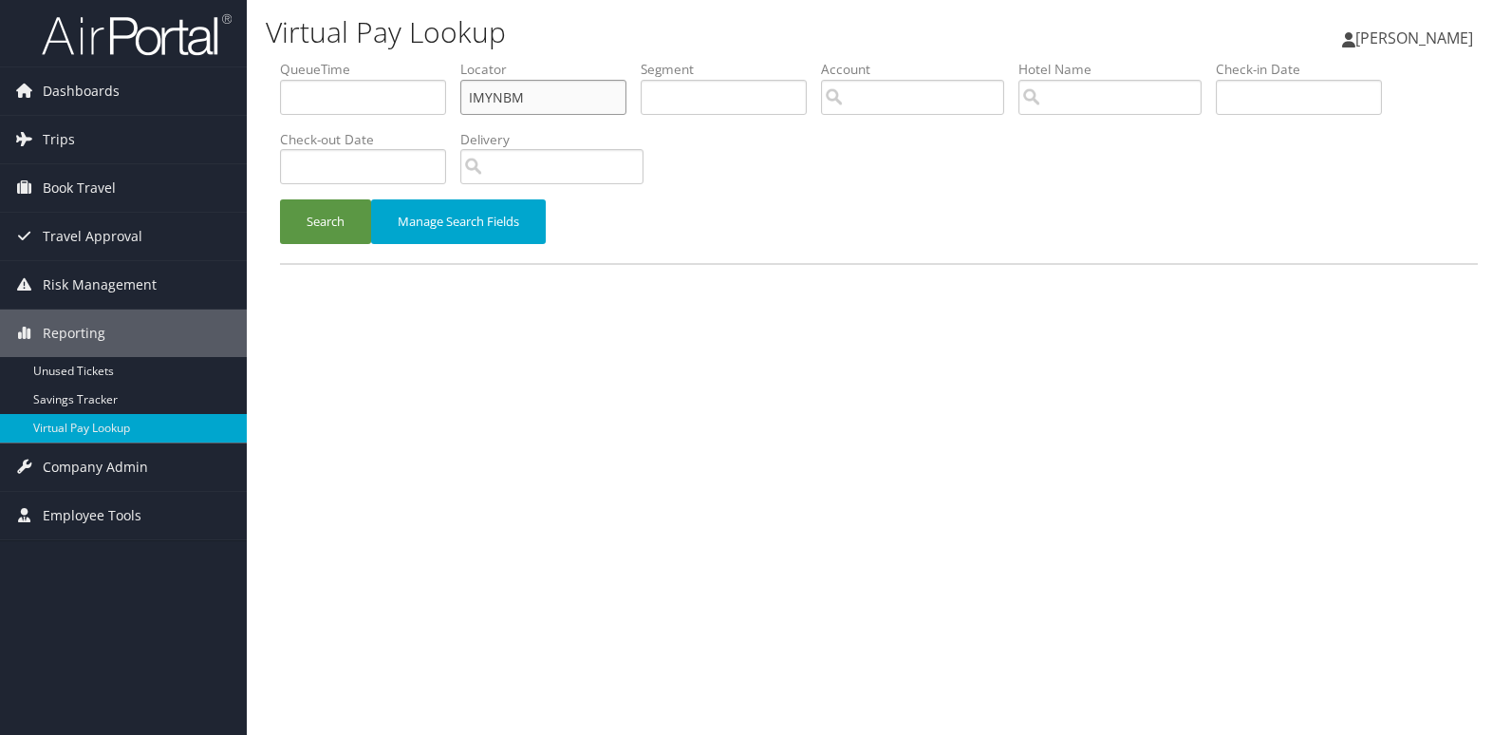
drag, startPoint x: 360, startPoint y: 121, endPoint x: 326, endPoint y: 121, distance: 33.2
click at [326, 60] on ul "QueueTime Locator IMYNBM Segment Account Traveler Hotel Name Check-in Date Chec…" at bounding box center [879, 60] width 1198 height 0
paste input "KCJHJK"
type input "KCJHJK"
click at [336, 218] on button "Search" at bounding box center [325, 221] width 91 height 45
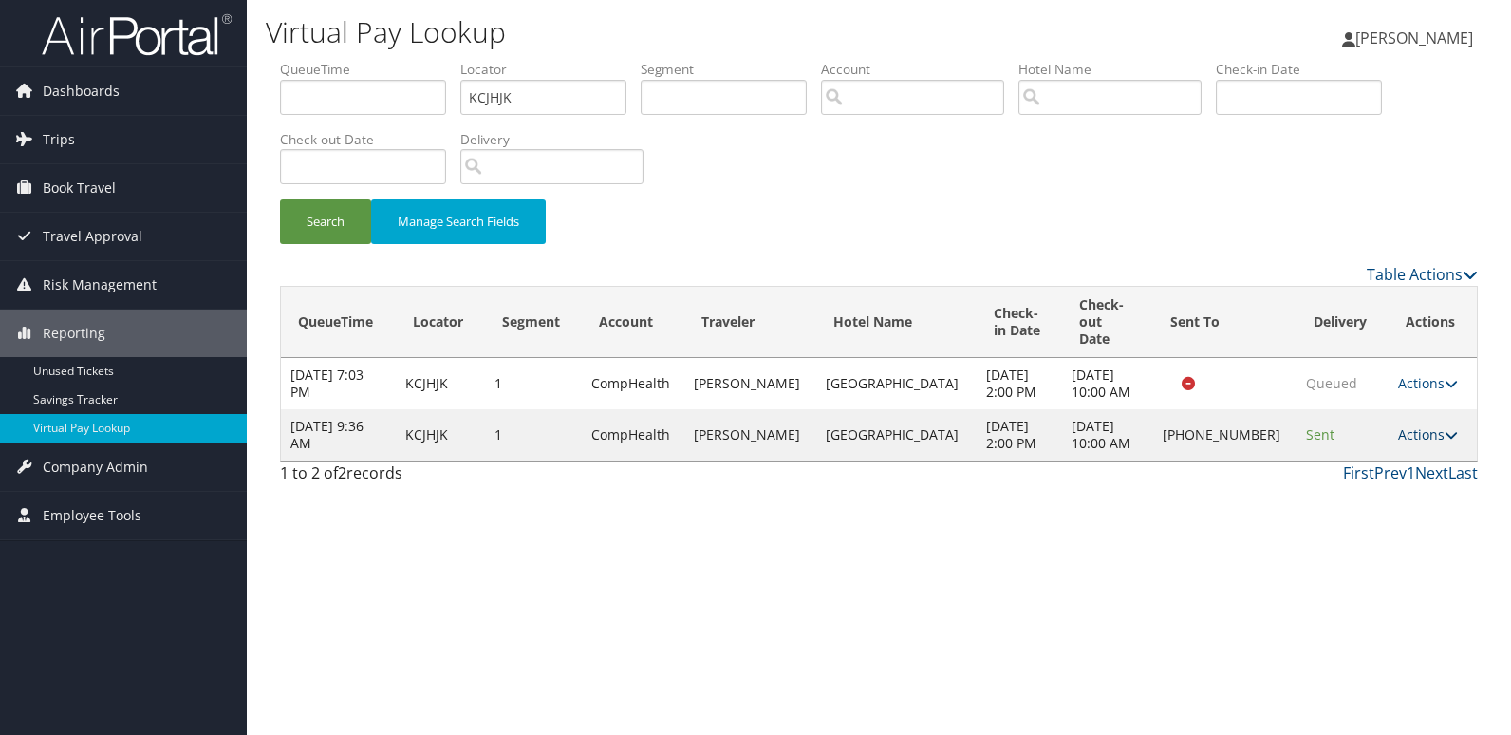
click at [1403, 425] on link "Actions" at bounding box center [1428, 434] width 60 height 18
click at [1347, 464] on link "Logs" at bounding box center [1362, 477] width 162 height 32
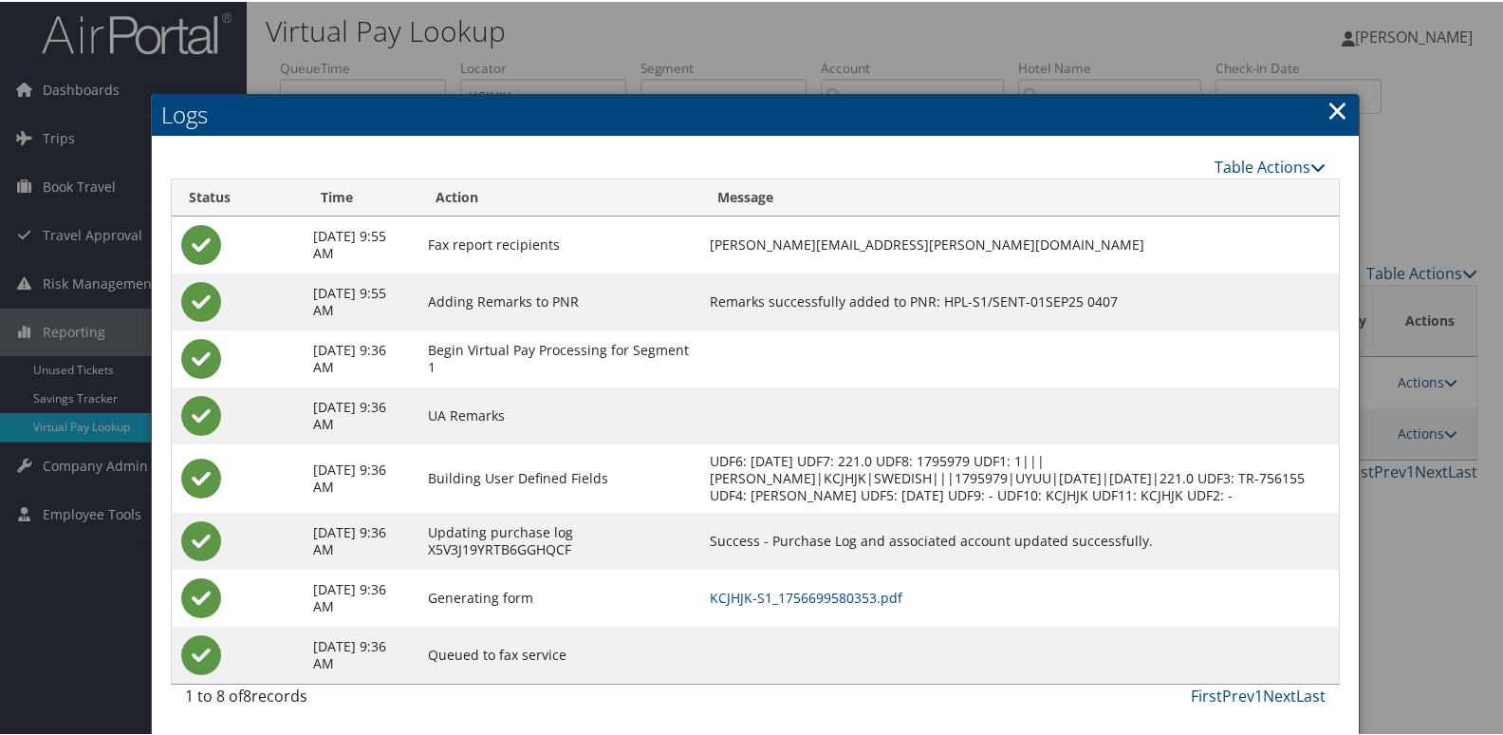
scroll to position [20, 0]
click at [858, 589] on link "KCJHJK-S1_1756699580353.pdf" at bounding box center [806, 596] width 193 height 18
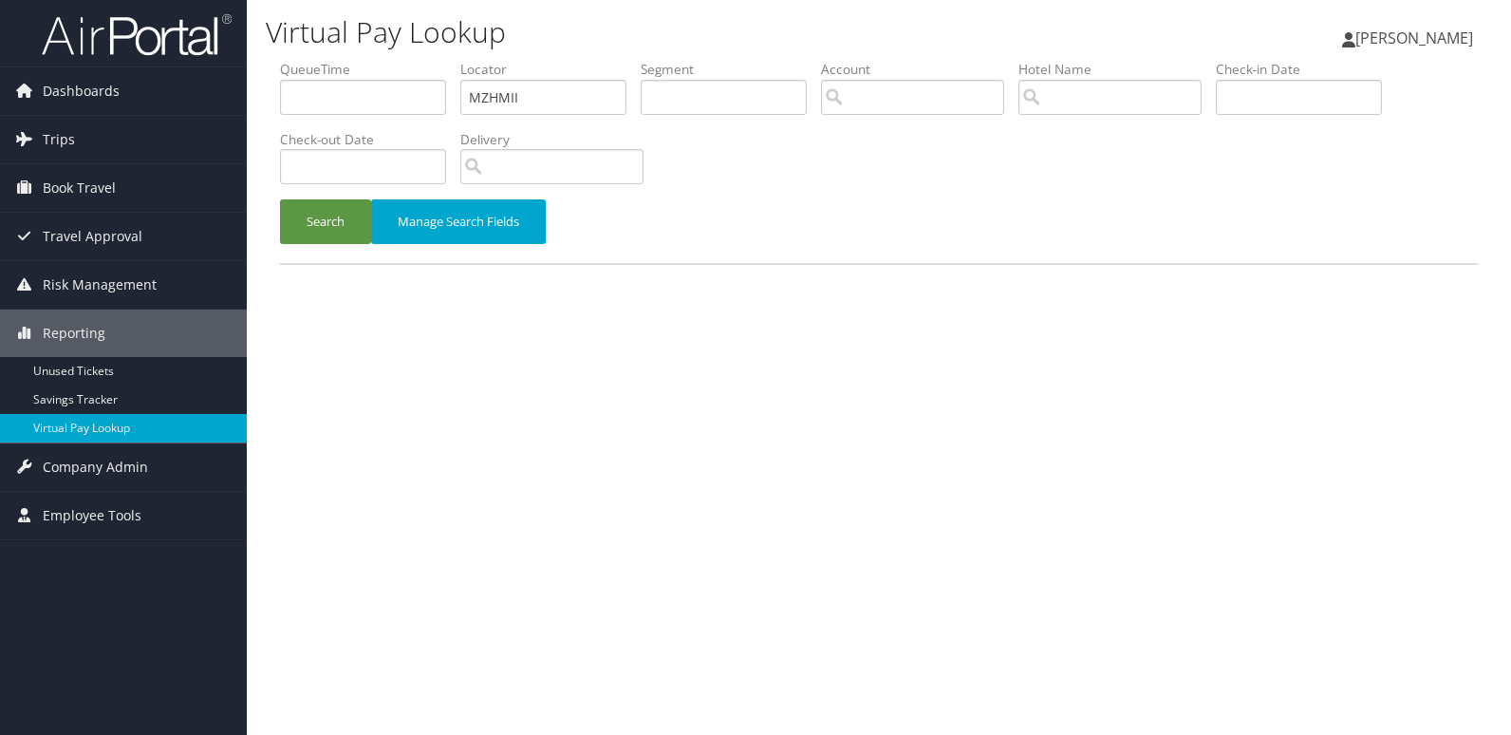
click at [505, 97] on input "MZHMII" at bounding box center [543, 97] width 166 height 35
type input "MZHMII"
click at [280, 199] on button "Search" at bounding box center [325, 221] width 91 height 45
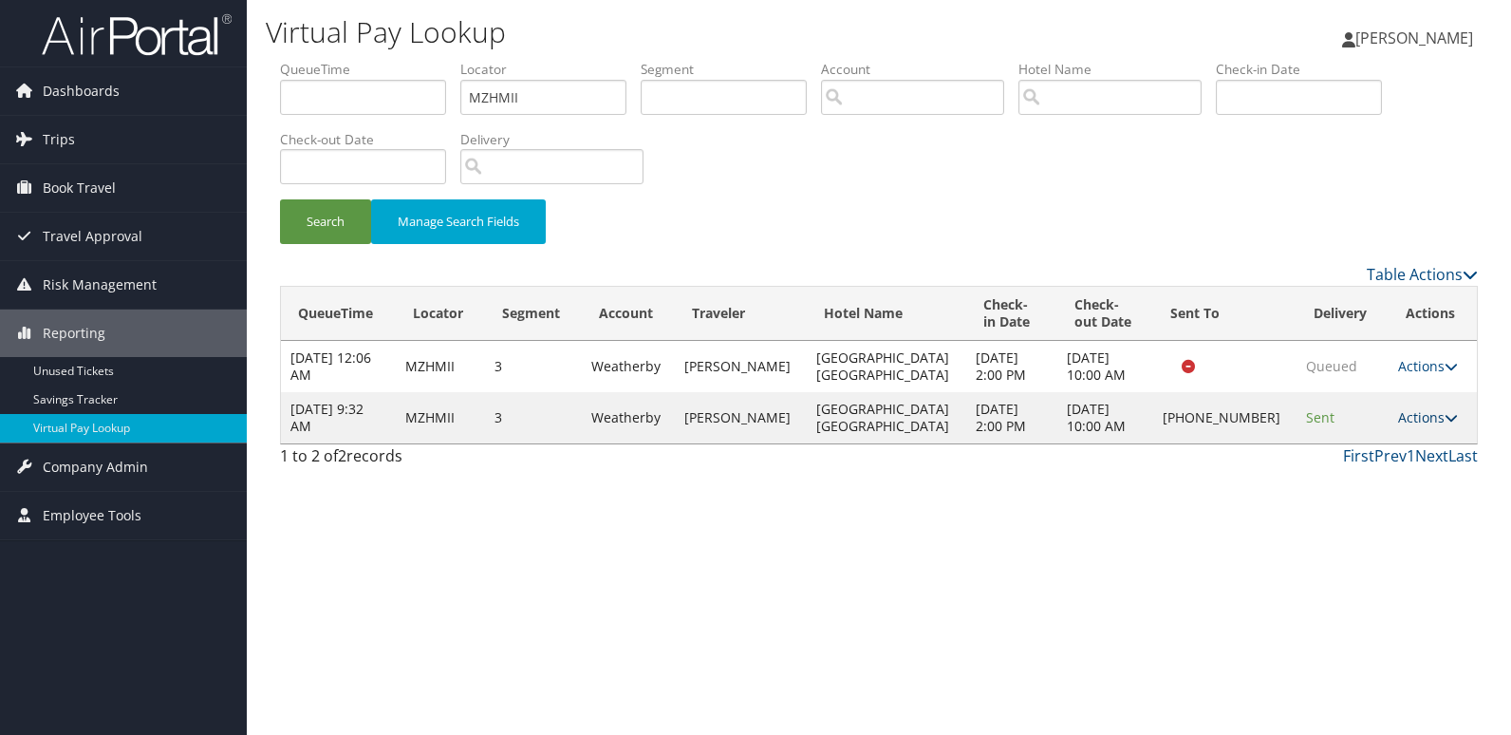
click at [1425, 418] on link "Actions" at bounding box center [1428, 417] width 60 height 18
click at [1363, 469] on link "Logs" at bounding box center [1361, 477] width 162 height 32
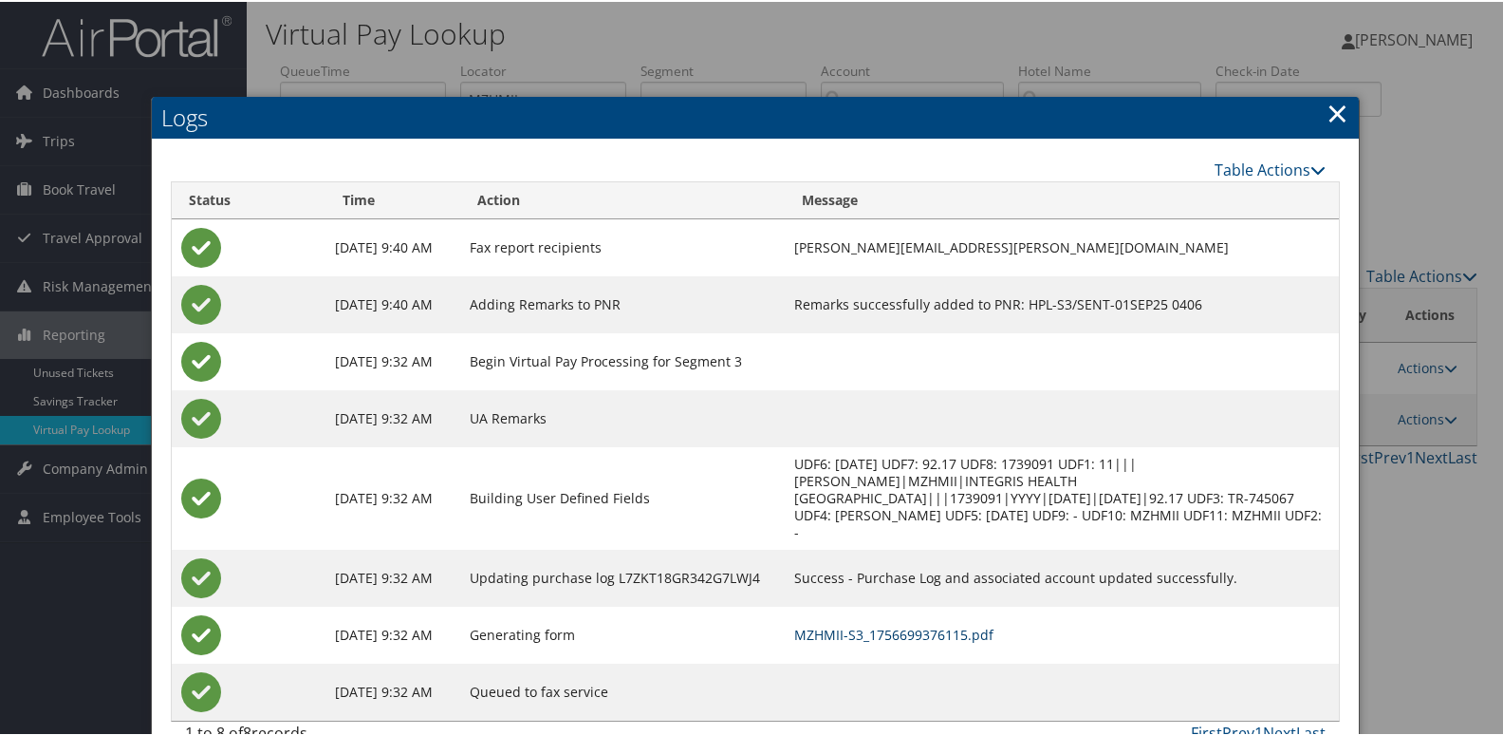
click at [929, 624] on link "MZHMII-S3_1756699376115.pdf" at bounding box center [893, 633] width 199 height 18
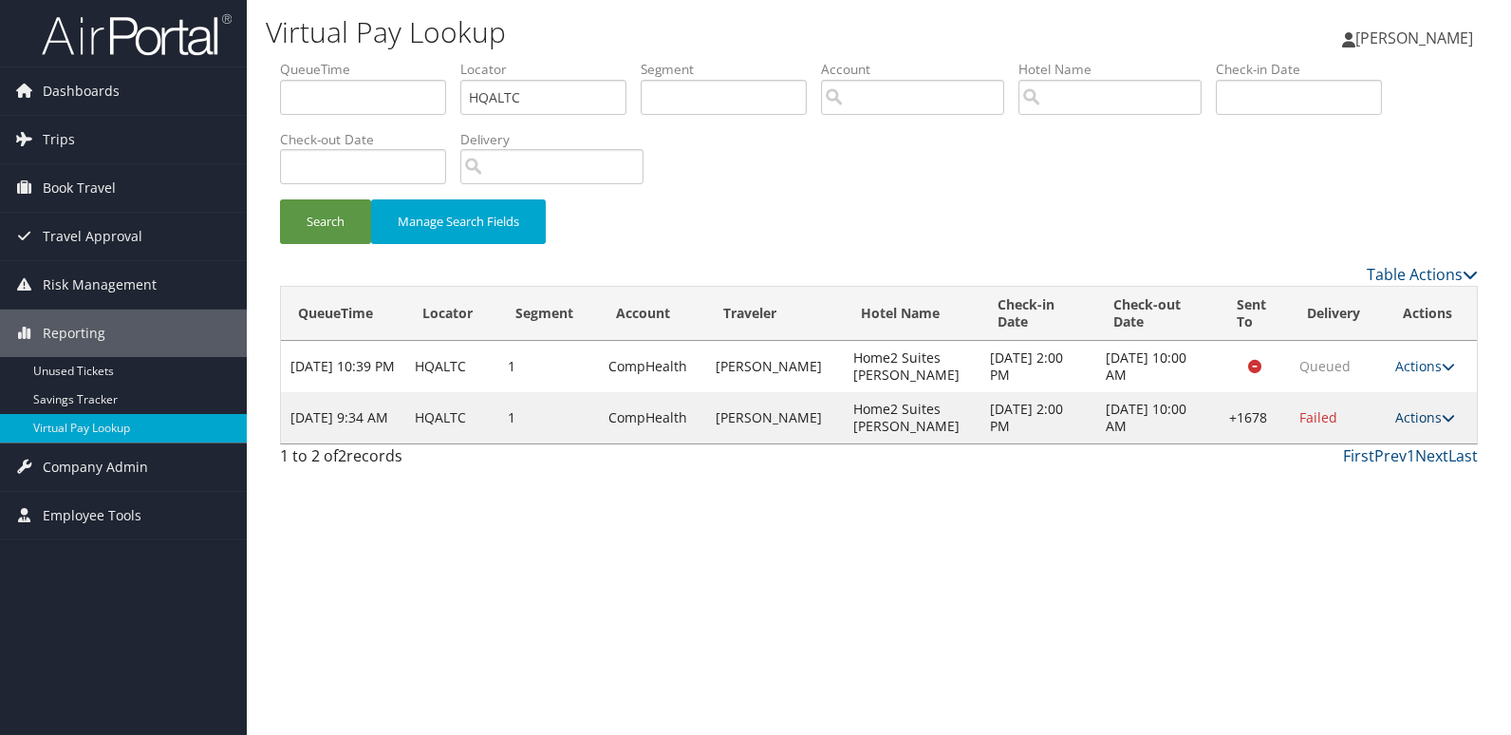
click at [1424, 421] on link "Actions" at bounding box center [1425, 417] width 60 height 18
click at [1370, 456] on link "Resend" at bounding box center [1365, 445] width 162 height 32
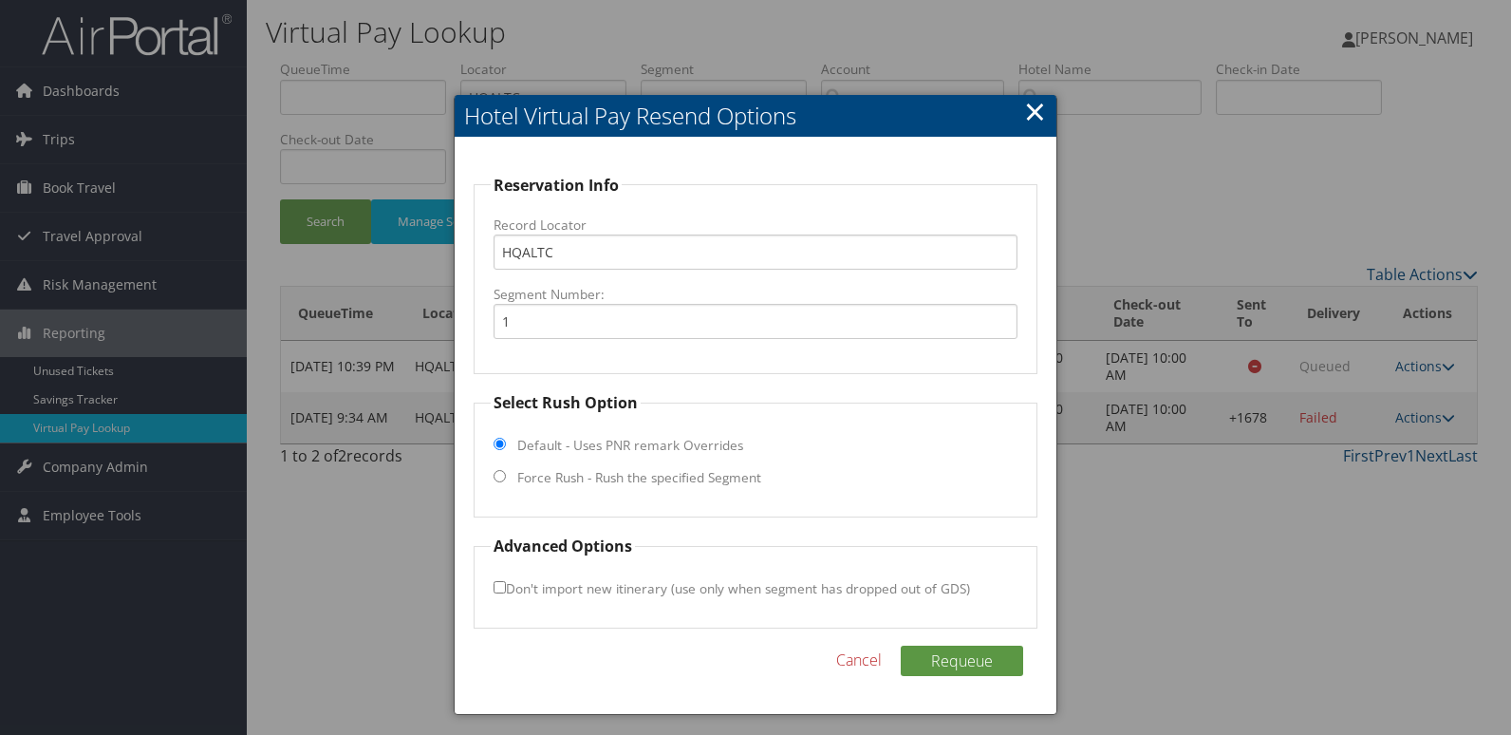
click at [622, 482] on label "Force Rush - Rush the specified Segment" at bounding box center [639, 477] width 244 height 19
click at [506, 482] on input "Force Rush - Rush the specified Segment" at bounding box center [500, 476] width 12 height 12
radio input "true"
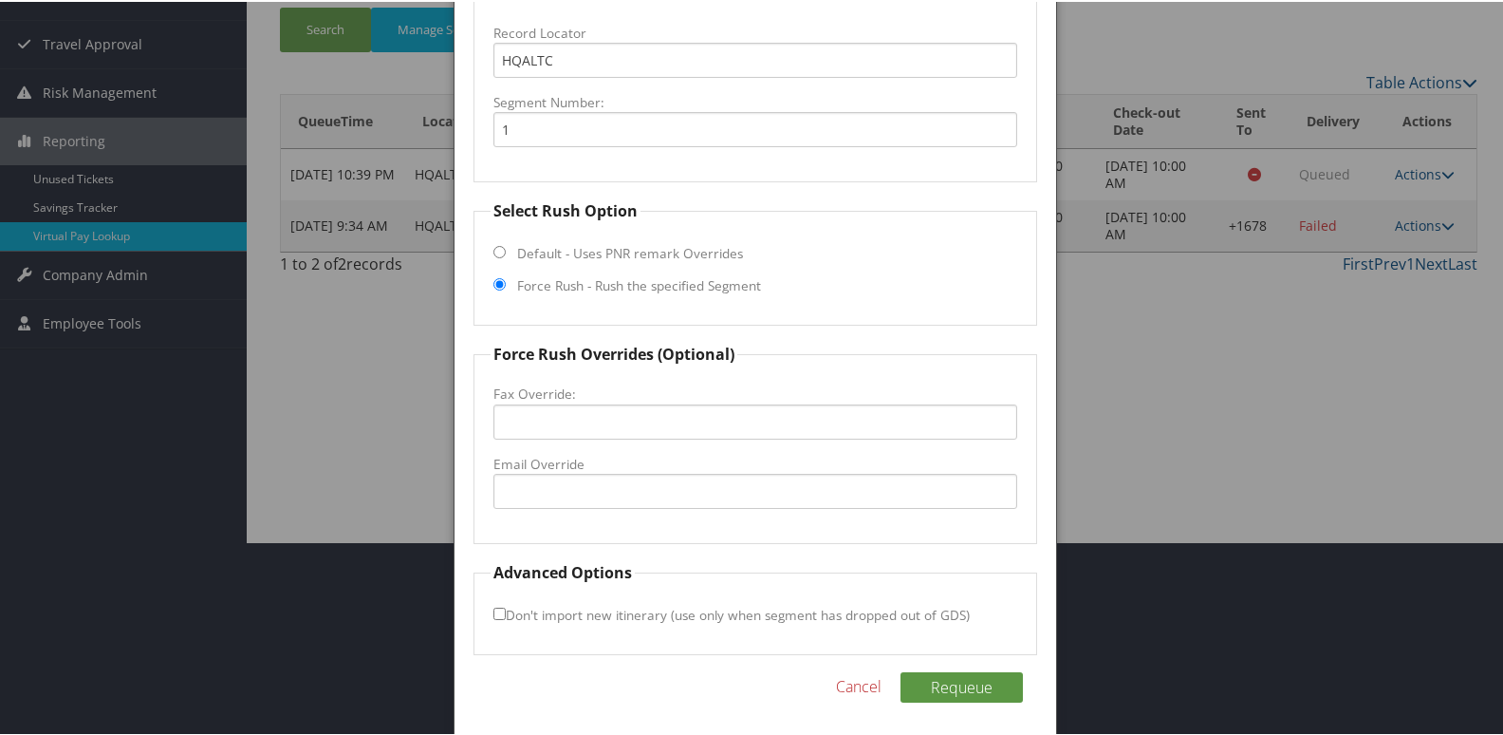
scroll to position [198, 0]
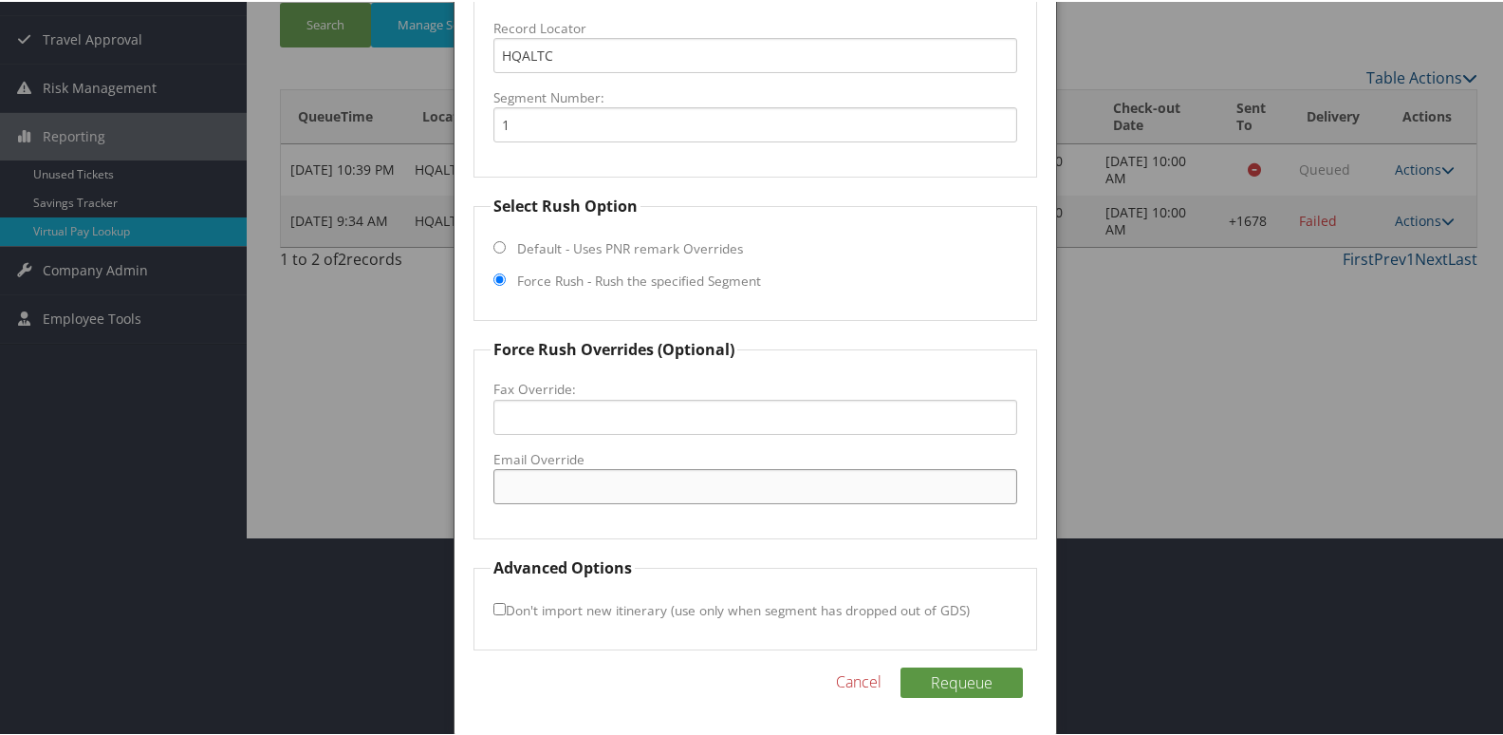
click at [606, 469] on input "Email Override" at bounding box center [756, 484] width 525 height 35
click at [600, 487] on input "guestservicesrarhome2griffin.com" at bounding box center [756, 484] width 525 height 35
drag, startPoint x: 744, startPoint y: 485, endPoint x: 308, endPoint y: 498, distance: 435.8
click at [308, 498] on body "Menu Dashboards ► AirPortal 360™ (Manager) My Travel Dashboard Trips ► Airtiner…" at bounding box center [755, 169] width 1511 height 735
type input "guestservices@home2griffin.com"
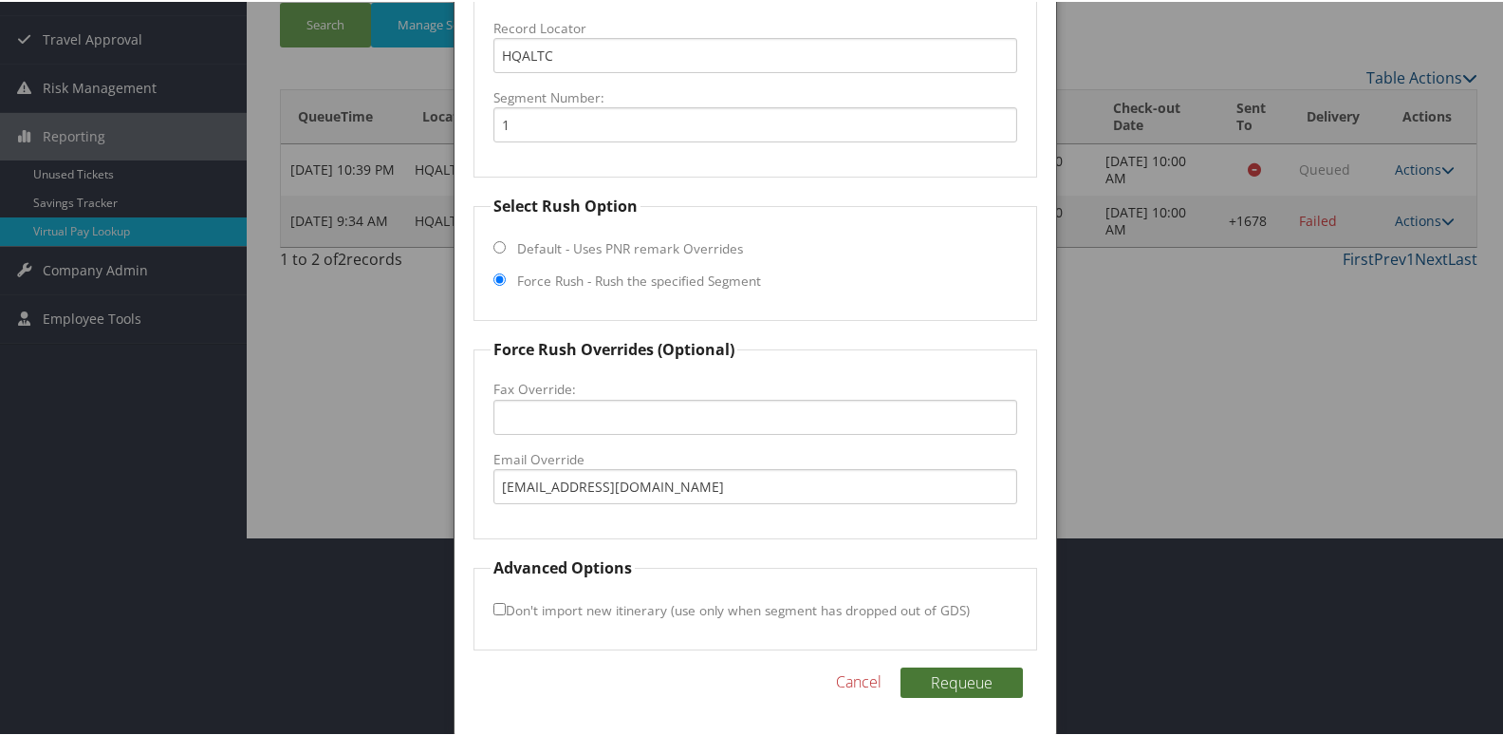
click at [963, 671] on button "Requeue" at bounding box center [962, 680] width 122 height 30
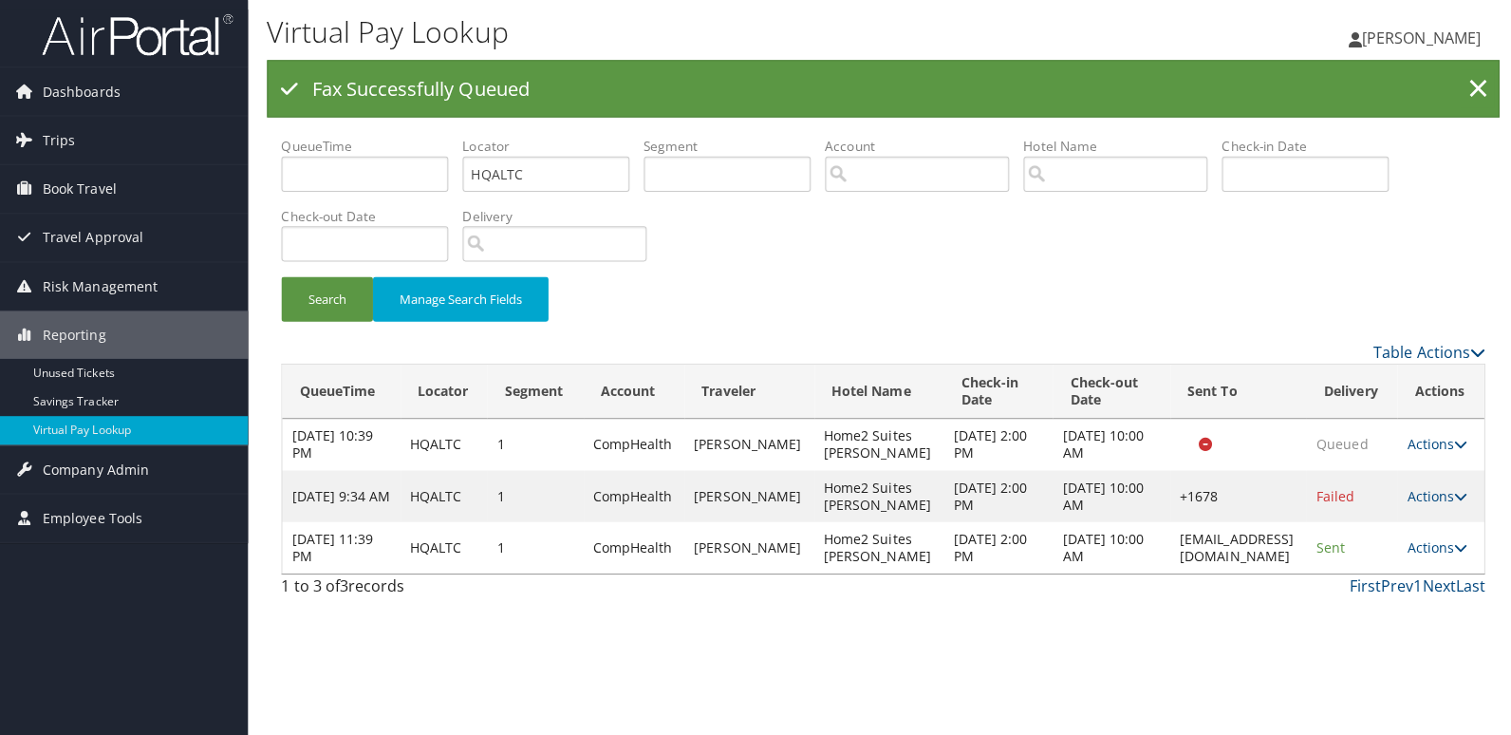
scroll to position [0, 0]
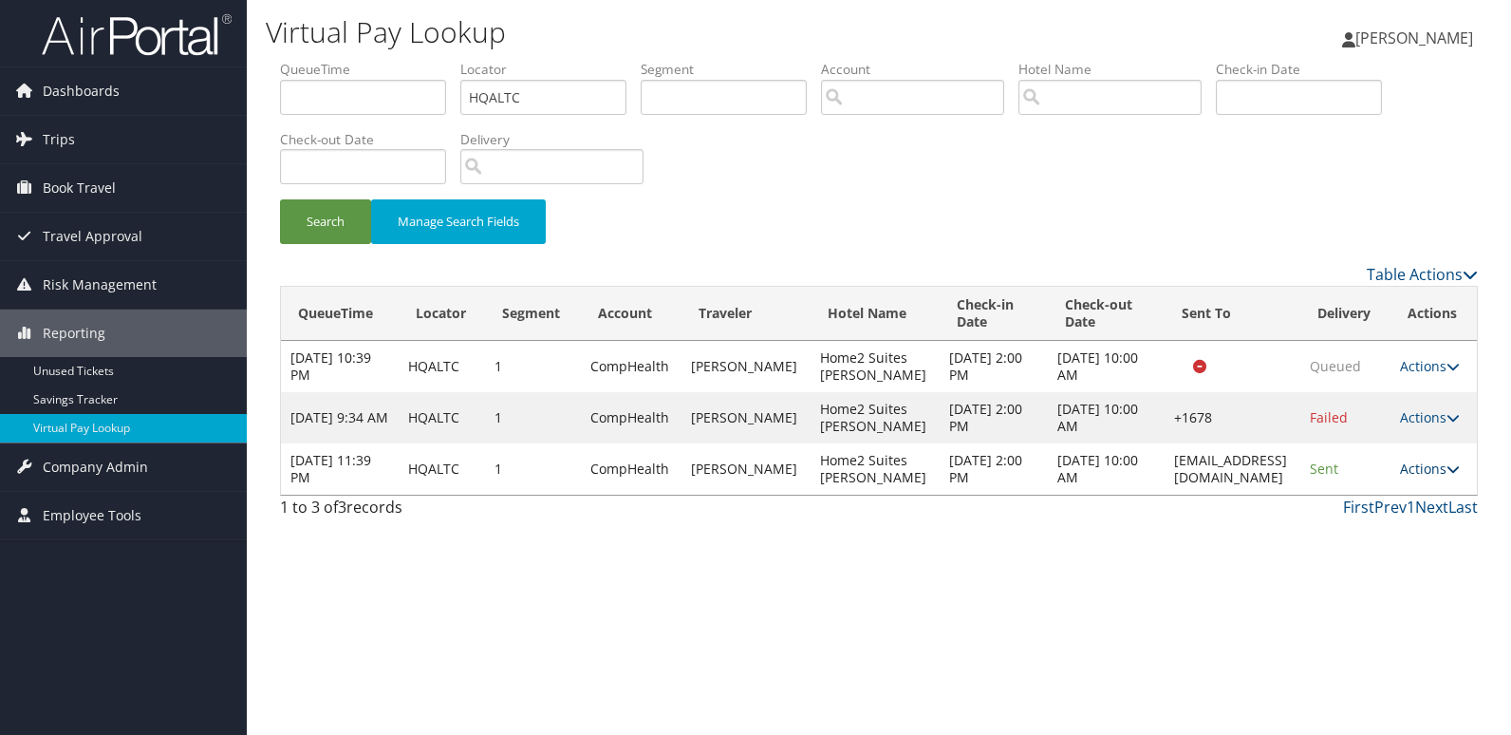
click at [1419, 464] on link "Actions" at bounding box center [1430, 468] width 60 height 18
click at [1407, 525] on link "Logs" at bounding box center [1399, 528] width 120 height 32
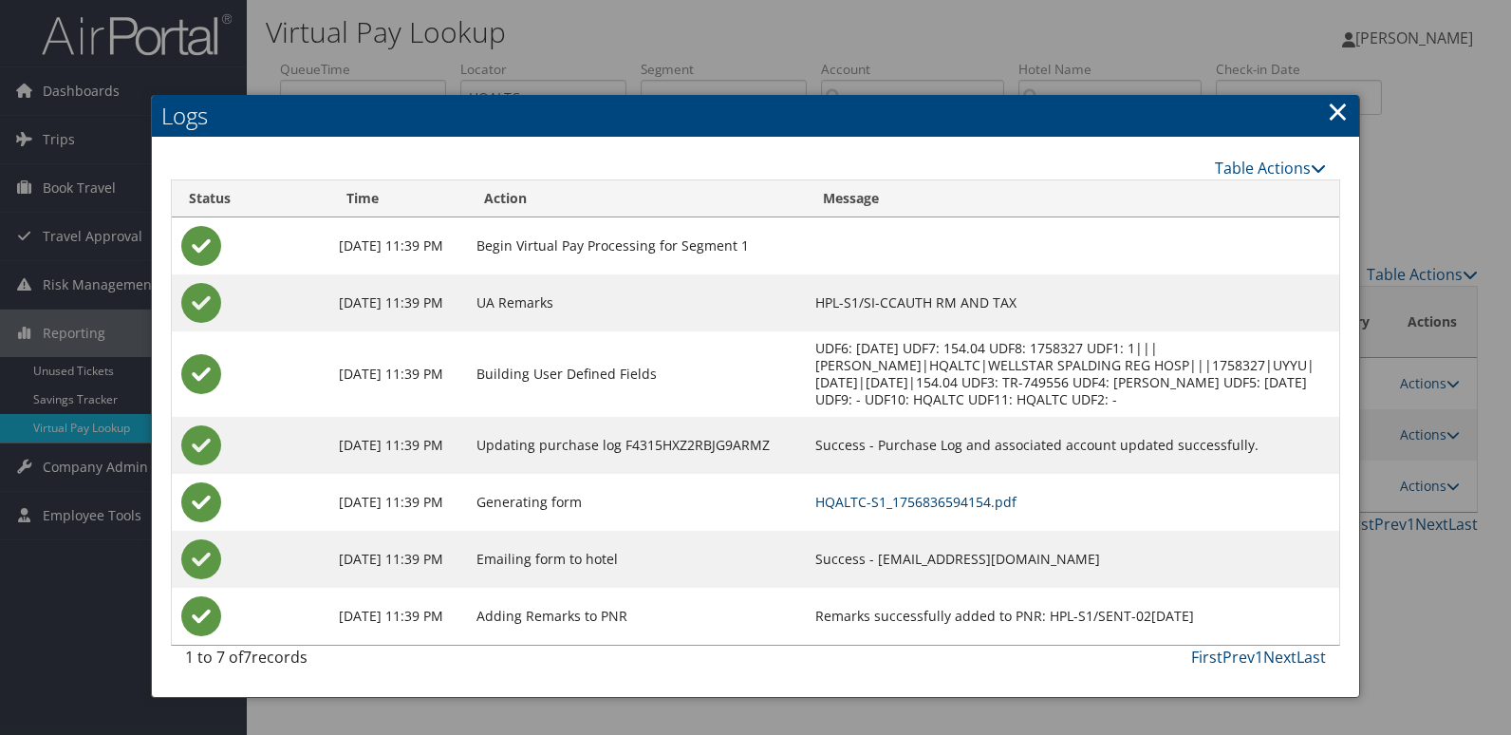
click at [965, 502] on link "HQALTC-S1_1756836594154.pdf" at bounding box center [915, 502] width 201 height 18
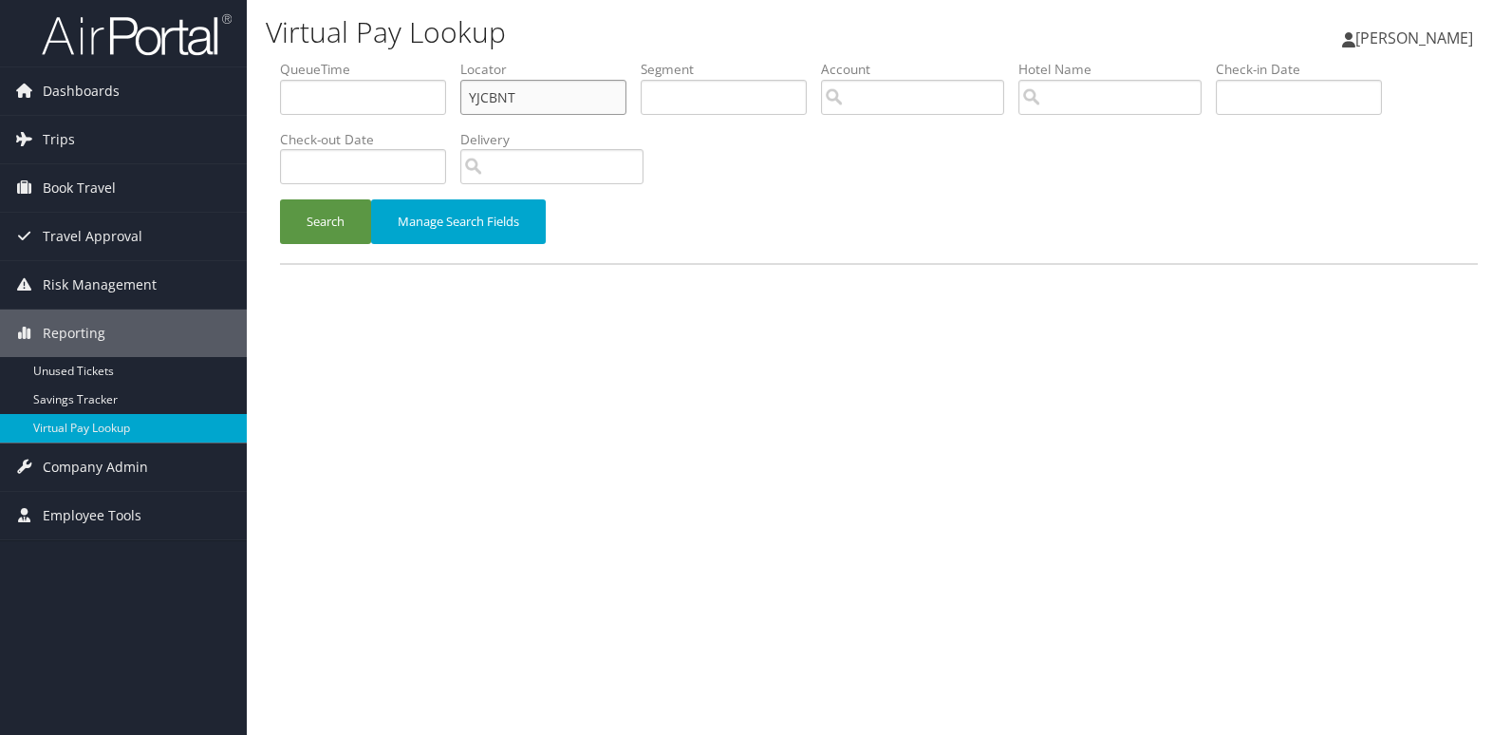
drag, startPoint x: 528, startPoint y: 90, endPoint x: 397, endPoint y: 111, distance: 132.6
click at [398, 60] on ul "QueueTime Locator YJCBNT Segment Account Traveler Hotel Name Check-in Date Chec…" at bounding box center [879, 60] width 1198 height 0
paste input "WPGOLX"
type input "WPGOLX"
drag, startPoint x: 300, startPoint y: 236, endPoint x: 557, endPoint y: 254, distance: 257.8
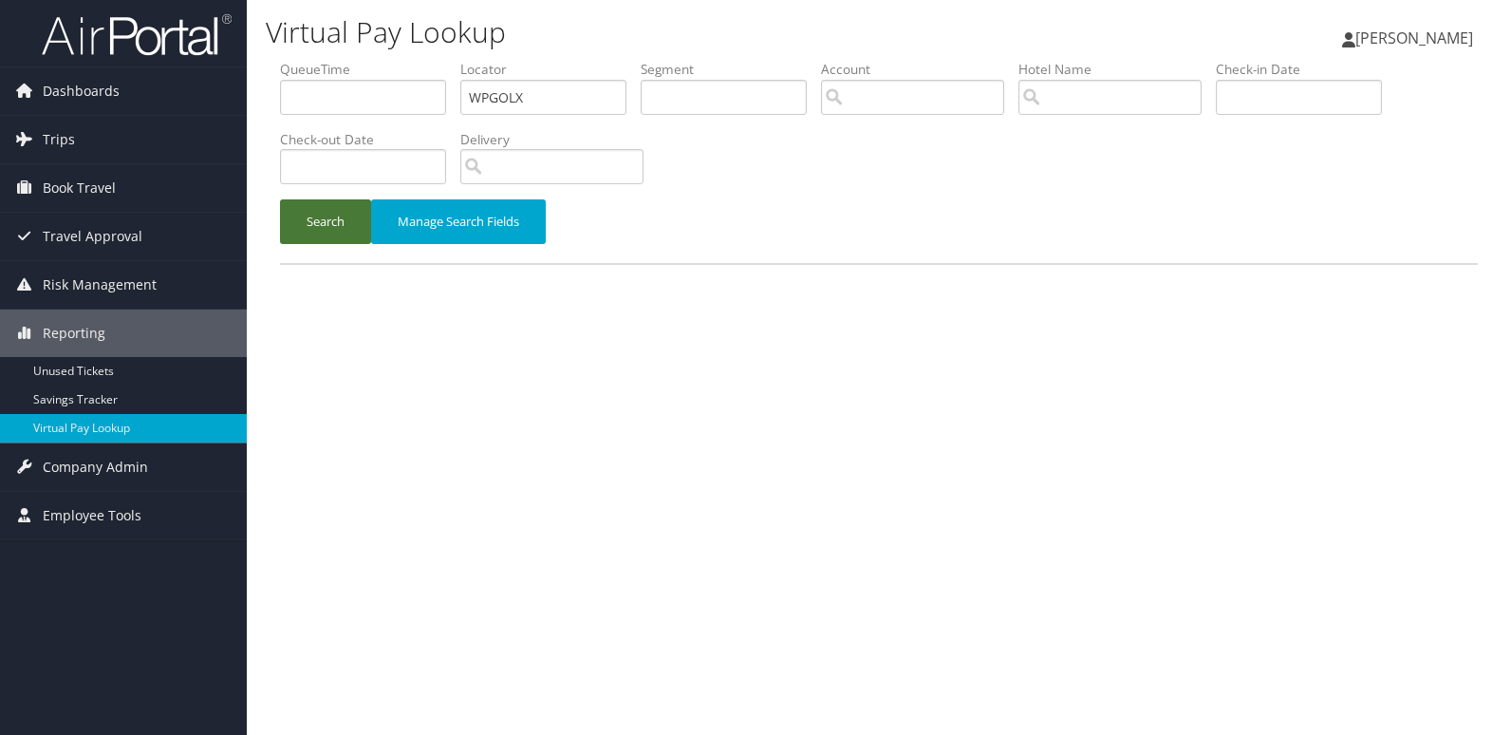
click at [300, 235] on button "Search" at bounding box center [325, 221] width 91 height 45
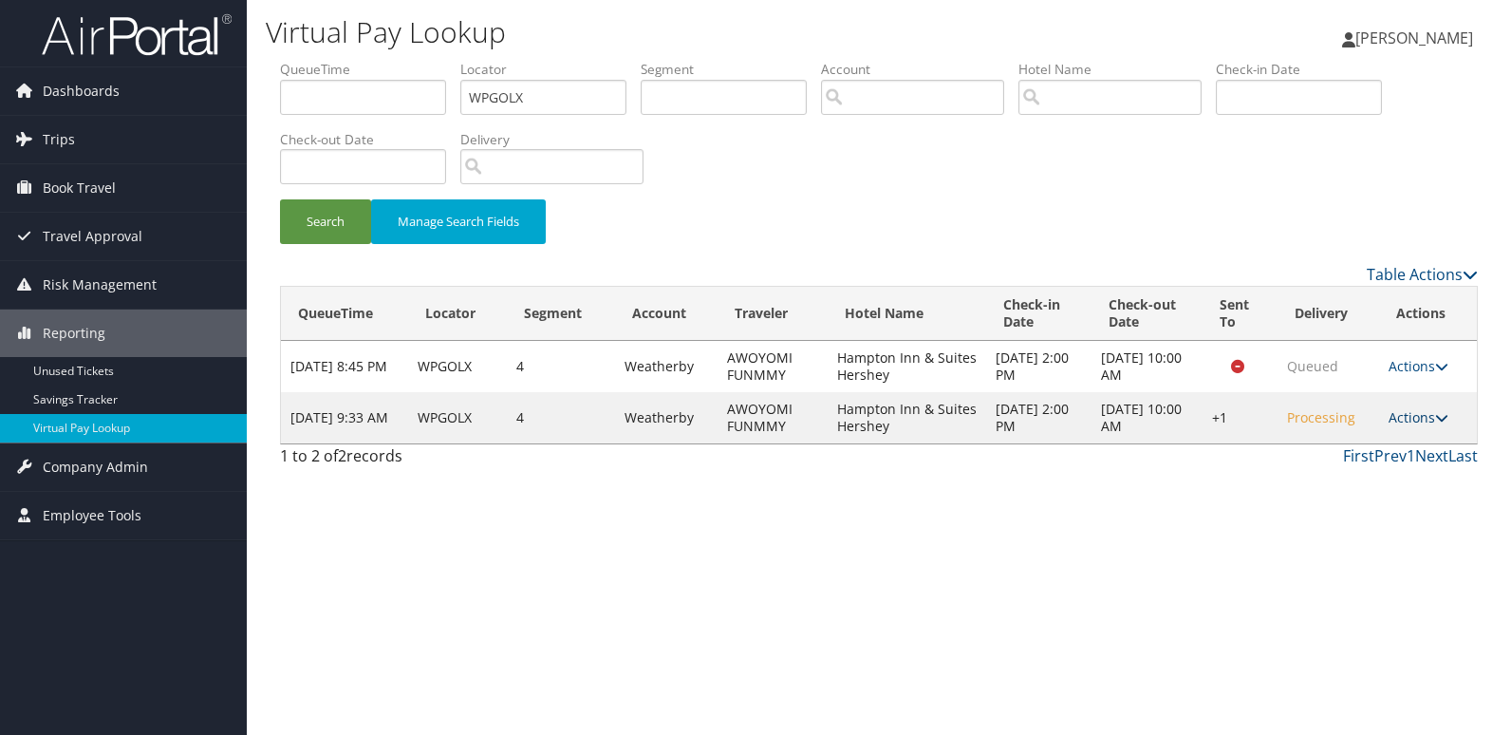
click at [1424, 418] on link "Actions" at bounding box center [1418, 417] width 60 height 18
click at [1372, 480] on link "Logs" at bounding box center [1363, 477] width 162 height 32
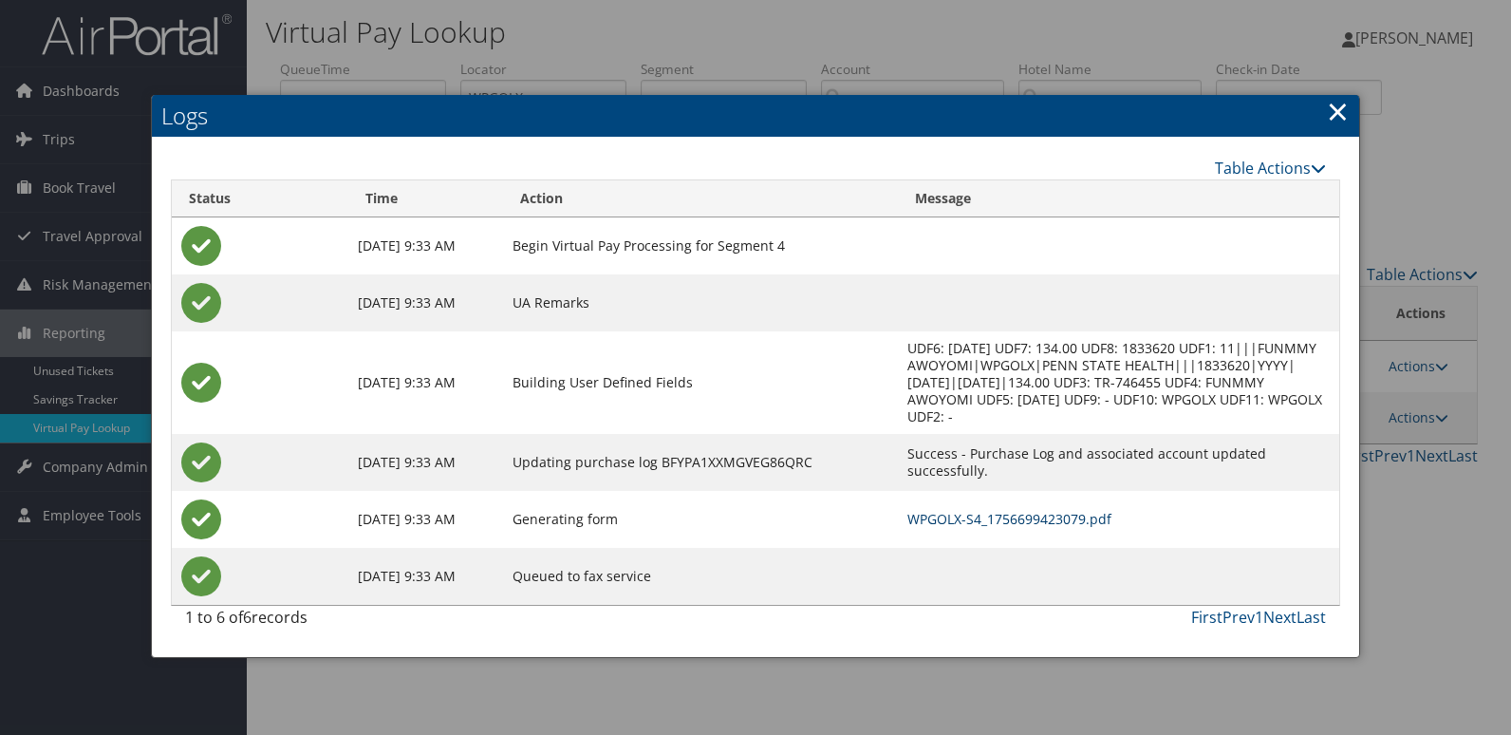
click at [966, 510] on link "WPGOLX-S4_1756699423079.pdf" at bounding box center [1009, 519] width 204 height 18
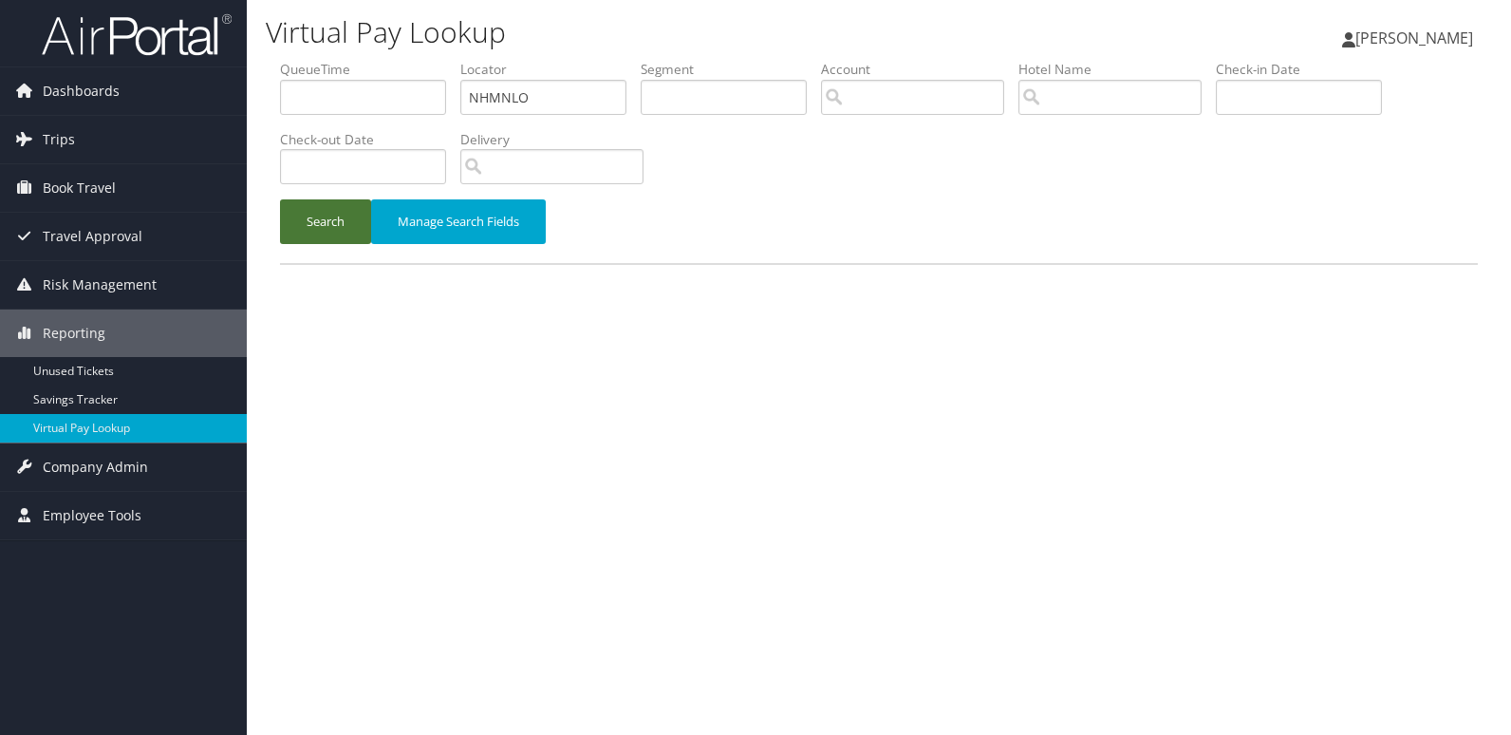
click at [328, 227] on button "Search" at bounding box center [325, 221] width 91 height 45
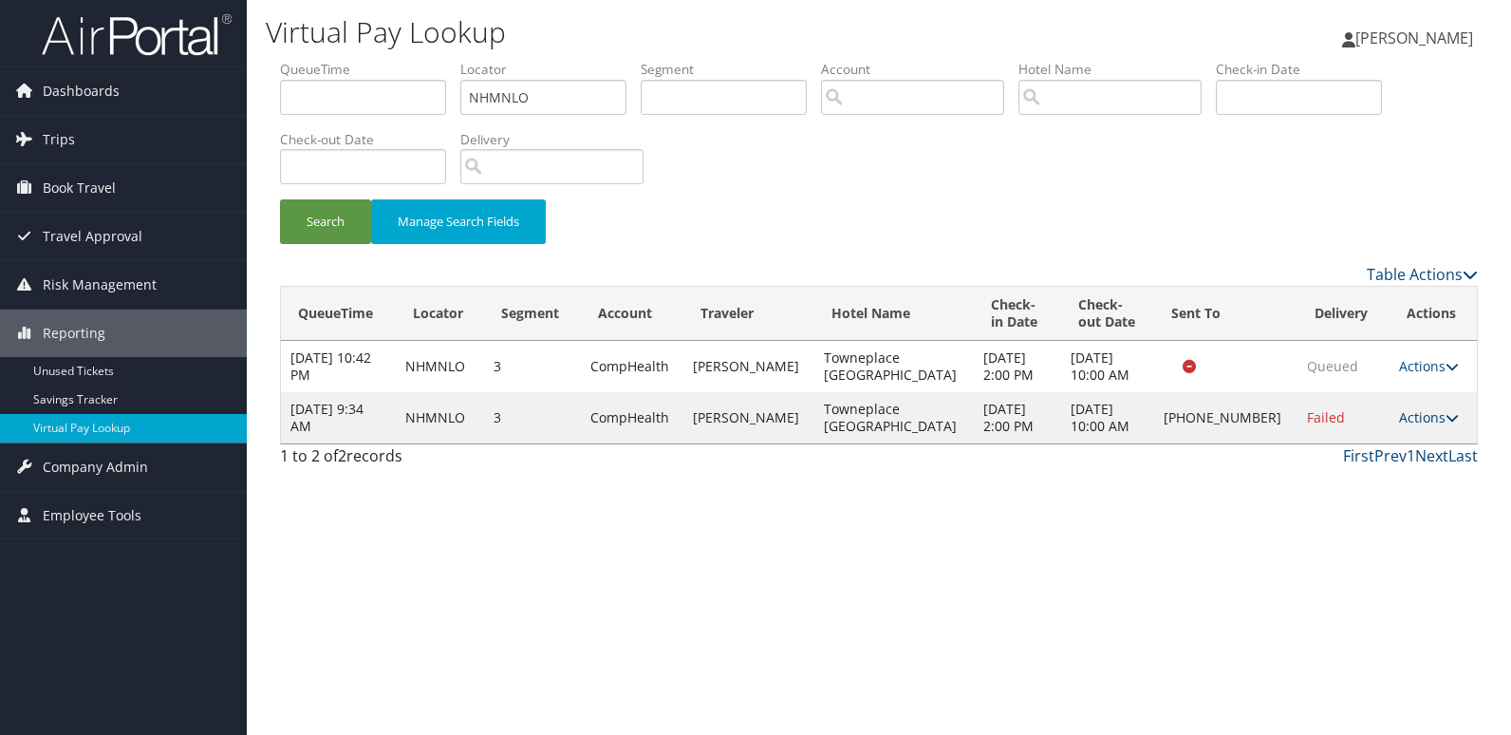
click at [1404, 417] on link "Actions" at bounding box center [1429, 417] width 60 height 18
click at [1351, 445] on link "Resend" at bounding box center [1362, 445] width 162 height 32
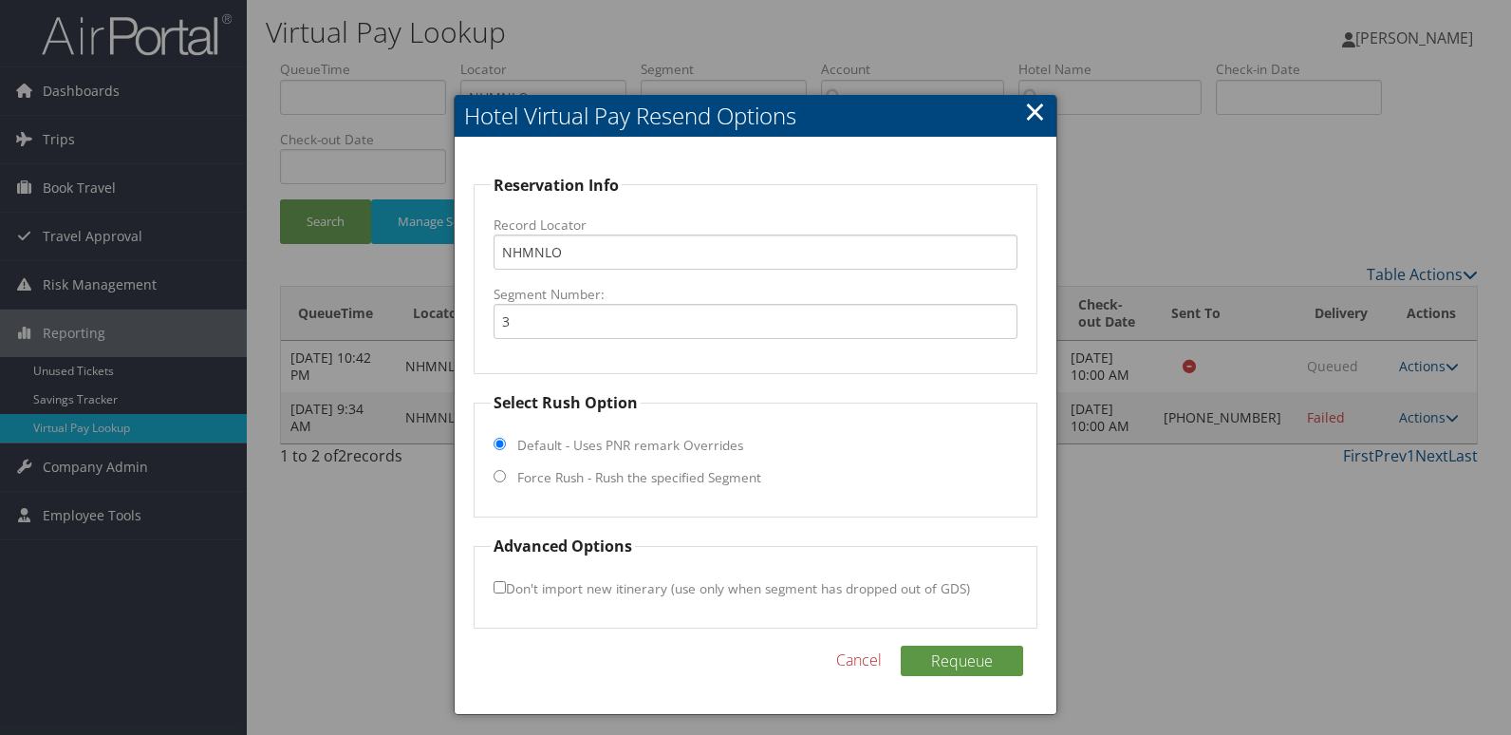
drag, startPoint x: 625, startPoint y: 480, endPoint x: 736, endPoint y: 434, distance: 120.4
click at [625, 478] on label "Force Rush - Rush the specified Segment" at bounding box center [639, 477] width 244 height 19
click at [506, 478] on input "Force Rush - Rush the specified Segment" at bounding box center [500, 476] width 12 height 12
radio input "true"
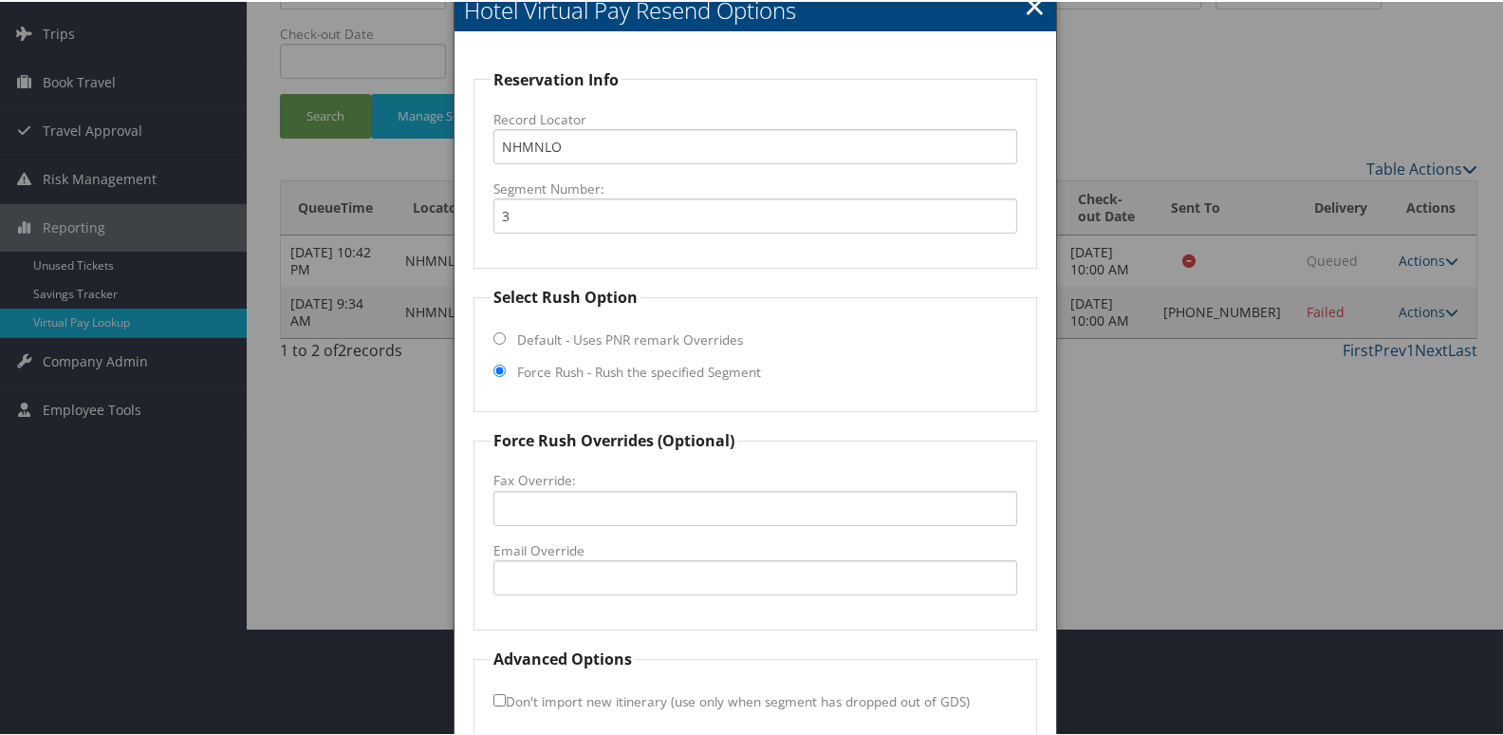
scroll to position [198, 0]
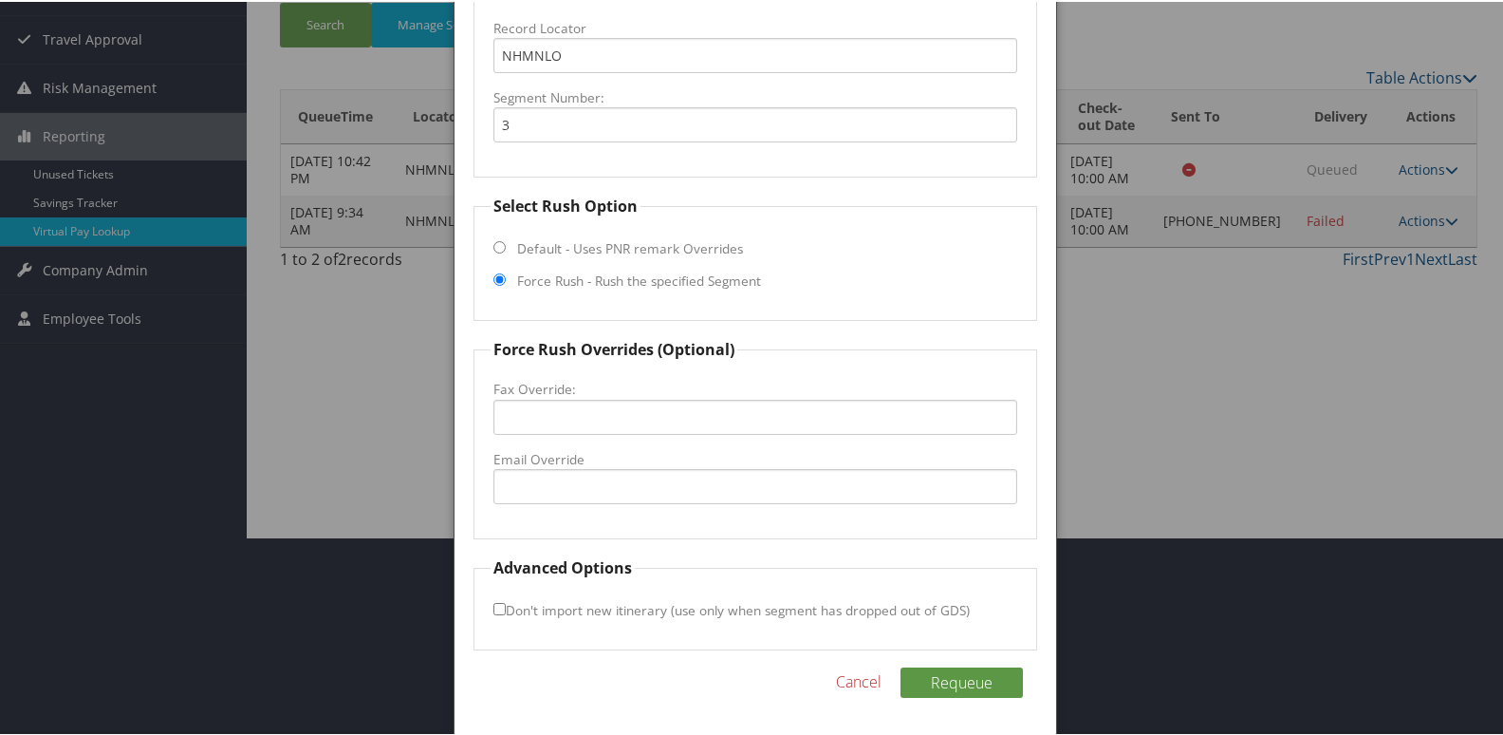
click at [588, 457] on label "Email Override" at bounding box center [756, 457] width 525 height 19
click at [588, 467] on input "Email Override" at bounding box center [756, 484] width 525 height 35
click at [617, 486] on input "towneplacesuitesrickhill@gmail.com" at bounding box center [756, 484] width 525 height 35
type input "towneplacesuitesrockhill@gmail.com"
click at [923, 679] on button "Requeue" at bounding box center [962, 680] width 122 height 30
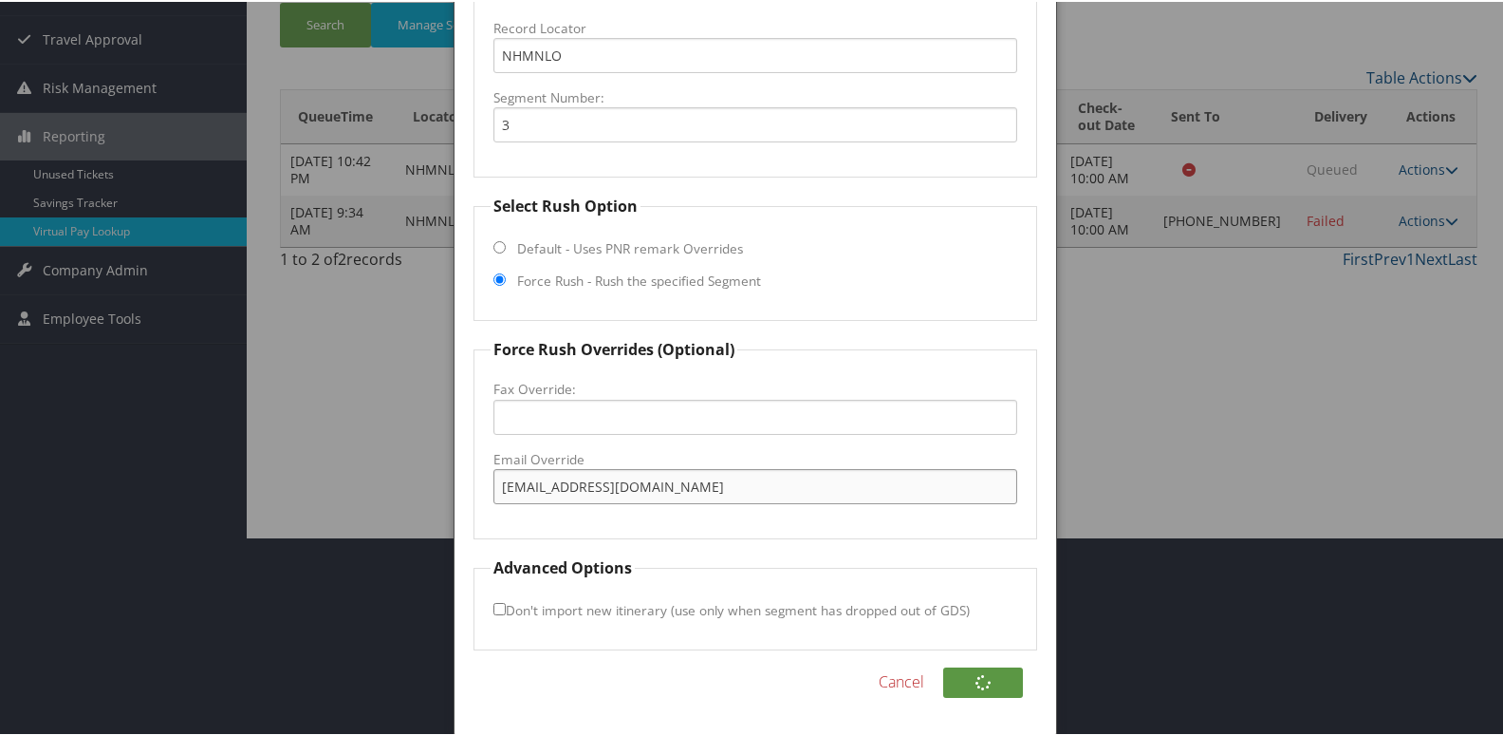
drag, startPoint x: 752, startPoint y: 483, endPoint x: 363, endPoint y: 490, distance: 388.2
click at [363, 490] on body "Menu Dashboards ► AirPortal 360™ (Manager) My Travel Dashboard Trips ► Airtiner…" at bounding box center [755, 169] width 1511 height 735
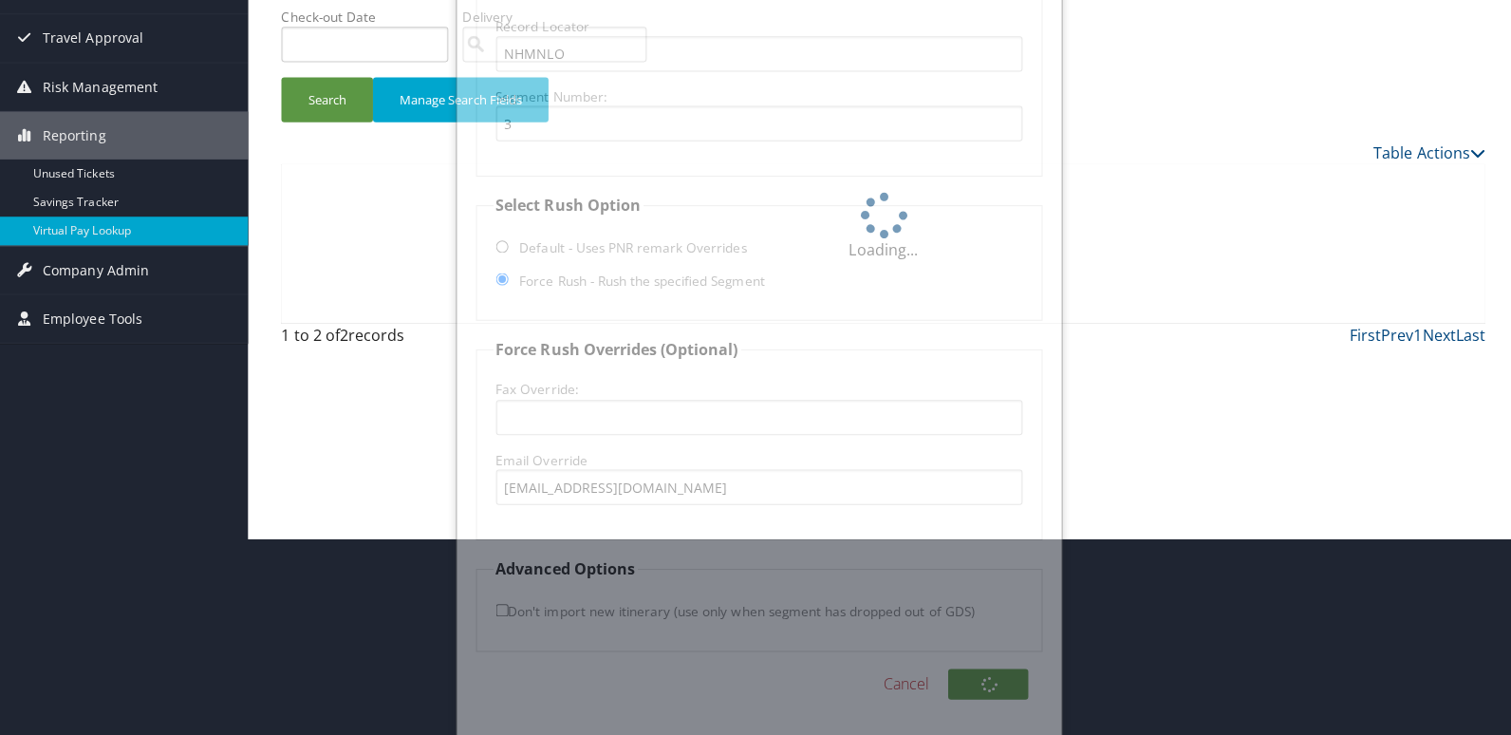
scroll to position [0, 0]
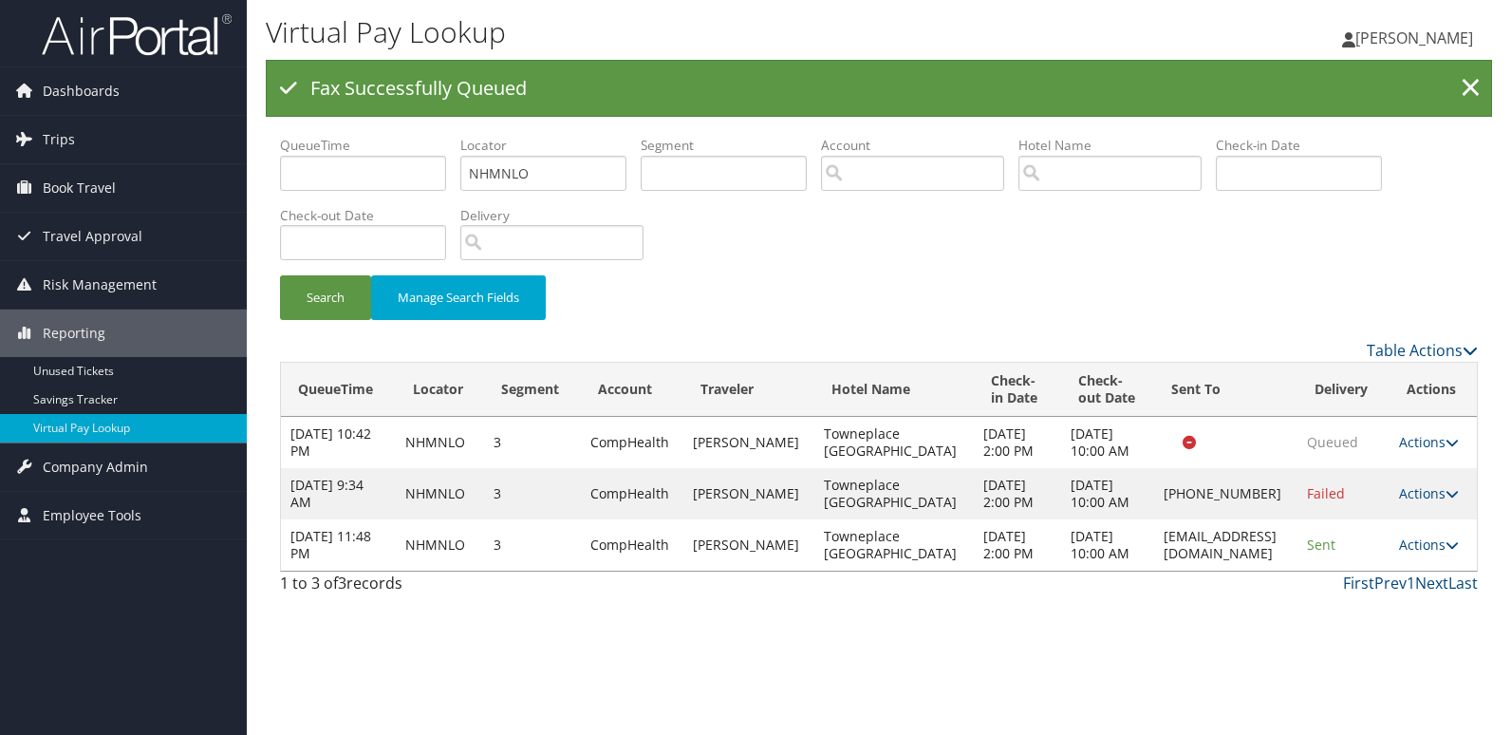
click at [1422, 602] on div "Virtual Pay Lookup Luke Perry Luke Perry My Settings Travel Agency Contacts Vie…" at bounding box center [879, 367] width 1264 height 735
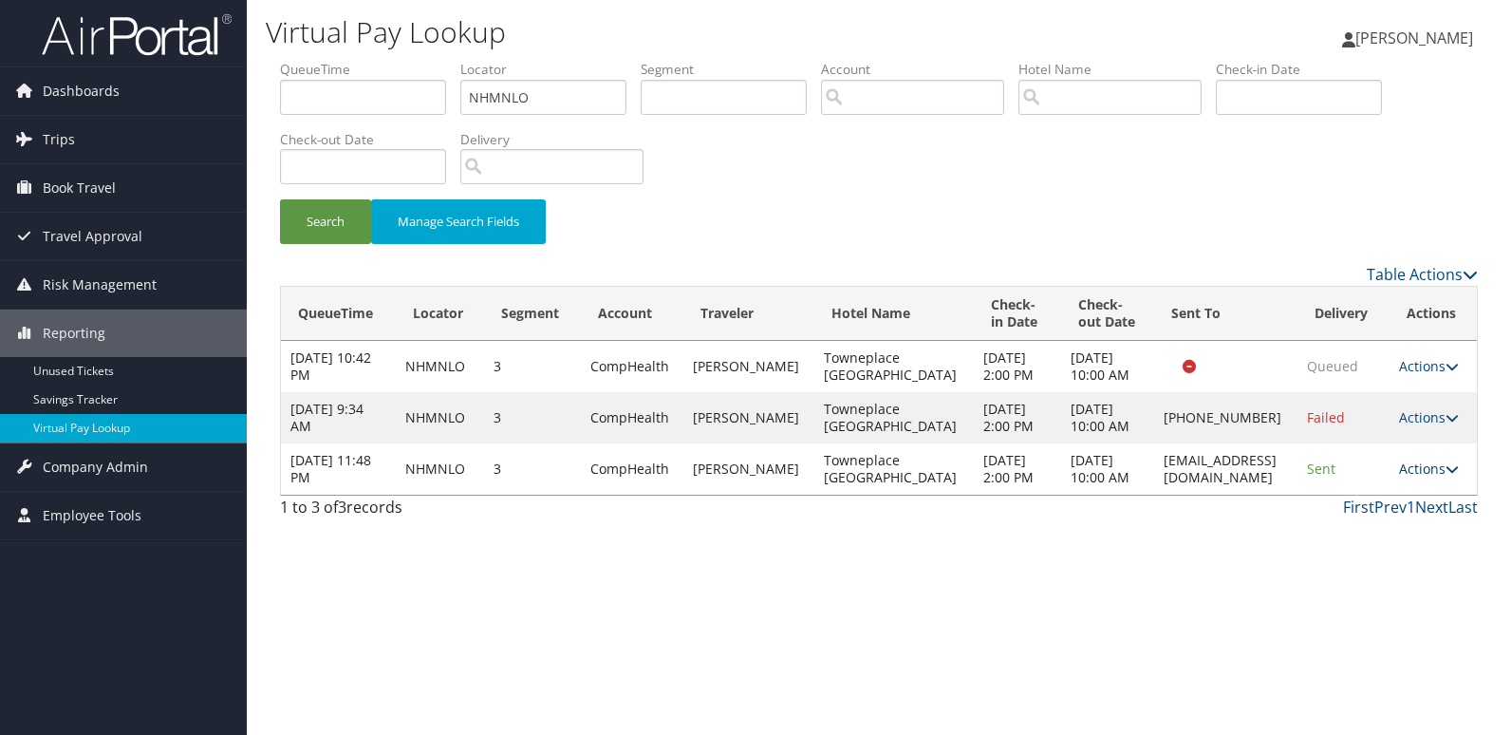
click at [1415, 477] on link "Actions" at bounding box center [1429, 468] width 60 height 18
drag, startPoint x: 1291, startPoint y: 527, endPoint x: 1068, endPoint y: 528, distance: 223.0
click at [1154, 494] on td "towneplacesuitesrockhill@gmail.com" at bounding box center [1225, 468] width 143 height 51
copy td "towneplacesuitesrockhill@gmail.com"
click at [1435, 494] on td "Actions Resend Logs View Itinerary" at bounding box center [1432, 468] width 87 height 51
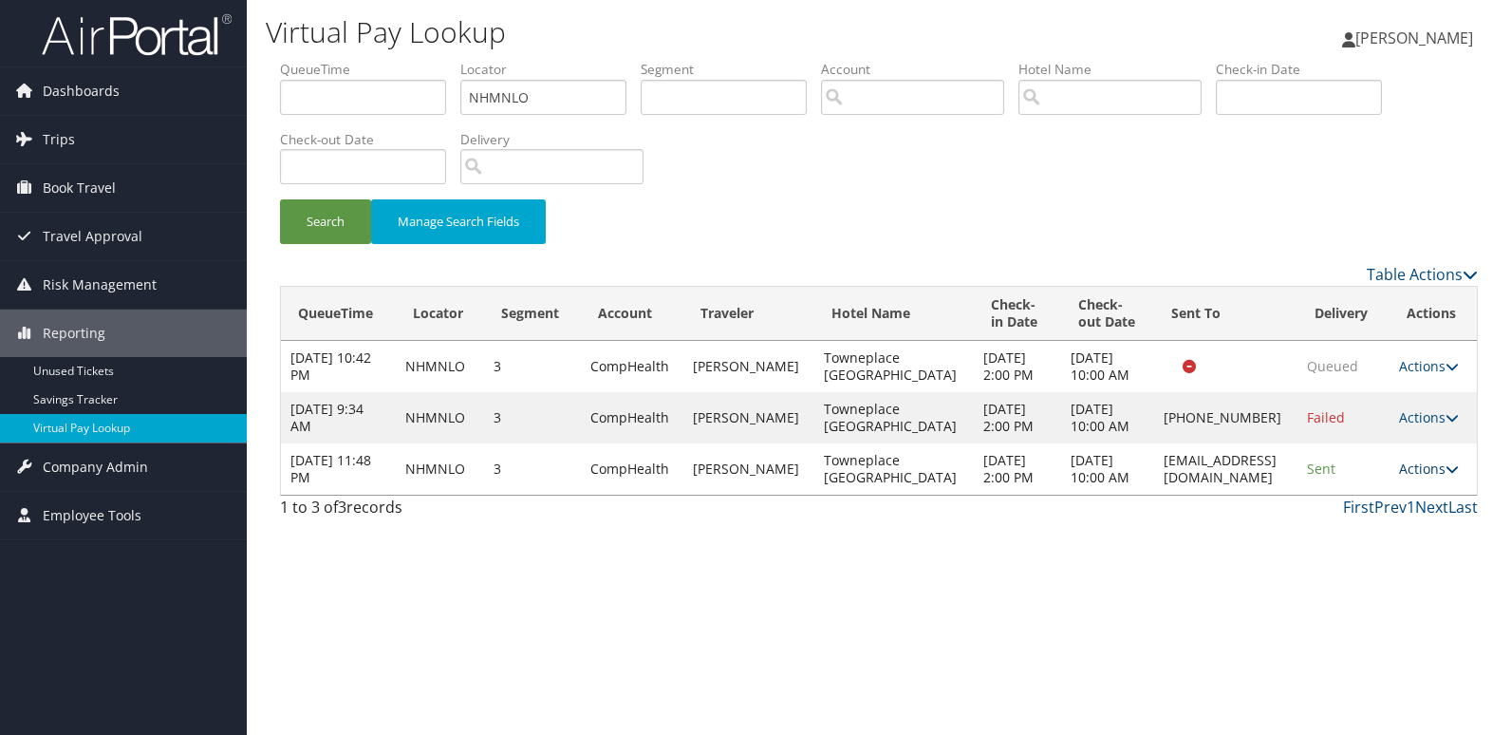
click at [1428, 477] on link "Actions" at bounding box center [1429, 468] width 60 height 18
click at [1388, 585] on link "Logs" at bounding box center [1399, 588] width 120 height 32
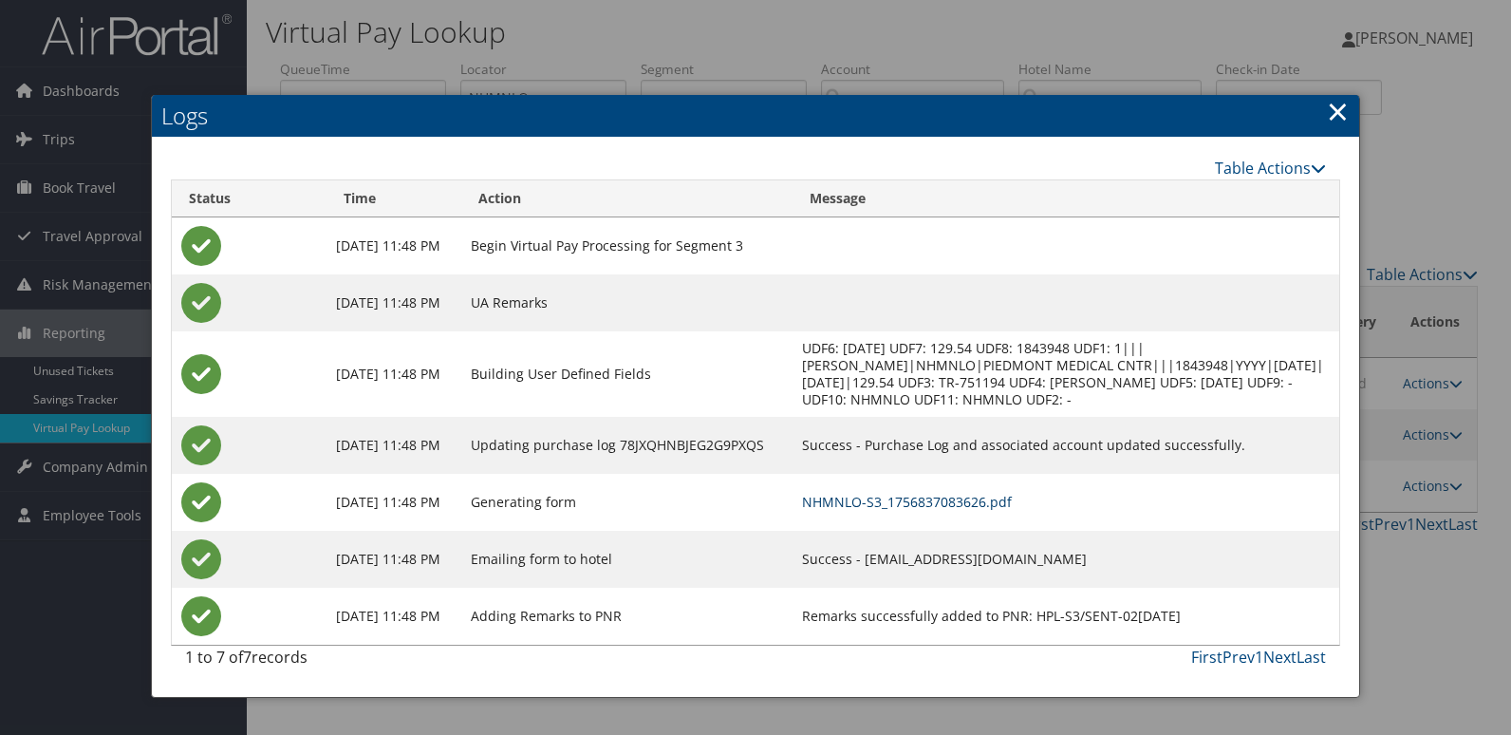
click at [965, 497] on link "NHMNLO-S3_1756837083626.pdf" at bounding box center [907, 502] width 210 height 18
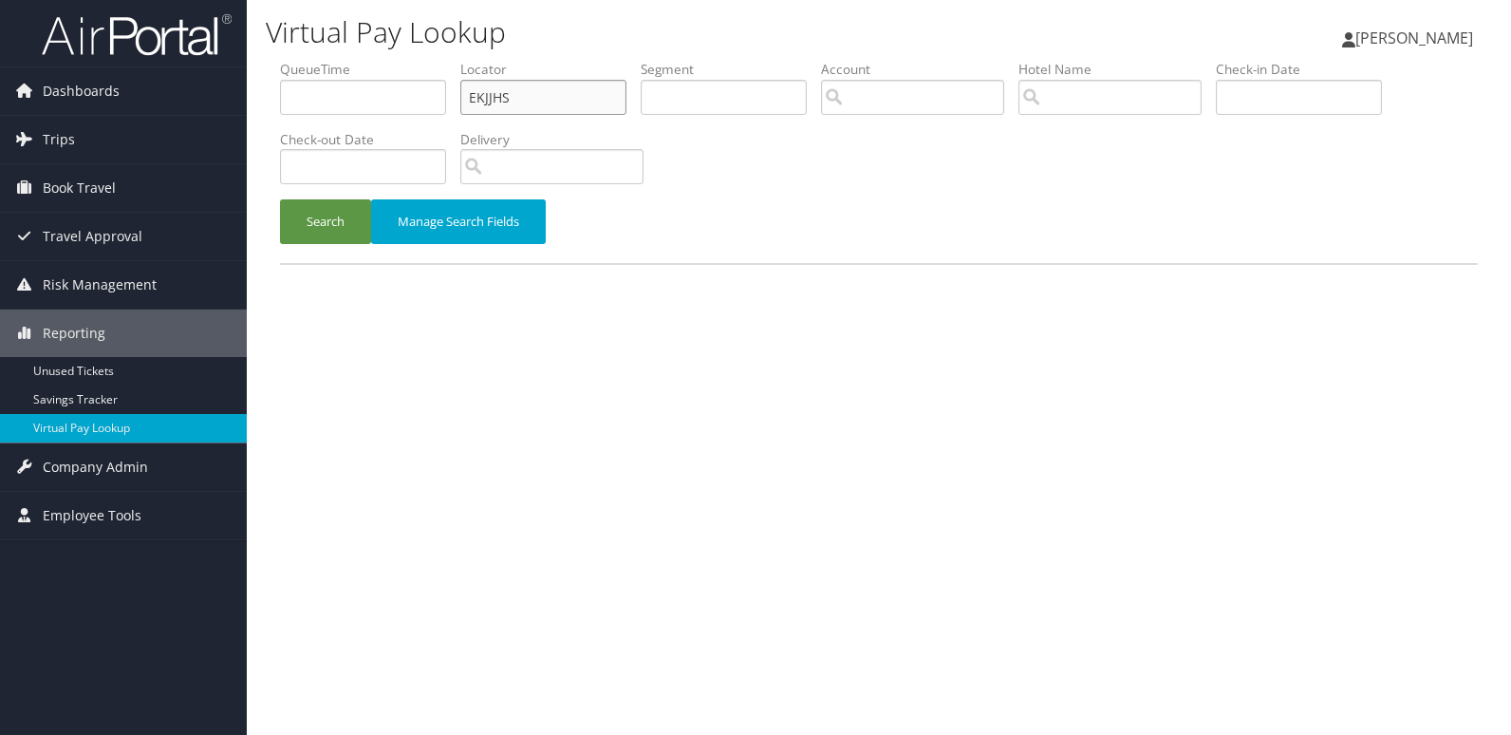
drag, startPoint x: 519, startPoint y: 96, endPoint x: 420, endPoint y: 107, distance: 99.4
click at [420, 60] on ul "QueueTime Locator EKJJHS Segment Account Traveler Hotel Name Check-in Date Chec…" at bounding box center [879, 60] width 1198 height 0
paste input "JYDLMJ"
click at [503, 103] on input "JYDLMJ" at bounding box center [543, 97] width 166 height 35
type input "JYDLMJ"
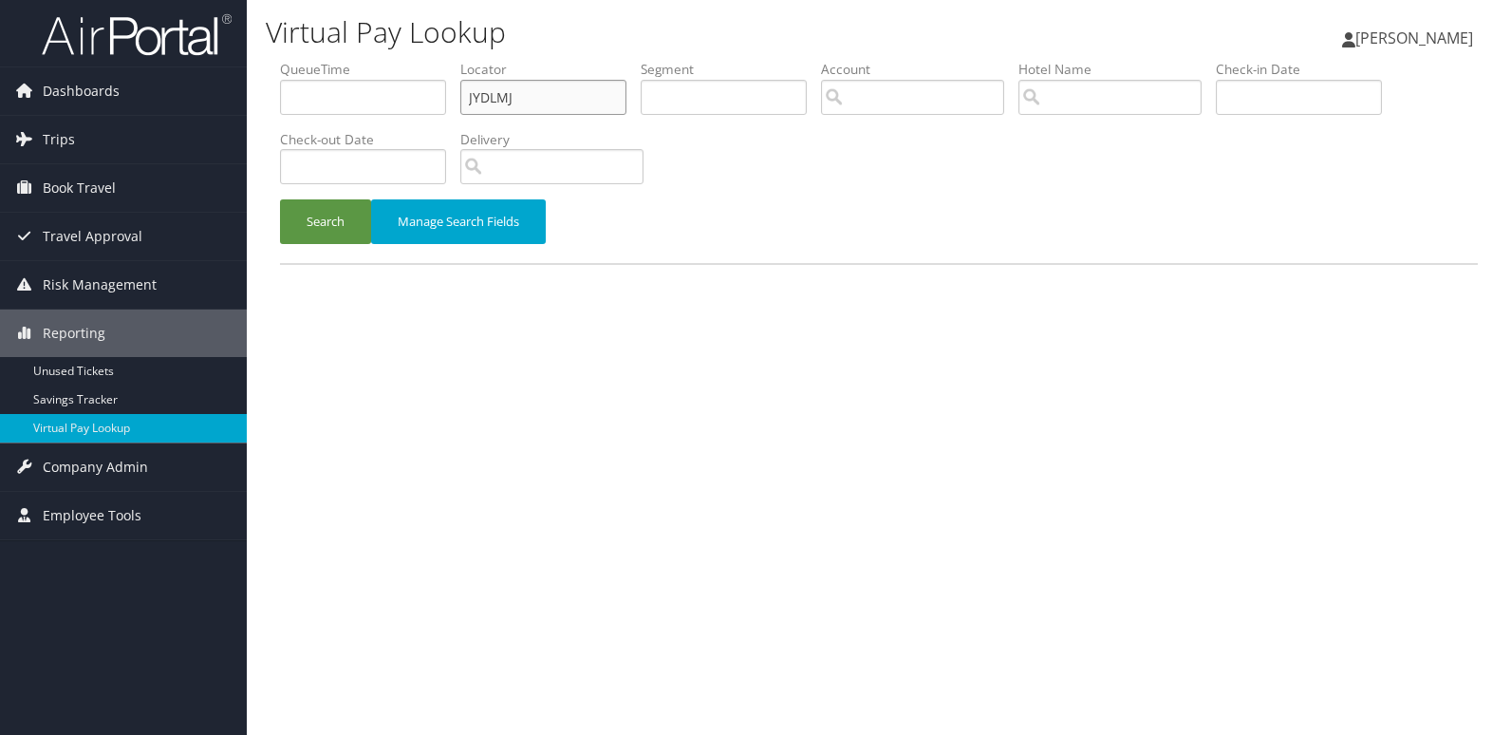
click at [280, 199] on button "Search" at bounding box center [325, 221] width 91 height 45
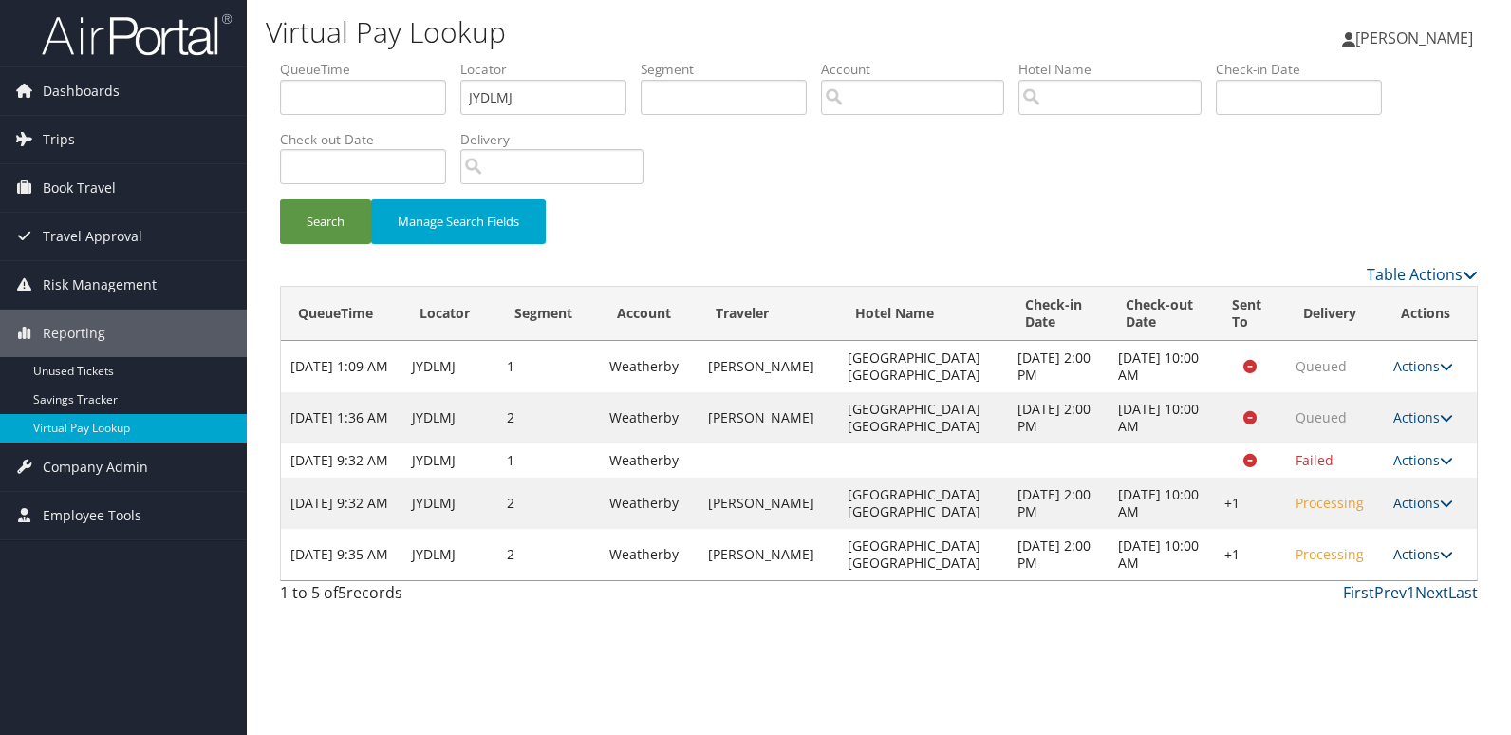
click at [1404, 563] on link "Actions" at bounding box center [1423, 554] width 60 height 18
click at [1360, 634] on link "Logs" at bounding box center [1364, 631] width 162 height 32
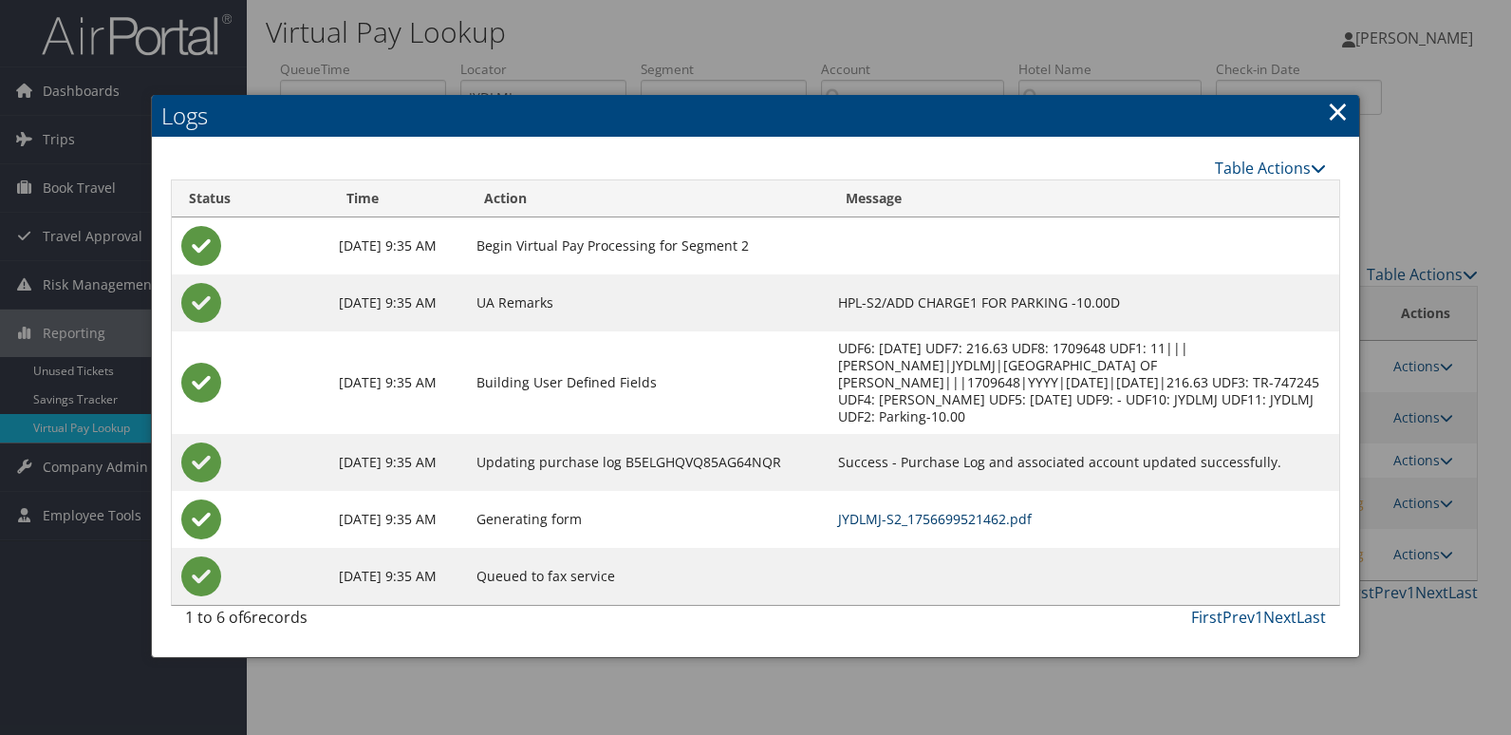
click at [1006, 519] on link "JYDLMJ-S2_1756699521462.pdf" at bounding box center [935, 519] width 194 height 18
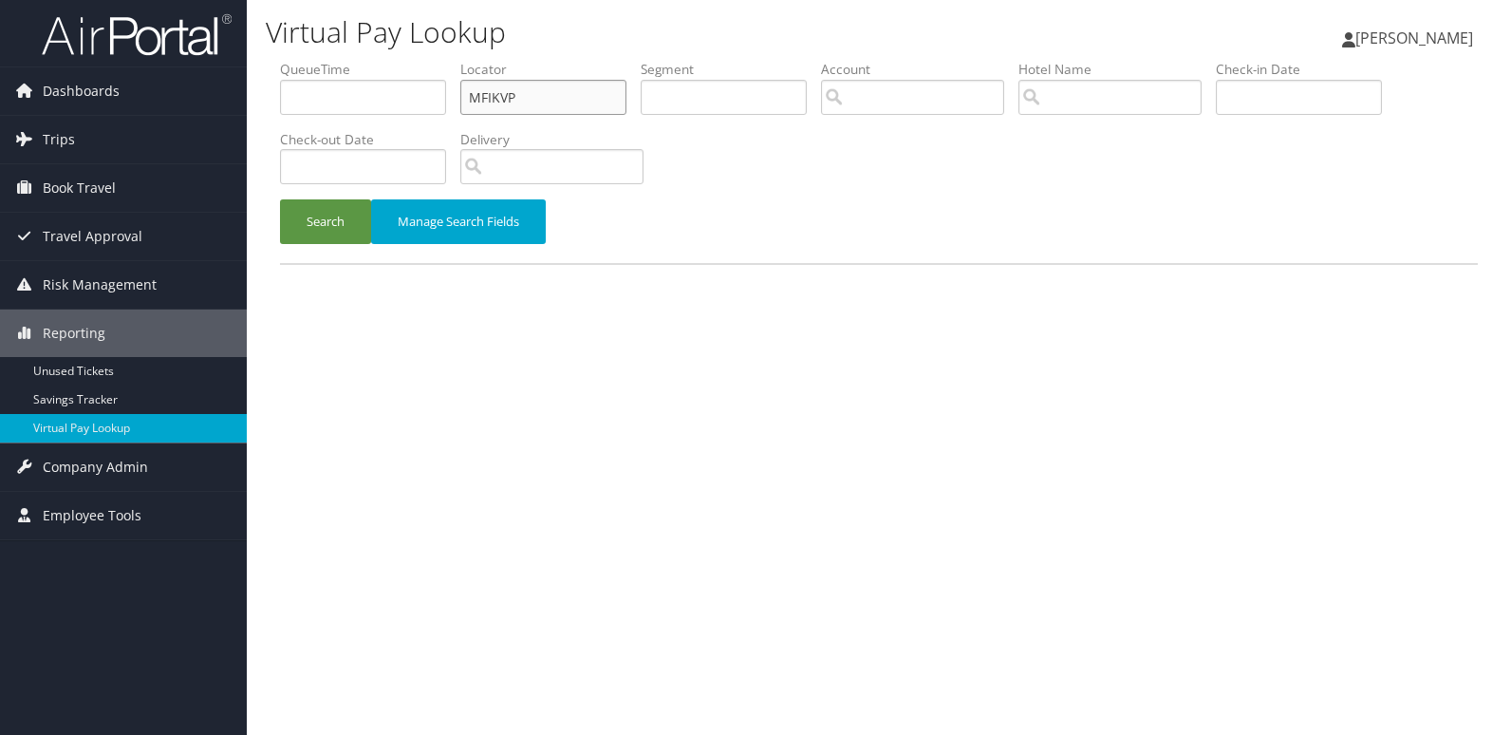
drag, startPoint x: 520, startPoint y: 93, endPoint x: 436, endPoint y: 106, distance: 85.5
click at [436, 60] on ul "QueueTime Locator MFIKVP Segment Account Traveler Hotel Name Check-in Date Chec…" at bounding box center [879, 60] width 1198 height 0
paste input "WAEWSM"
click at [504, 96] on input "WAEWSM" at bounding box center [543, 97] width 166 height 35
type input "WAEWSM"
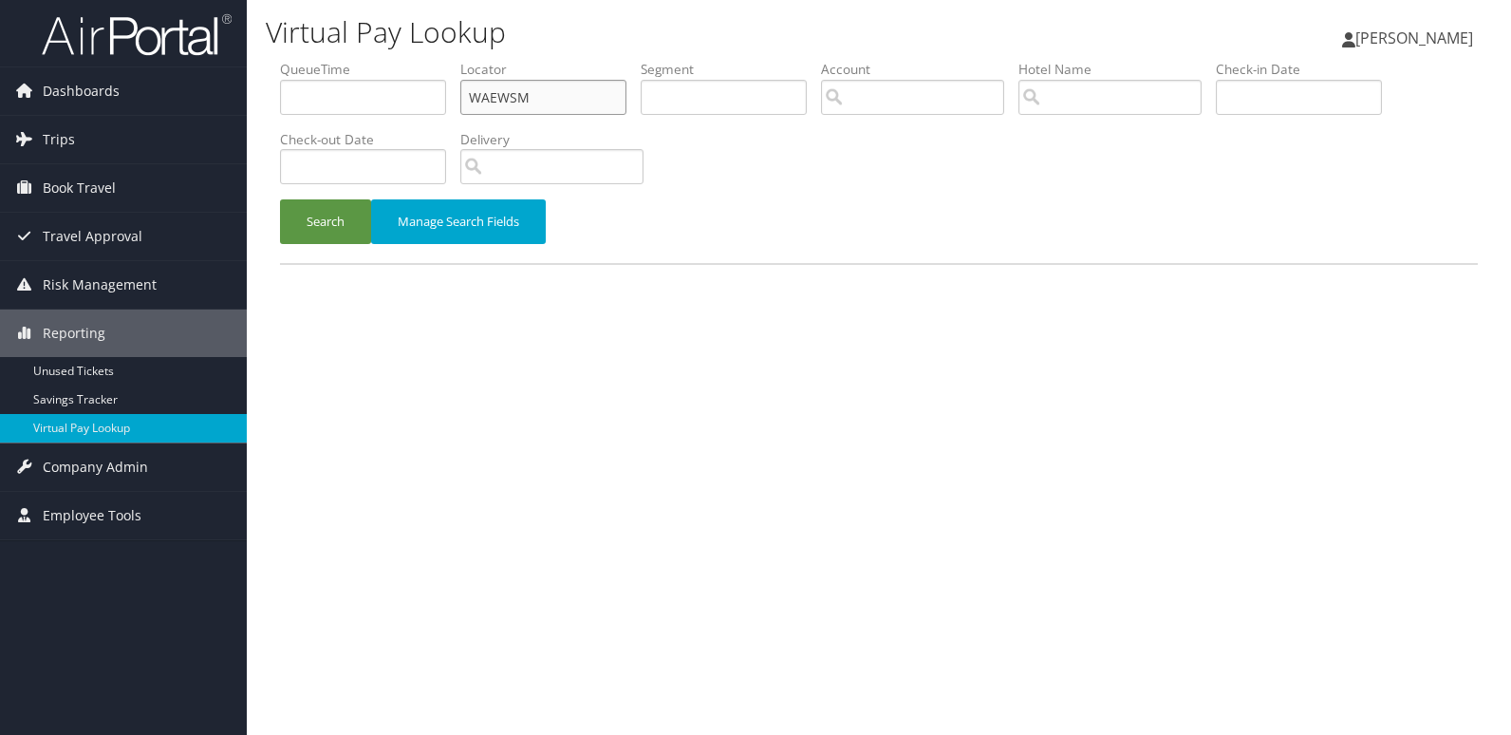
click at [280, 199] on button "Search" at bounding box center [325, 221] width 91 height 45
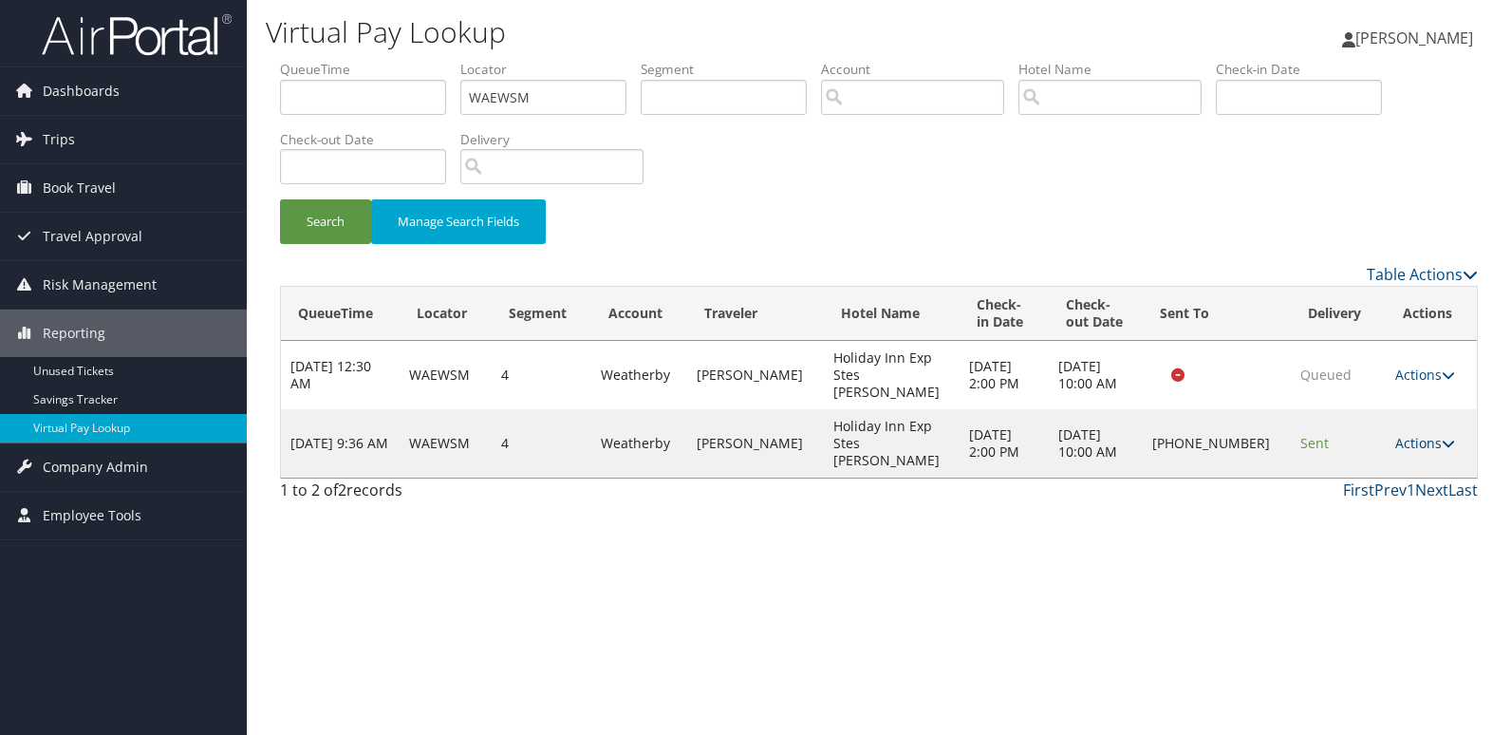
click at [1414, 434] on link "Actions" at bounding box center [1425, 443] width 60 height 18
click at [1370, 485] on link "Logs" at bounding box center [1361, 477] width 162 height 32
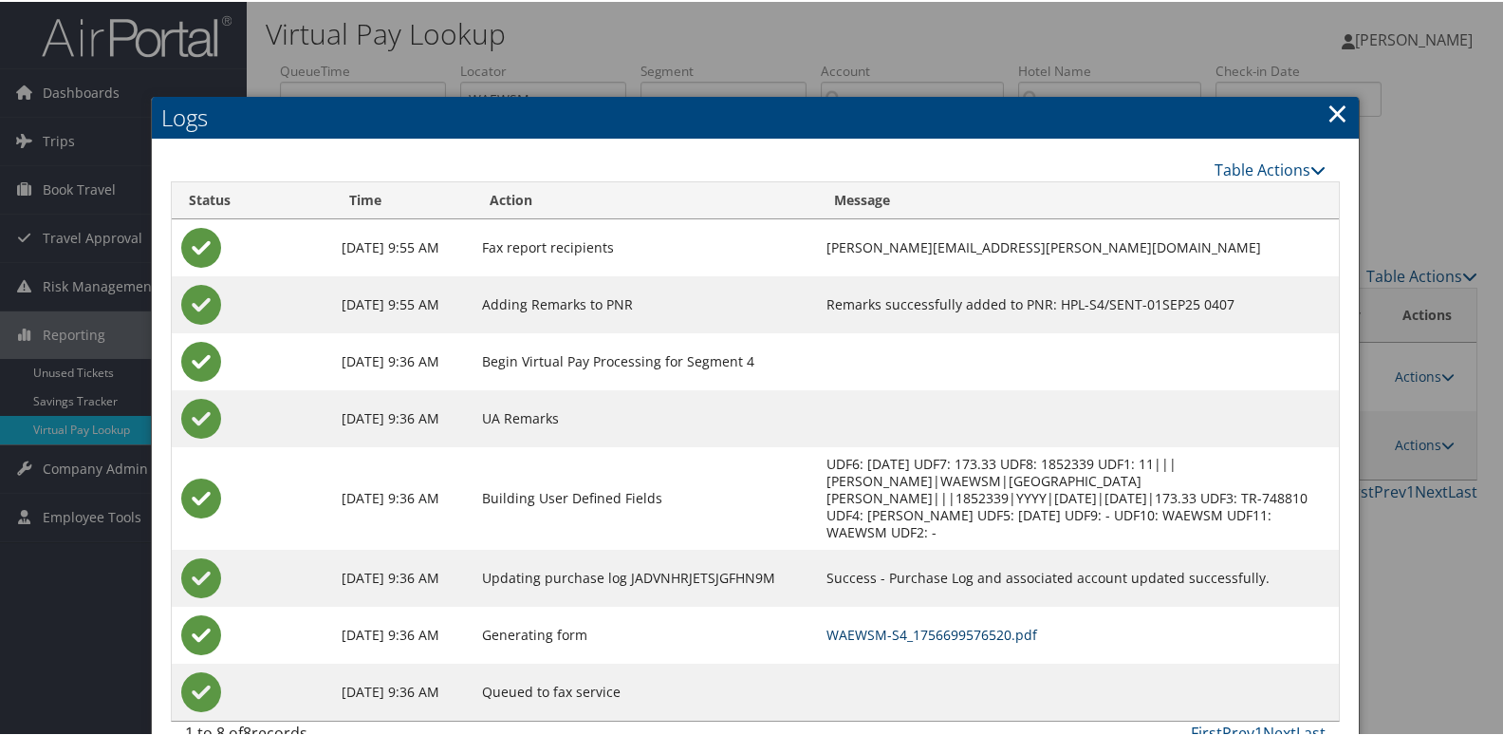
click at [963, 624] on link "WAEWSM-S4_1756699576520.pdf" at bounding box center [932, 633] width 211 height 18
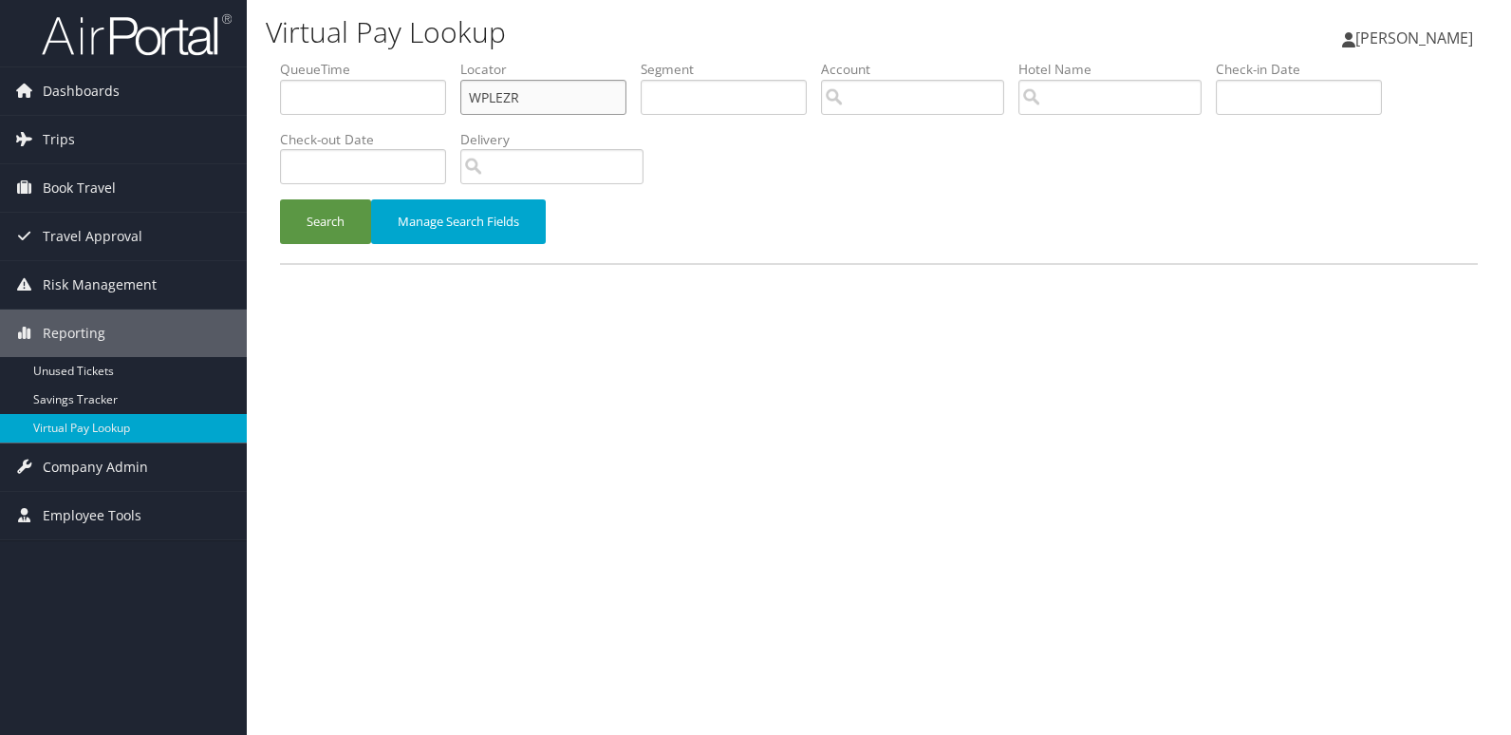
drag, startPoint x: 526, startPoint y: 92, endPoint x: 395, endPoint y: 123, distance: 134.7
click at [395, 60] on ul "QueueTime Locator WPLEZR Segment Account Traveler Hotel Name Check-in Date Chec…" at bounding box center [879, 60] width 1198 height 0
paste input "SYLGXS"
type input "SYLGXS"
click at [353, 217] on button "Search" at bounding box center [325, 221] width 91 height 45
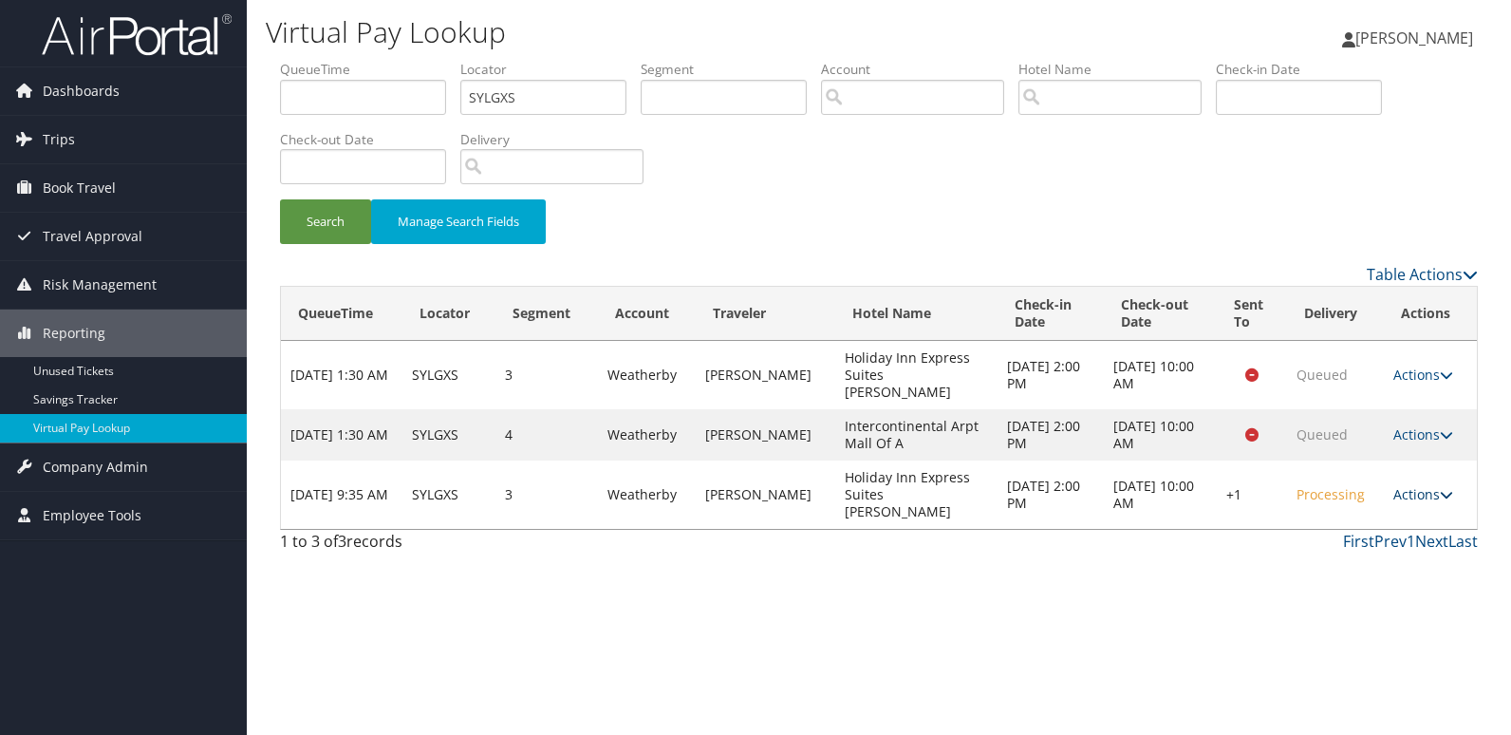
click at [1407, 485] on link "Actions" at bounding box center [1423, 494] width 60 height 18
click at [1339, 527] on link "Logs" at bounding box center [1365, 528] width 162 height 32
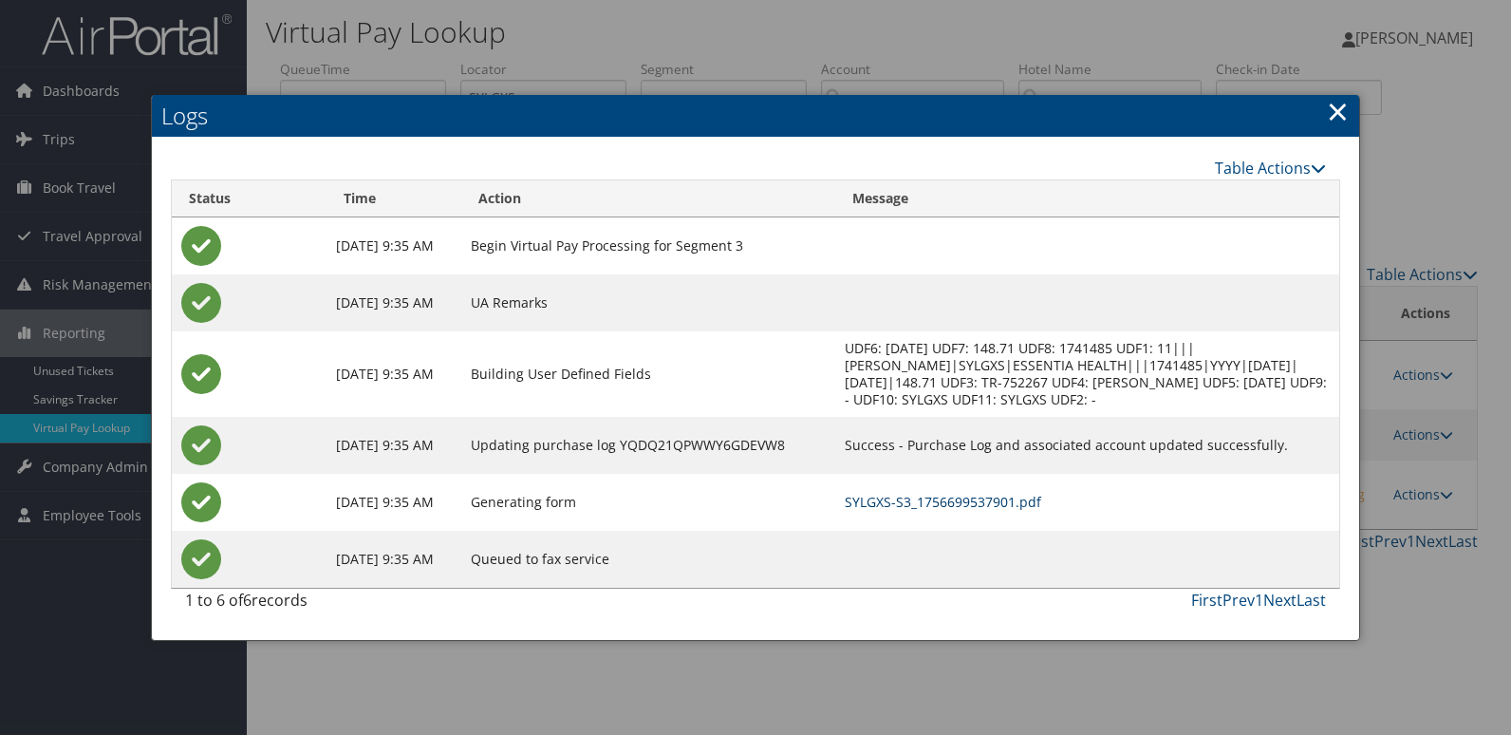
click at [1019, 494] on link "SYLGXS-S3_1756699537901.pdf" at bounding box center [943, 502] width 196 height 18
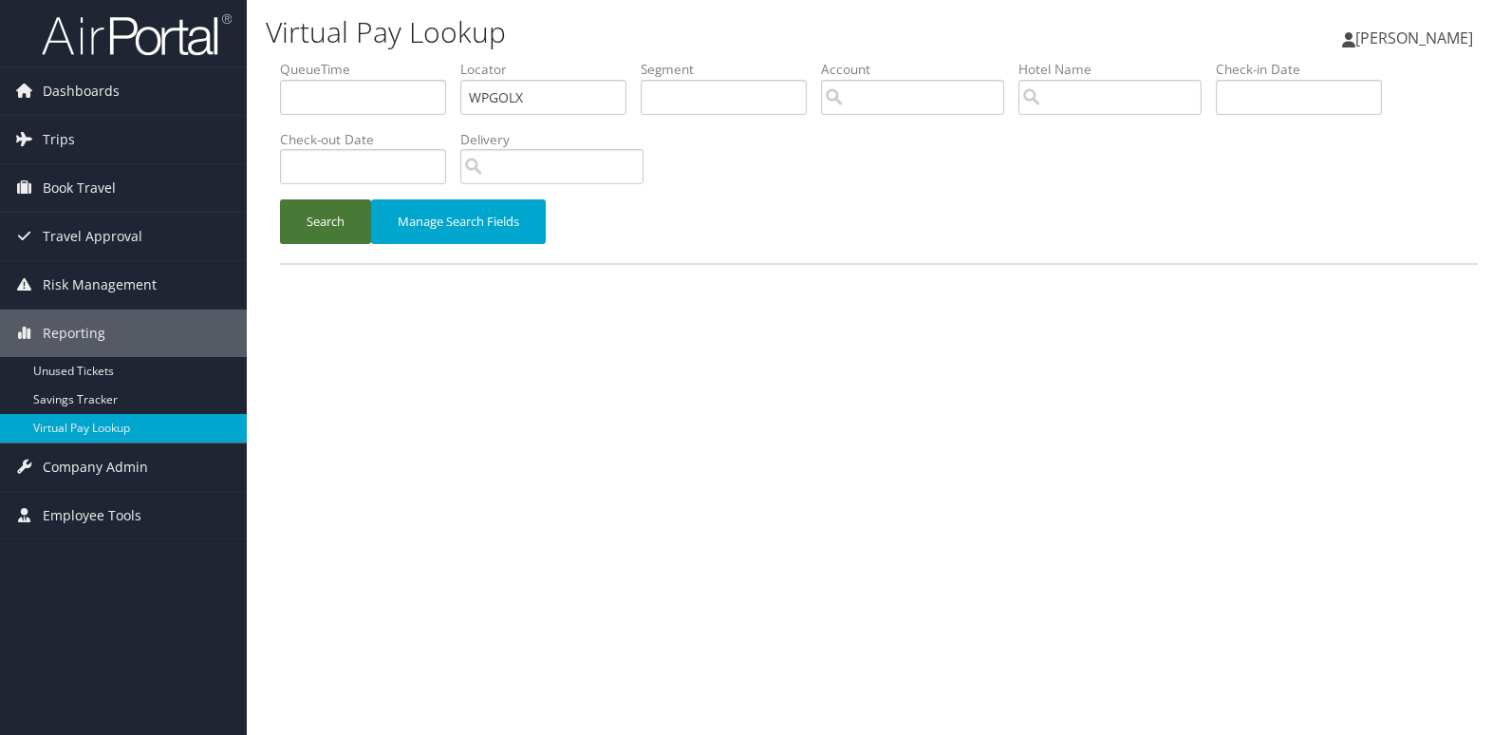
click at [315, 222] on button "Search" at bounding box center [325, 221] width 91 height 45
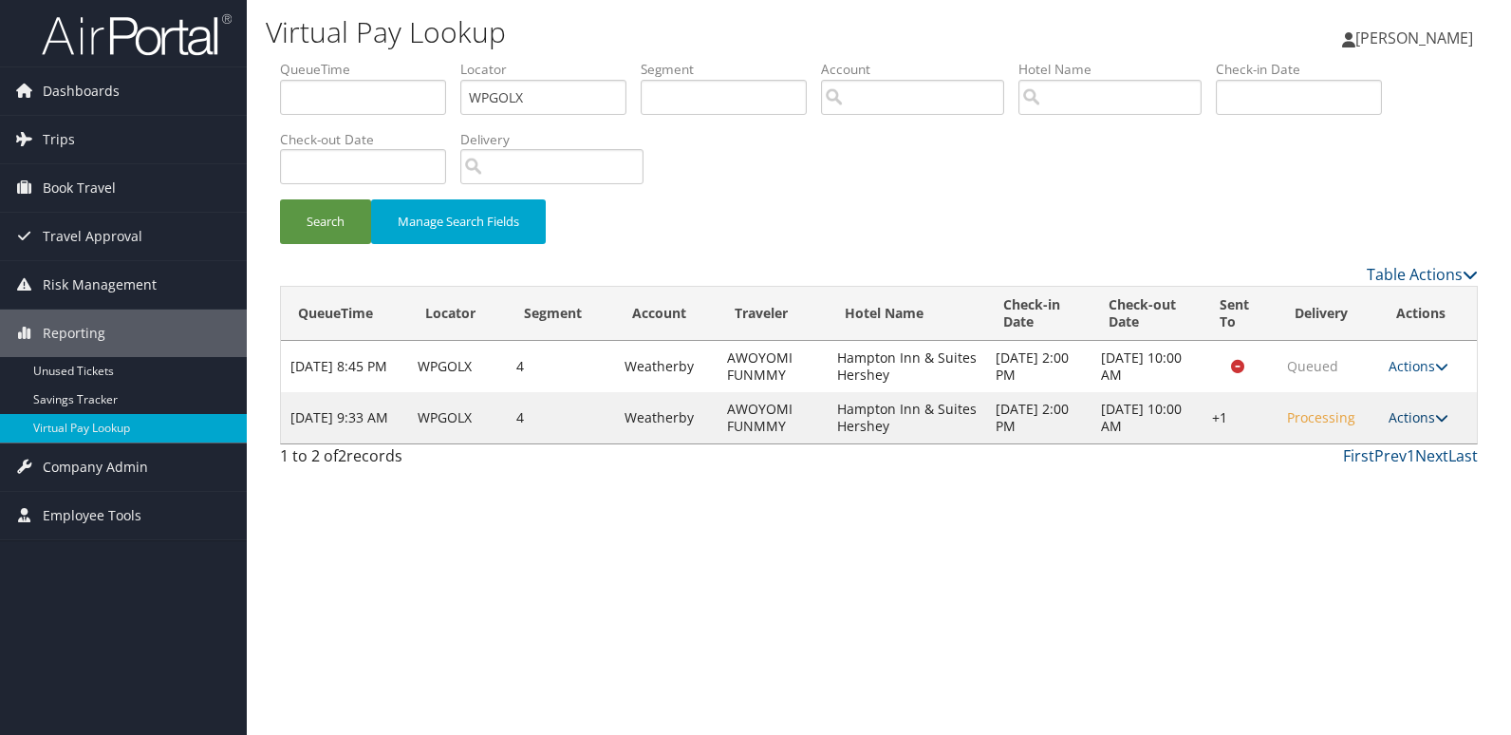
drag, startPoint x: 1416, startPoint y: 418, endPoint x: 1406, endPoint y: 446, distance: 30.3
click at [1416, 417] on link "Actions" at bounding box center [1418, 417] width 60 height 18
click at [1339, 464] on link "Logs" at bounding box center [1363, 477] width 162 height 32
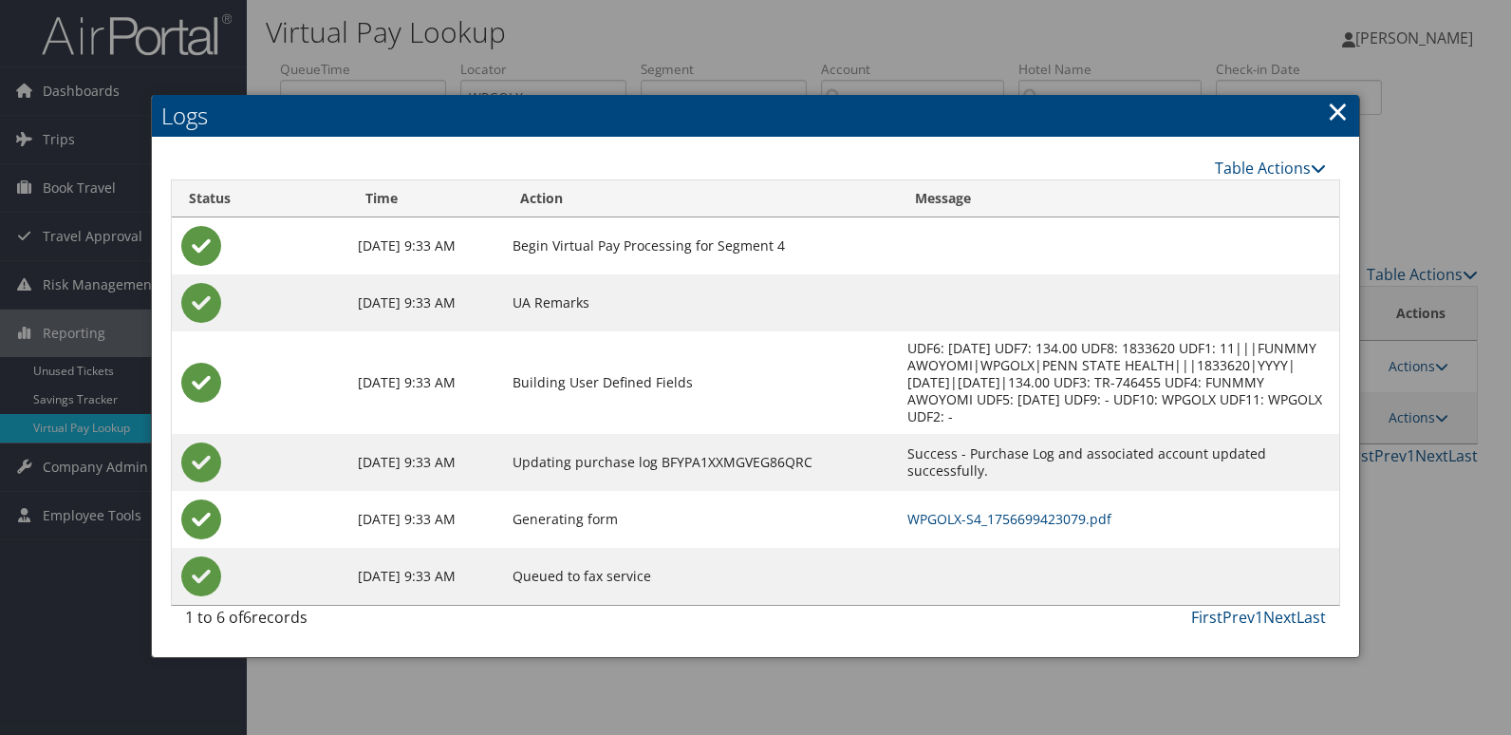
drag, startPoint x: 1288, startPoint y: 434, endPoint x: 1309, endPoint y: 424, distance: 22.9
click at [1206, 444] on td "Success - Purchase Log and associated account updated successfully." at bounding box center [1118, 462] width 441 height 57
click at [1324, 128] on h2 "Logs" at bounding box center [755, 116] width 1207 height 42
click at [1333, 121] on link "×" at bounding box center [1338, 111] width 22 height 38
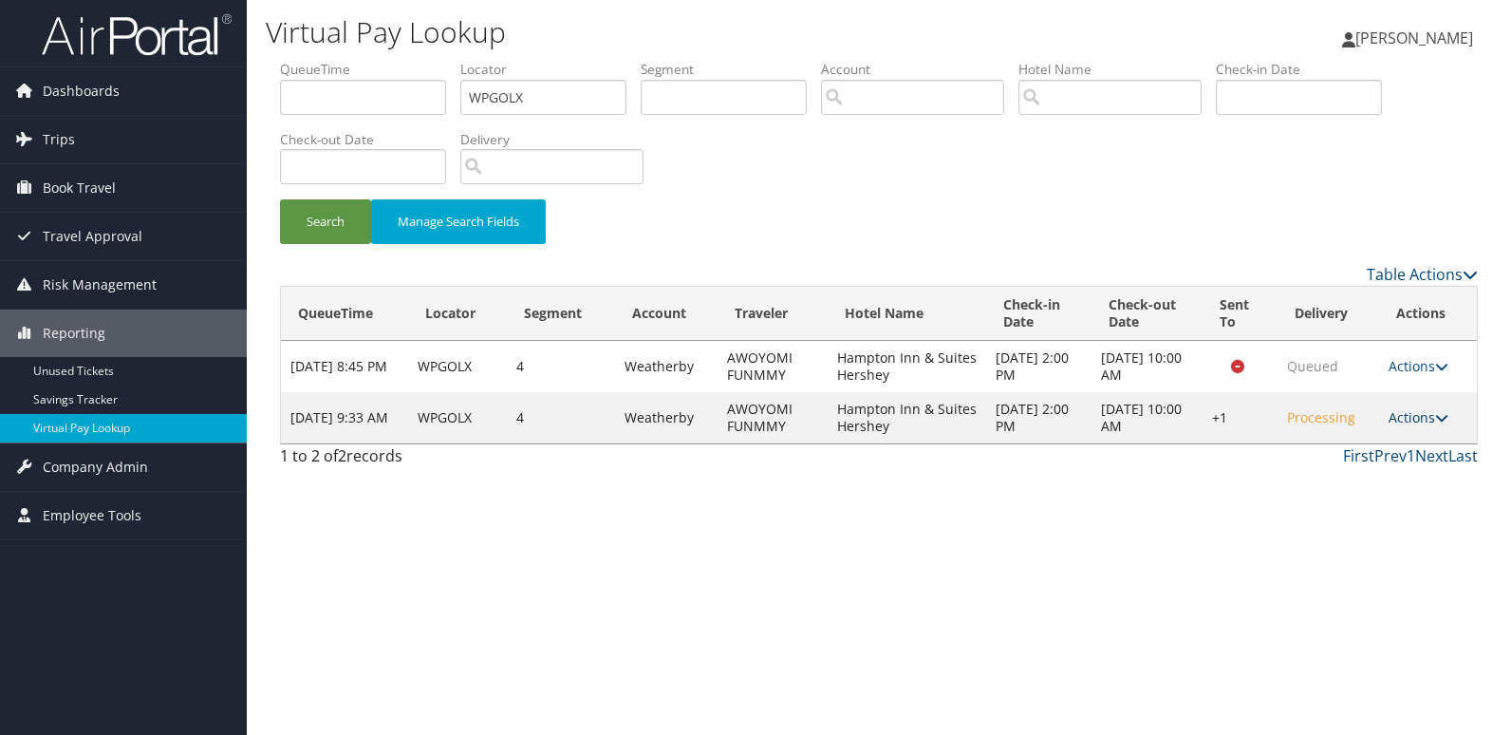
click at [1405, 417] on link "Actions" at bounding box center [1418, 417] width 60 height 18
click at [1356, 430] on link "Resend" at bounding box center [1363, 445] width 162 height 32
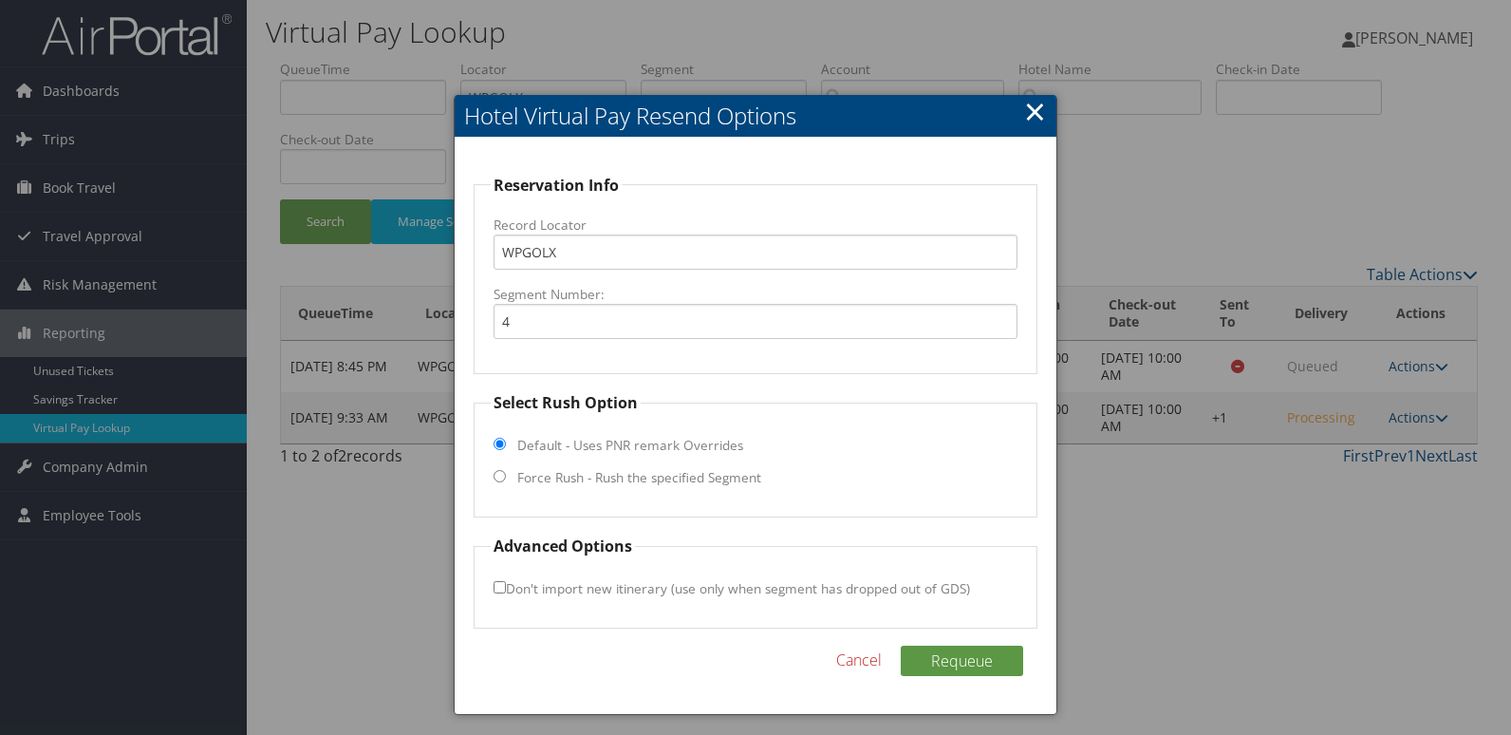
click at [662, 465] on fieldset "Select Rush Option Default - Uses PNR remark Overrides Force Rush - Rush the sp…" at bounding box center [756, 454] width 565 height 126
drag, startPoint x: 661, startPoint y: 474, endPoint x: 700, endPoint y: 475, distance: 39.9
click at [661, 475] on label "Force Rush - Rush the specified Segment" at bounding box center [639, 477] width 244 height 19
click at [506, 475] on input "Force Rush - Rush the specified Segment" at bounding box center [500, 476] width 12 height 12
radio input "true"
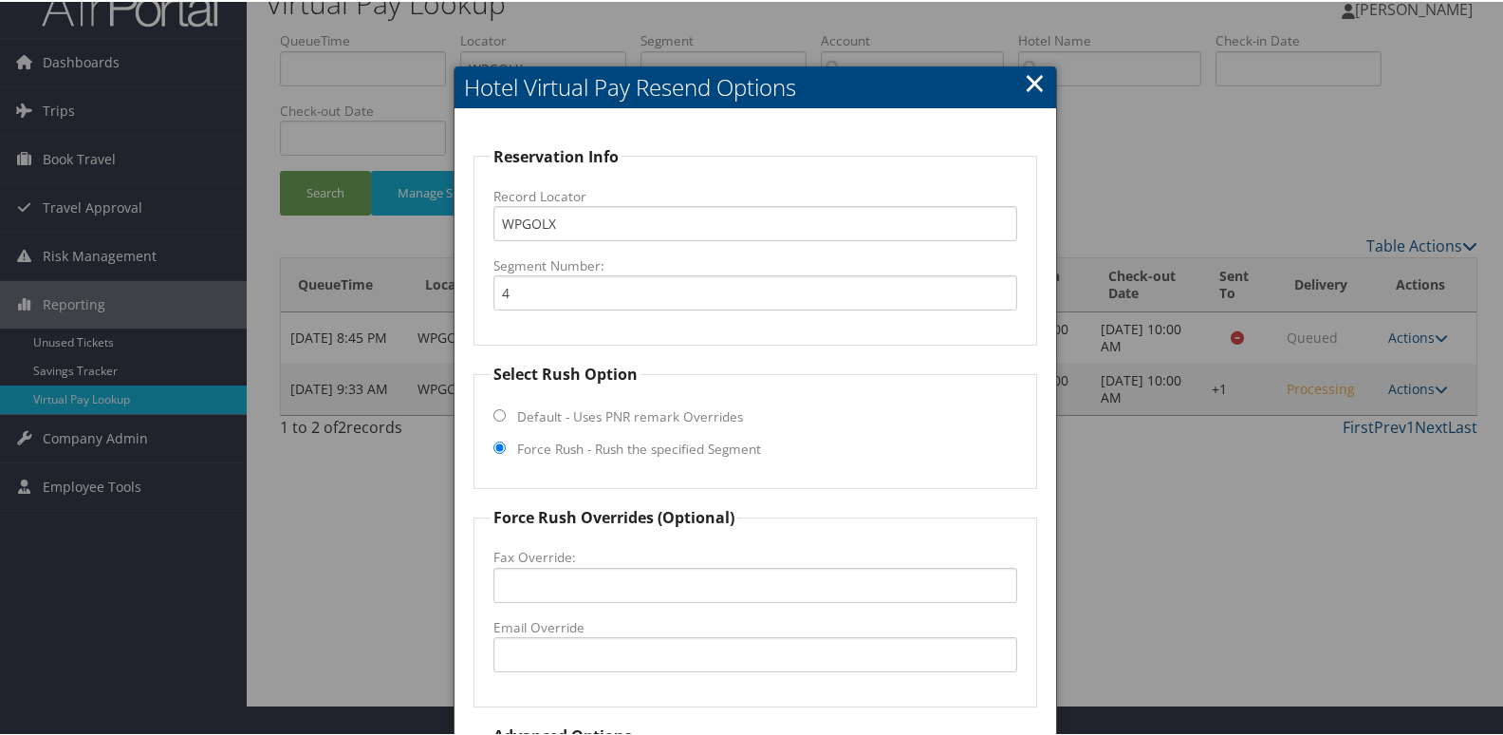
scroll to position [198, 0]
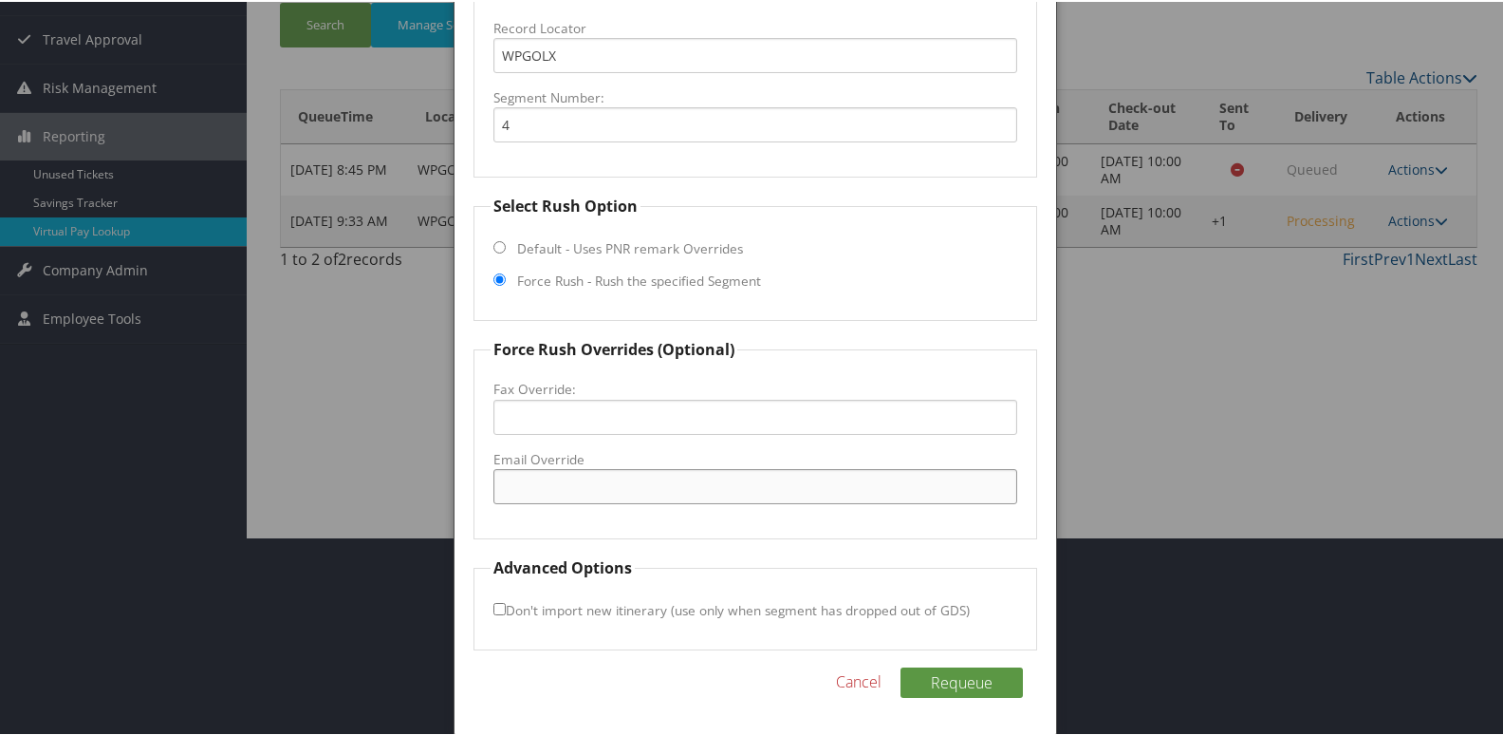
click at [589, 481] on input "Email Override" at bounding box center [756, 484] width 525 height 35
click at [579, 488] on input "hamptonhersey749@gmail.com" at bounding box center [756, 484] width 525 height 35
type input "hamptonhershey749@gmail.com"
click at [966, 682] on button "Requeue" at bounding box center [962, 680] width 122 height 30
drag, startPoint x: 758, startPoint y: 497, endPoint x: 512, endPoint y: 496, distance: 246.8
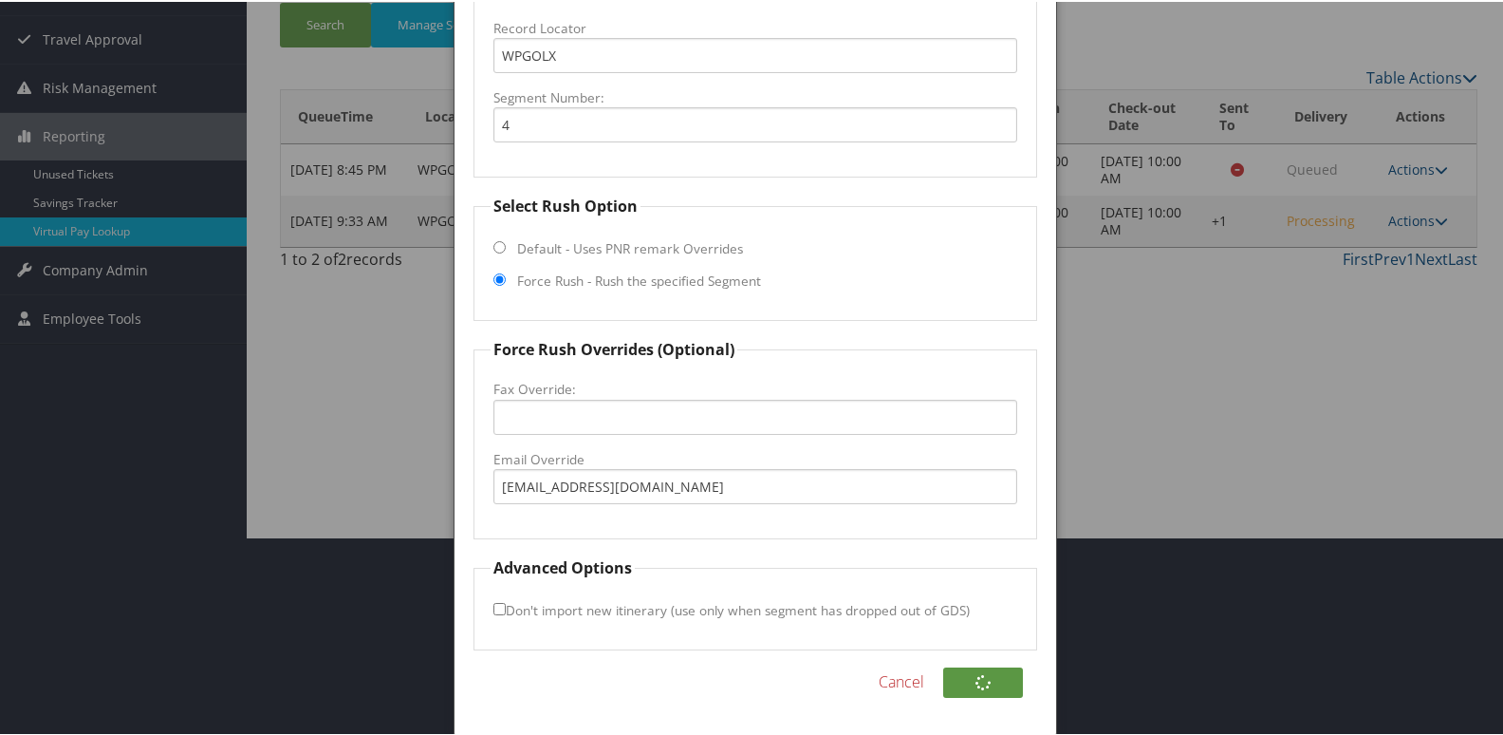
click at [512, 496] on fieldset "Force Rush Overrides (Optional) Fax Override: Email Override hamptonhershey749@…" at bounding box center [756, 436] width 565 height 201
drag, startPoint x: 751, startPoint y: 485, endPoint x: 491, endPoint y: 504, distance: 260.7
click at [502, 501] on input "hamptonhershey749@gmail.com" at bounding box center [756, 484] width 525 height 35
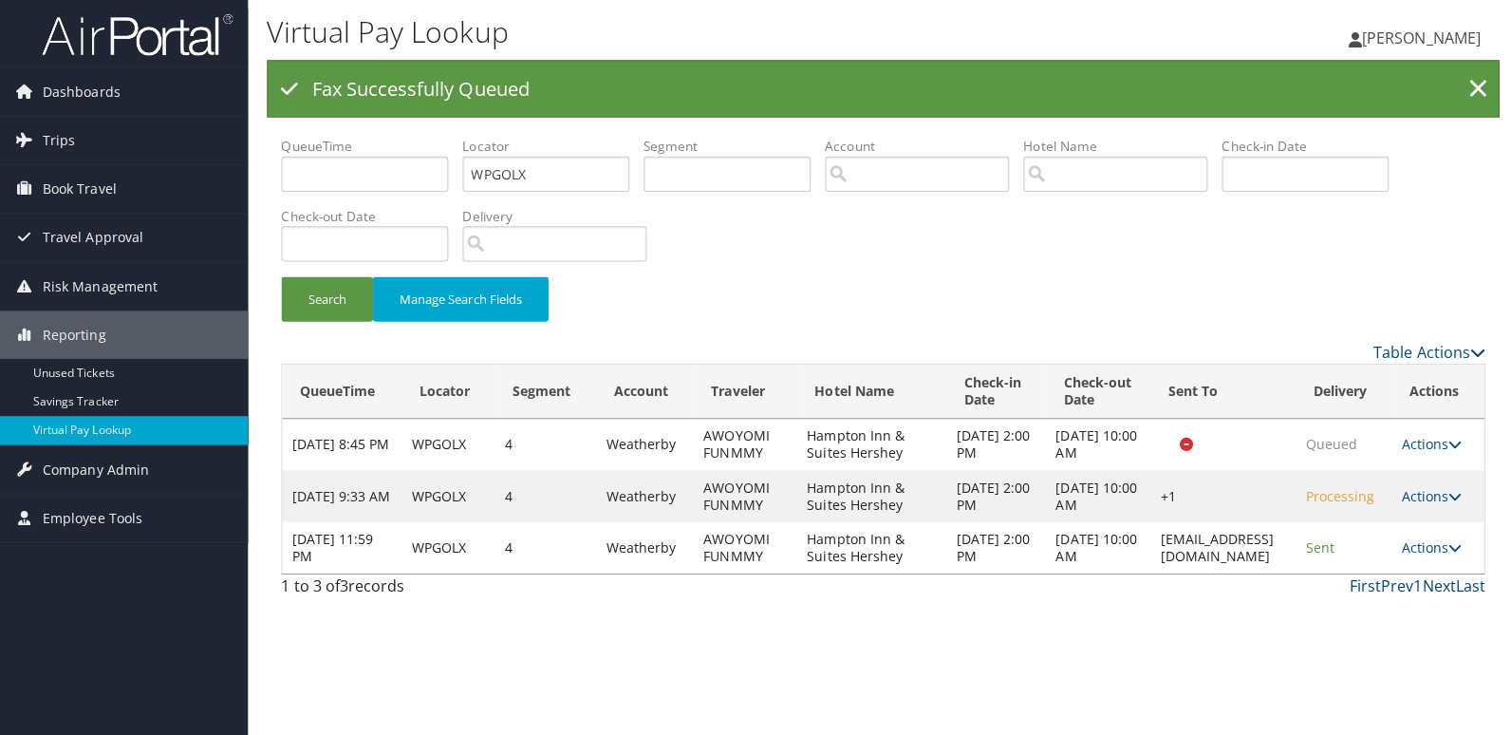
scroll to position [0, 0]
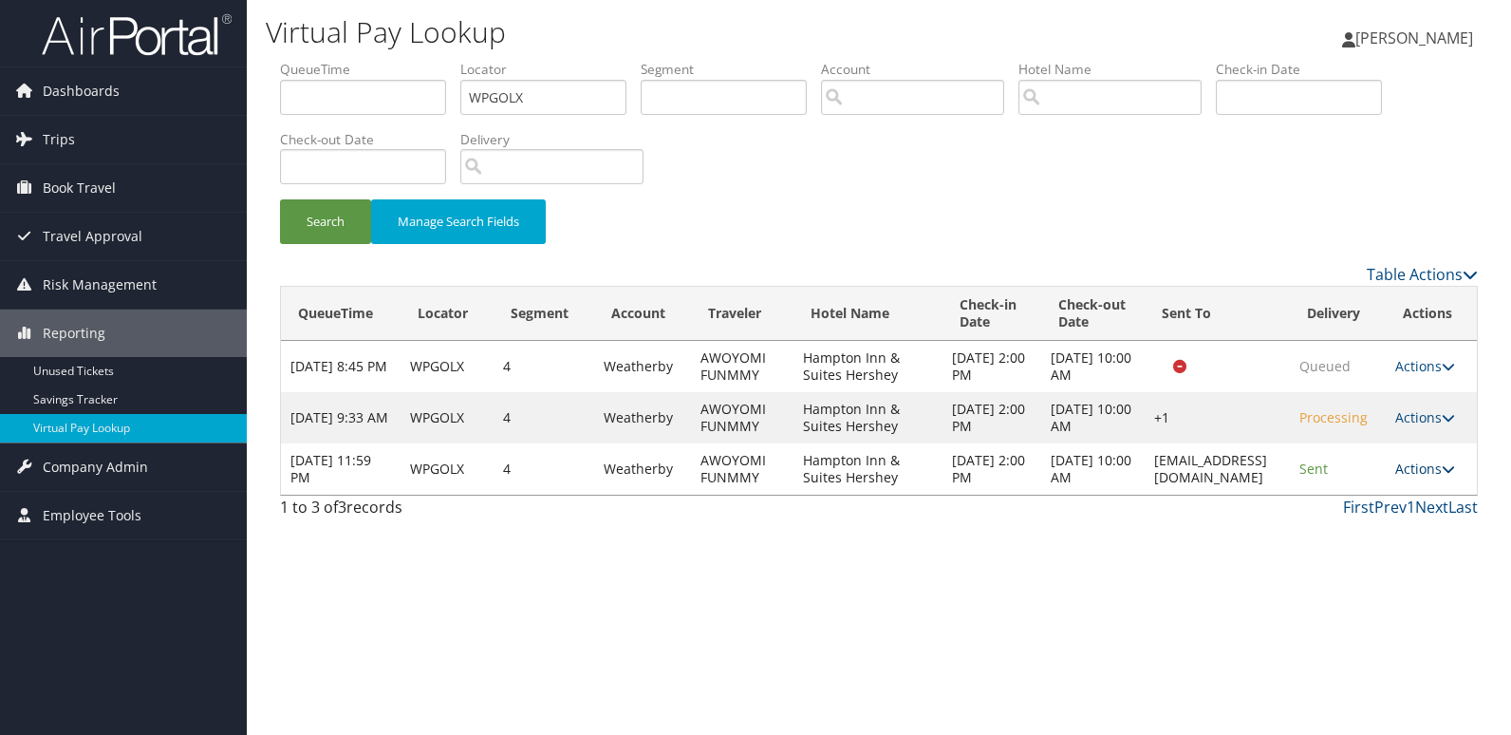
click at [1421, 468] on link "Actions" at bounding box center [1425, 468] width 60 height 18
click at [1379, 515] on link "Logs" at bounding box center [1398, 528] width 120 height 32
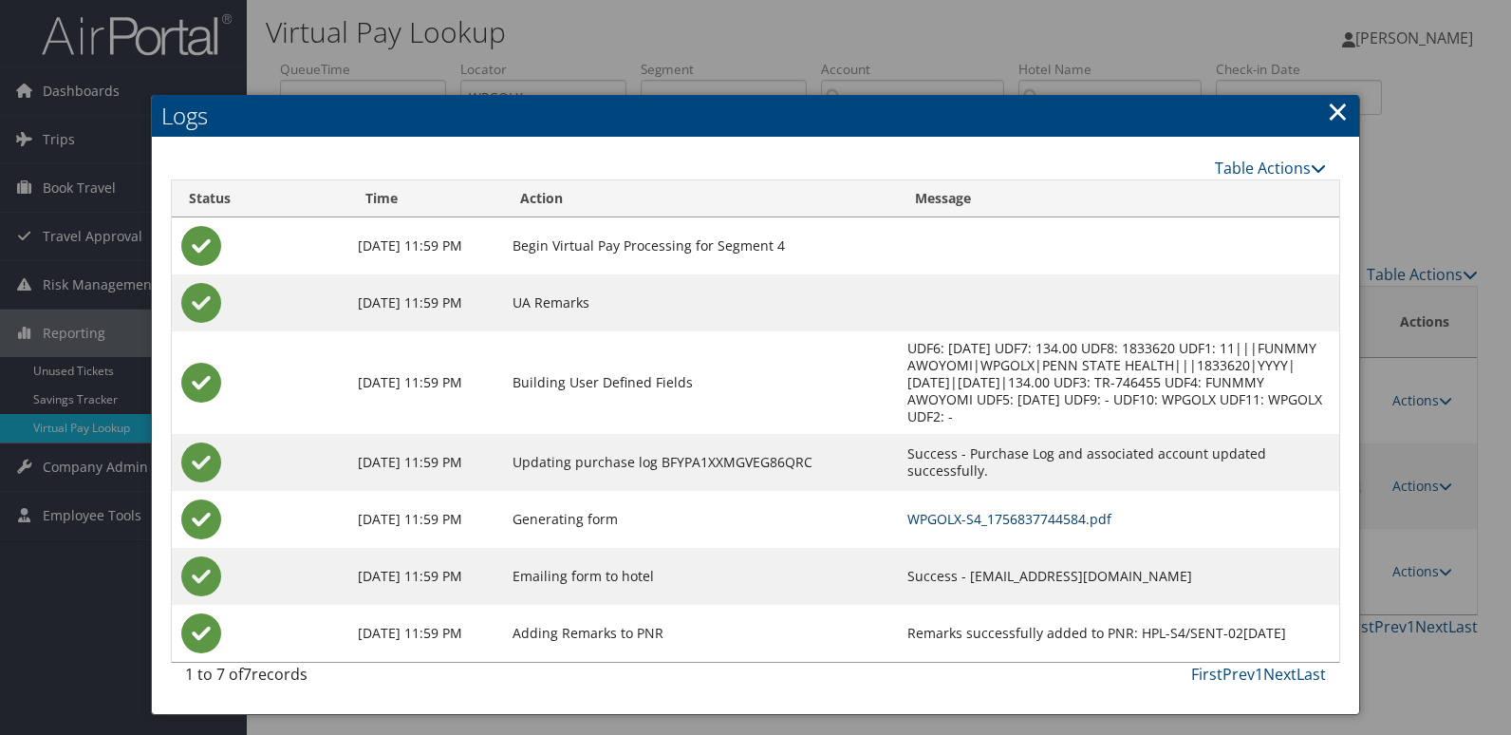
click at [942, 510] on link "WPGOLX-S4_1756837744584.pdf" at bounding box center [1009, 519] width 204 height 18
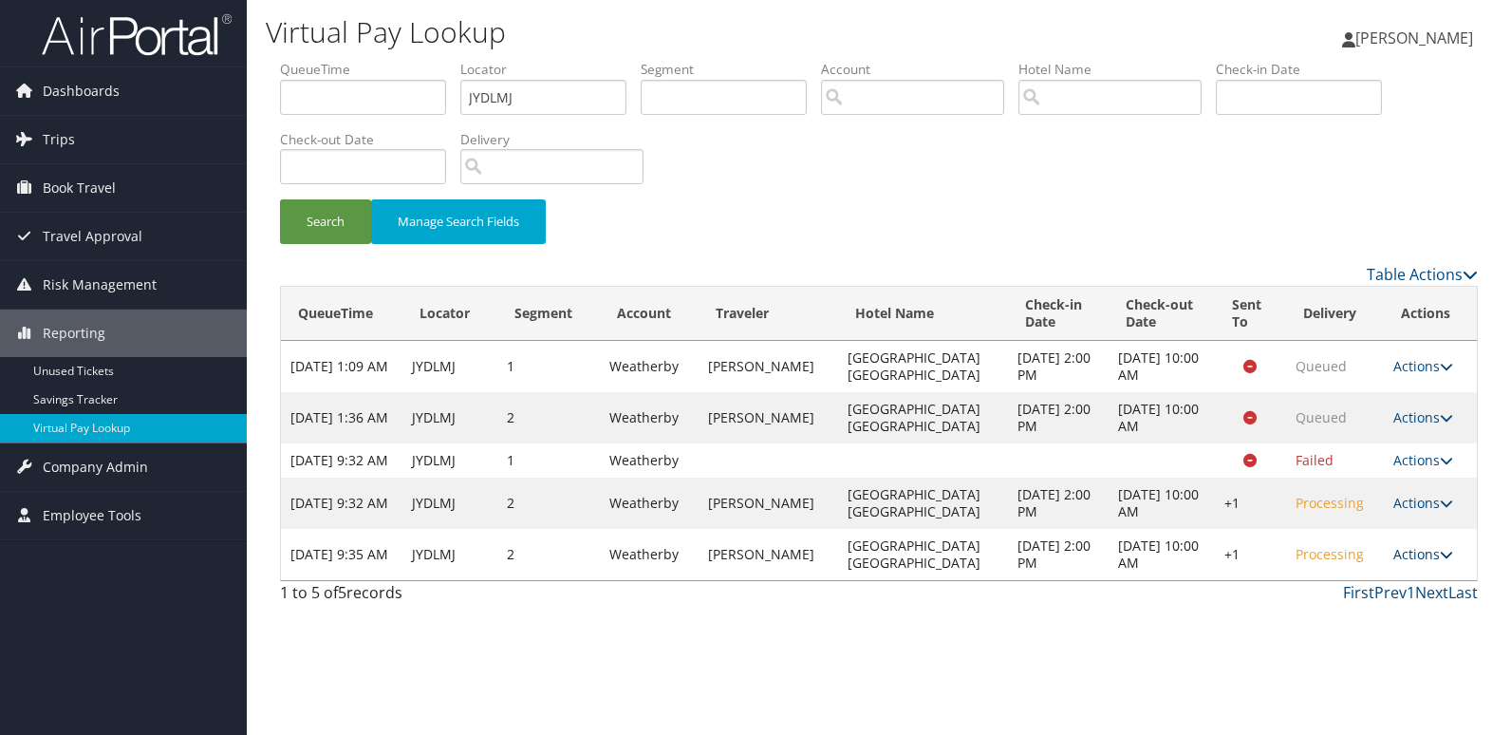
click at [1414, 563] on link "Actions" at bounding box center [1423, 554] width 60 height 18
click at [1335, 632] on link "Logs" at bounding box center [1364, 631] width 162 height 32
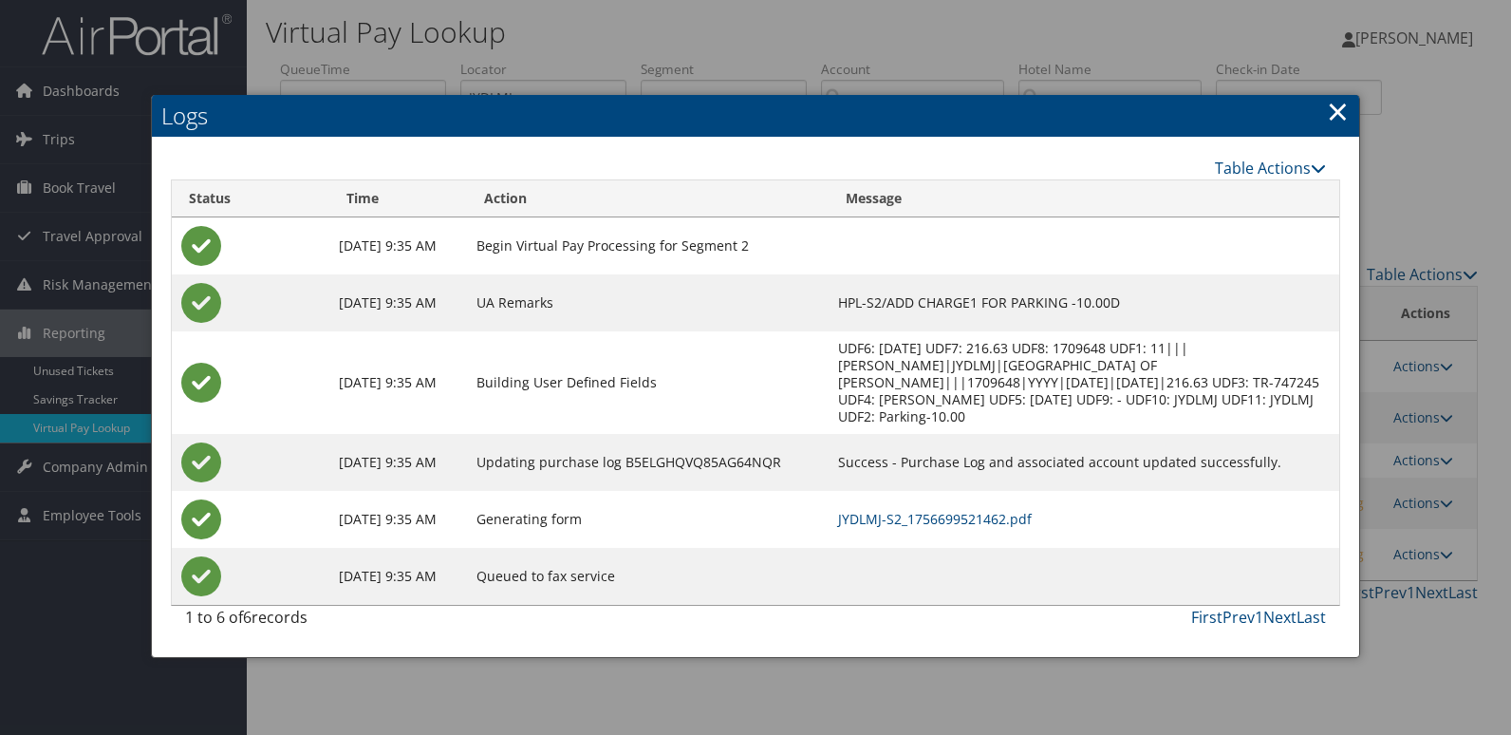
click at [966, 506] on td "JYDLMJ-S2_1756699521462.pdf" at bounding box center [1084, 519] width 511 height 57
click at [960, 516] on link "JYDLMJ-S2_1756699521462.pdf" at bounding box center [935, 519] width 194 height 18
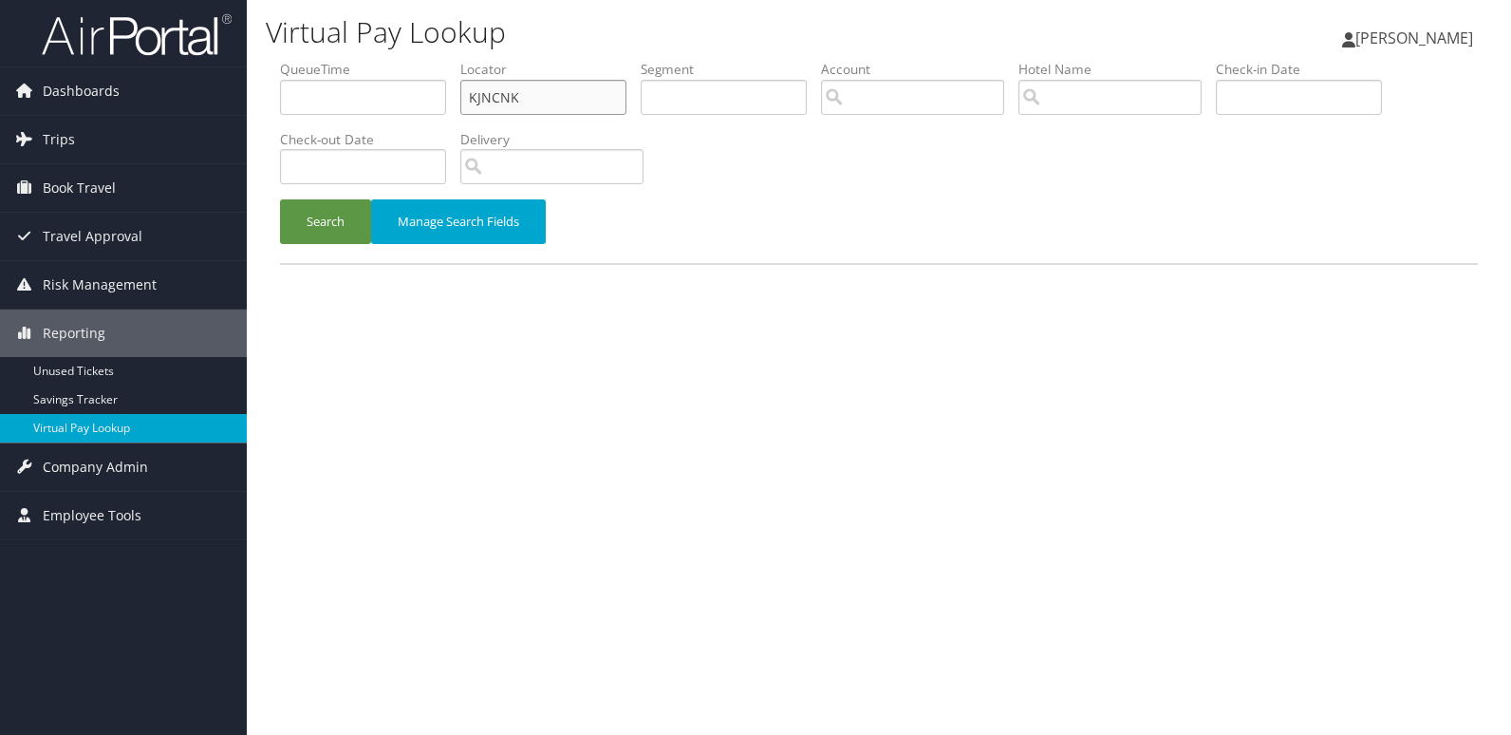
drag, startPoint x: 529, startPoint y: 92, endPoint x: 388, endPoint y: 104, distance: 141.0
click at [388, 60] on ul "QueueTime Locator KJNCNK Segment Account Traveler Hotel Name Check-in Date Chec…" at bounding box center [879, 60] width 1198 height 0
paste input "text"
click at [504, 97] on input "KJNCNK" at bounding box center [543, 97] width 166 height 35
type input "KJNCNK"
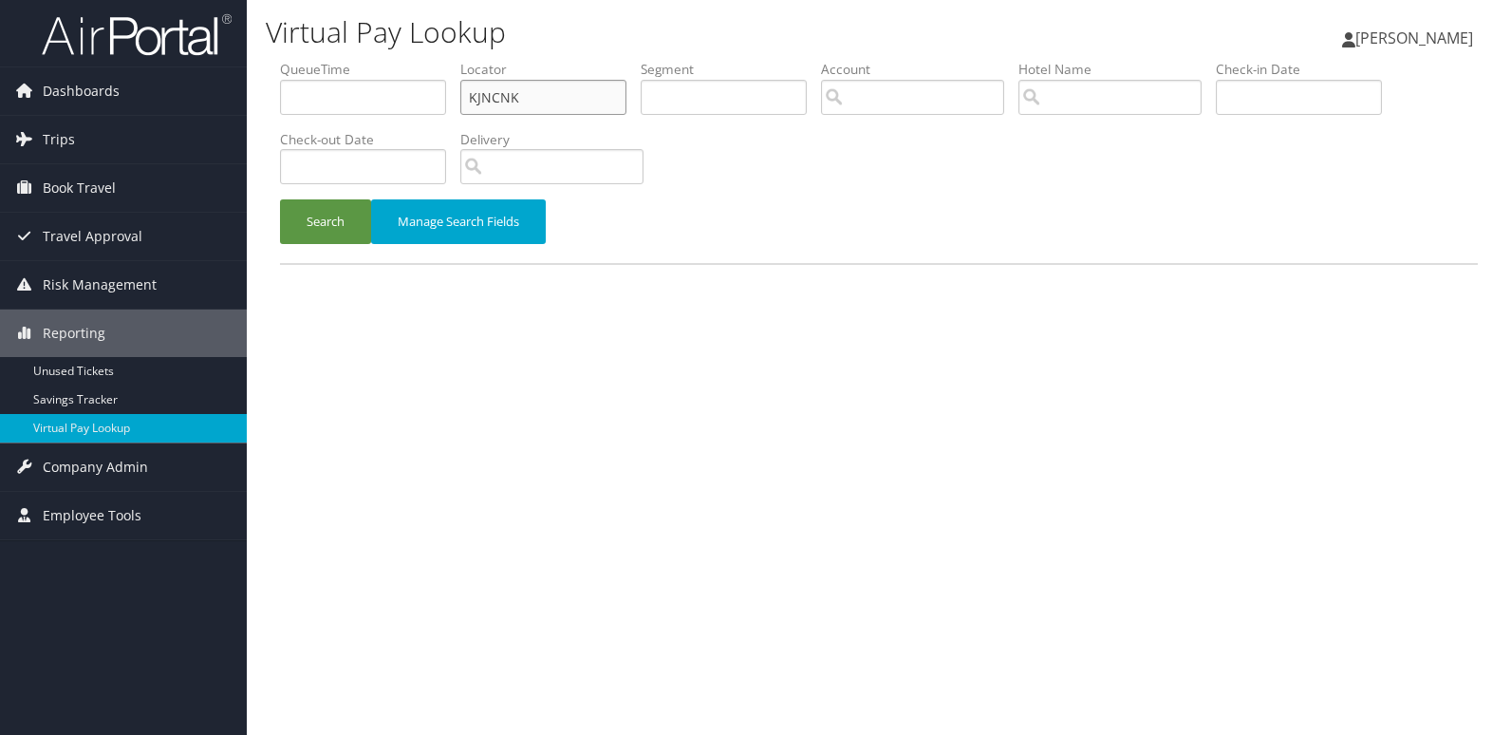
click at [280, 199] on button "Search" at bounding box center [325, 221] width 91 height 45
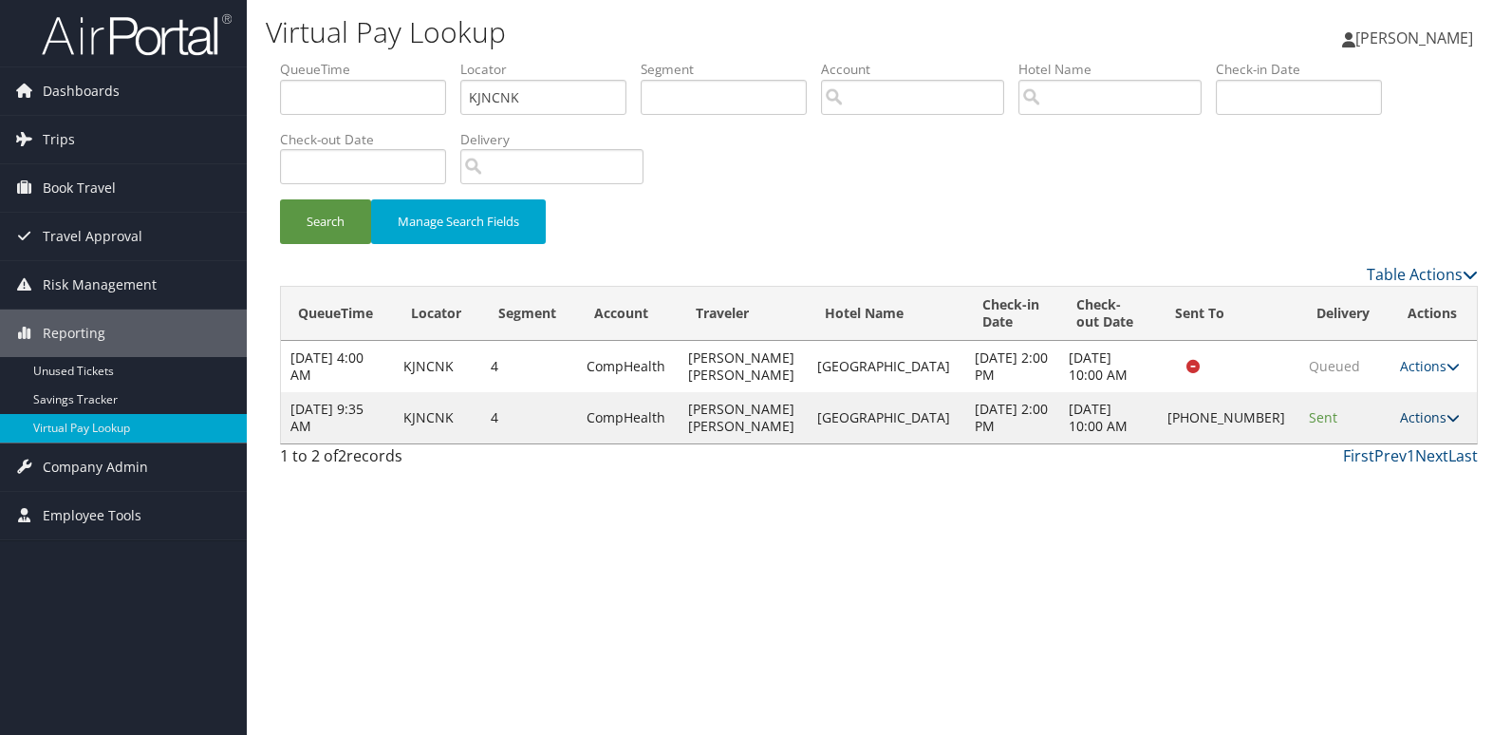
click at [1400, 411] on link "Actions" at bounding box center [1430, 417] width 60 height 18
click at [1360, 495] on link "Delivery Information" at bounding box center [1362, 510] width 162 height 32
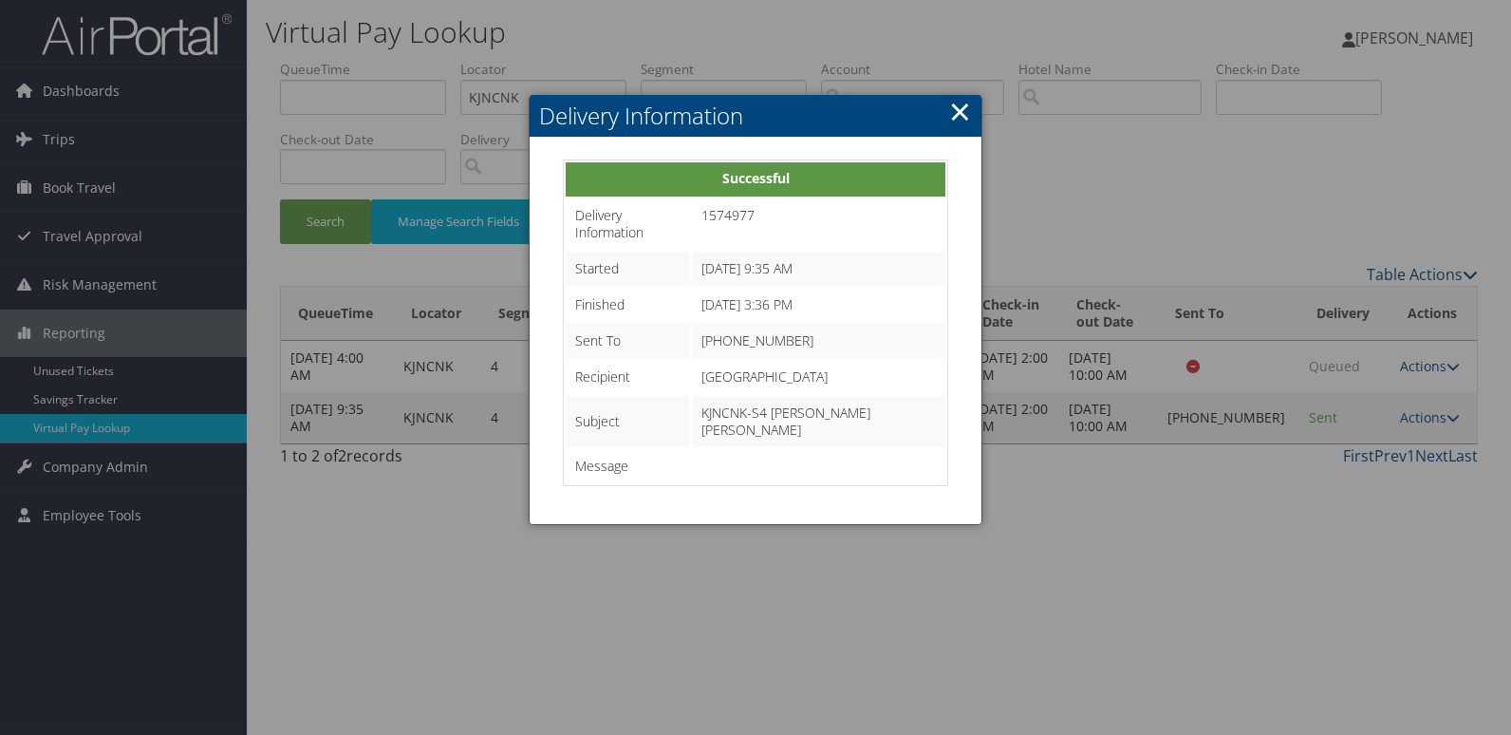
click at [1408, 410] on div at bounding box center [755, 367] width 1511 height 735
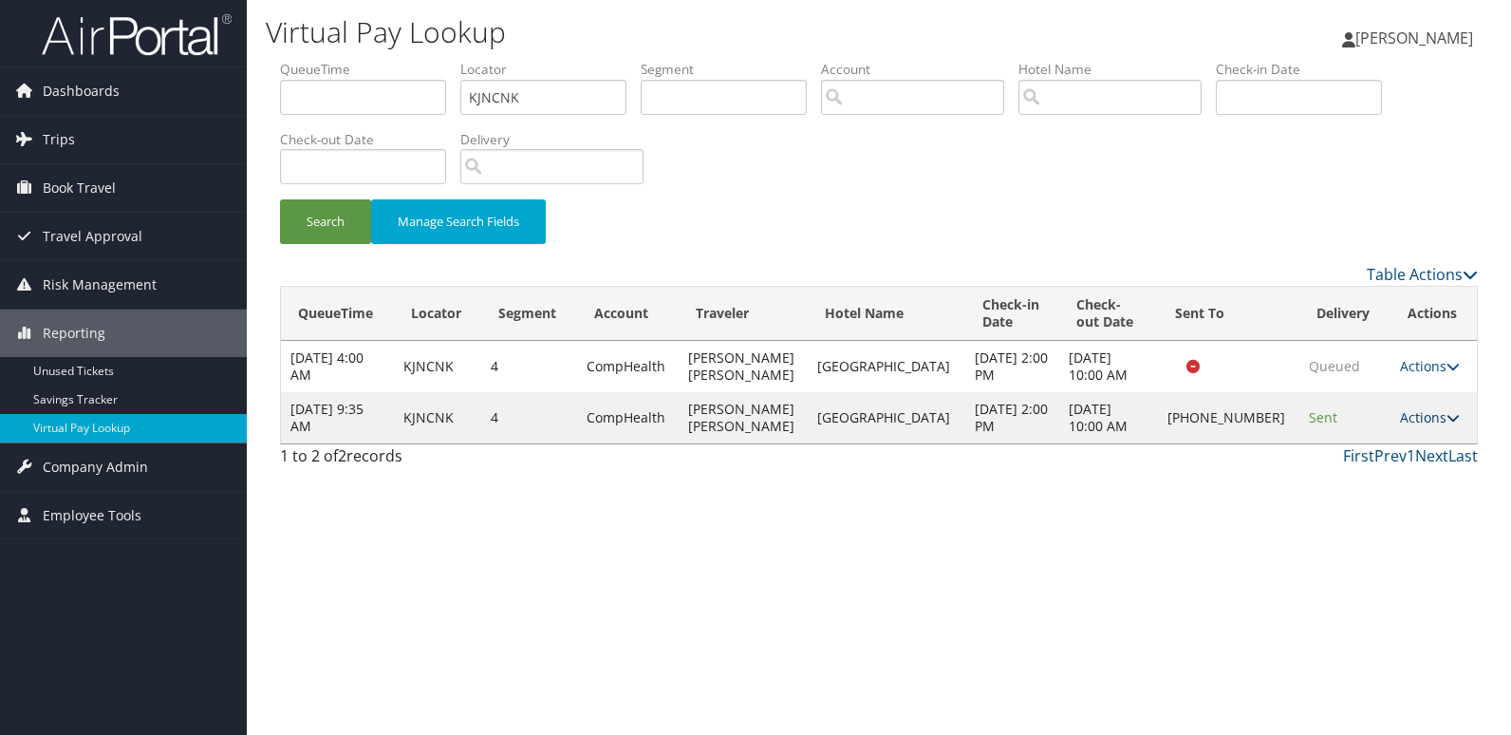
click at [1408, 412] on link "Actions" at bounding box center [1430, 417] width 60 height 18
drag, startPoint x: 1391, startPoint y: 494, endPoint x: 1350, endPoint y: 477, distance: 45.1
click at [1390, 494] on link "Delivery Information" at bounding box center [1362, 510] width 162 height 32
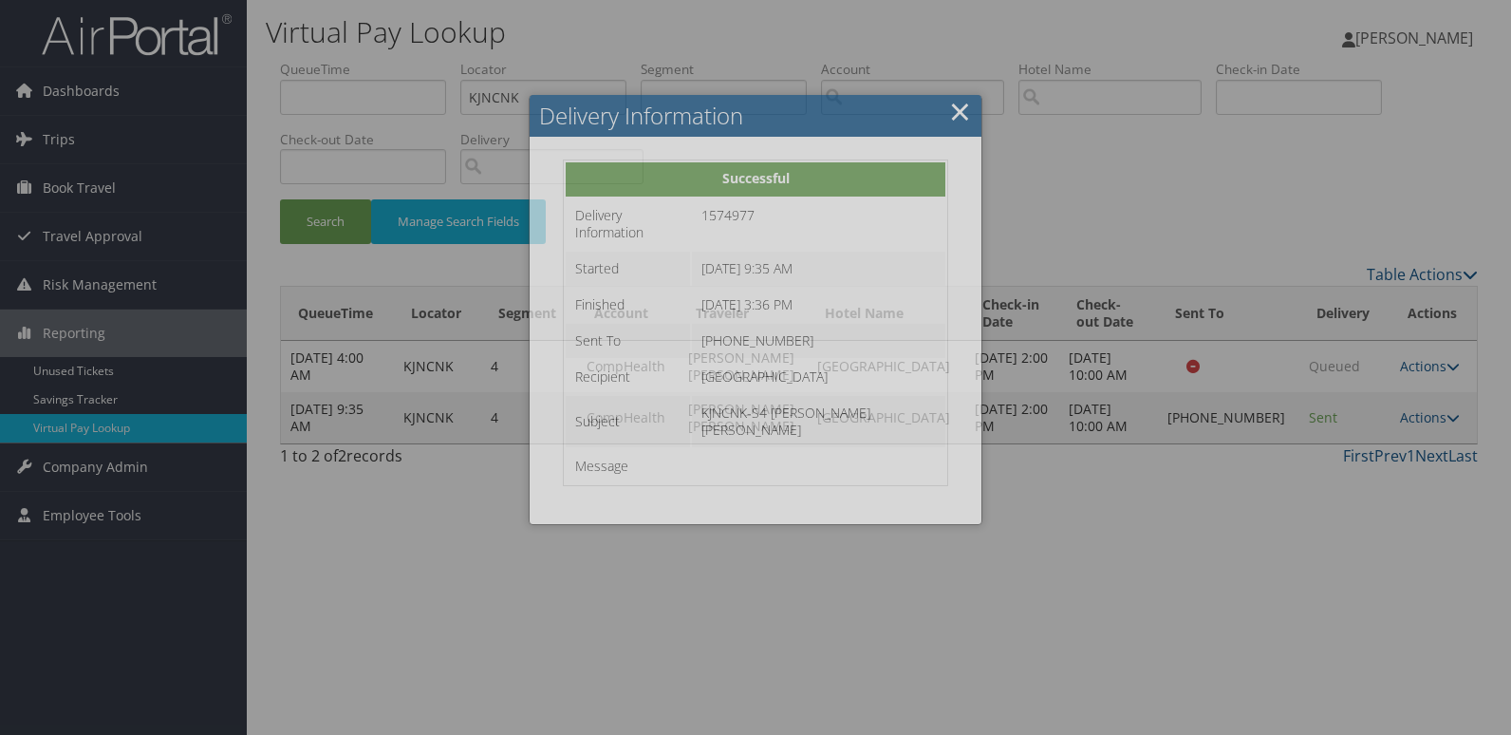
click at [1418, 413] on div at bounding box center [755, 367] width 1511 height 735
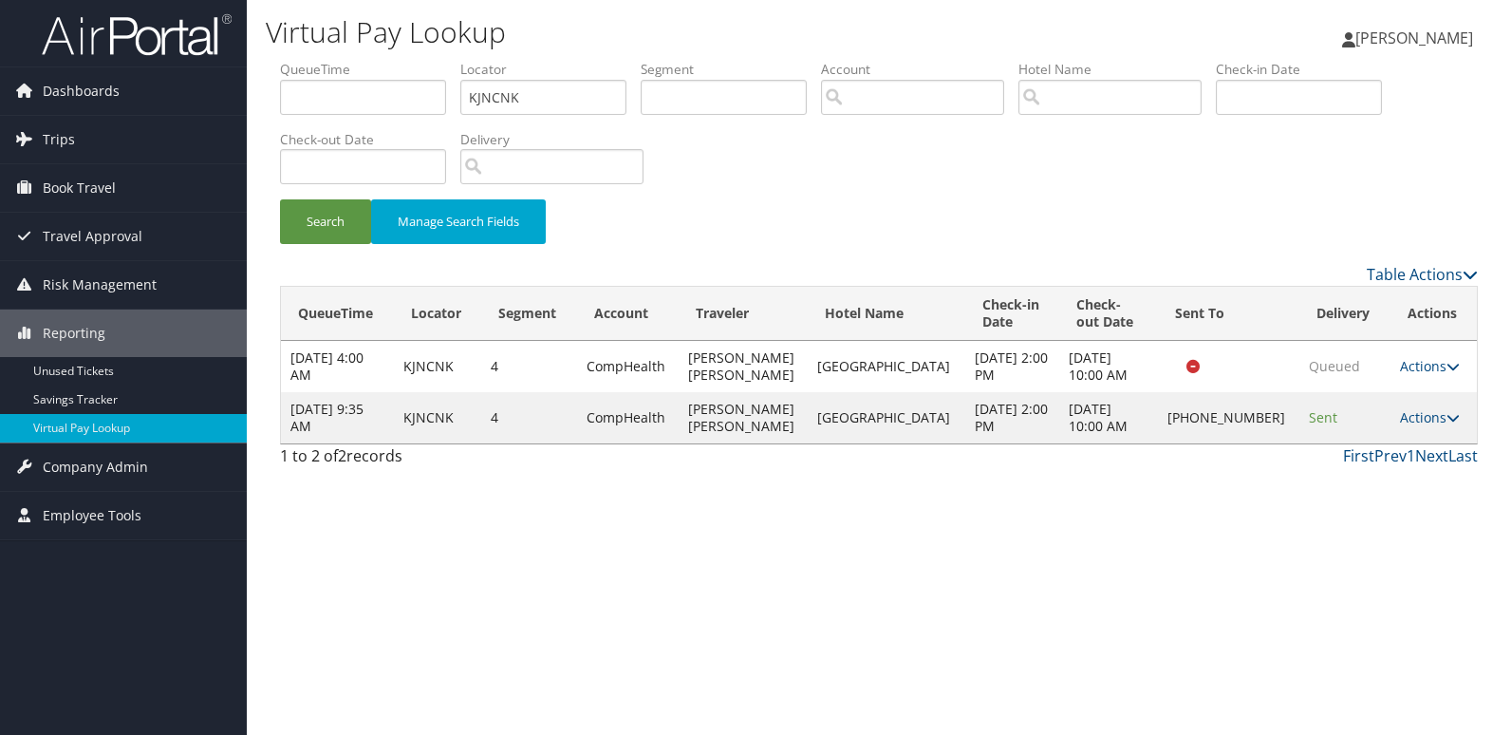
click at [1418, 413] on link "Actions" at bounding box center [1430, 417] width 60 height 18
click at [1368, 485] on link "Logs" at bounding box center [1362, 477] width 162 height 32
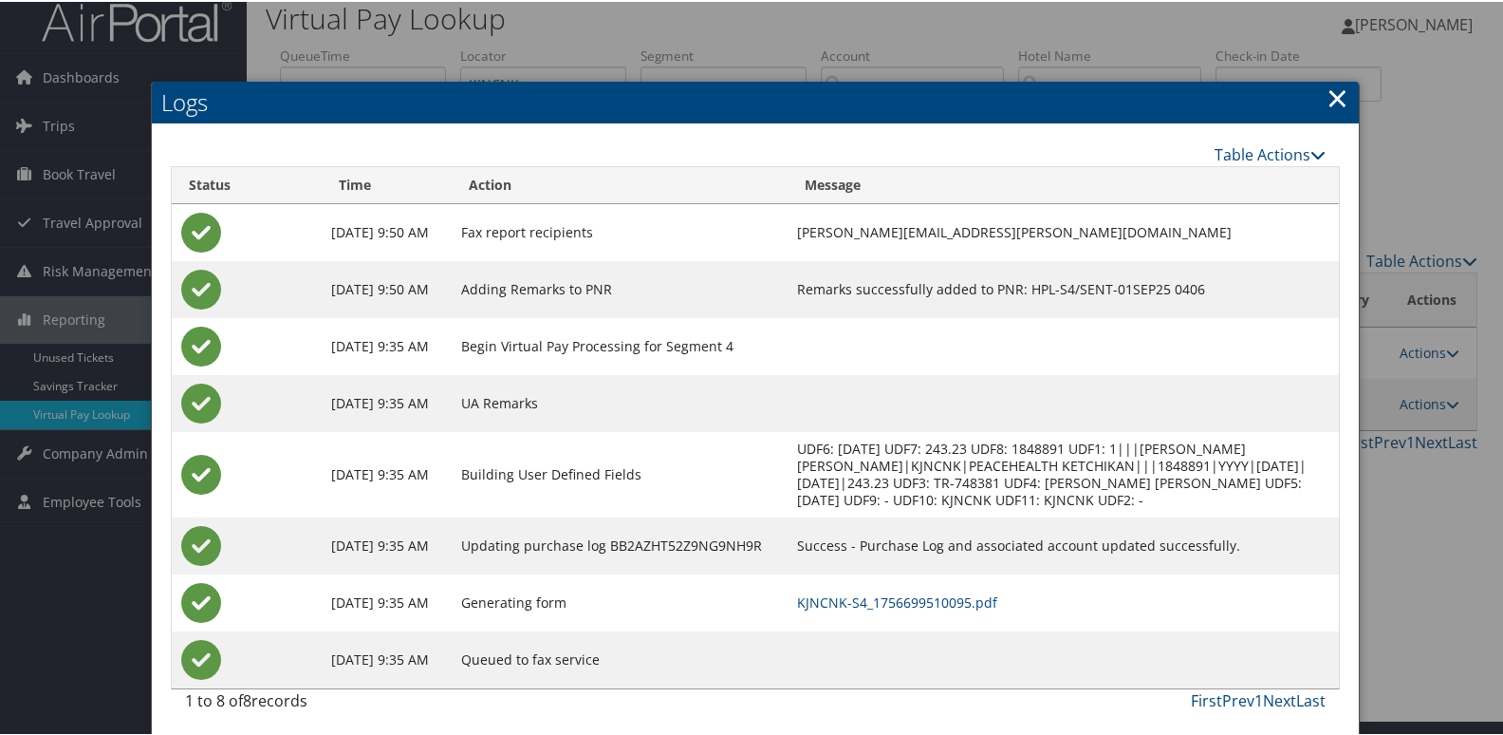
scroll to position [20, 0]
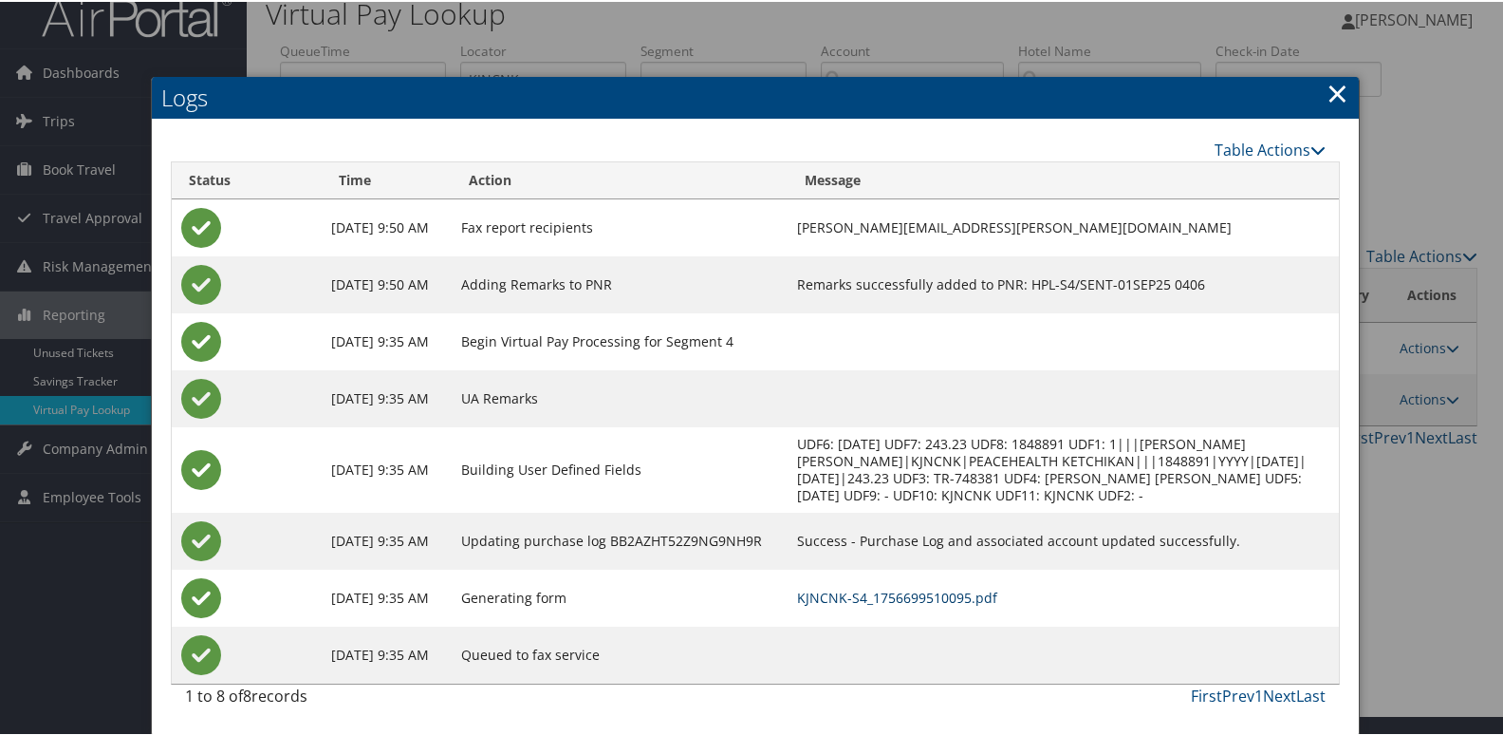
drag, startPoint x: 911, startPoint y: 591, endPoint x: 936, endPoint y: 579, distance: 27.6
click at [913, 590] on link "KJNCNK-S4_1756699510095.pdf" at bounding box center [897, 596] width 200 height 18
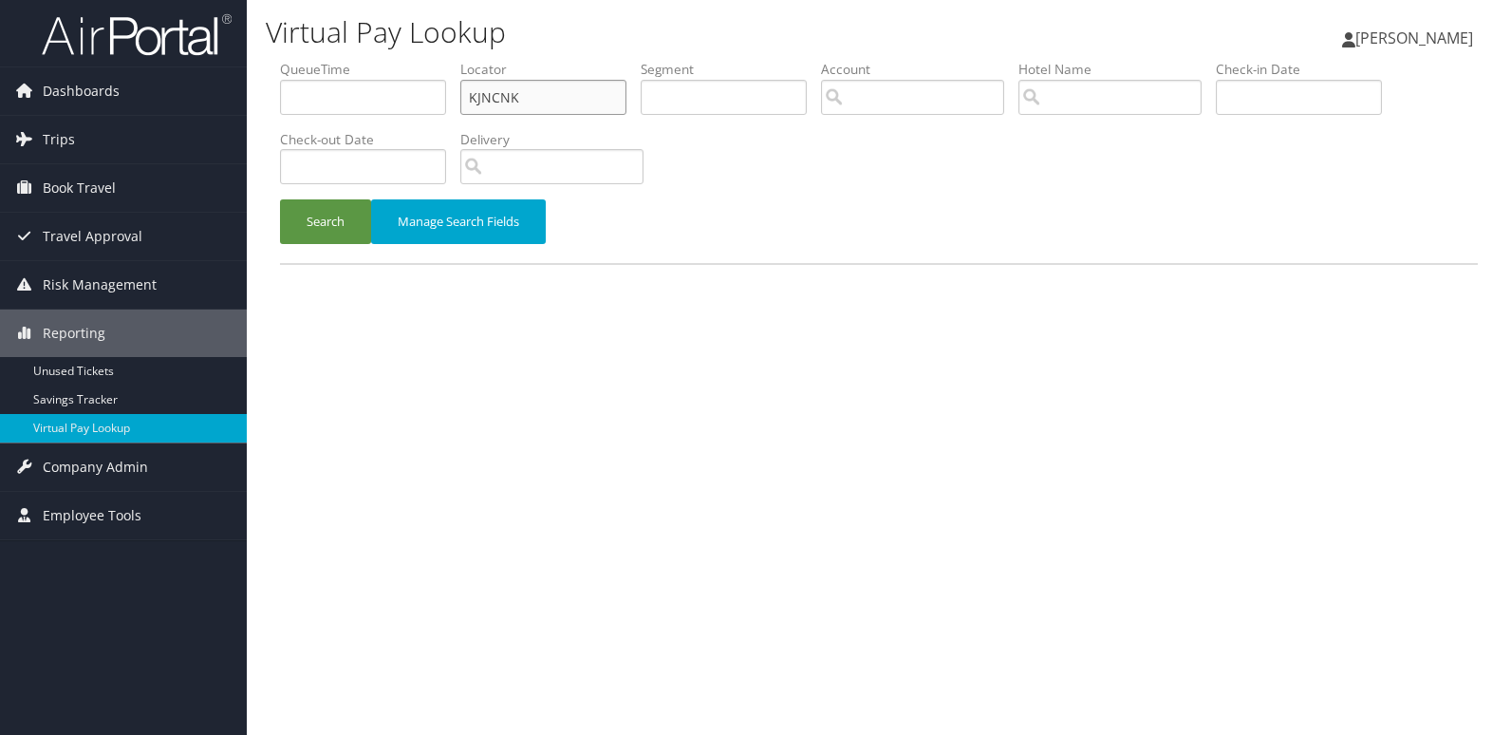
drag, startPoint x: 518, startPoint y: 94, endPoint x: 305, endPoint y: 116, distance: 214.7
click at [305, 60] on ul "QueueTime Locator KJNCNK Segment Account Traveler Hotel Name Check-in Date Chec…" at bounding box center [879, 60] width 1198 height 0
paste input "LJZZUJ"
type input "LJZZUJ"
click at [313, 224] on button "Search" at bounding box center [325, 221] width 91 height 45
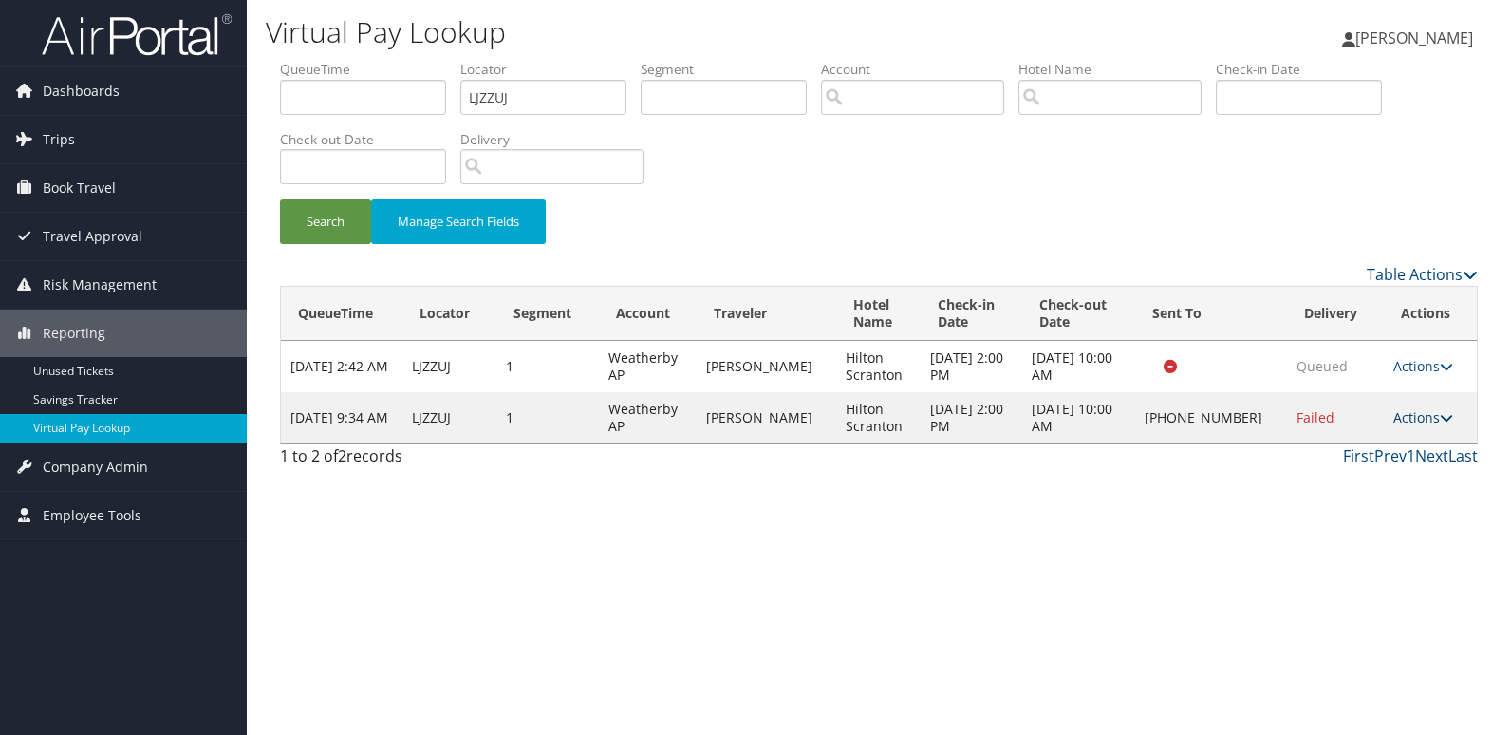
click at [1410, 419] on link "Actions" at bounding box center [1423, 417] width 60 height 18
click at [1362, 492] on link "Logs" at bounding box center [1360, 477] width 162 height 32
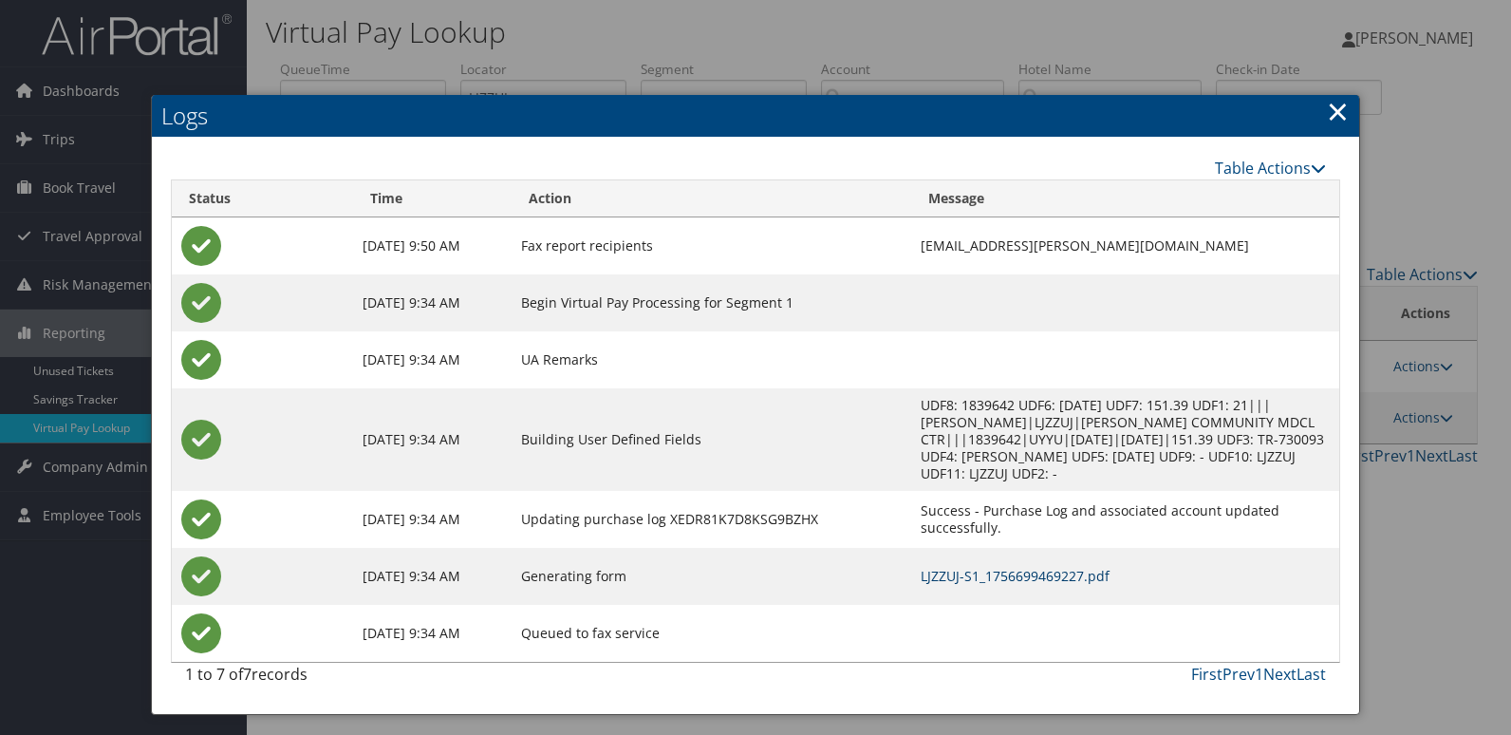
click at [921, 576] on link "LJZZUJ-S1_1756699469227.pdf" at bounding box center [1015, 576] width 189 height 18
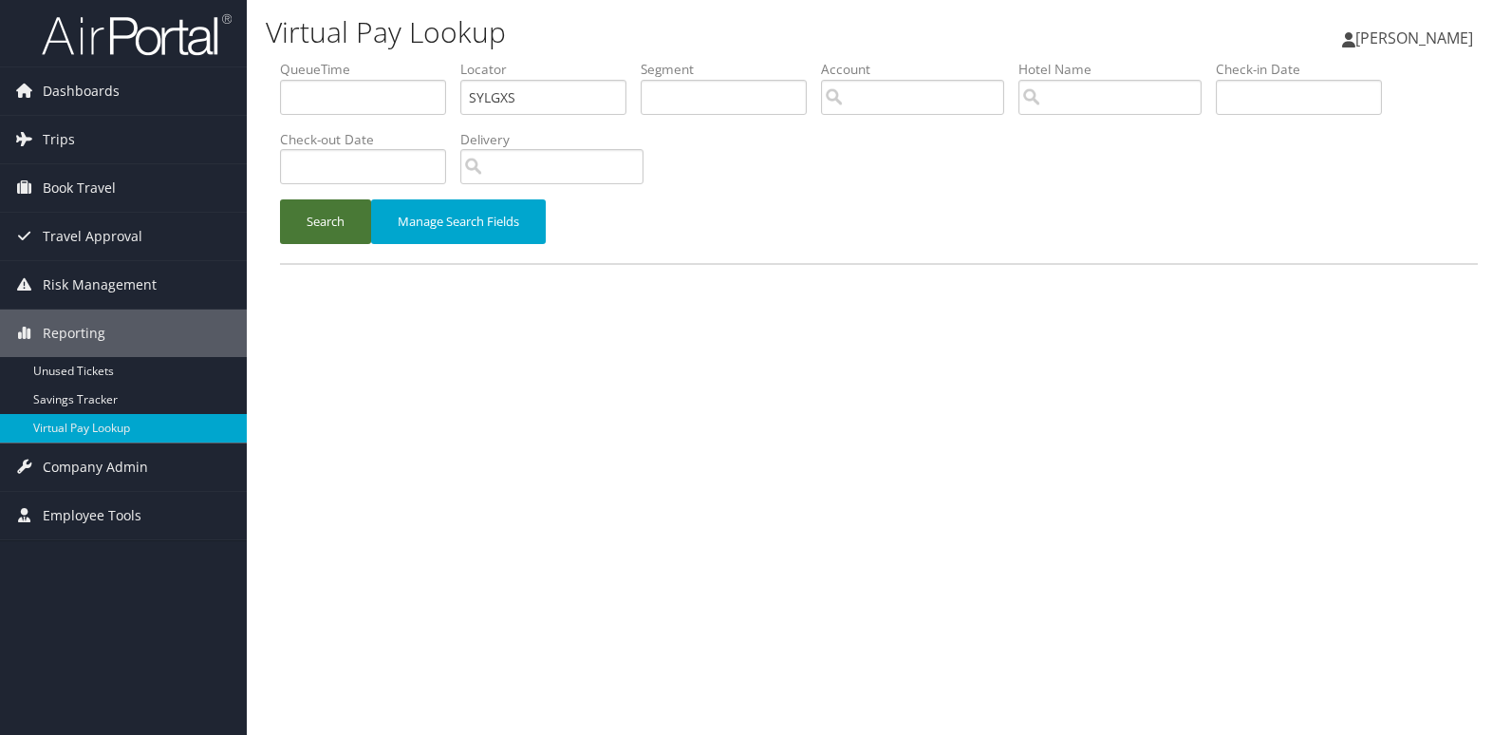
click at [342, 227] on button "Search" at bounding box center [325, 221] width 91 height 45
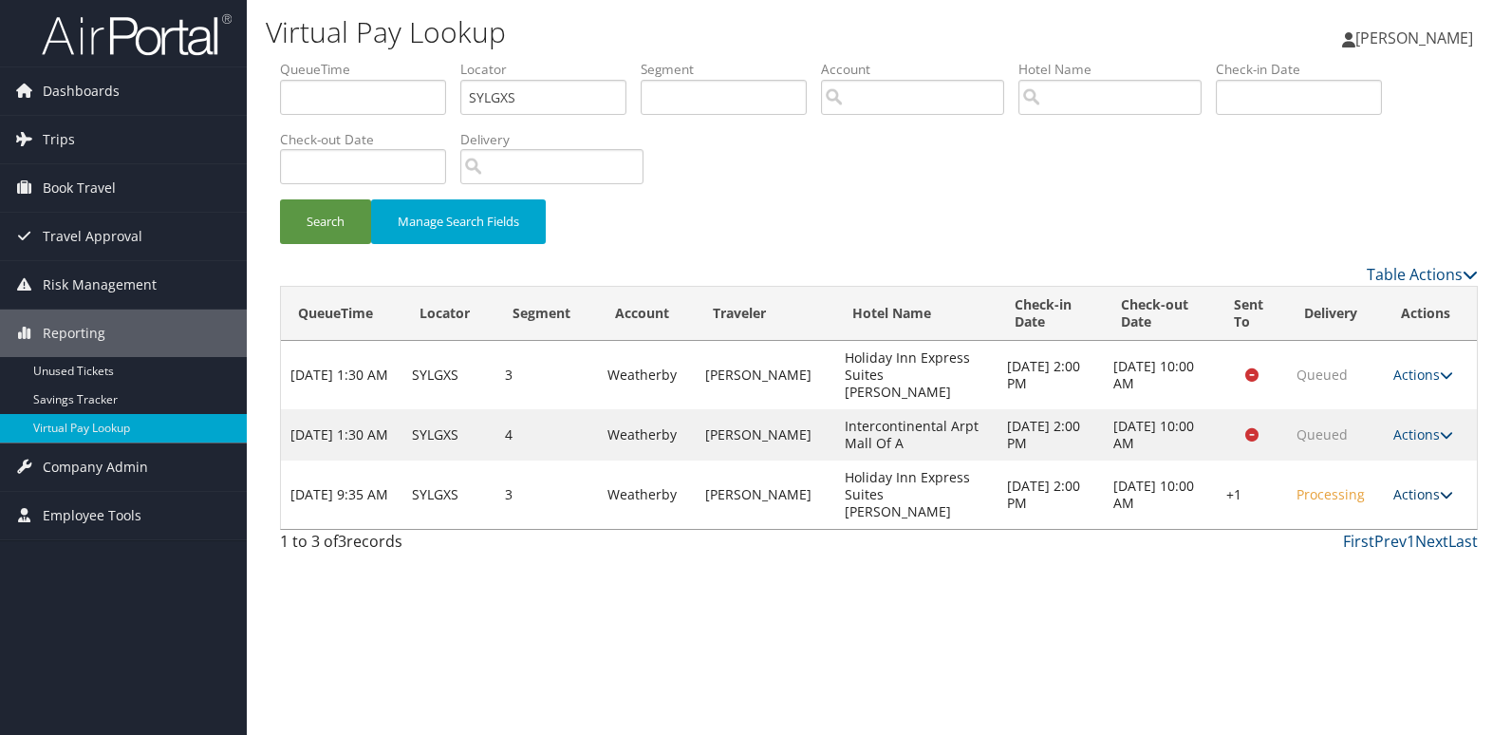
click at [1411, 485] on link "Actions" at bounding box center [1423, 494] width 60 height 18
click at [1374, 487] on link "Resend" at bounding box center [1365, 496] width 162 height 32
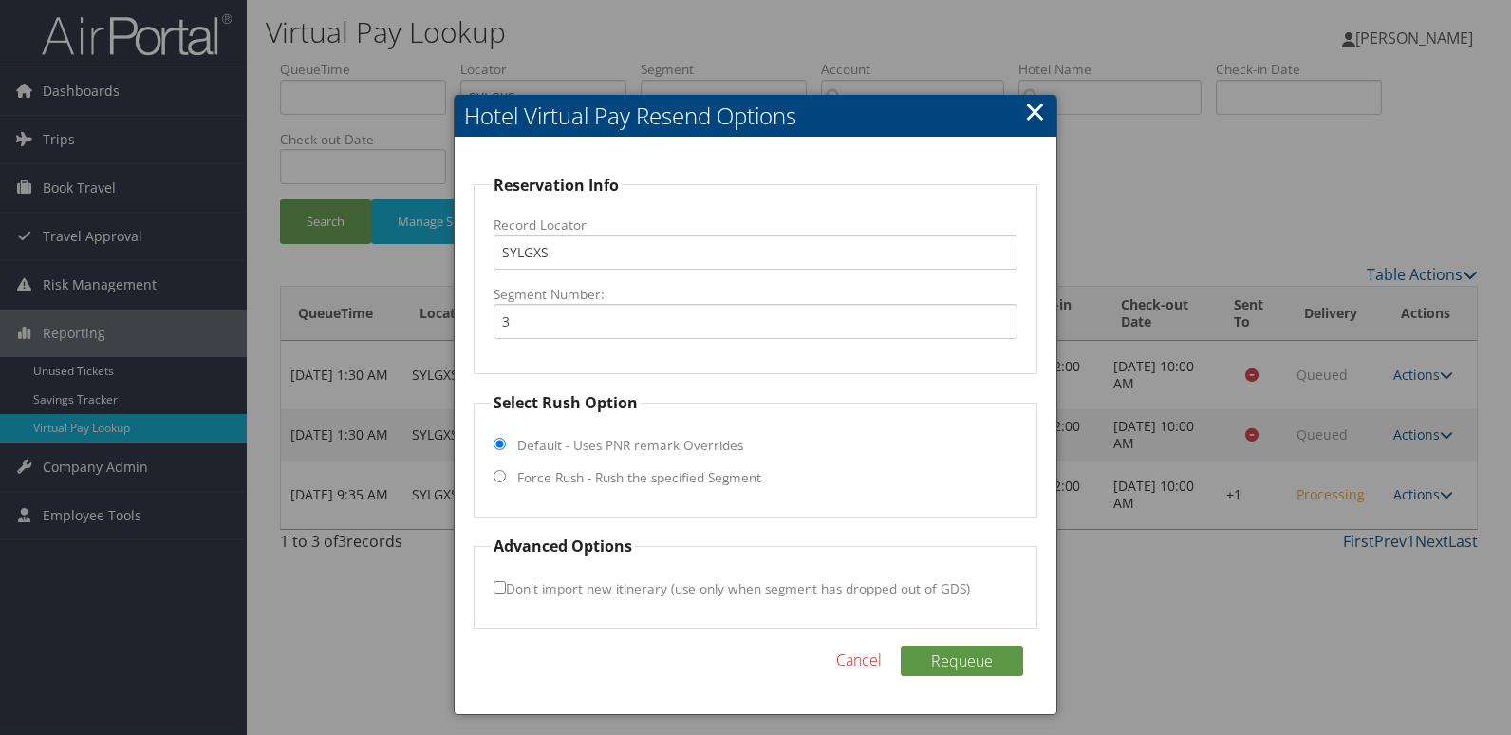
click at [685, 477] on label "Force Rush - Rush the specified Segment" at bounding box center [639, 477] width 244 height 19
click at [506, 477] on input "Force Rush - Rush the specified Segment" at bounding box center [500, 476] width 12 height 12
radio input "true"
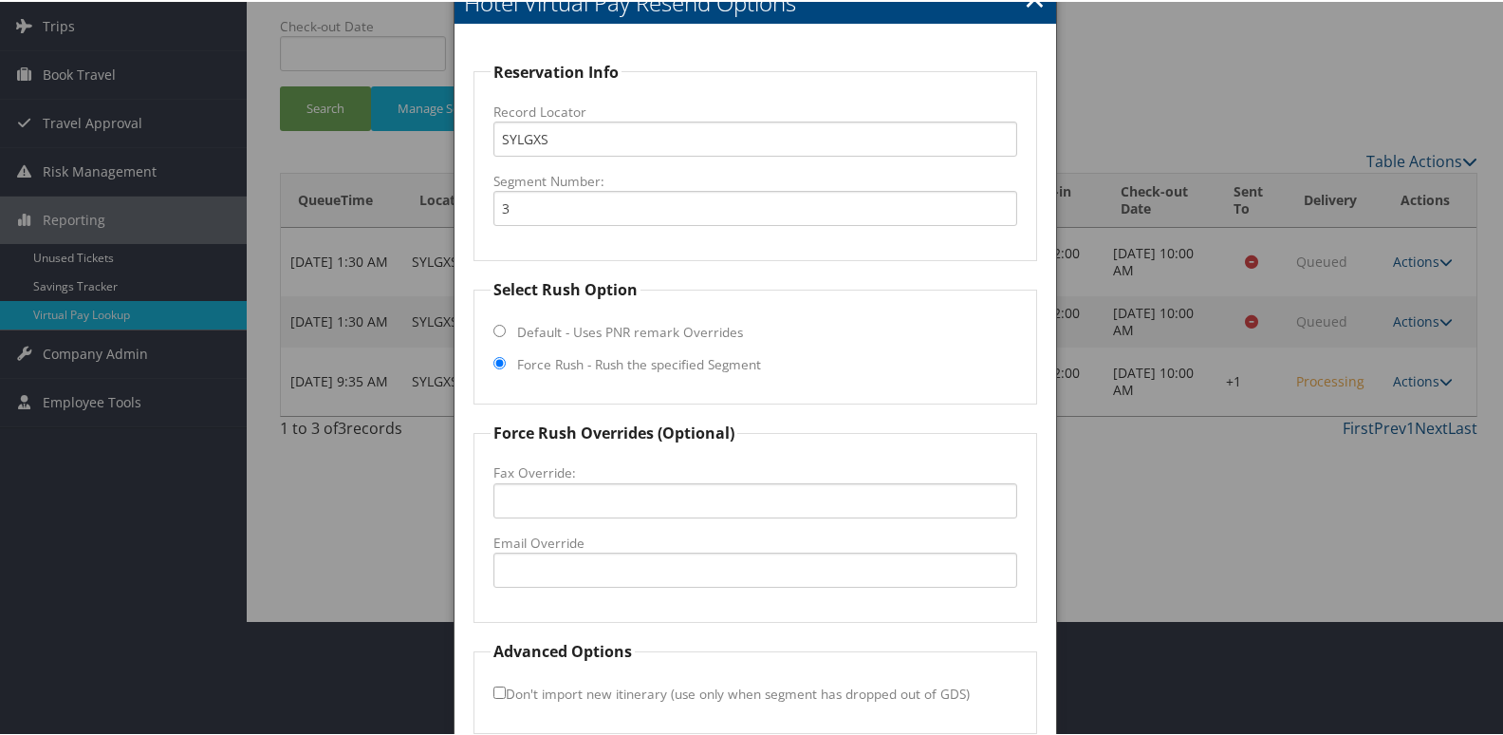
scroll to position [198, 0]
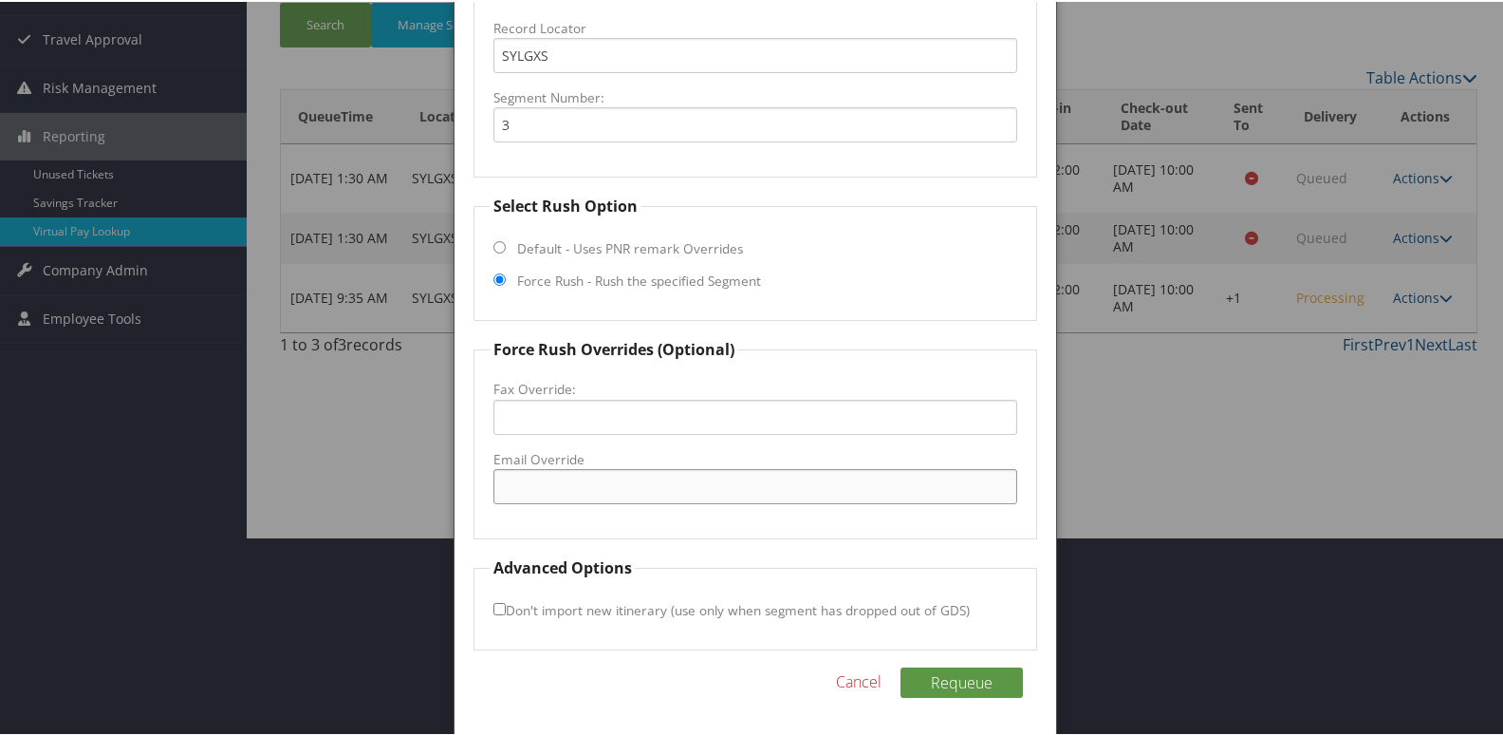
click at [646, 483] on input "Email Override" at bounding box center [756, 484] width 525 height 35
type input "[EMAIL_ADDRESS][DOMAIN_NAME]"
click at [575, 487] on input "[EMAIL_ADDRESS][DOMAIN_NAME]" at bounding box center [756, 484] width 525 height 35
click at [588, 484] on input "[EMAIL_ADDRESS][DOMAIN_NAME]" at bounding box center [756, 484] width 525 height 35
click at [694, 492] on input "[EMAIL_ADDRESS][DOMAIN_NAME]" at bounding box center [756, 484] width 525 height 35
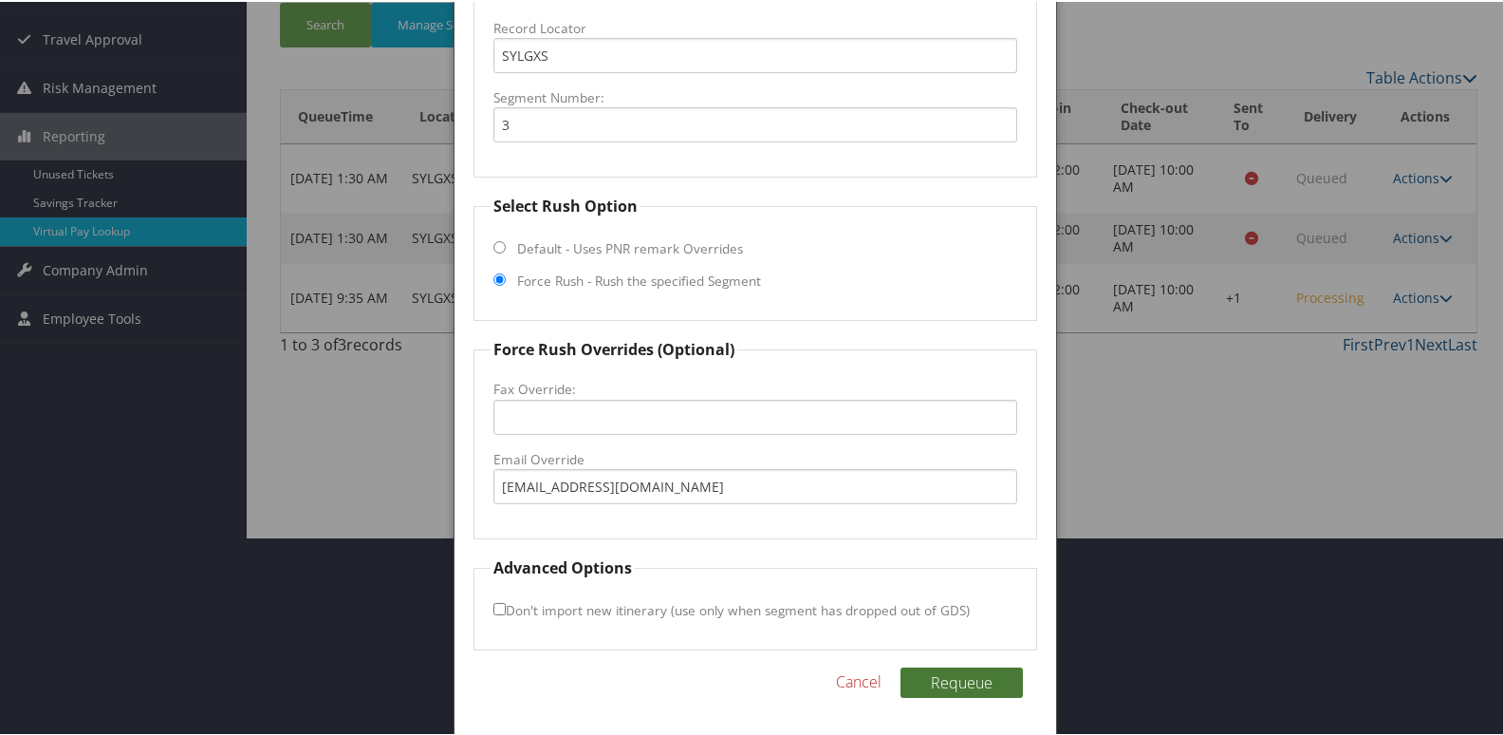
drag, startPoint x: 952, startPoint y: 686, endPoint x: 919, endPoint y: 681, distance: 33.6
click at [951, 687] on button "Requeue" at bounding box center [962, 680] width 122 height 30
drag, startPoint x: 653, startPoint y: 483, endPoint x: 363, endPoint y: 485, distance: 290.4
click at [363, 485] on body "Menu Dashboards ► AirPortal 360™ (Manager) My Travel Dashboard Trips ► Airtiner…" at bounding box center [755, 169] width 1511 height 735
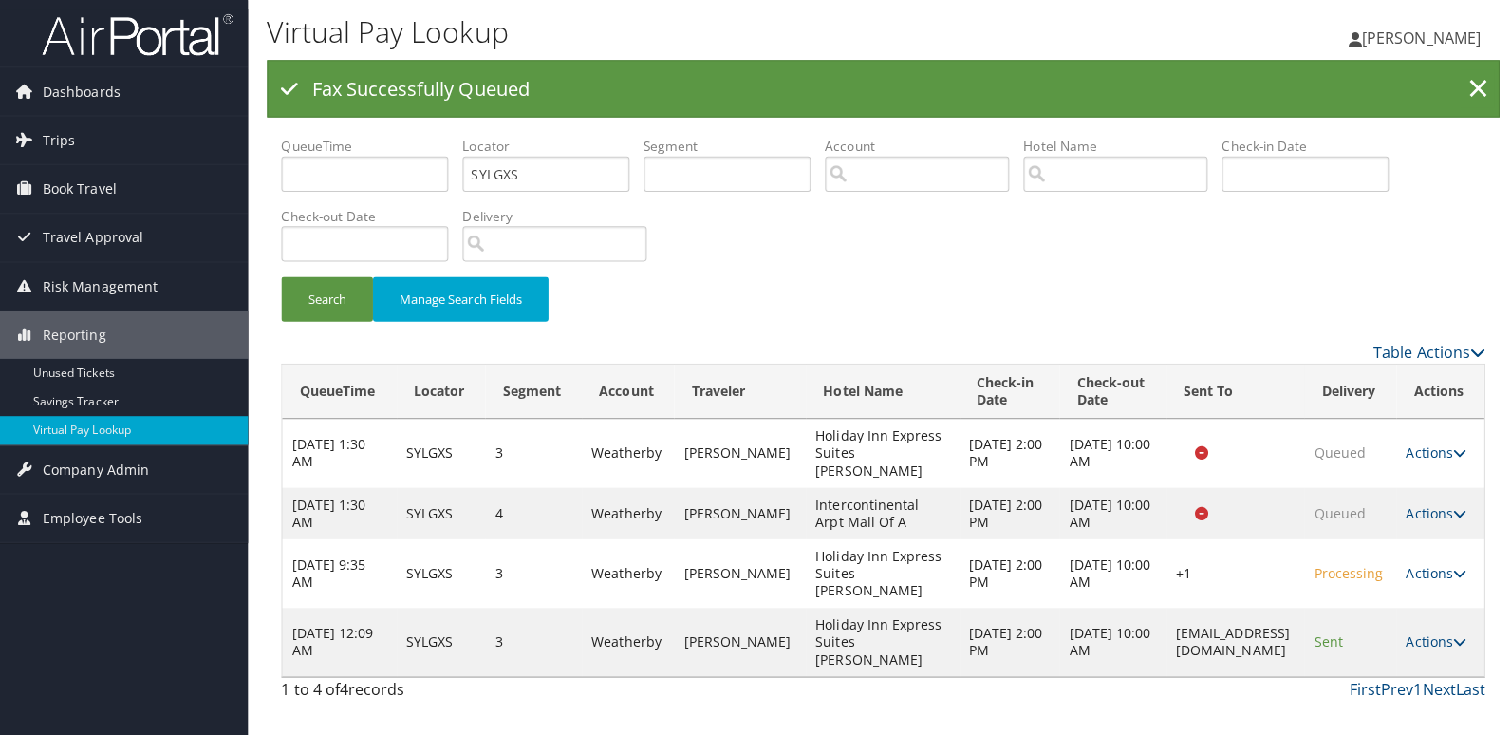
scroll to position [0, 0]
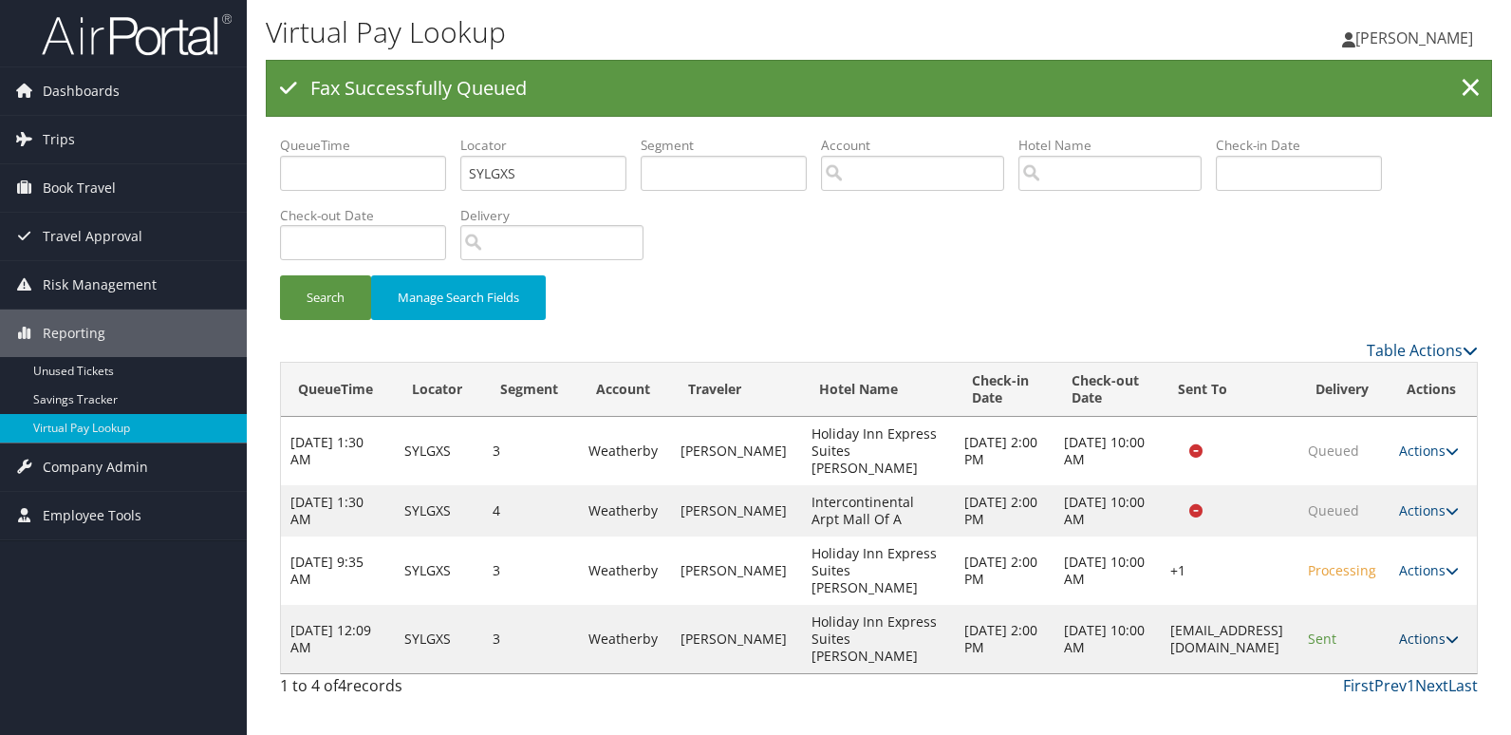
click at [1430, 629] on link "Actions" at bounding box center [1429, 638] width 60 height 18
click at [1392, 646] on link "Logs" at bounding box center [1394, 656] width 120 height 32
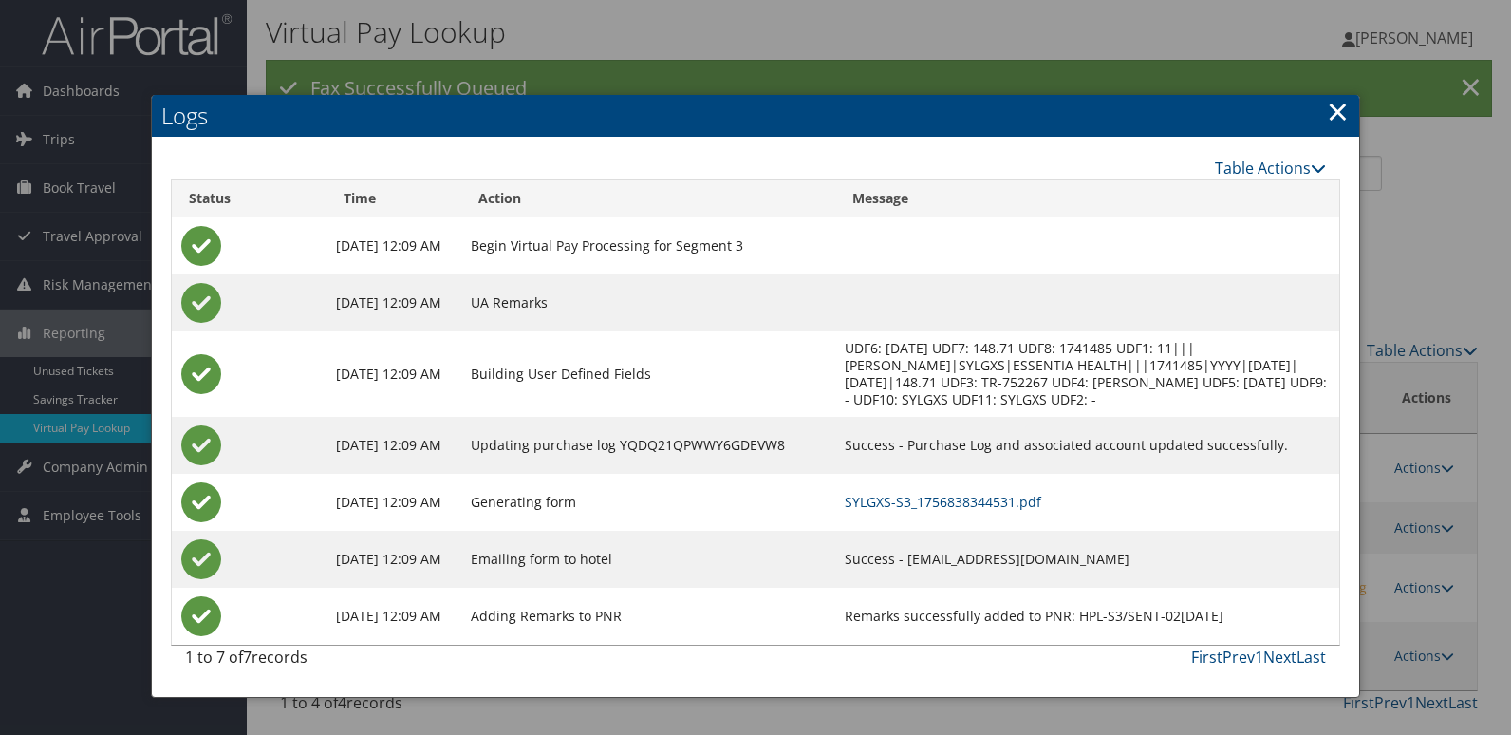
click at [995, 516] on td "SYLGXS-S3_1756838344531.pdf" at bounding box center [1086, 502] width 503 height 57
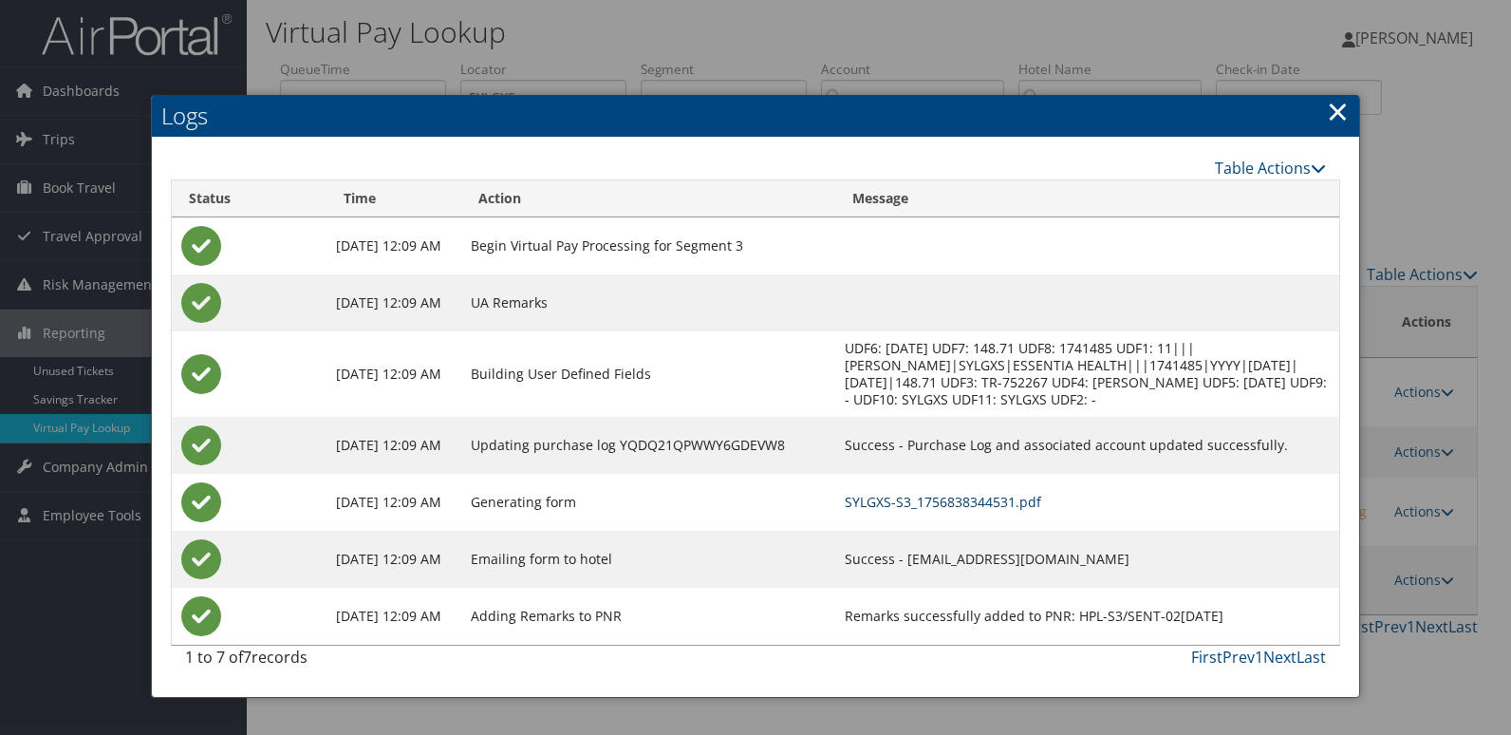
click at [995, 510] on link "SYLGXS-S3_1756838344531.pdf" at bounding box center [943, 502] width 196 height 18
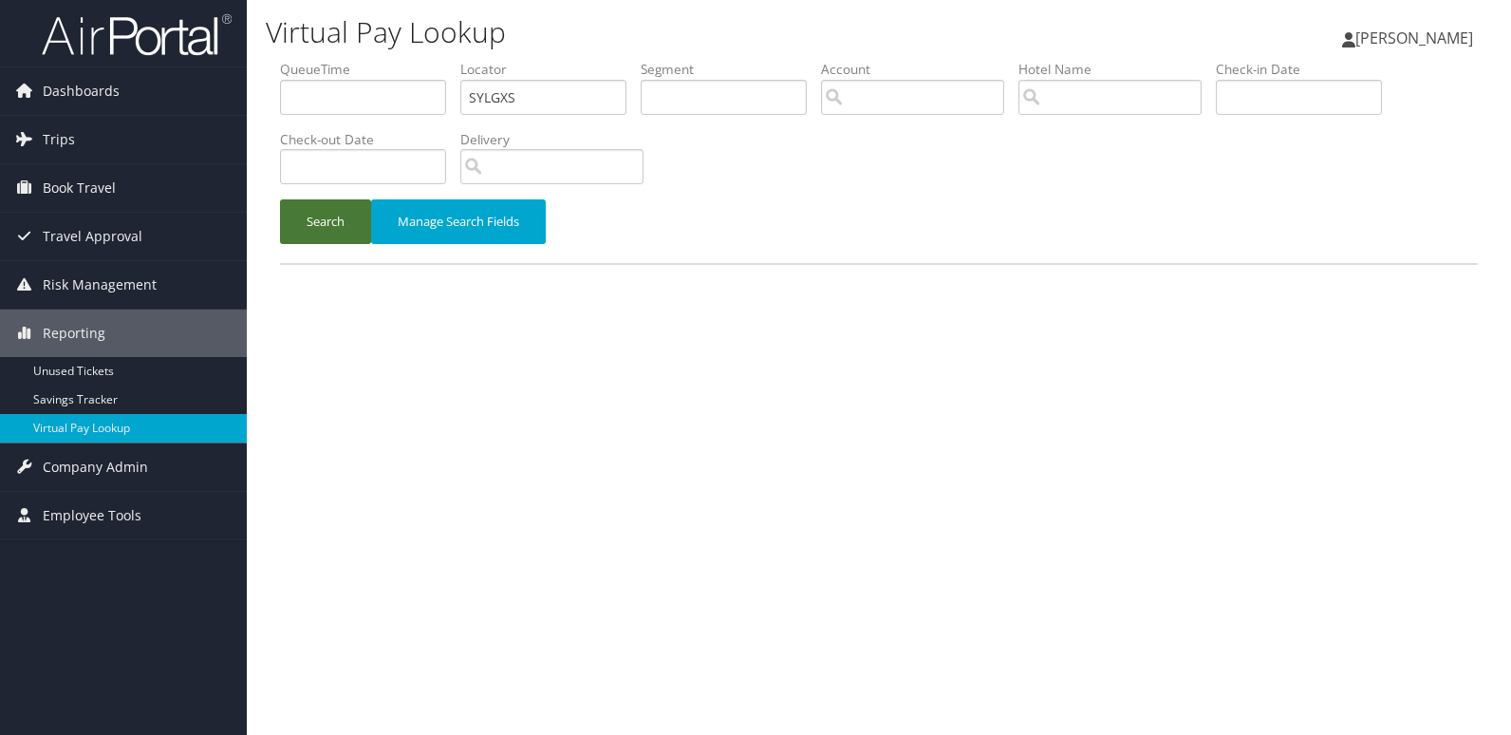
click at [314, 222] on button "Search" at bounding box center [325, 221] width 91 height 45
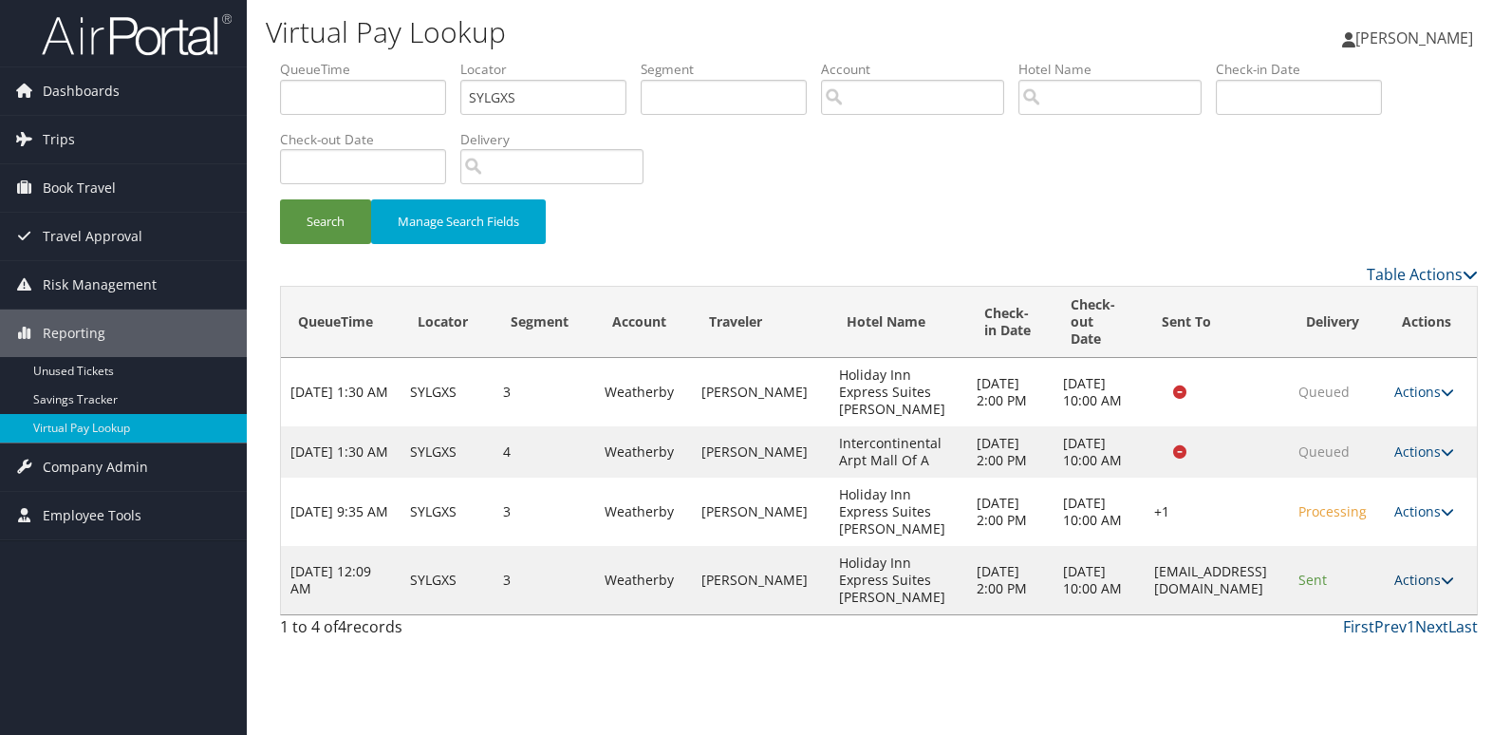
click at [1416, 580] on link "Actions" at bounding box center [1424, 579] width 60 height 18
click at [1372, 638] on link "Logs" at bounding box center [1389, 640] width 120 height 32
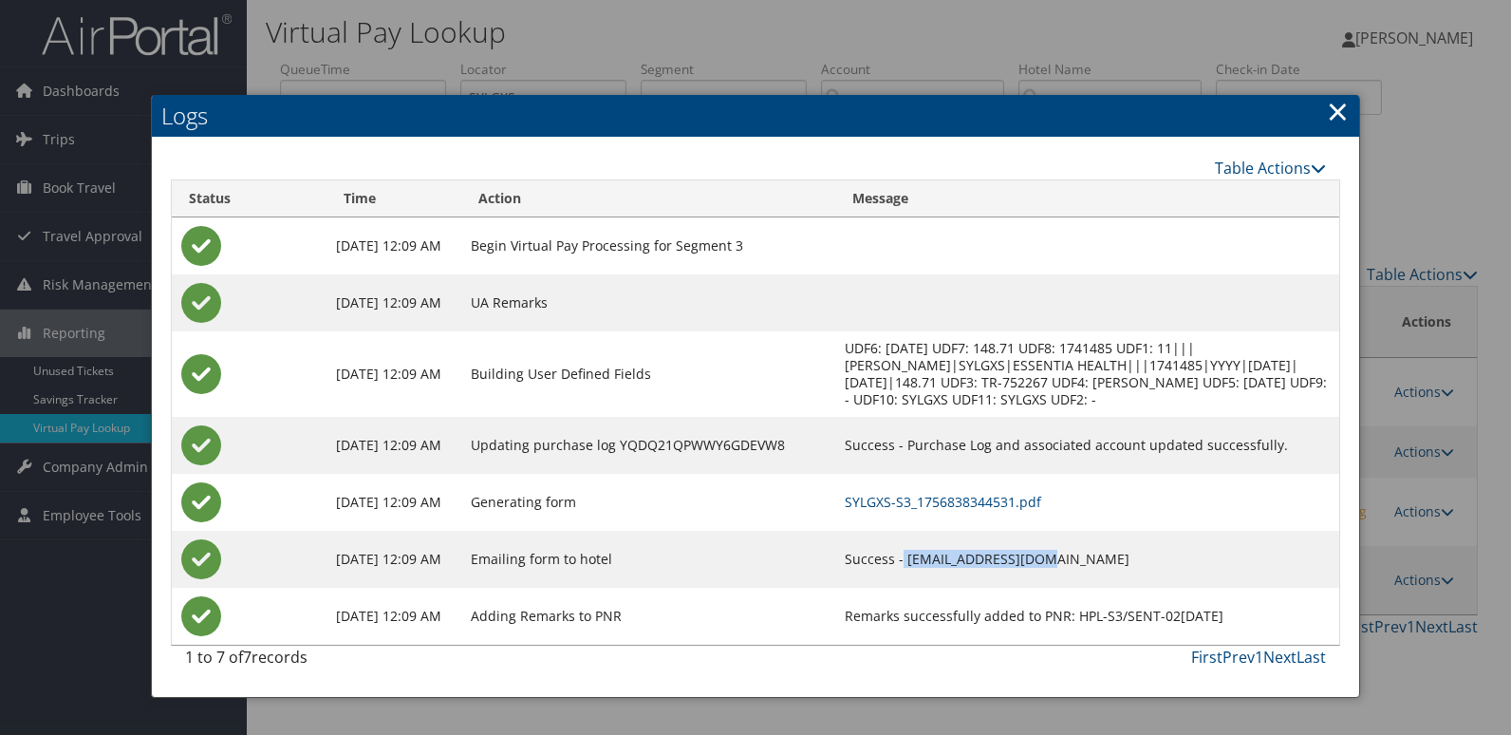
drag, startPoint x: 1088, startPoint y: 551, endPoint x: 950, endPoint y: 550, distance: 137.6
click at [950, 550] on td "Success - [EMAIL_ADDRESS][DOMAIN_NAME]" at bounding box center [1086, 559] width 503 height 57
copy td "[EMAIL_ADDRESS][DOMAIN_NAME]"
click at [1016, 494] on link "SYLGXS-S3_1756838344531.pdf" at bounding box center [943, 502] width 196 height 18
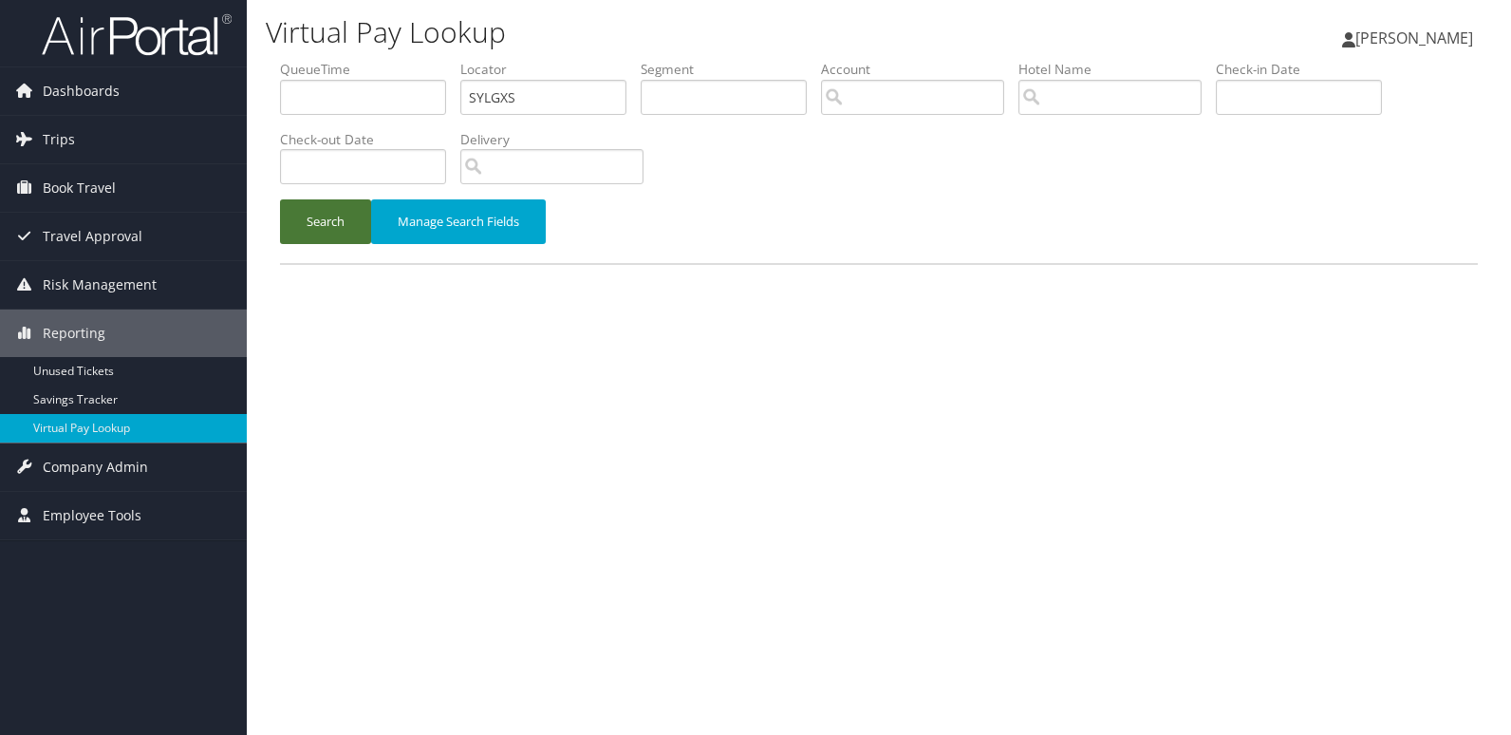
click at [339, 223] on button "Search" at bounding box center [325, 221] width 91 height 45
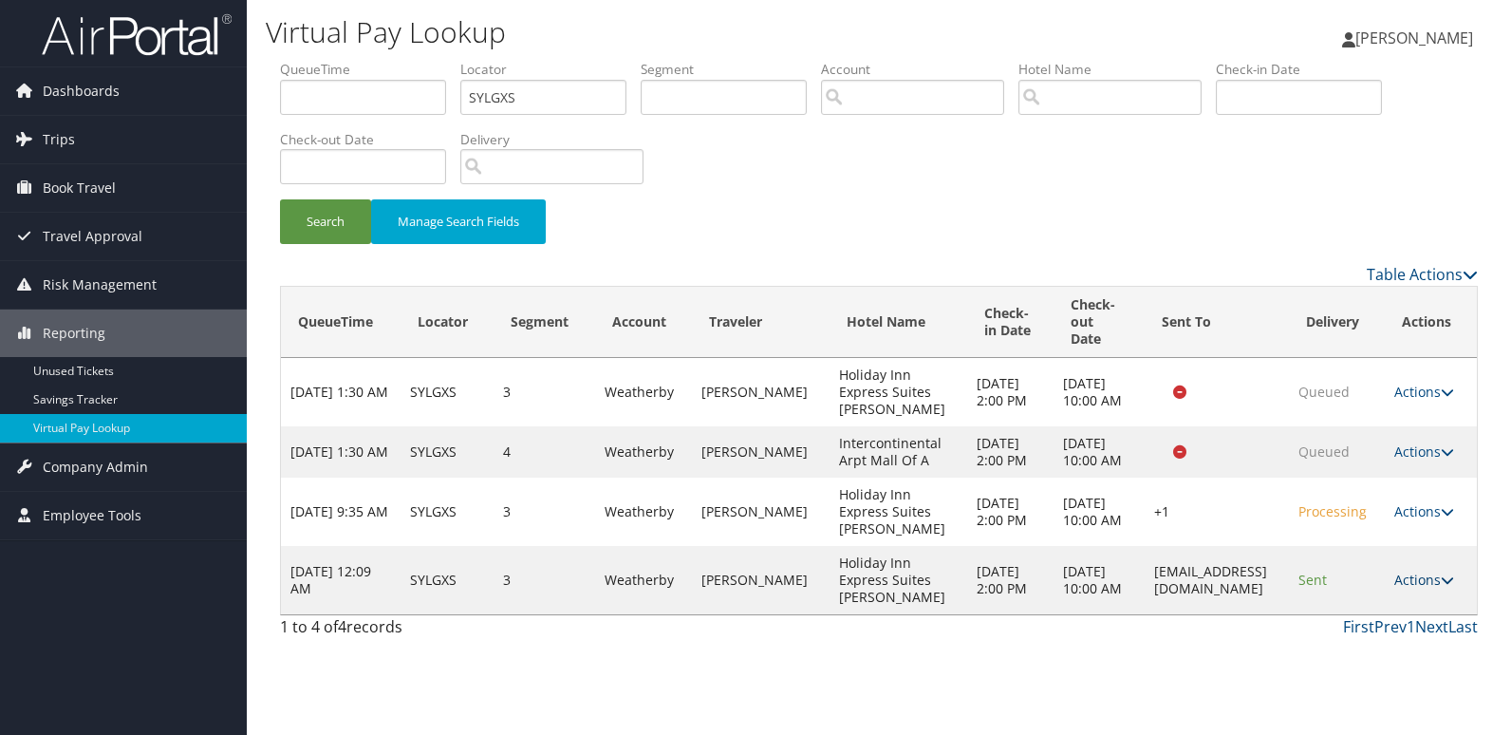
click at [1402, 573] on link "Actions" at bounding box center [1424, 579] width 60 height 18
click at [1371, 644] on link "Logs" at bounding box center [1389, 640] width 120 height 32
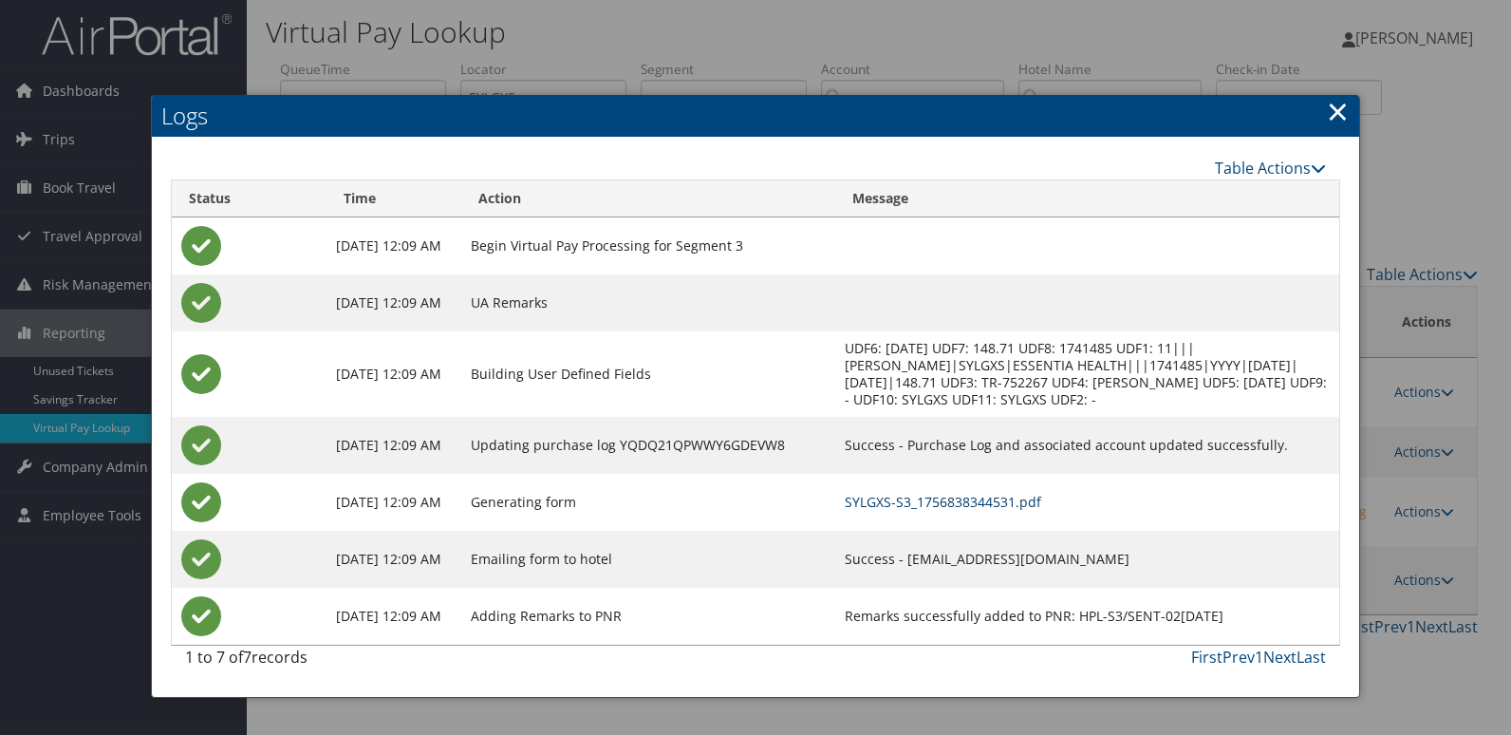
click at [1010, 501] on link "SYLGXS-S3_1756838344531.pdf" at bounding box center [943, 502] width 196 height 18
